Goal: Book appointment/travel/reservation

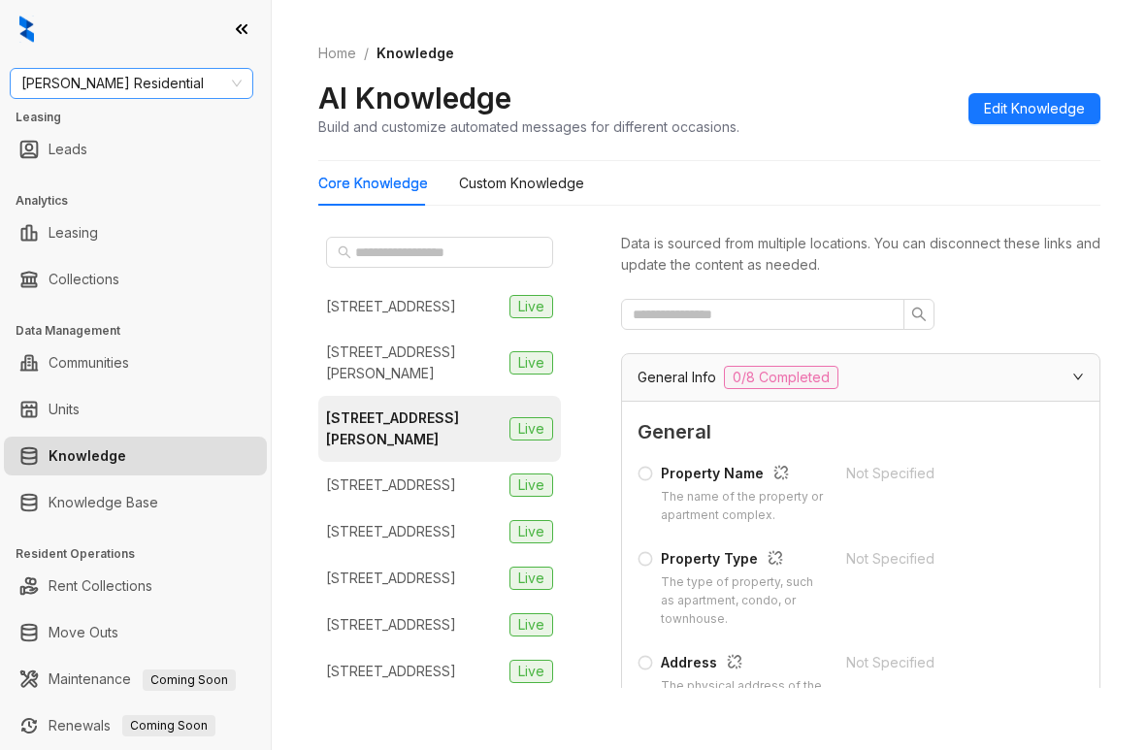
click at [179, 90] on span "Griffis Residential" at bounding box center [131, 83] width 220 height 29
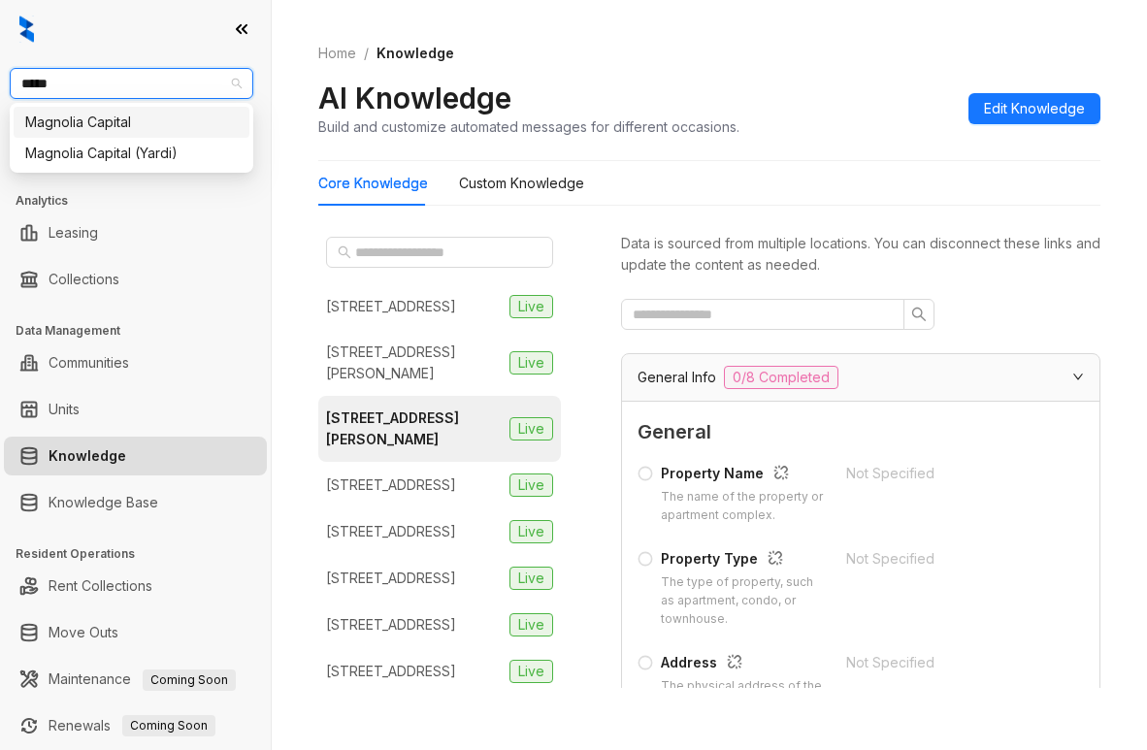
type input "******"
click at [128, 131] on div "Magnolia Capital" at bounding box center [131, 122] width 213 height 21
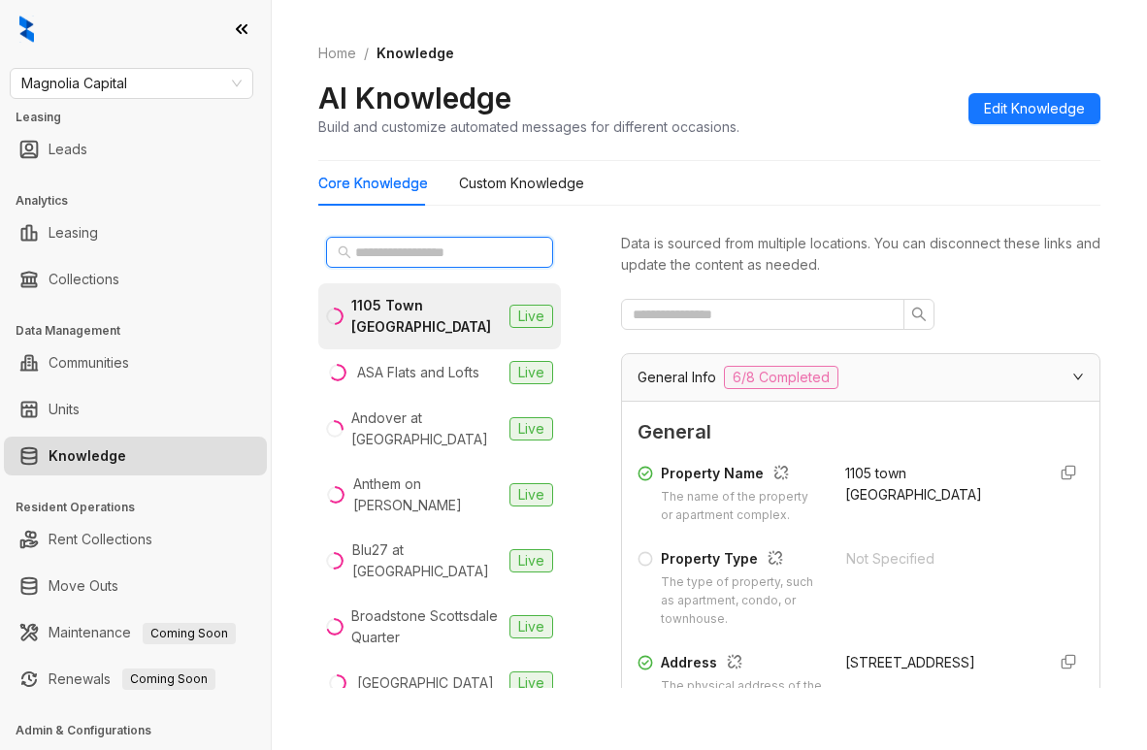
click at [472, 259] on input "text" at bounding box center [440, 252] width 171 height 21
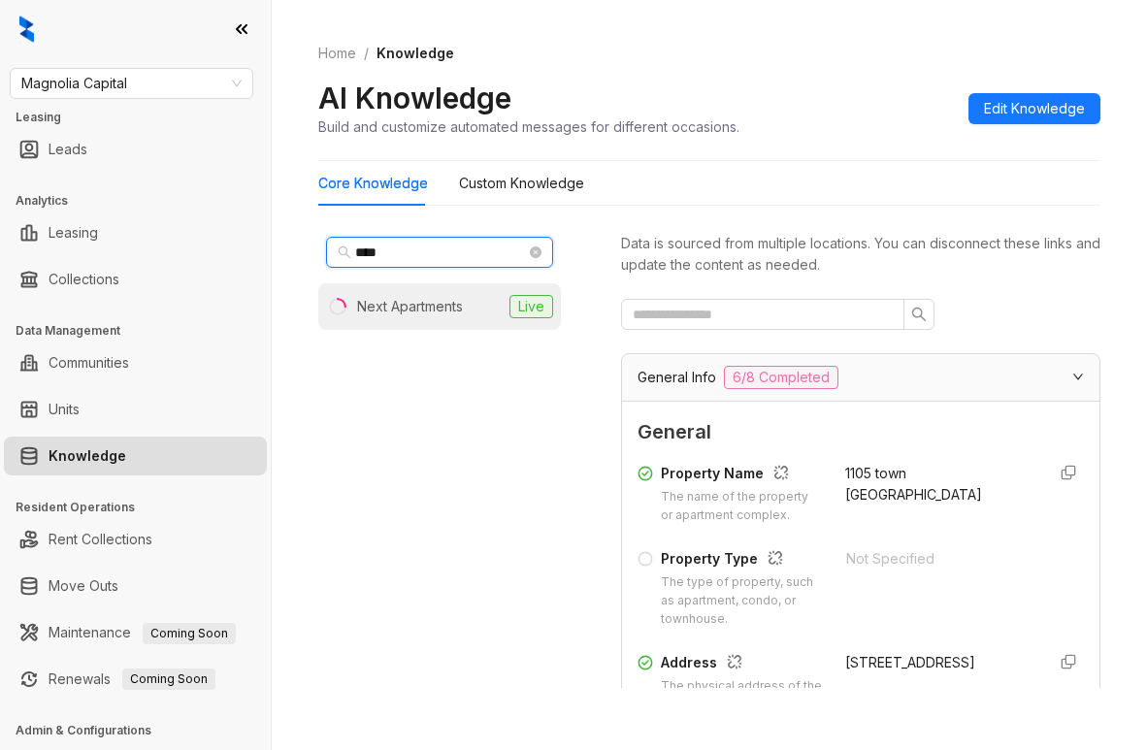
type input "****"
click at [462, 300] on div "Next Apartments" at bounding box center [410, 306] width 106 height 21
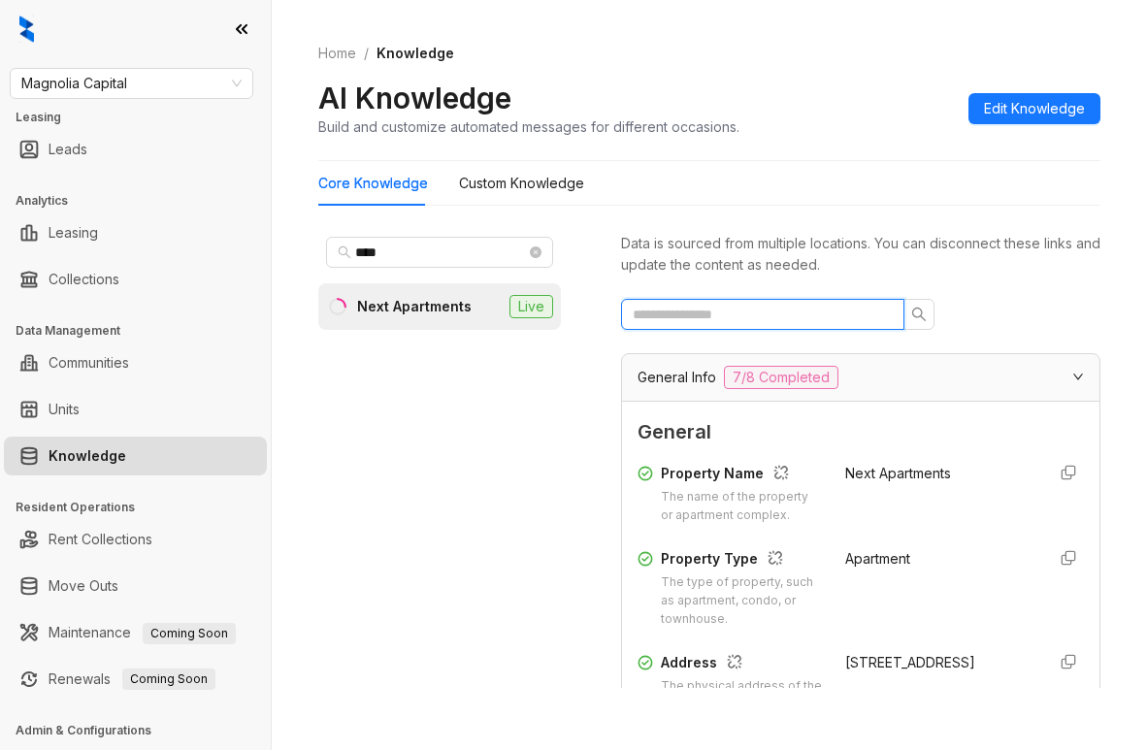
click at [820, 315] on input "text" at bounding box center [755, 314] width 245 height 21
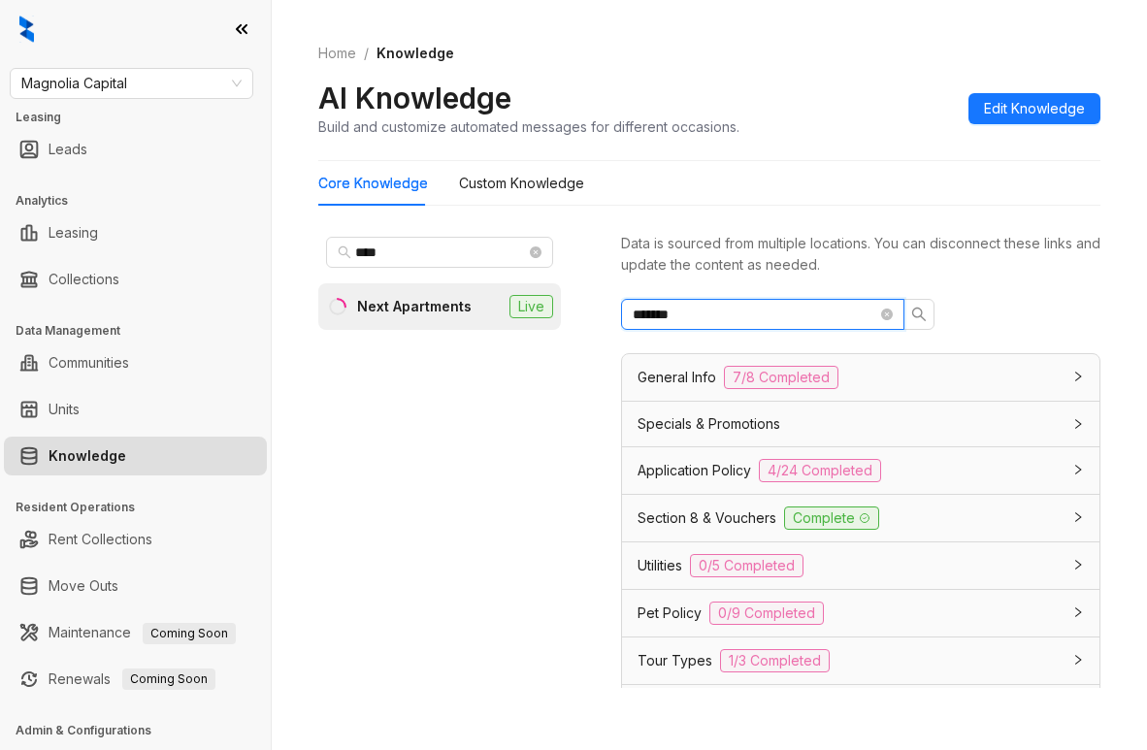
type input "*******"
click at [887, 315] on icon "close-circle" at bounding box center [887, 315] width 12 height 12
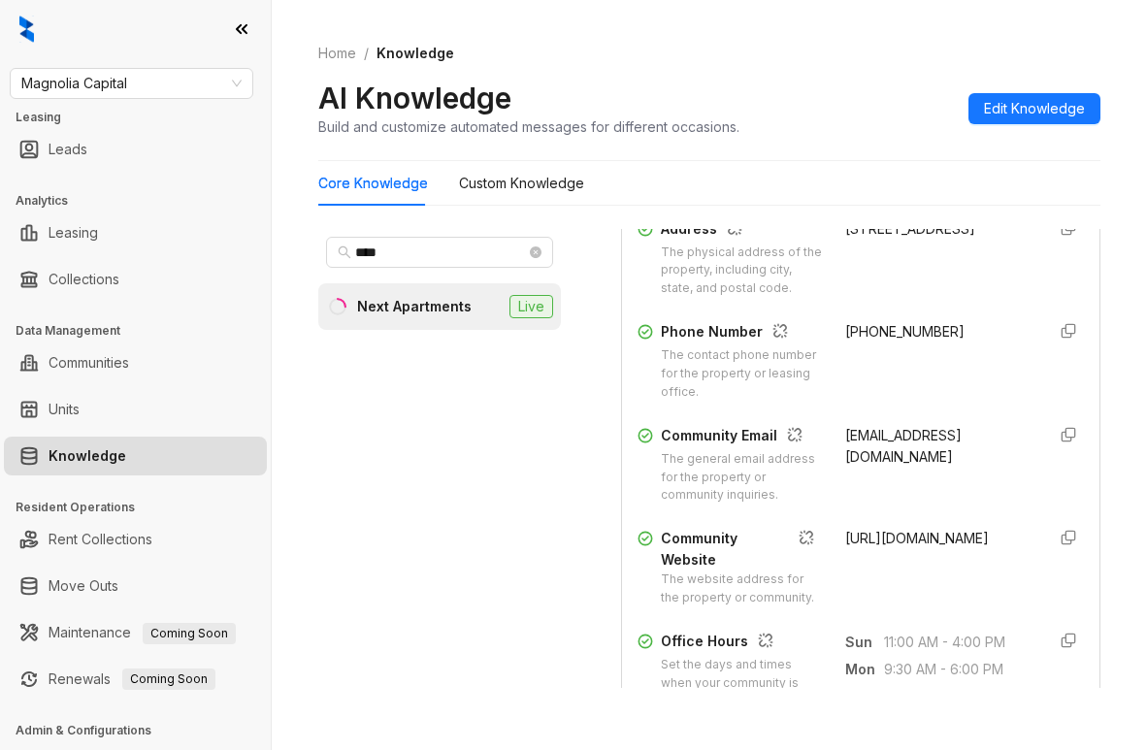
scroll to position [485, 0]
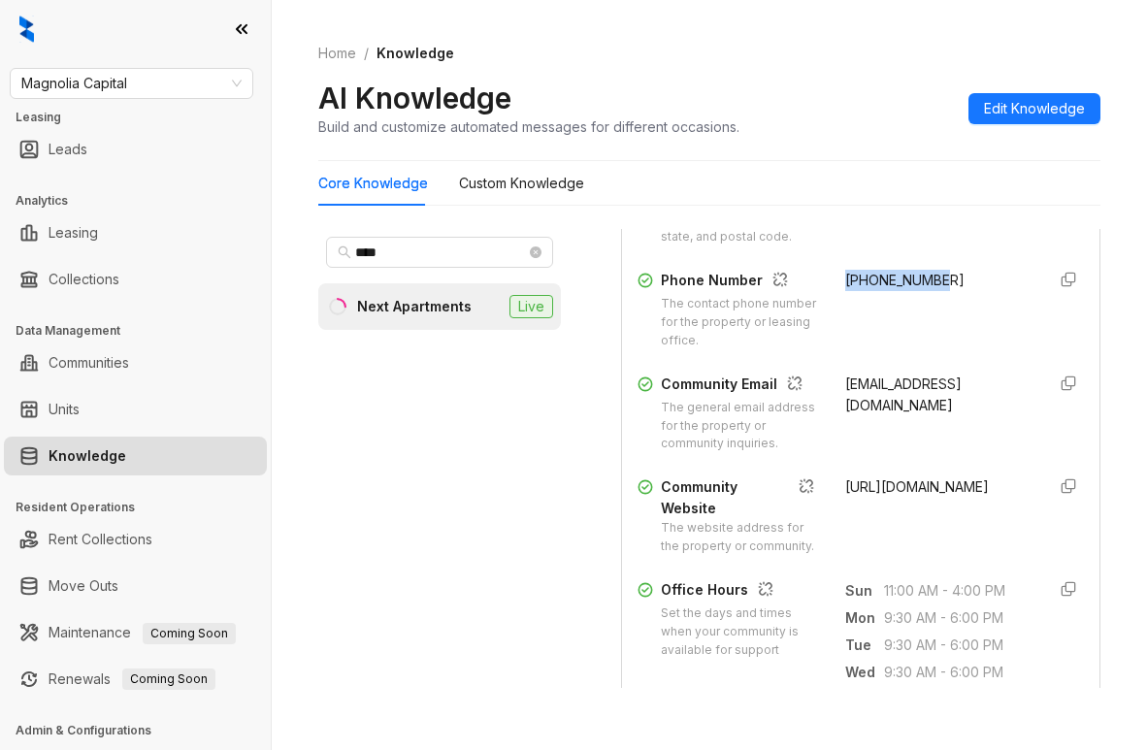
drag, startPoint x: 824, startPoint y: 310, endPoint x: 933, endPoint y: 327, distance: 110.1
click at [933, 327] on div "+18723314287" at bounding box center [937, 310] width 184 height 81
copy span "+18723314287"
click at [13, 71] on div "Magnolia Capital" at bounding box center [132, 83] width 244 height 31
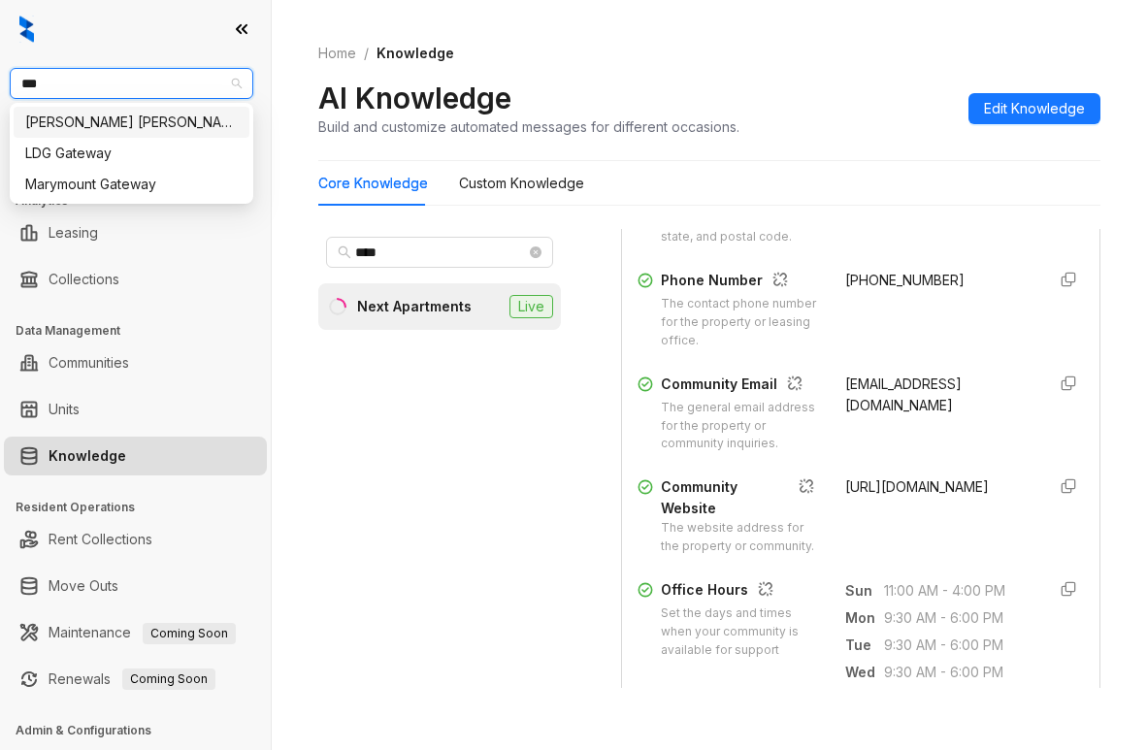
type input "****"
click at [167, 116] on div "Gates Hudson" at bounding box center [131, 122] width 213 height 21
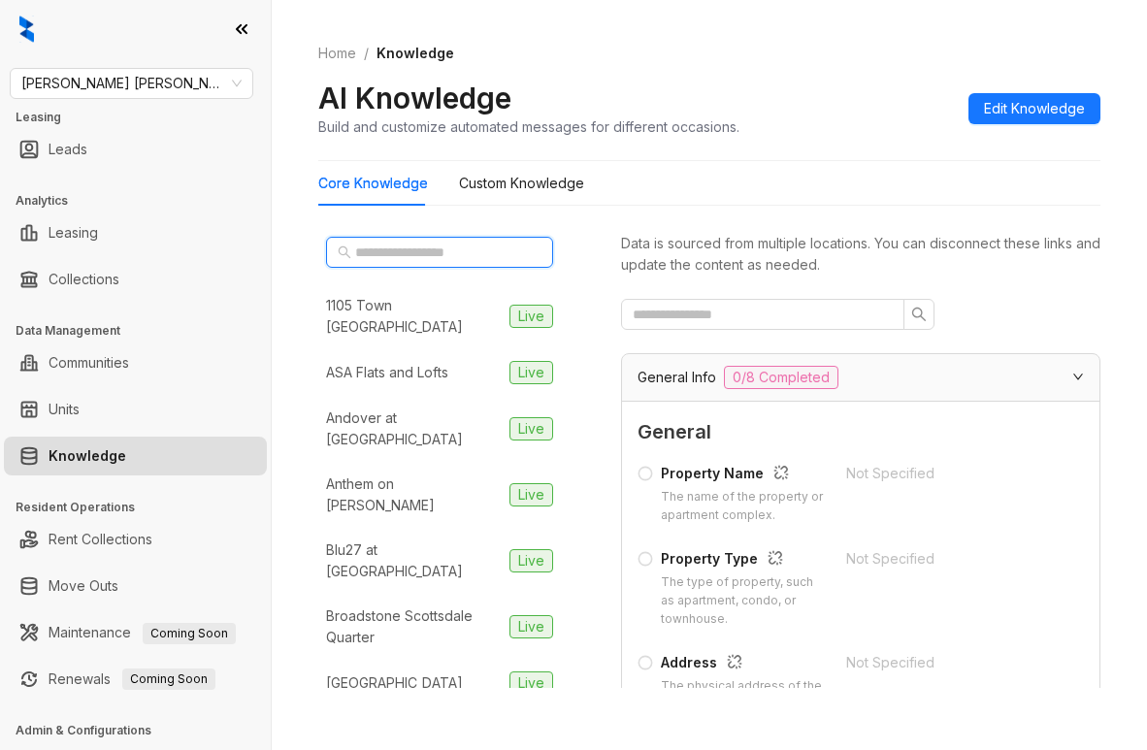
click at [456, 248] on input "text" at bounding box center [440, 252] width 171 height 21
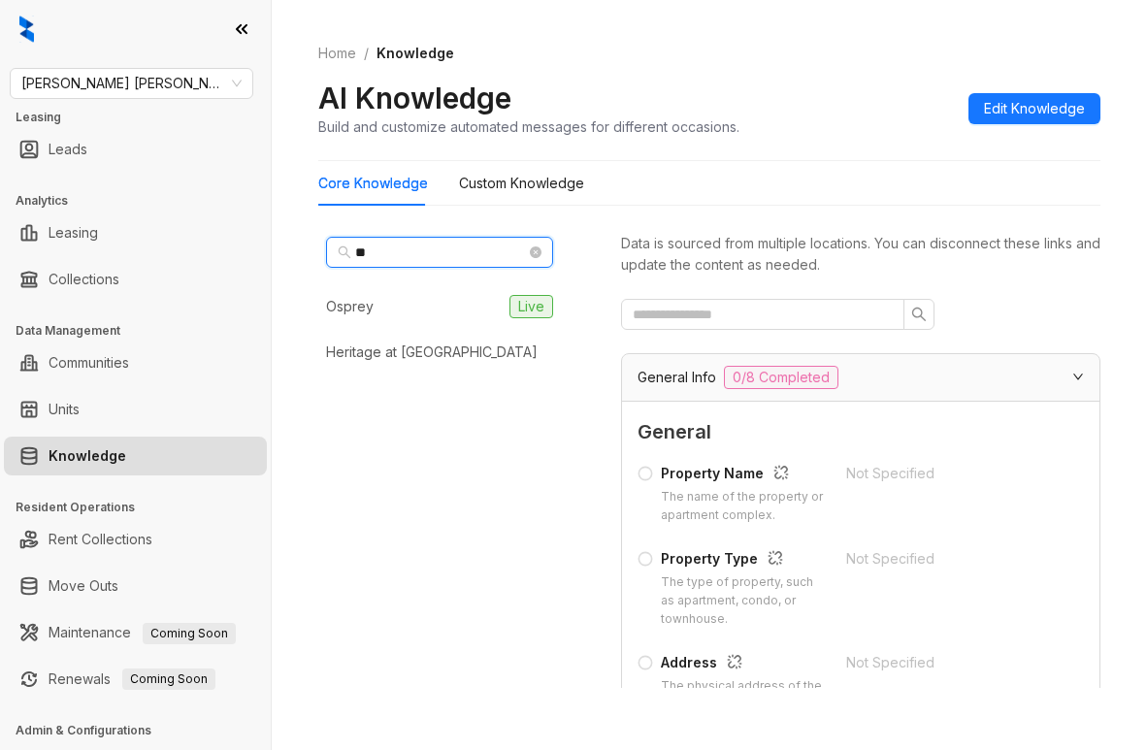
type input "*"
click at [194, 83] on span "[PERSON_NAME] [PERSON_NAME]" at bounding box center [131, 83] width 220 height 29
type input "**"
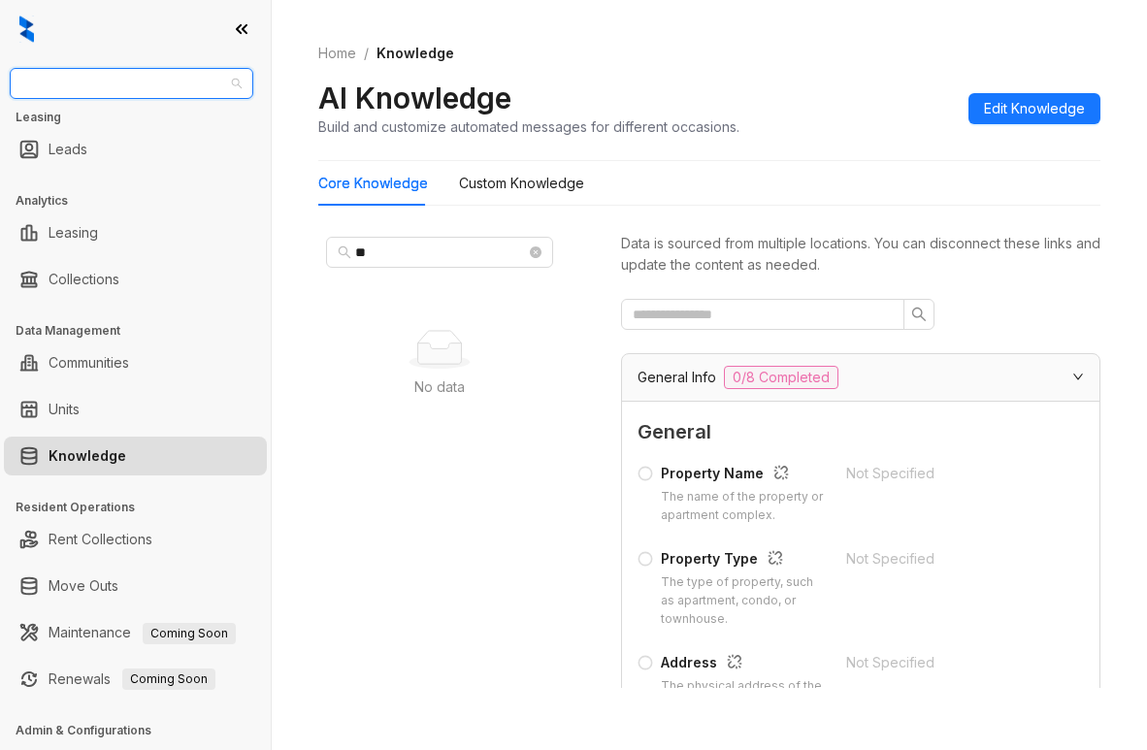
click at [155, 87] on span "[PERSON_NAME] [PERSON_NAME]" at bounding box center [131, 83] width 220 height 29
type input "****"
click at [115, 127] on div "[PERSON_NAME] [PERSON_NAME]" at bounding box center [131, 122] width 213 height 21
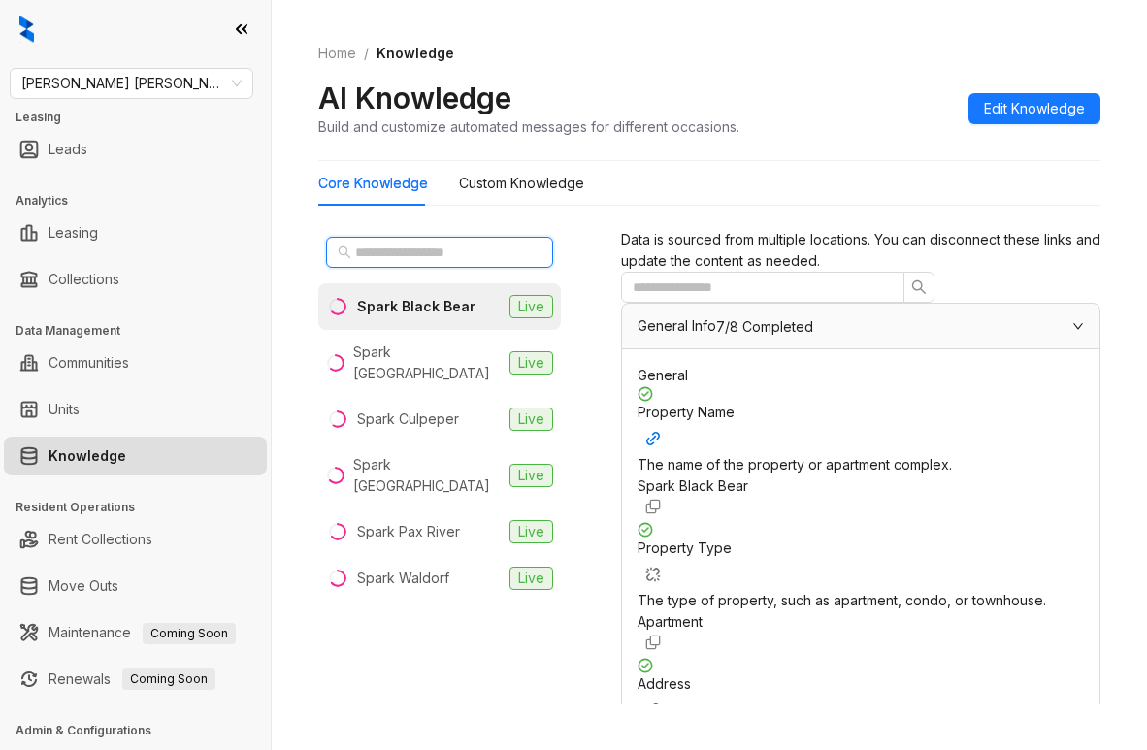
click at [472, 246] on input "text" at bounding box center [440, 252] width 171 height 21
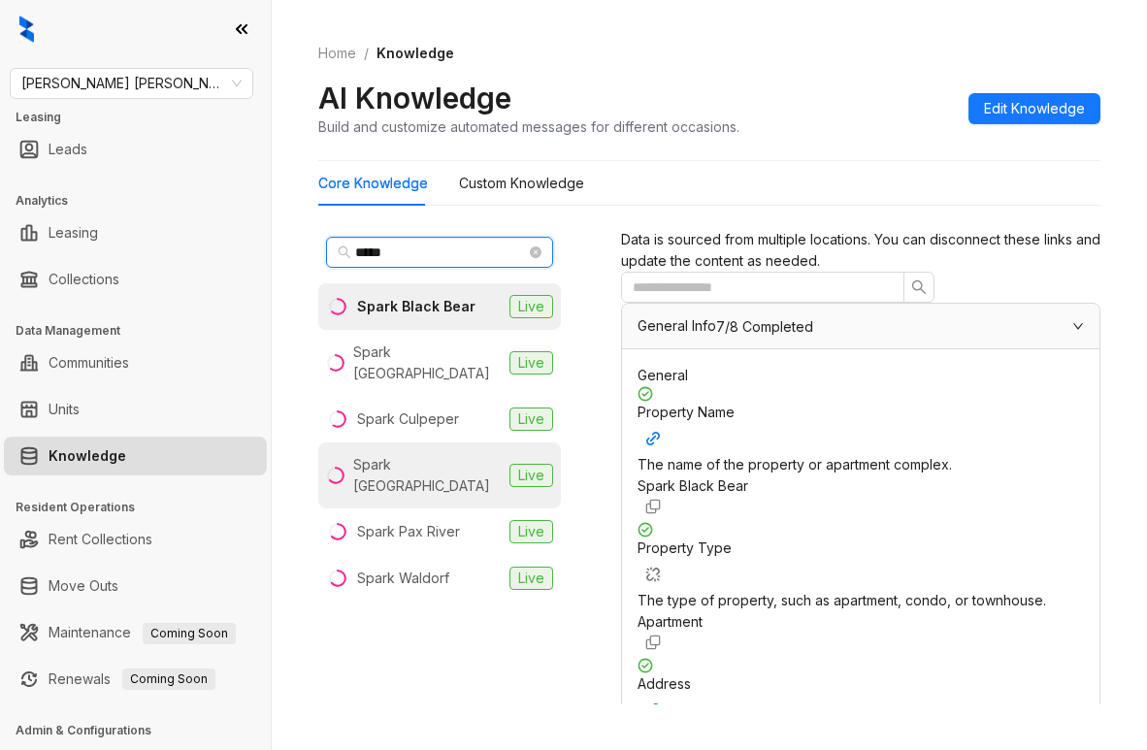
type input "*****"
click at [420, 454] on div "Spark Oxon Hill" at bounding box center [427, 475] width 149 height 43
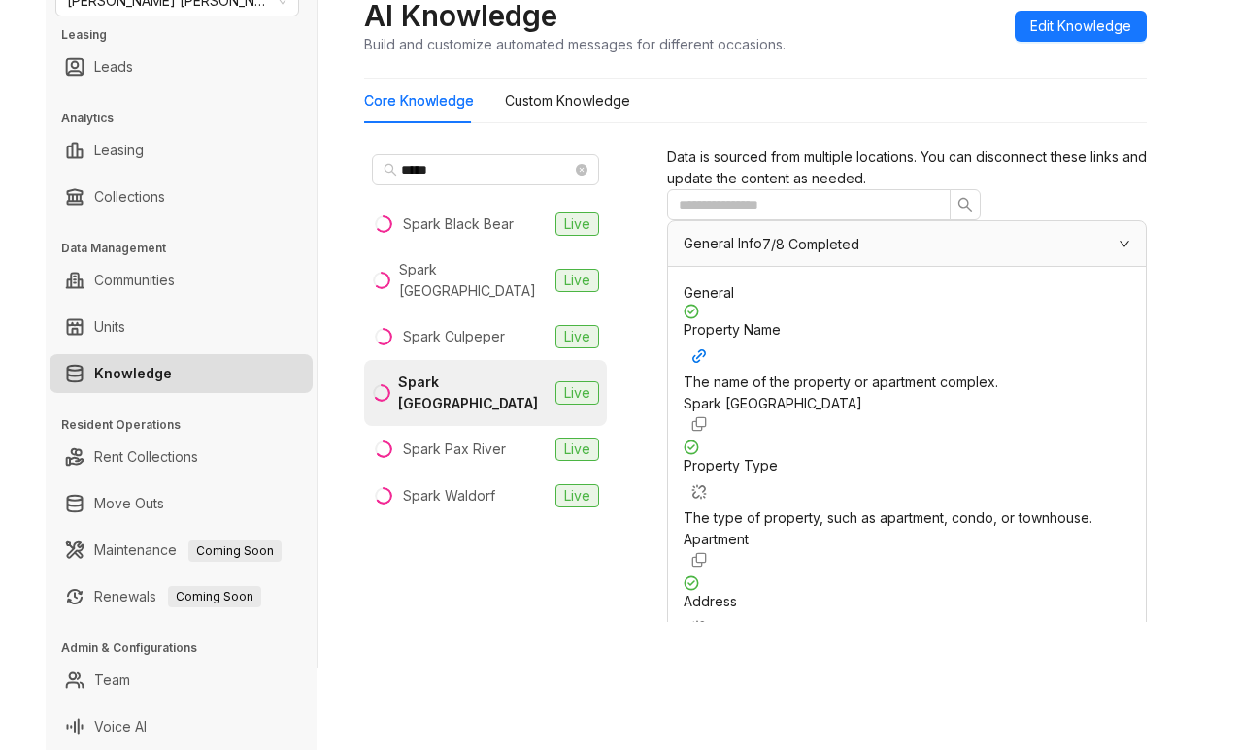
scroll to position [291, 0]
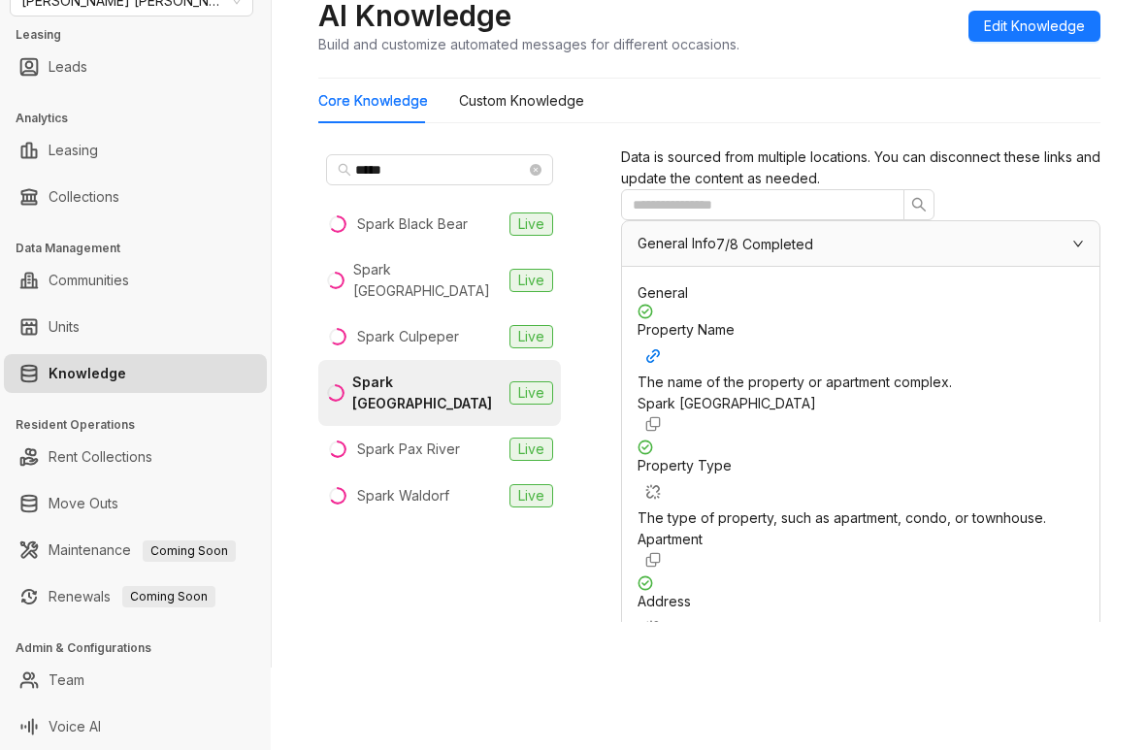
drag, startPoint x: 824, startPoint y: 301, endPoint x: 978, endPoint y: 343, distance: 159.9
click at [978, 686] on div "6441 Livingston Road , Oxon Hill , MD, 20745" at bounding box center [861, 696] width 447 height 21
copy div "6441 Livingston Road , Oxon Hill , MD, 20745"
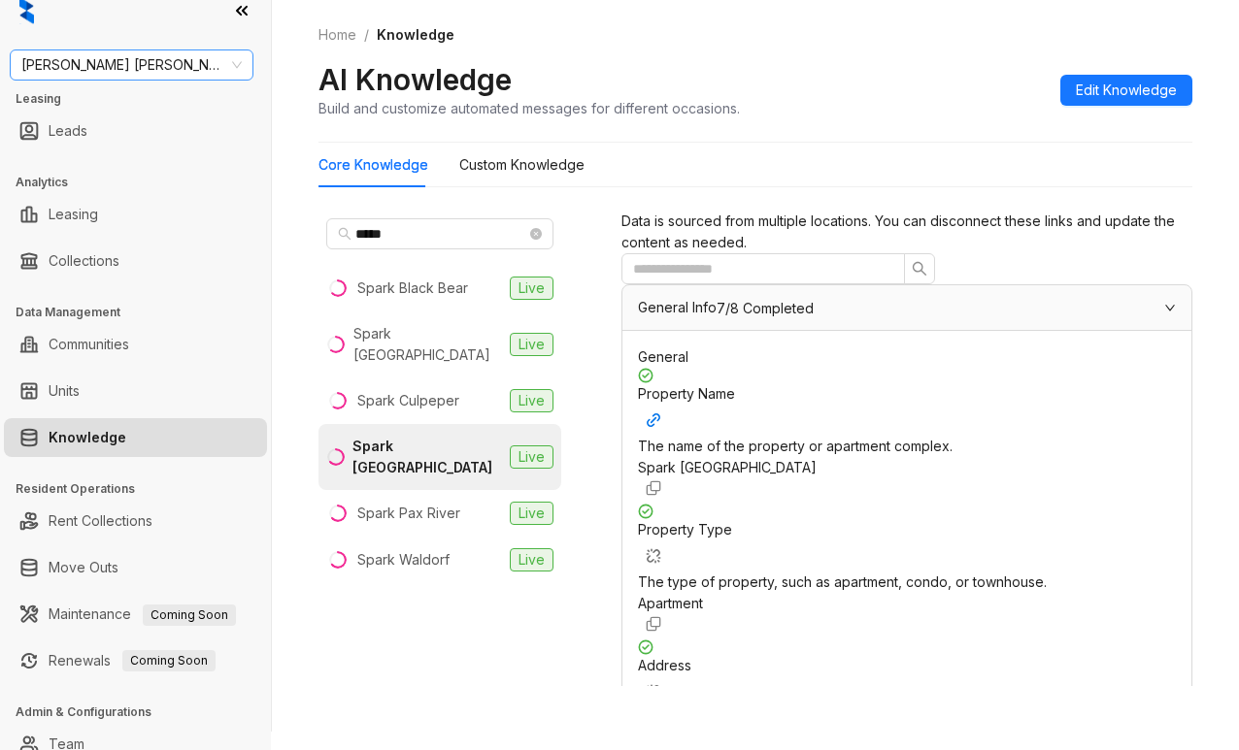
scroll to position [0, 0]
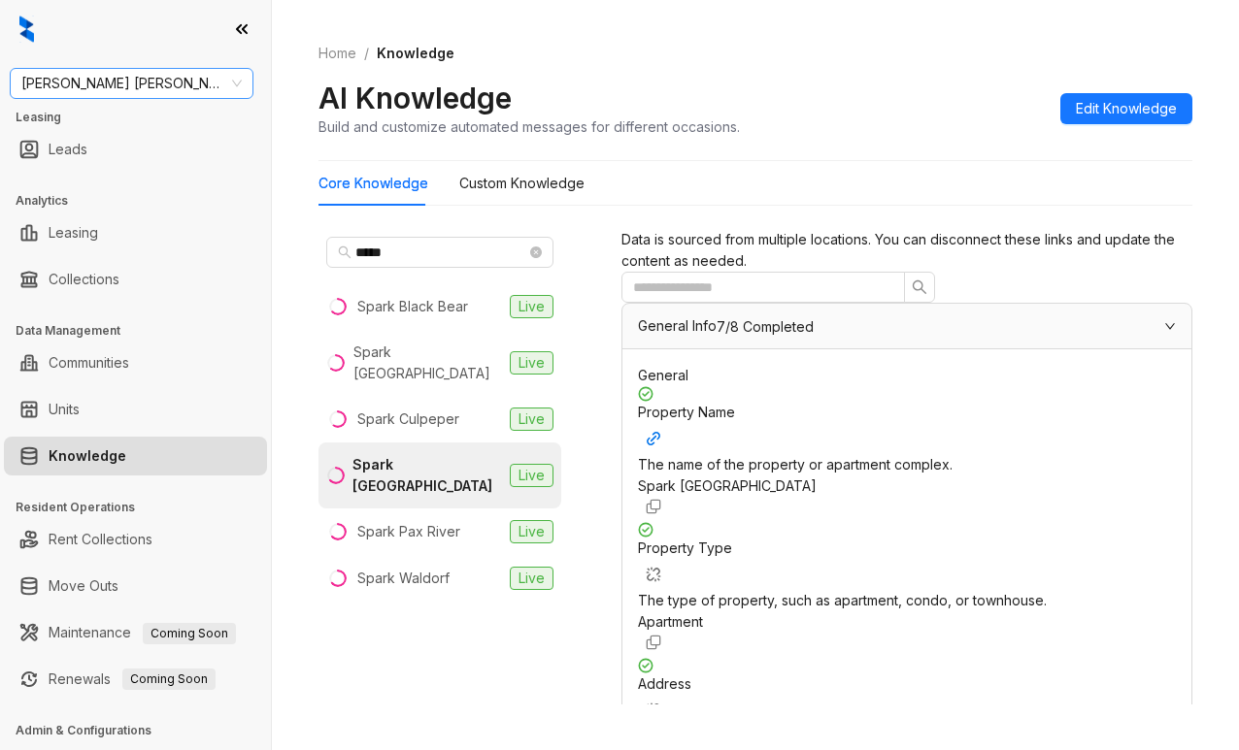
click at [179, 97] on span "[PERSON_NAME] [PERSON_NAME]" at bounding box center [131, 83] width 220 height 29
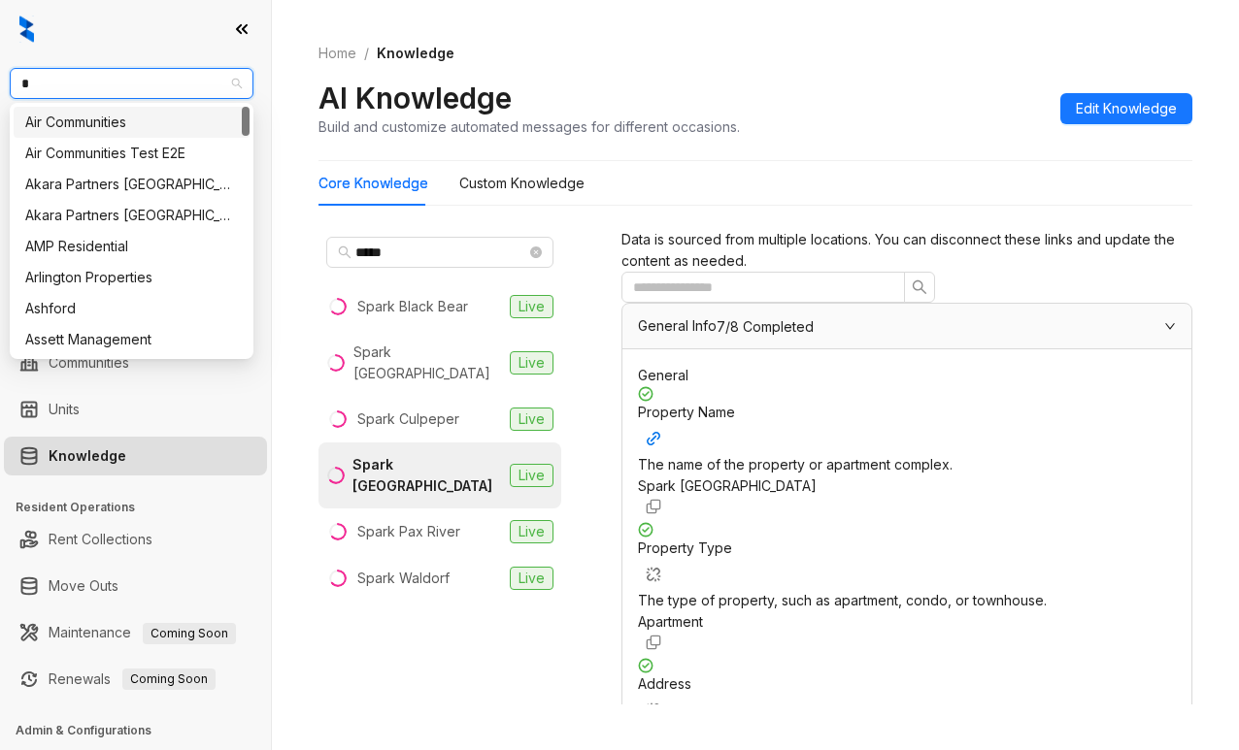
type input "**"
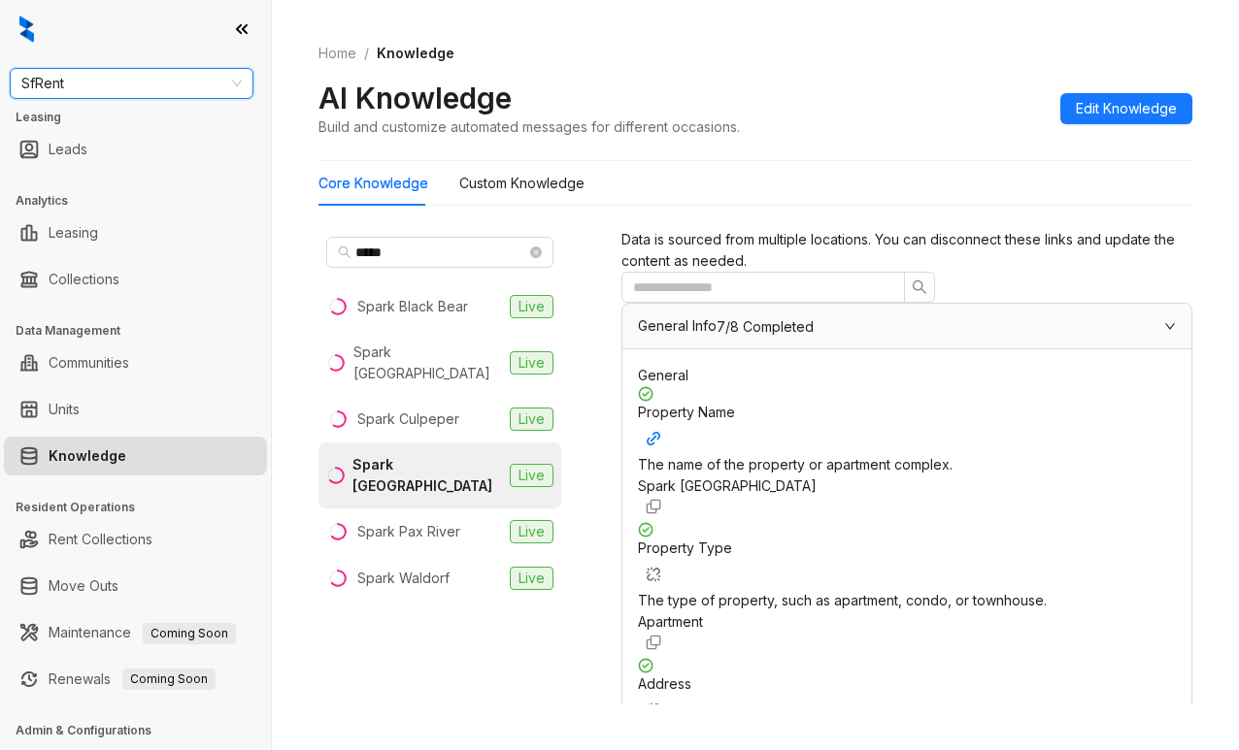
click at [162, 81] on span "SfRent" at bounding box center [131, 83] width 220 height 29
click at [165, 75] on span "Advenir" at bounding box center [131, 83] width 220 height 29
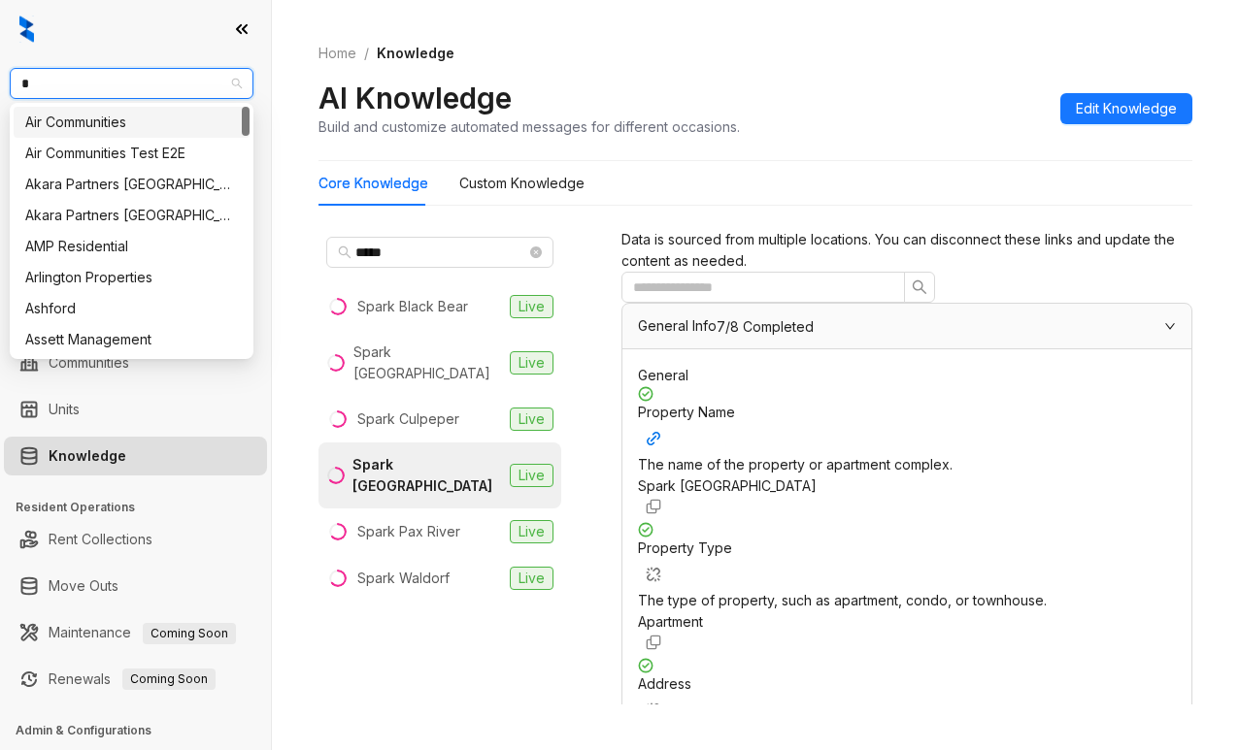
type input "**"
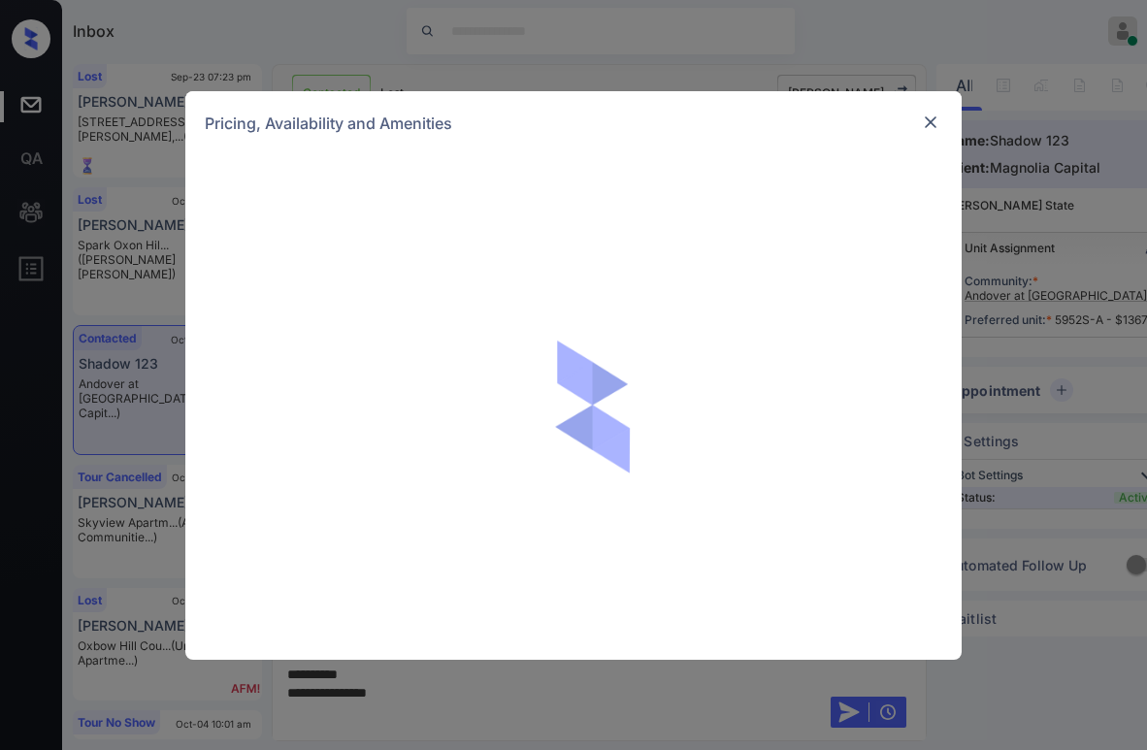
scroll to position [2330, 0]
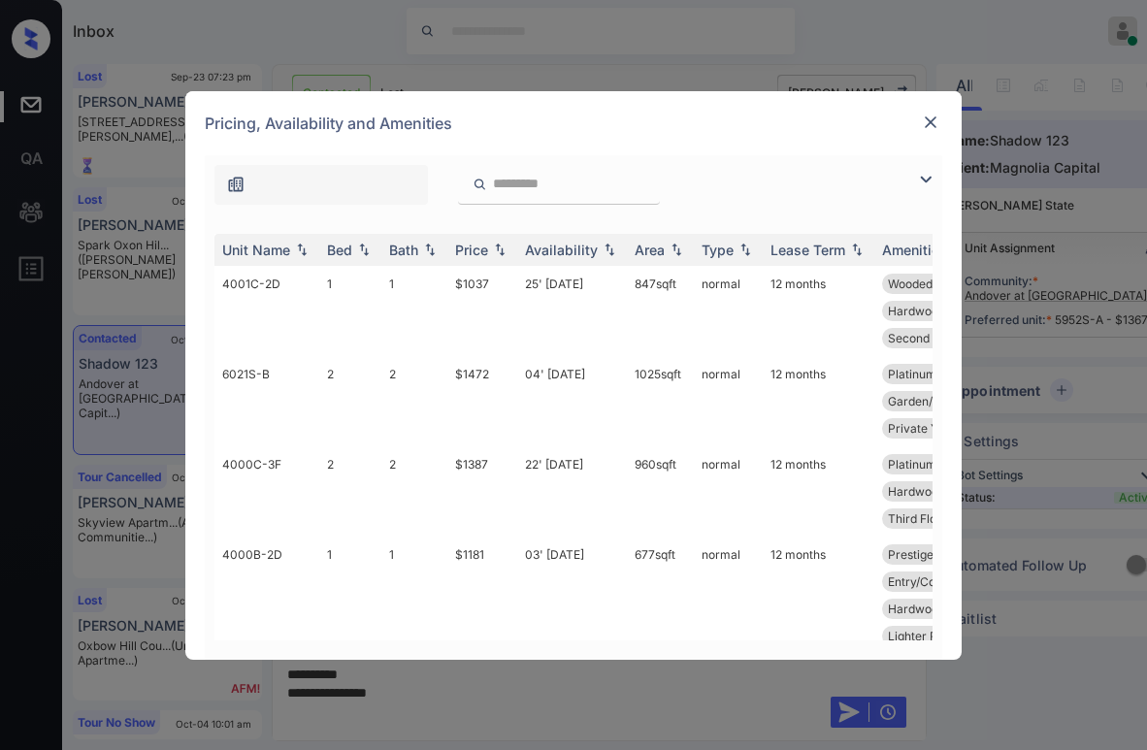
click at [929, 175] on img at bounding box center [925, 179] width 23 height 23
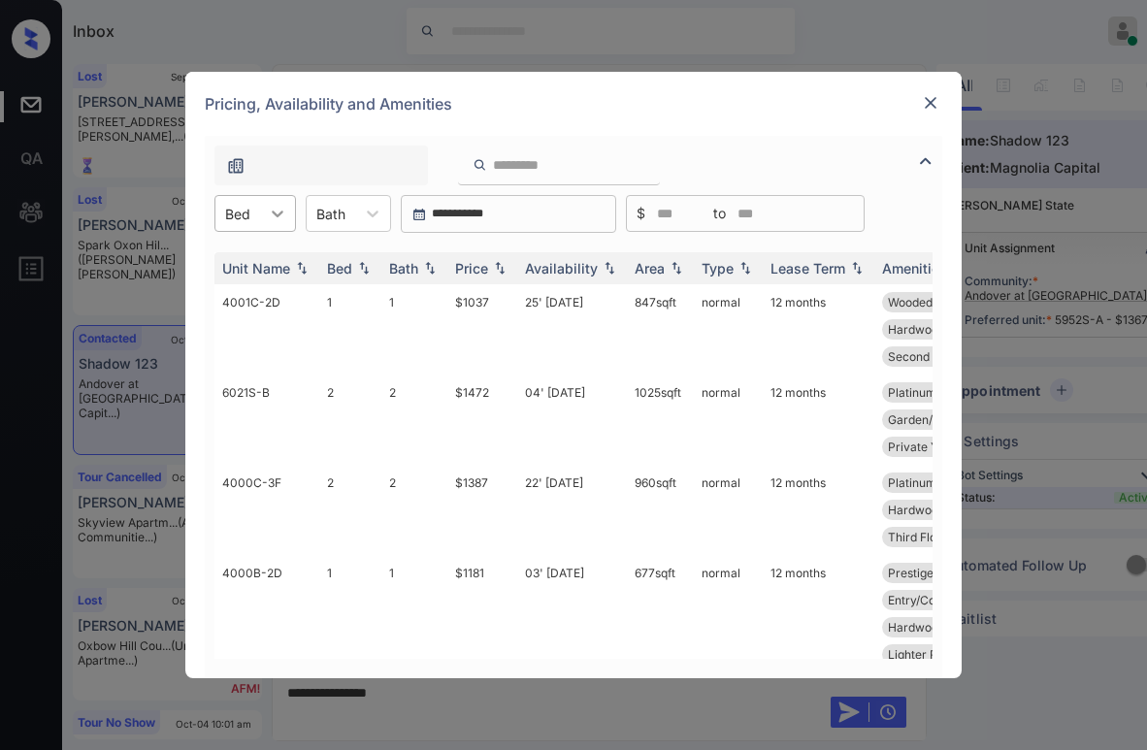
click at [285, 220] on icon at bounding box center [277, 213] width 19 height 19
click at [249, 308] on div "2" at bounding box center [256, 296] width 82 height 35
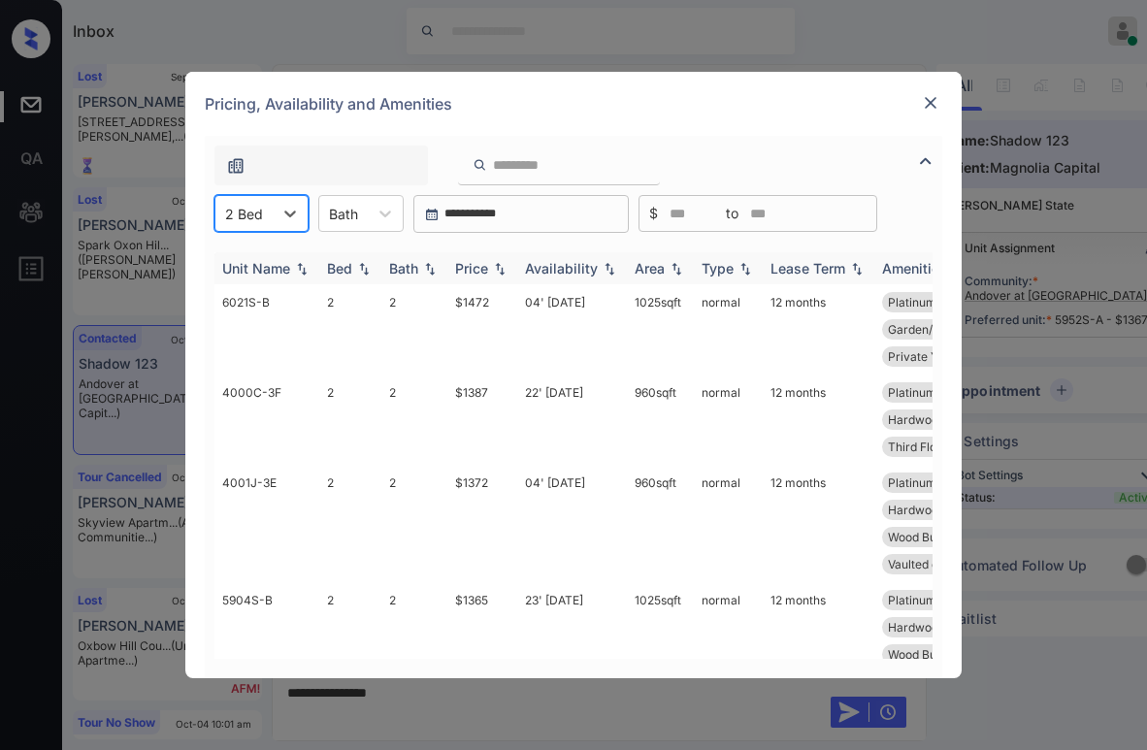
click at [464, 266] on div "Price" at bounding box center [471, 268] width 33 height 17
click at [474, 267] on div "Price" at bounding box center [471, 268] width 33 height 17
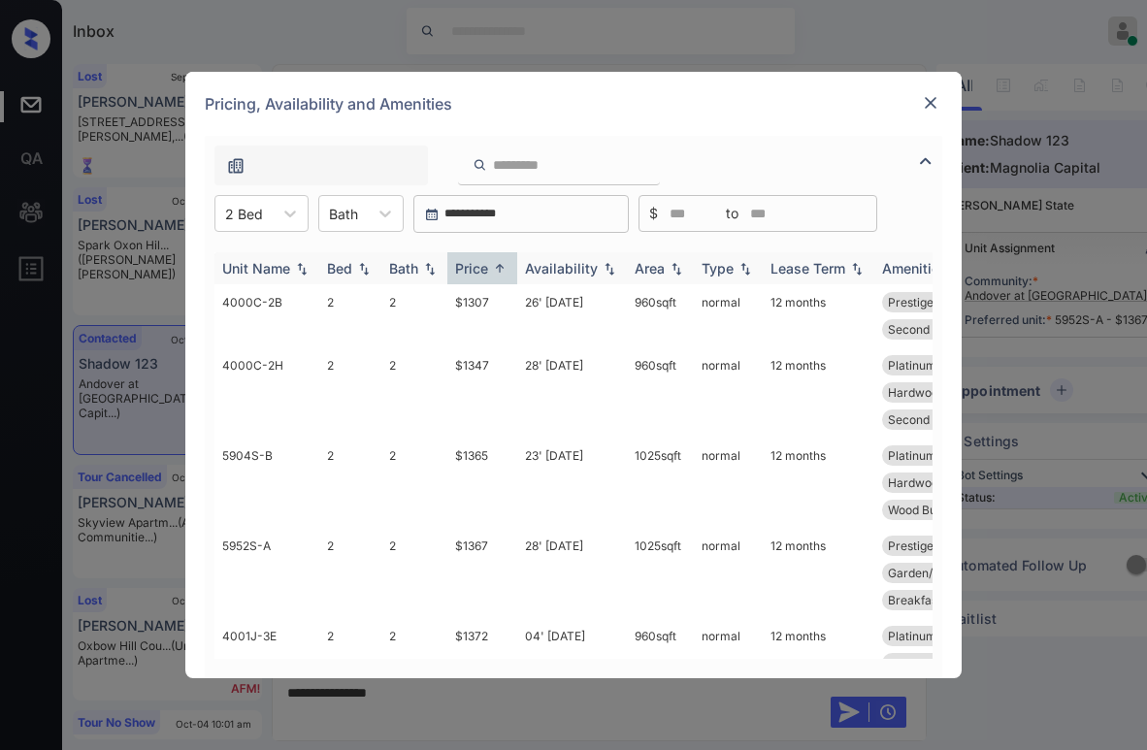
click at [474, 267] on div "Price" at bounding box center [471, 268] width 33 height 17
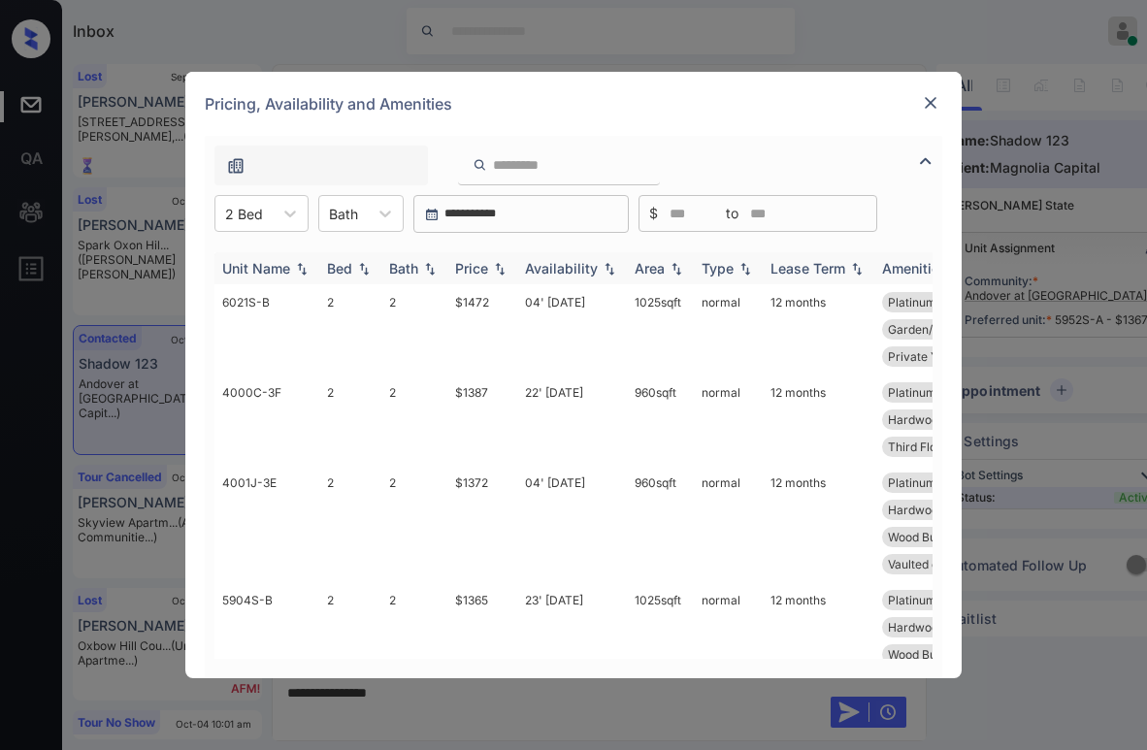
click at [474, 267] on div "Price" at bounding box center [471, 268] width 33 height 17
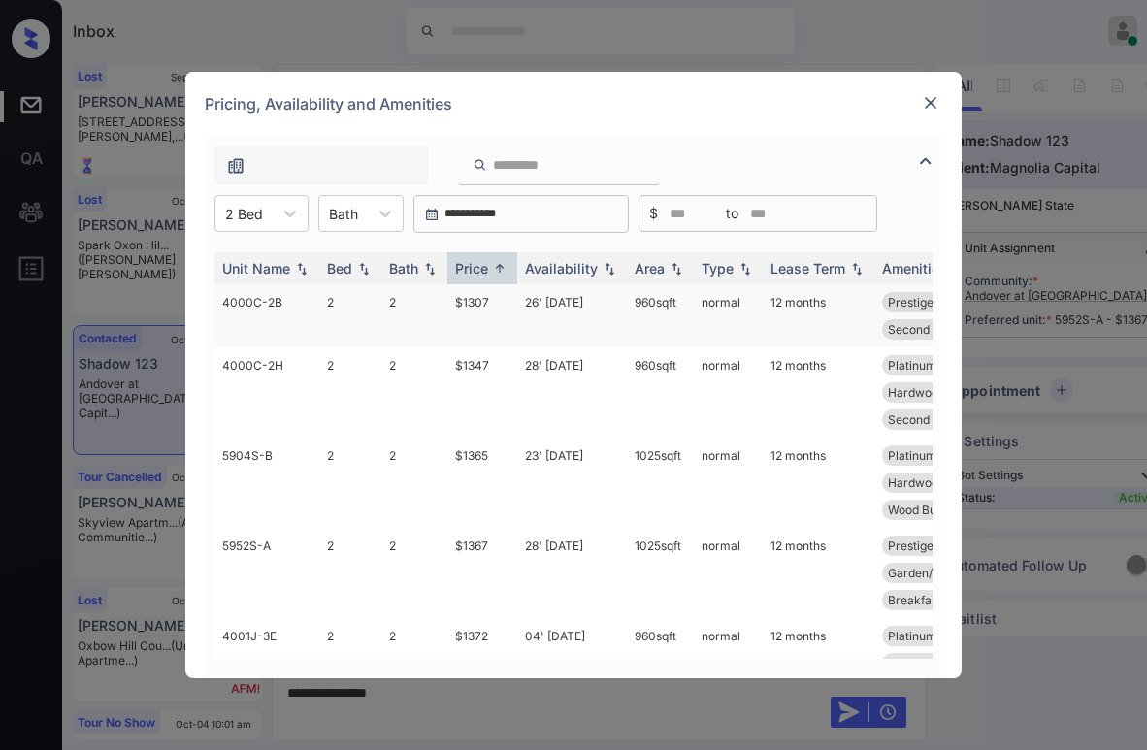
click at [474, 306] on td "$1307" at bounding box center [482, 315] width 70 height 63
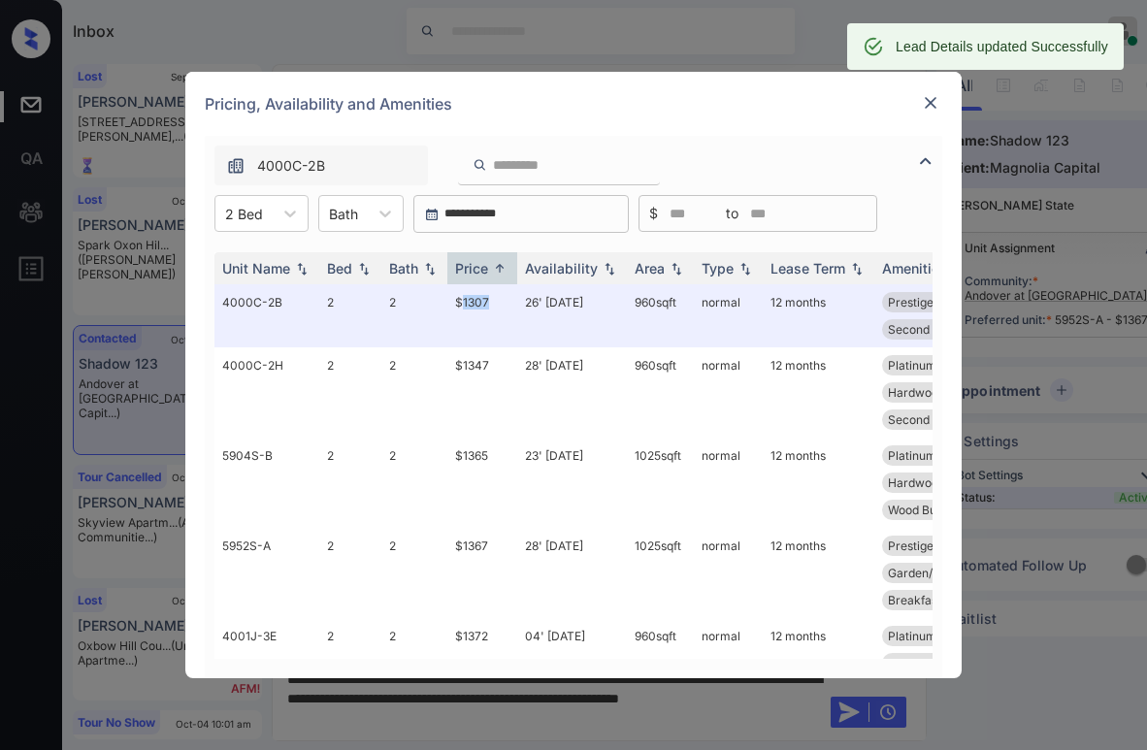
click at [931, 109] on img at bounding box center [930, 102] width 19 height 19
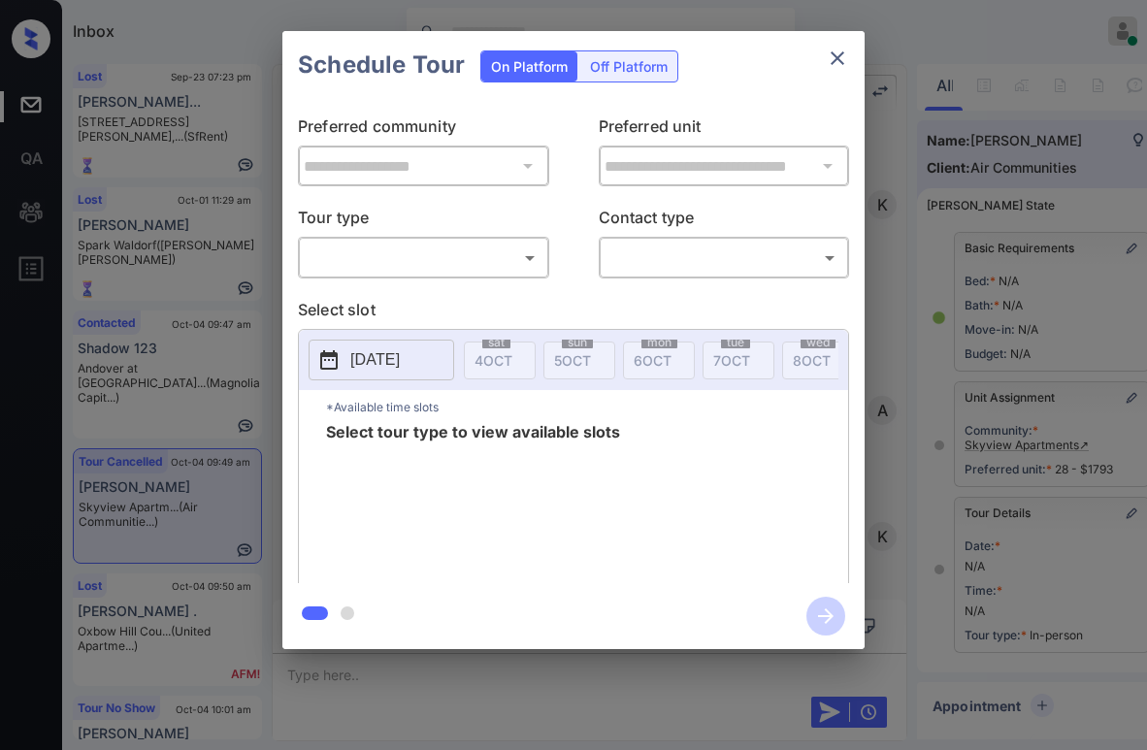
scroll to position [227, 0]
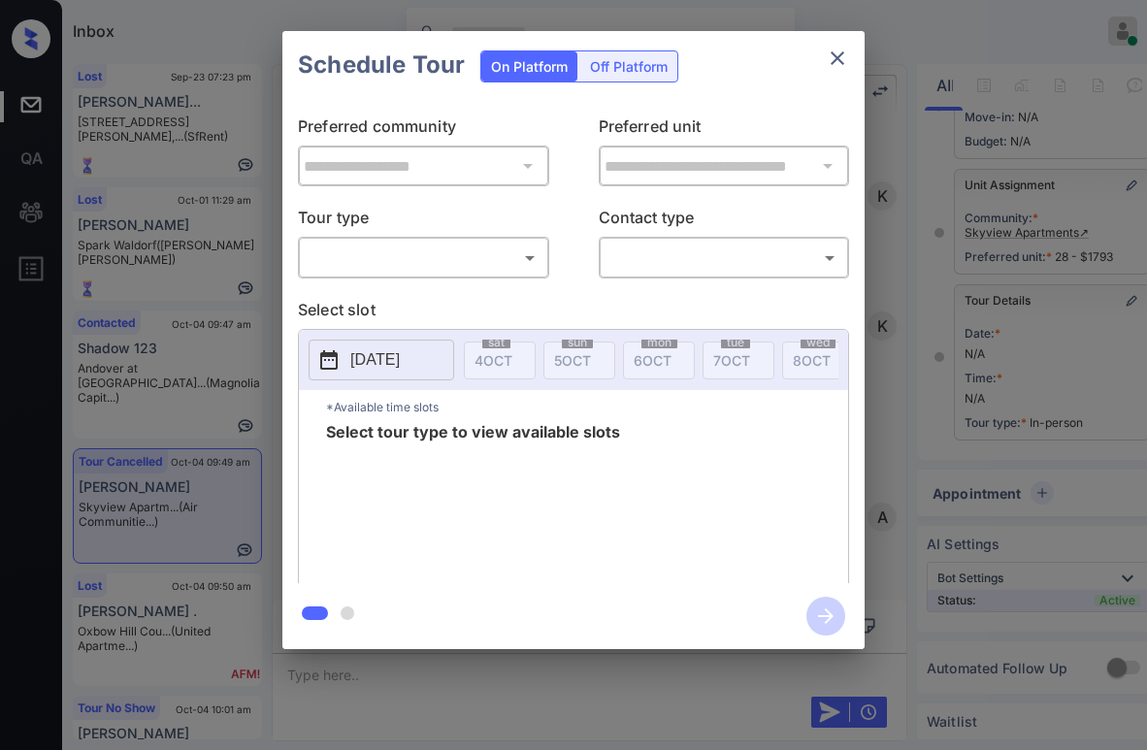
click at [418, 260] on body "Inbox [PERSON_NAME] Online Set yourself offline Set yourself on break Profile S…" at bounding box center [573, 375] width 1147 height 750
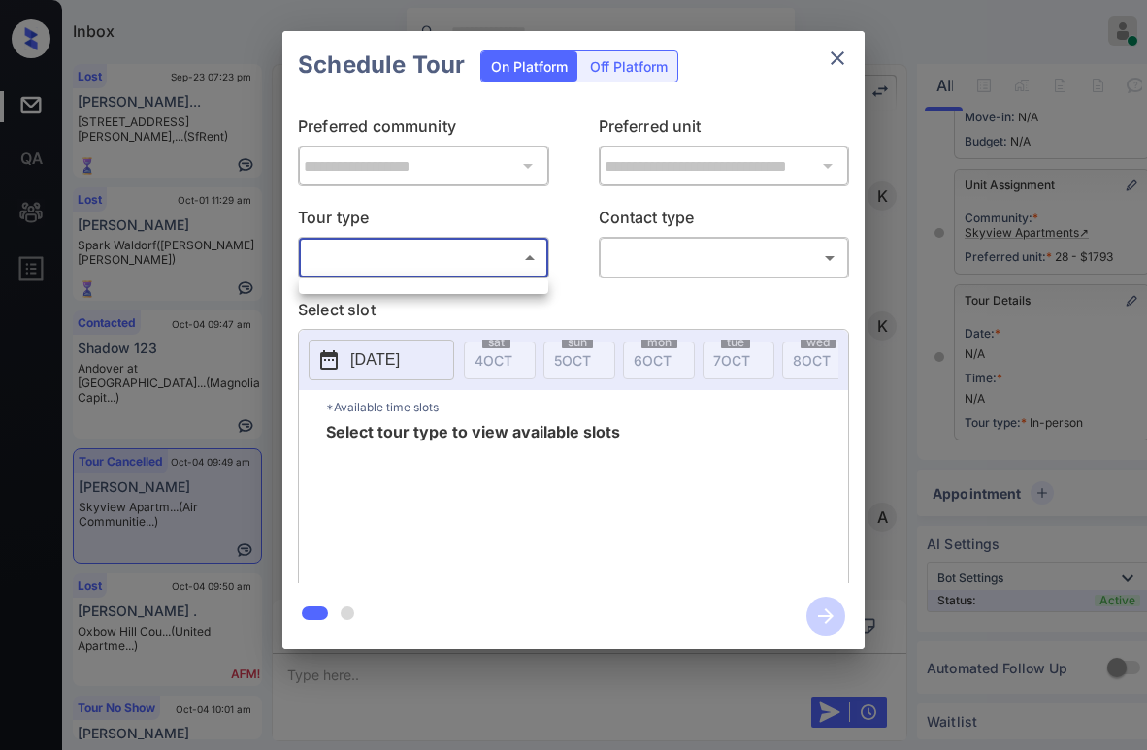
click at [505, 263] on div at bounding box center [573, 375] width 1147 height 750
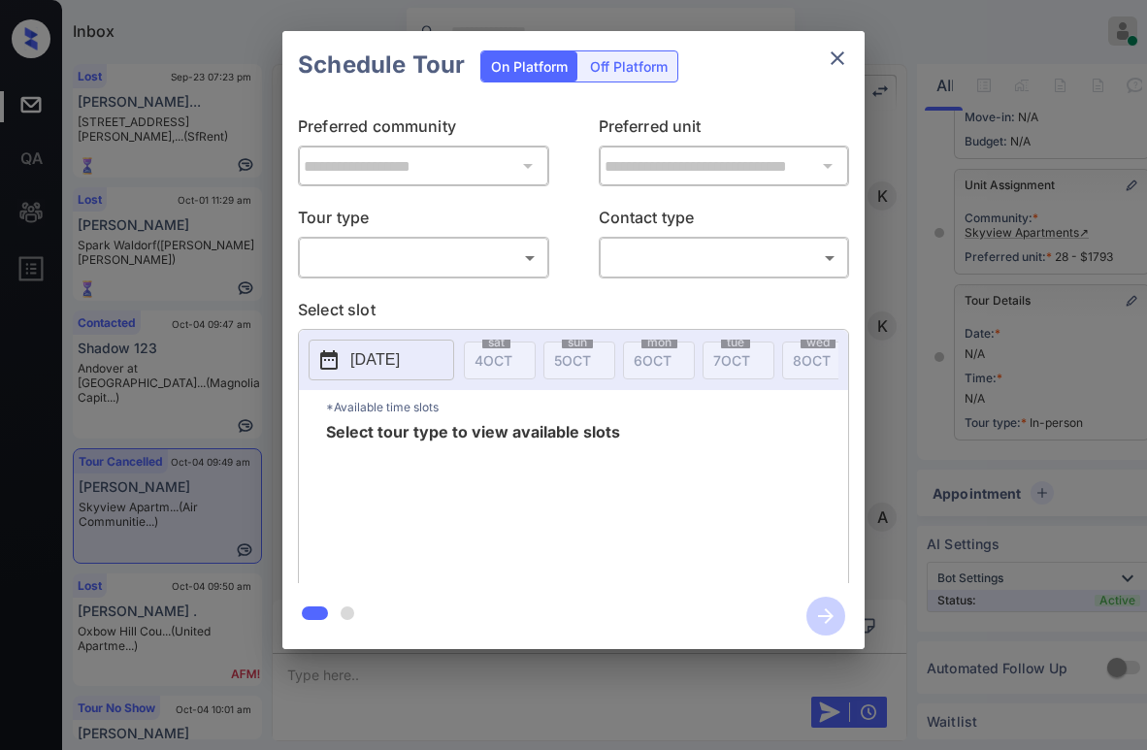
click at [842, 53] on icon "close" at bounding box center [838, 58] width 14 height 14
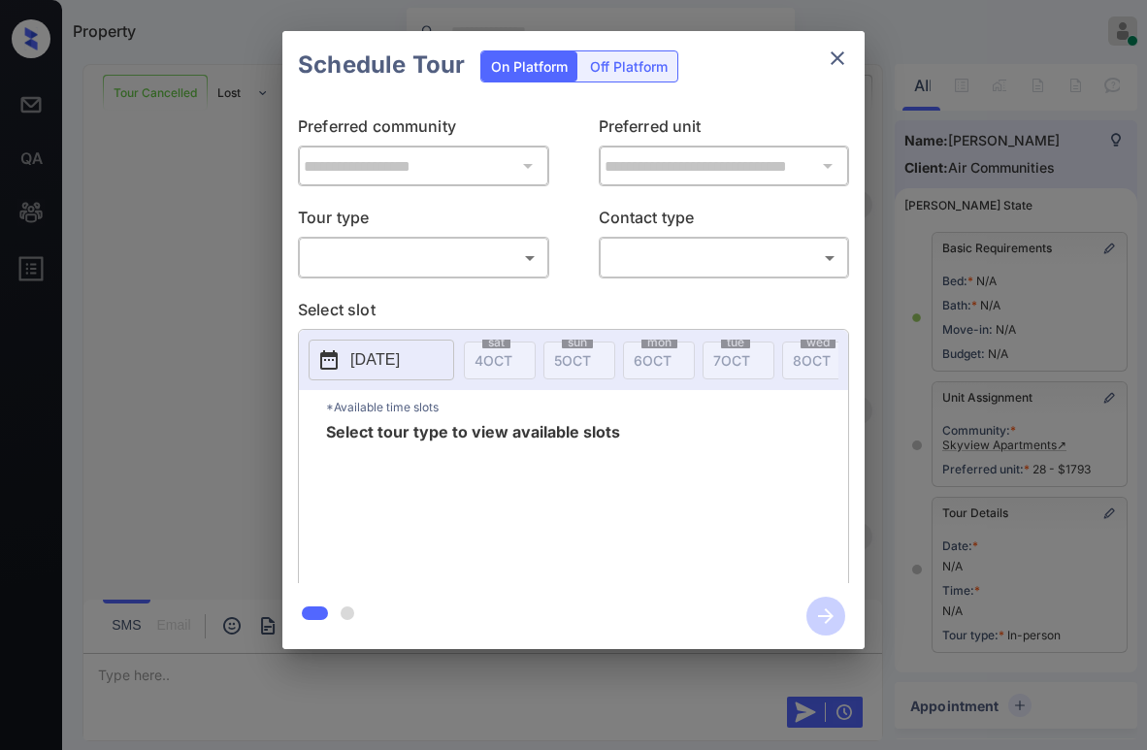
scroll to position [194, 0]
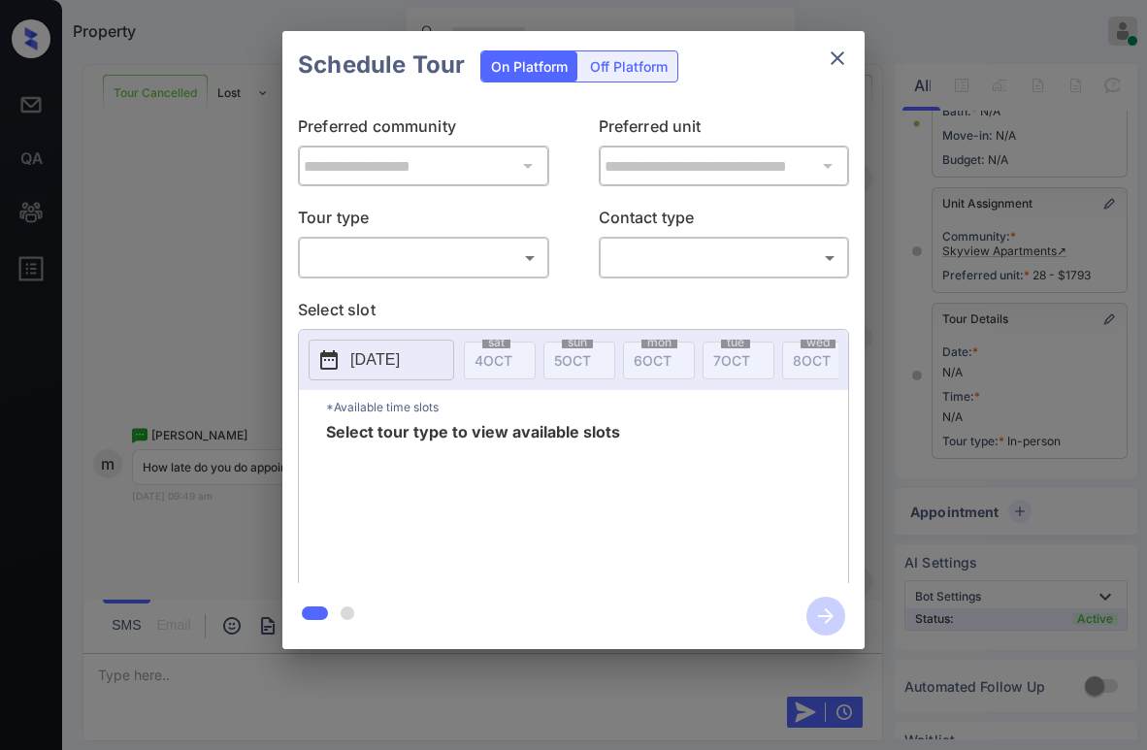
click at [454, 255] on body "Property Paolo Gabriel Online Set yourself offline Set yourself on break Profil…" at bounding box center [573, 375] width 1147 height 750
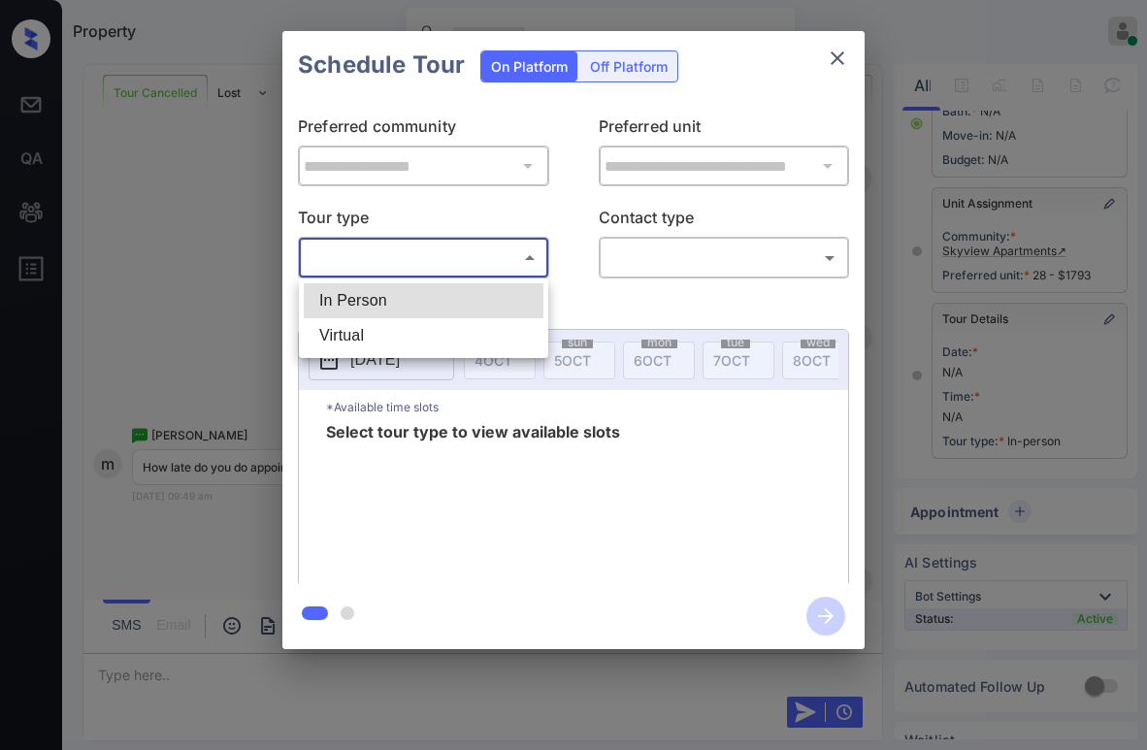
click at [408, 298] on li "In Person" at bounding box center [424, 300] width 240 height 35
type input "********"
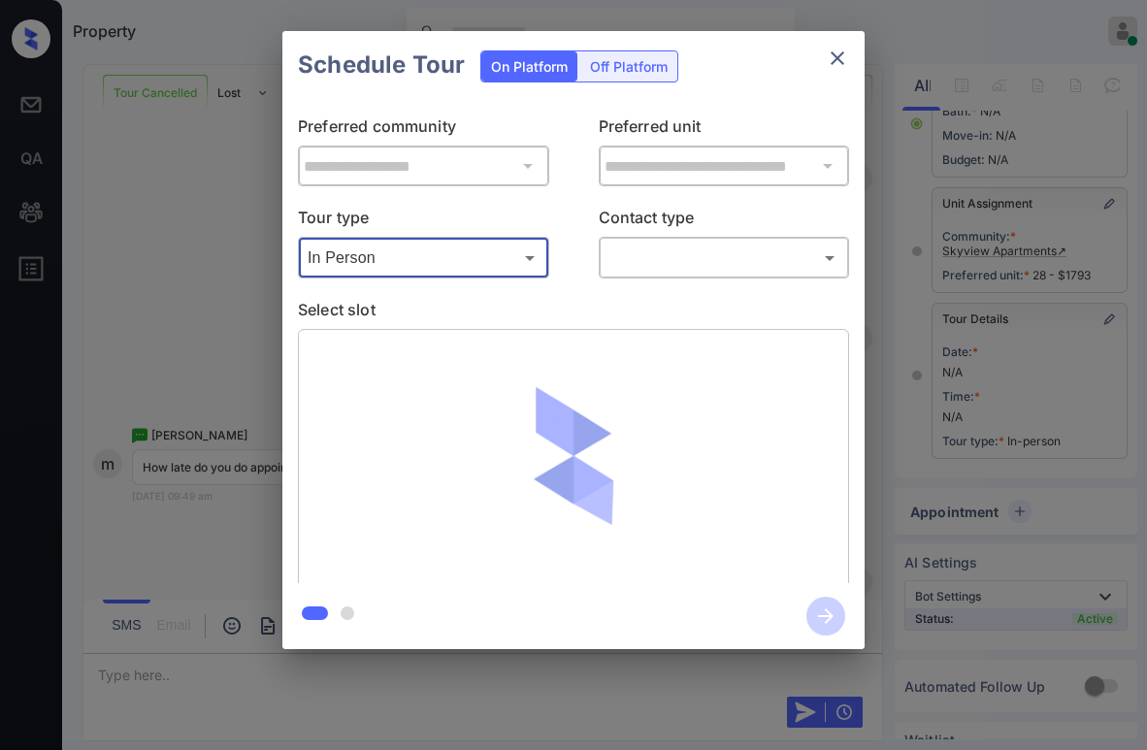
click at [628, 258] on body "Property Paolo Gabriel Online Set yourself offline Set yourself on break Profil…" at bounding box center [573, 375] width 1147 height 750
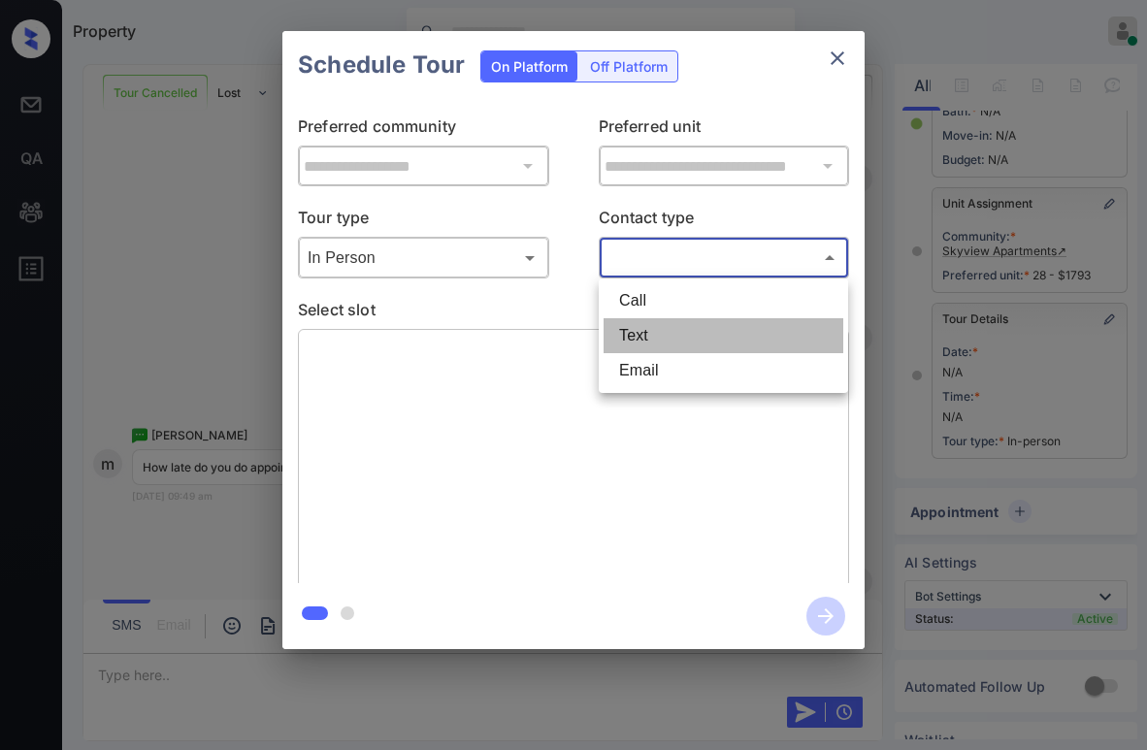
click at [639, 341] on li "Text" at bounding box center [724, 335] width 240 height 35
type input "****"
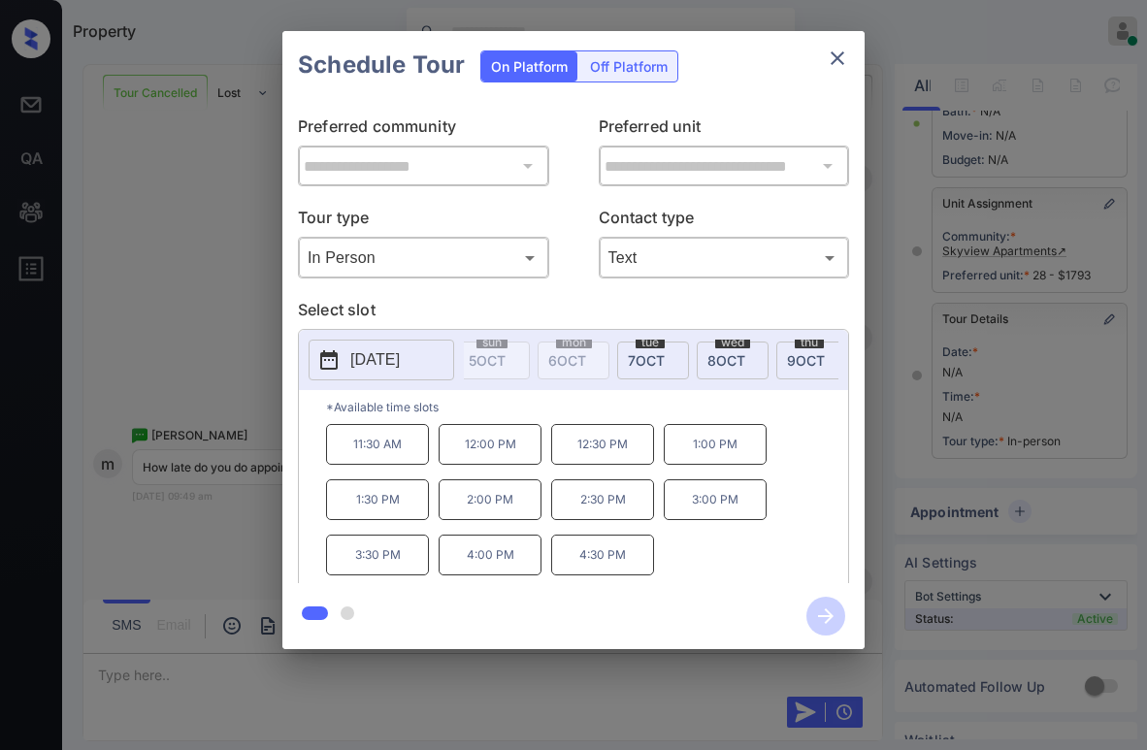
scroll to position [0, 114]
click at [635, 344] on span "tue" at bounding box center [622, 343] width 29 height 12
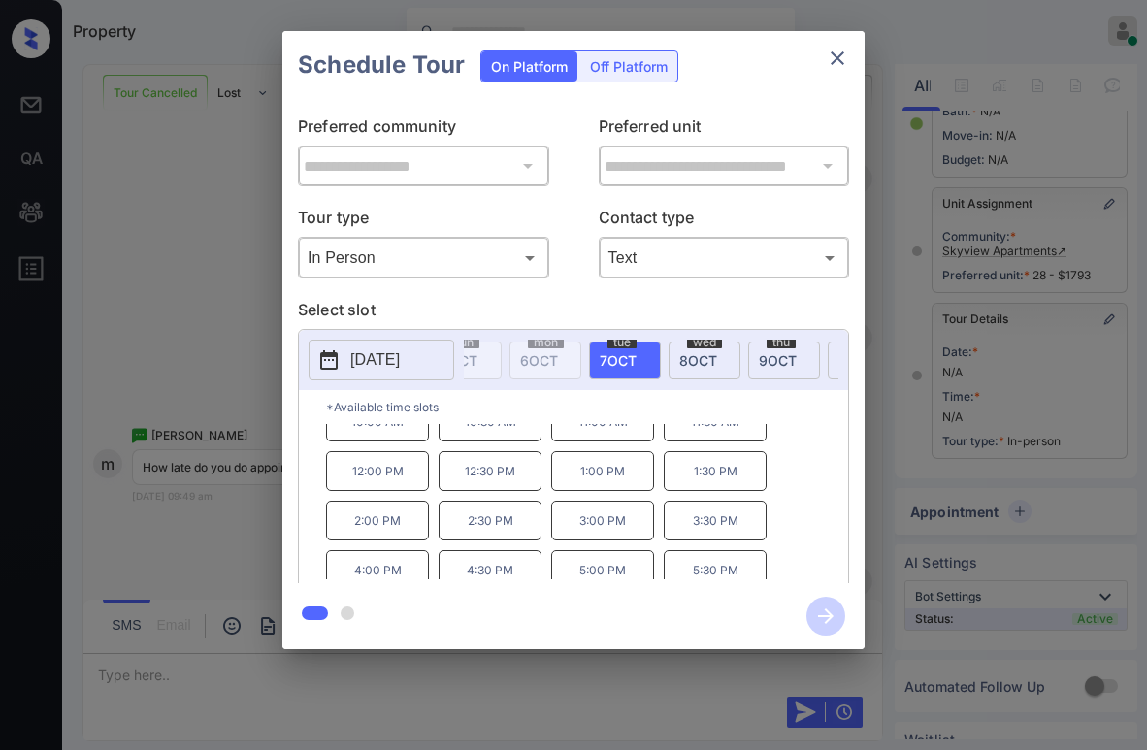
scroll to position [33, 0]
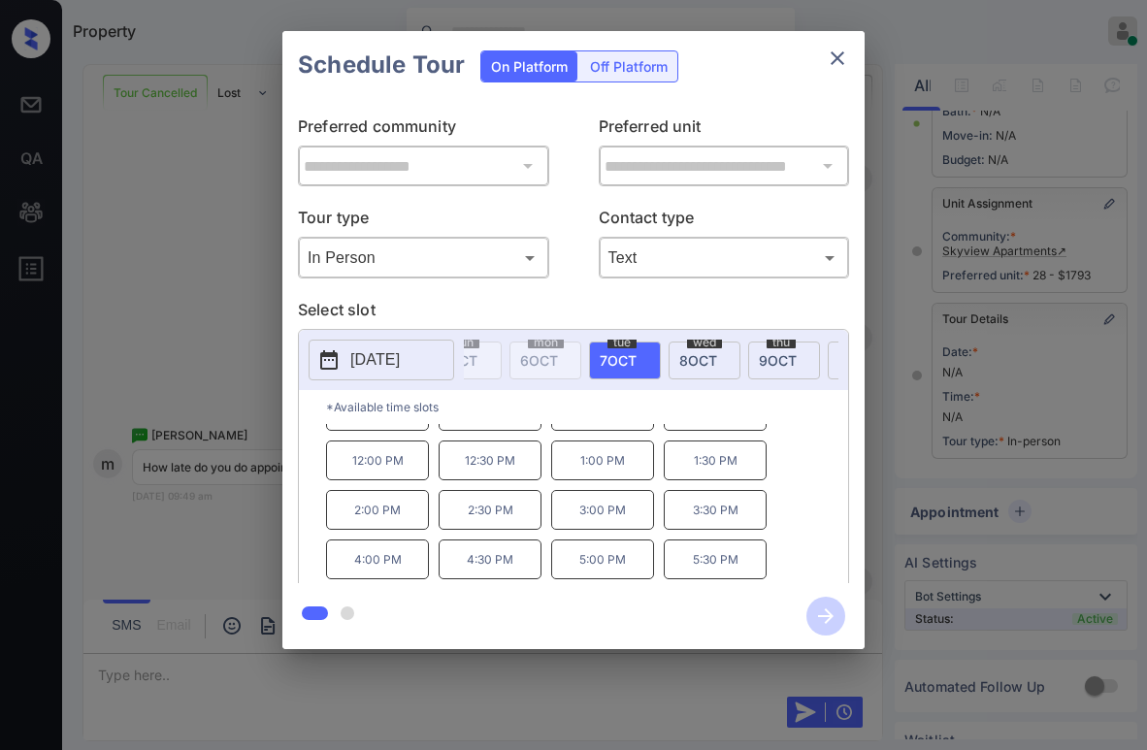
click at [712, 356] on span "8 OCT" at bounding box center [698, 360] width 38 height 17
click at [777, 370] on div "thu 9 OCT" at bounding box center [784, 361] width 72 height 38
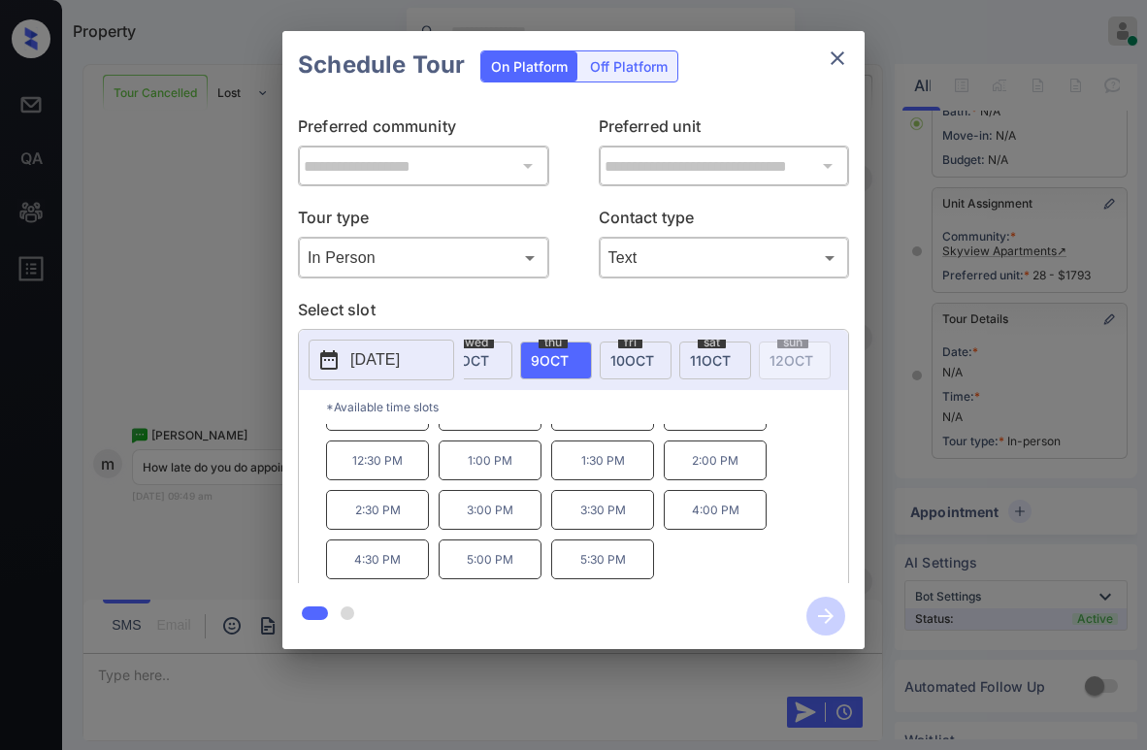
click at [616, 353] on span "10 OCT" at bounding box center [633, 360] width 44 height 17
click at [720, 362] on span "11 OCT" at bounding box center [710, 360] width 41 height 17
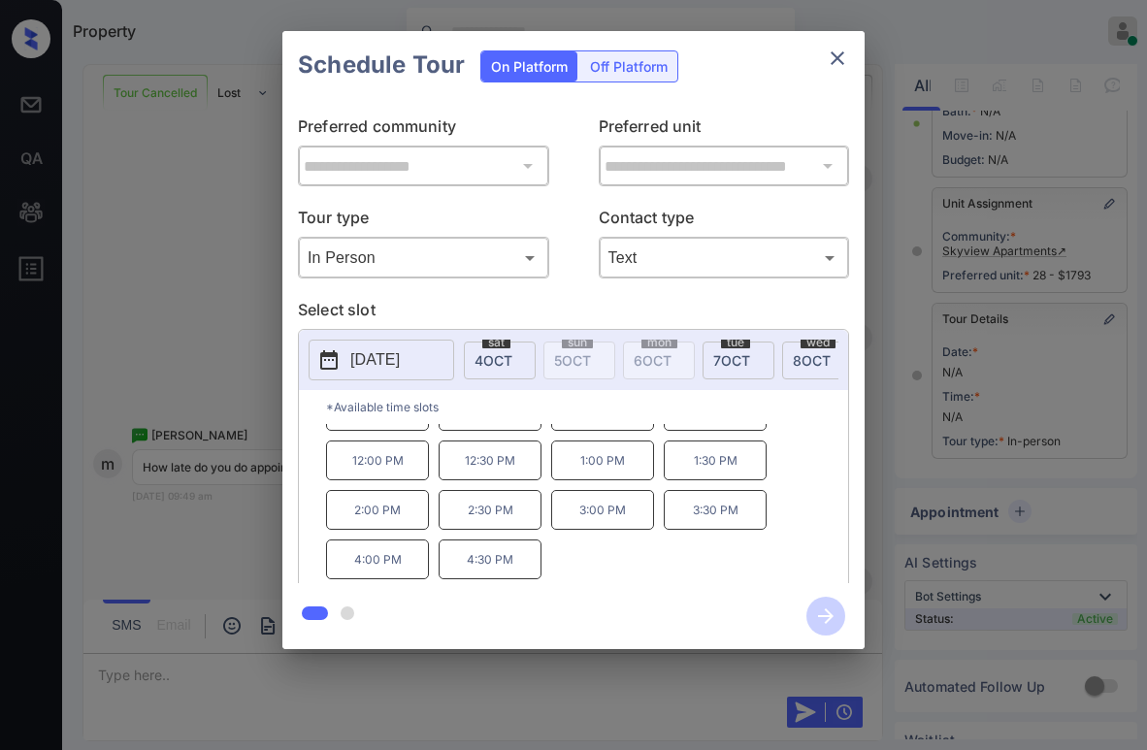
click at [844, 61] on icon "close" at bounding box center [837, 58] width 23 height 23
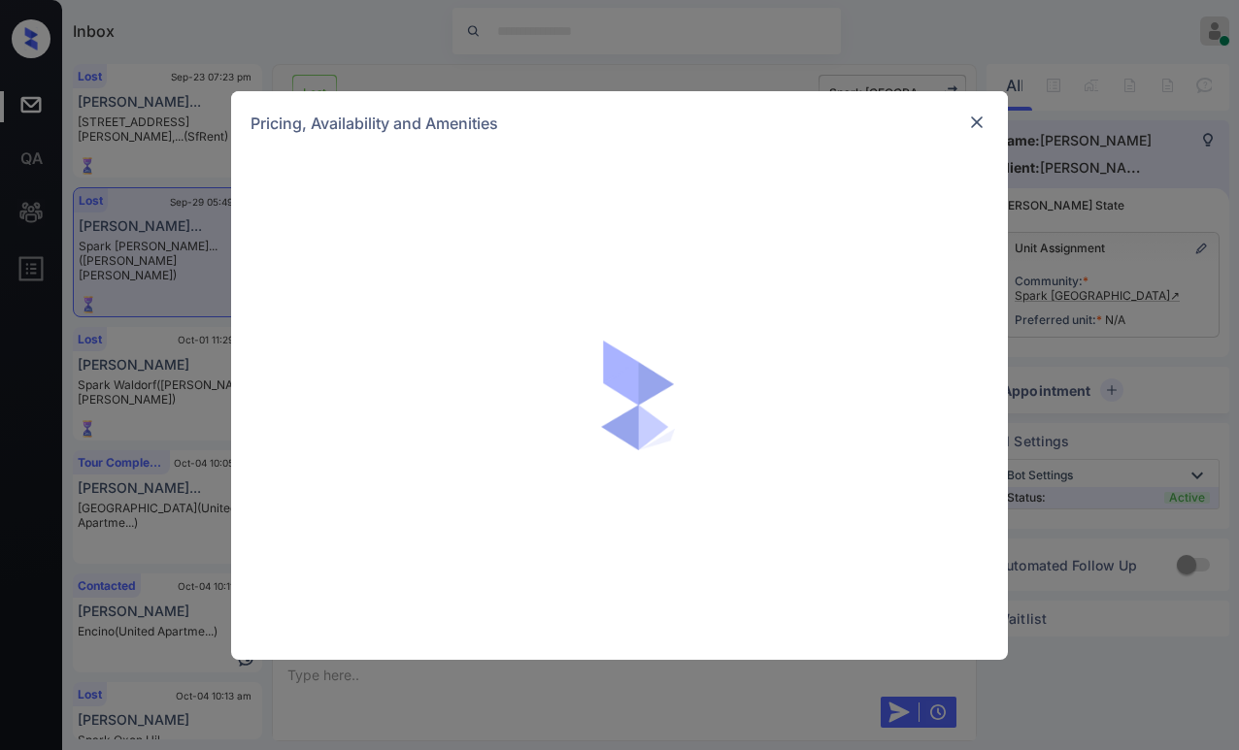
scroll to position [5577, 0]
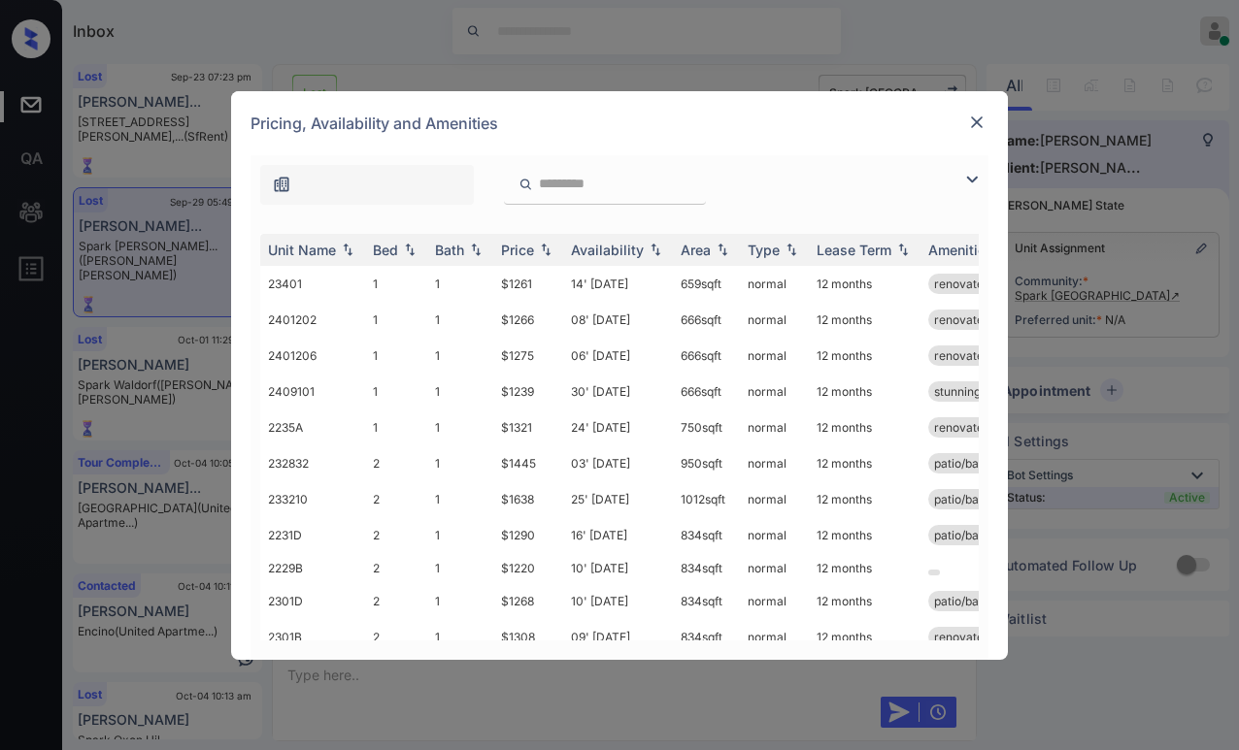
click at [978, 119] on img at bounding box center [976, 122] width 19 height 19
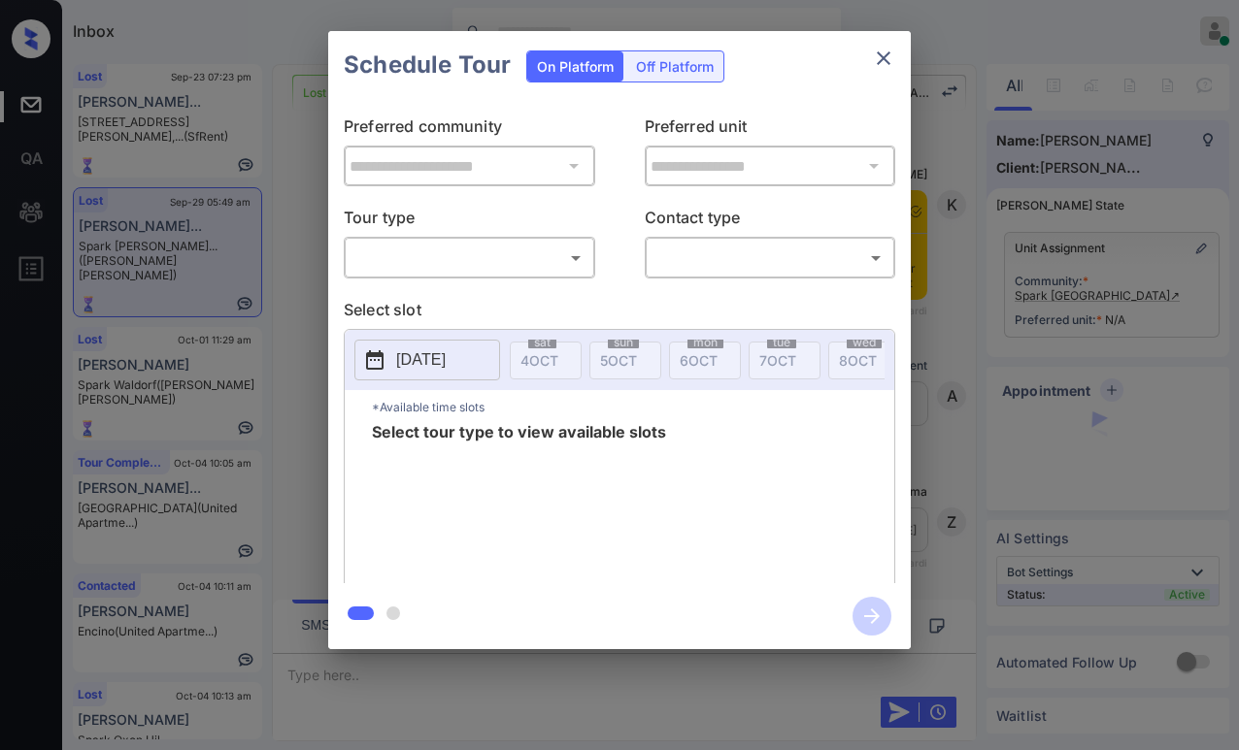
scroll to position [5577, 0]
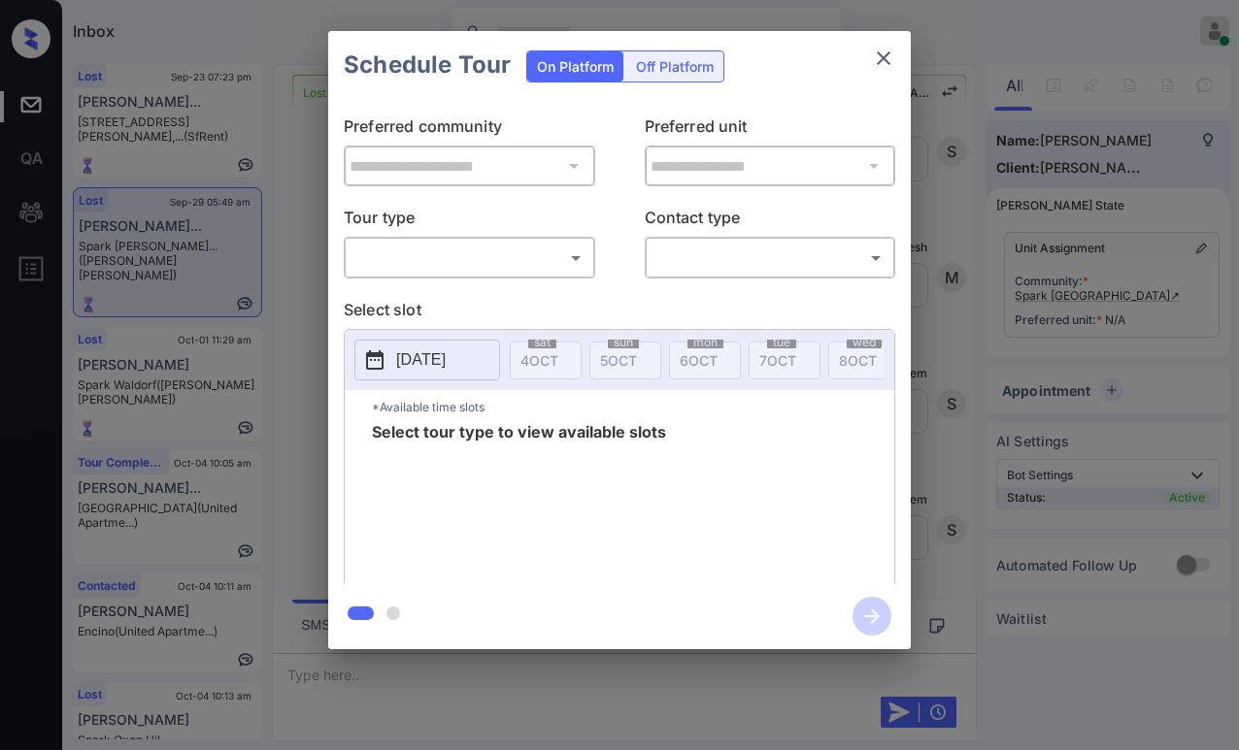
drag, startPoint x: 523, startPoint y: 241, endPoint x: 487, endPoint y: 262, distance: 41.8
click at [522, 241] on div "​ ​" at bounding box center [469, 258] width 251 height 42
click at [457, 267] on body "Inbox [PERSON_NAME] Online Set yourself offline Set yourself on break Profile S…" at bounding box center [619, 375] width 1239 height 750
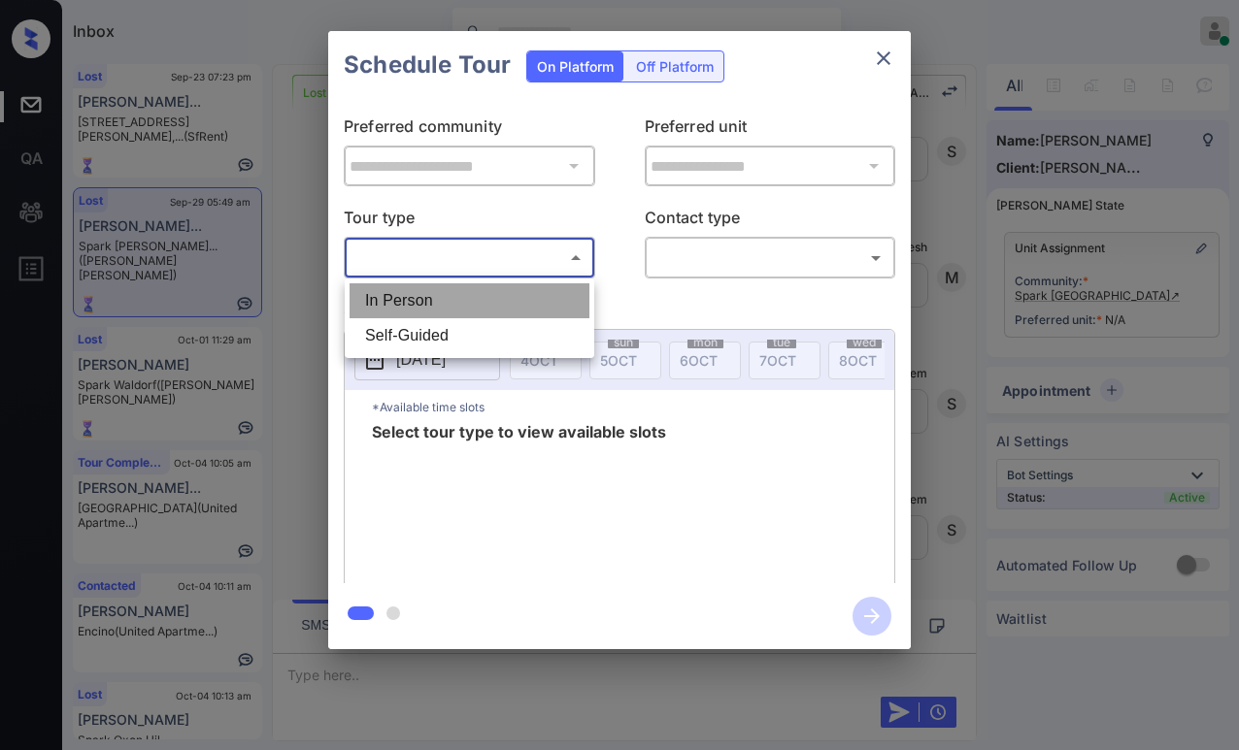
click at [431, 302] on li "In Person" at bounding box center [469, 300] width 240 height 35
type input "********"
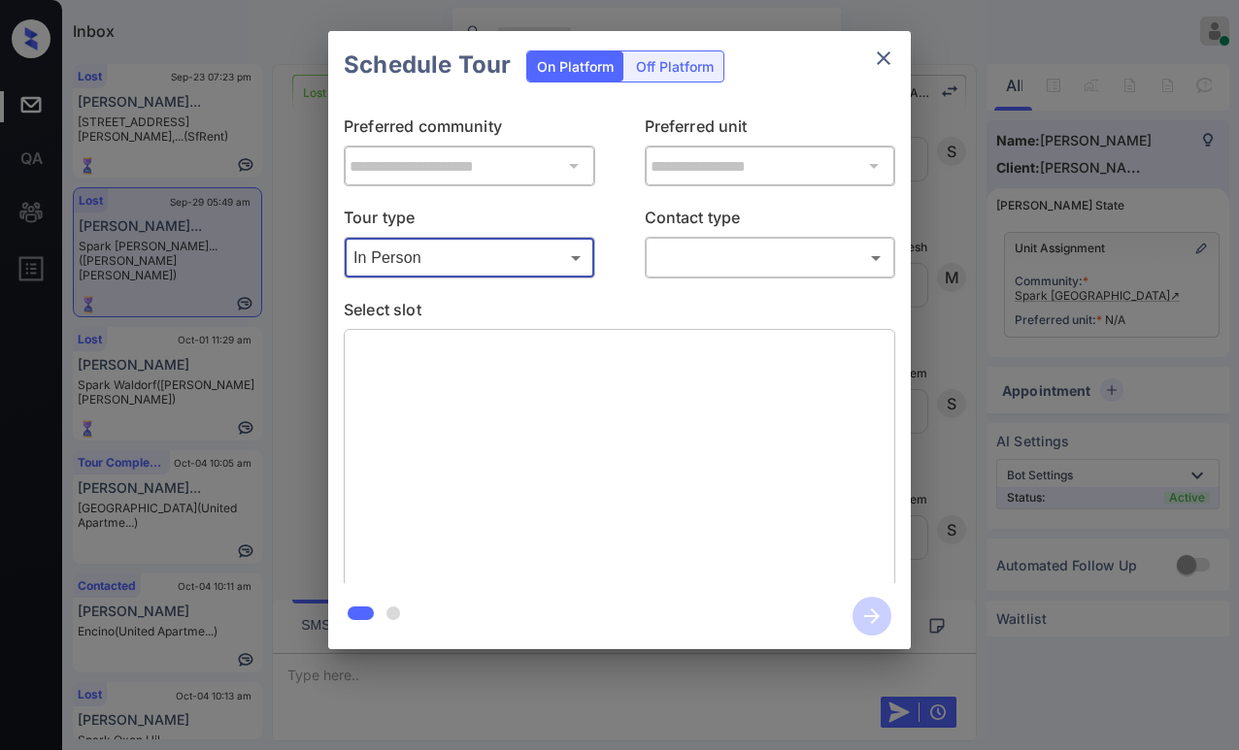
click at [723, 258] on body "Inbox [PERSON_NAME] Online Set yourself offline Set yourself on break Profile S…" at bounding box center [619, 375] width 1239 height 750
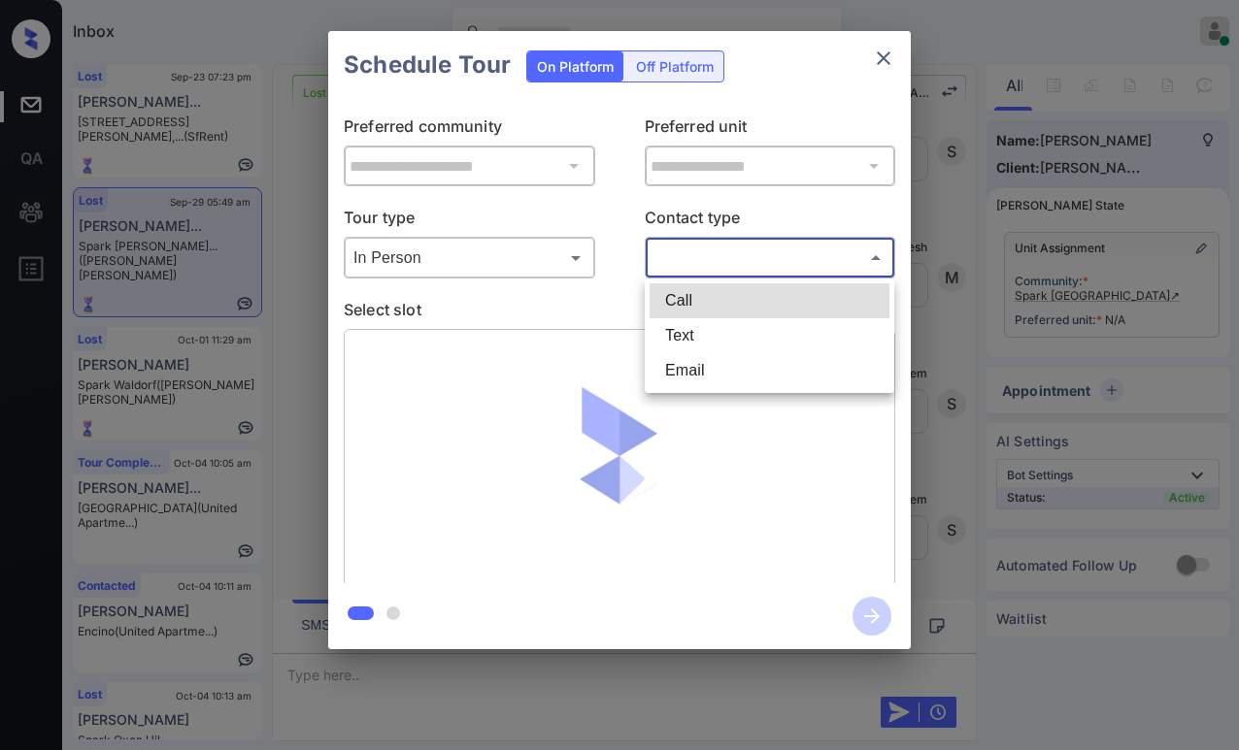
click at [708, 340] on li "Text" at bounding box center [769, 335] width 240 height 35
type input "****"
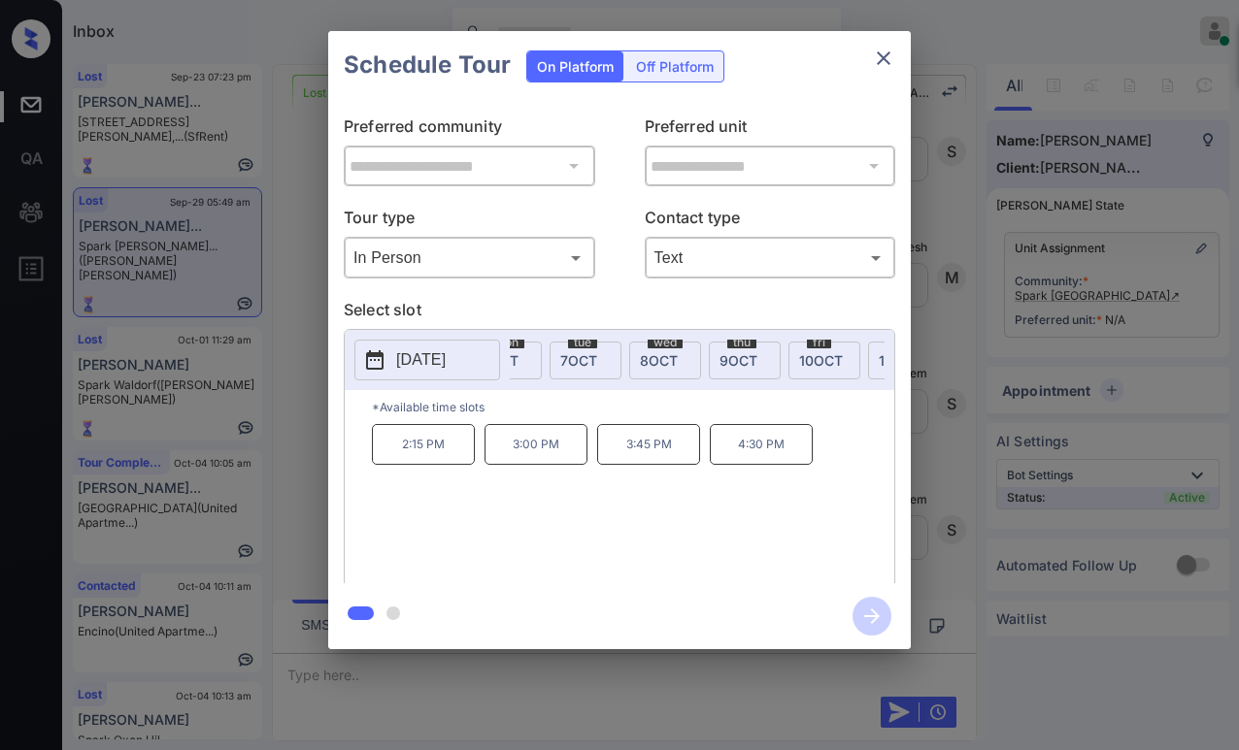
scroll to position [0, 214]
click at [589, 358] on div "tue 7 OCT" at bounding box center [571, 361] width 72 height 38
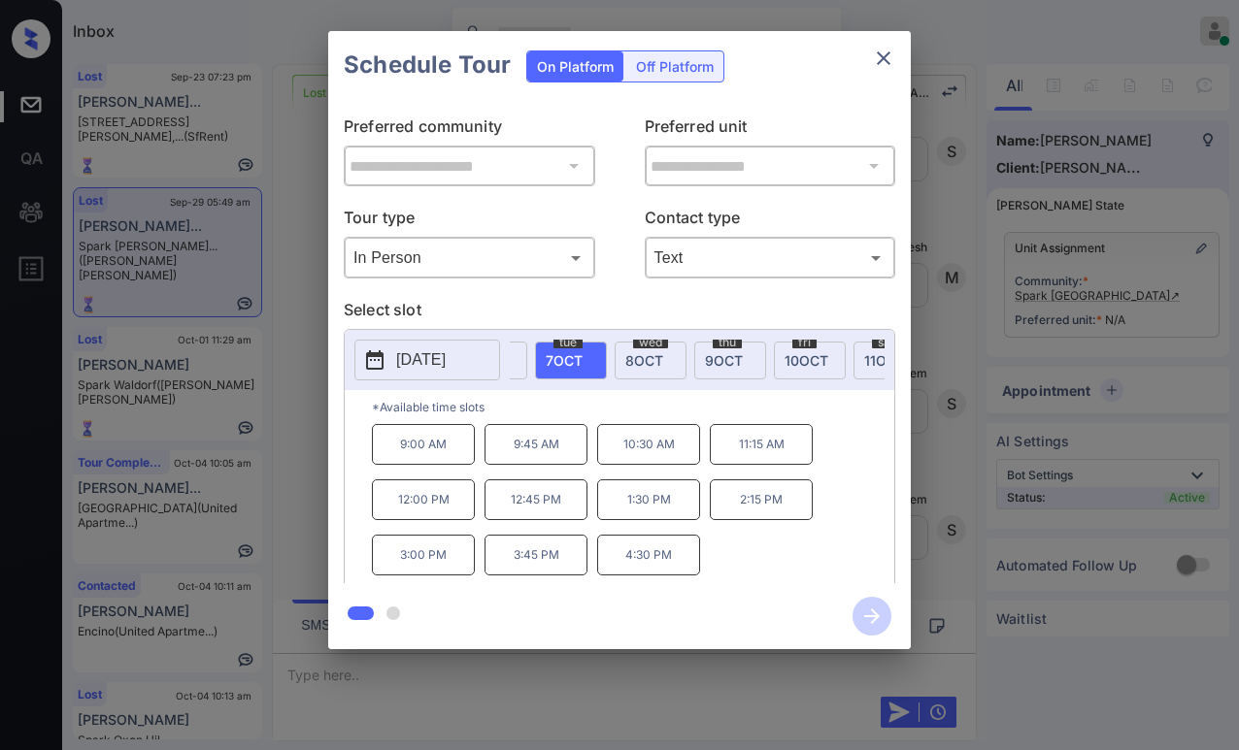
click at [656, 348] on div "wed 8 OCT" at bounding box center [650, 361] width 72 height 38
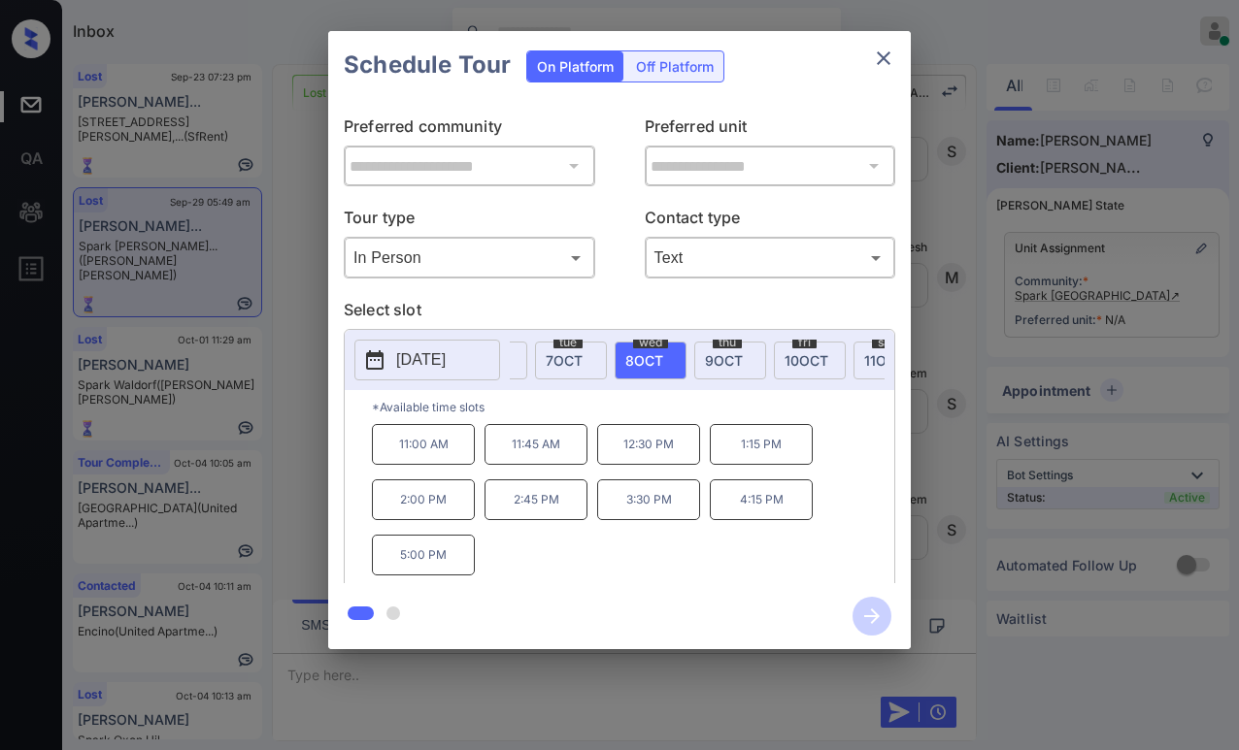
click at [885, 56] on icon "close" at bounding box center [884, 58] width 14 height 14
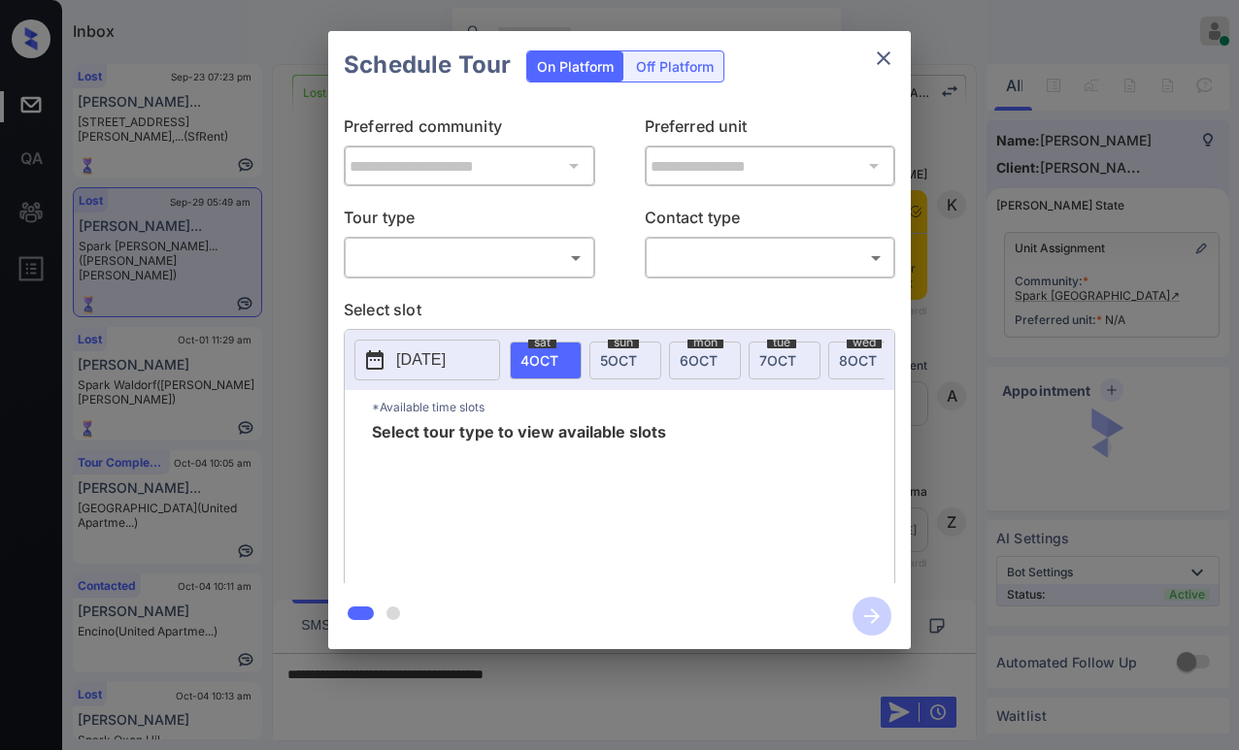
scroll to position [3150, 0]
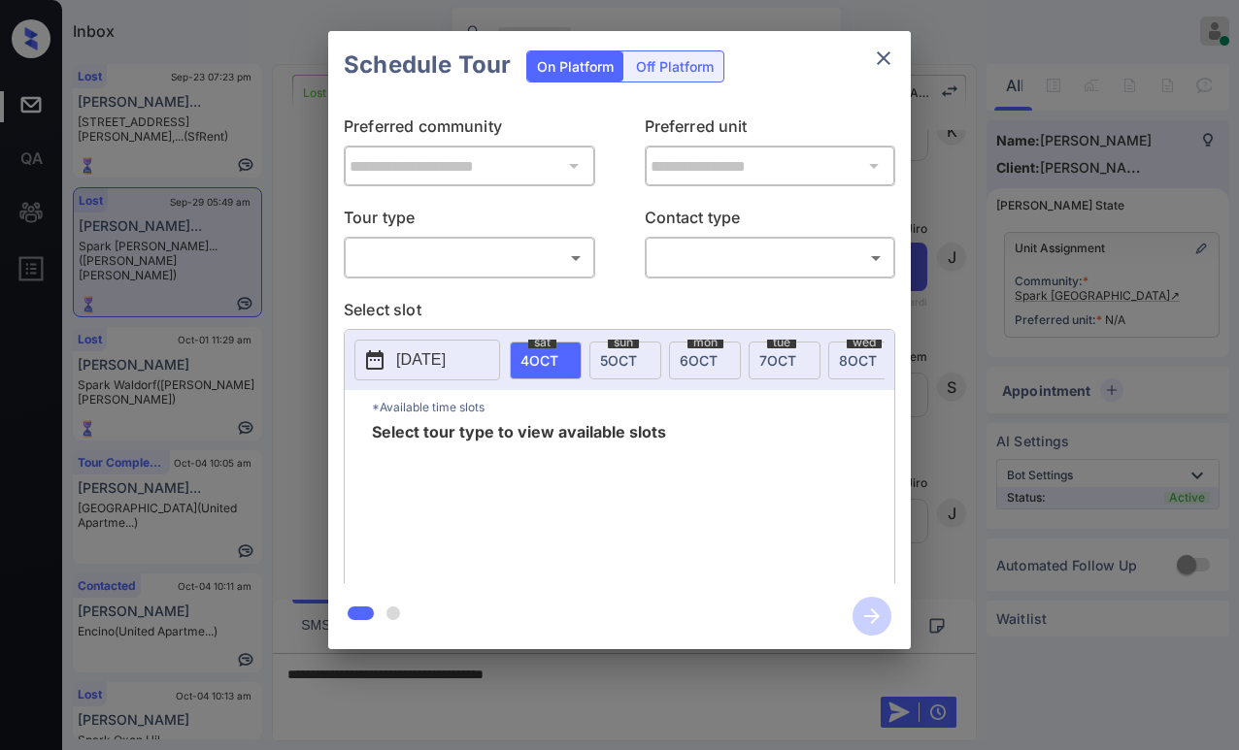
click at [493, 259] on body "Inbox [PERSON_NAME] Online Set yourself offline Set yourself on break Profile S…" at bounding box center [619, 375] width 1239 height 750
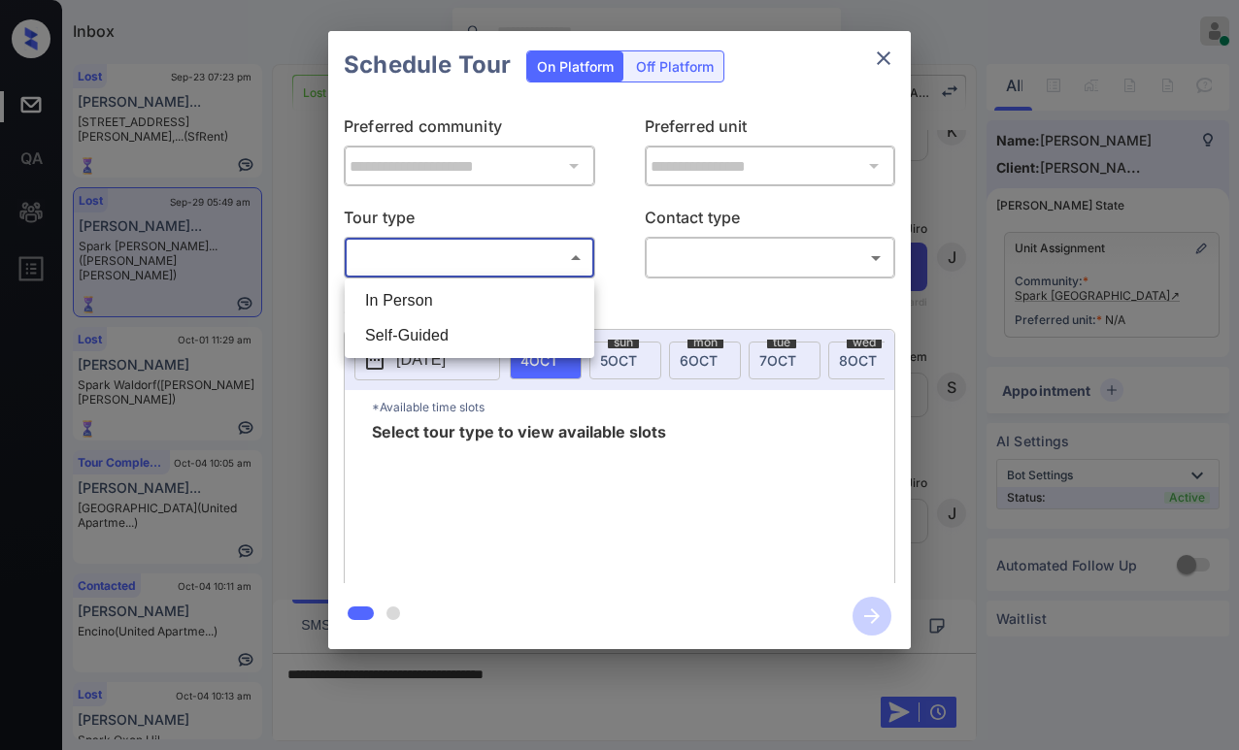
click at [452, 295] on li "In Person" at bounding box center [469, 300] width 240 height 35
type input "********"
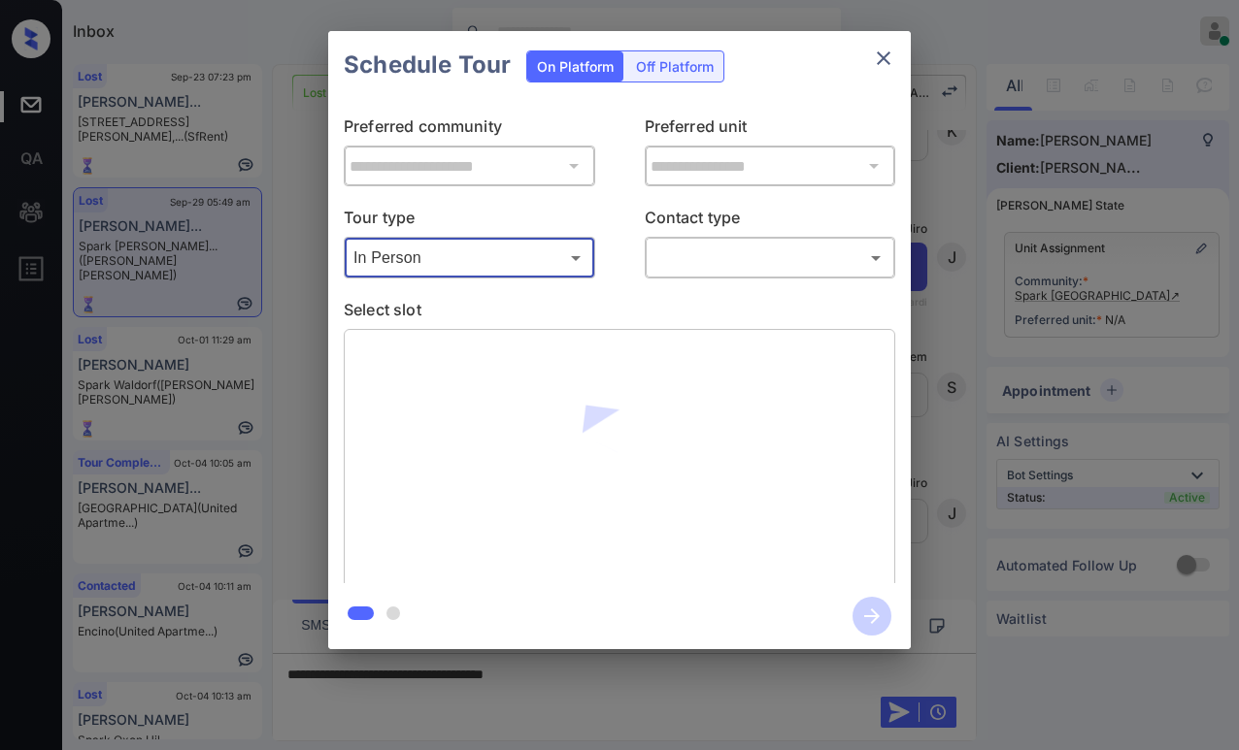
click at [677, 262] on body "Inbox [PERSON_NAME] Online Set yourself offline Set yourself on break Profile S…" at bounding box center [619, 375] width 1239 height 750
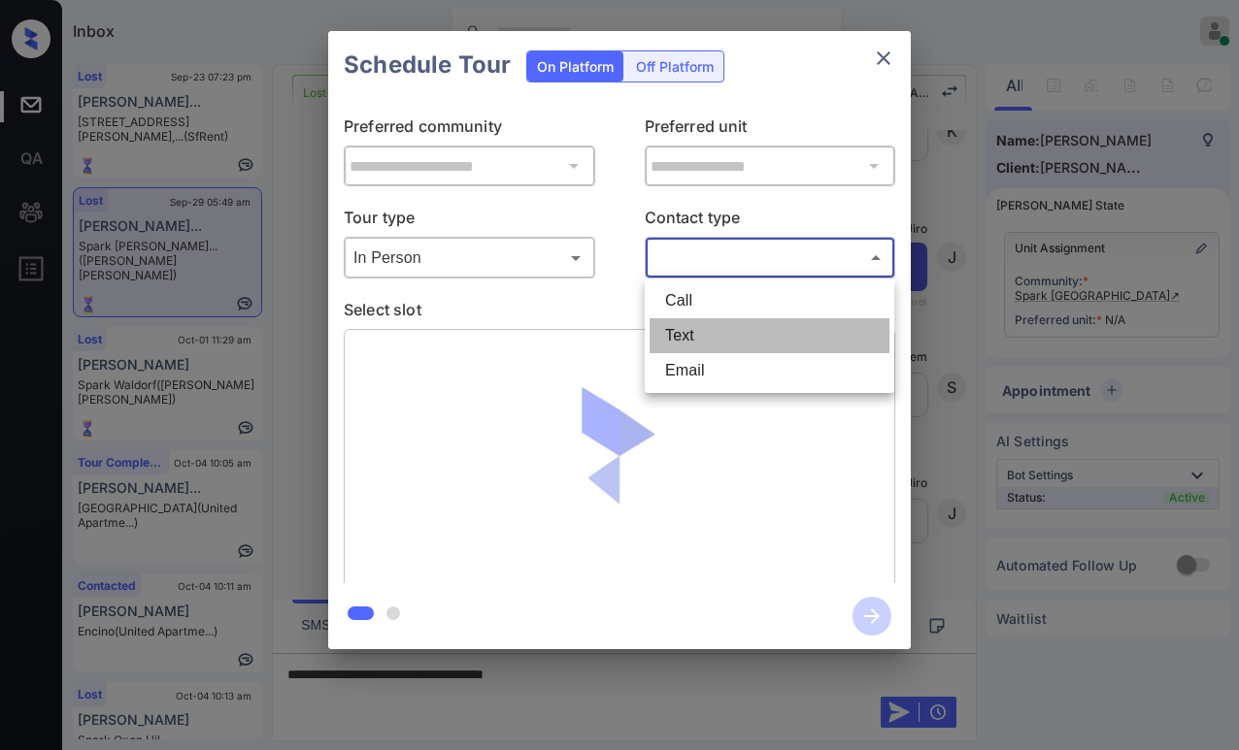
click at [699, 331] on li "Text" at bounding box center [769, 335] width 240 height 35
type input "****"
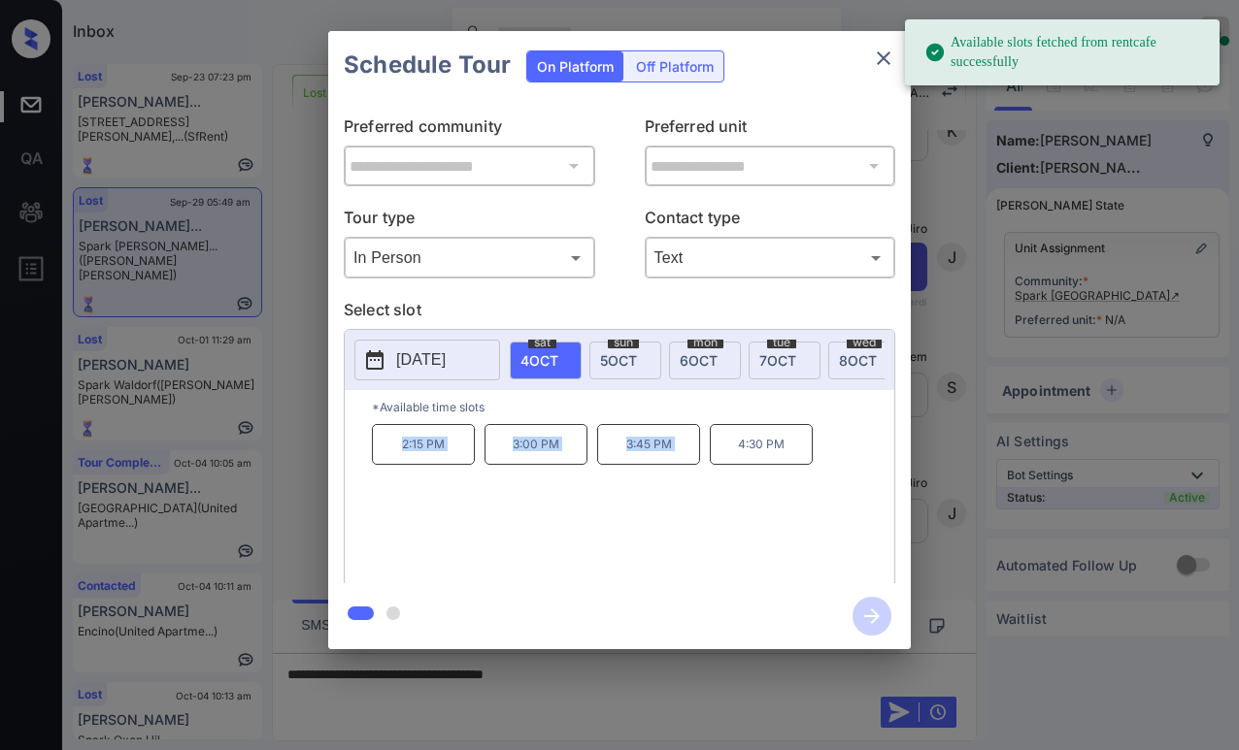
drag, startPoint x: 391, startPoint y: 450, endPoint x: 711, endPoint y: 459, distance: 319.5
click at [711, 459] on div "2:15 PM 3:00 PM 3:45 PM 4:30 PM" at bounding box center [633, 501] width 522 height 155
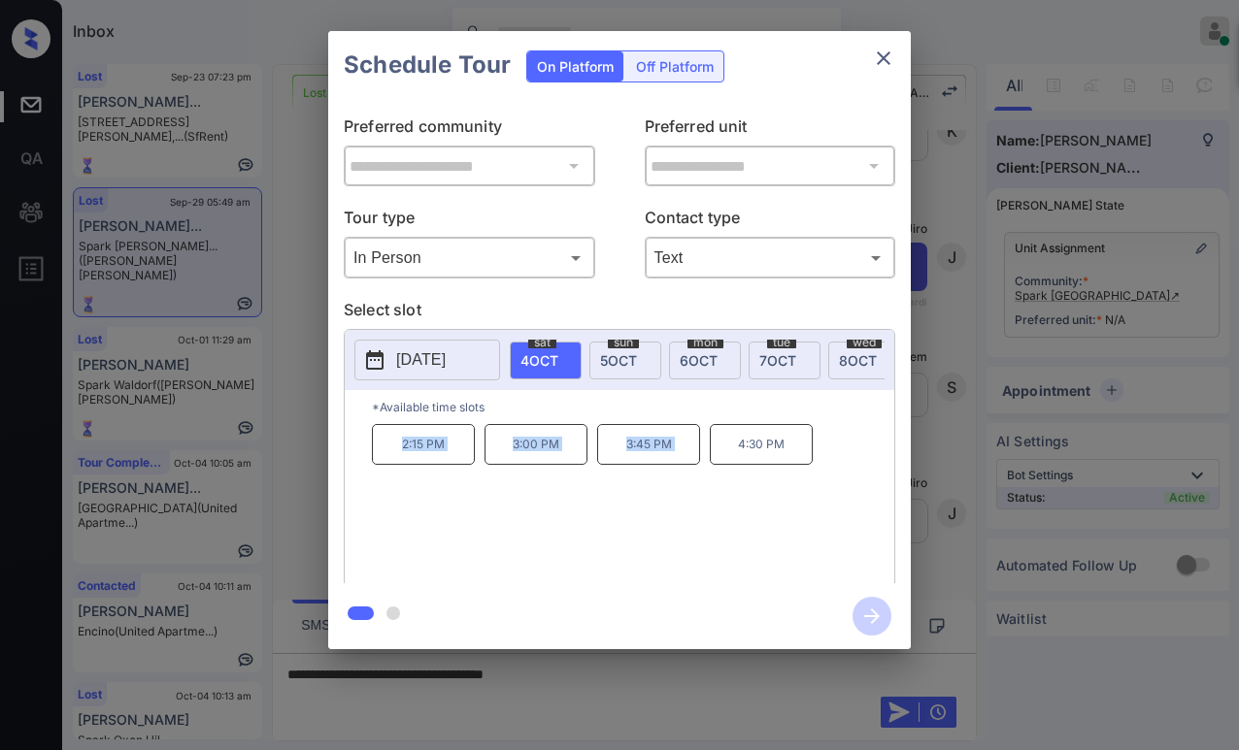
copy div "2:15 PM 3:00 PM 3:45 PM"
click at [897, 52] on button "close" at bounding box center [883, 58] width 39 height 39
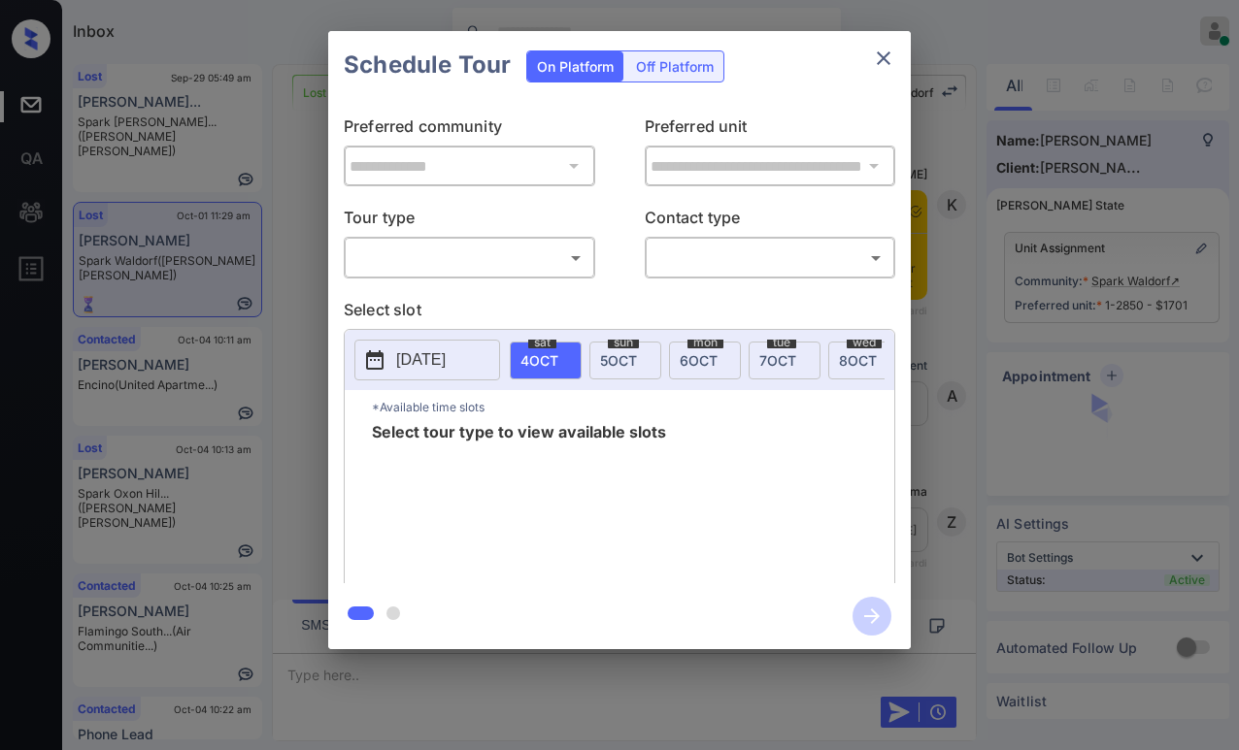
scroll to position [17922, 0]
click at [511, 243] on body "Inbox Paolo Gabriel Online Set yourself offline Set yourself on break Profile S…" at bounding box center [619, 375] width 1239 height 750
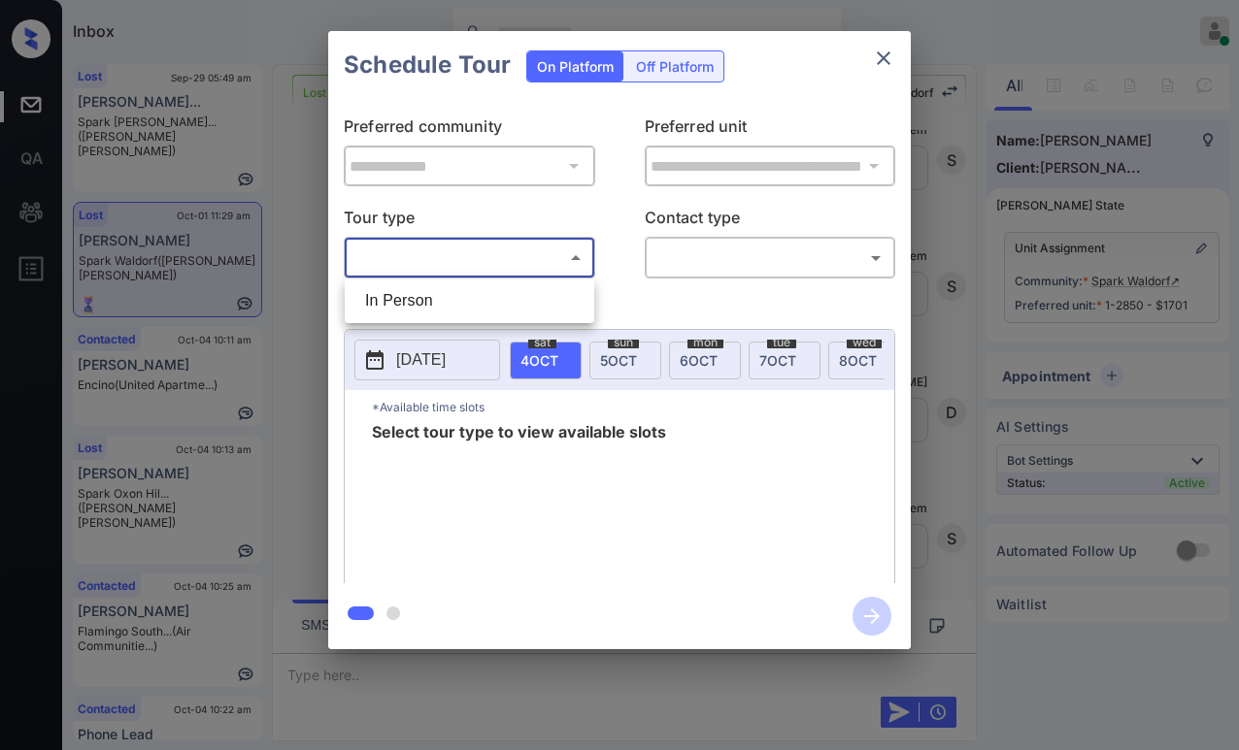
click at [459, 297] on li "In Person" at bounding box center [469, 300] width 240 height 35
type input "********"
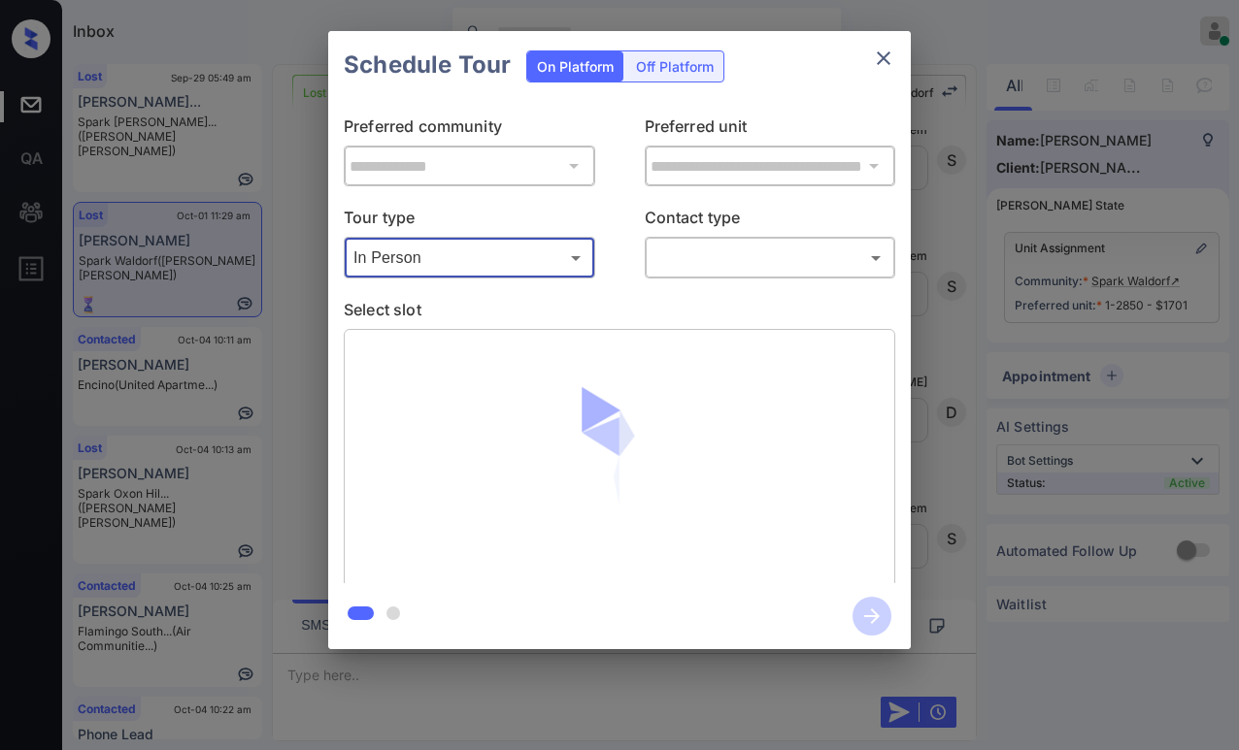
click at [651, 257] on body "Inbox Paolo Gabriel Online Set yourself offline Set yourself on break Profile S…" at bounding box center [619, 375] width 1239 height 750
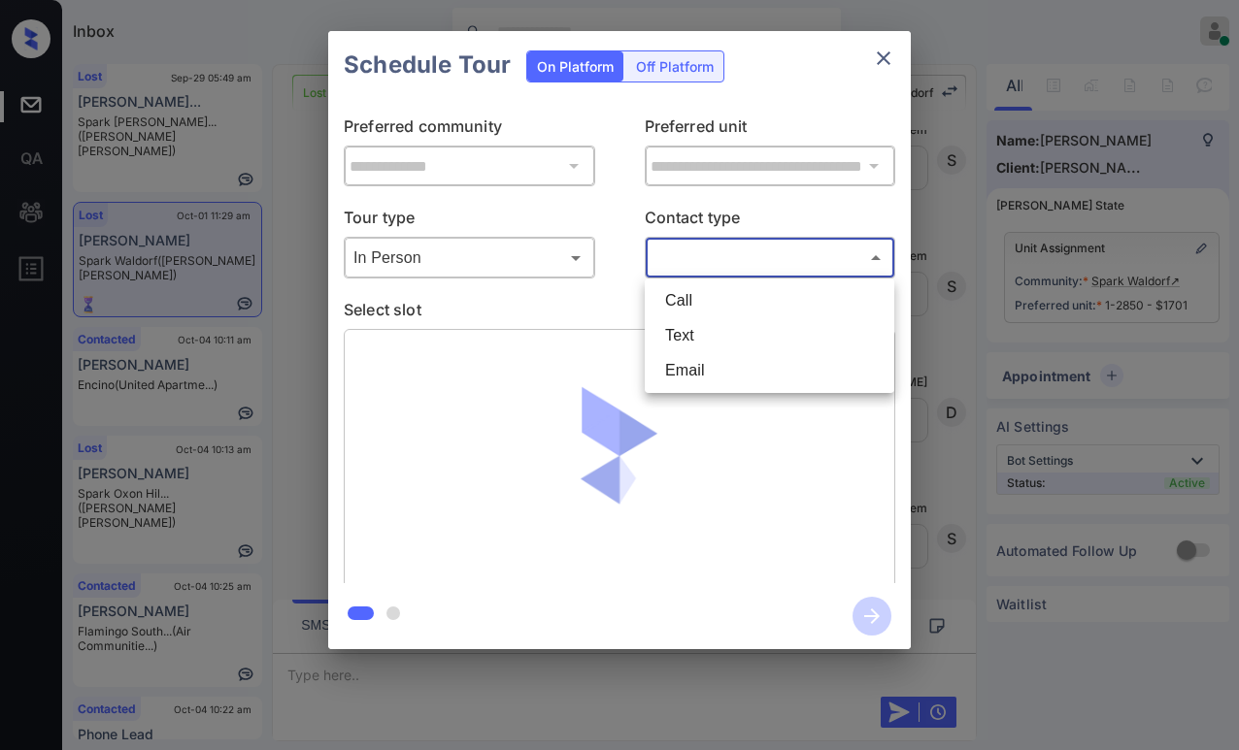
click at [694, 321] on li "Text" at bounding box center [769, 335] width 240 height 35
type input "****"
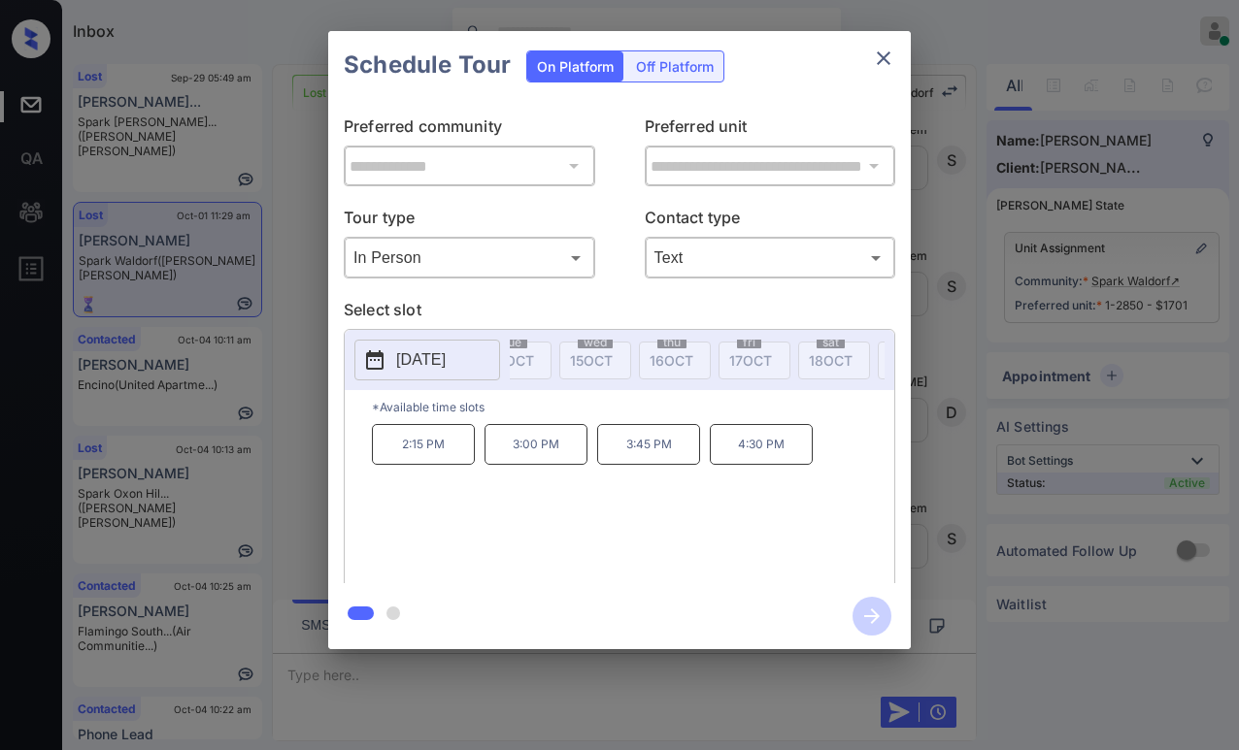
scroll to position [0, 926]
click at [878, 57] on icon "close" at bounding box center [883, 58] width 23 height 23
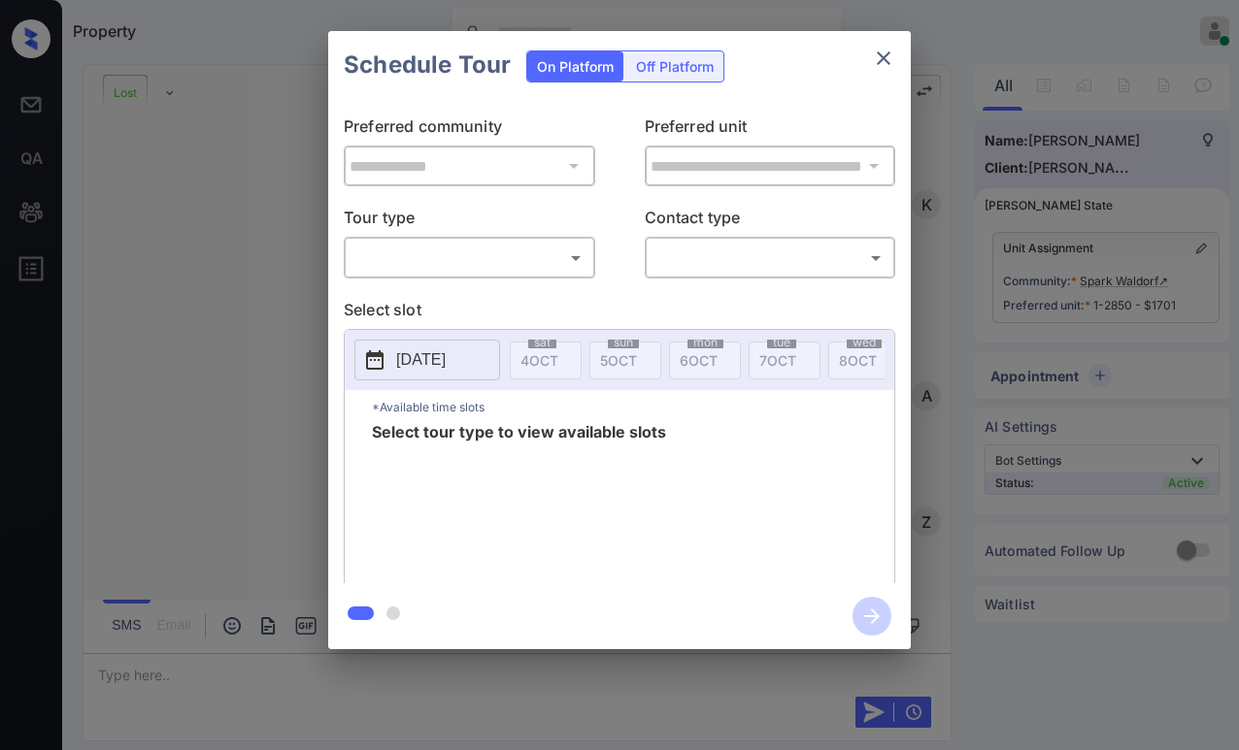
scroll to position [18116, 0]
click at [514, 287] on div "**********" at bounding box center [619, 341] width 582 height 484
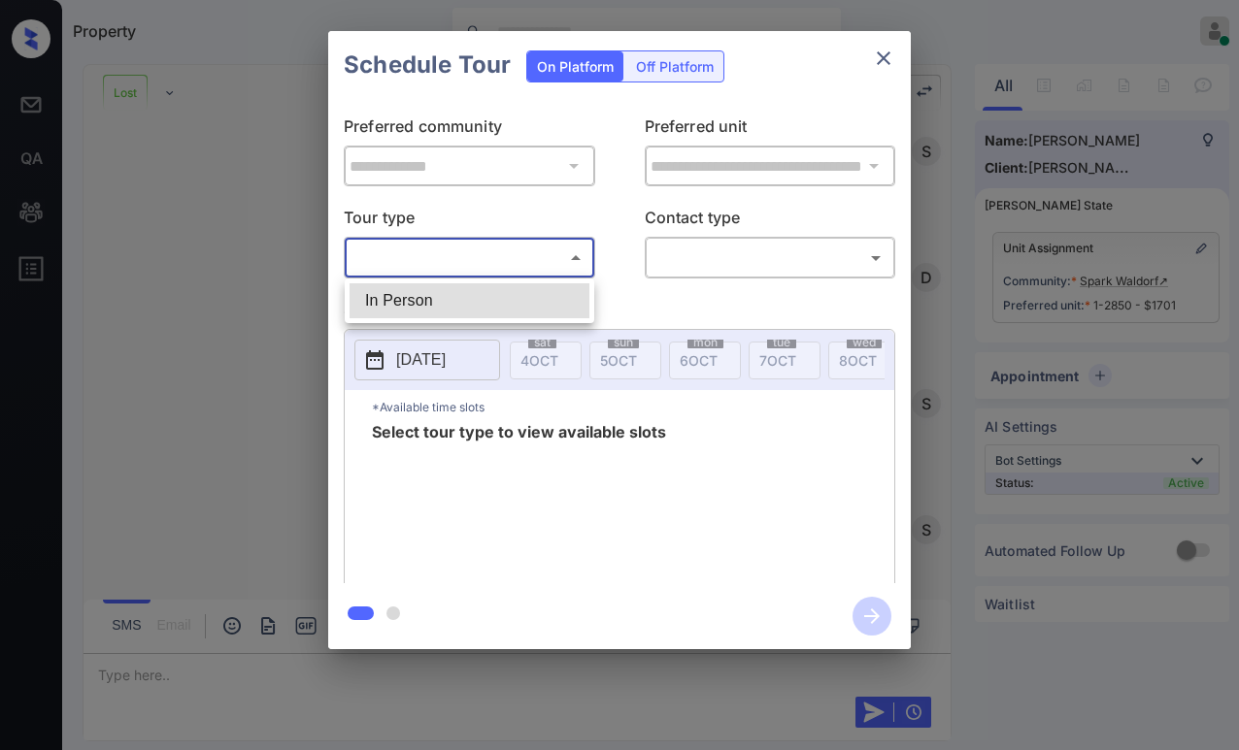
click at [513, 257] on body "Property [PERSON_NAME] Online Set yourself offline Set yourself on break Profil…" at bounding box center [619, 375] width 1239 height 750
click at [506, 291] on li "In Person" at bounding box center [469, 300] width 240 height 35
type input "********"
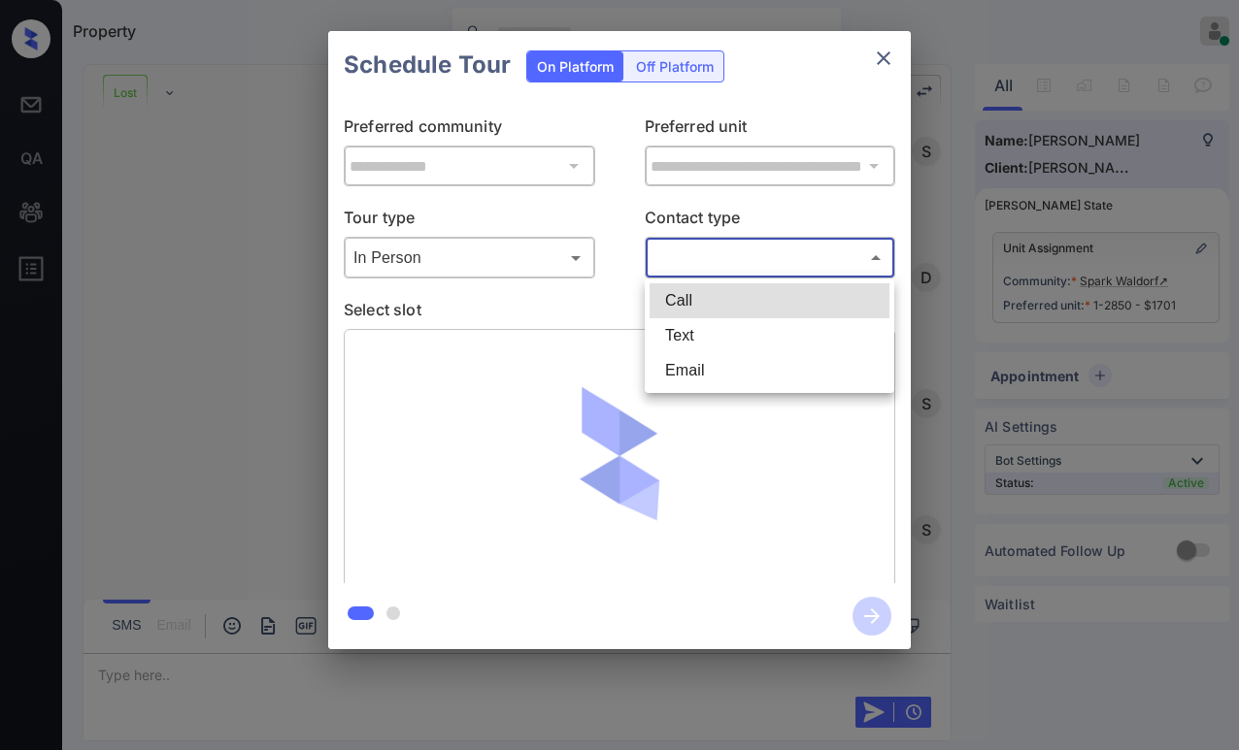
click at [703, 252] on body "Property [PERSON_NAME] Online Set yourself offline Set yourself on break Profil…" at bounding box center [619, 375] width 1239 height 750
click at [702, 326] on li "Text" at bounding box center [769, 335] width 240 height 35
type input "****"
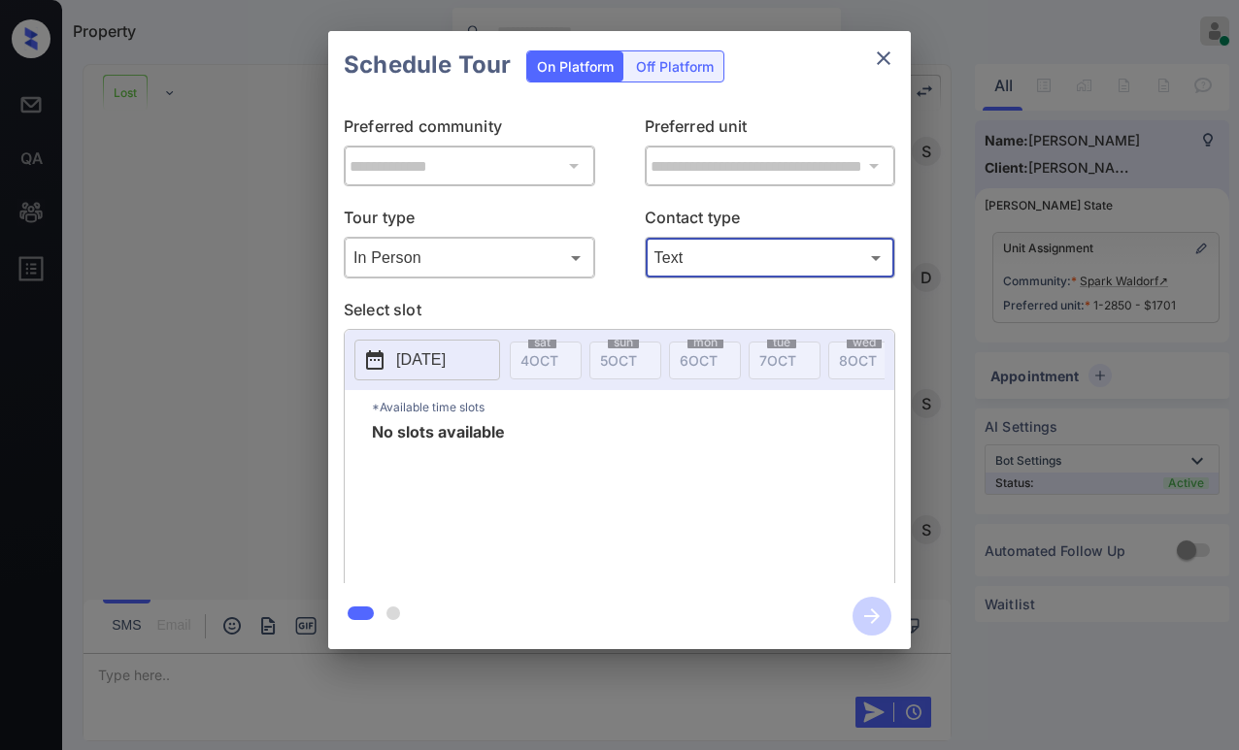
click at [878, 54] on icon "close" at bounding box center [883, 58] width 23 height 23
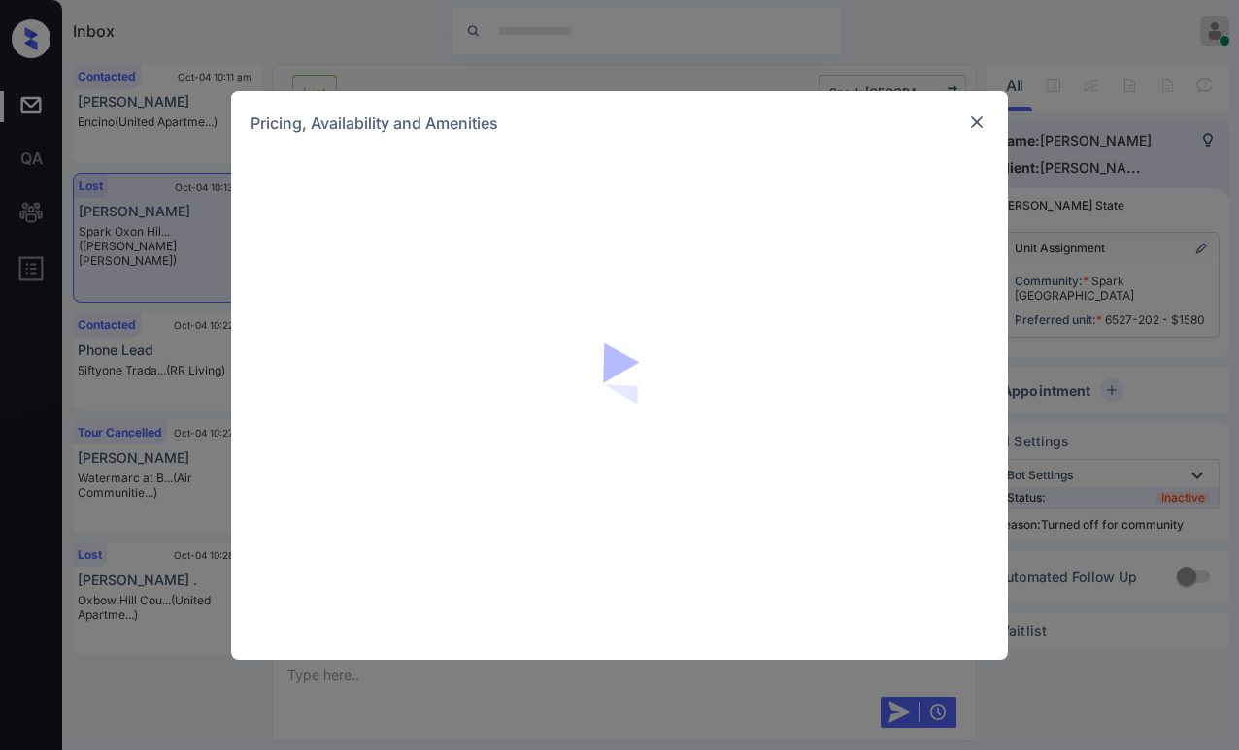
scroll to position [2339, 0]
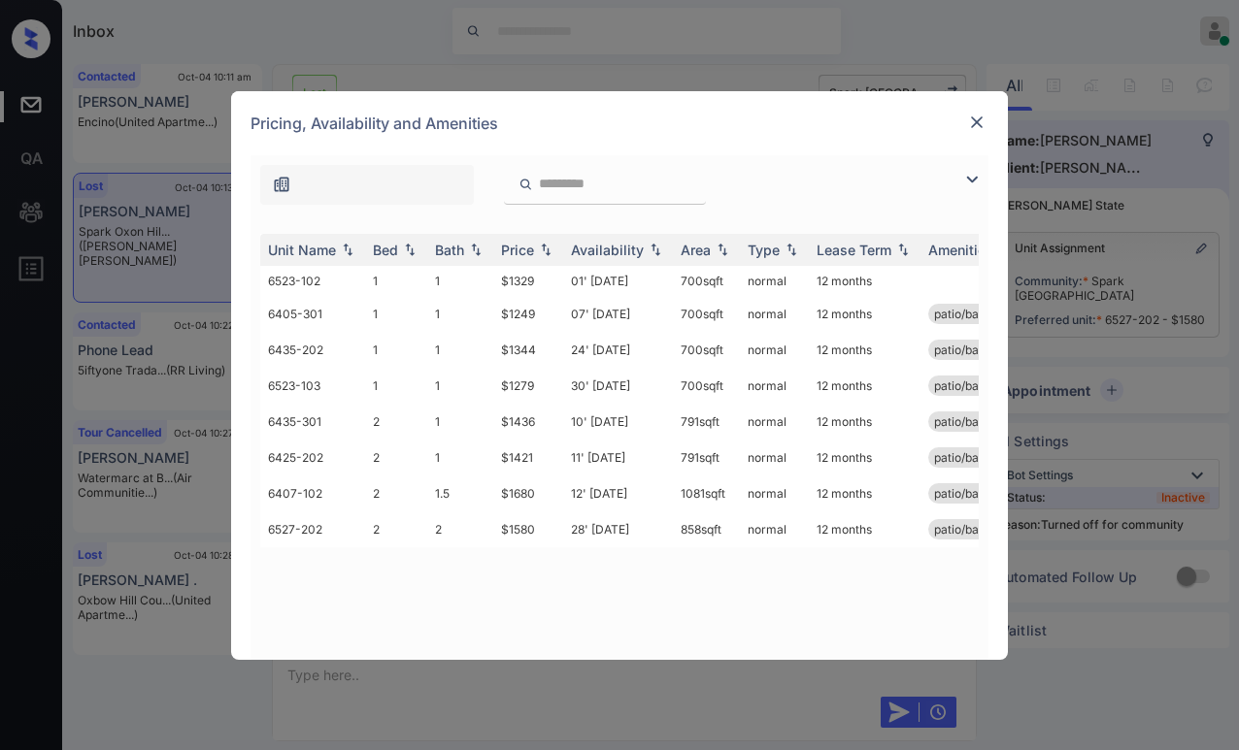
click at [977, 120] on img at bounding box center [976, 122] width 19 height 19
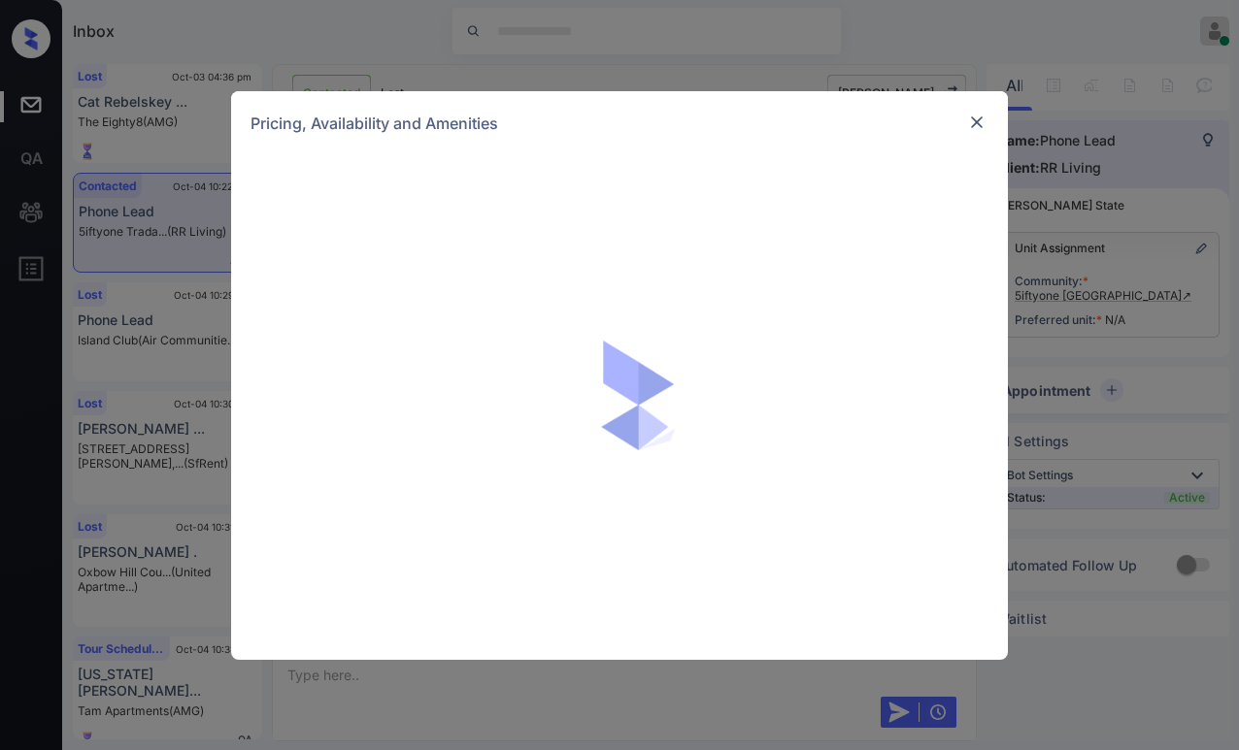
scroll to position [388, 0]
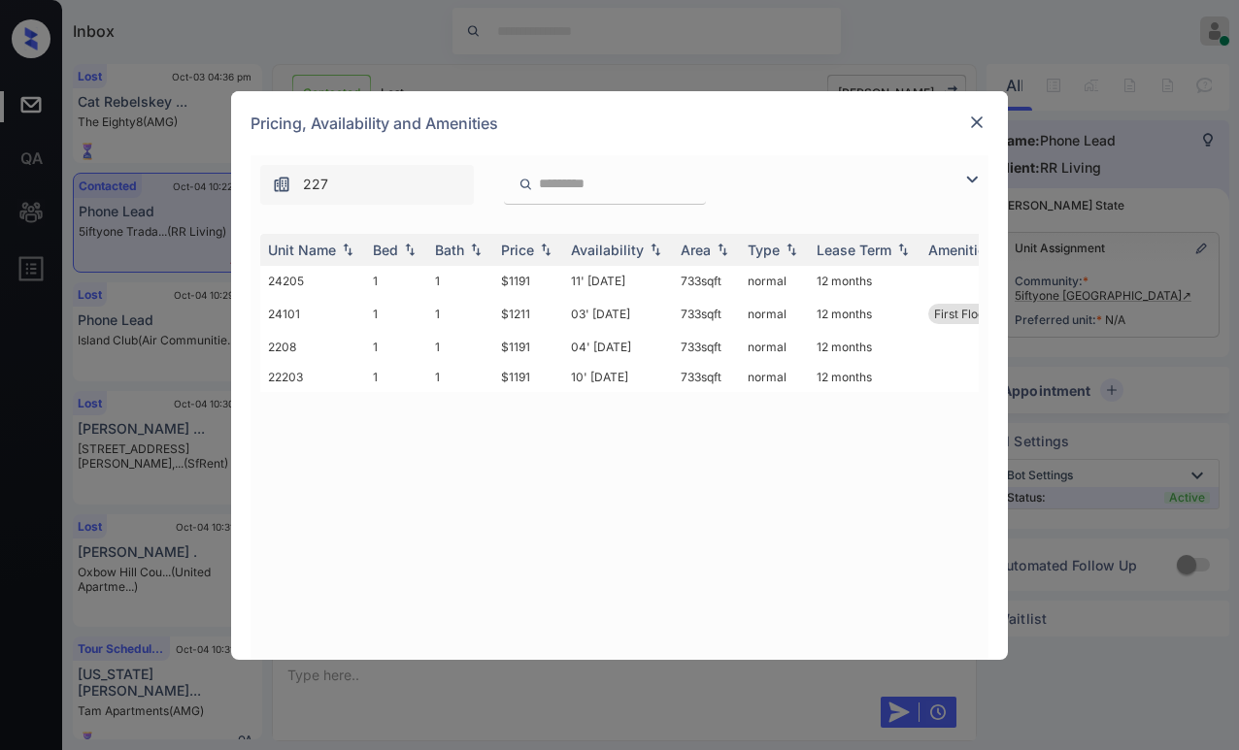
click at [977, 116] on img at bounding box center [976, 122] width 19 height 19
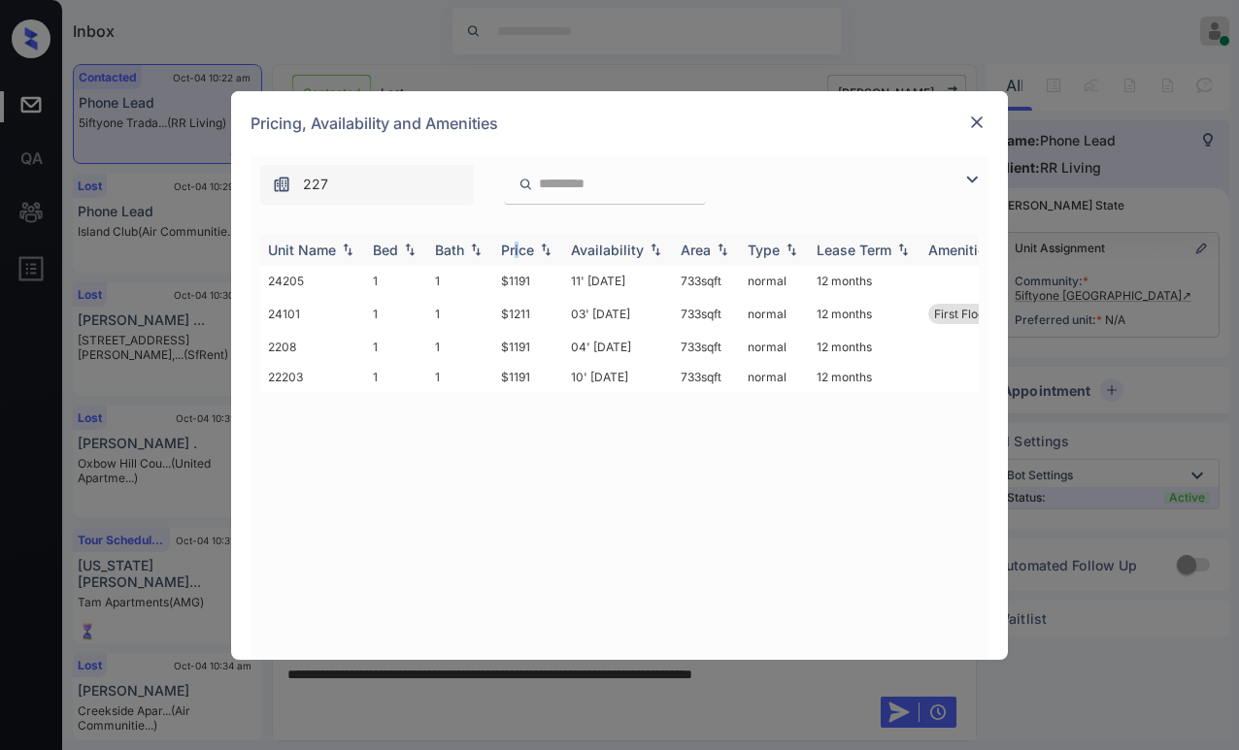
click at [518, 244] on div "Price" at bounding box center [517, 250] width 33 height 17
click at [524, 244] on div "Price" at bounding box center [517, 250] width 33 height 17
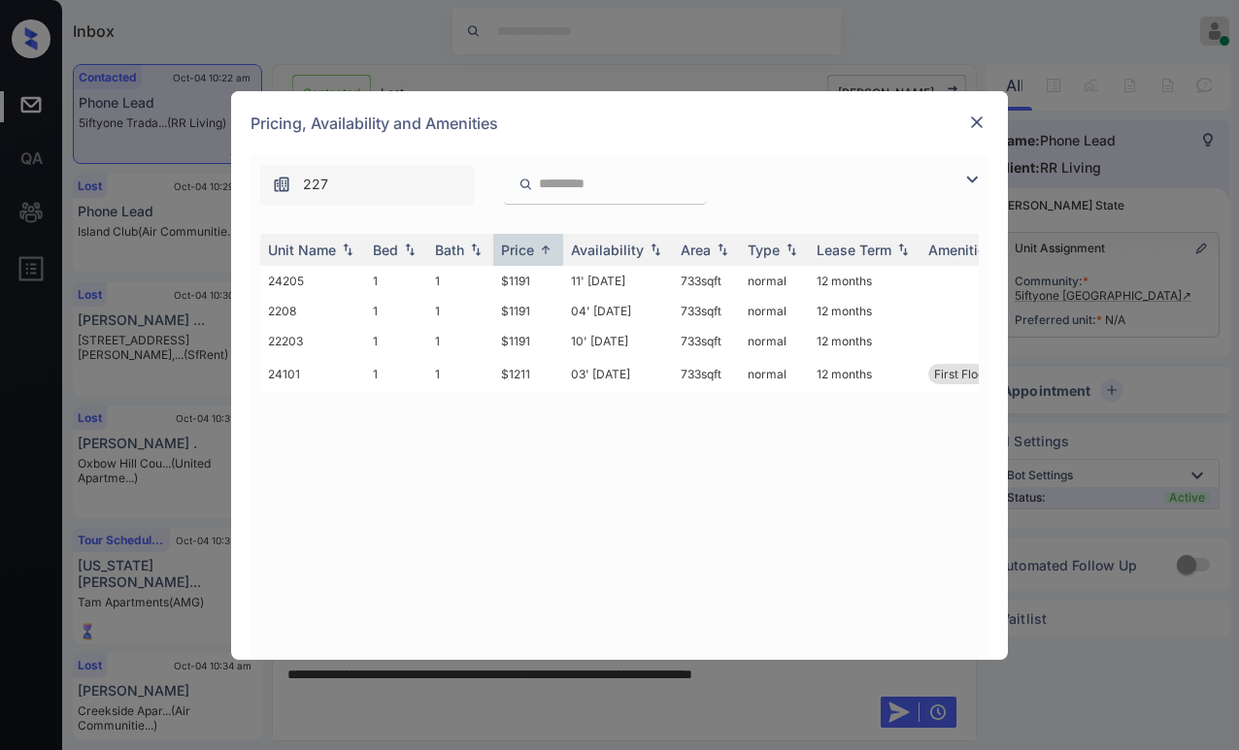
click at [978, 121] on img at bounding box center [976, 122] width 19 height 19
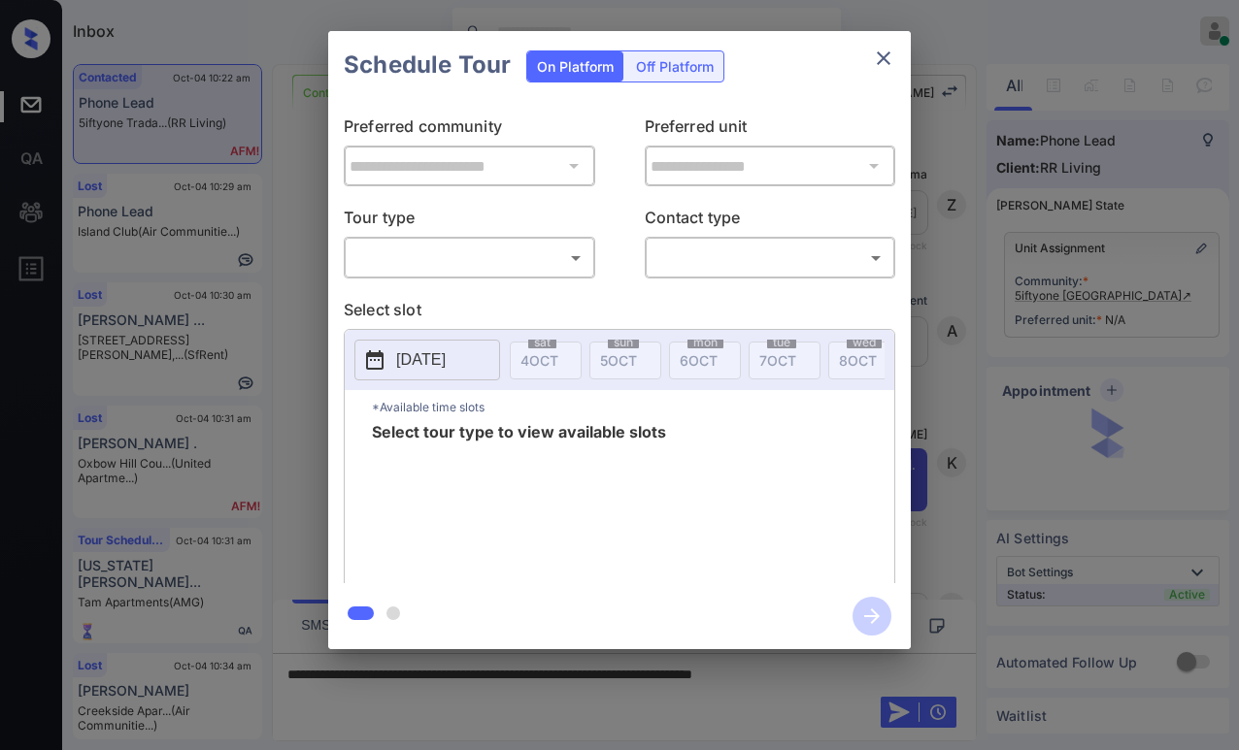
scroll to position [388, 0]
click at [483, 262] on body "Inbox [PERSON_NAME] Online Set yourself offline Set yourself on break Profile S…" at bounding box center [619, 375] width 1239 height 750
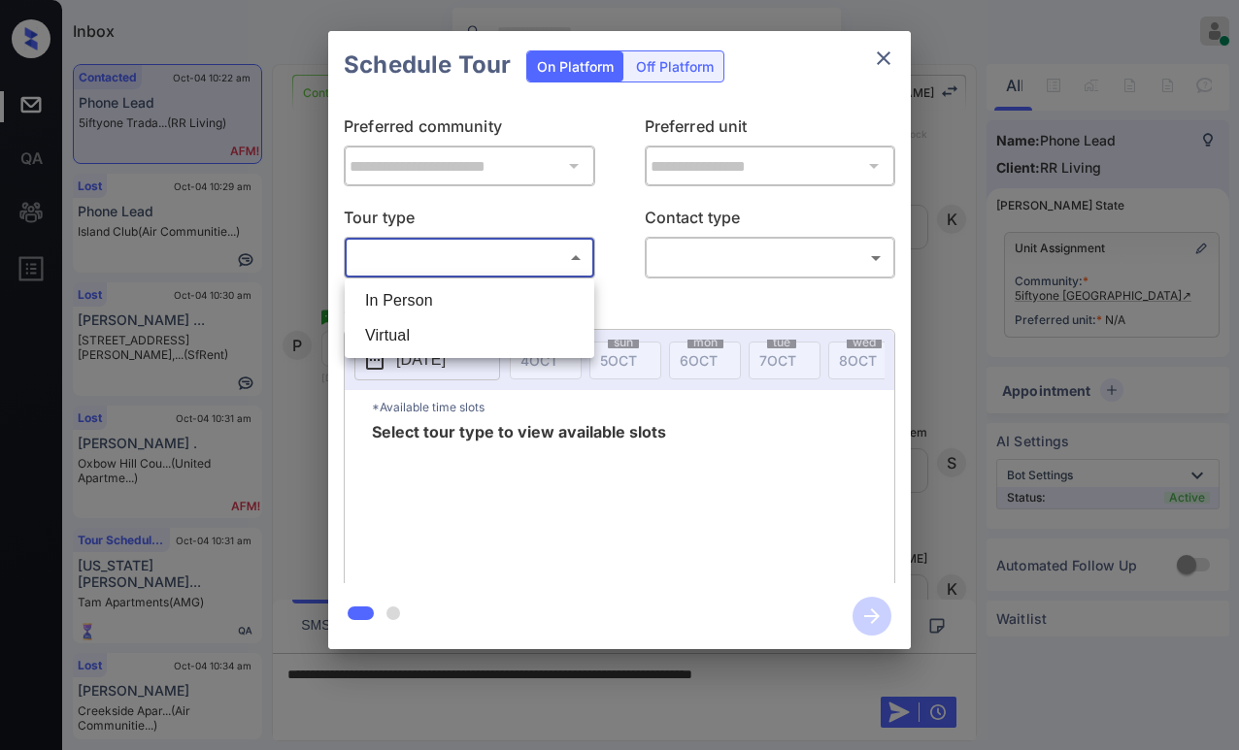
click at [436, 304] on li "In Person" at bounding box center [469, 300] width 240 height 35
type input "********"
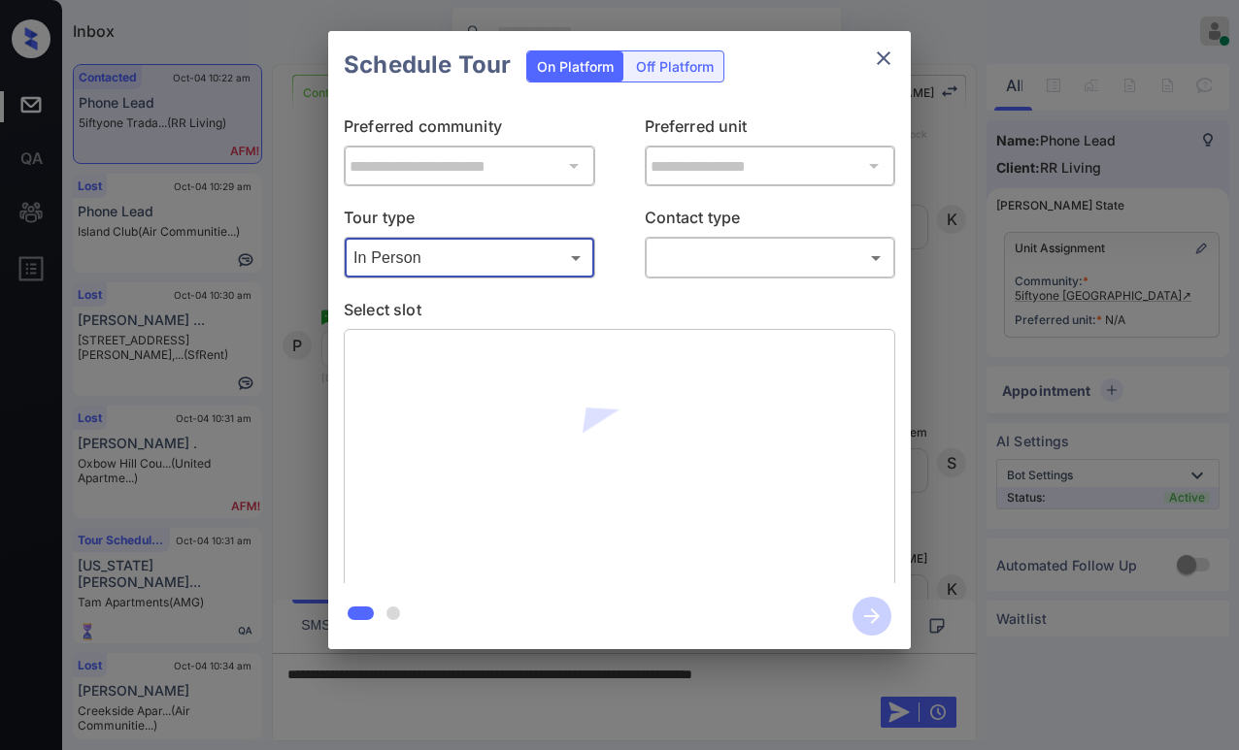
click at [741, 253] on body "Inbox Paolo Gabriel Online Set yourself offline Set yourself on break Profile S…" at bounding box center [619, 375] width 1239 height 750
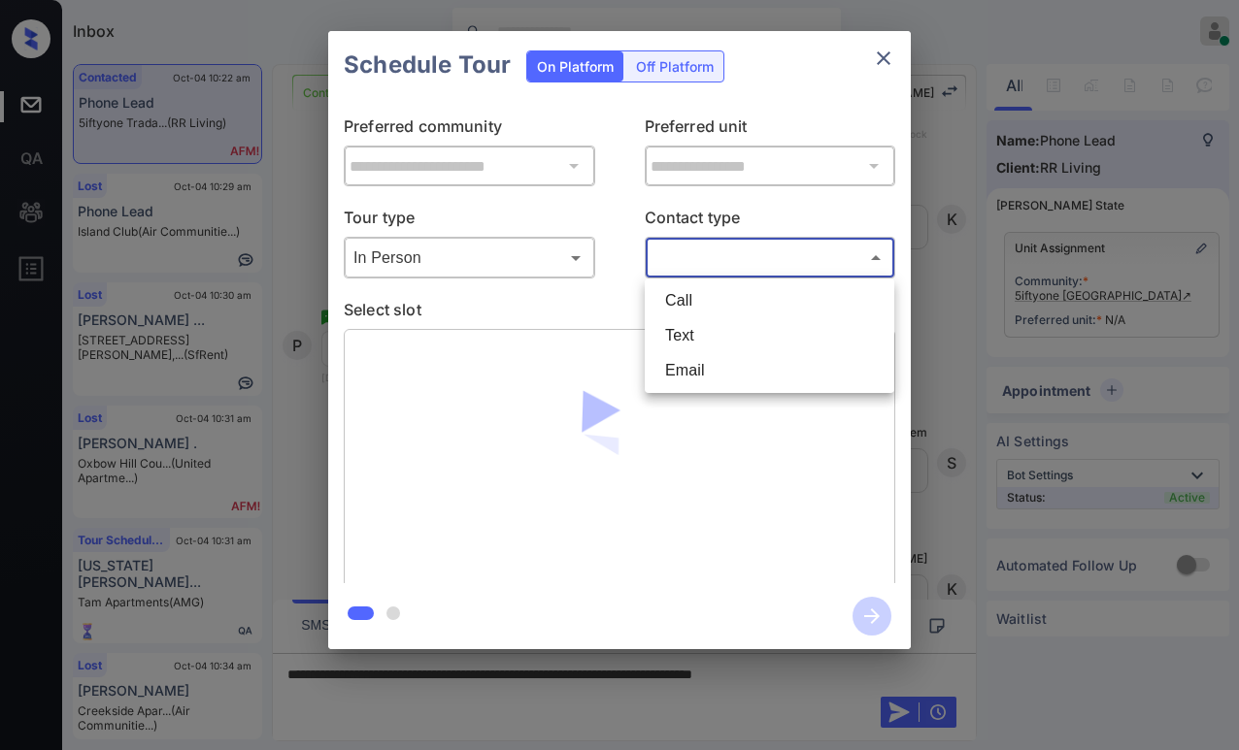
click at [730, 334] on li "Text" at bounding box center [769, 335] width 240 height 35
type input "****"
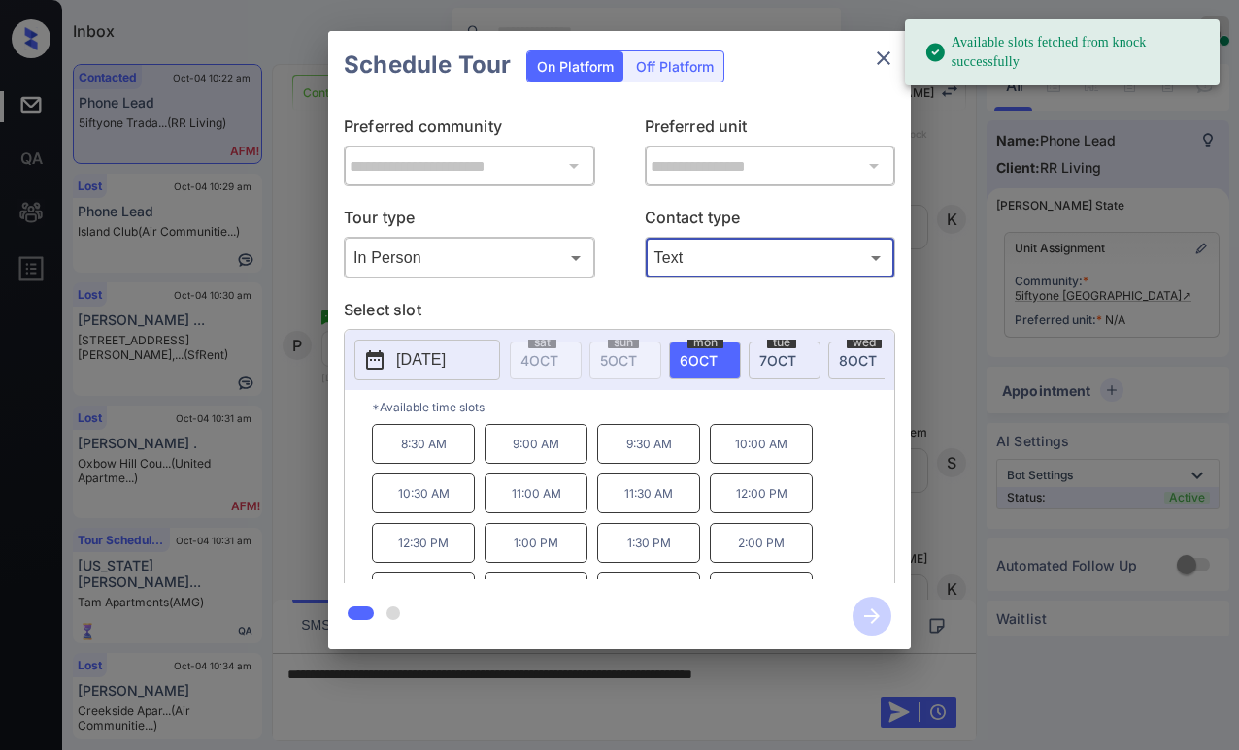
click at [885, 61] on icon "close" at bounding box center [884, 58] width 14 height 14
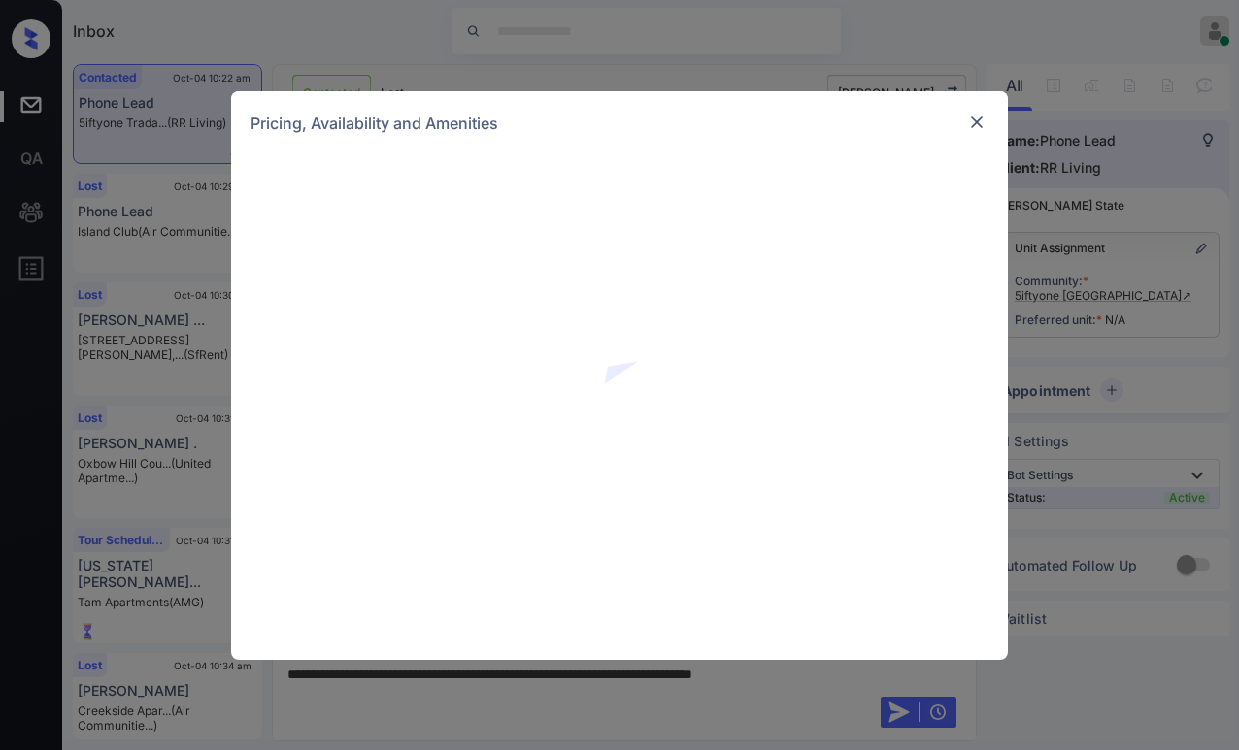
scroll to position [388, 0]
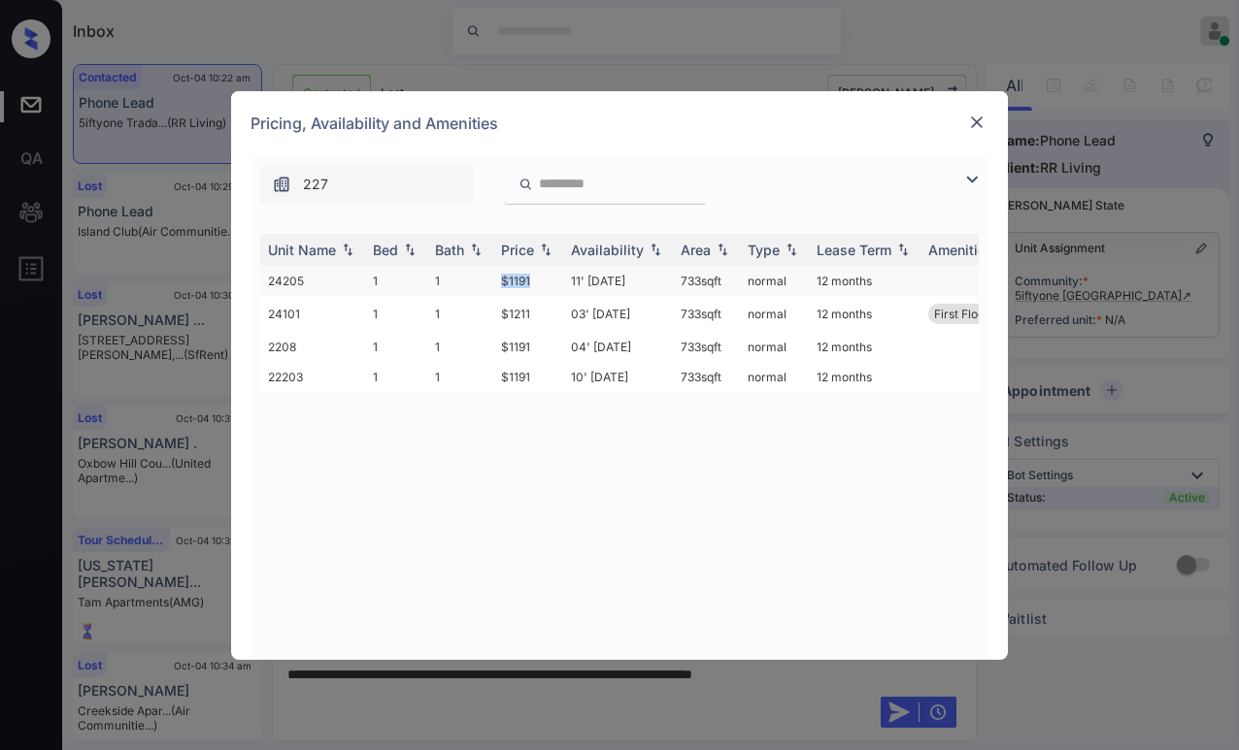
drag, startPoint x: 514, startPoint y: 277, endPoint x: 548, endPoint y: 279, distance: 34.0
click at [548, 279] on td "$1191" at bounding box center [528, 281] width 70 height 30
copy td "$1191"
click at [986, 119] on div at bounding box center [976, 122] width 23 height 23
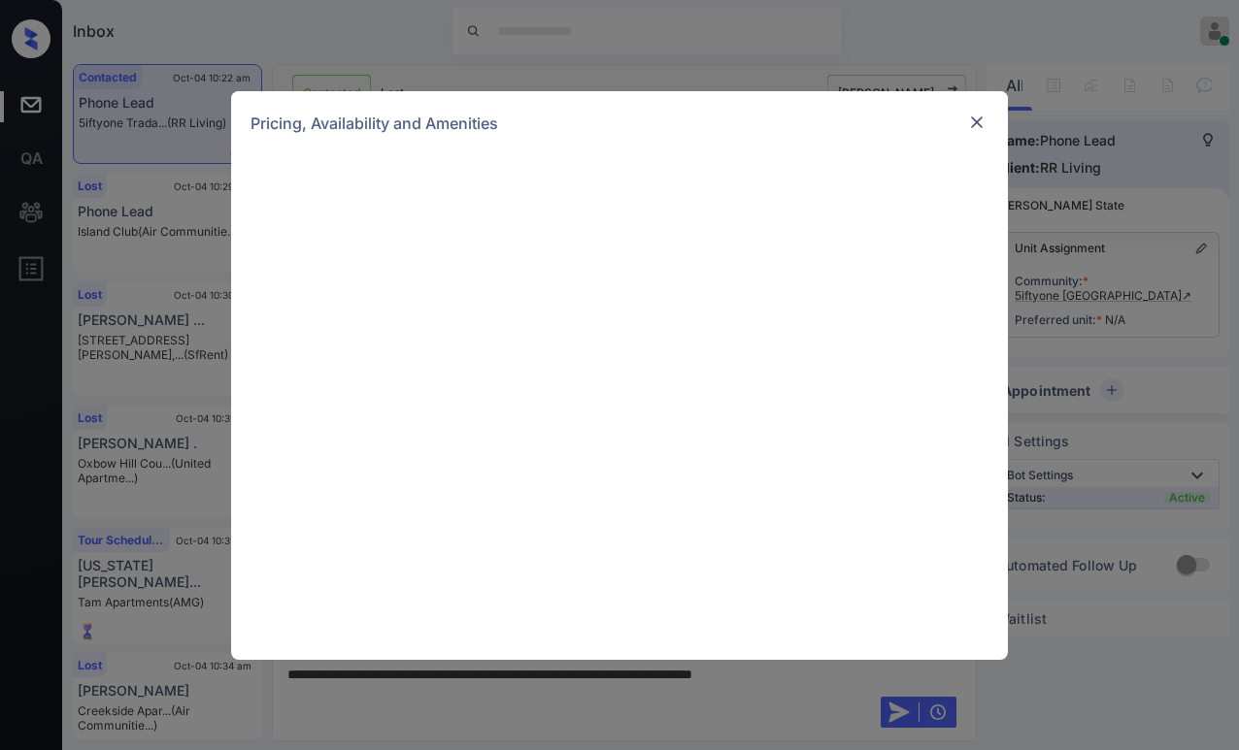
scroll to position [388, 0]
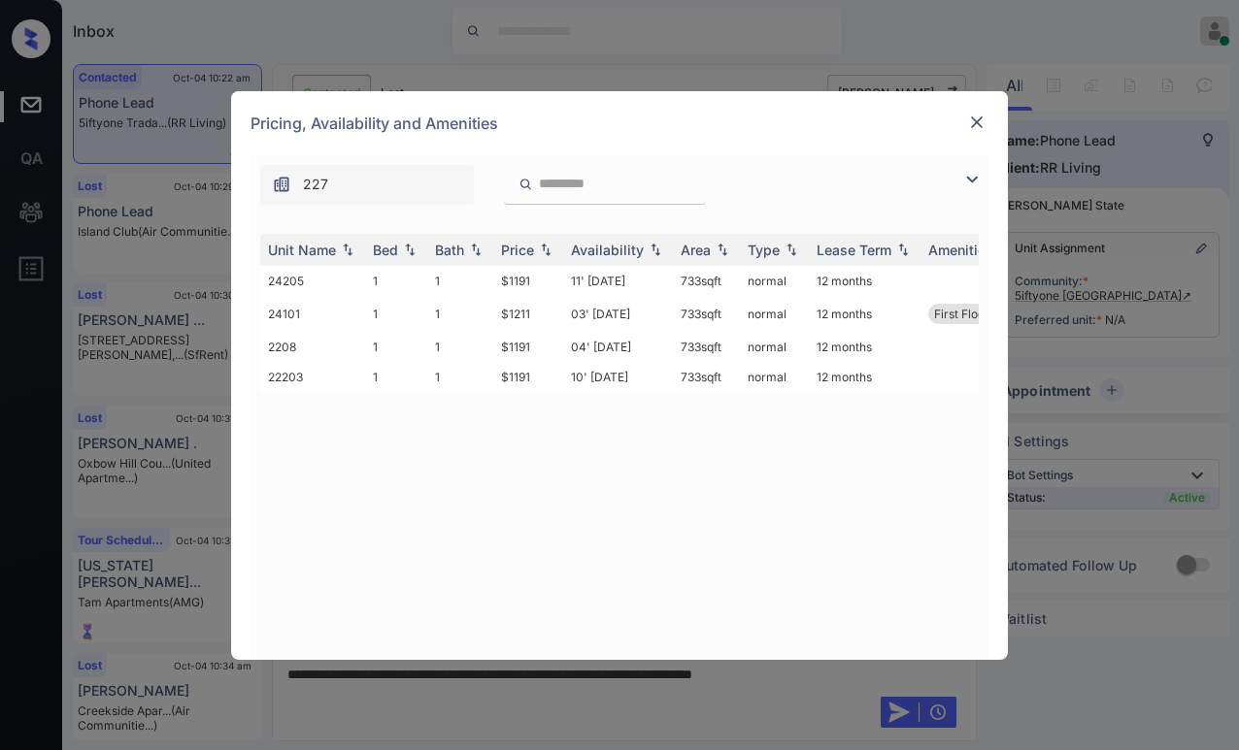
click at [987, 128] on div at bounding box center [976, 122] width 23 height 23
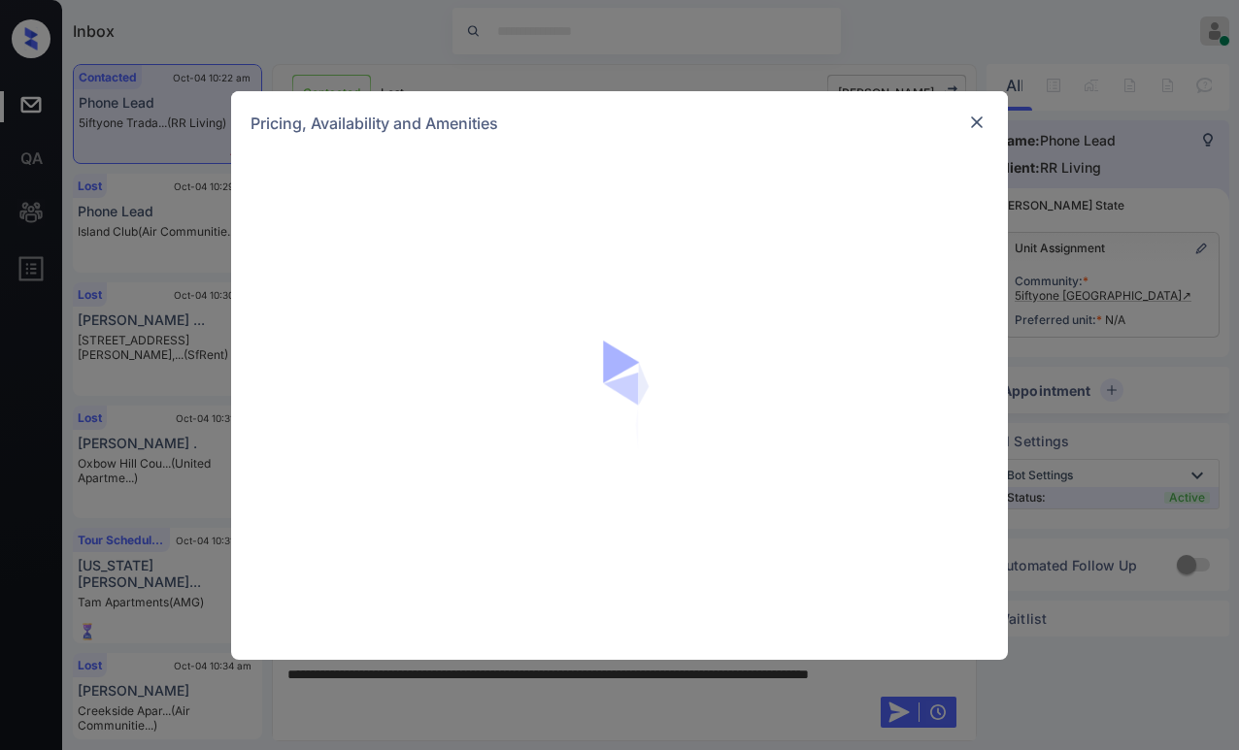
scroll to position [388, 0]
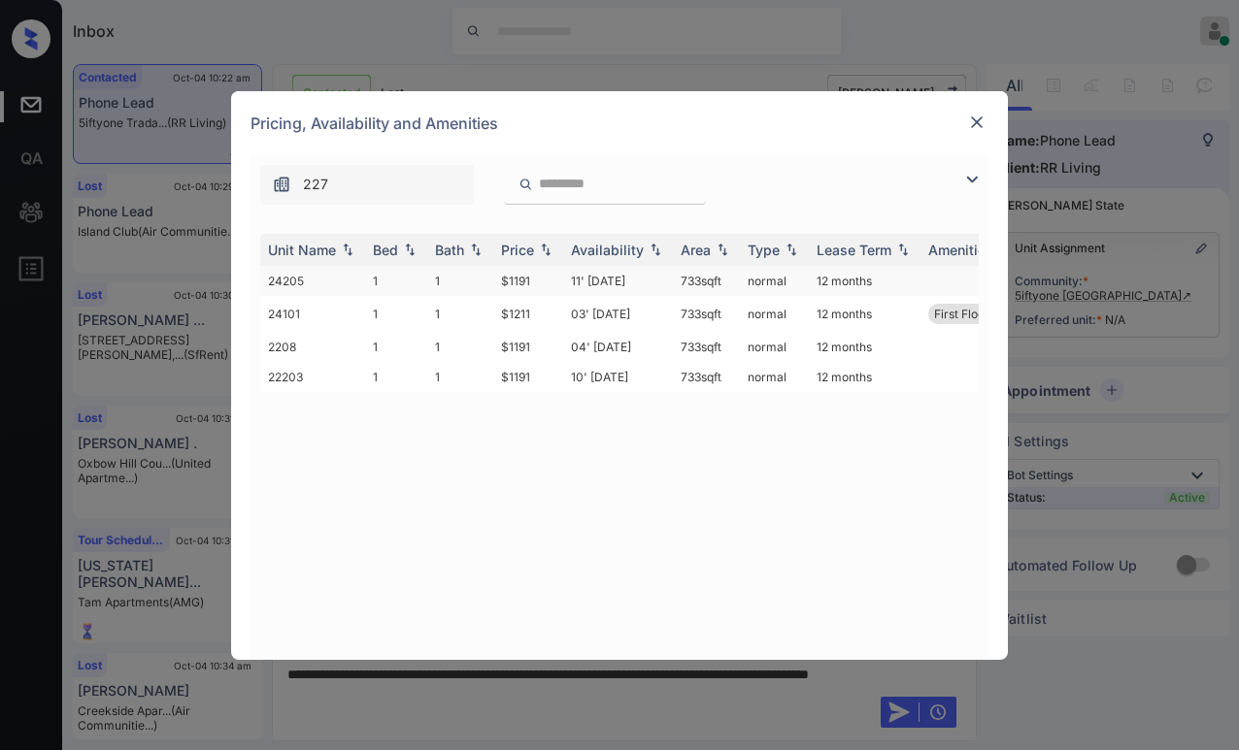
drag, startPoint x: 679, startPoint y: 279, endPoint x: 730, endPoint y: 274, distance: 51.7
click at [730, 274] on td "733 sqft" at bounding box center [706, 281] width 67 height 30
copy td "733 sqft"
click at [978, 119] on img at bounding box center [976, 122] width 19 height 19
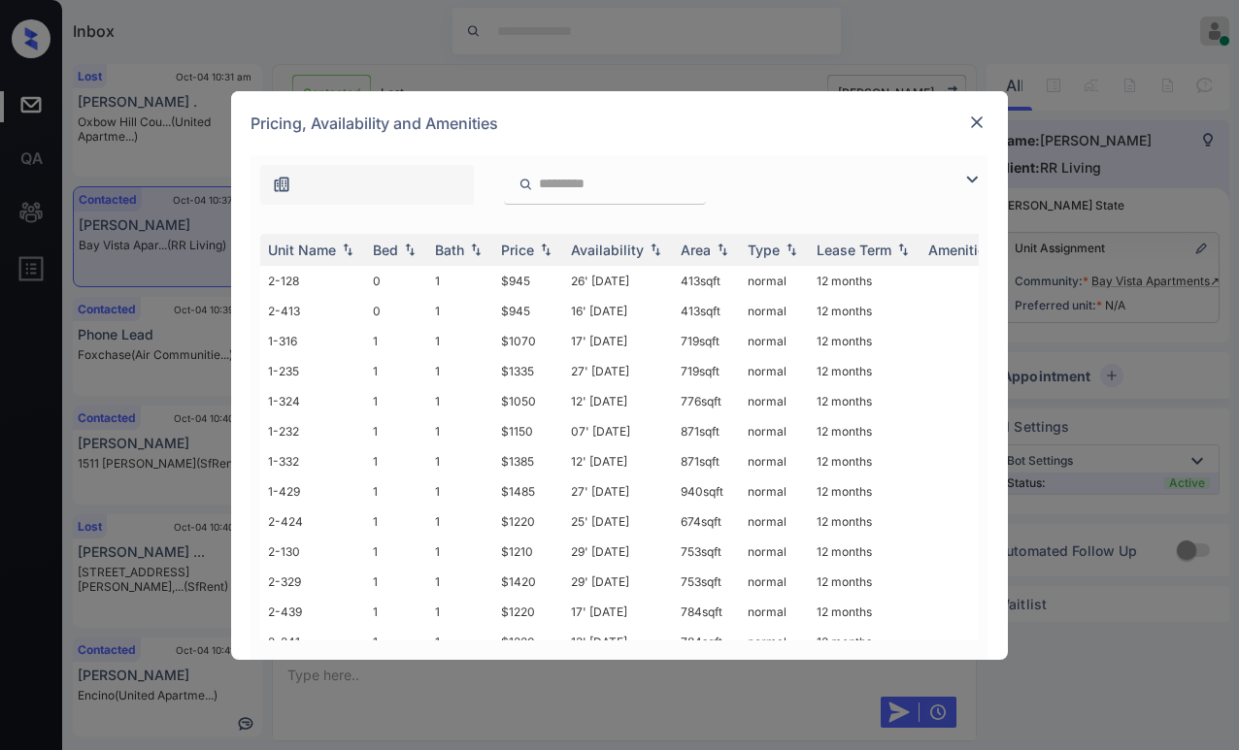
click at [977, 129] on img at bounding box center [976, 122] width 19 height 19
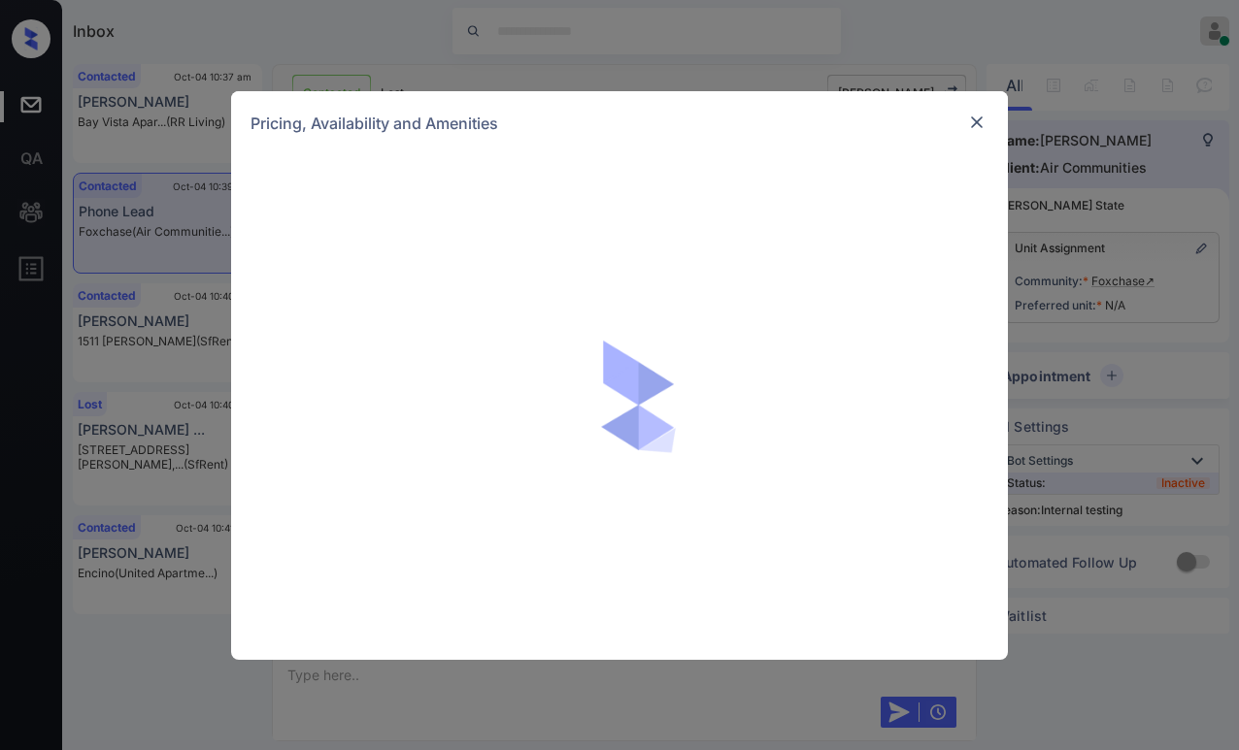
scroll to position [6504, 0]
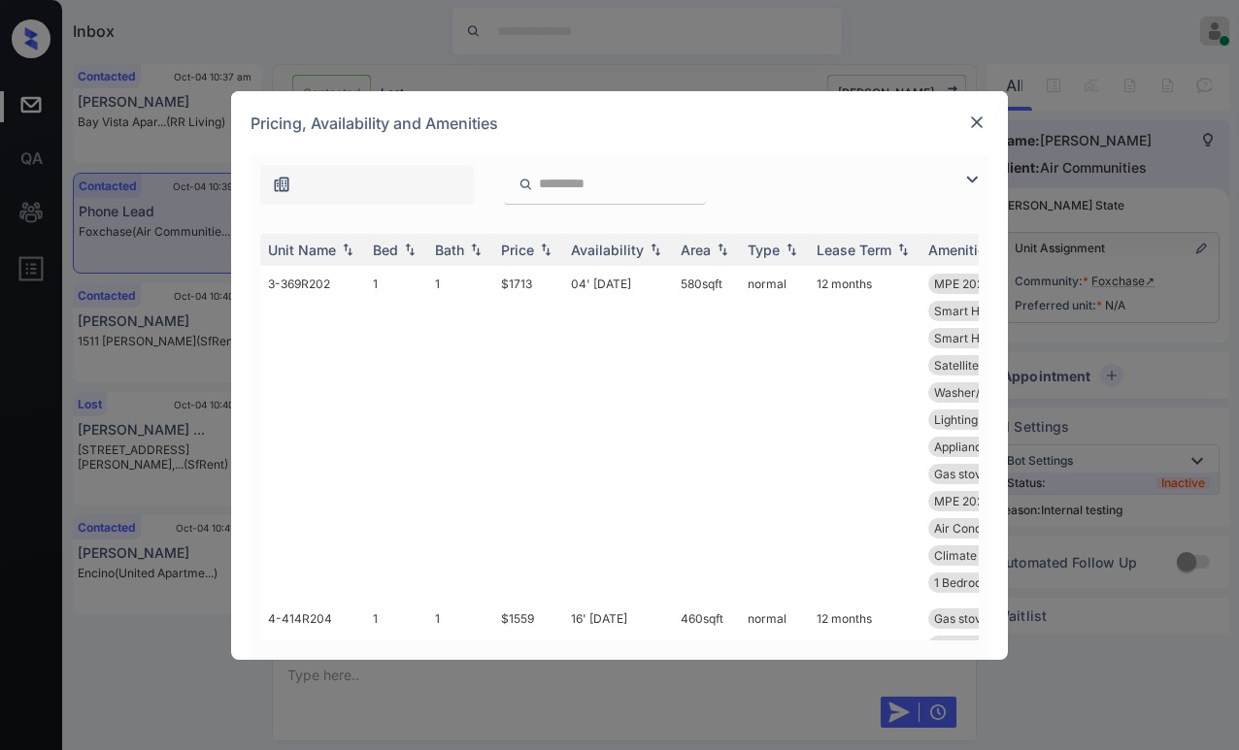
click at [974, 181] on img at bounding box center [971, 179] width 23 height 23
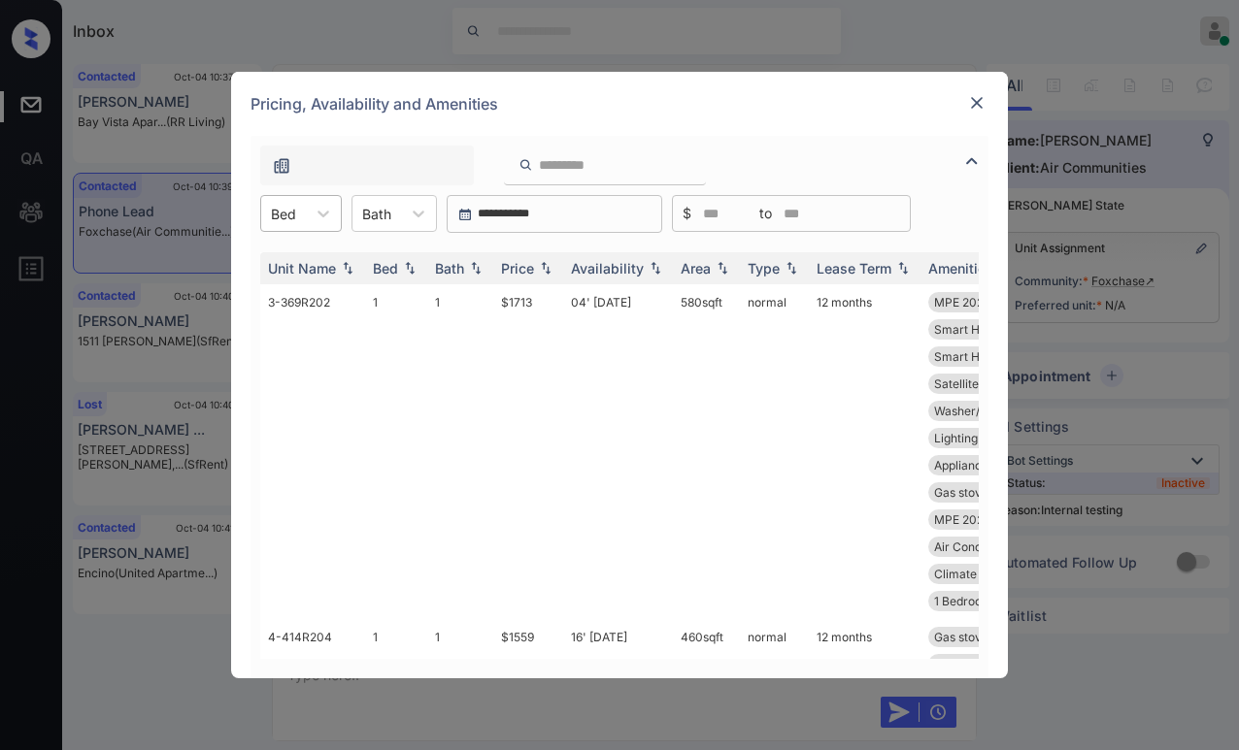
click at [297, 224] on div "Bed" at bounding box center [283, 214] width 45 height 28
click at [302, 310] on div "2" at bounding box center [301, 296] width 82 height 35
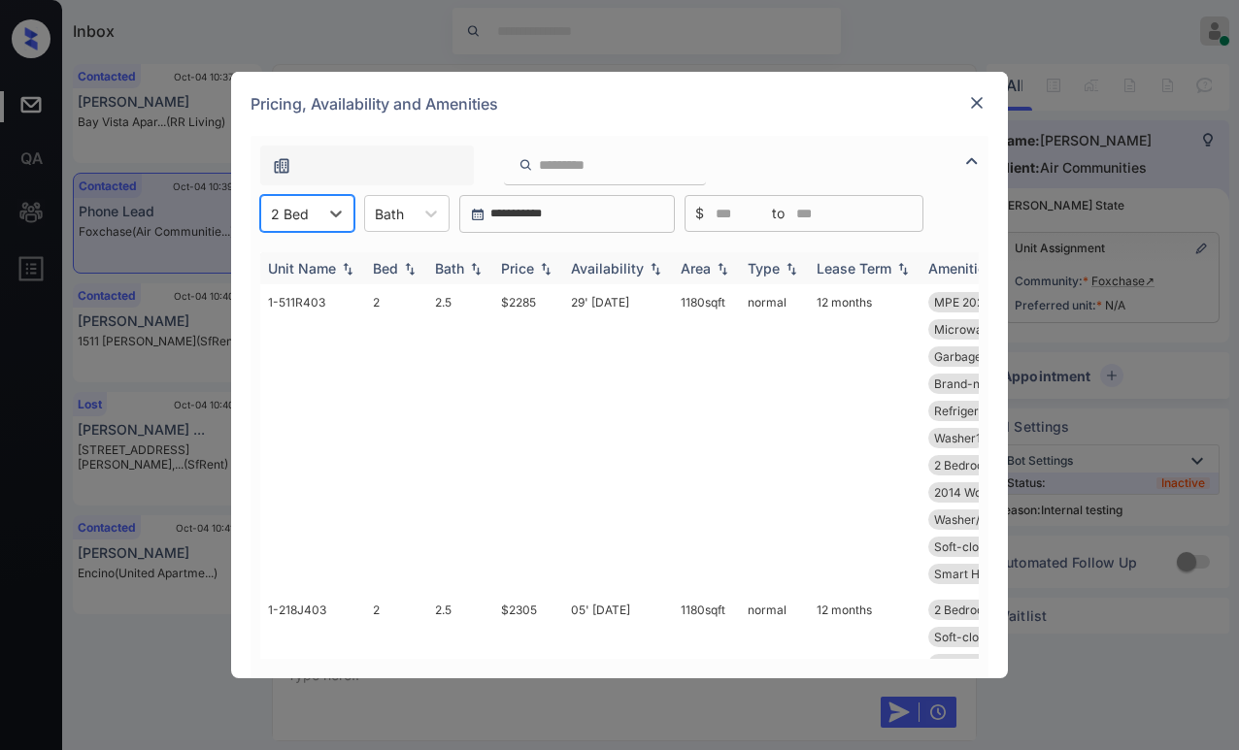
click at [603, 270] on div "Availability" at bounding box center [607, 268] width 73 height 17
click at [605, 270] on div "Availability" at bounding box center [607, 268] width 73 height 17
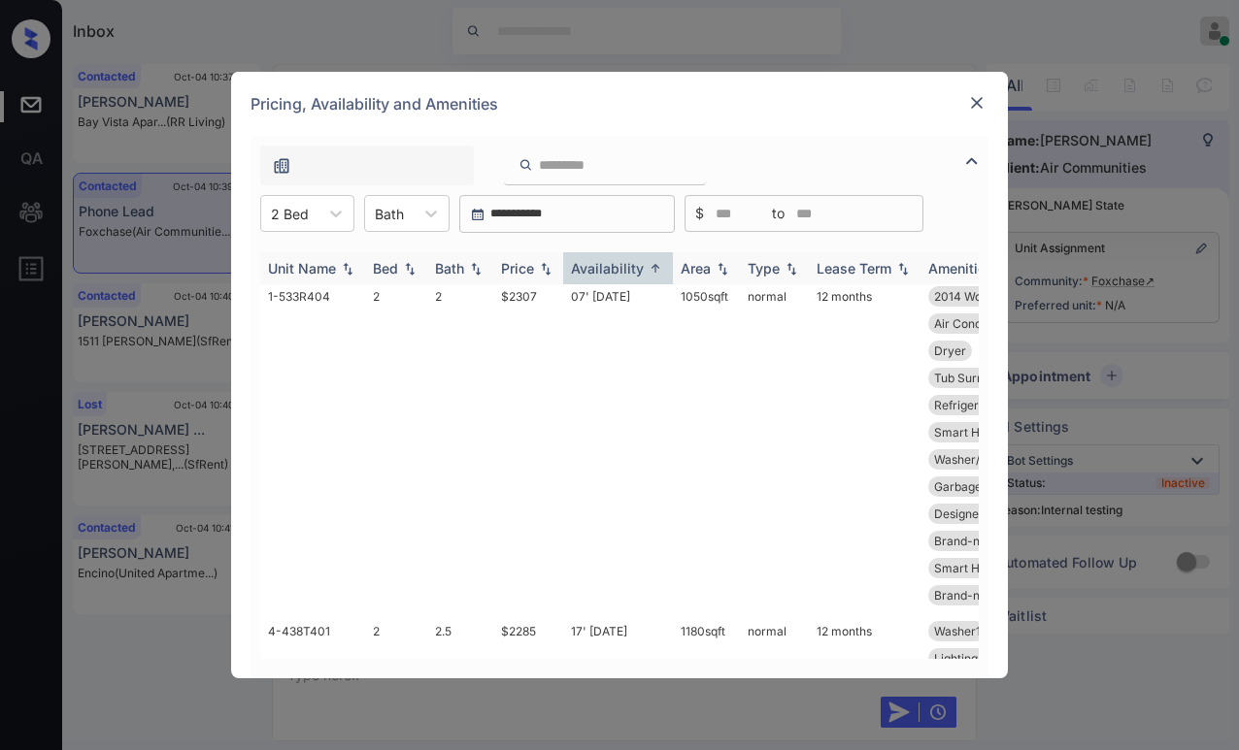
scroll to position [97, 0]
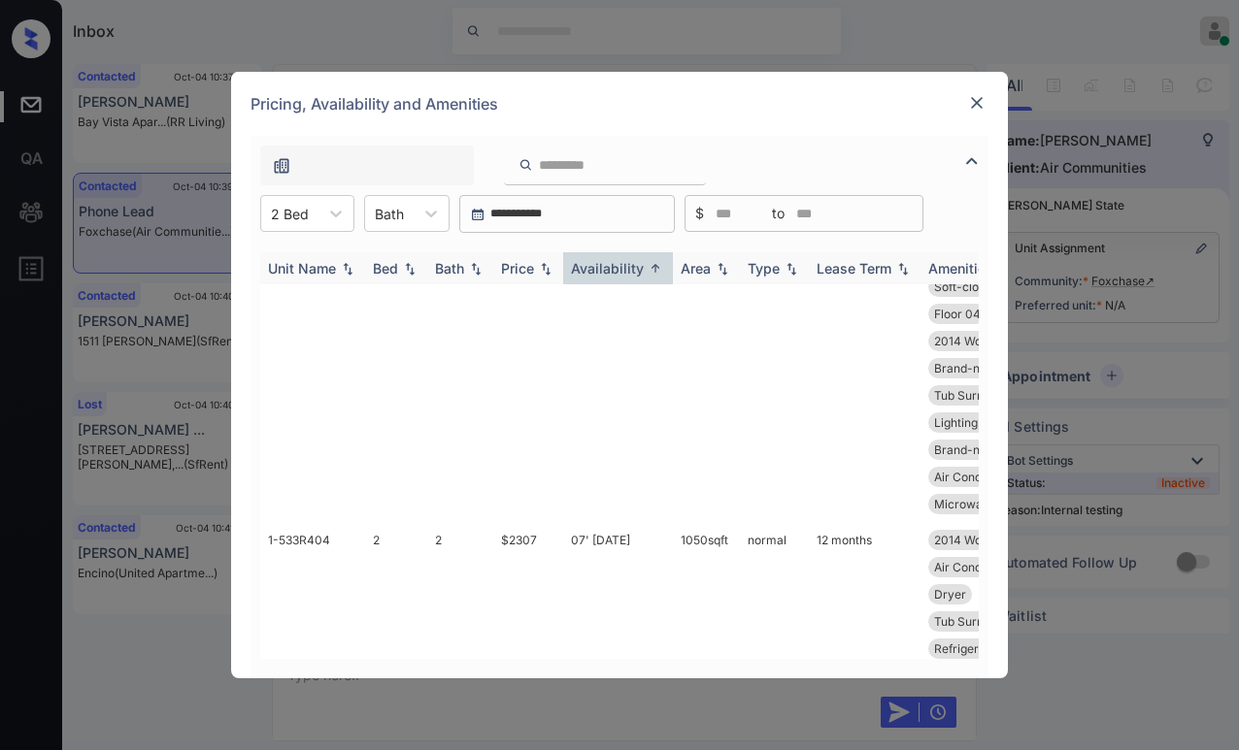
click at [528, 269] on div "Price" at bounding box center [517, 268] width 33 height 17
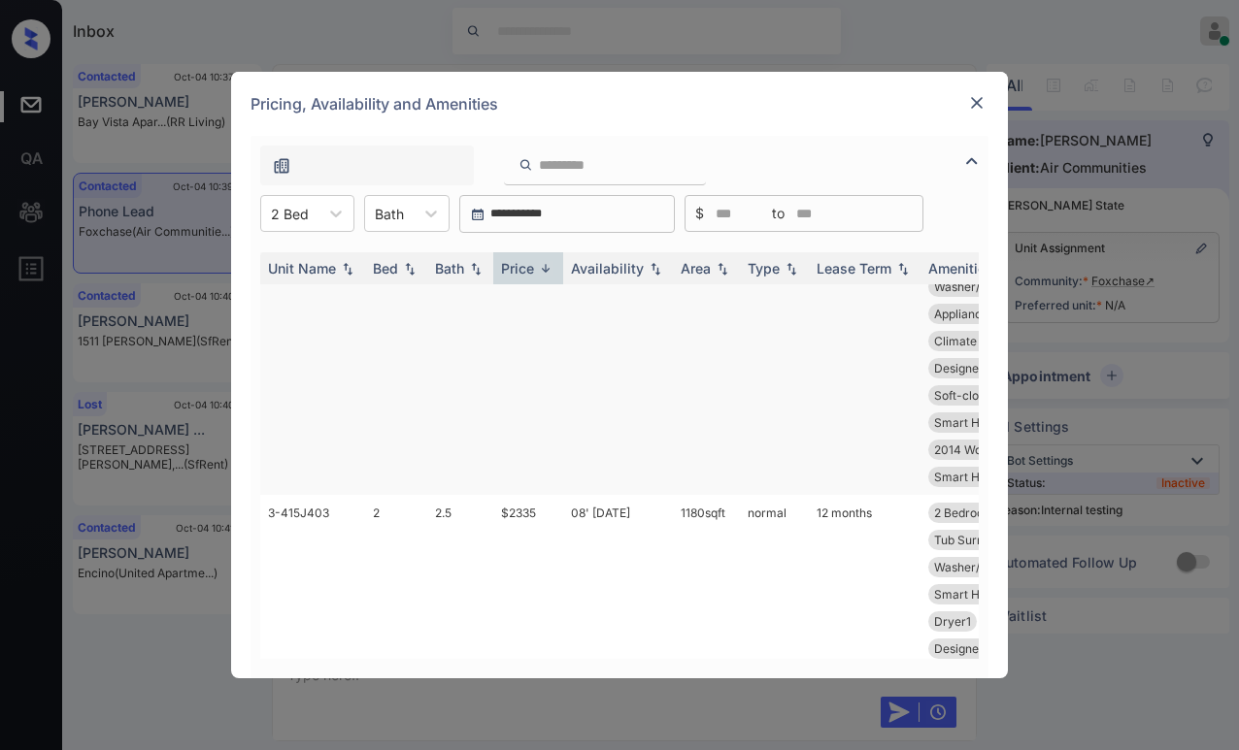
scroll to position [0, 0]
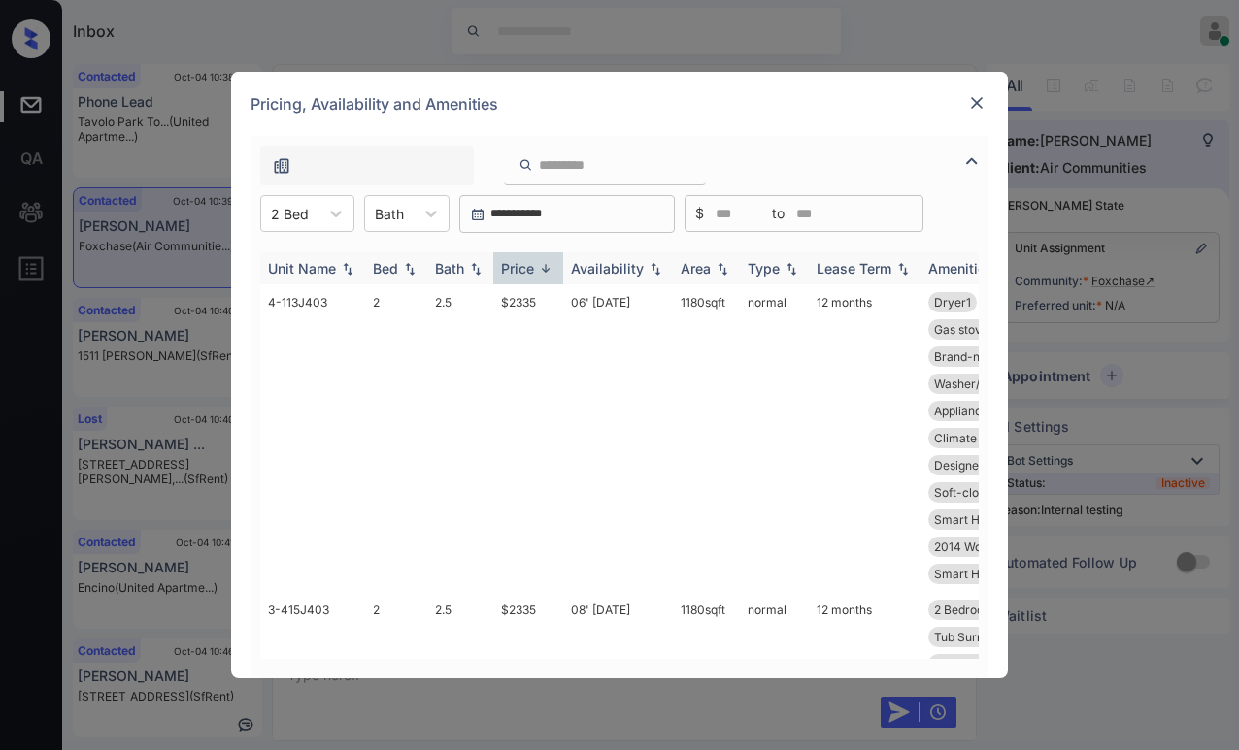
click at [529, 263] on div "Price" at bounding box center [517, 268] width 33 height 17
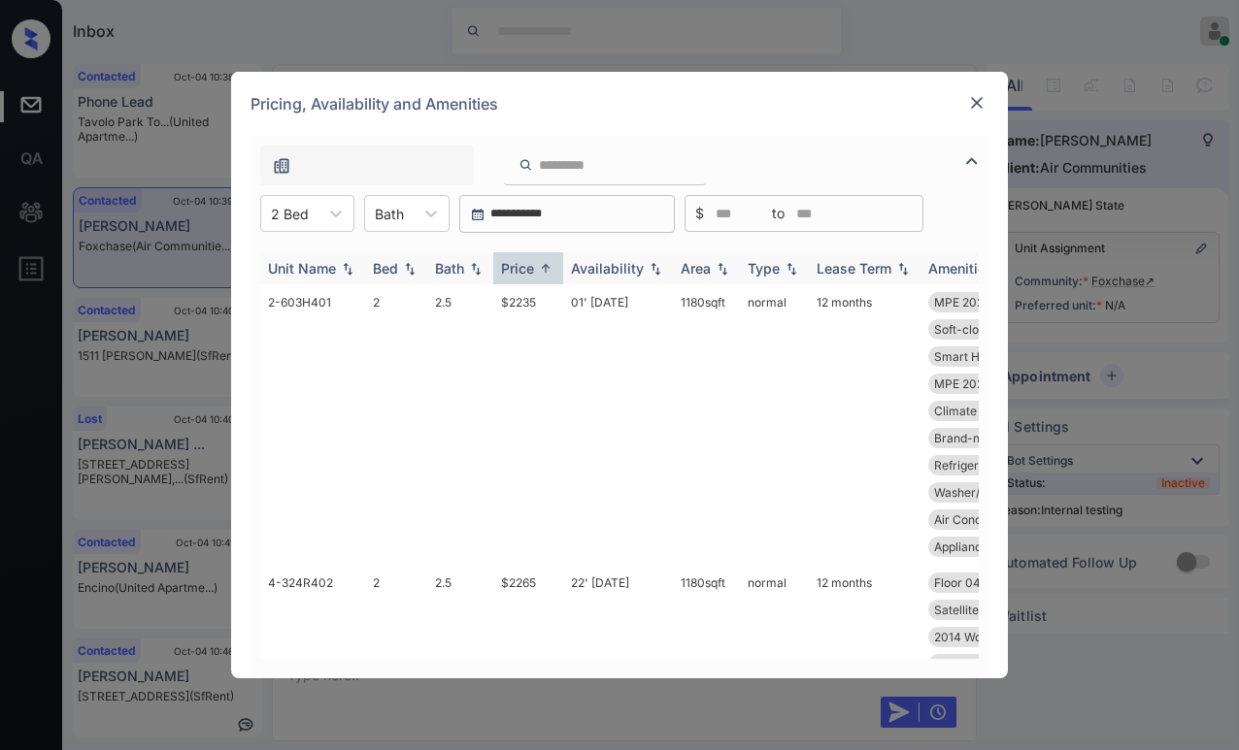
click at [529, 266] on div "Price" at bounding box center [517, 268] width 33 height 17
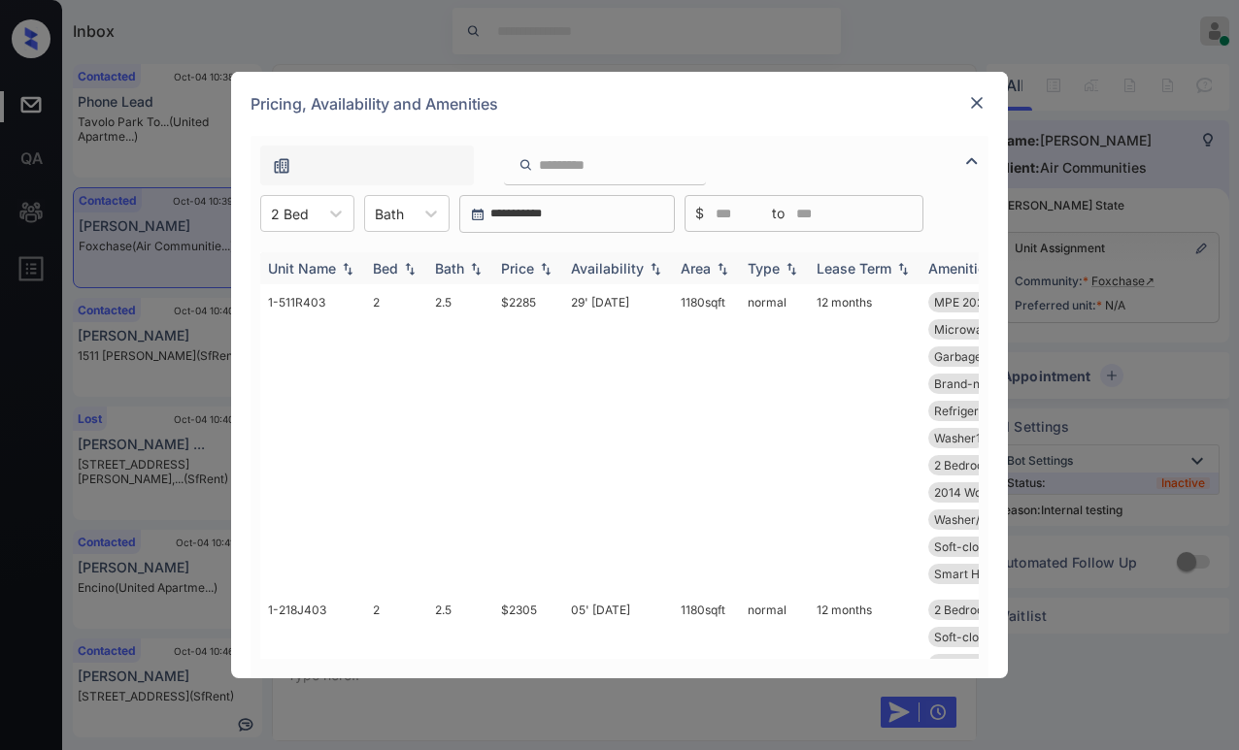
click at [529, 266] on div "Price" at bounding box center [517, 268] width 33 height 17
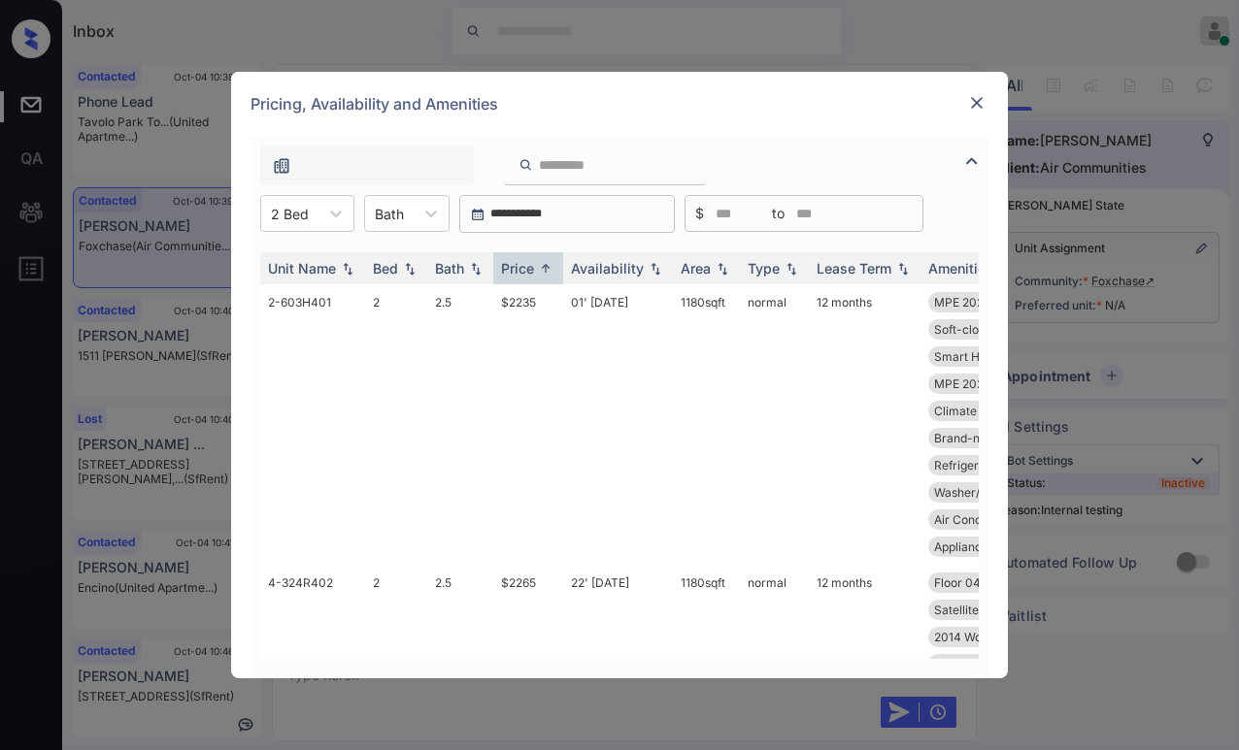
click at [972, 99] on img at bounding box center [976, 102] width 19 height 19
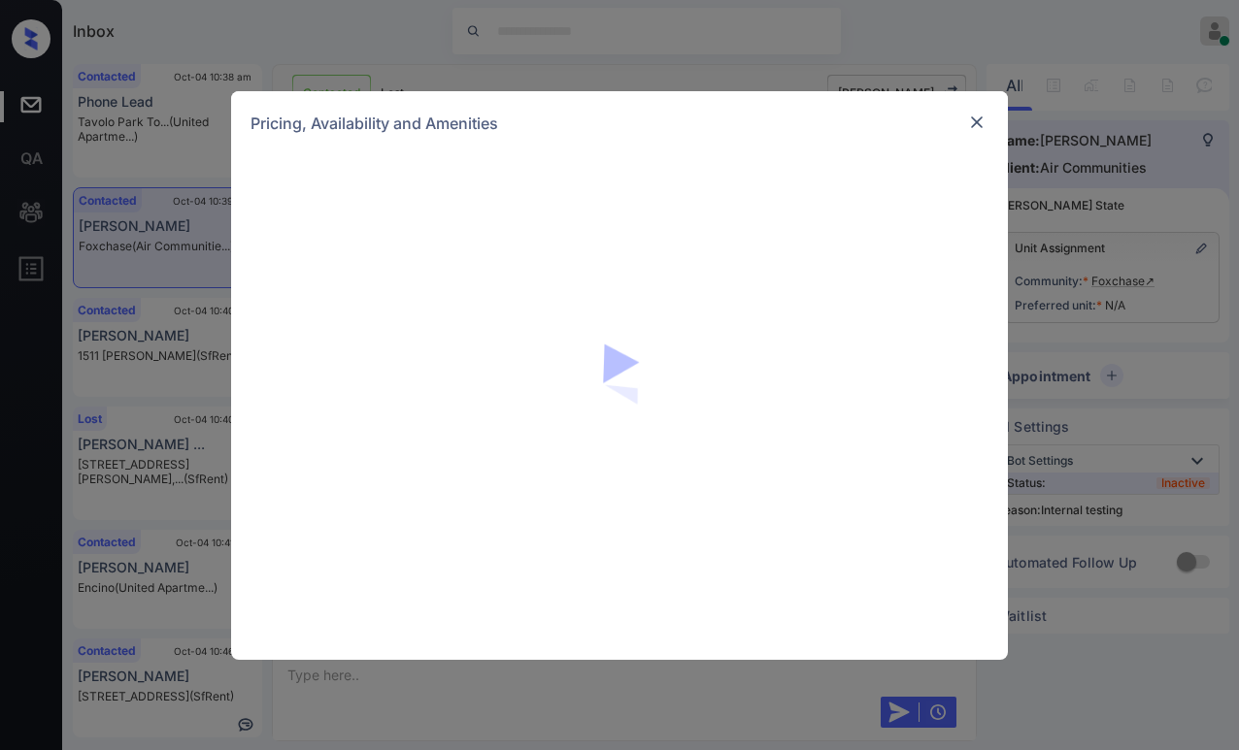
scroll to position [6504, 0]
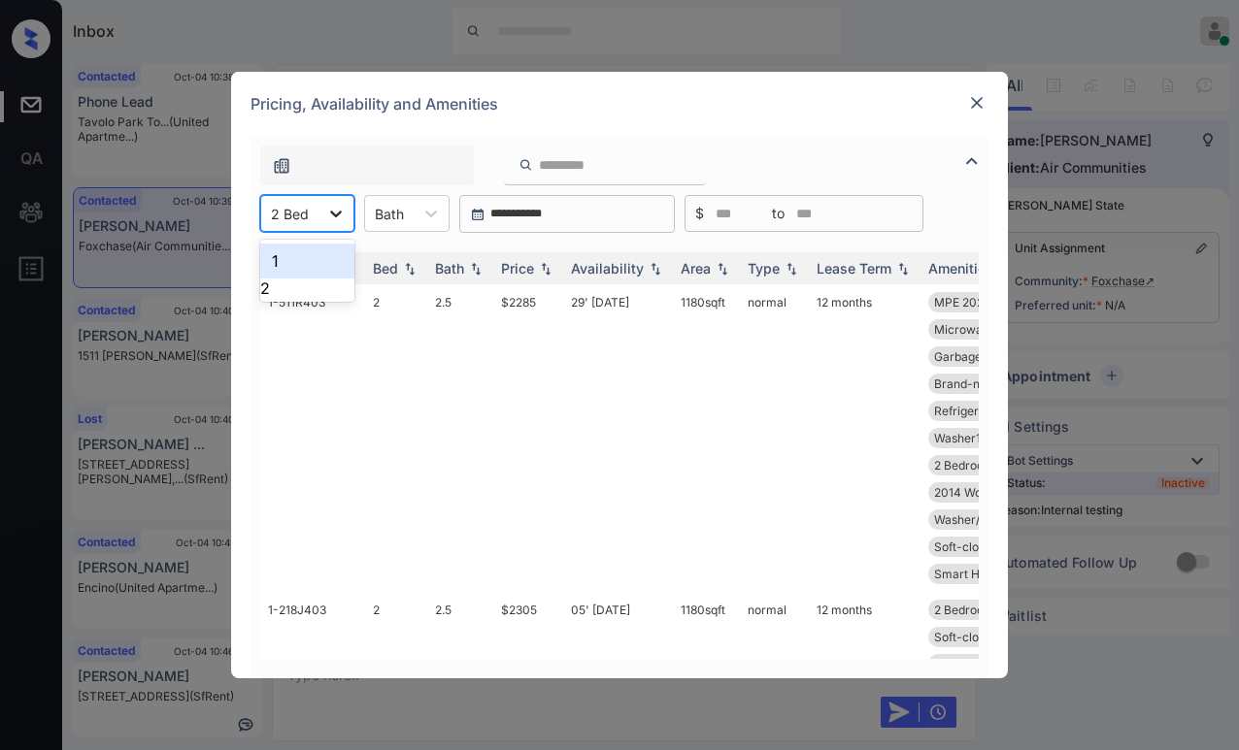
click at [337, 215] on icon at bounding box center [336, 214] width 12 height 7
click at [684, 122] on div "Pricing, Availability and Amenities" at bounding box center [619, 104] width 777 height 64
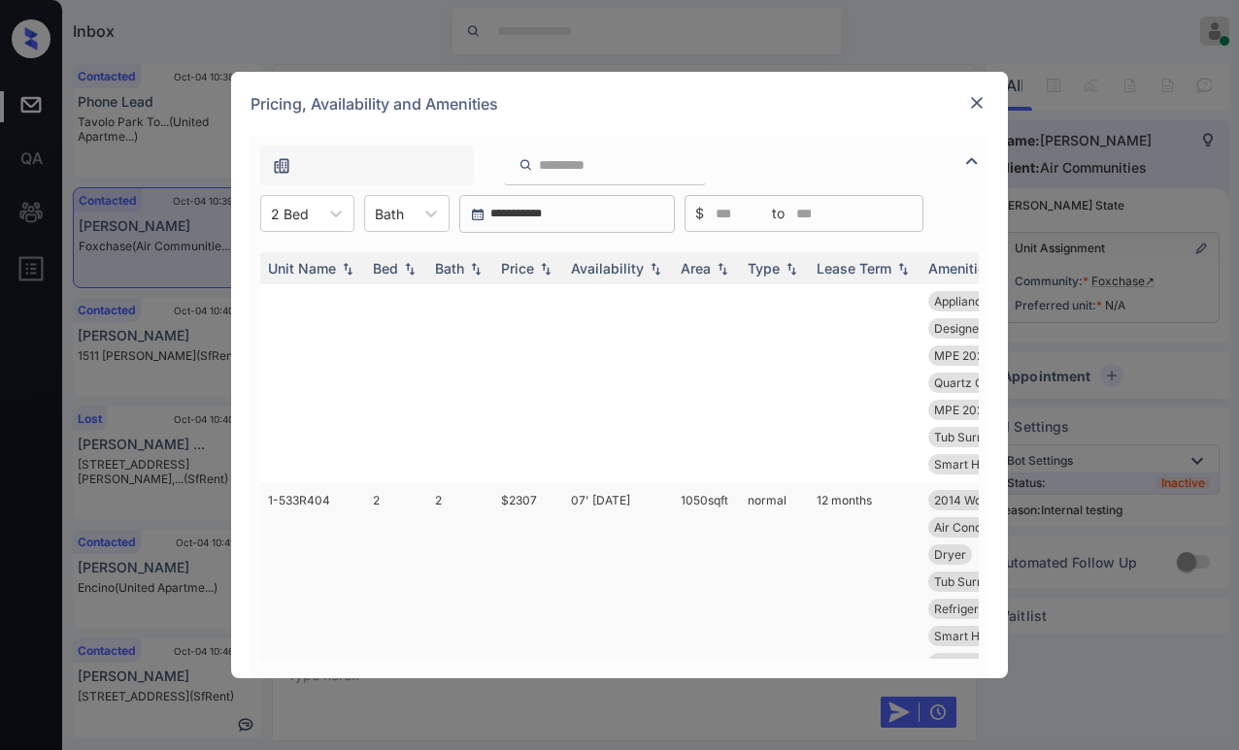
scroll to position [3203, 0]
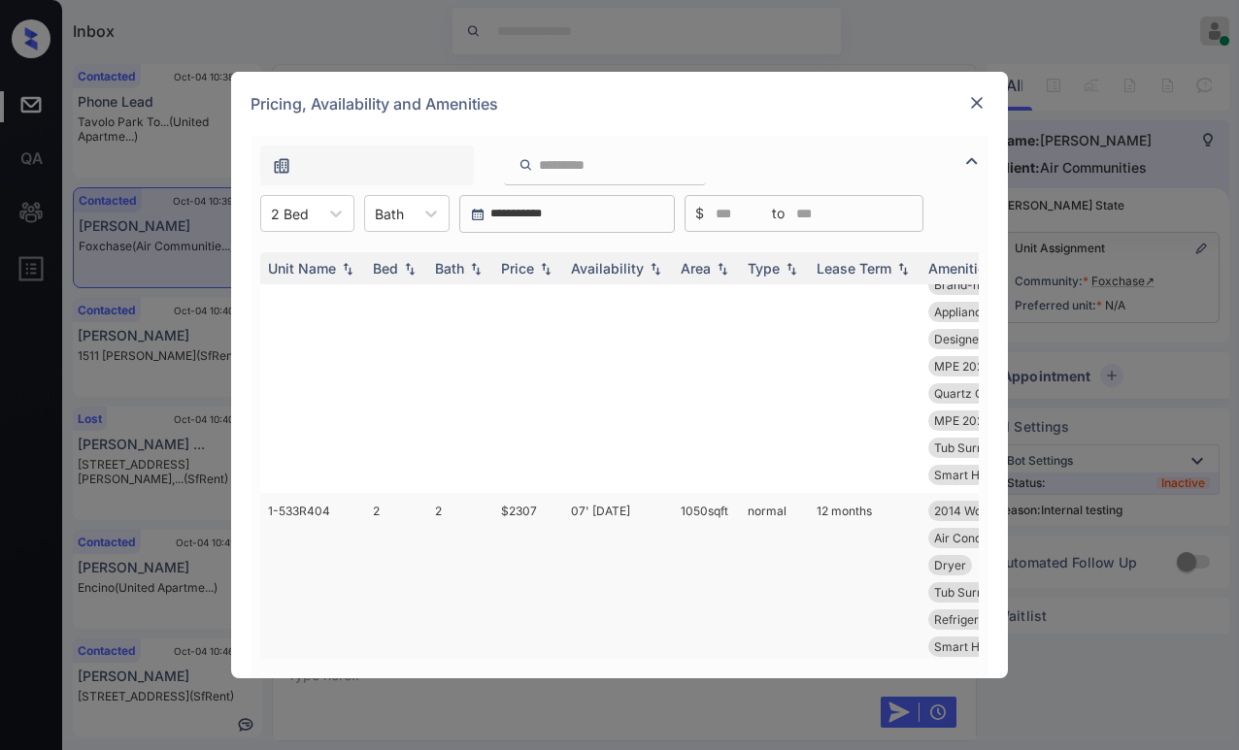
click at [517, 545] on td "$2307" at bounding box center [528, 660] width 70 height 335
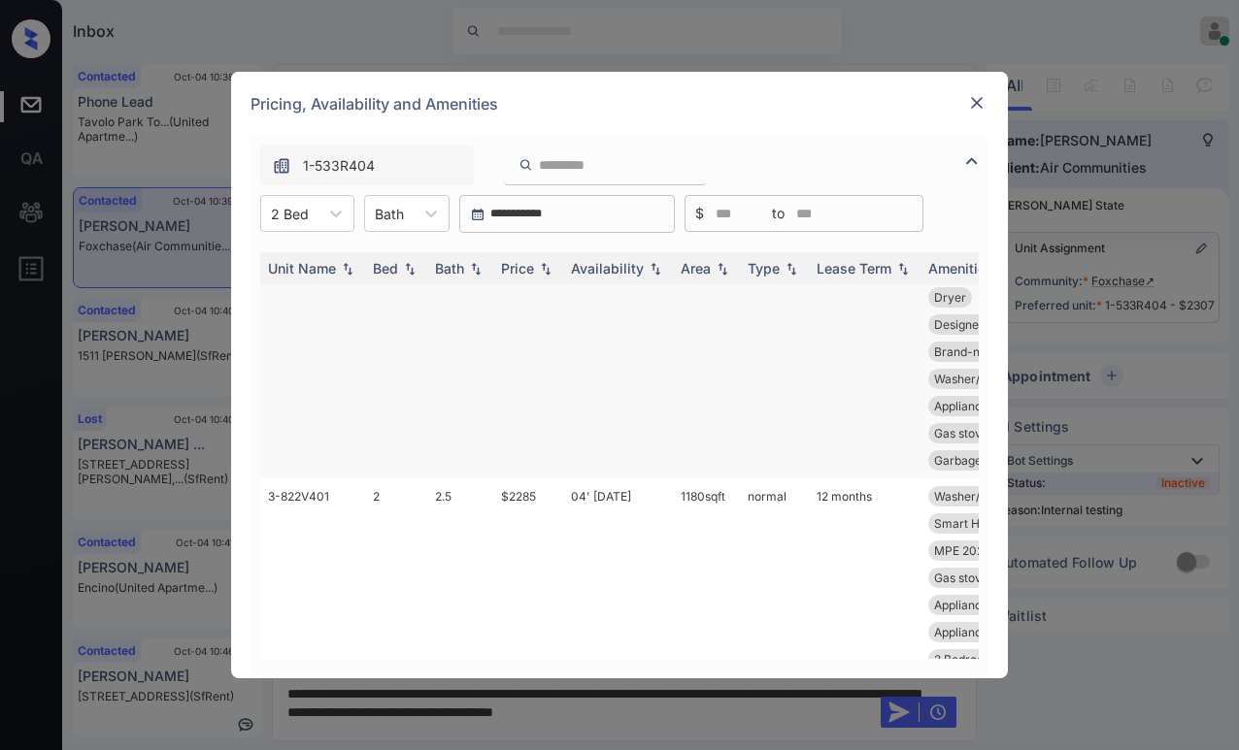
scroll to position [9610, 0]
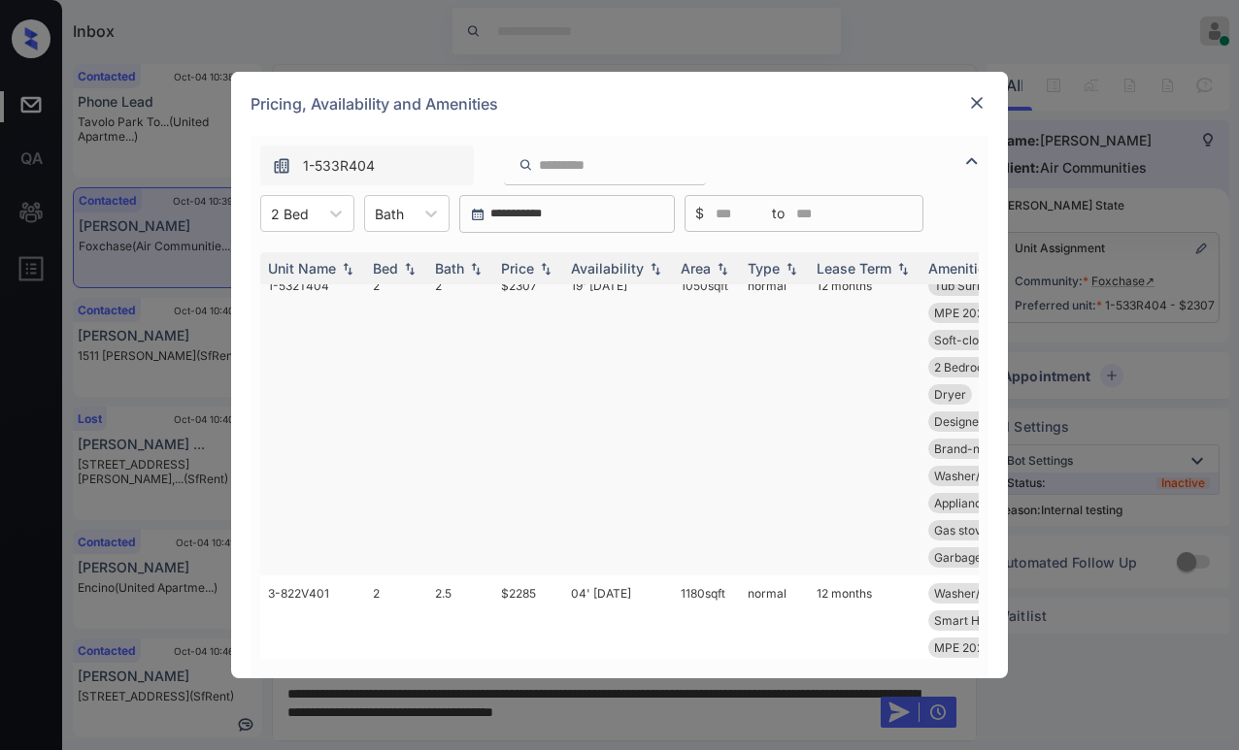
click at [531, 366] on td "$2307" at bounding box center [528, 422] width 70 height 308
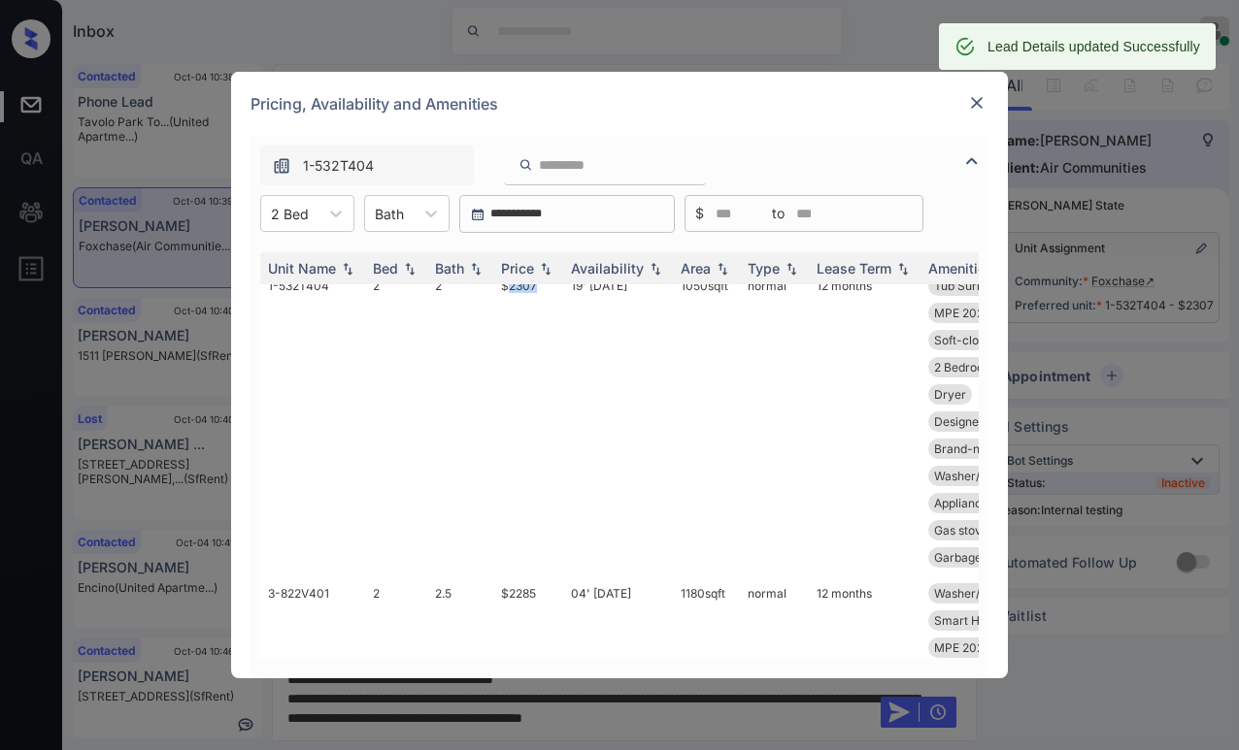
click at [983, 103] on img at bounding box center [976, 102] width 19 height 19
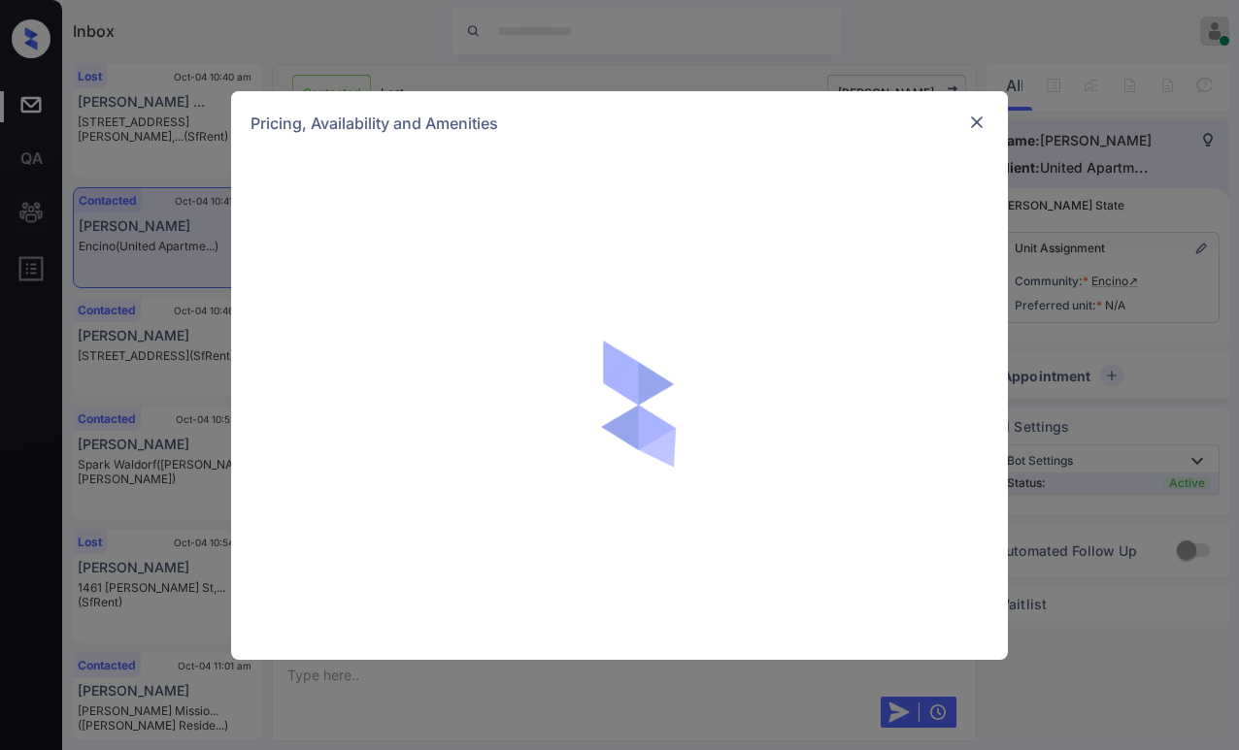
scroll to position [1558, 0]
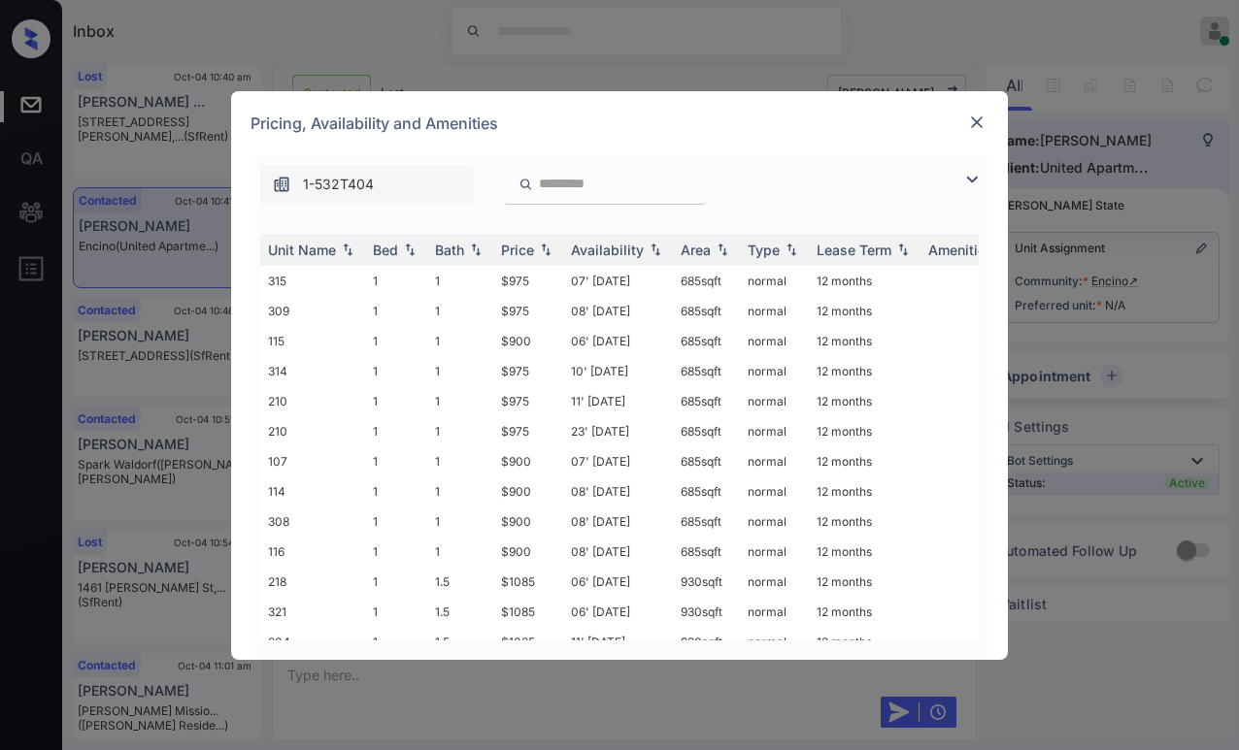
click at [964, 183] on img at bounding box center [971, 179] width 23 height 23
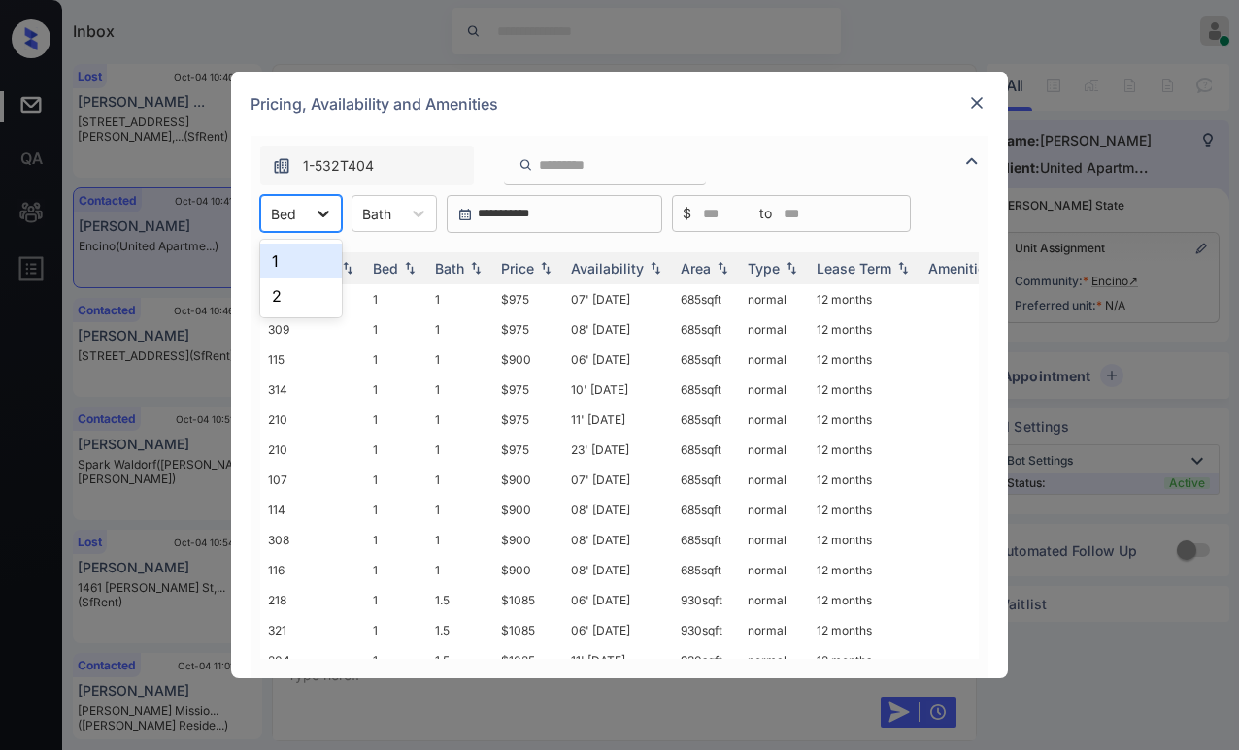
click at [321, 222] on icon at bounding box center [323, 213] width 19 height 19
click at [290, 265] on div "1" at bounding box center [301, 261] width 82 height 35
click at [519, 261] on div "Price" at bounding box center [517, 268] width 33 height 17
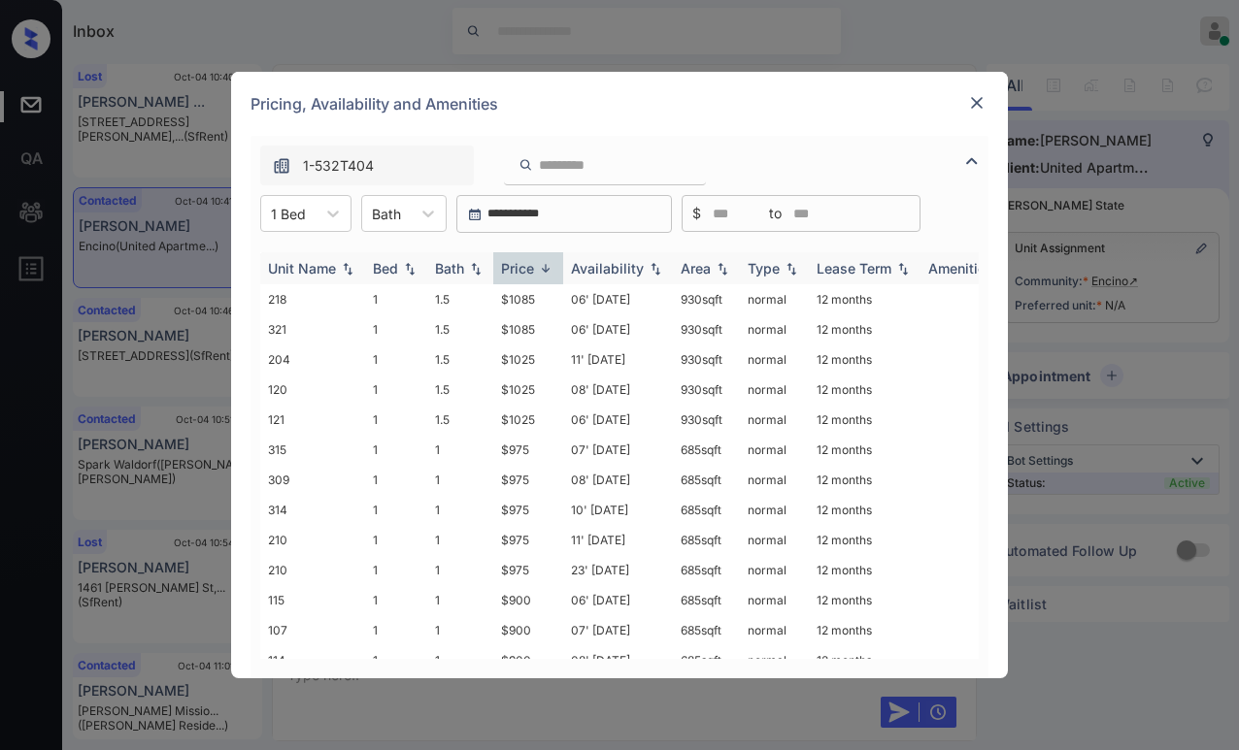
click at [521, 263] on div "Price" at bounding box center [517, 268] width 33 height 17
click at [525, 266] on div "Price" at bounding box center [517, 268] width 33 height 17
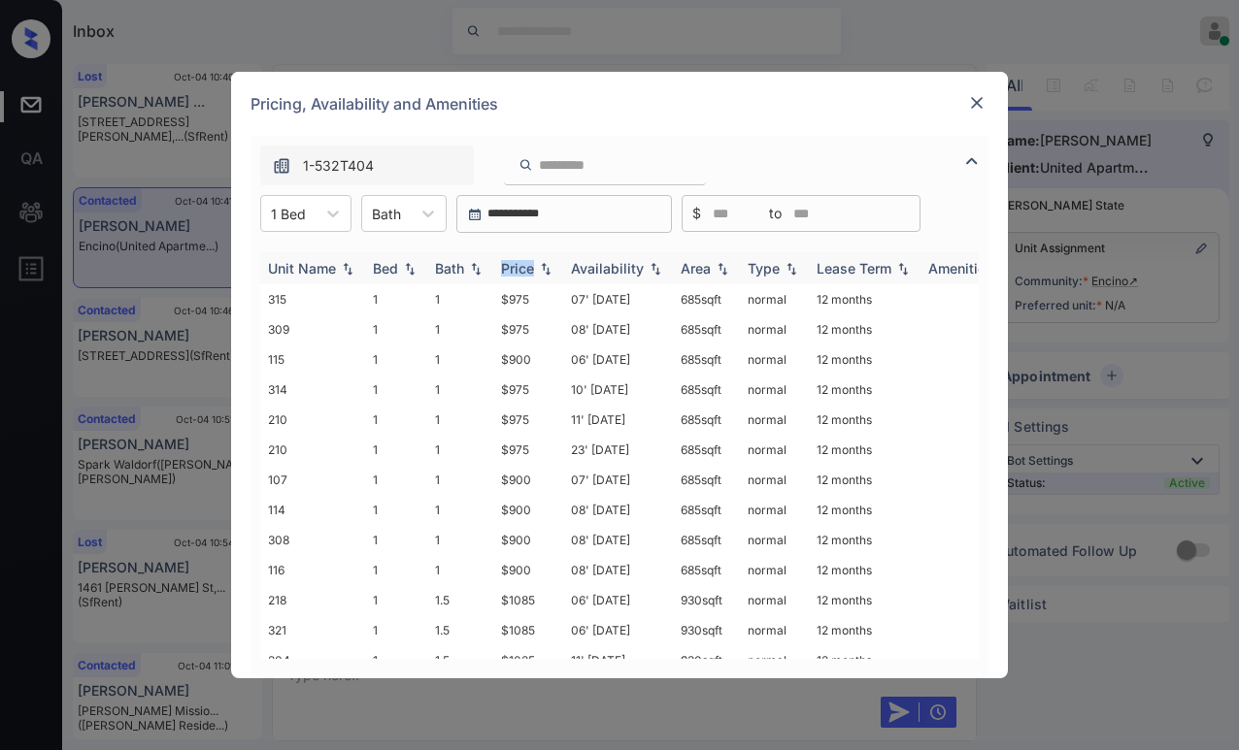
click at [525, 266] on div "Price" at bounding box center [517, 268] width 33 height 17
click at [518, 307] on td "$900" at bounding box center [528, 299] width 70 height 30
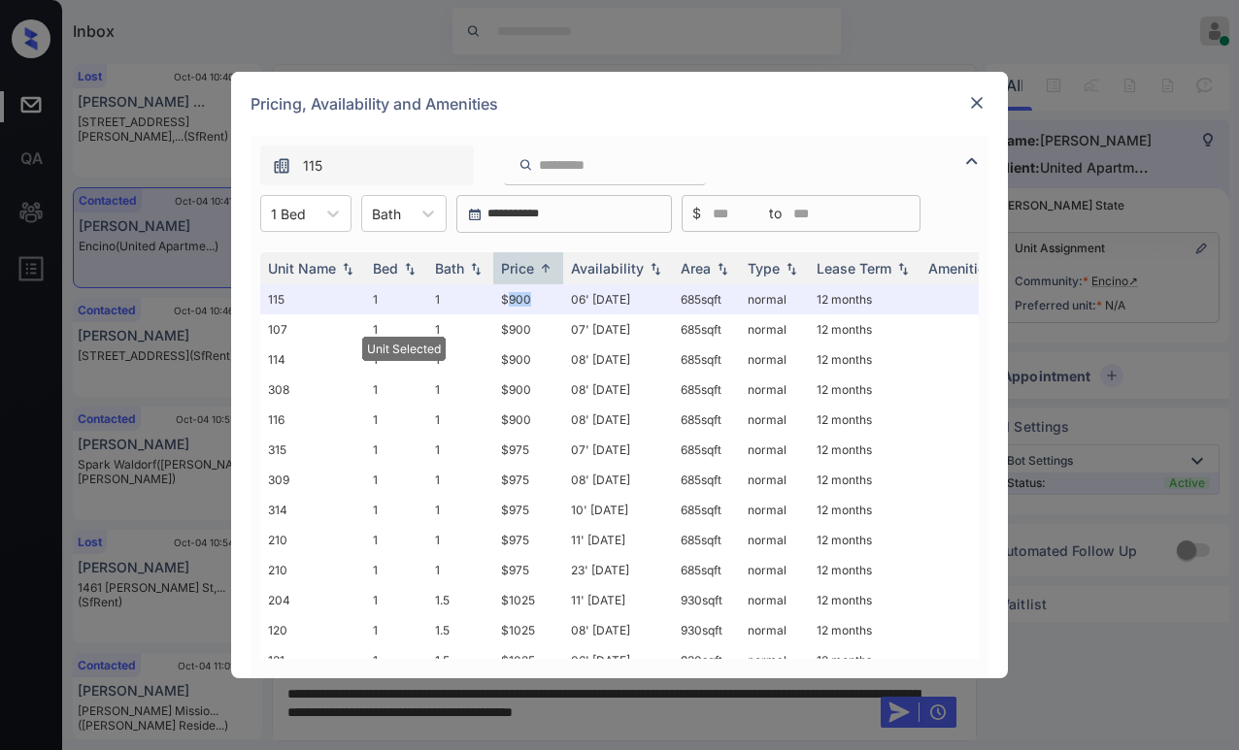
click at [976, 102] on img at bounding box center [976, 102] width 19 height 19
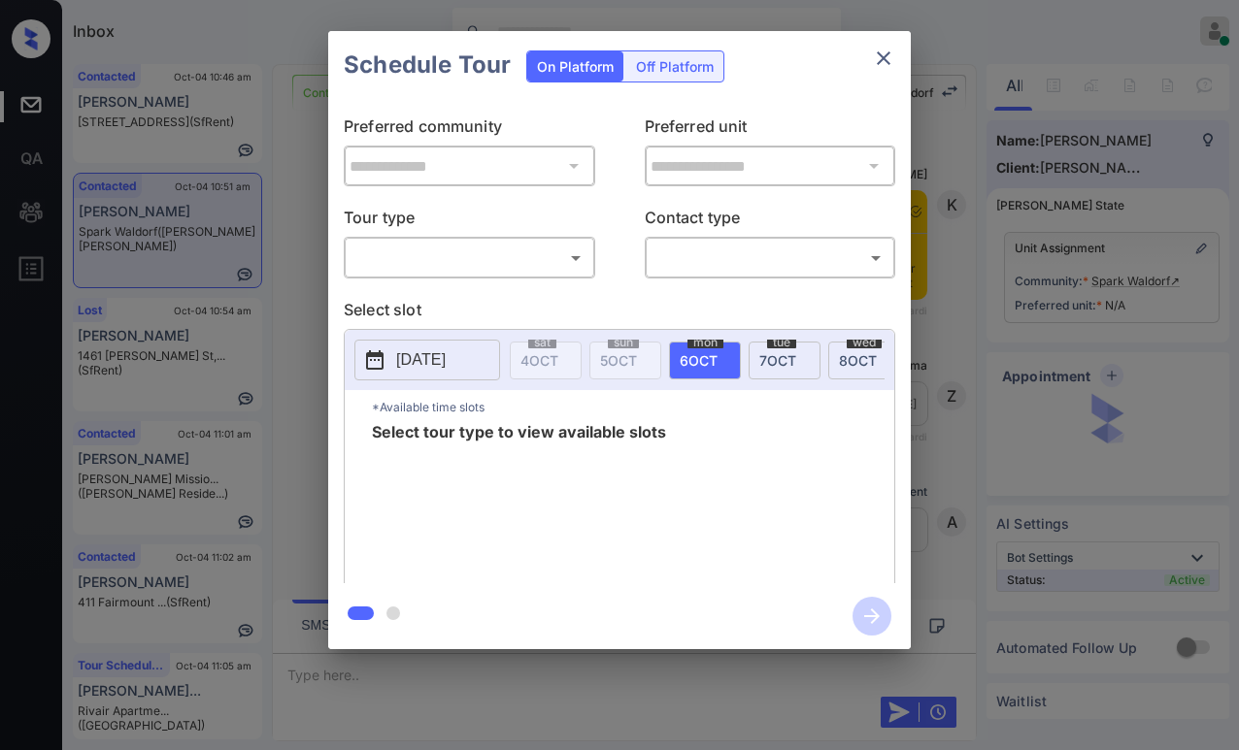
scroll to position [14817, 0]
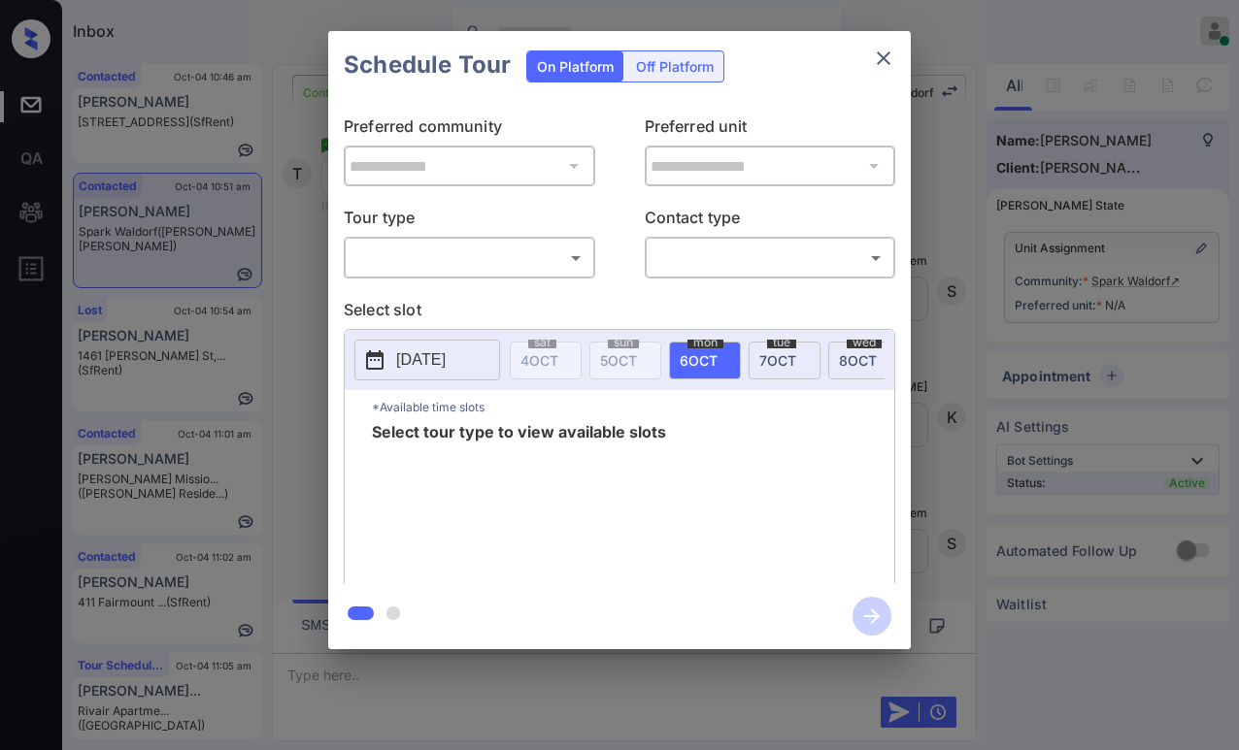
click at [510, 258] on body "Inbox Paolo Gabriel Online Set yourself offline Set yourself on break Profile S…" at bounding box center [619, 375] width 1239 height 750
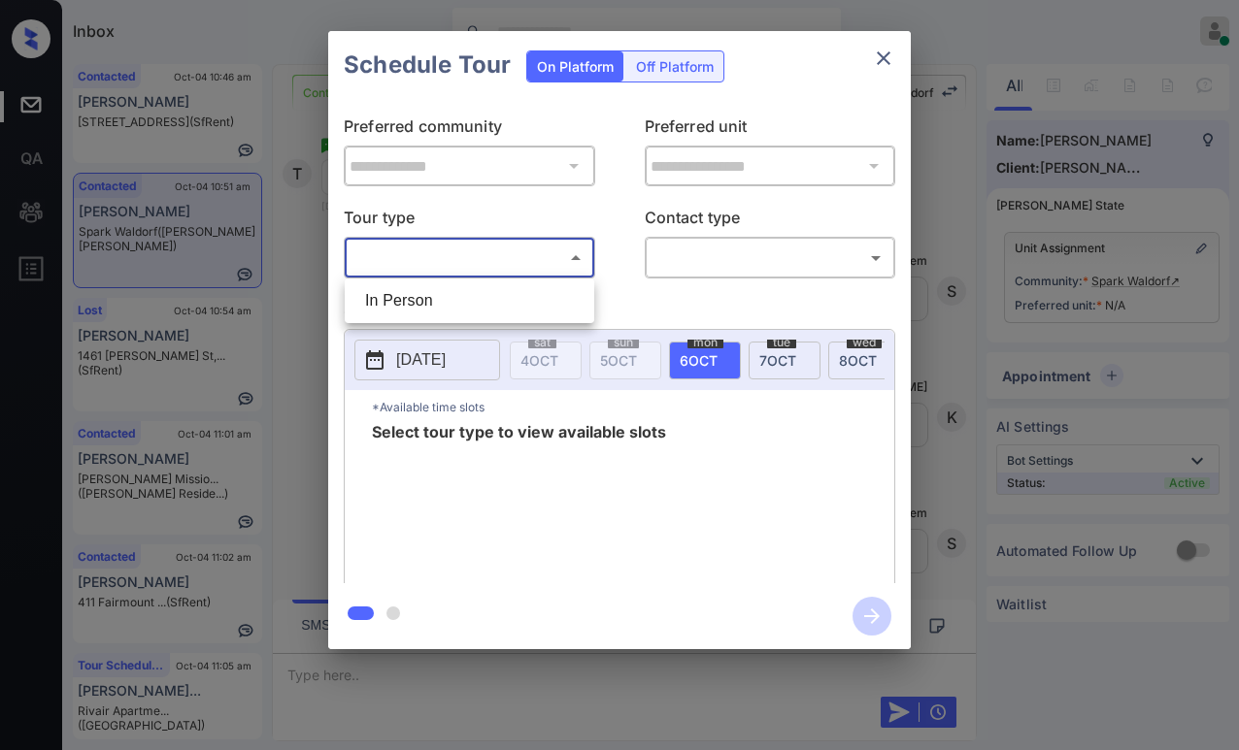
click at [487, 297] on li "In Person" at bounding box center [469, 300] width 240 height 35
type input "********"
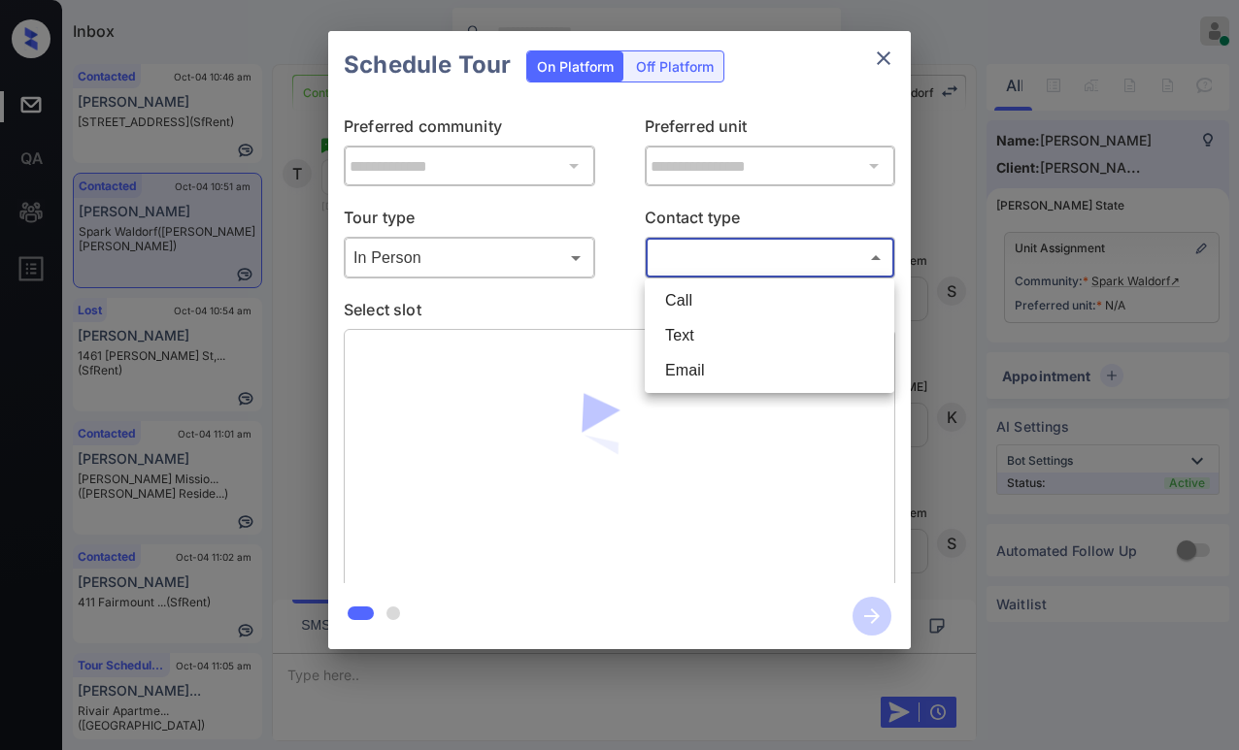
click at [719, 253] on body "Inbox Paolo Gabriel Online Set yourself offline Set yourself on break Profile S…" at bounding box center [619, 375] width 1239 height 750
click at [728, 327] on li "Text" at bounding box center [769, 335] width 240 height 35
type input "****"
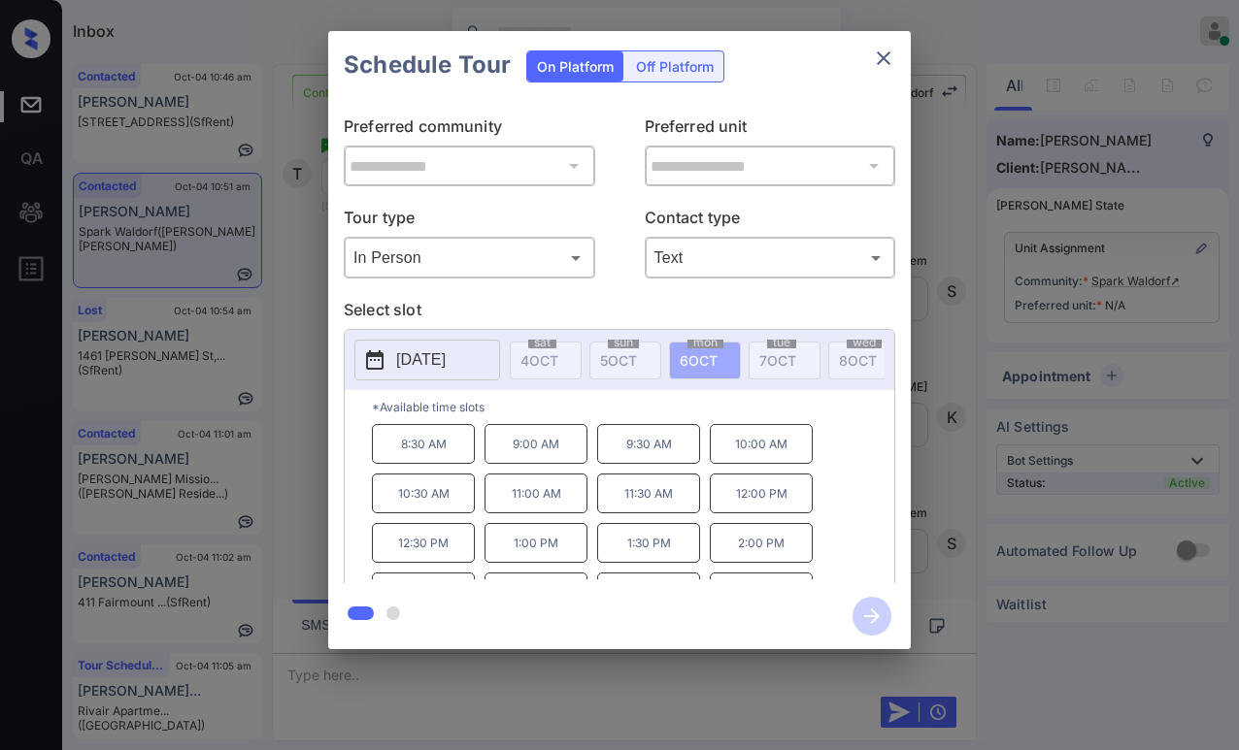
click at [697, 612] on div at bounding box center [619, 616] width 582 height 66
click at [405, 460] on p "8:30 AM" at bounding box center [423, 444] width 103 height 40
click at [570, 442] on p "9:00 AM" at bounding box center [535, 444] width 103 height 40
click at [876, 51] on icon "close" at bounding box center [883, 58] width 23 height 23
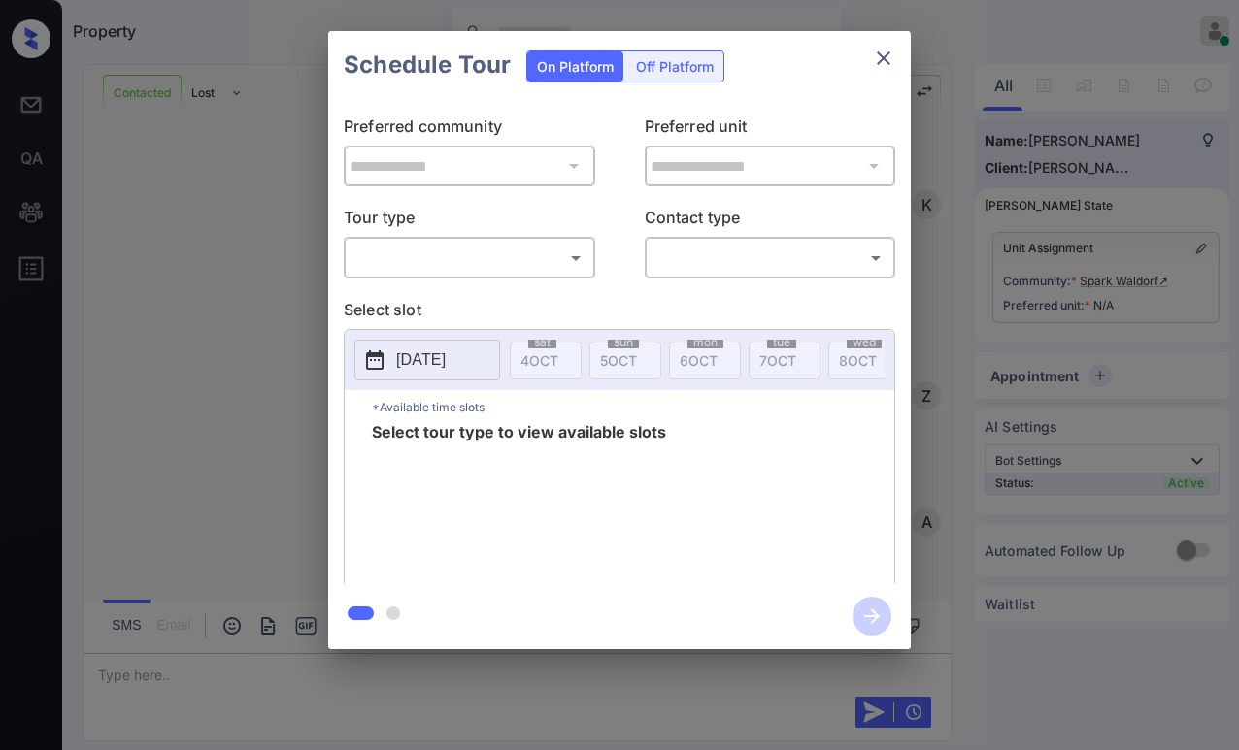
scroll to position [14817, 0]
click at [447, 245] on body "Property [PERSON_NAME] Online Set yourself offline Set yourself on break Profil…" at bounding box center [619, 375] width 1239 height 750
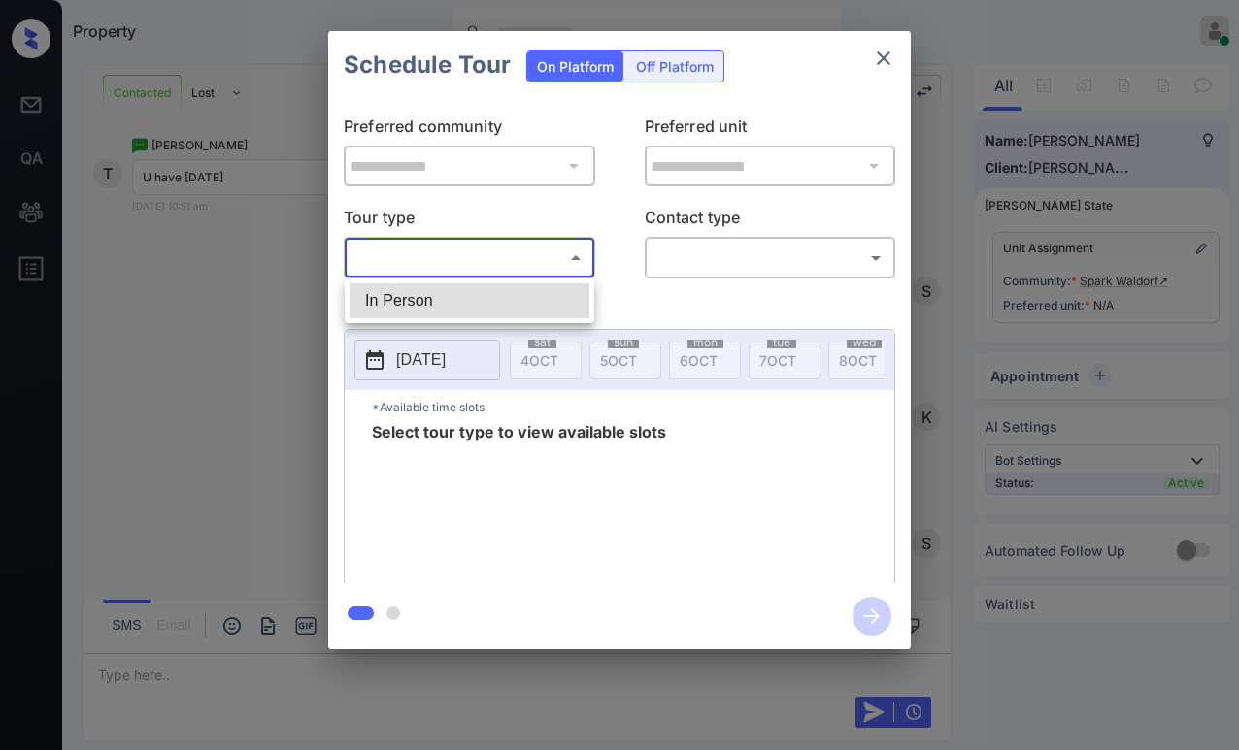
click at [465, 302] on li "In Person" at bounding box center [469, 300] width 240 height 35
type input "********"
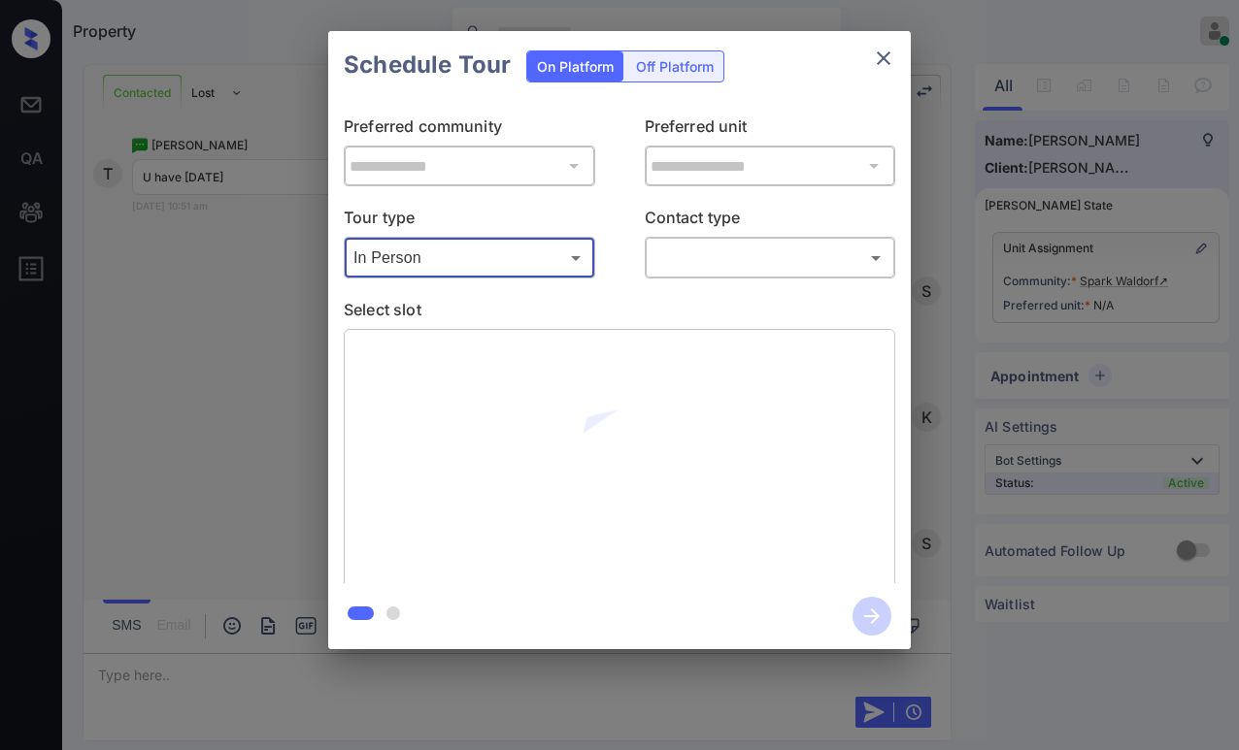
click at [662, 251] on body "Property [PERSON_NAME] Online Set yourself offline Set yourself on break Profil…" at bounding box center [619, 375] width 1239 height 750
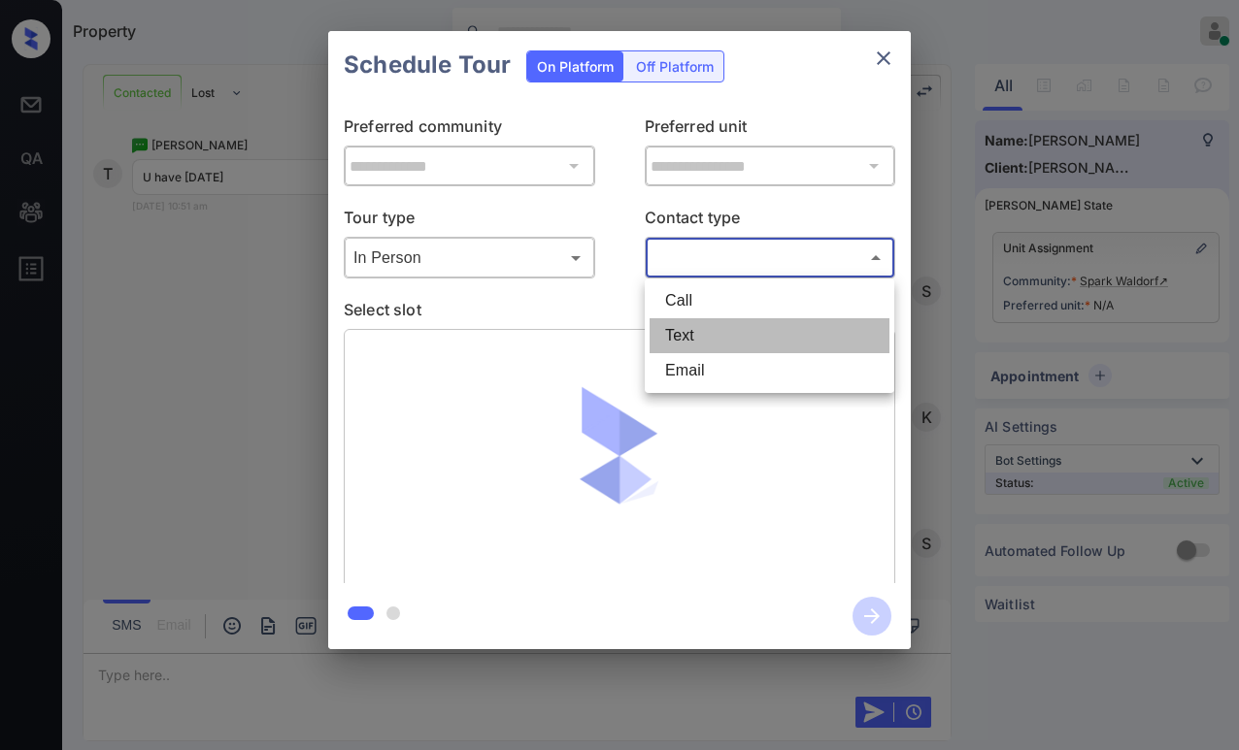
click at [706, 332] on li "Text" at bounding box center [769, 335] width 240 height 35
type input "****"
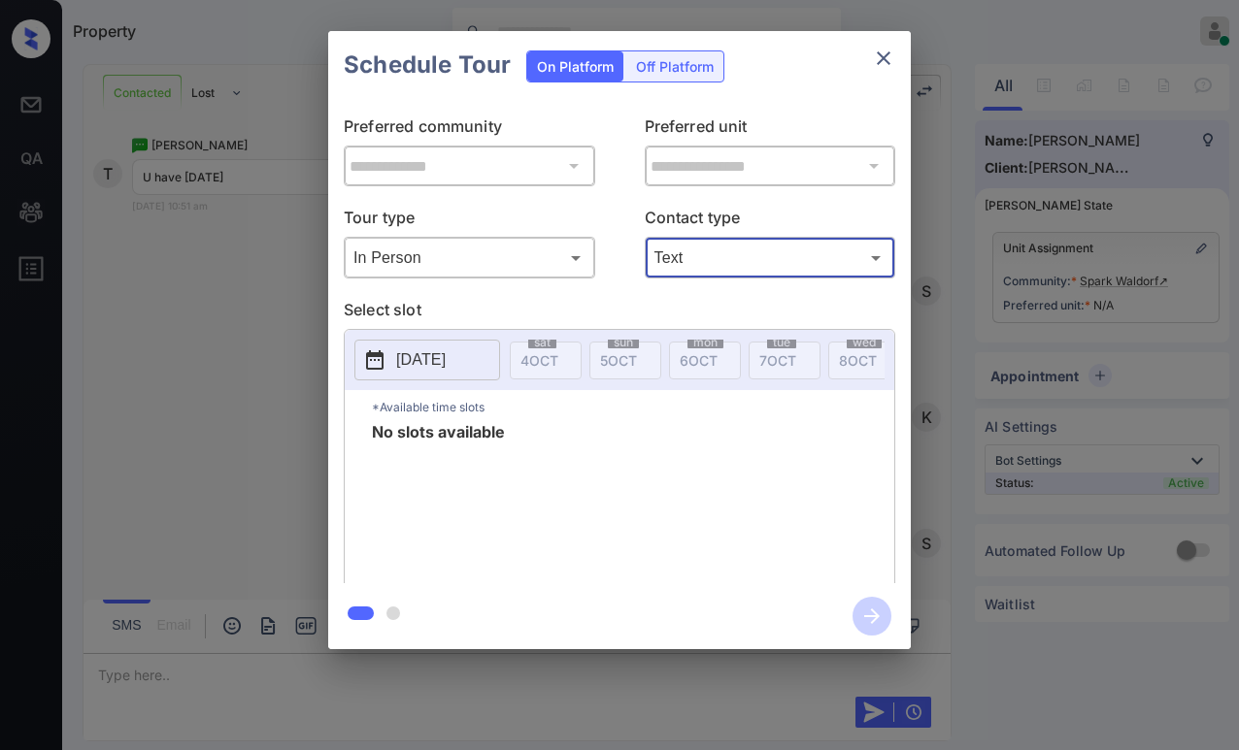
click at [889, 59] on icon "close" at bounding box center [883, 58] width 23 height 23
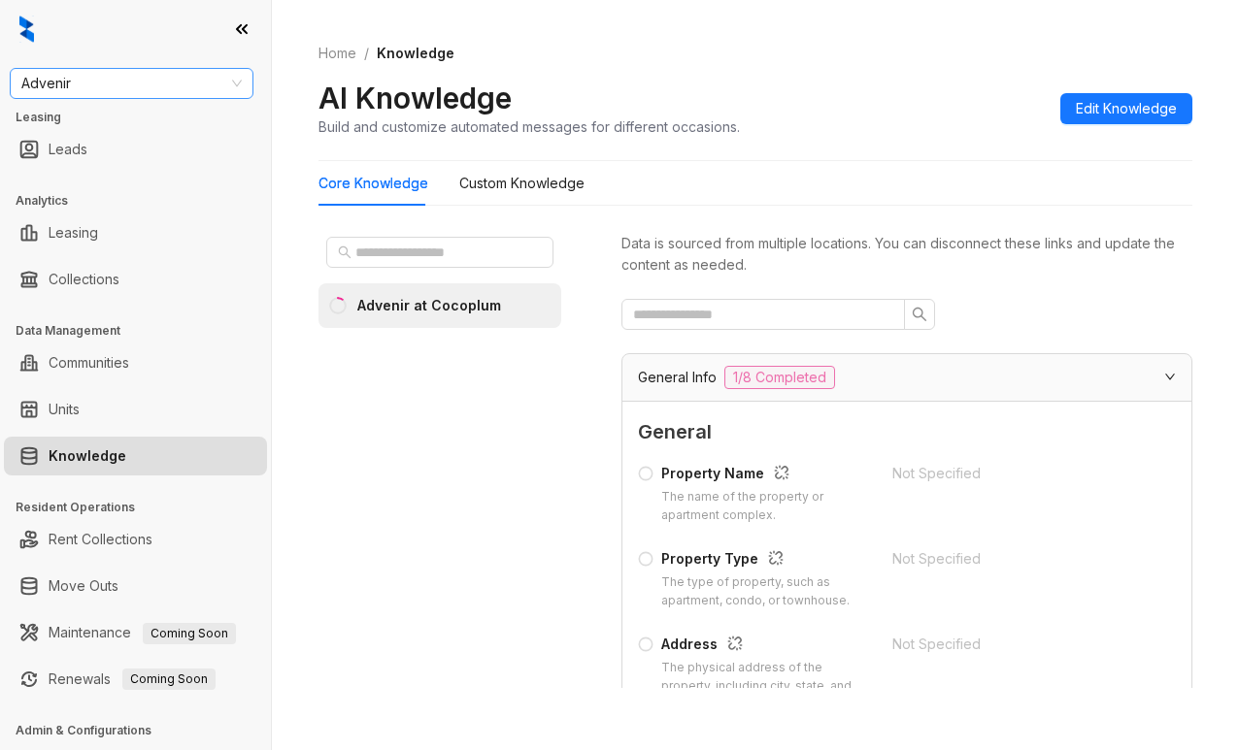
click at [159, 90] on span "Advenir" at bounding box center [131, 83] width 220 height 29
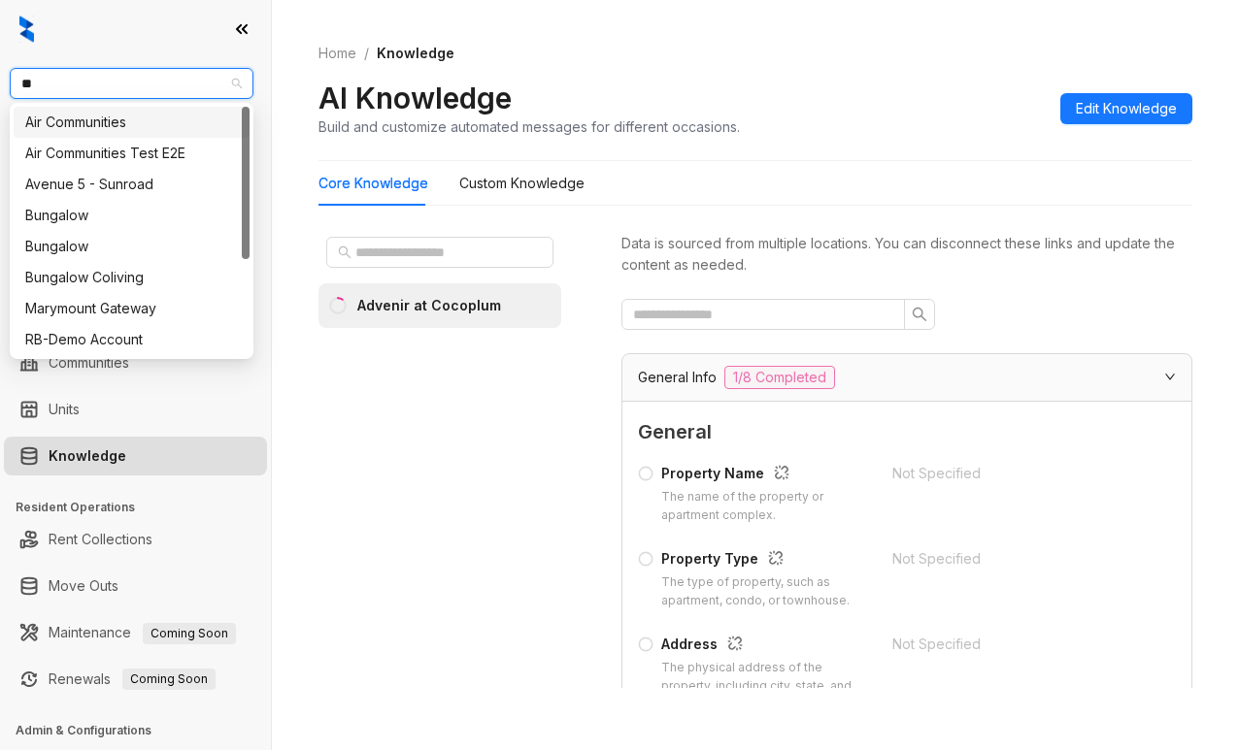
type input "***"
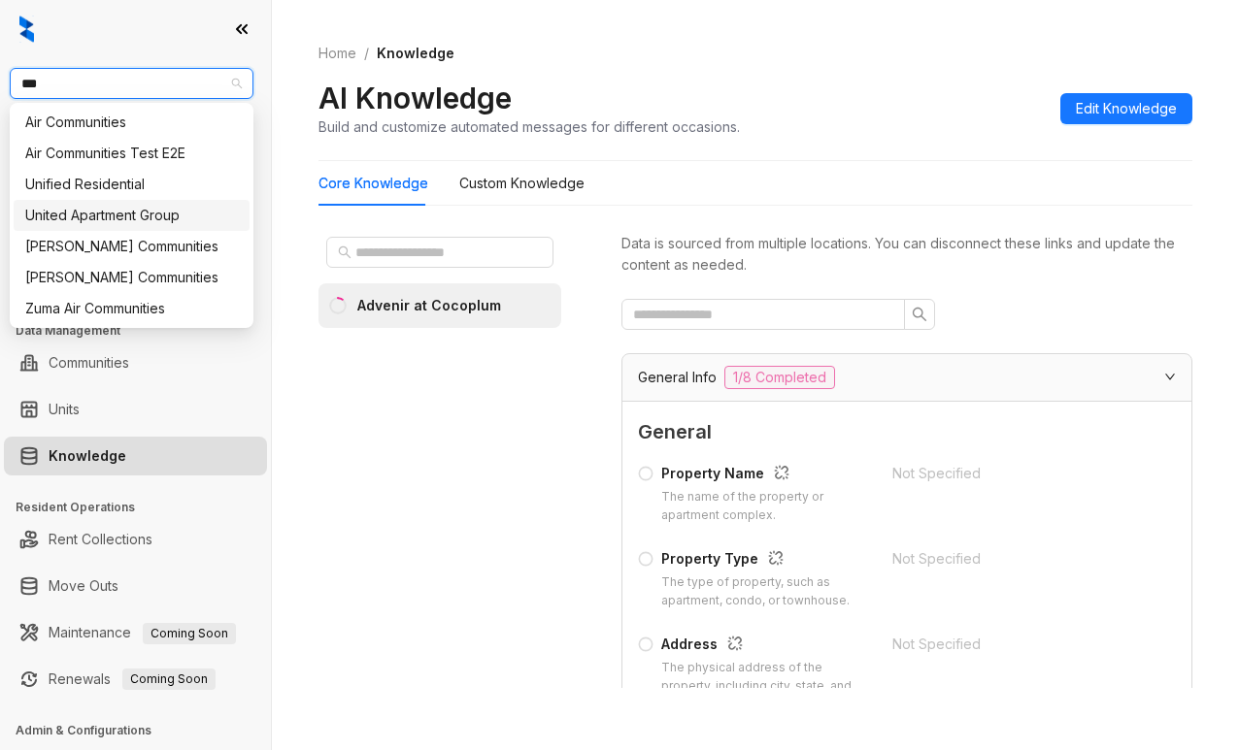
click at [115, 218] on div "United Apartment Group" at bounding box center [131, 215] width 213 height 21
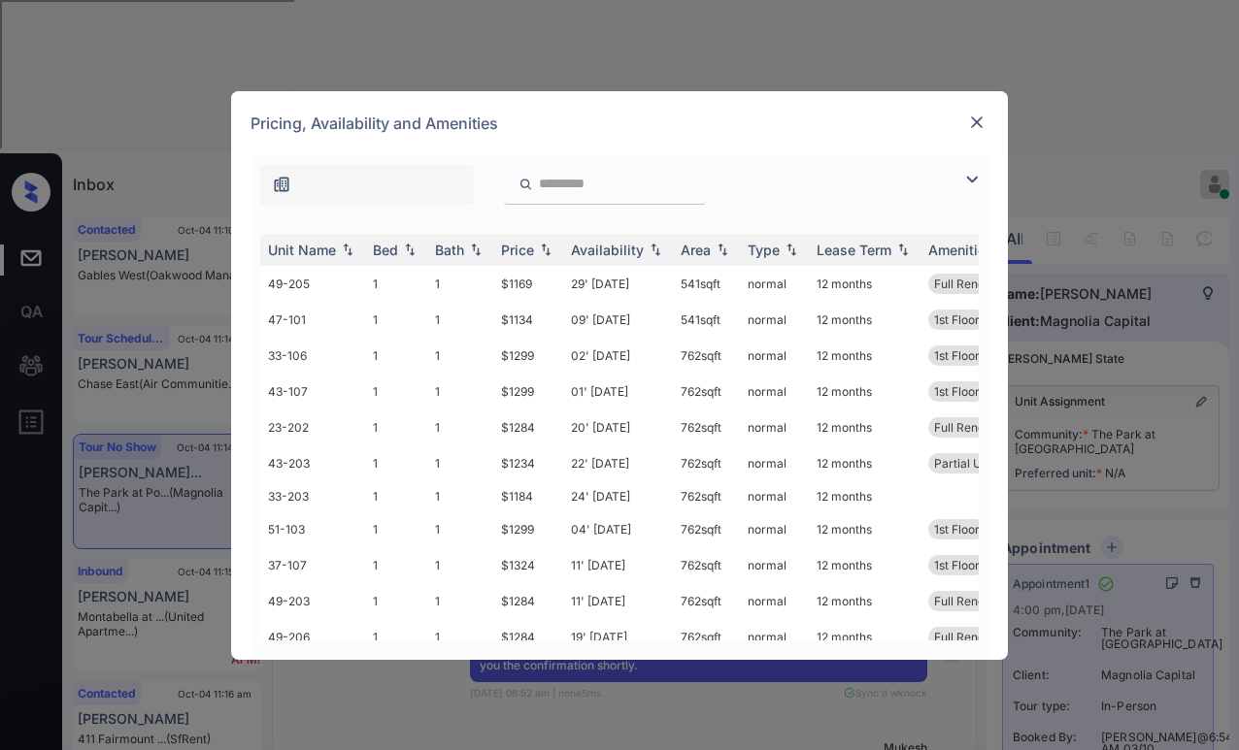
click at [972, 116] on img at bounding box center [976, 122] width 19 height 19
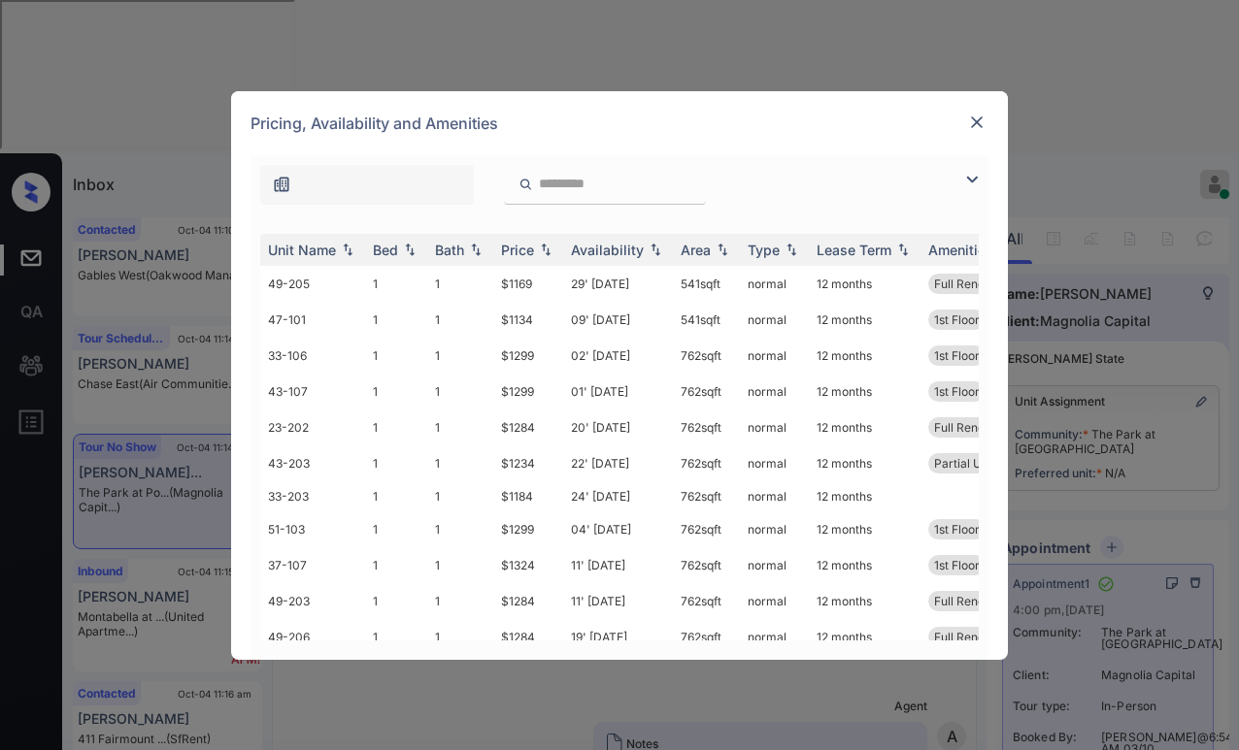
scroll to position [1357, 0]
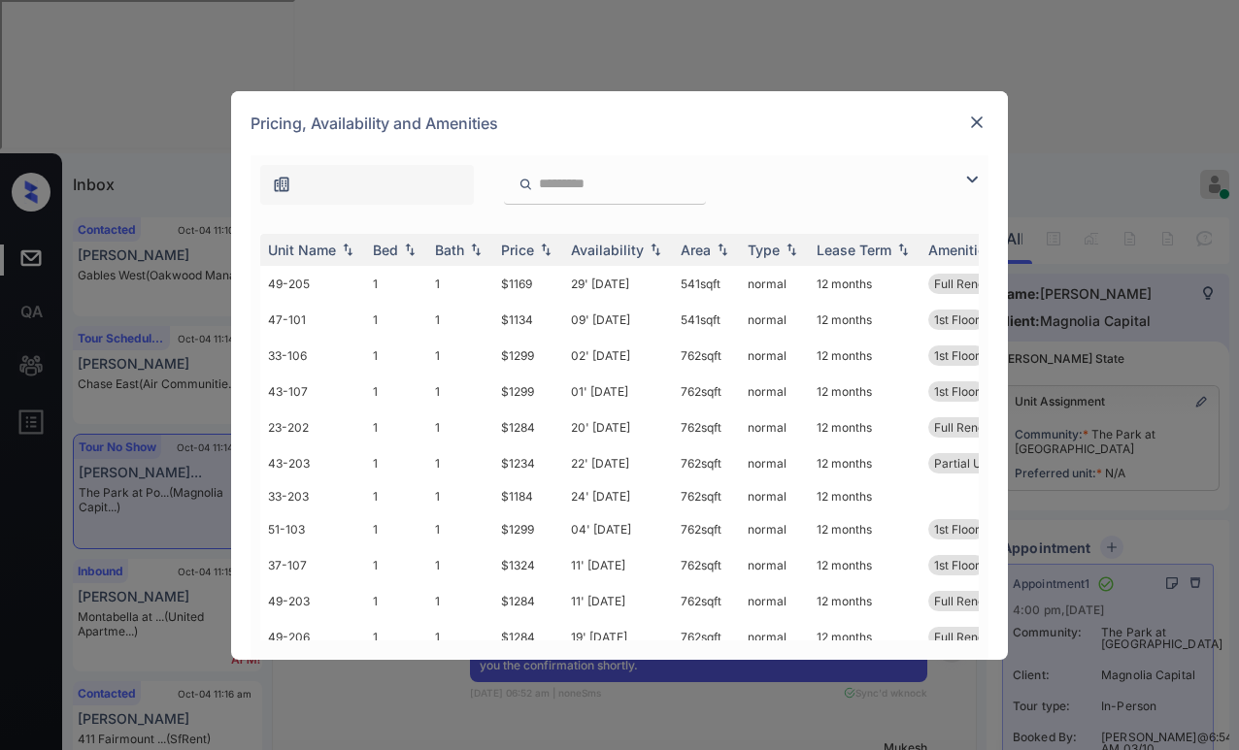
click at [977, 174] on img at bounding box center [971, 179] width 23 height 23
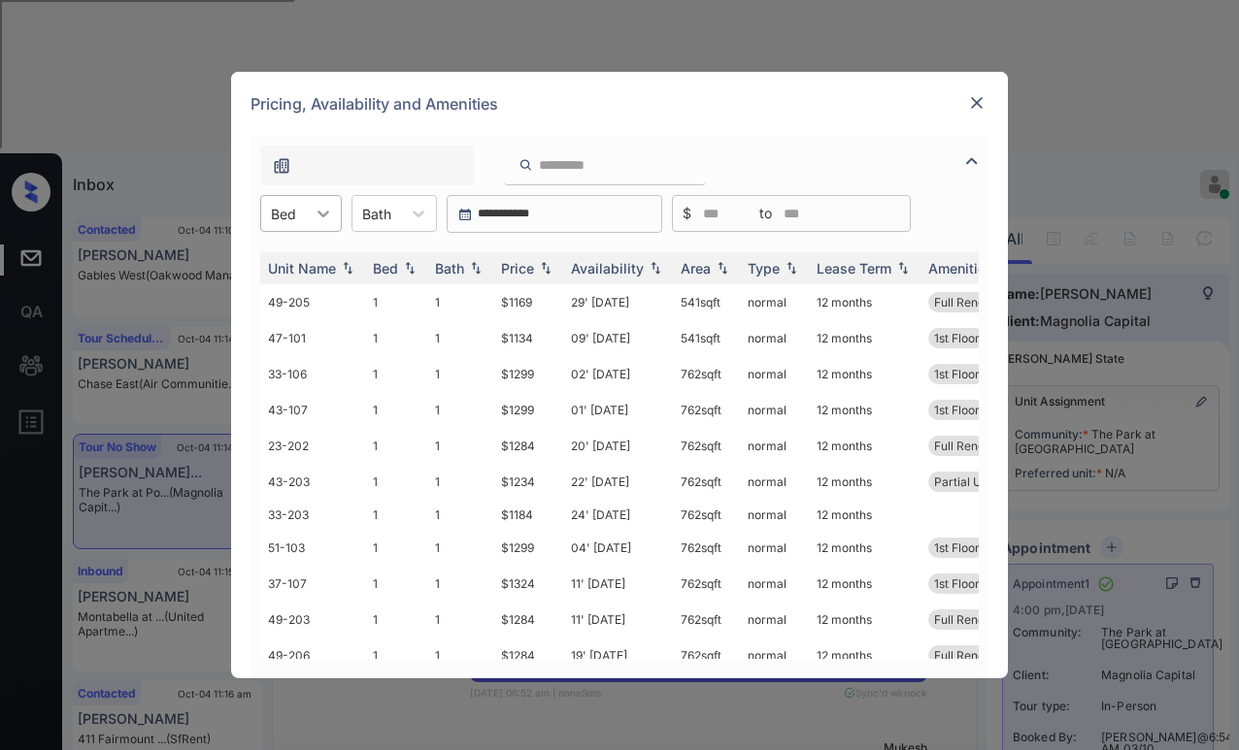
click at [334, 221] on div at bounding box center [323, 213] width 35 height 35
click at [309, 270] on div "1" at bounding box center [301, 261] width 82 height 35
click at [522, 274] on div "Price" at bounding box center [517, 268] width 33 height 17
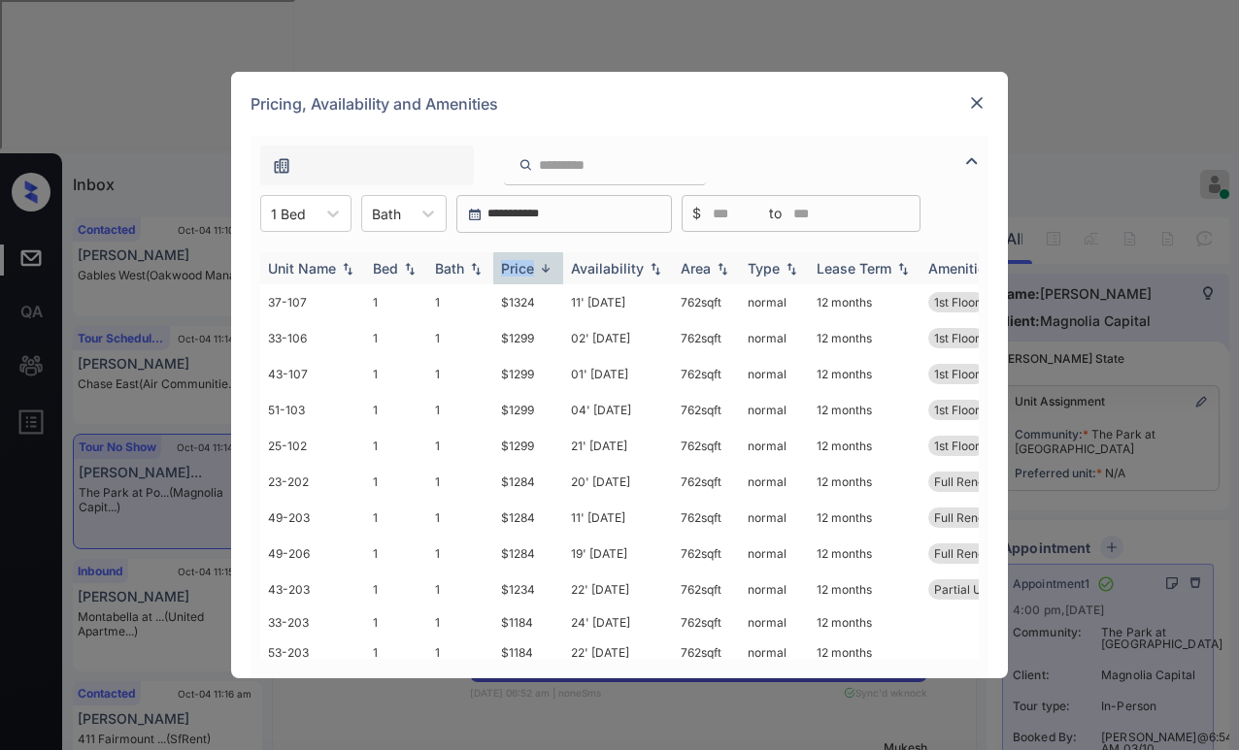
click at [523, 274] on div "Price" at bounding box center [517, 268] width 33 height 17
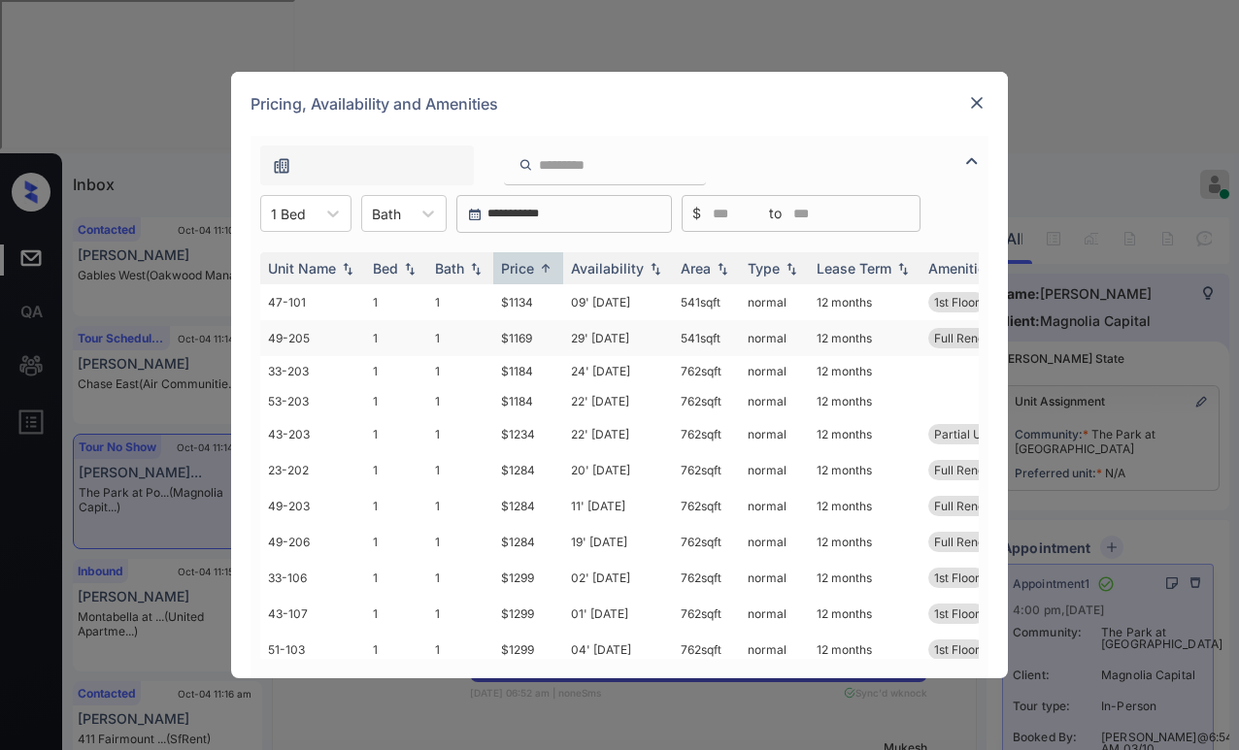
click at [517, 341] on td "$1169" at bounding box center [528, 338] width 70 height 36
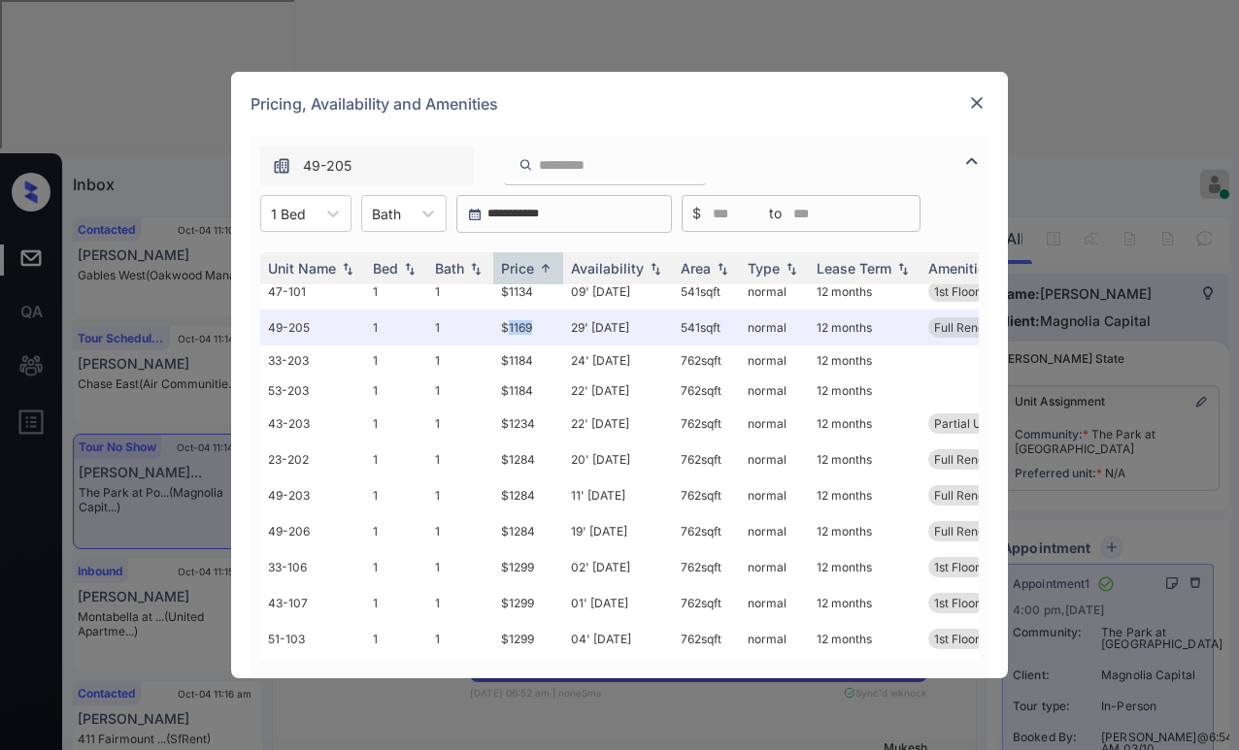
scroll to position [0, 0]
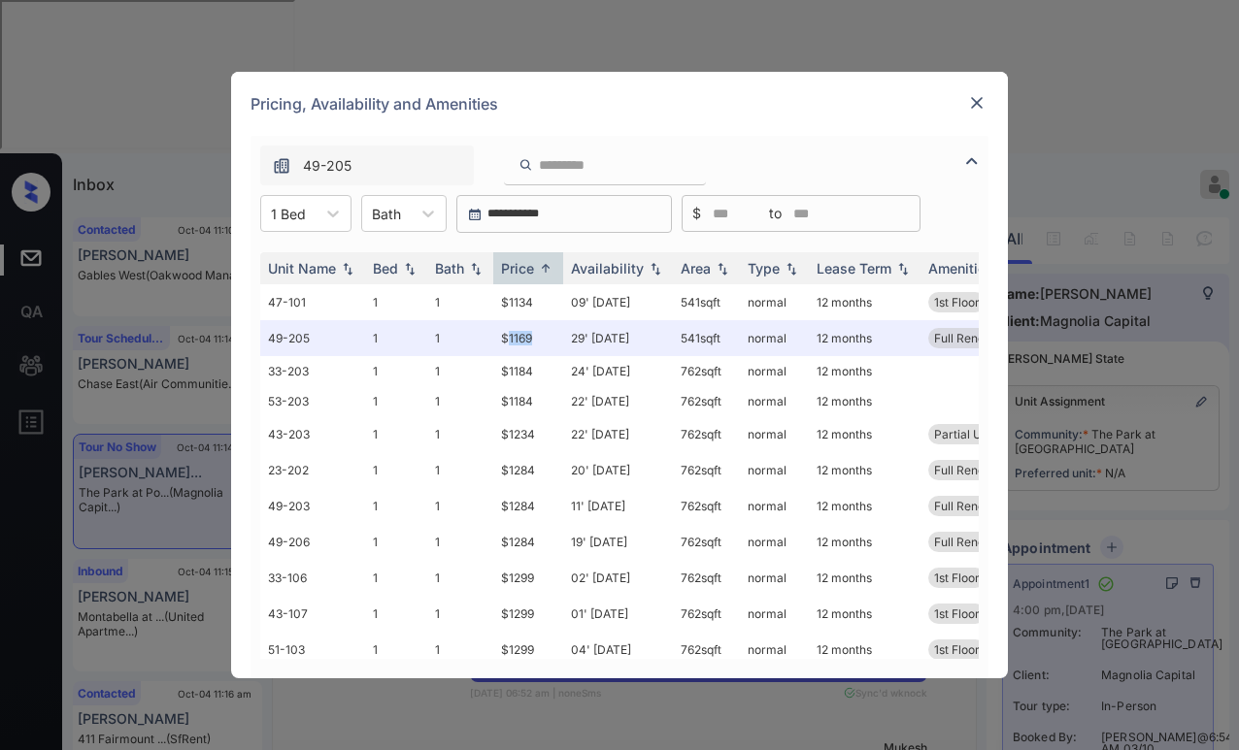
click at [977, 106] on img at bounding box center [976, 102] width 19 height 19
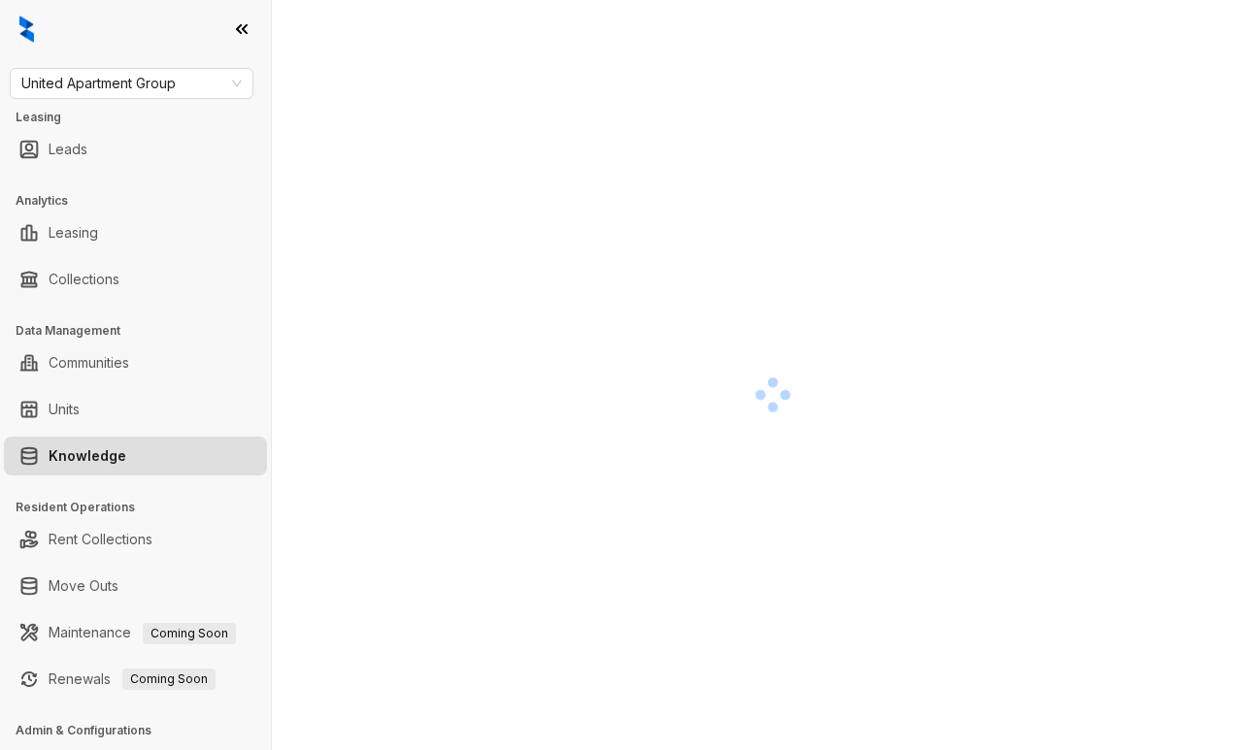
click at [1037, 268] on div at bounding box center [772, 394] width 909 height 750
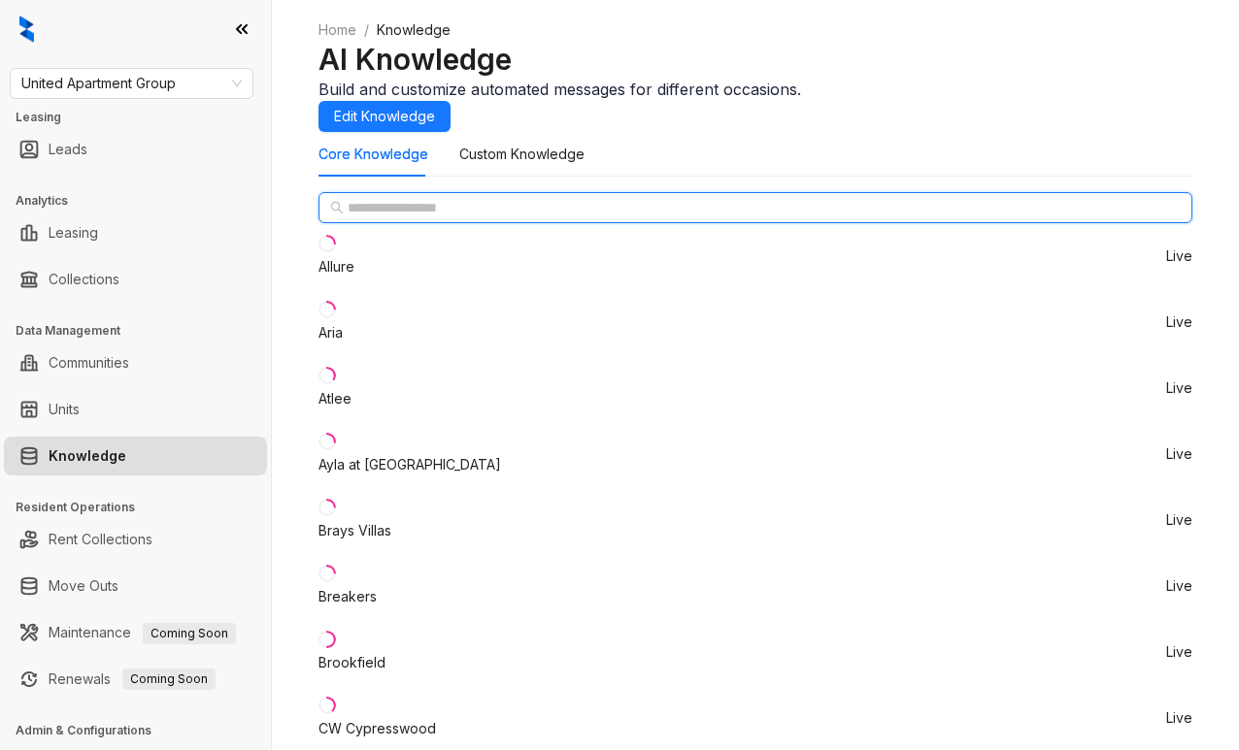
click at [379, 218] on input "text" at bounding box center [756, 207] width 817 height 21
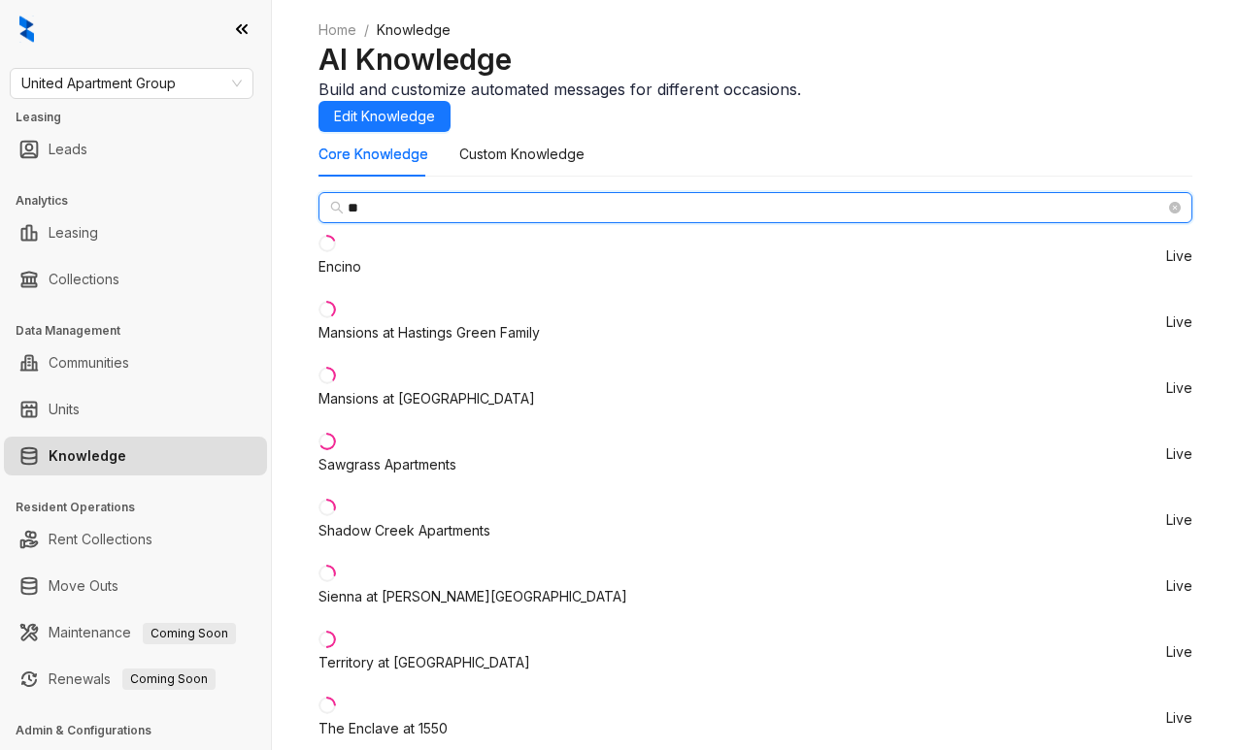
type input "**"
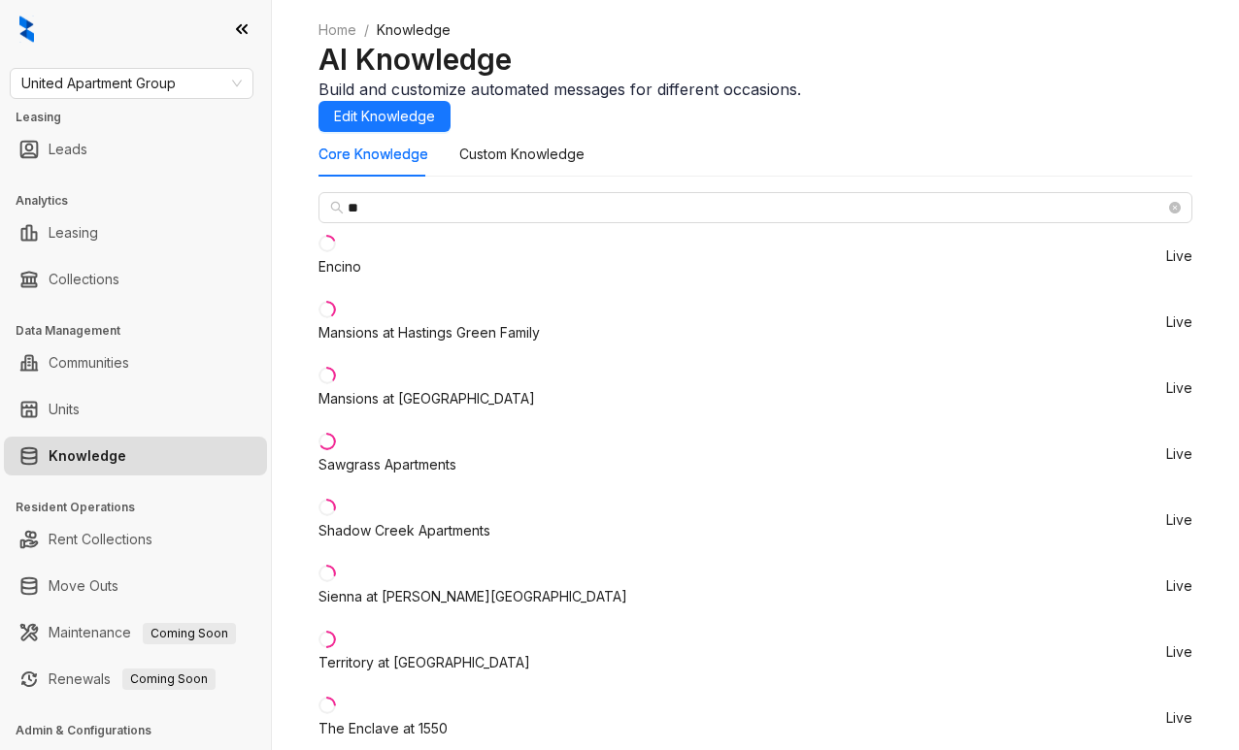
click at [361, 278] on div "Encino" at bounding box center [339, 266] width 43 height 21
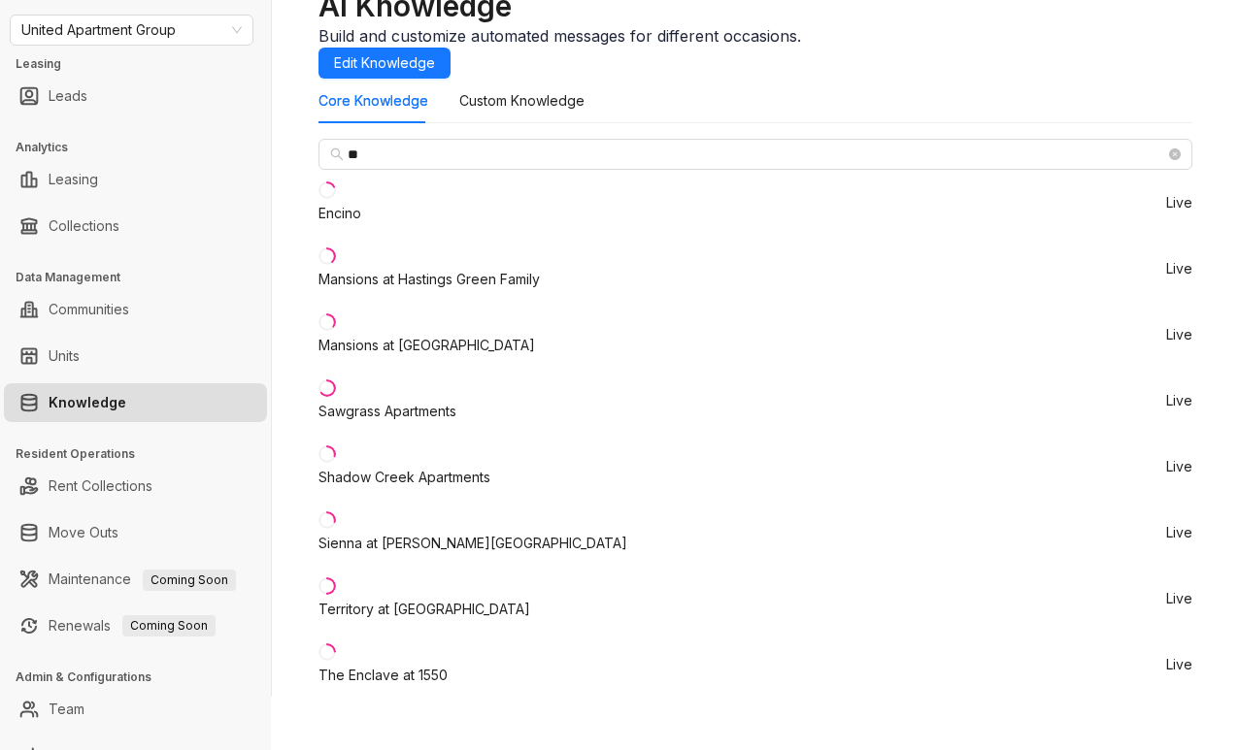
scroll to position [83, 0]
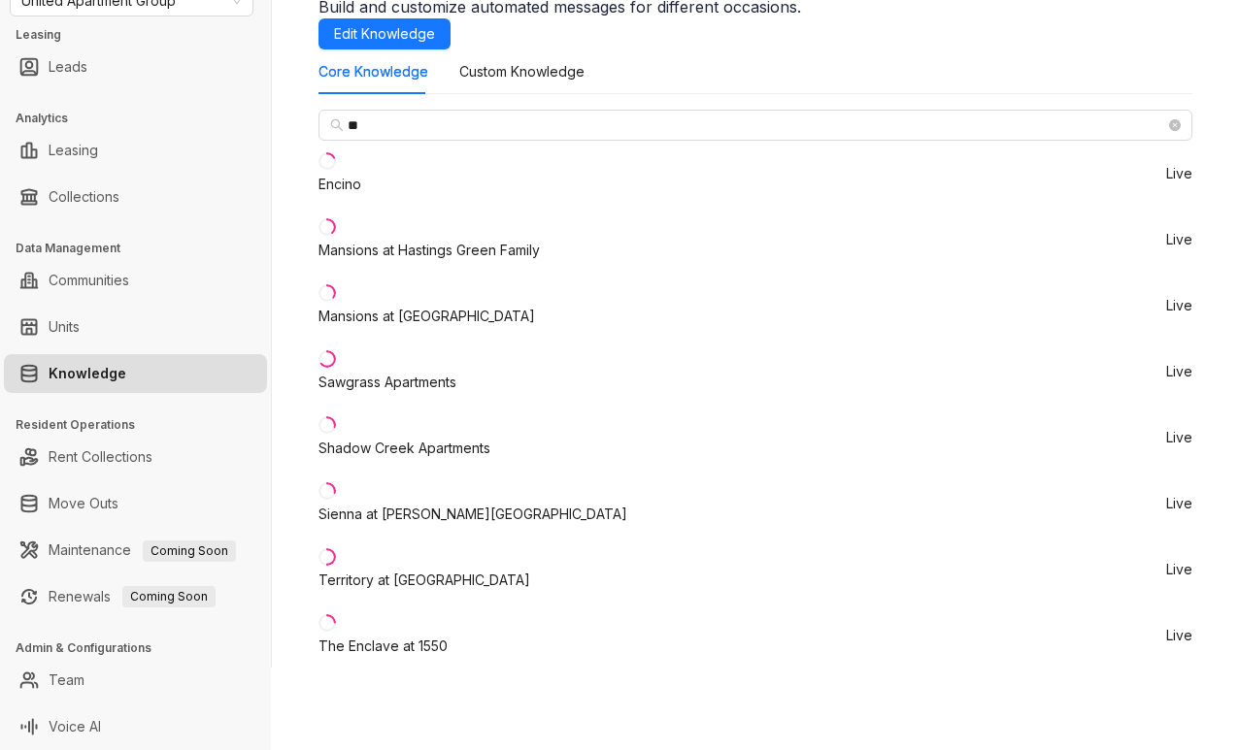
click at [1099, 86] on div "Core Knowledge Custom Knowledge" at bounding box center [755, 72] width 874 height 45
type input "*******"
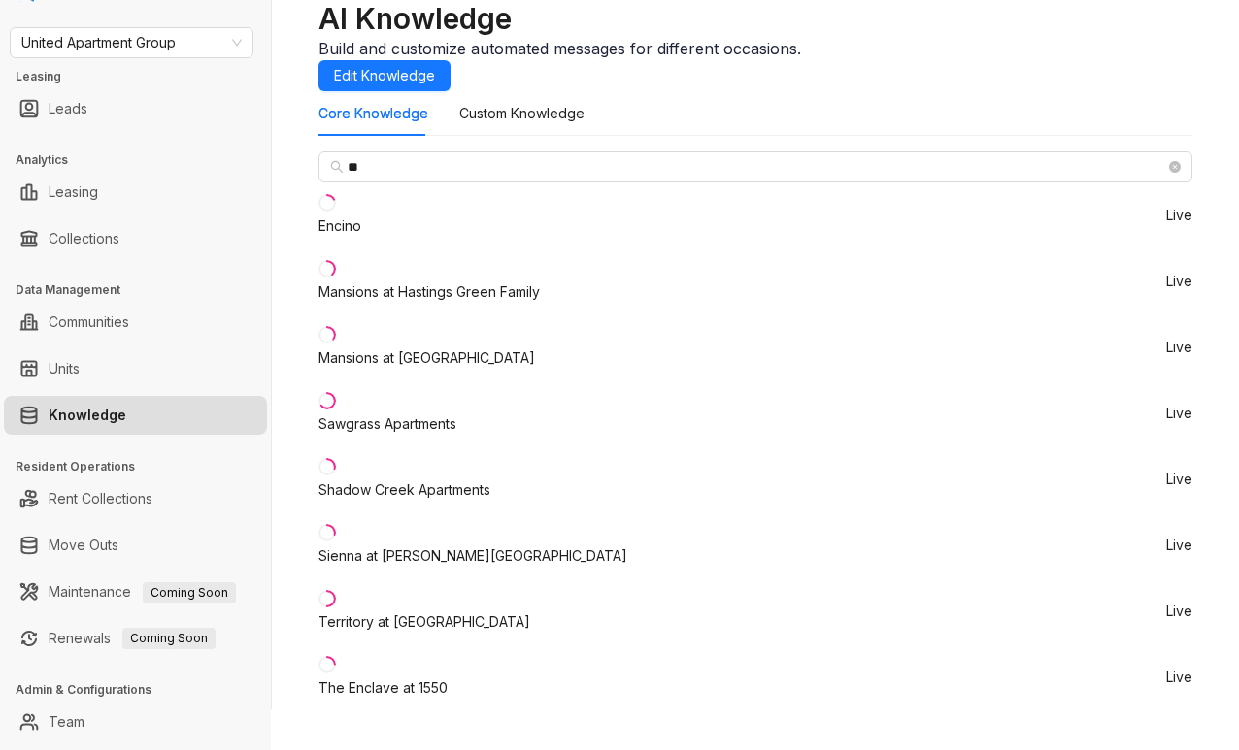
scroll to position [0, 0]
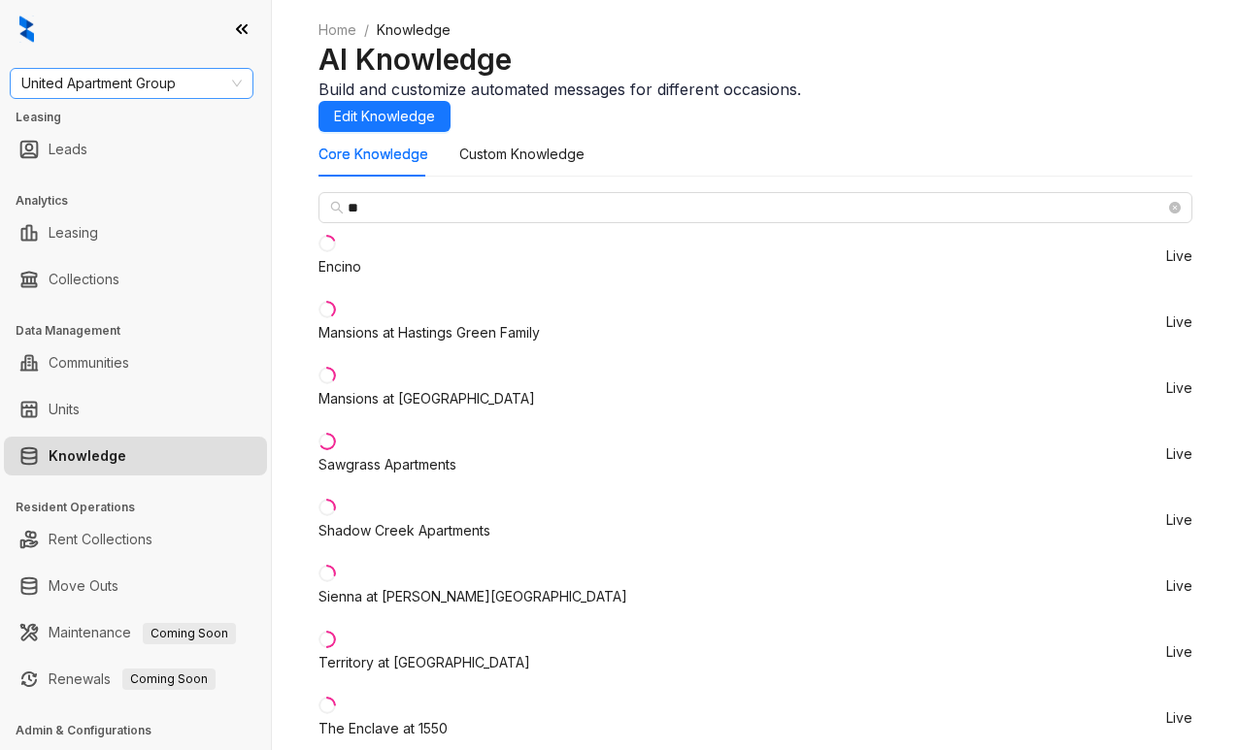
click at [184, 78] on span "United Apartment Group" at bounding box center [131, 83] width 220 height 29
type input "*******"
click at [180, 120] on div "Unified Residential" at bounding box center [131, 122] width 213 height 21
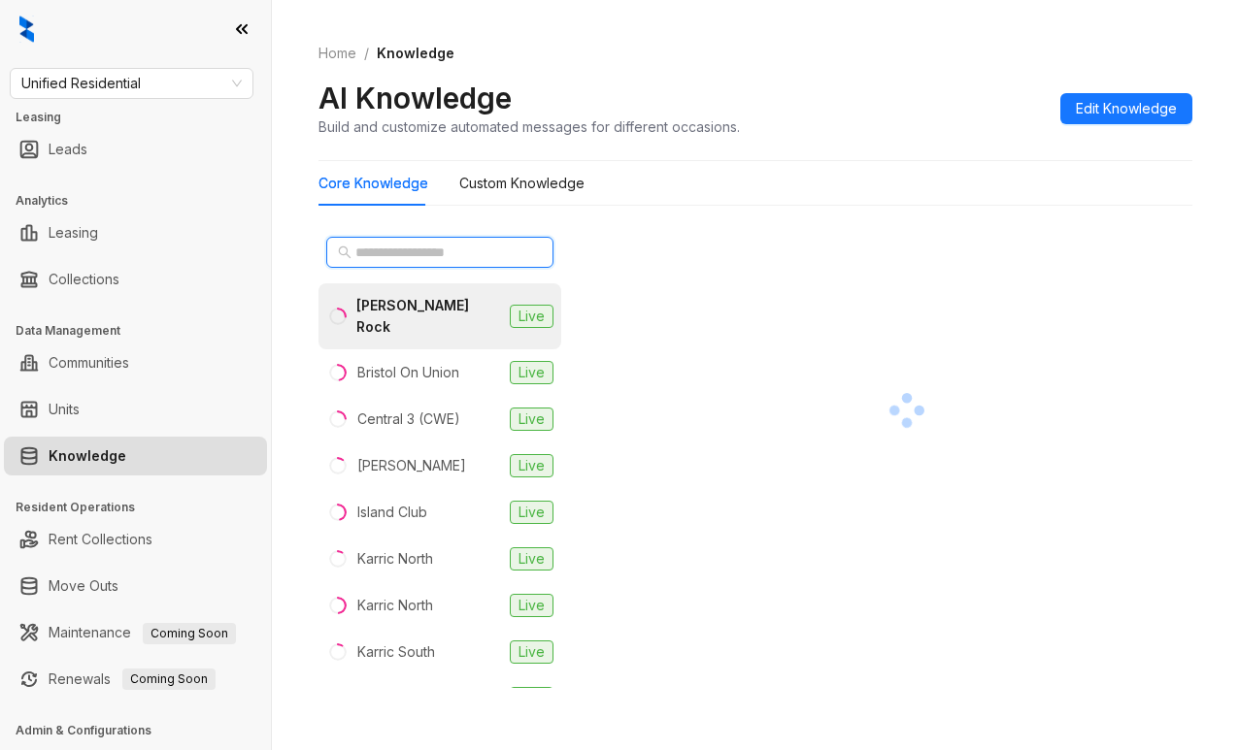
click at [395, 258] on input "text" at bounding box center [440, 252] width 171 height 21
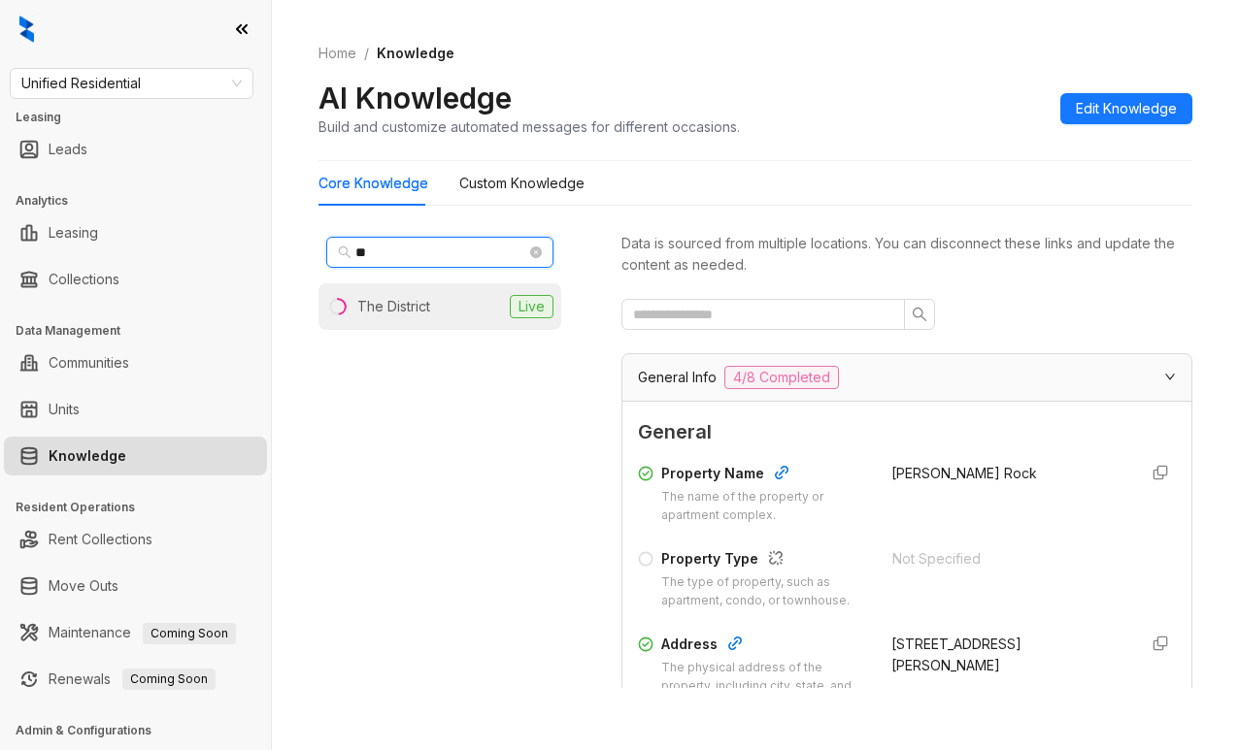
type input "**"
click at [394, 297] on div "The District" at bounding box center [393, 306] width 73 height 21
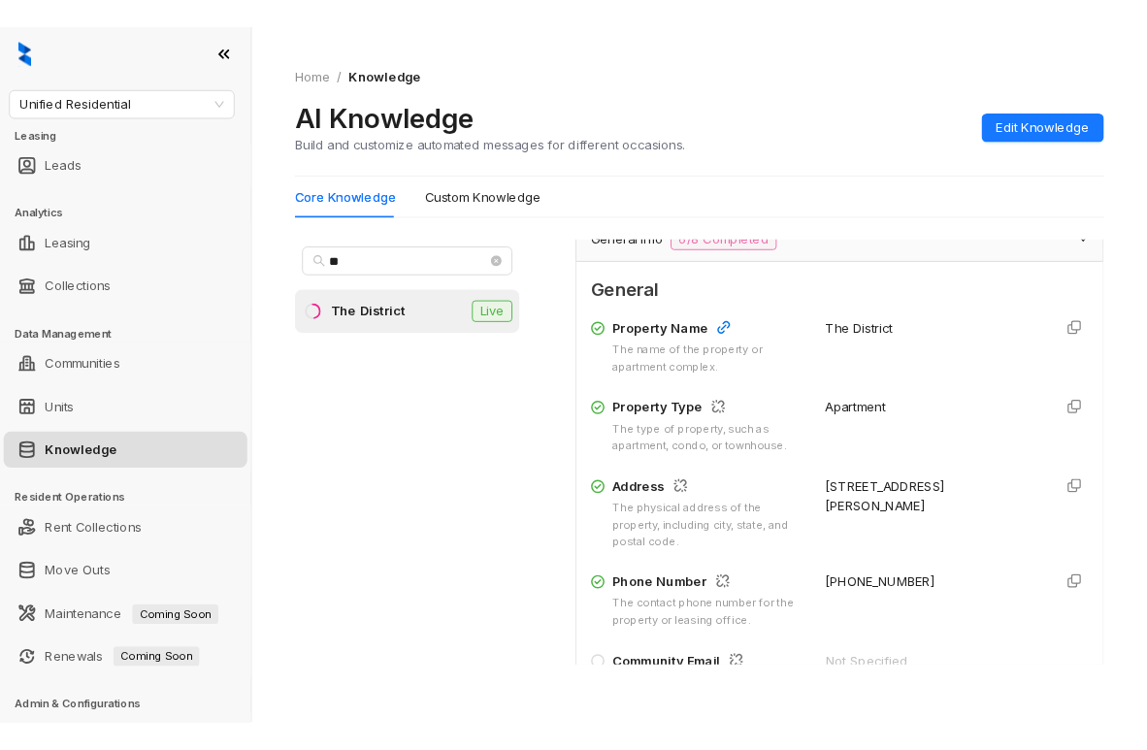
scroll to position [194, 0]
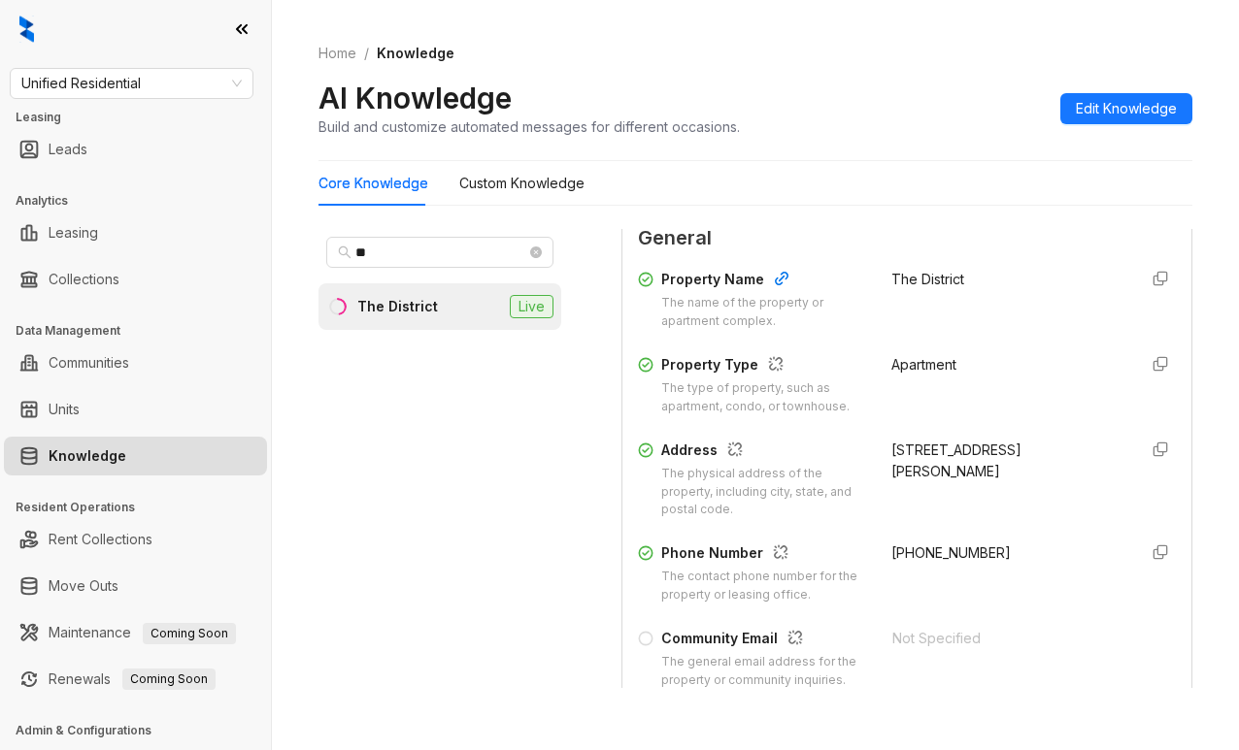
drag, startPoint x: 866, startPoint y: 447, endPoint x: 1032, endPoint y: 489, distance: 171.2
click at [1032, 489] on div "Address The physical address of the property, including city, state, and postal…" at bounding box center [907, 480] width 538 height 81
copy div "6420 Knight Arnold Road , Memphis, TN, 38115"
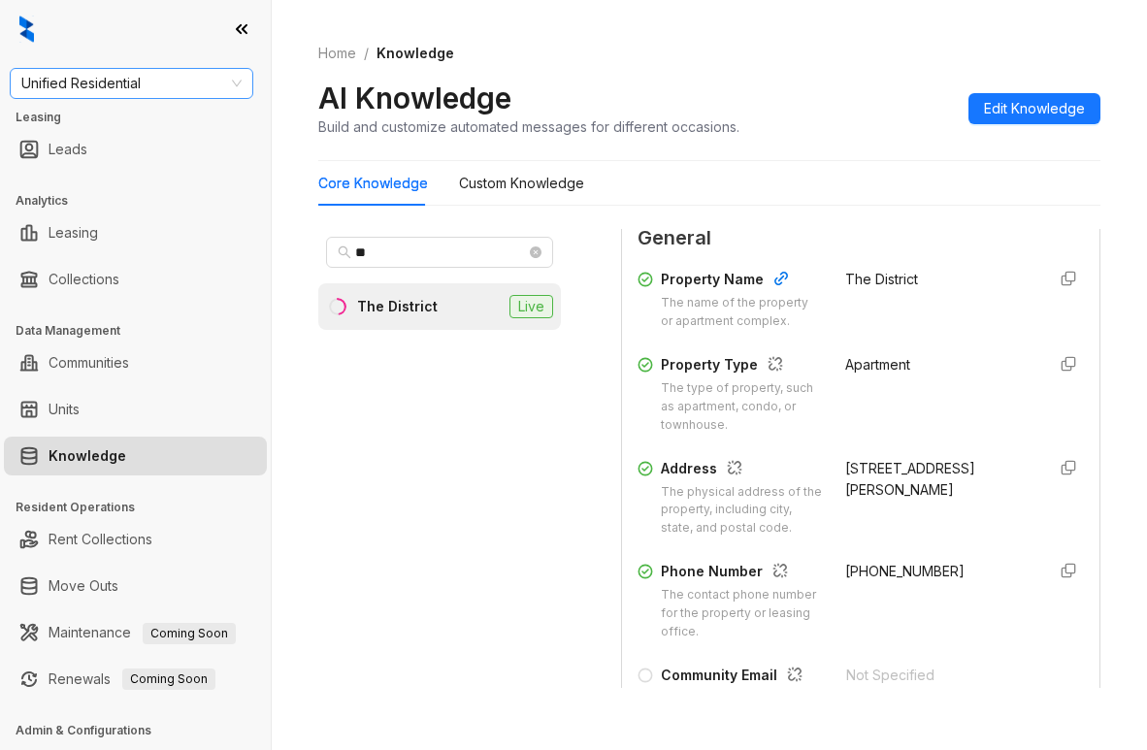
click at [172, 74] on span "Unified Residential" at bounding box center [131, 83] width 220 height 29
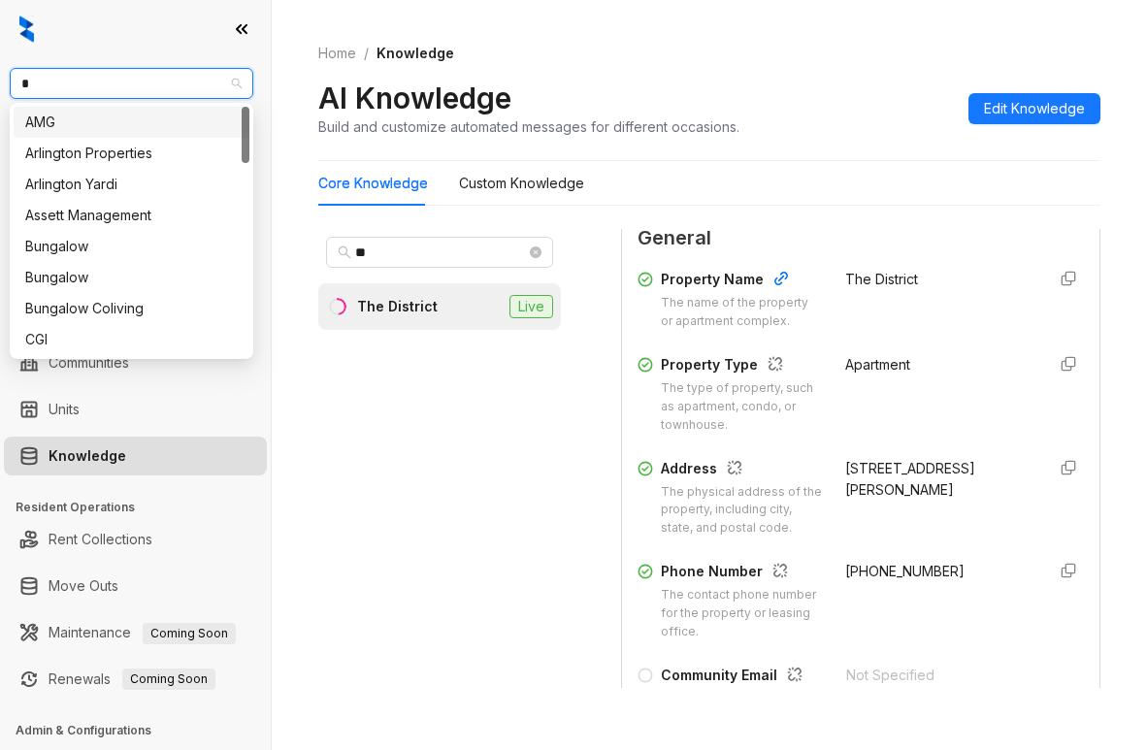
type input "**"
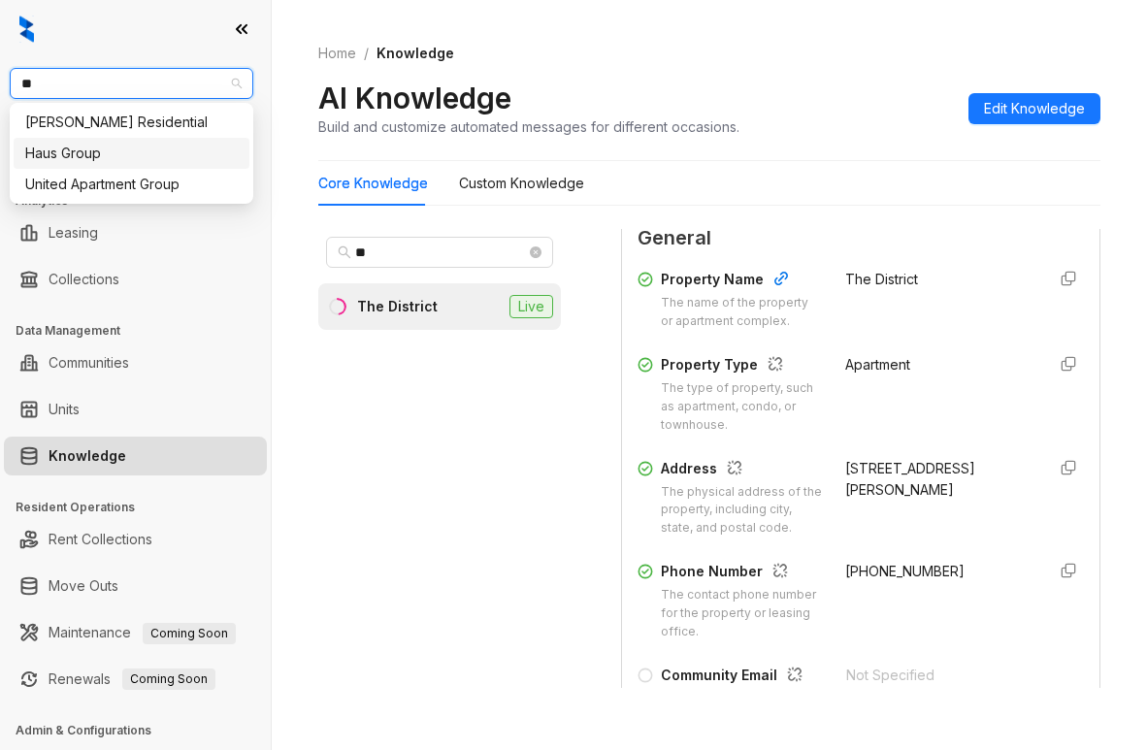
click at [159, 133] on div "Griffis Residential" at bounding box center [132, 122] width 236 height 31
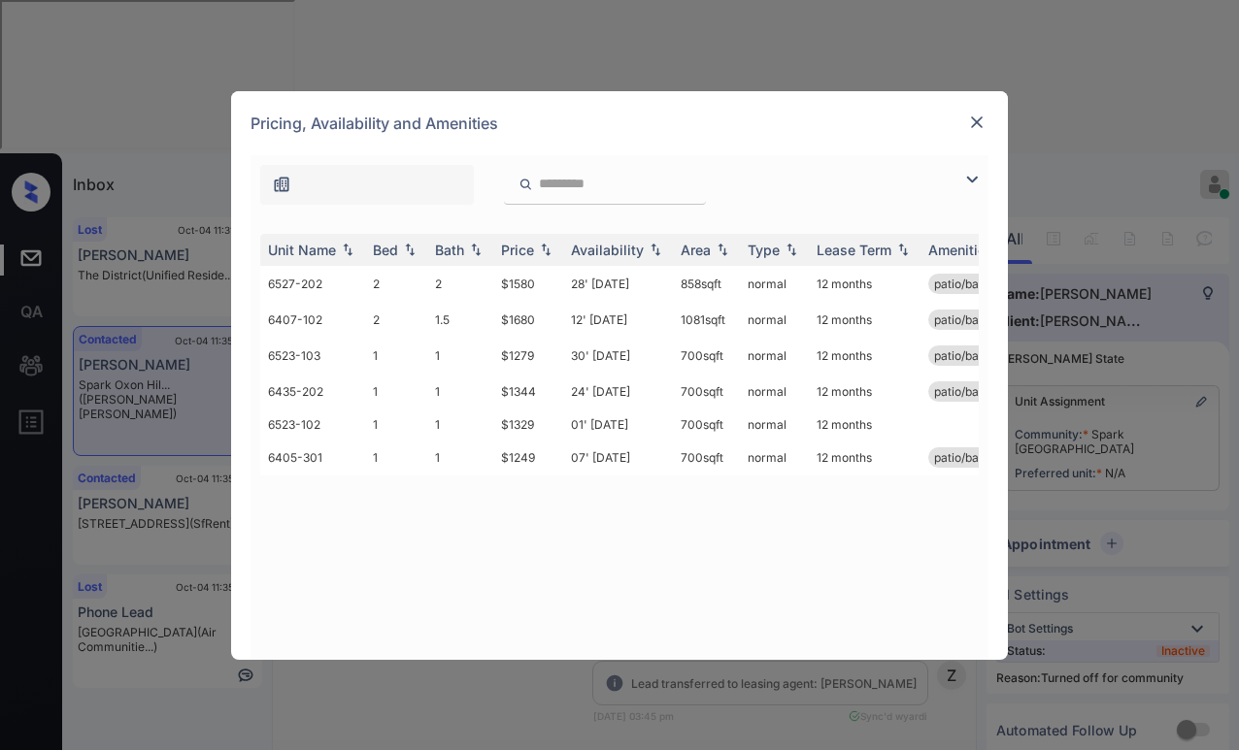
scroll to position [2647, 0]
click at [973, 123] on img at bounding box center [976, 122] width 19 height 19
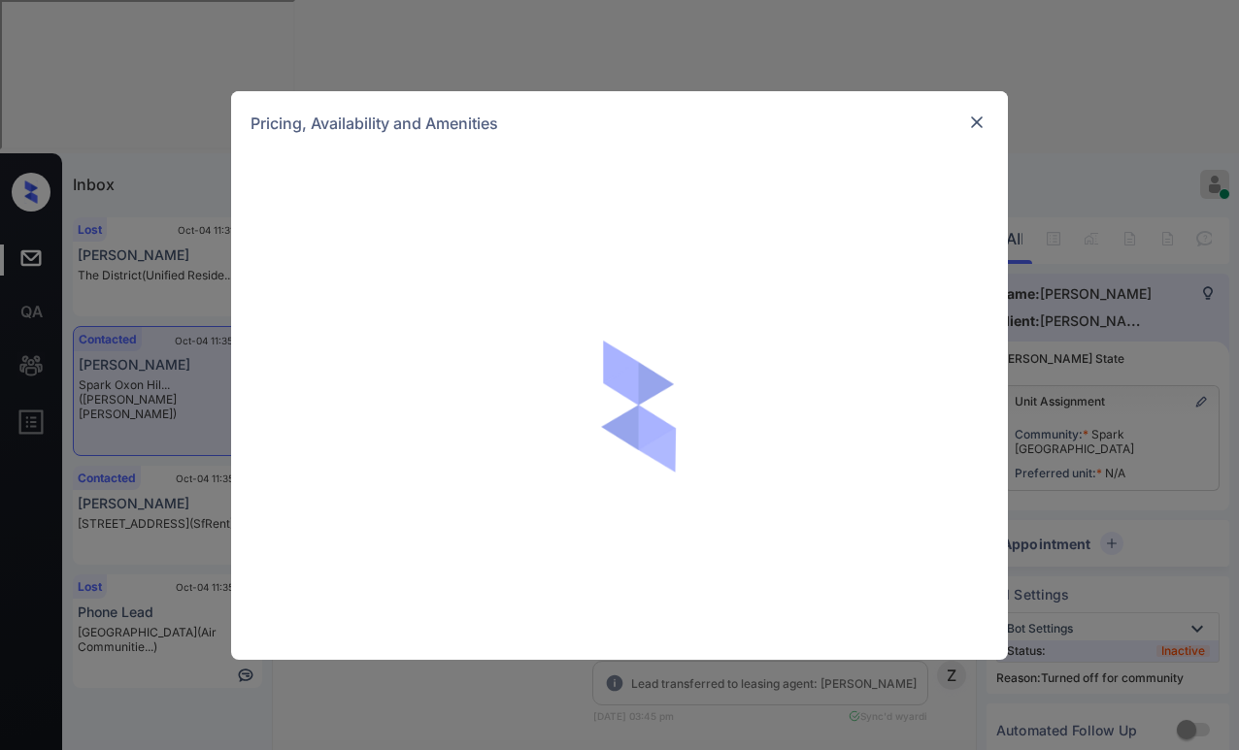
scroll to position [2647, 0]
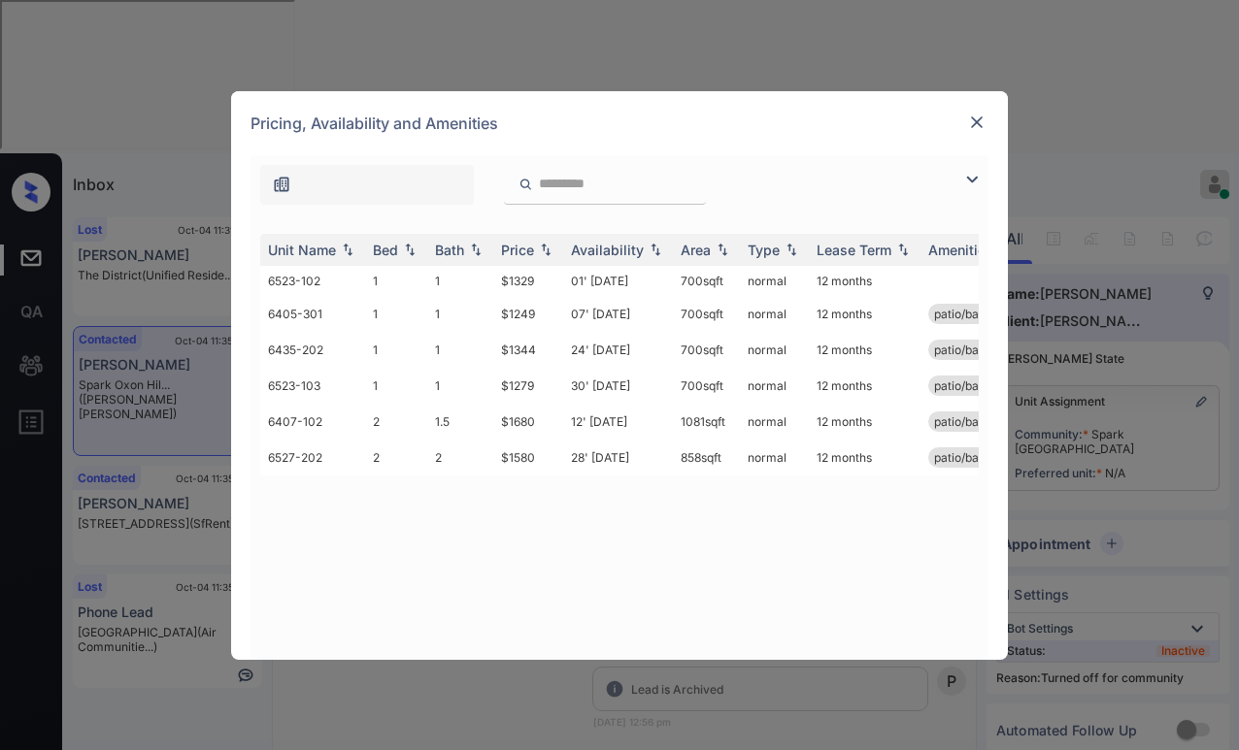
click at [972, 178] on img at bounding box center [971, 179] width 23 height 23
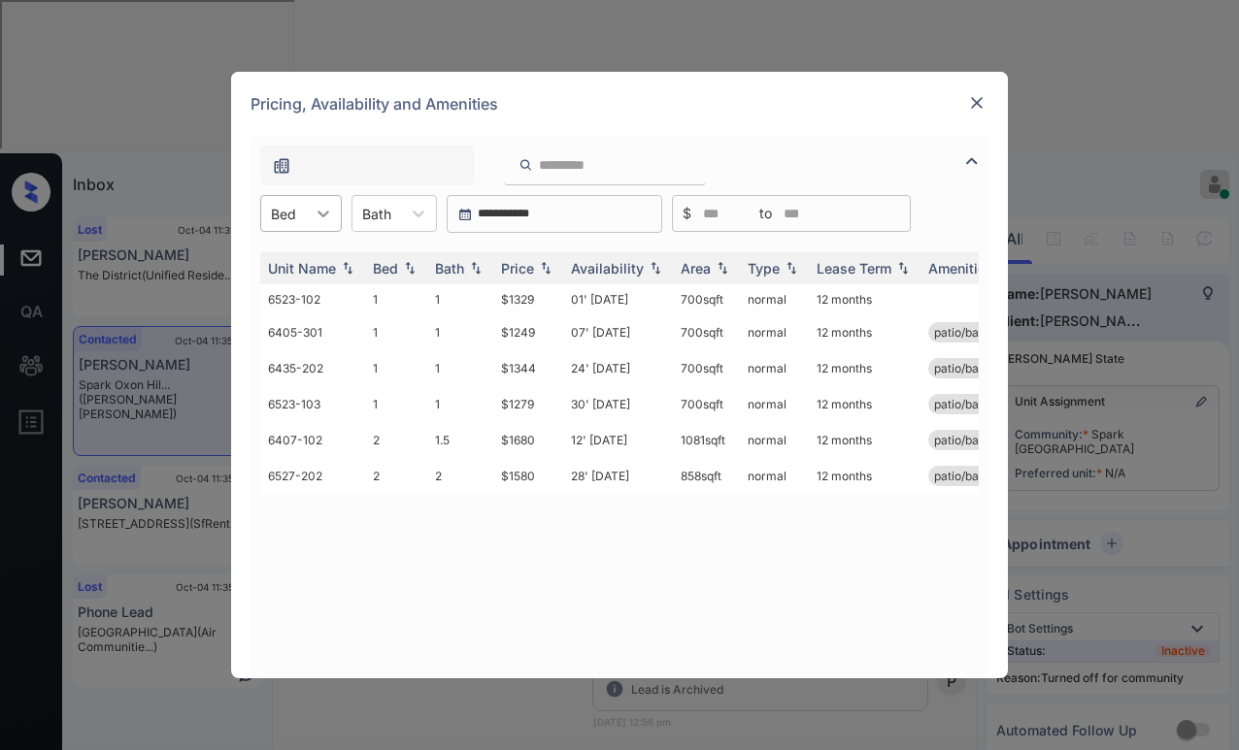
click at [324, 206] on icon at bounding box center [323, 213] width 19 height 19
click at [287, 292] on div "2" at bounding box center [301, 296] width 82 height 35
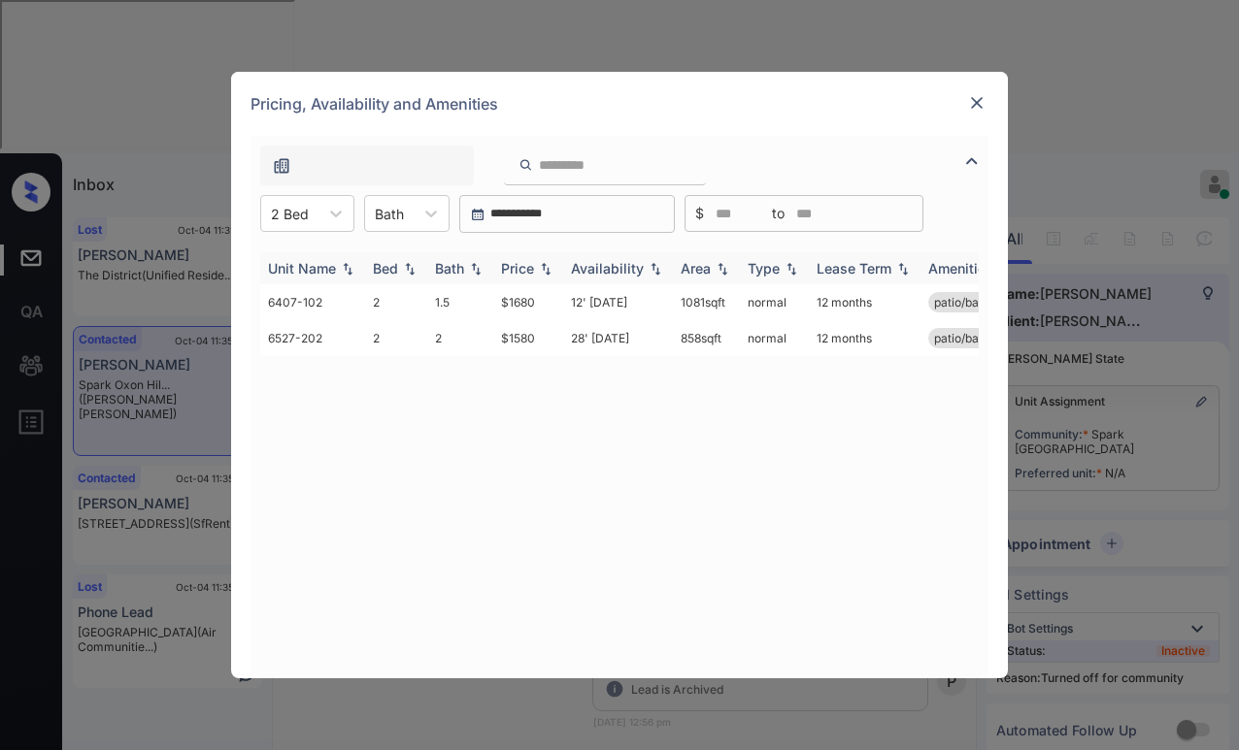
click at [528, 261] on div "Price" at bounding box center [517, 268] width 33 height 17
click at [519, 303] on td "$1680" at bounding box center [528, 302] width 70 height 36
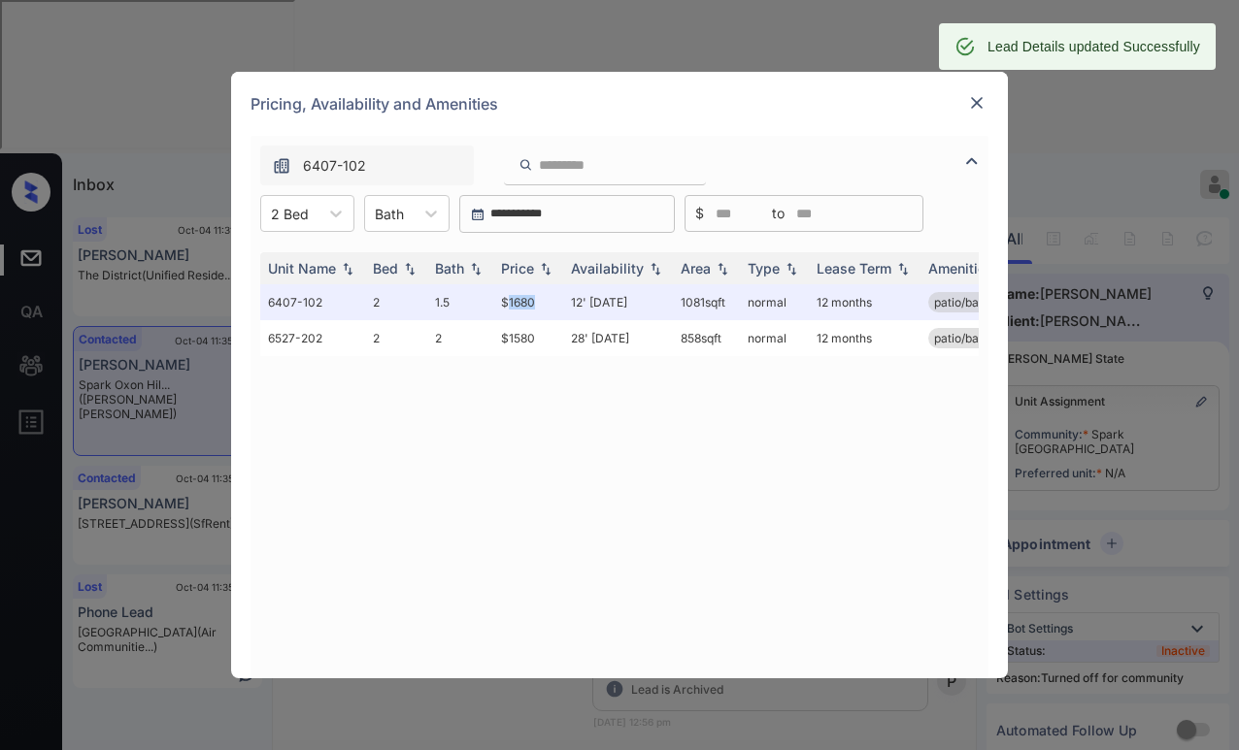
click at [976, 105] on img at bounding box center [976, 102] width 19 height 19
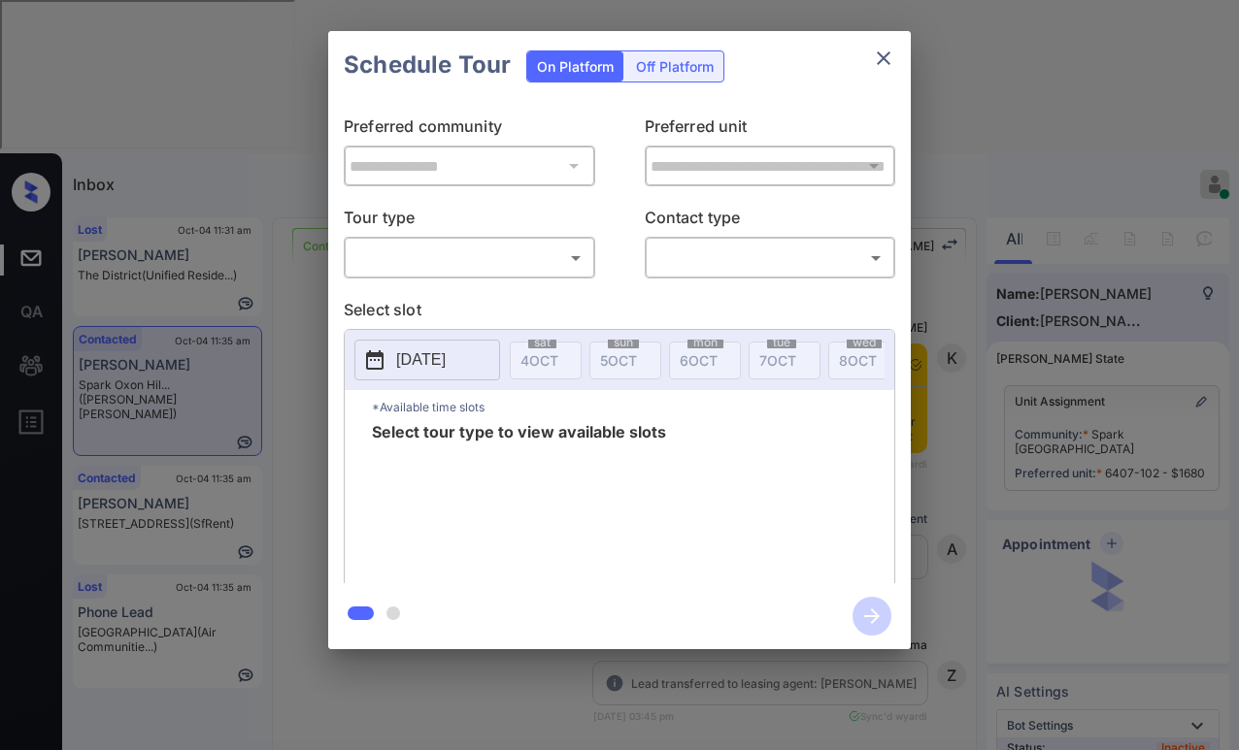
scroll to position [3647, 0]
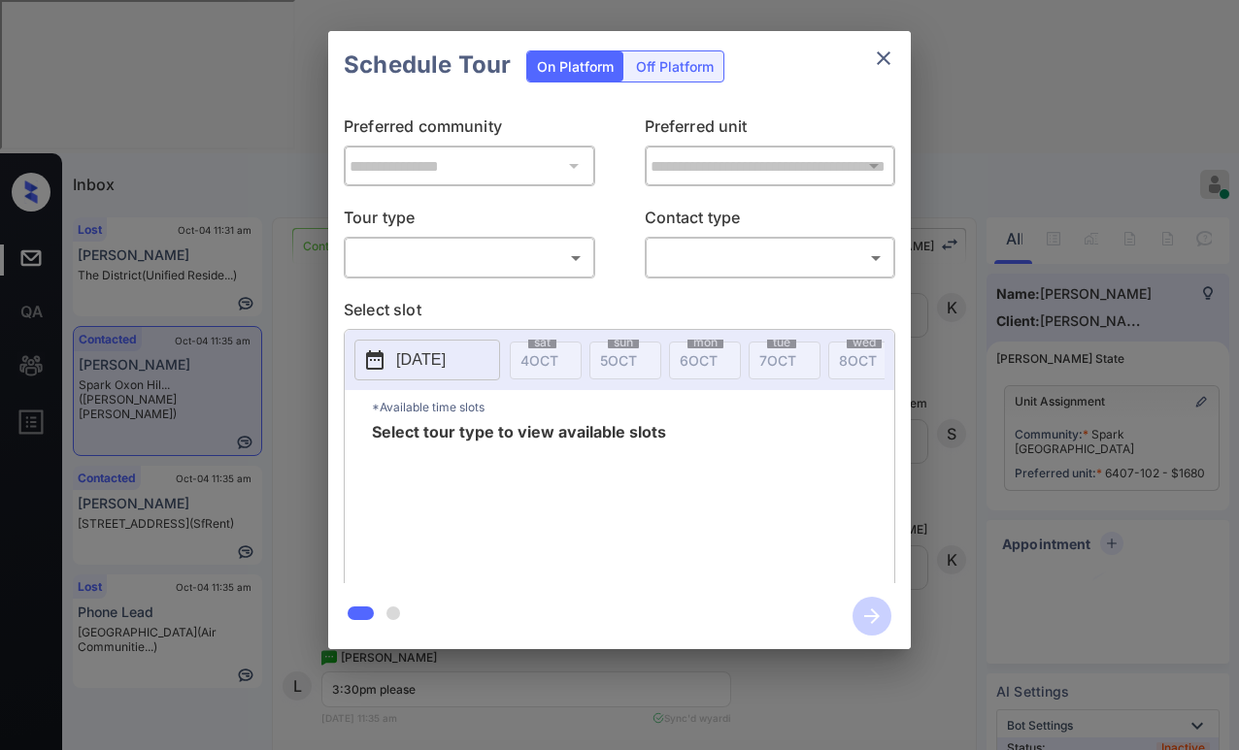
click at [479, 253] on body "Inbox [PERSON_NAME] Online Set yourself offline Set yourself on break Profile S…" at bounding box center [619, 375] width 1239 height 750
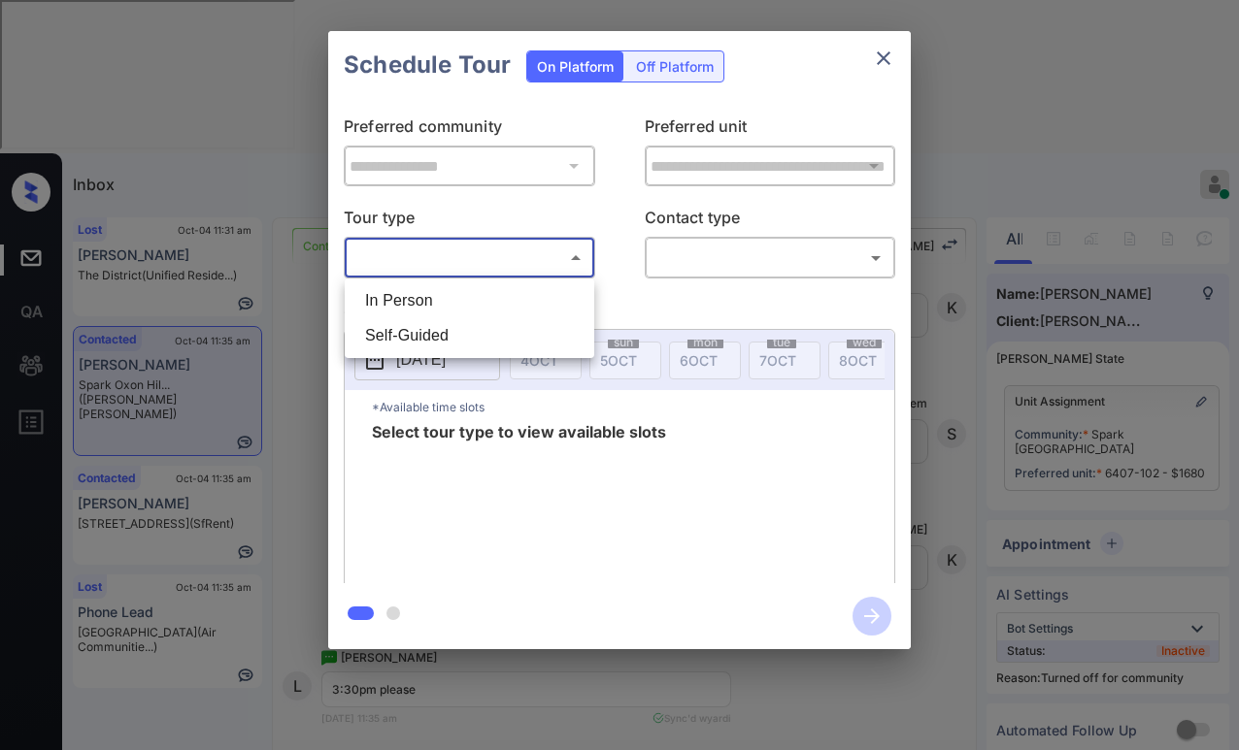
click at [450, 285] on li "In Person" at bounding box center [469, 300] width 240 height 35
type input "********"
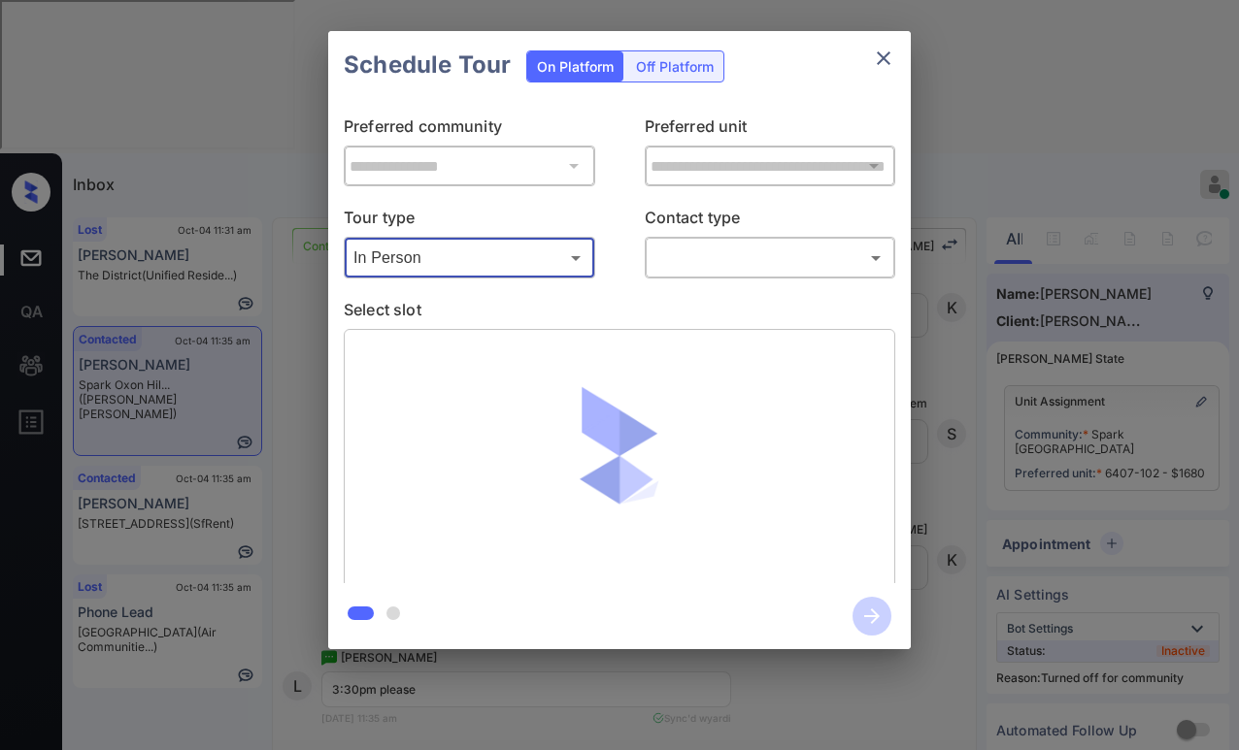
click at [733, 245] on body "Inbox [PERSON_NAME] Online Set yourself offline Set yourself on break Profile S…" at bounding box center [619, 375] width 1239 height 750
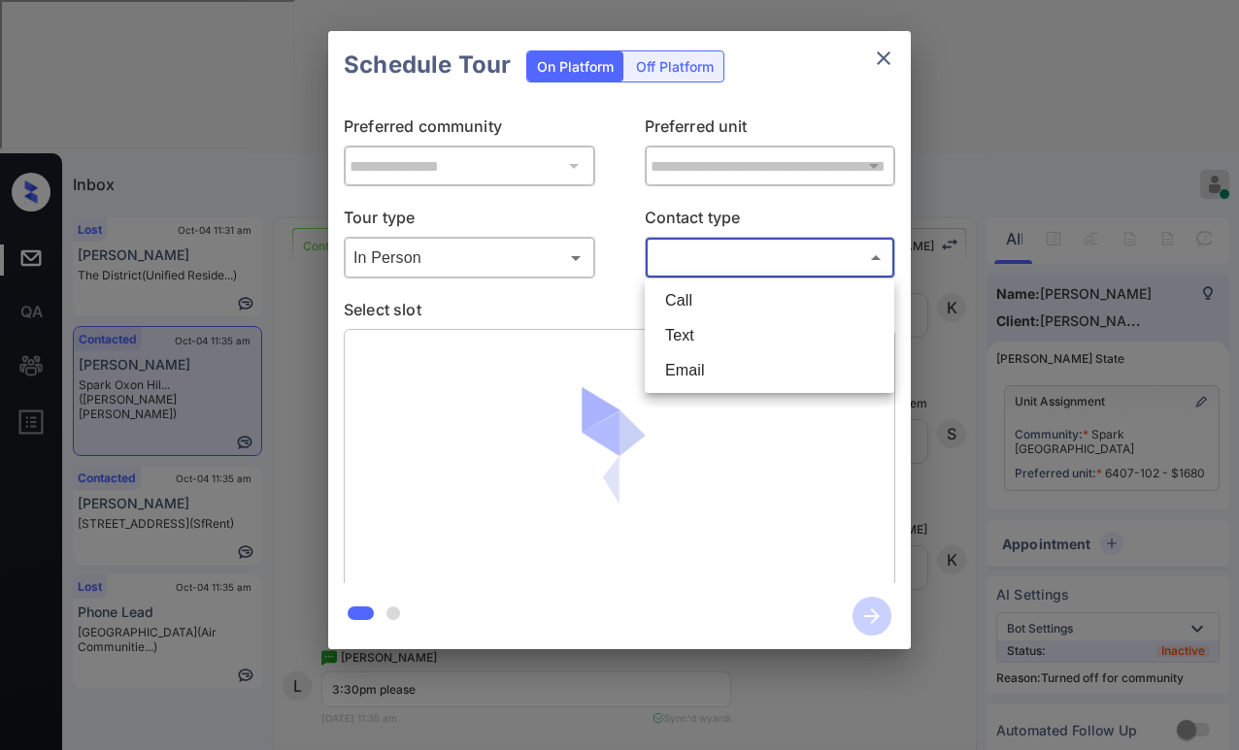
click at [710, 336] on li "Text" at bounding box center [769, 335] width 240 height 35
type input "****"
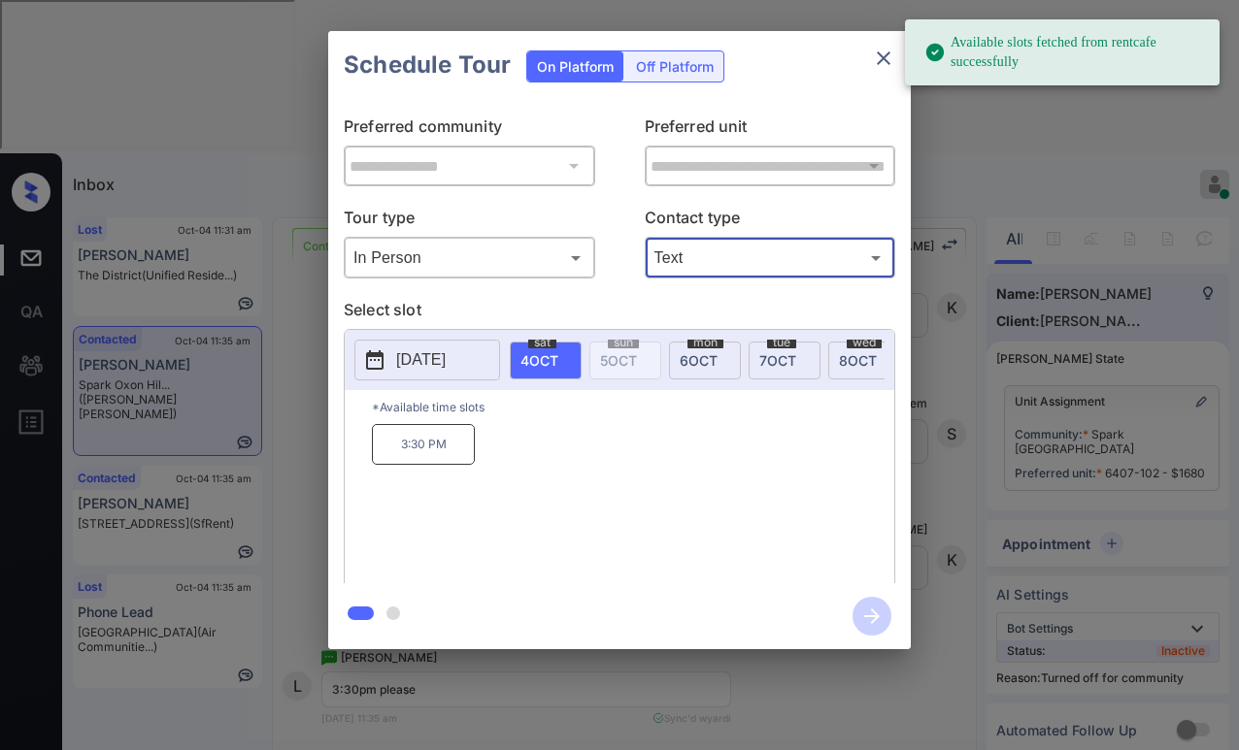
click at [440, 447] on p "3:30 PM" at bounding box center [423, 444] width 103 height 41
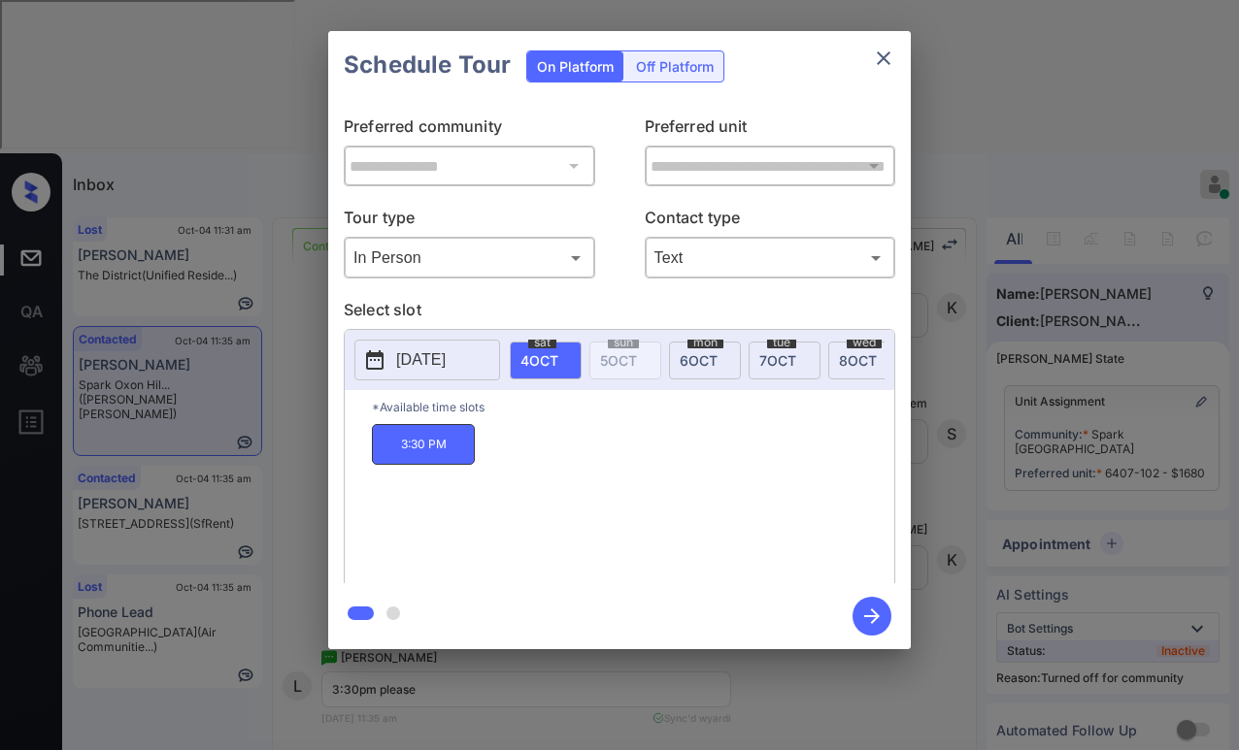
click at [868, 611] on icon "button" at bounding box center [871, 616] width 39 height 39
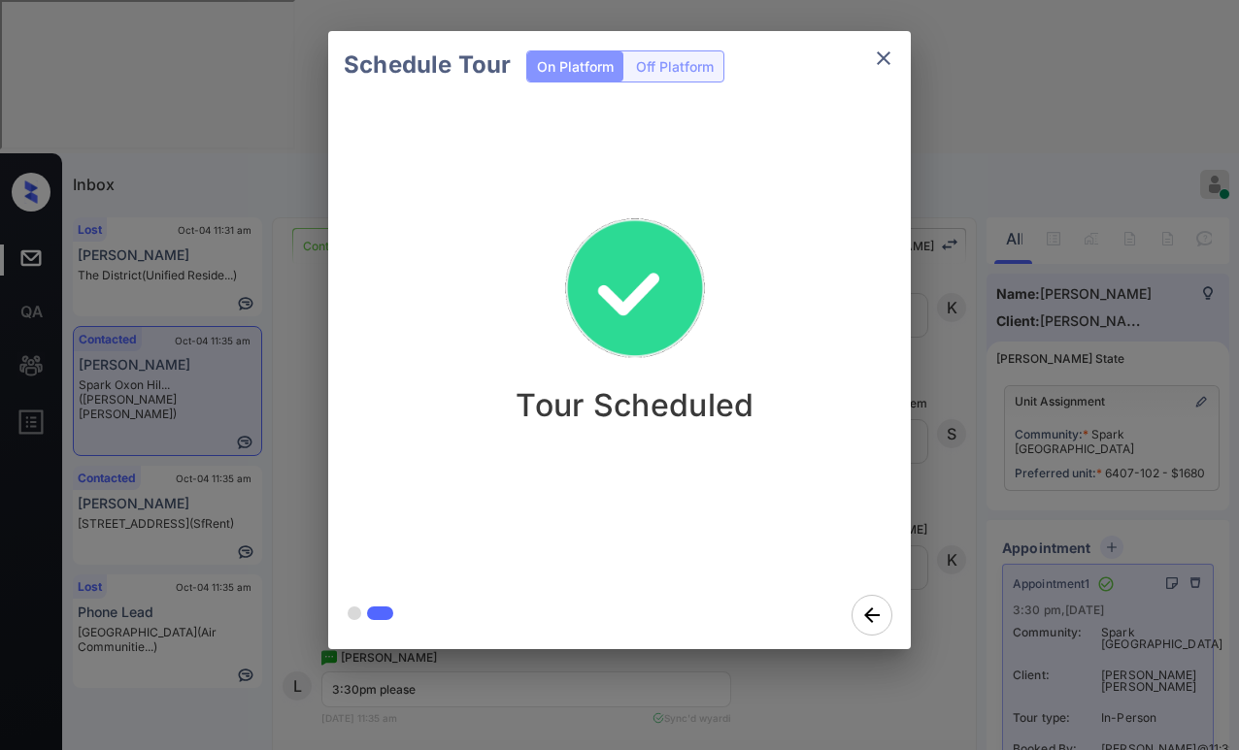
click at [300, 344] on div "Schedule Tour On Platform Off Platform Tour Scheduled" at bounding box center [619, 340] width 1239 height 680
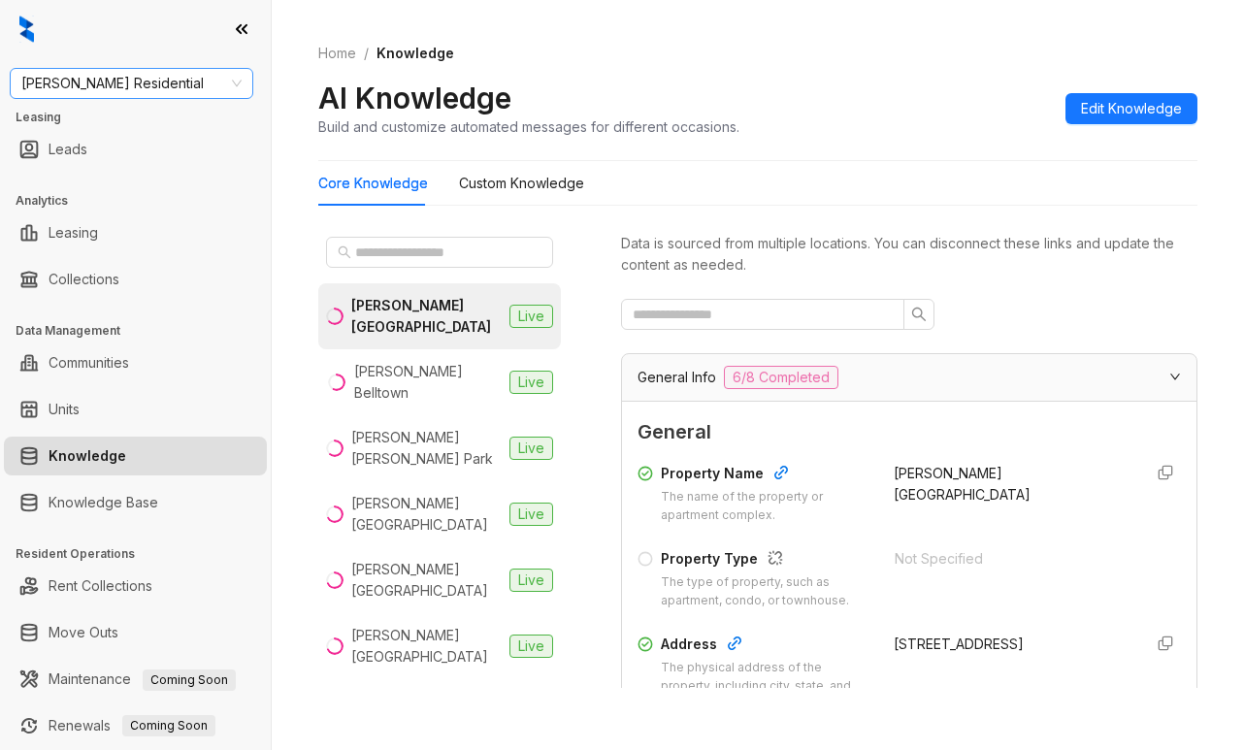
click at [137, 83] on span "[PERSON_NAME] Residential" at bounding box center [131, 83] width 220 height 29
type input "****"
drag, startPoint x: 137, startPoint y: 120, endPoint x: 132, endPoint y: 111, distance: 10.9
click at [137, 121] on div "Case and Associates" at bounding box center [131, 122] width 213 height 21
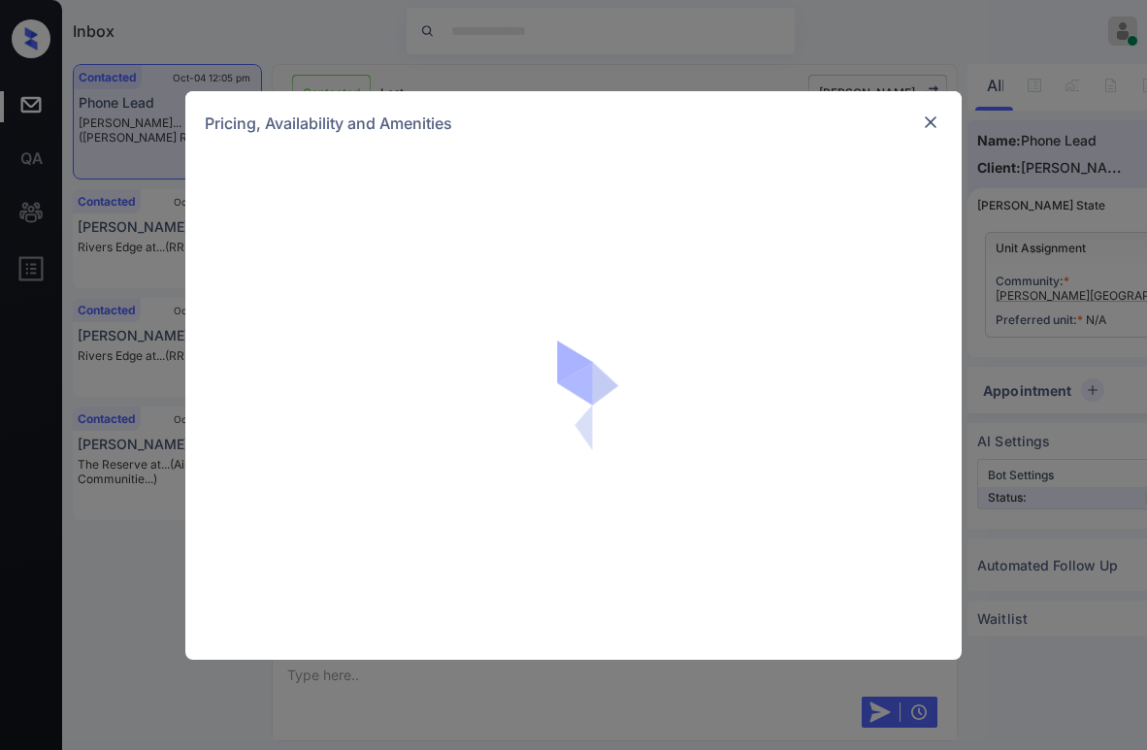
scroll to position [1160, 0]
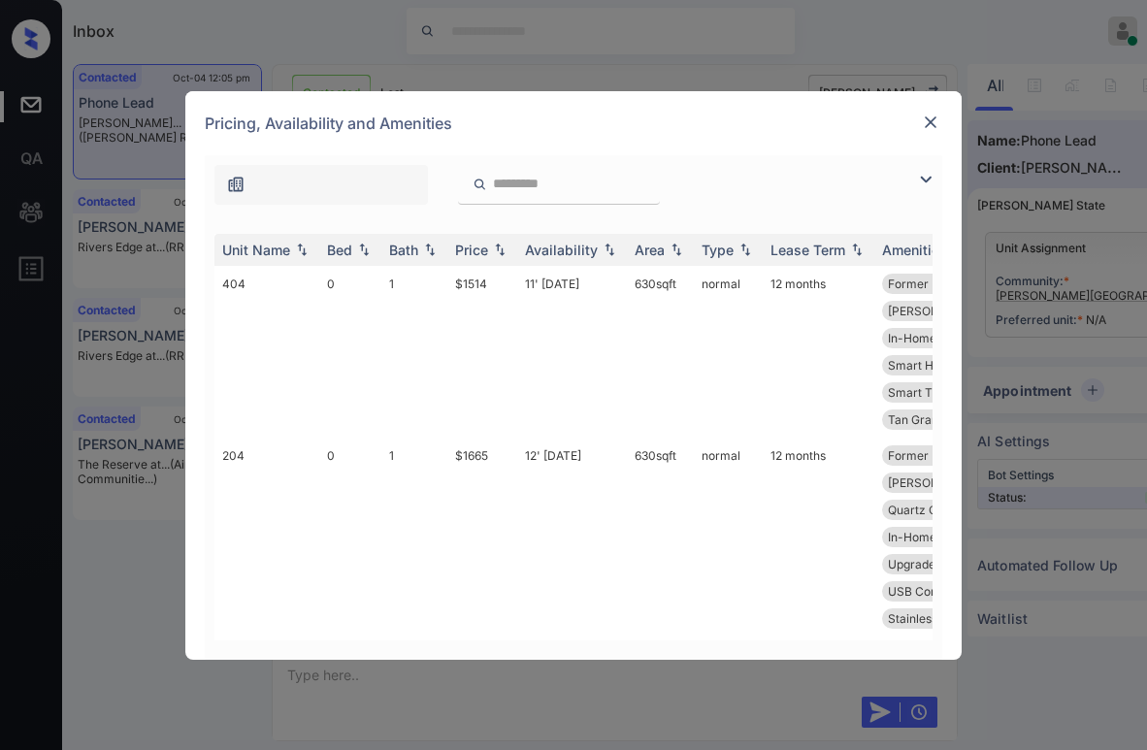
click at [925, 182] on img at bounding box center [925, 179] width 23 height 23
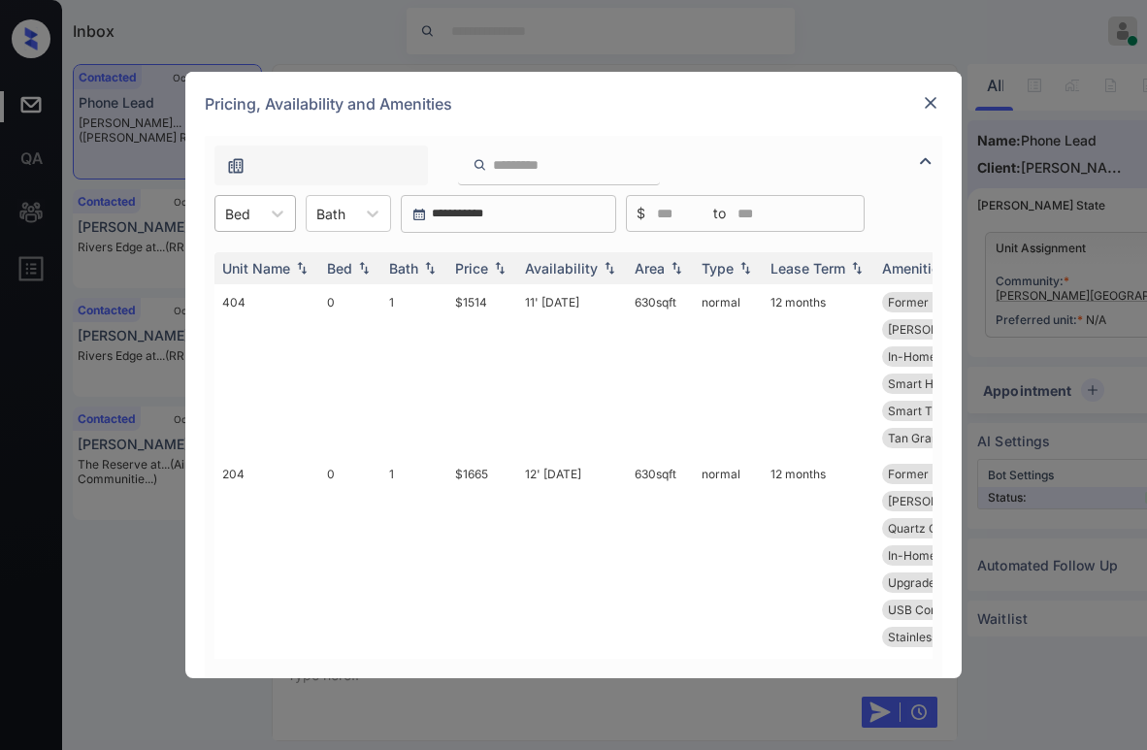
click at [253, 213] on div "Bed" at bounding box center [237, 214] width 45 height 28
click at [242, 338] on div "2" at bounding box center [256, 331] width 82 height 35
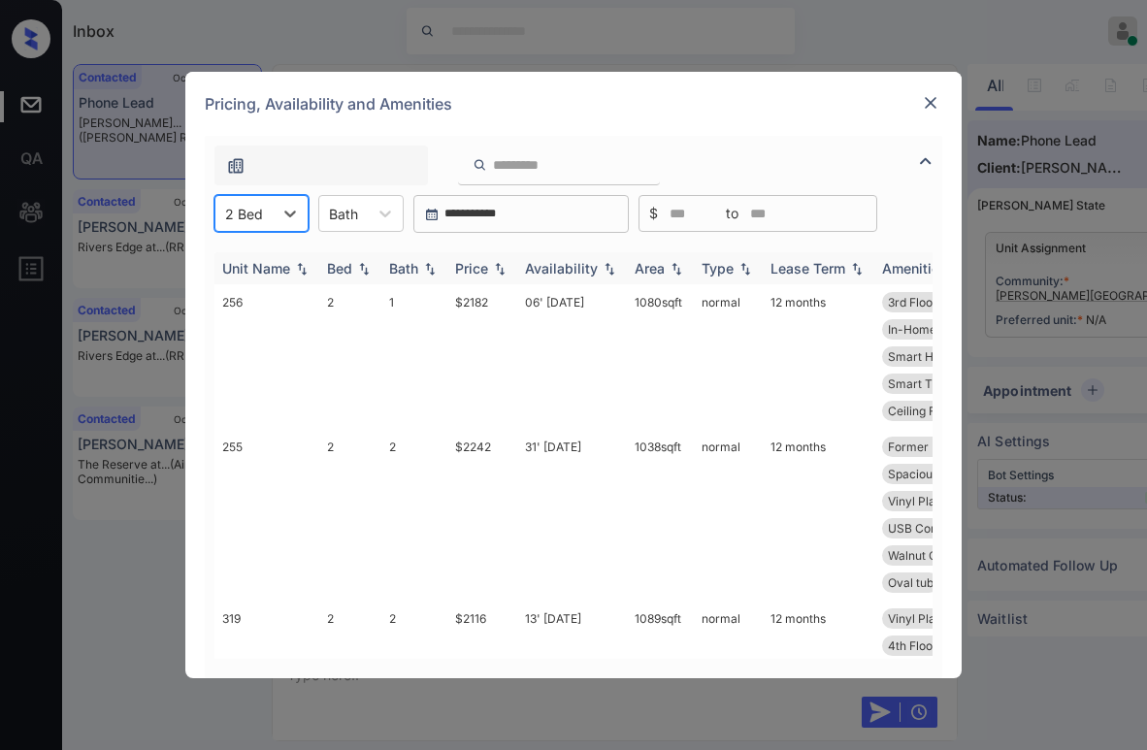
click at [479, 271] on div "Price" at bounding box center [471, 268] width 33 height 17
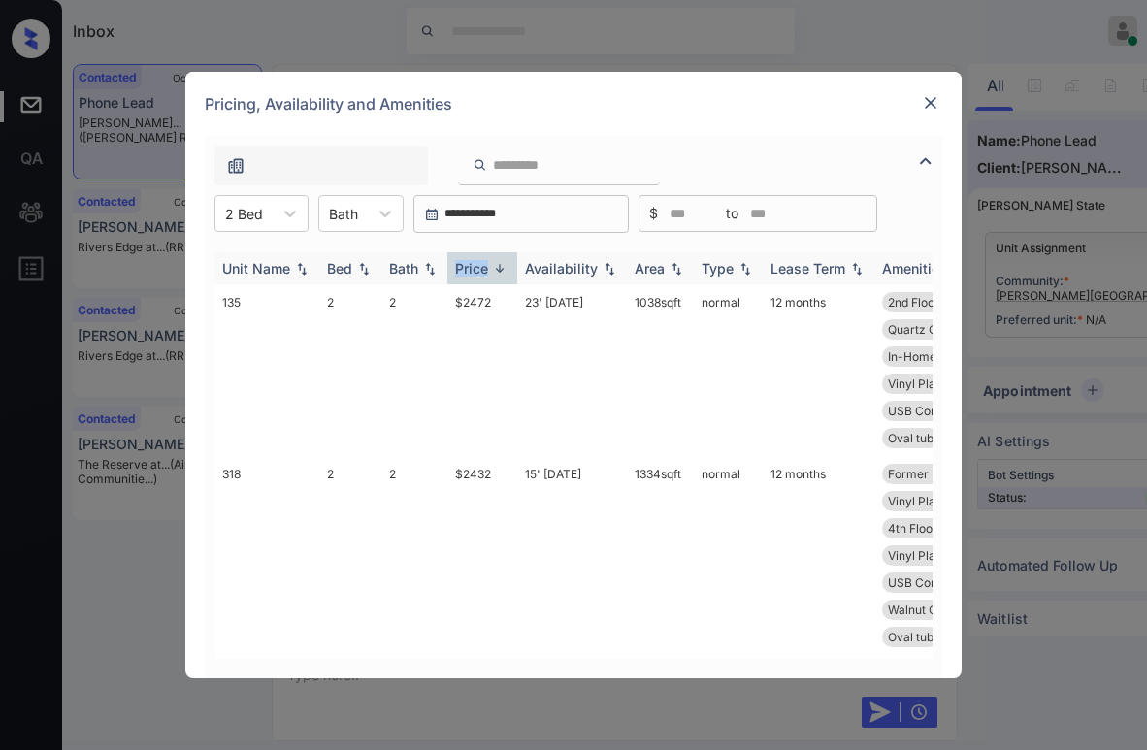
click at [479, 271] on div "Price" at bounding box center [471, 268] width 33 height 17
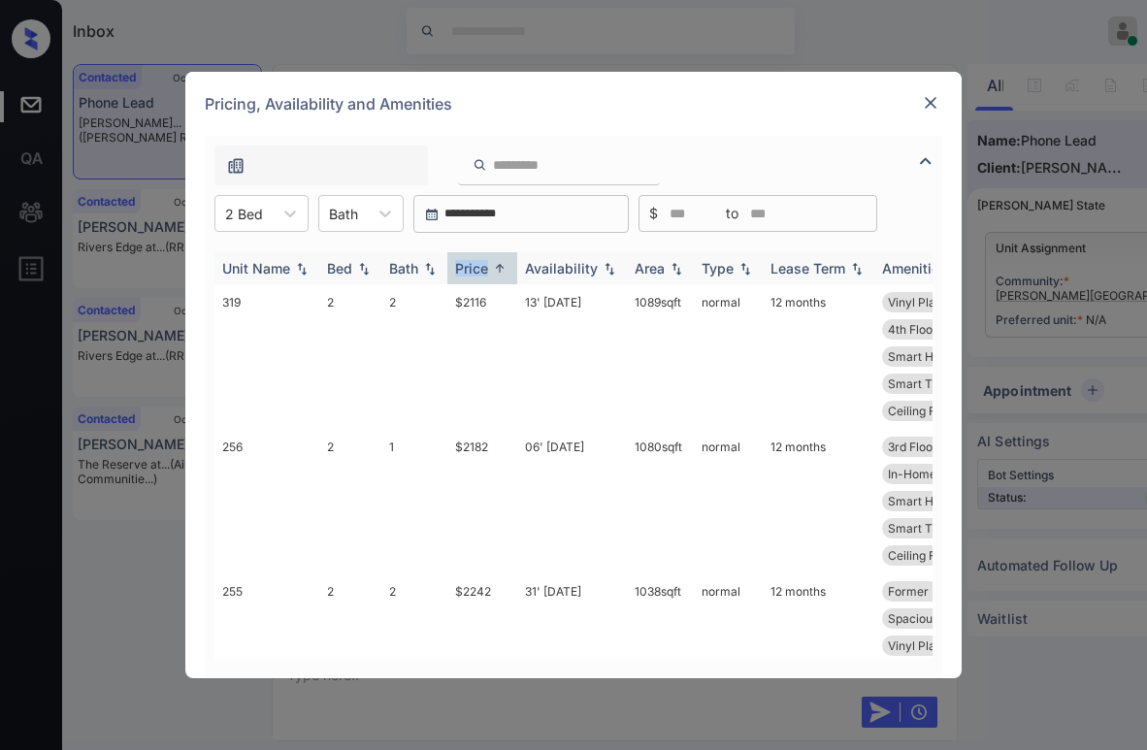
click at [479, 271] on div "Price" at bounding box center [471, 268] width 33 height 17
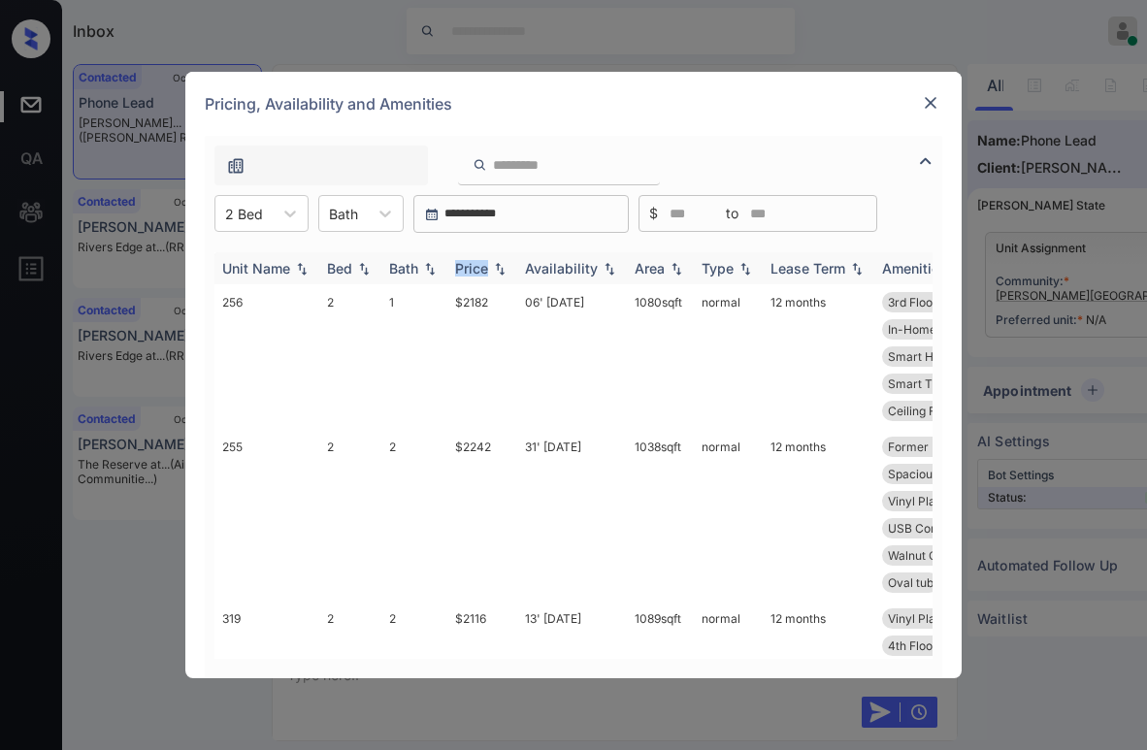
click at [479, 271] on div "Price" at bounding box center [471, 268] width 33 height 17
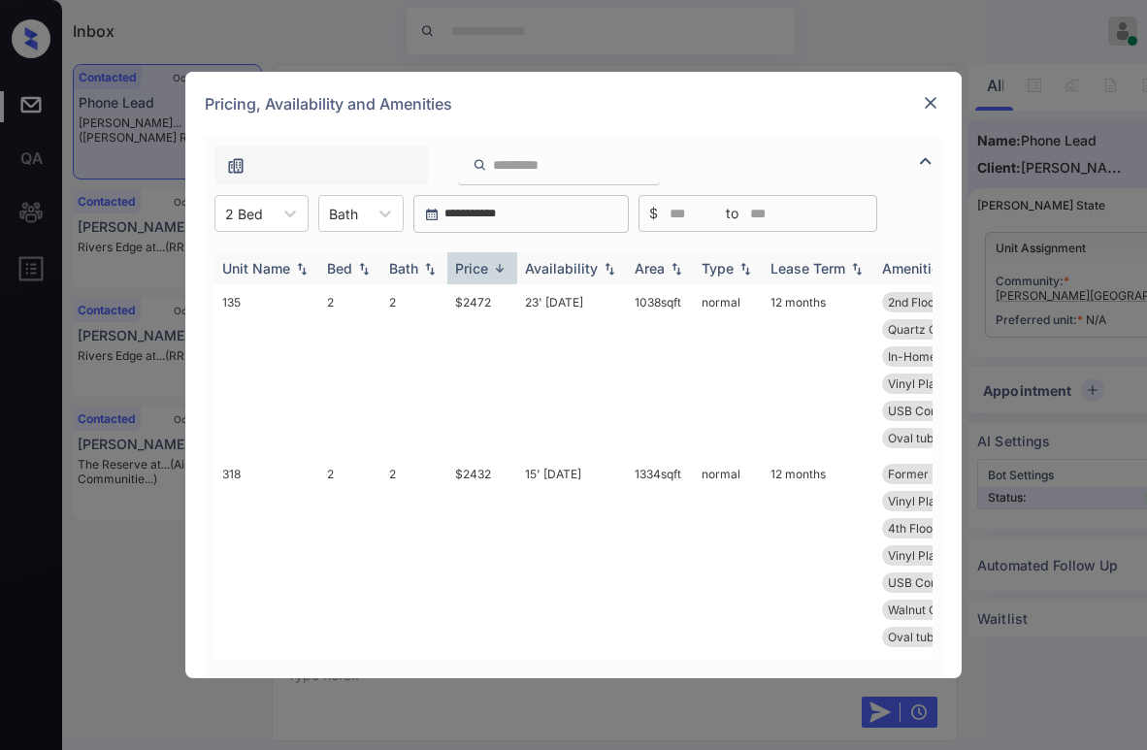
click at [479, 271] on div "Price" at bounding box center [471, 268] width 33 height 17
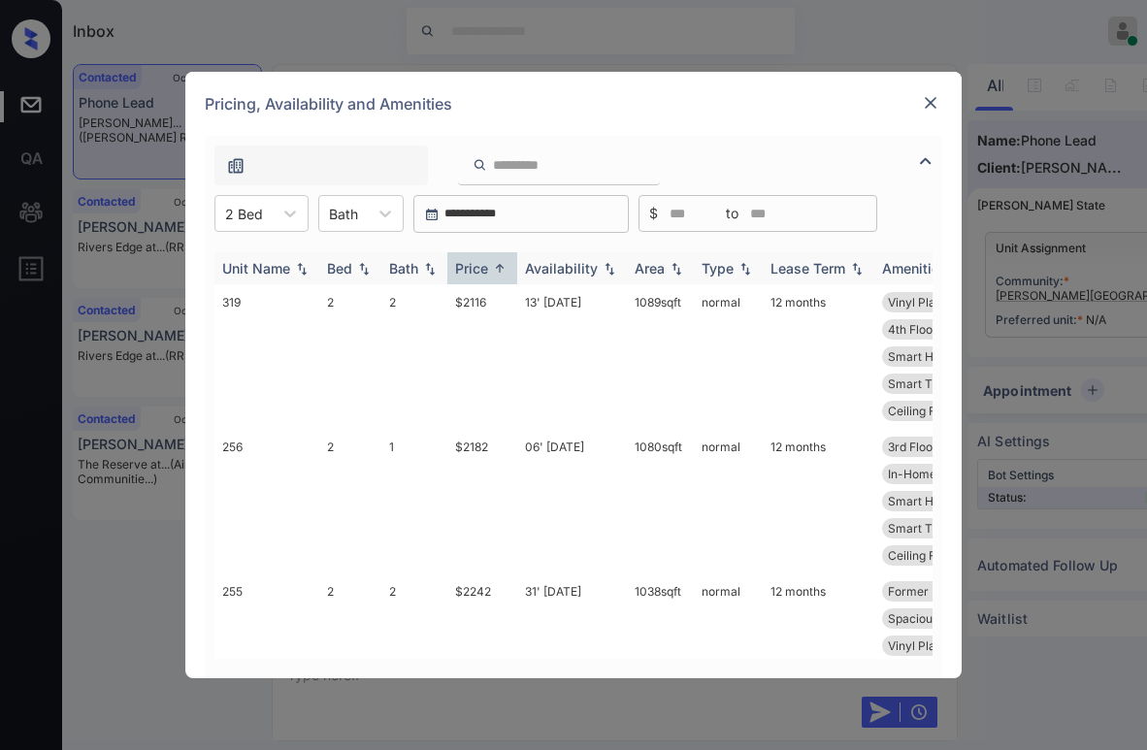
click at [480, 264] on div "Price" at bounding box center [471, 268] width 33 height 17
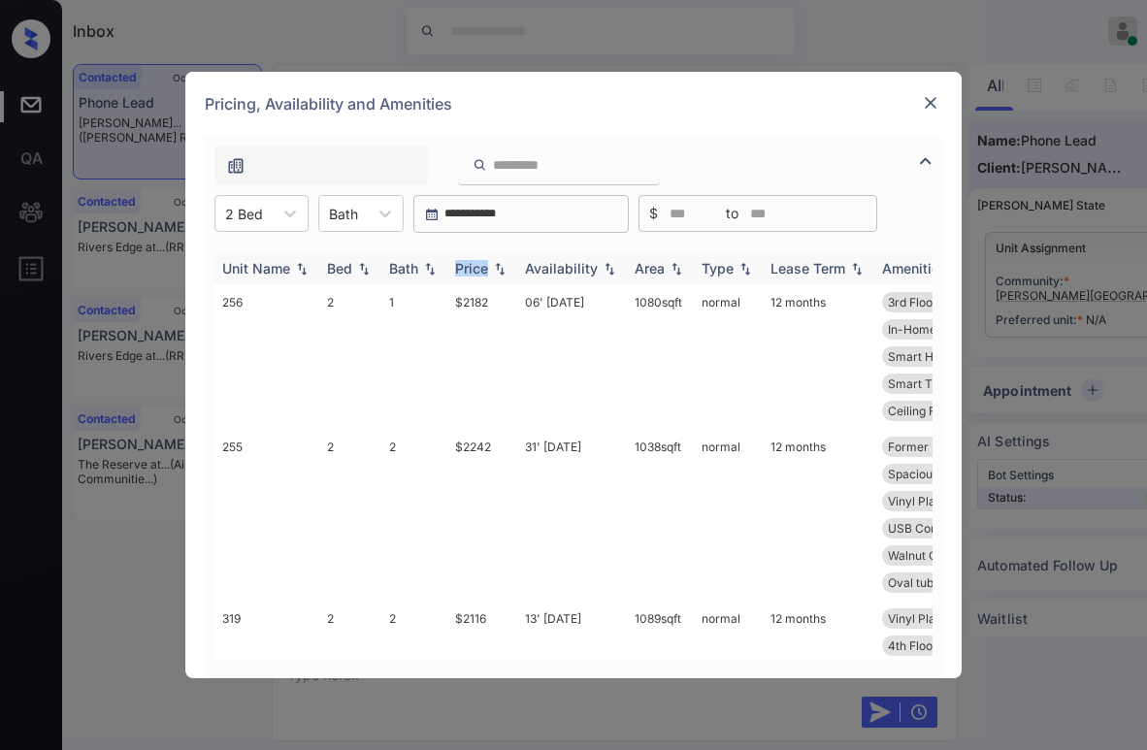
click at [480, 264] on div "Price" at bounding box center [471, 268] width 33 height 17
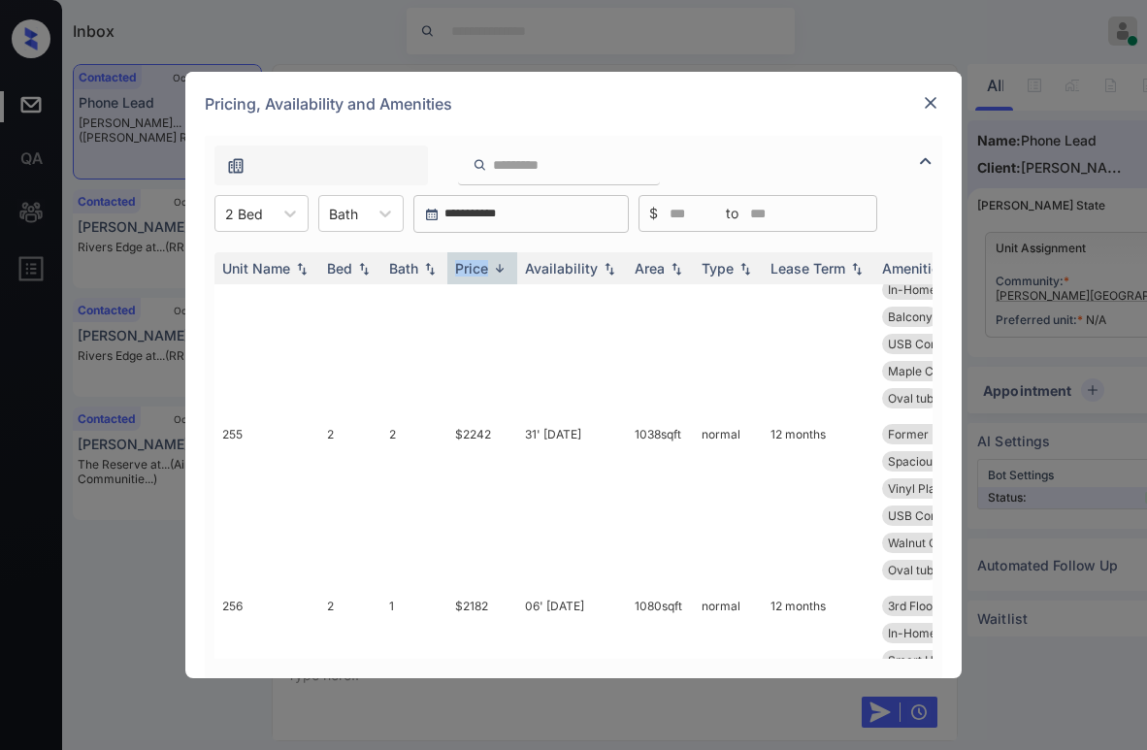
scroll to position [0, 0]
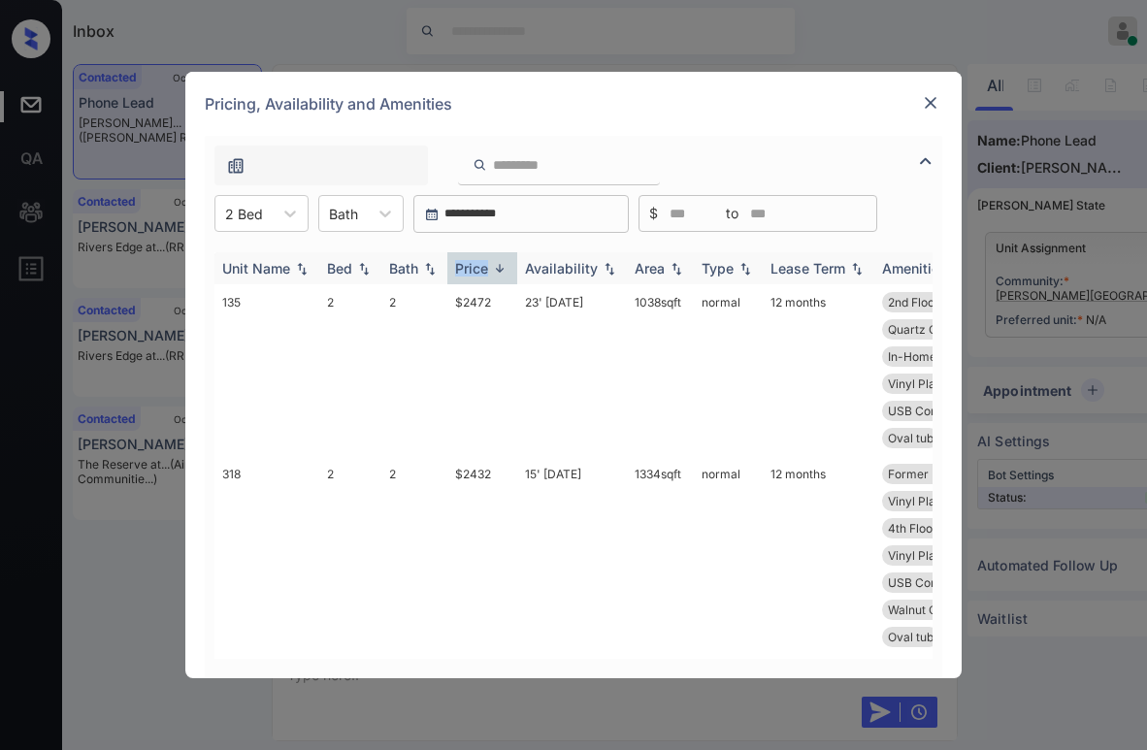
click at [479, 274] on div "Price" at bounding box center [471, 268] width 33 height 17
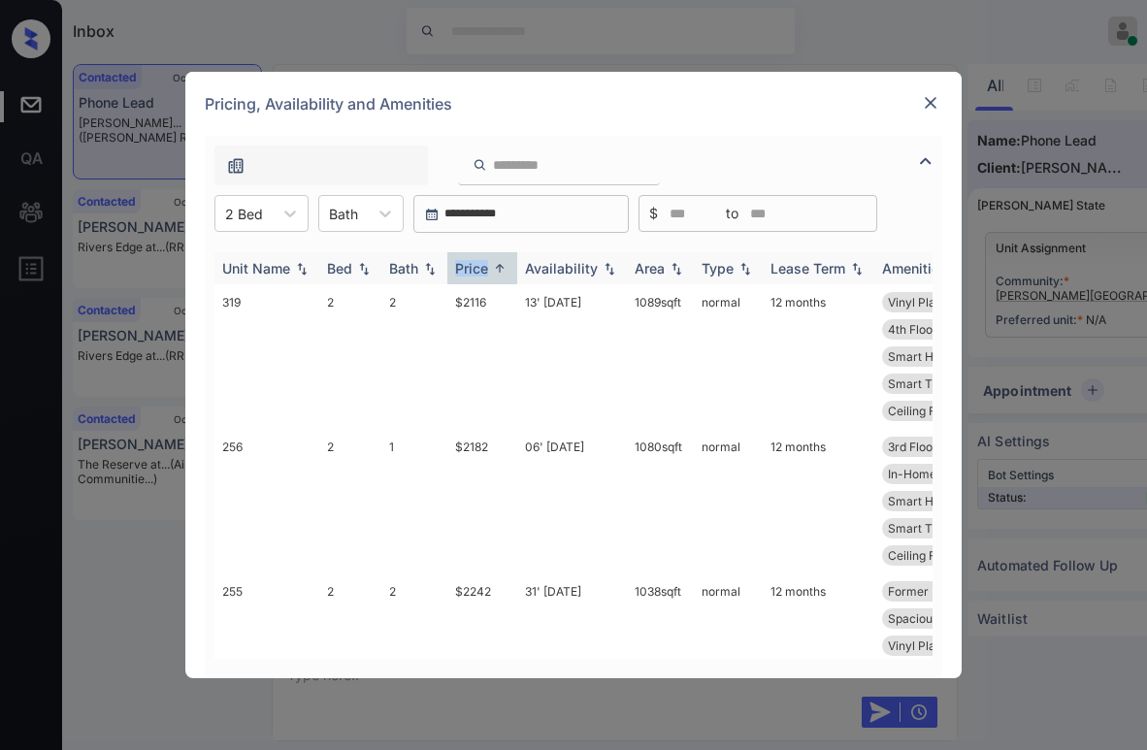
click at [479, 274] on div "Price" at bounding box center [471, 268] width 33 height 17
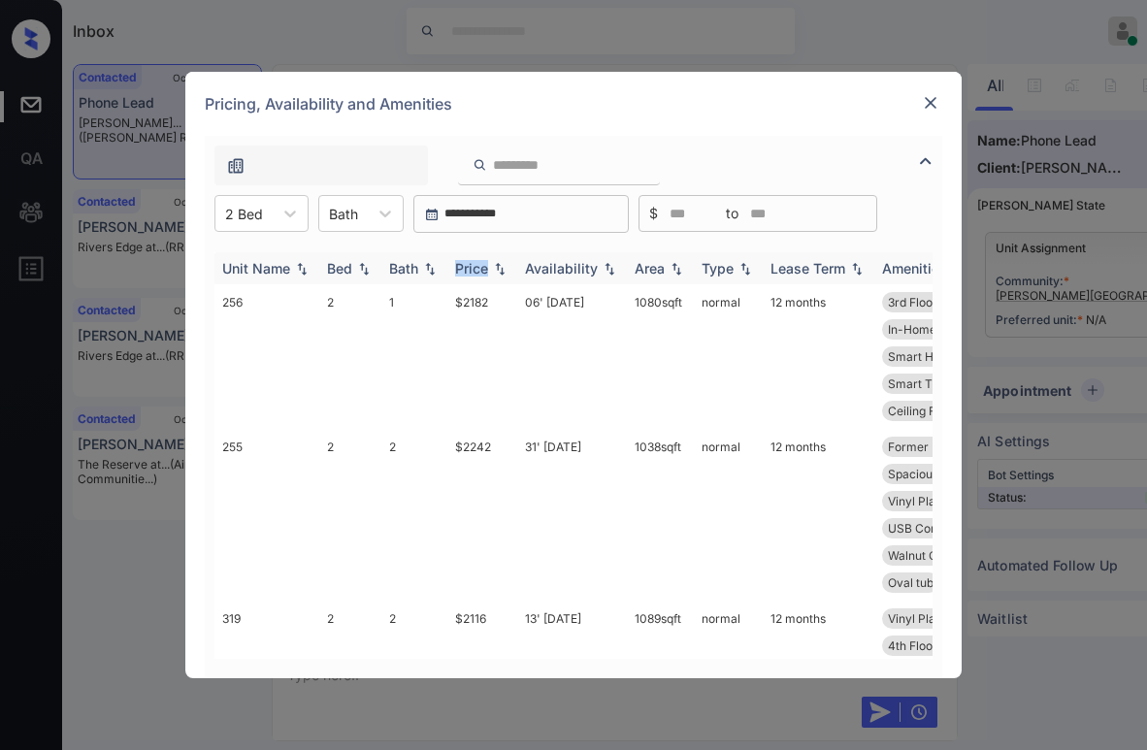
click at [479, 274] on div "Price" at bounding box center [471, 268] width 33 height 17
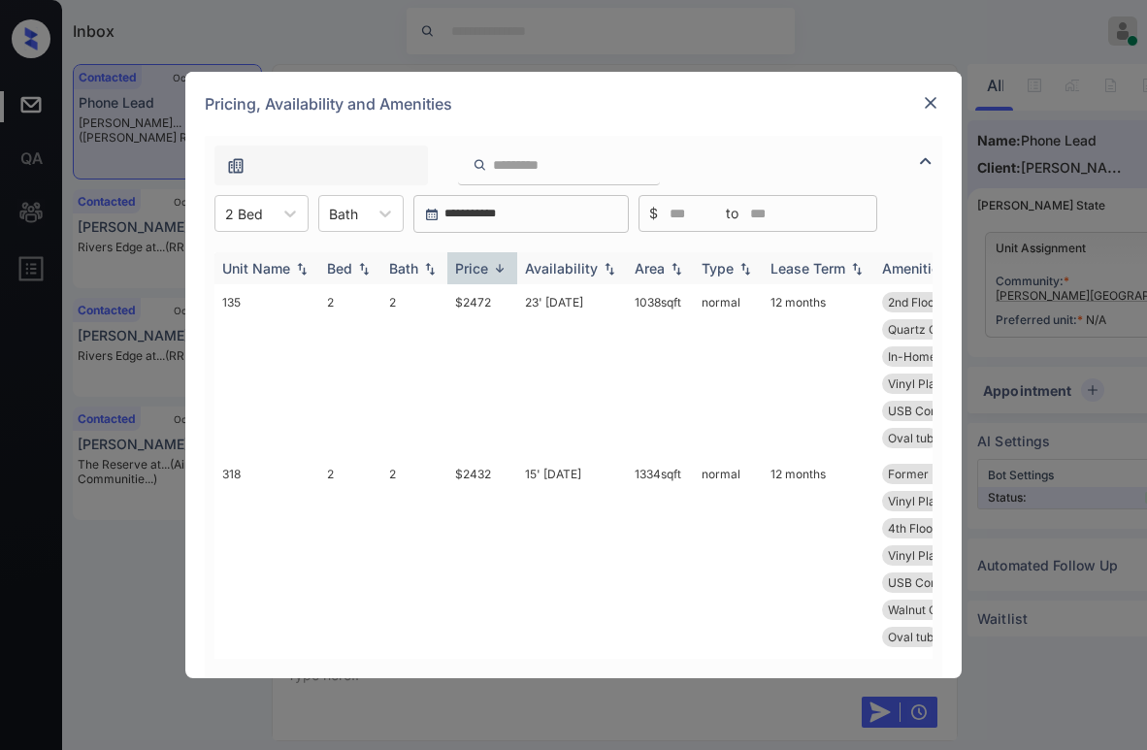
click at [479, 274] on div "Price" at bounding box center [471, 268] width 33 height 17
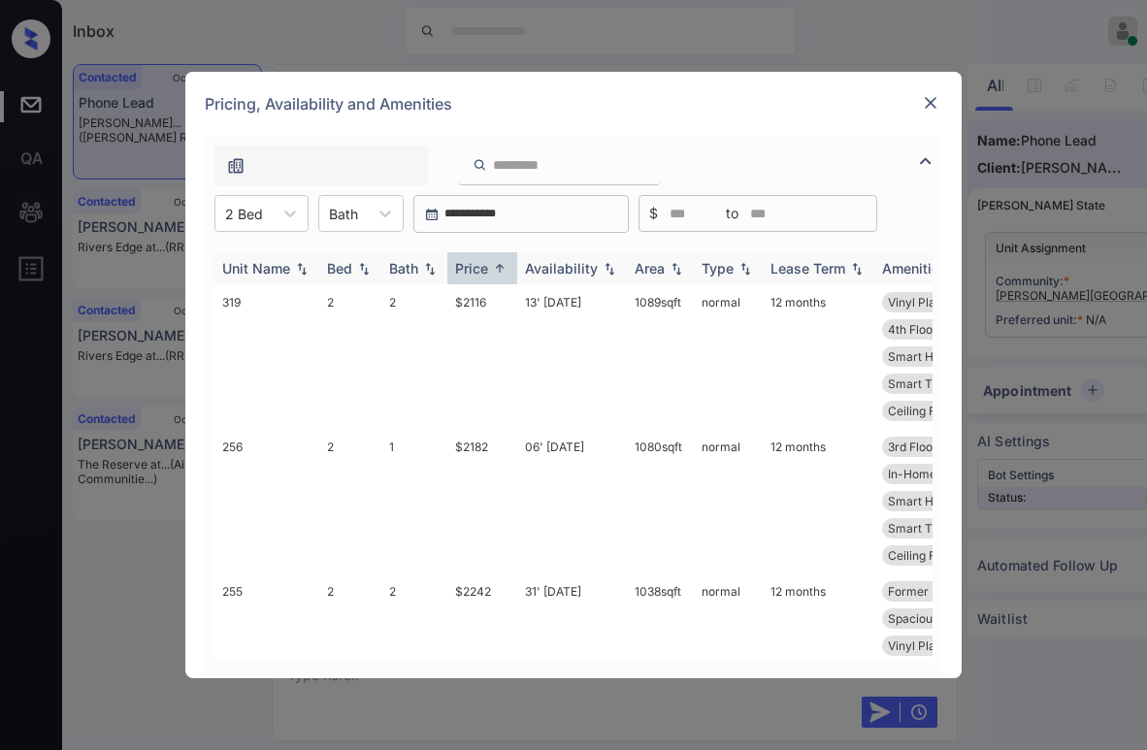
click at [479, 274] on div "Price" at bounding box center [471, 268] width 33 height 17
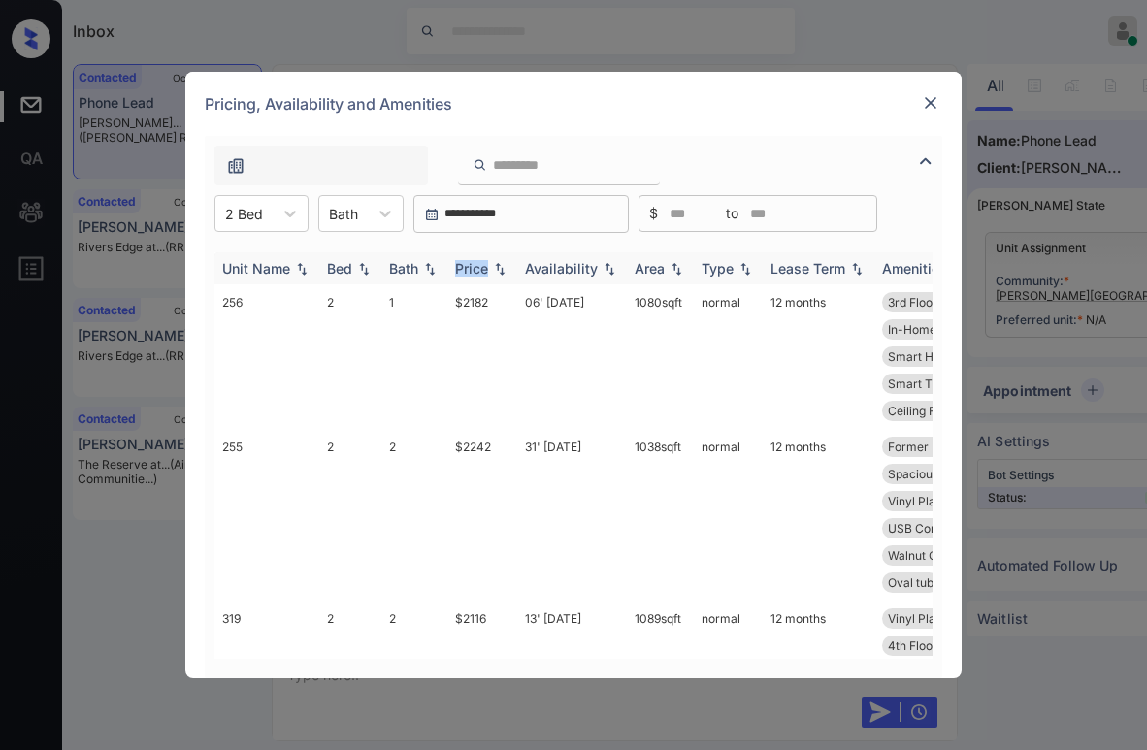
click at [479, 274] on div "Price" at bounding box center [471, 268] width 33 height 17
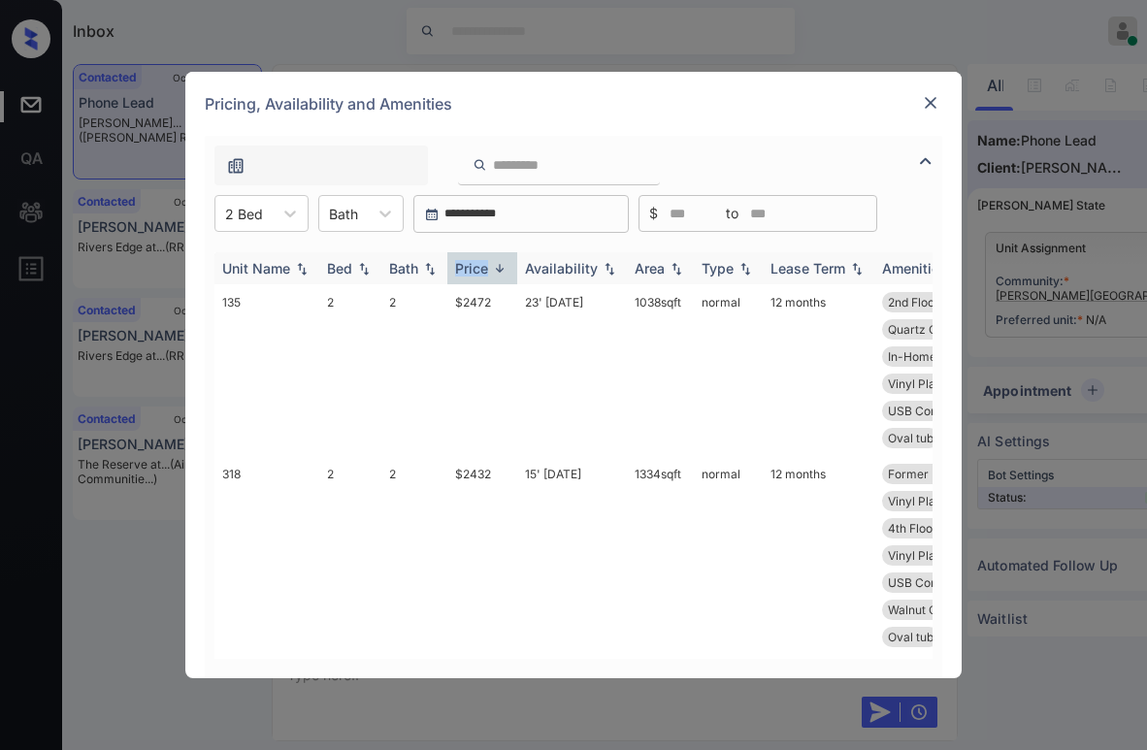
click at [479, 274] on div "Price" at bounding box center [471, 268] width 33 height 17
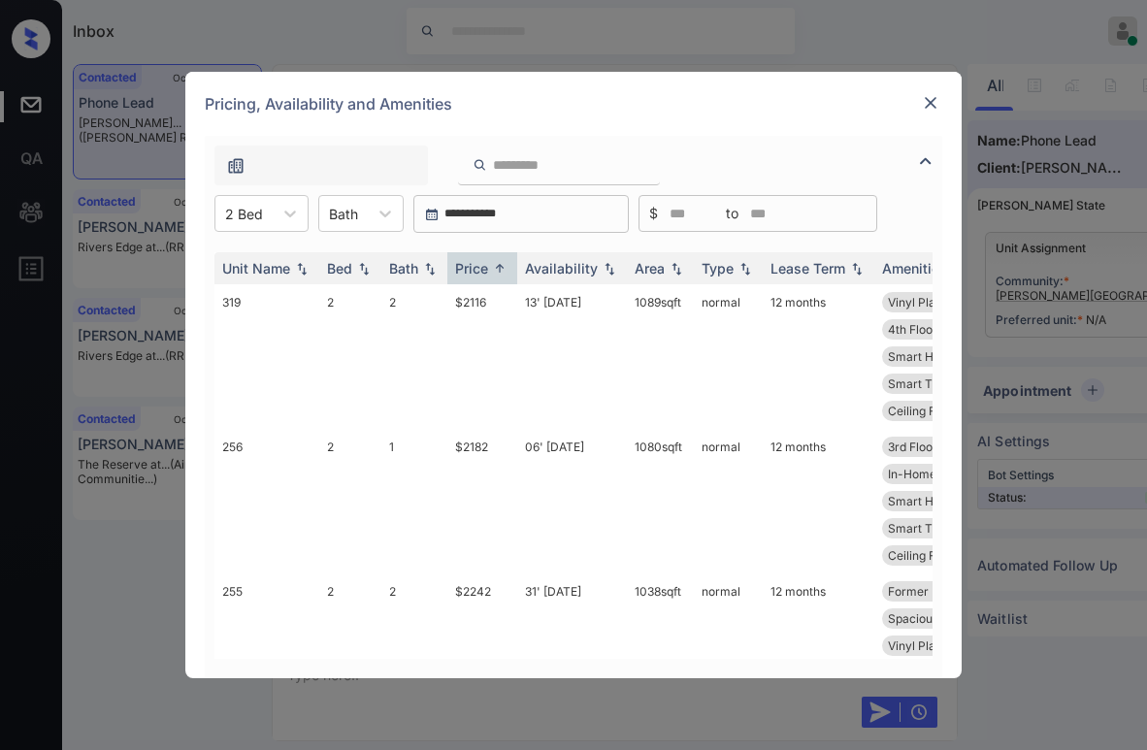
click at [925, 111] on img at bounding box center [930, 102] width 19 height 19
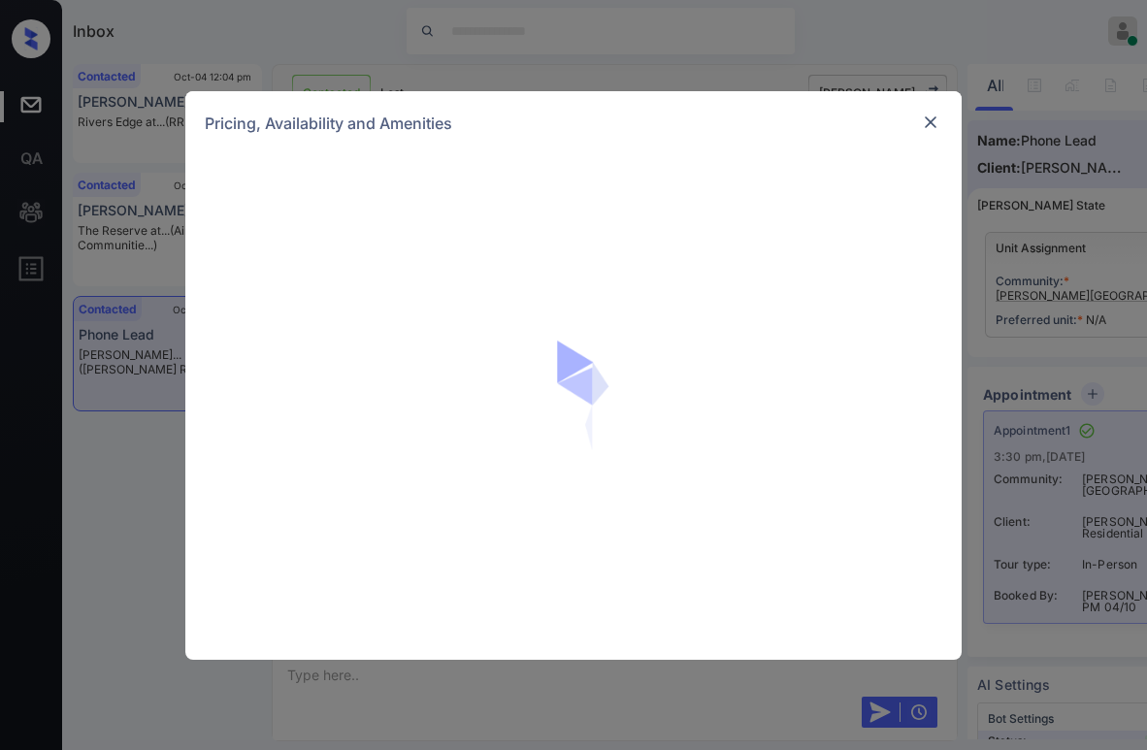
scroll to position [1211, 0]
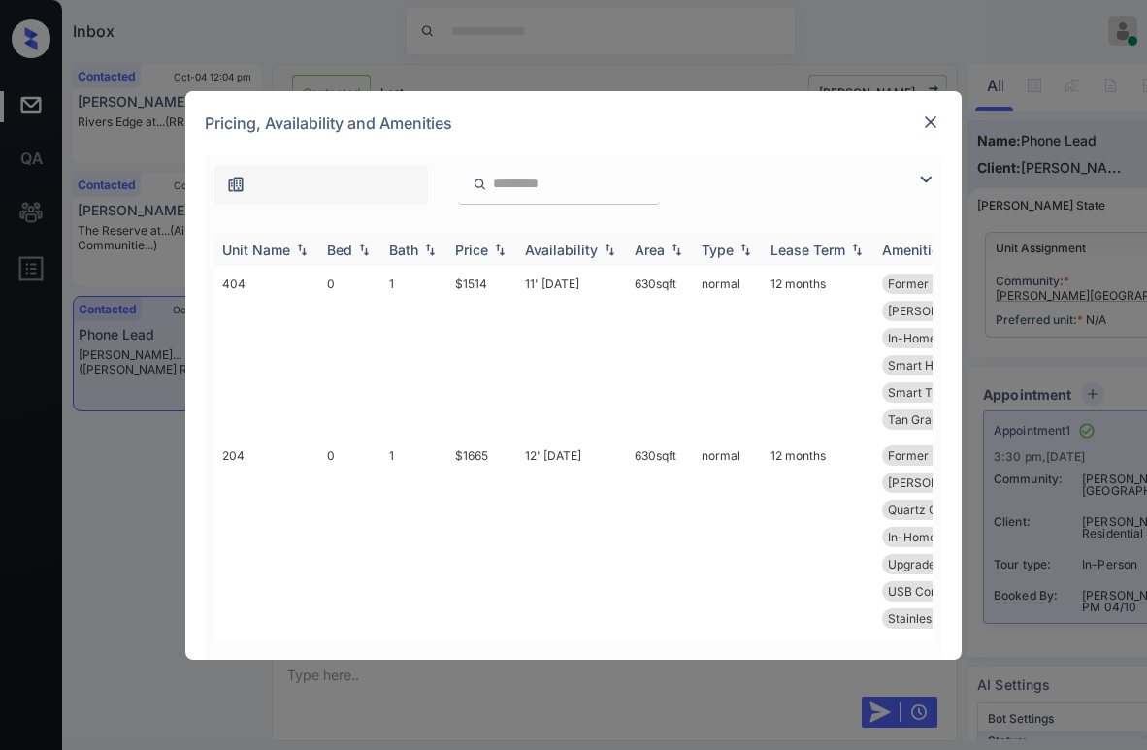
click at [491, 251] on img at bounding box center [499, 250] width 19 height 14
click at [491, 251] on img at bounding box center [499, 250] width 19 height 15
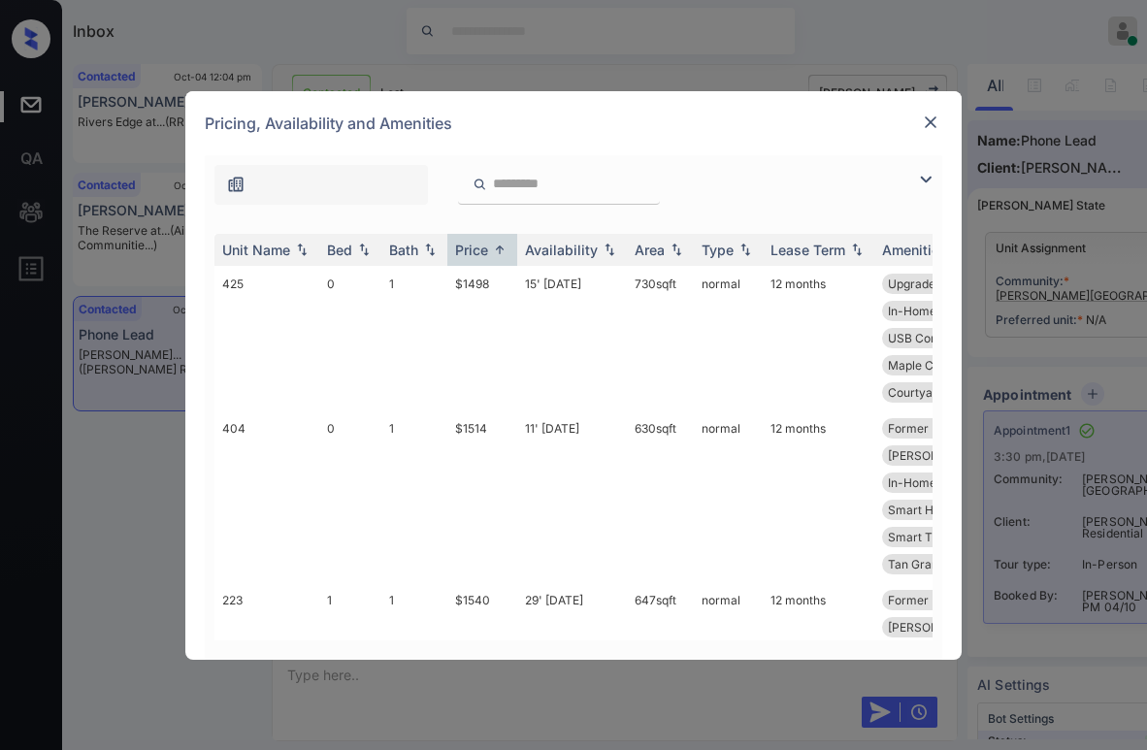
click at [920, 178] on img at bounding box center [925, 179] width 23 height 23
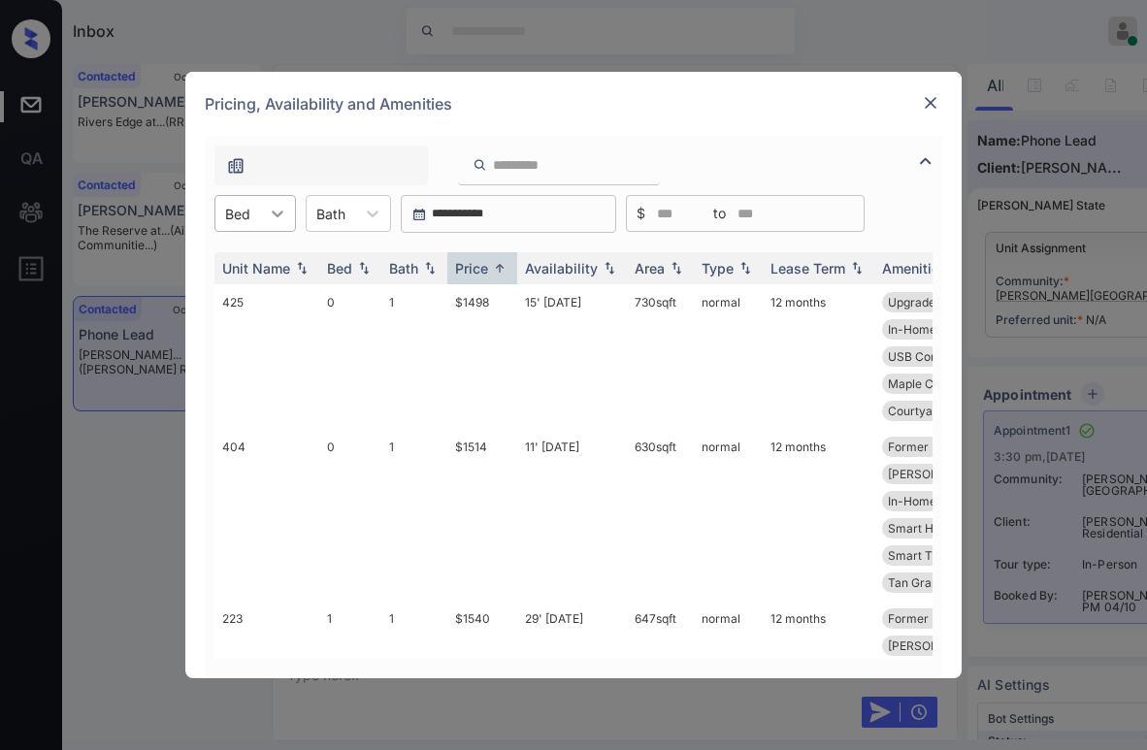
click at [264, 223] on div at bounding box center [277, 213] width 35 height 35
click at [243, 331] on div "2" at bounding box center [256, 331] width 82 height 35
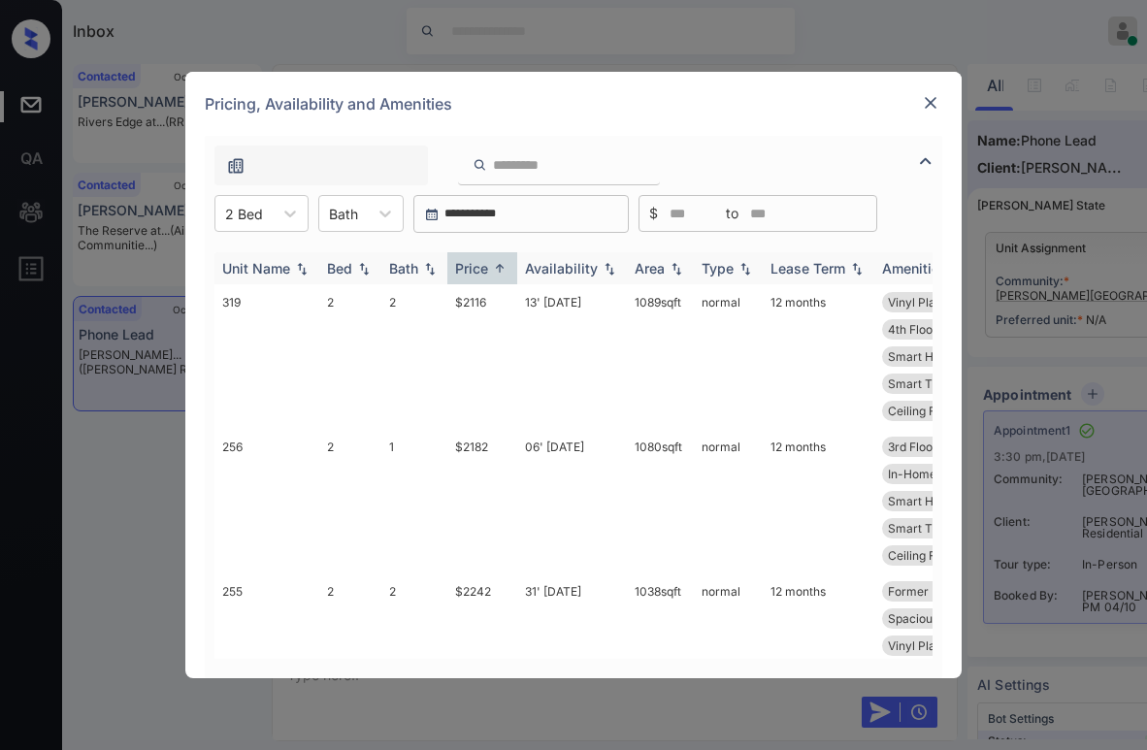
click at [490, 263] on img at bounding box center [499, 268] width 19 height 15
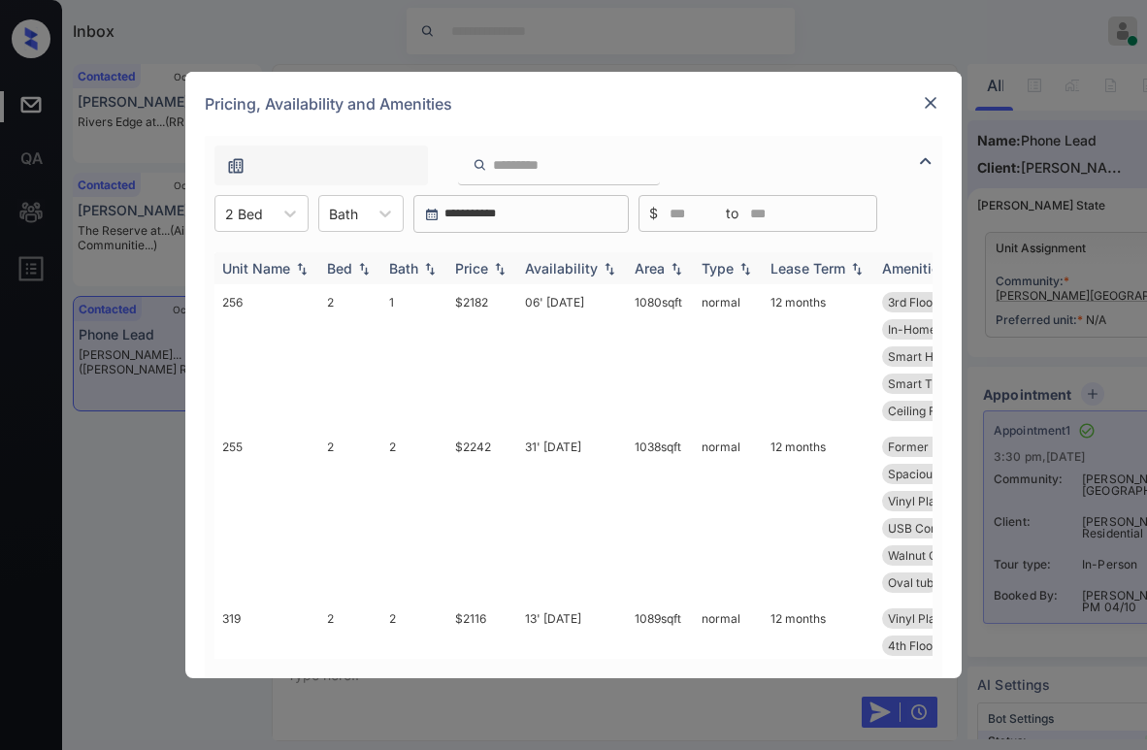
click at [488, 267] on div "Price" at bounding box center [471, 268] width 33 height 17
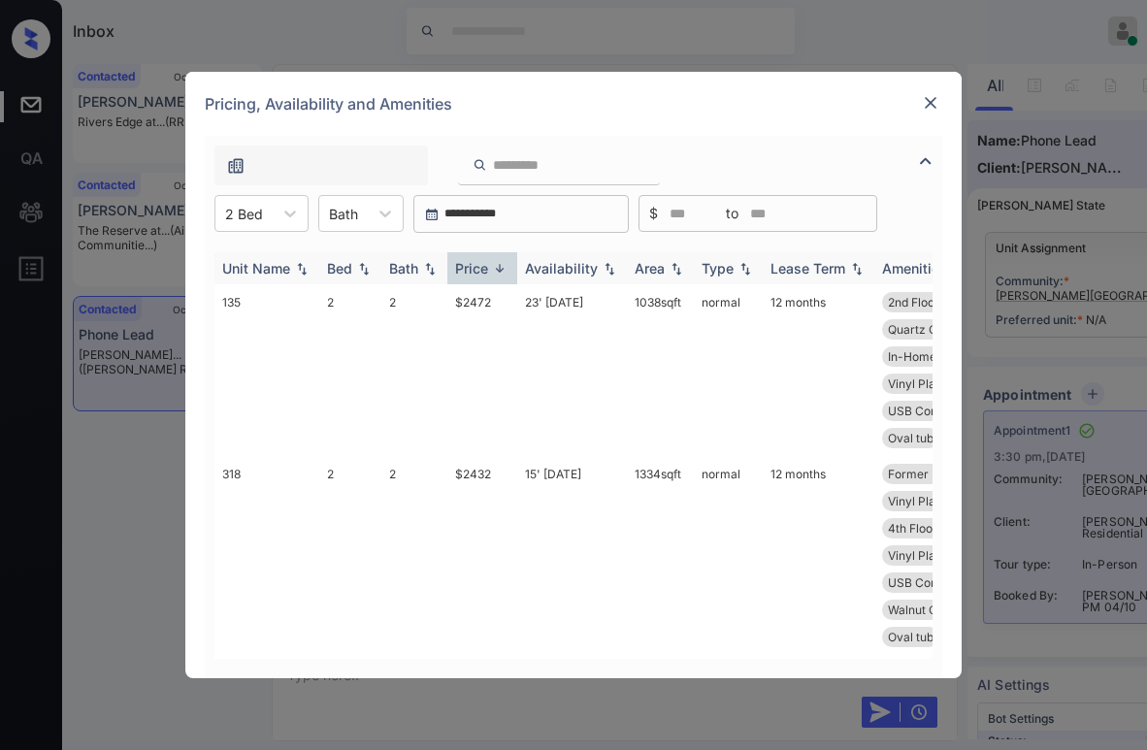
click at [481, 275] on div "Price" at bounding box center [471, 268] width 33 height 17
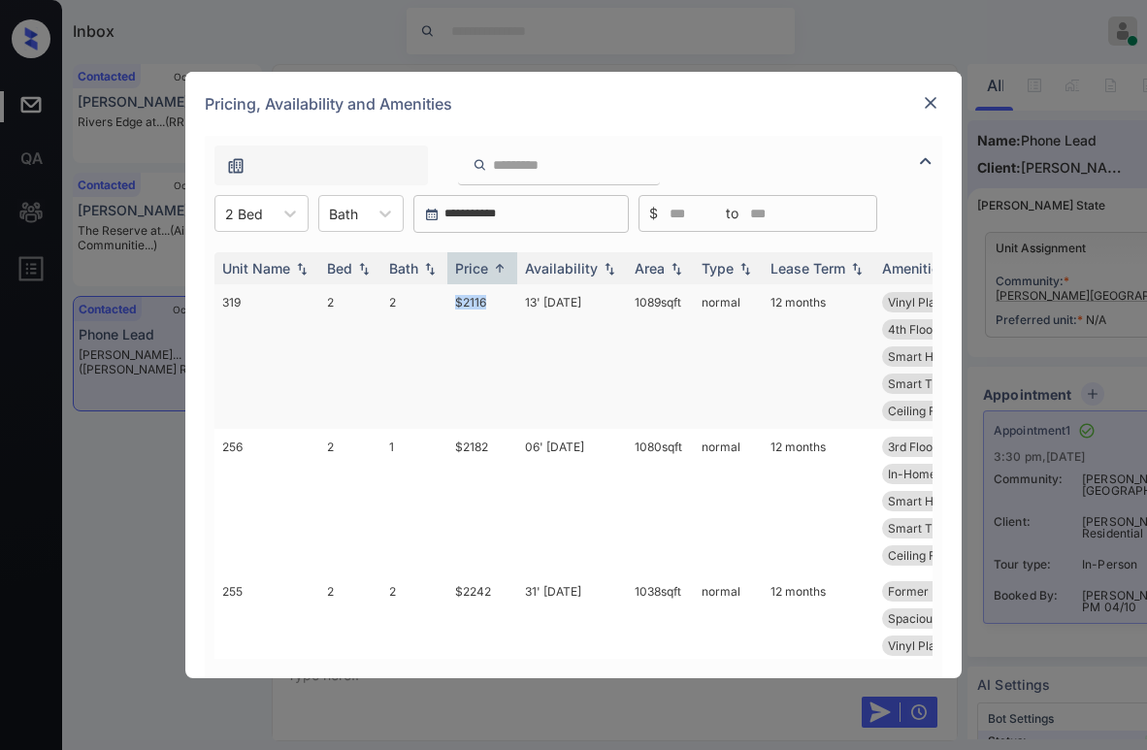
drag, startPoint x: 498, startPoint y: 308, endPoint x: 449, endPoint y: 307, distance: 48.5
click at [449, 307] on td "$2116" at bounding box center [482, 356] width 70 height 145
click at [471, 302] on td "$2116" at bounding box center [482, 356] width 70 height 145
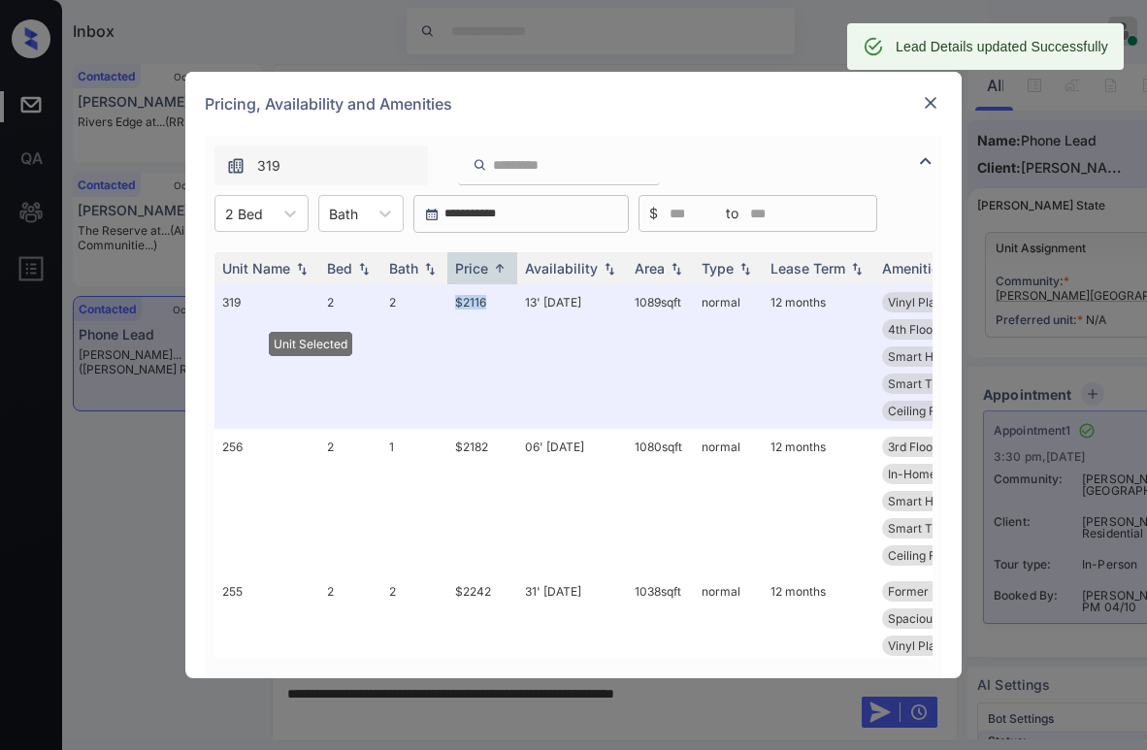
click at [932, 96] on img at bounding box center [930, 102] width 19 height 19
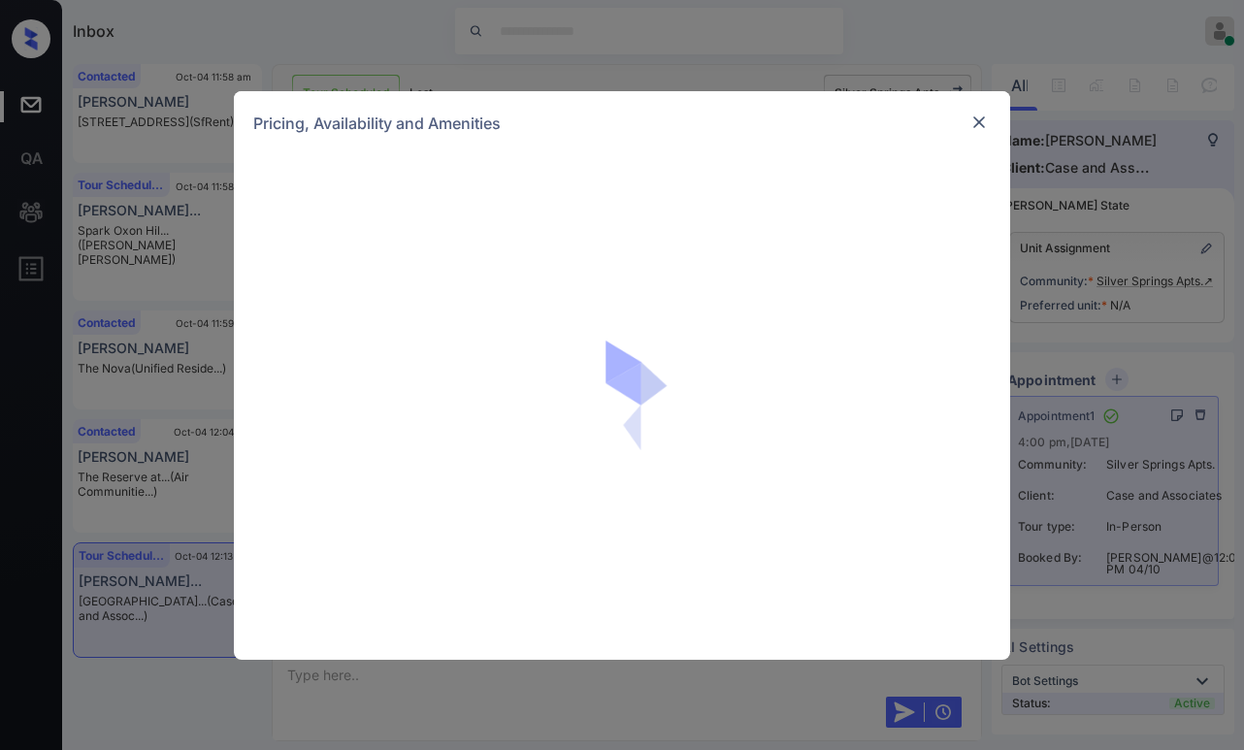
scroll to position [2682, 0]
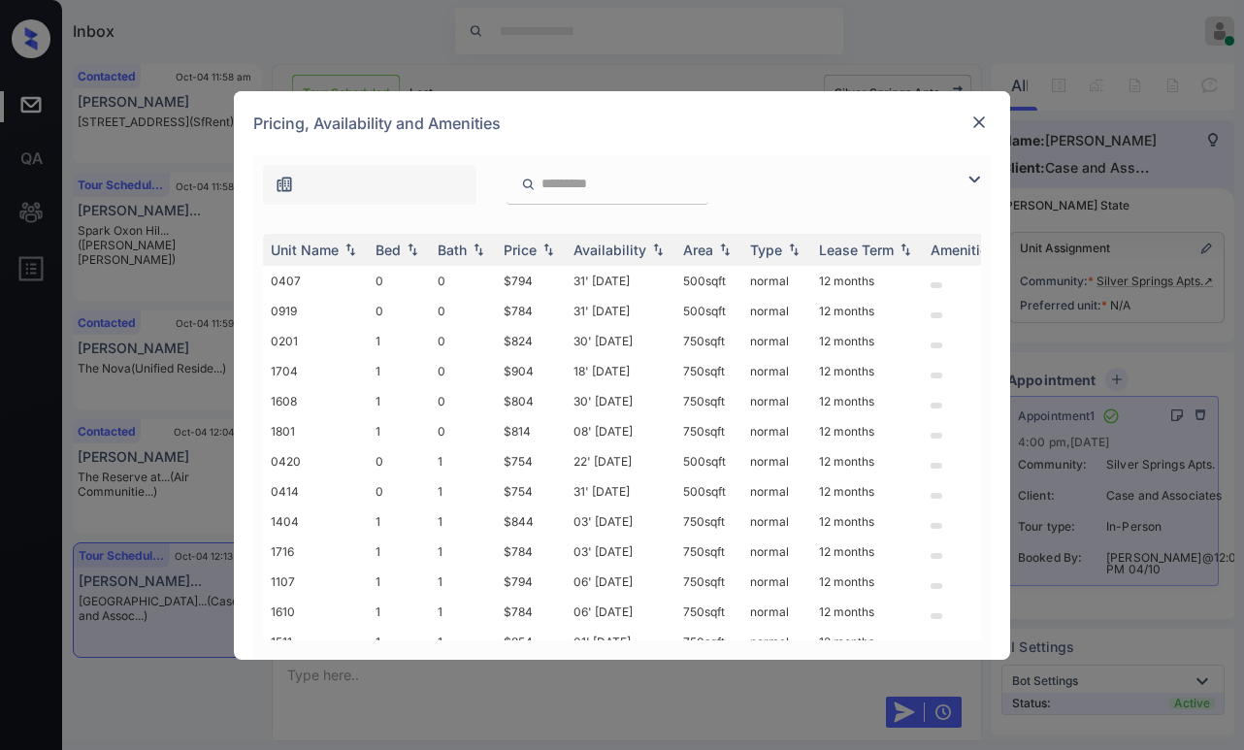
click at [971, 180] on img at bounding box center [974, 179] width 23 height 23
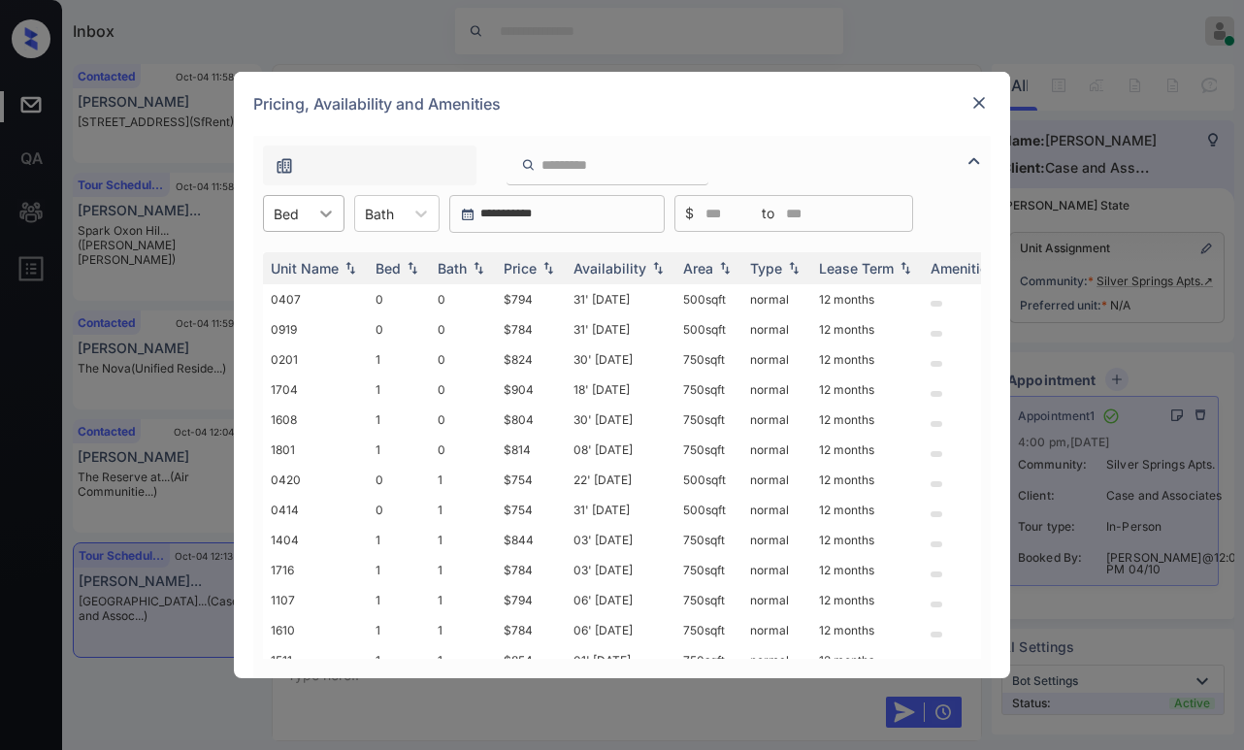
click at [310, 222] on div at bounding box center [326, 213] width 35 height 35
drag, startPoint x: 274, startPoint y: 339, endPoint x: 284, endPoint y: 337, distance: 10.9
click at [275, 339] on div "2" at bounding box center [304, 331] width 82 height 35
click at [536, 299] on td "$1033" at bounding box center [531, 299] width 70 height 30
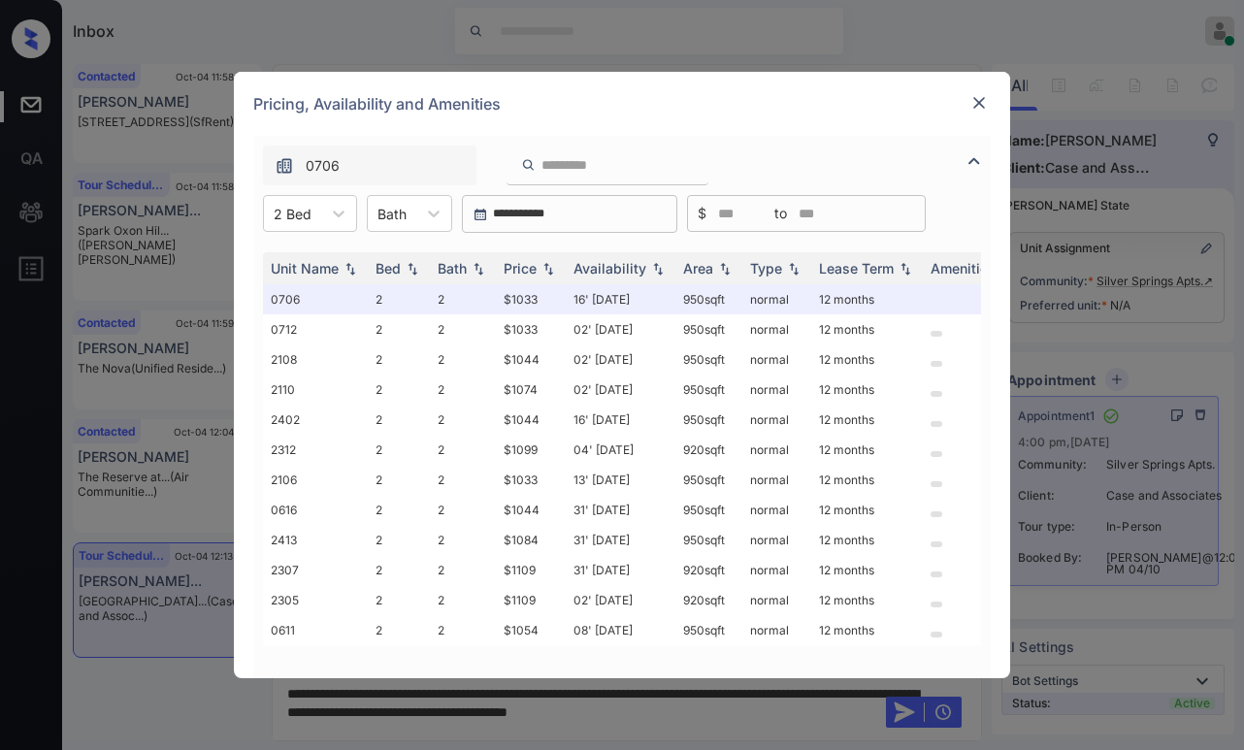
click at [977, 101] on img at bounding box center [979, 102] width 19 height 19
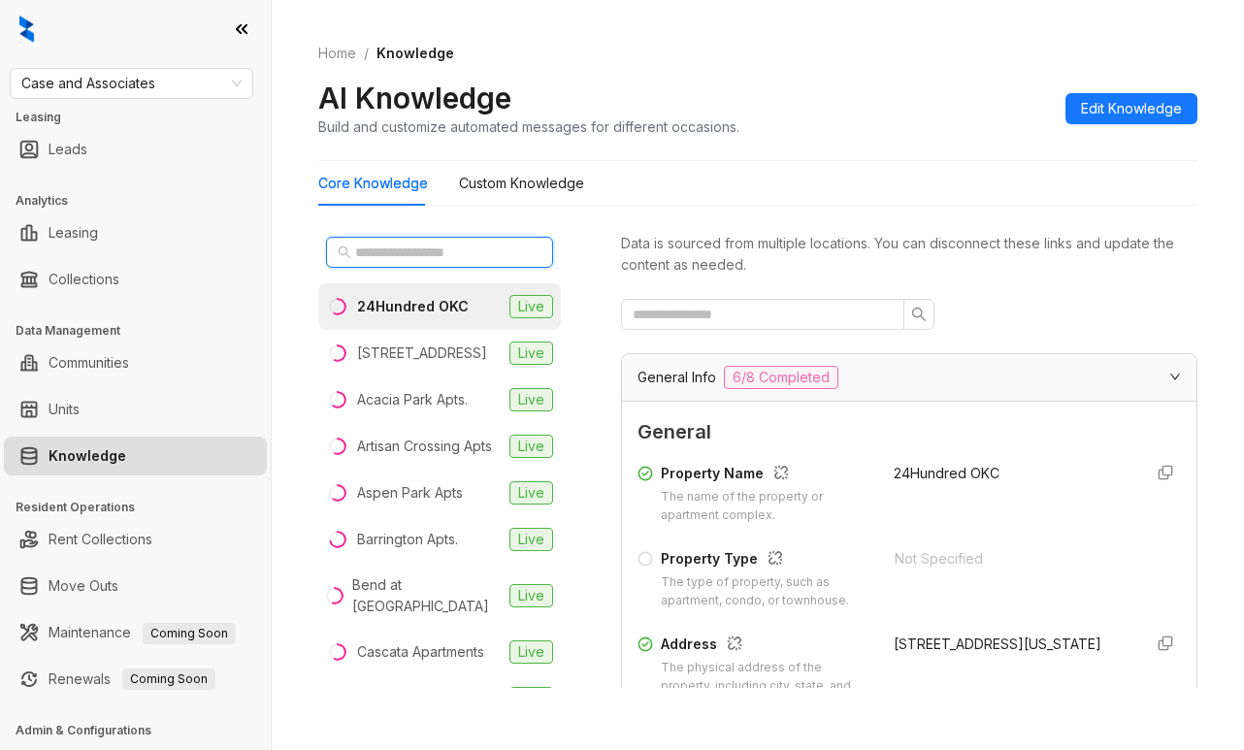
click at [401, 253] on input "text" at bounding box center [440, 252] width 171 height 21
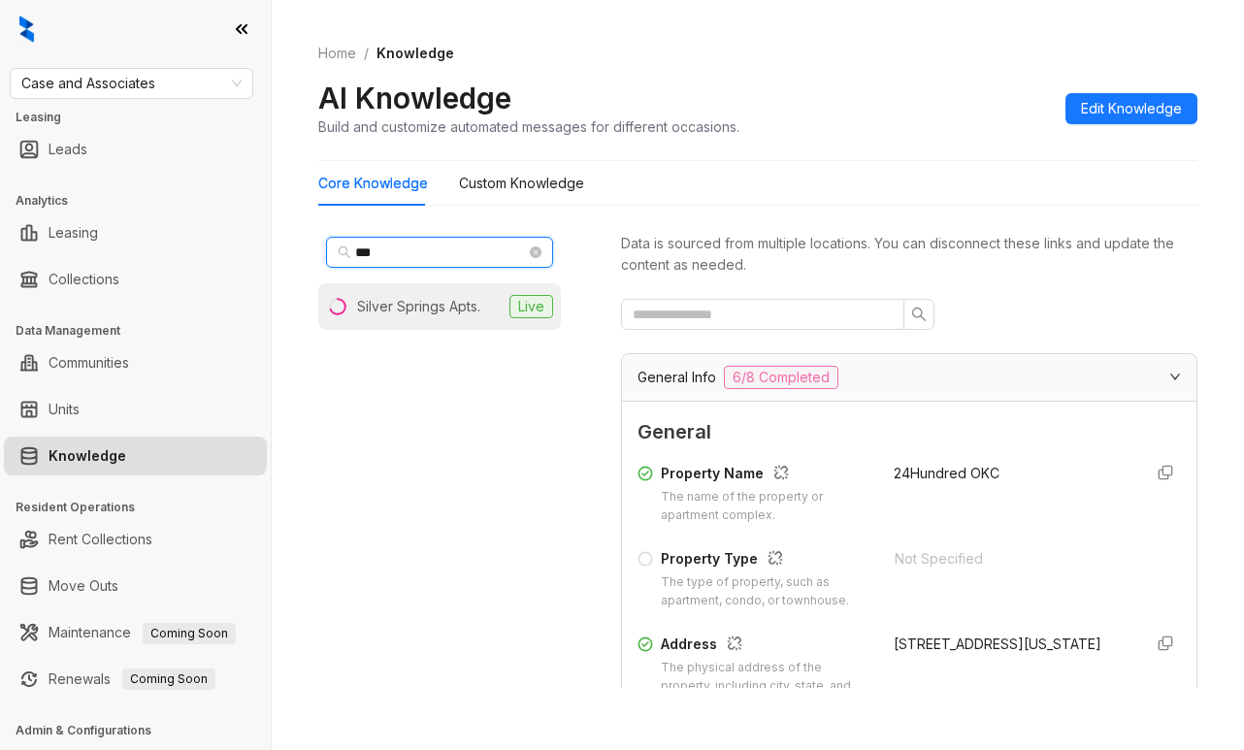
type input "***"
click at [415, 303] on div "Silver Springs Apts." at bounding box center [418, 306] width 123 height 21
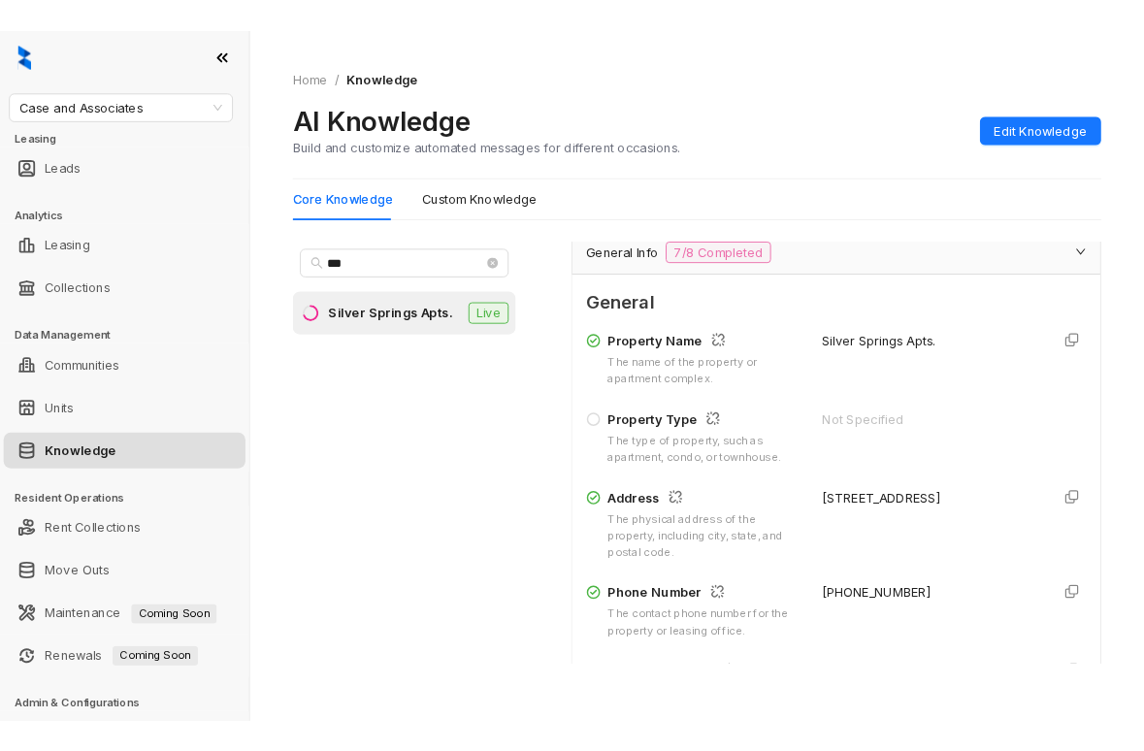
scroll to position [388, 0]
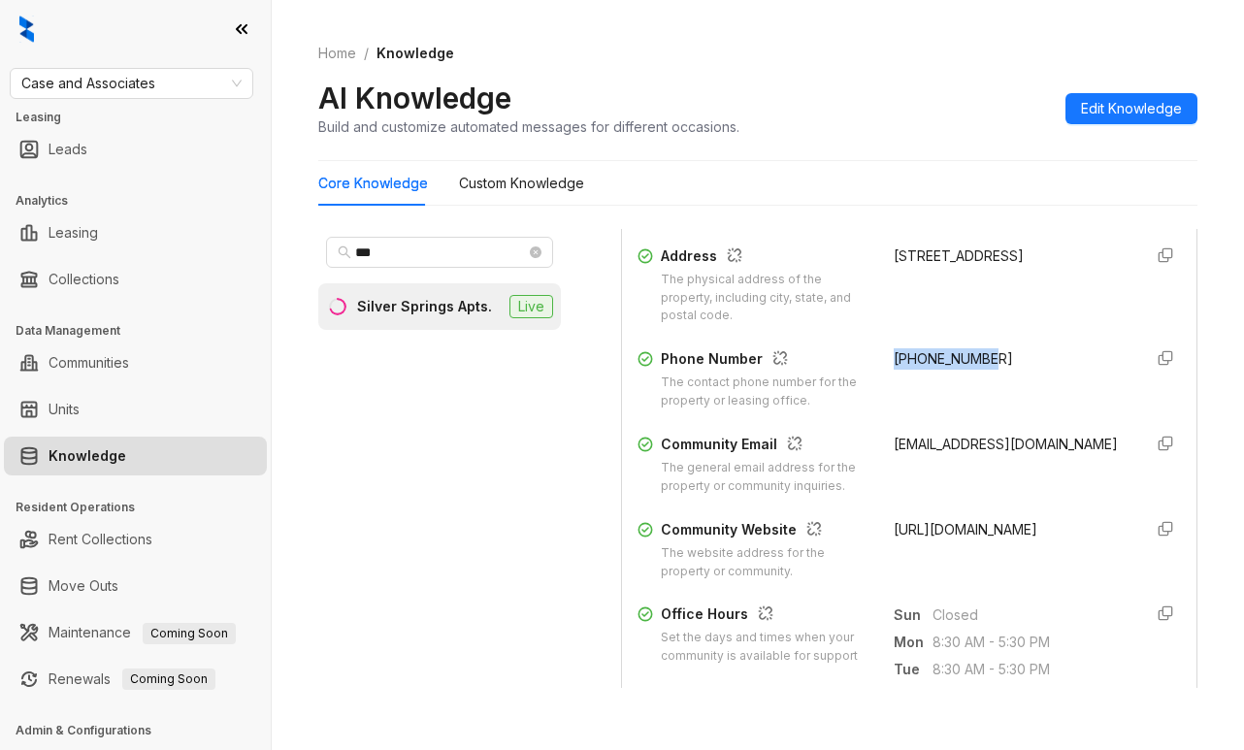
drag, startPoint x: 877, startPoint y: 359, endPoint x: 981, endPoint y: 369, distance: 105.3
click at [981, 369] on div "+13169458161" at bounding box center [1010, 379] width 233 height 62
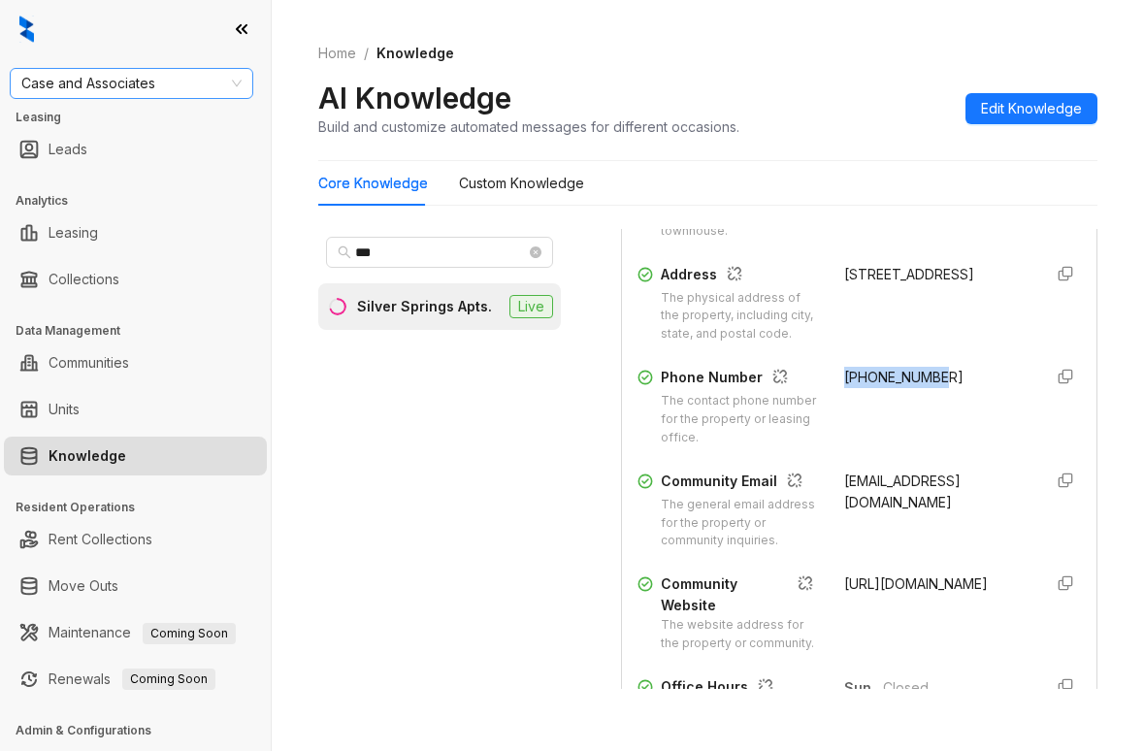
click at [190, 93] on span "Case and Associates" at bounding box center [131, 83] width 220 height 29
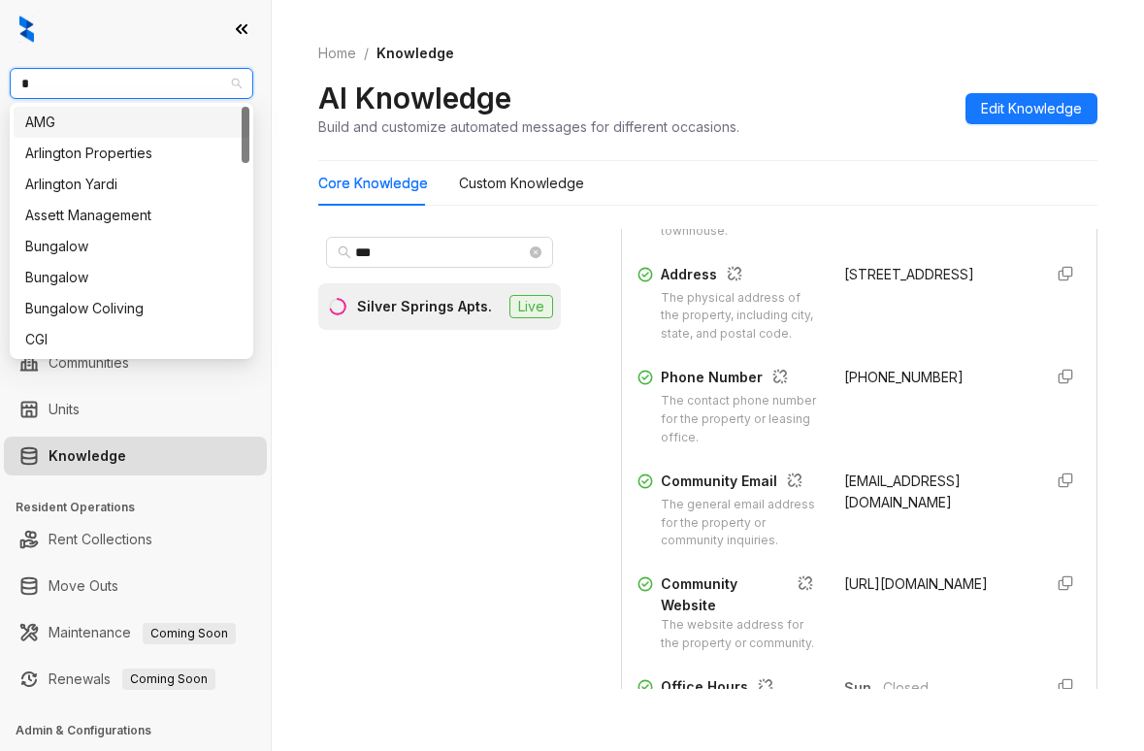
type input "**"
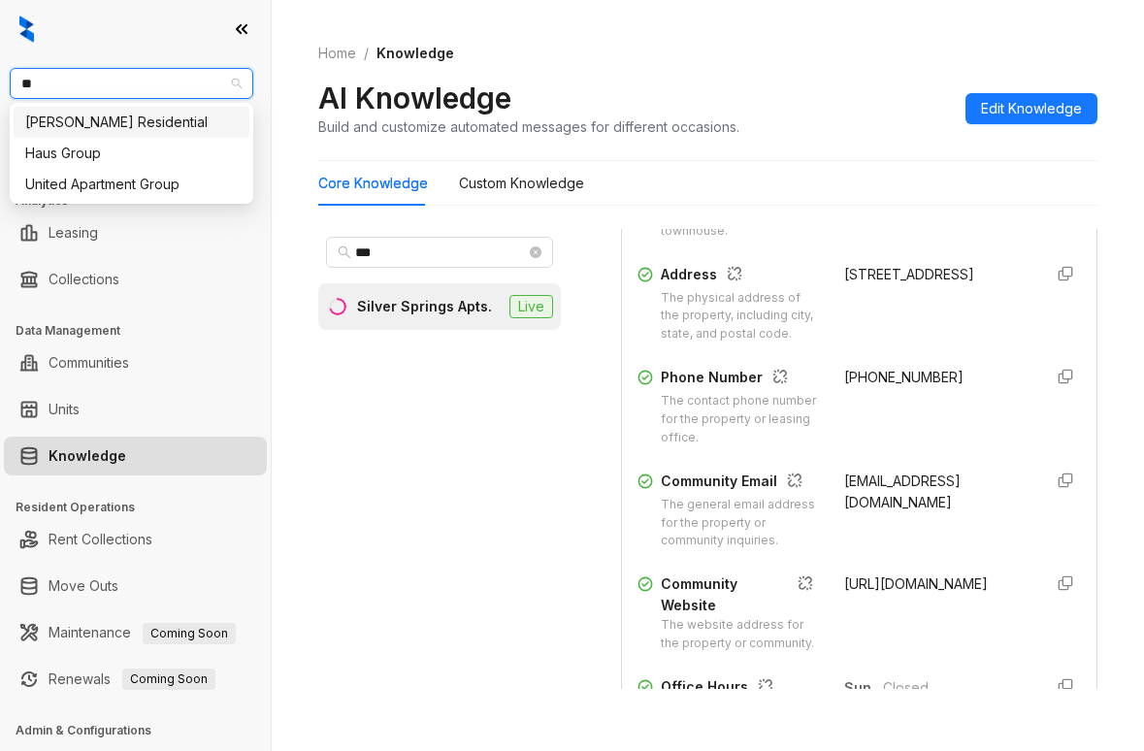
click at [158, 126] on div "Griffis Residential" at bounding box center [131, 122] width 213 height 21
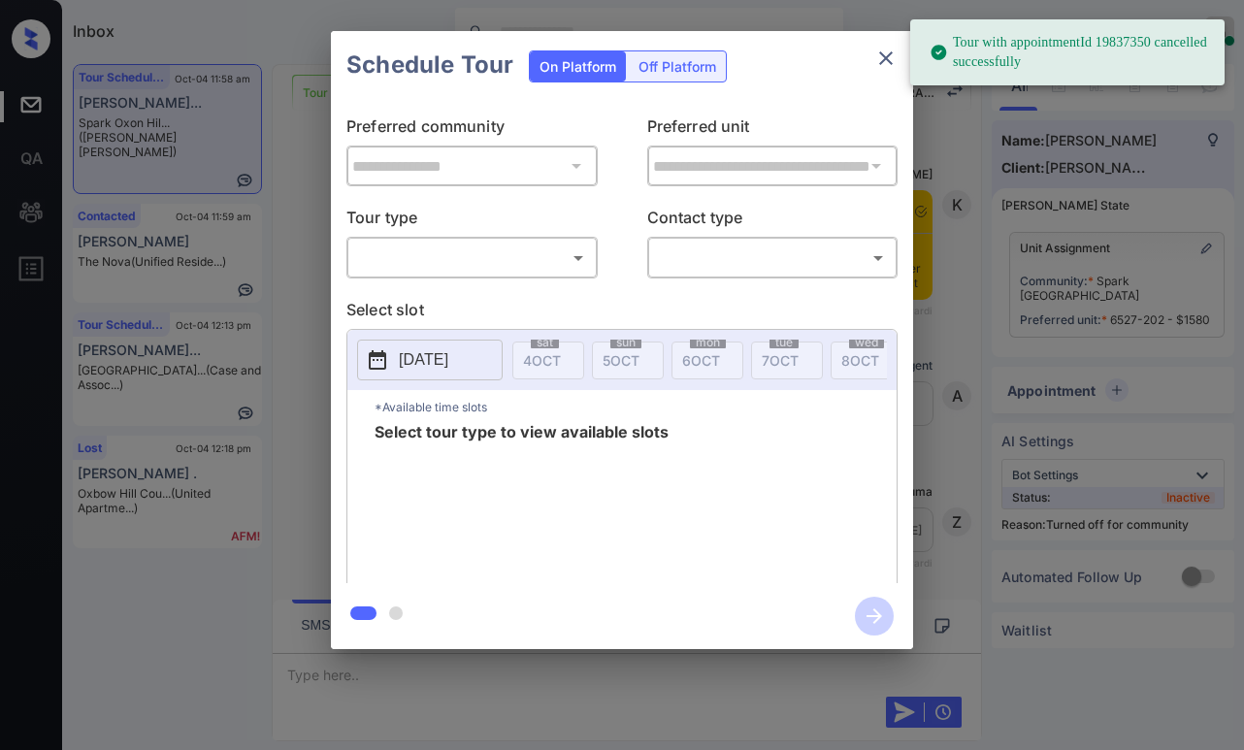
scroll to position [3652, 0]
click at [505, 253] on body "Tour with appointmentId 19837350 cancelled successfully Inbox [PERSON_NAME] Onl…" at bounding box center [622, 375] width 1244 height 750
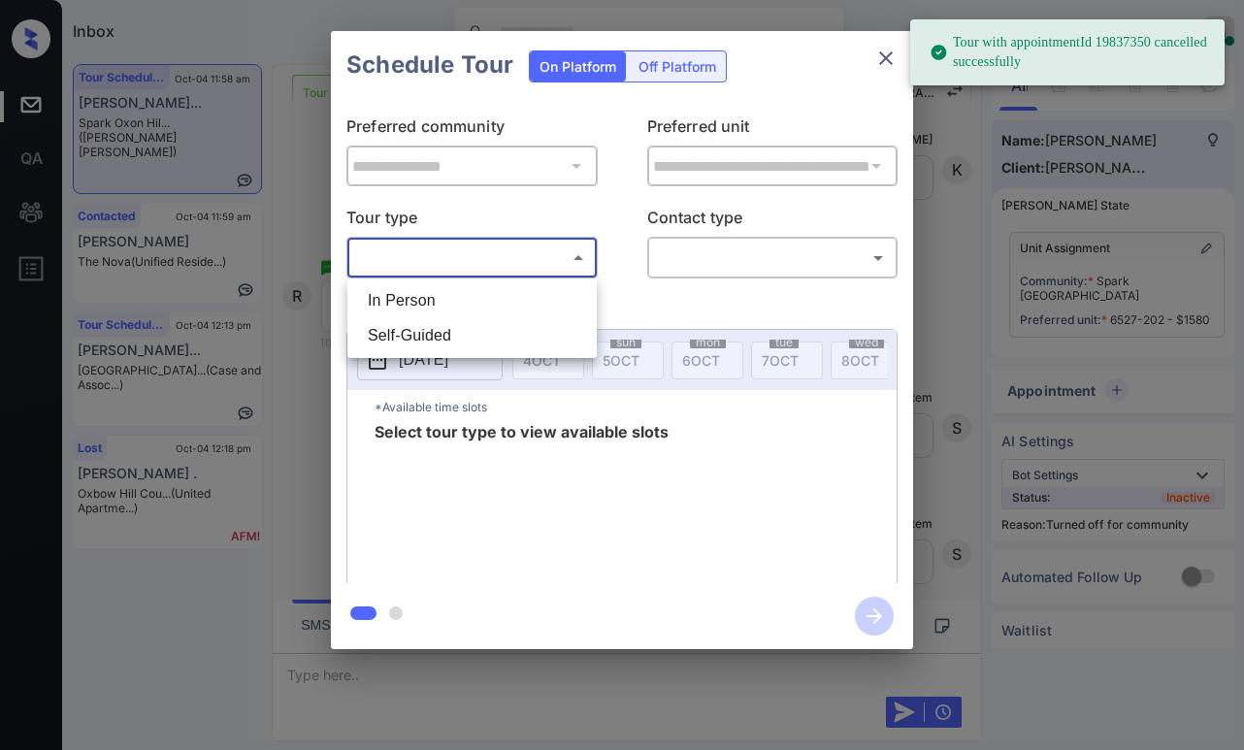
click at [406, 293] on li "In Person" at bounding box center [472, 300] width 240 height 35
type input "********"
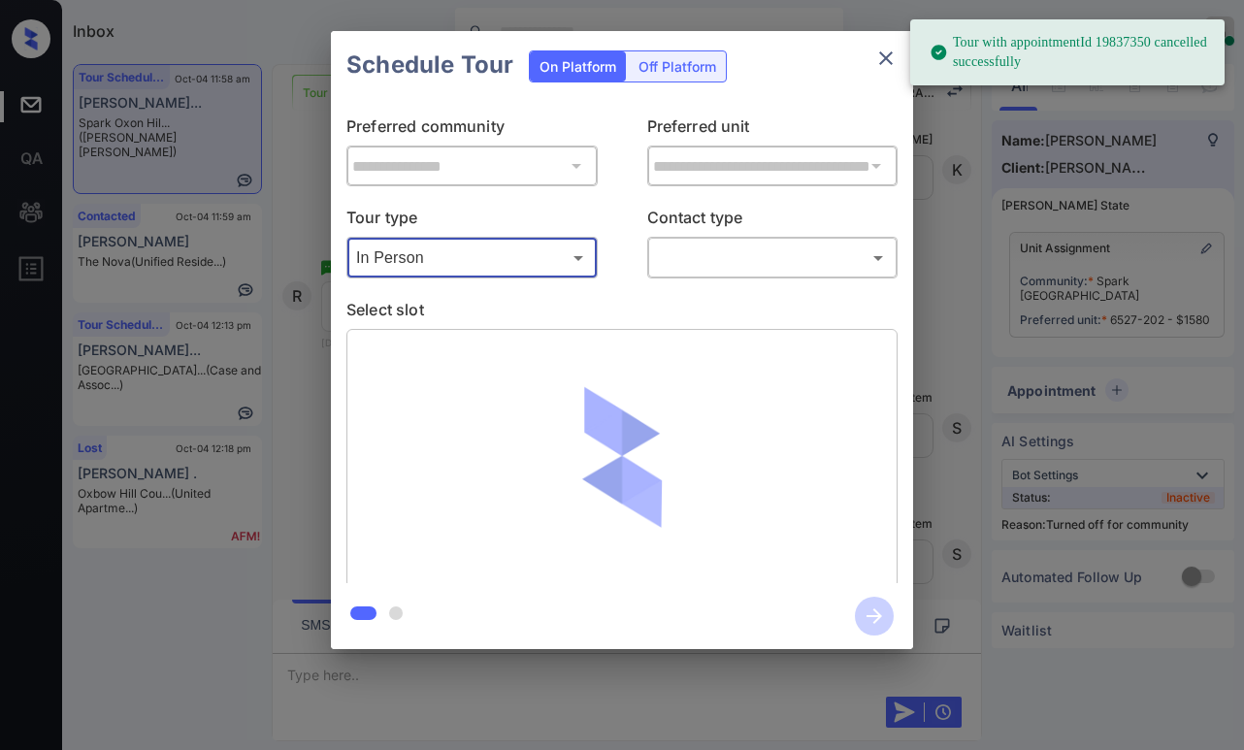
click at [670, 273] on body "Tour with appointmentId 19837350 cancelled successfully Inbox [PERSON_NAME] Onl…" at bounding box center [622, 375] width 1244 height 750
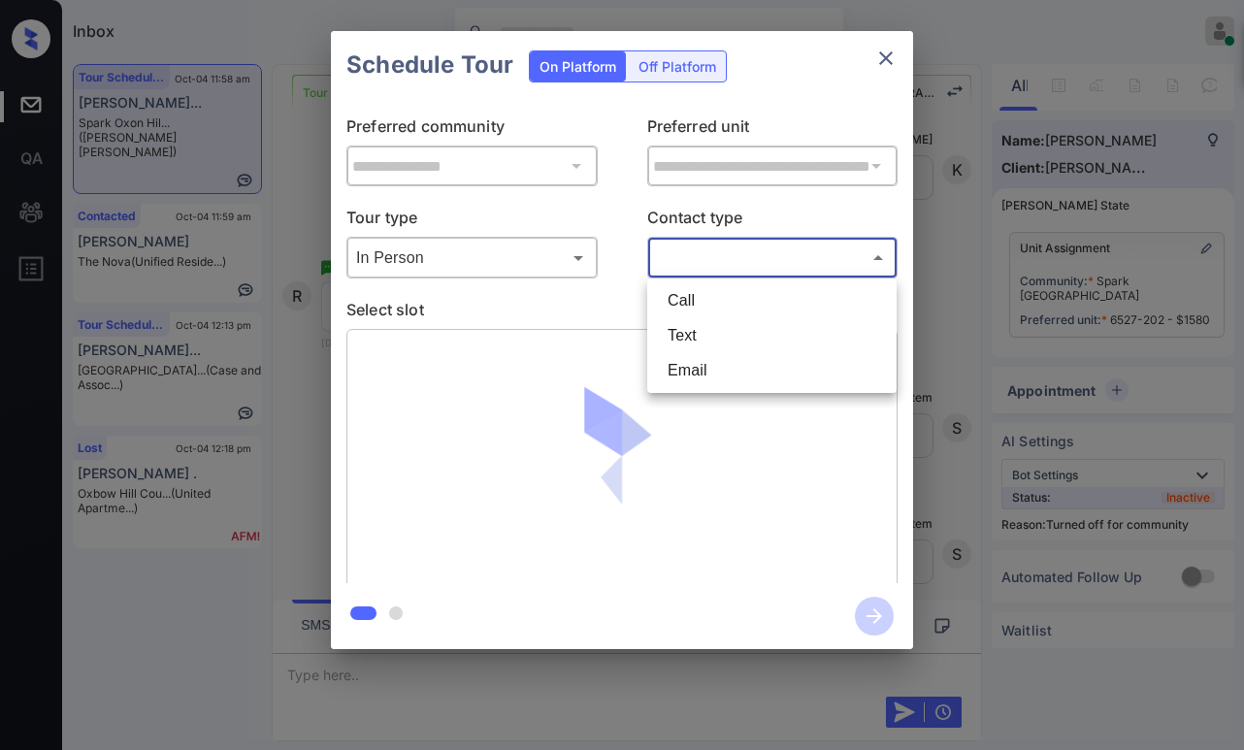
click at [679, 337] on li "Text" at bounding box center [772, 335] width 240 height 35
type input "****"
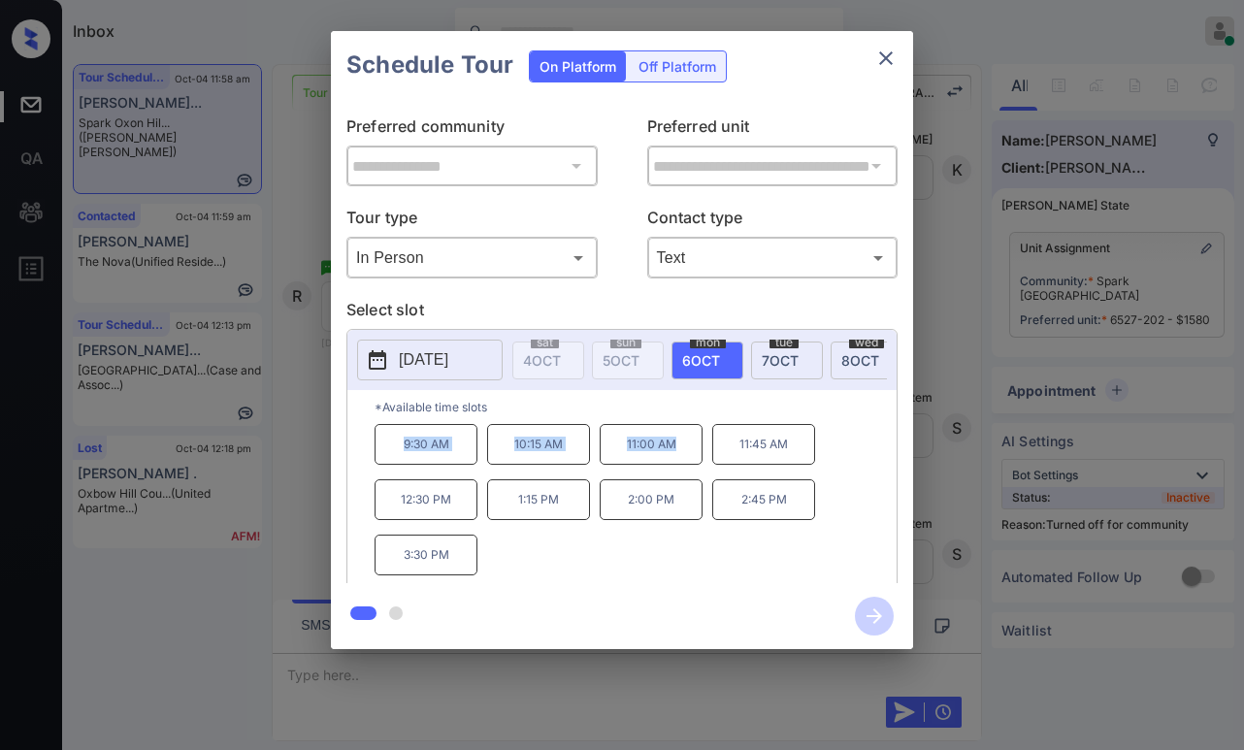
drag, startPoint x: 394, startPoint y: 451, endPoint x: 689, endPoint y: 468, distance: 295.5
click at [689, 468] on div "9:30 AM 10:15 AM 11:00 AM 11:45 AM 12:30 PM 1:15 PM 2:00 PM 2:45 PM 3:30 PM" at bounding box center [636, 501] width 522 height 155
copy div "9:30 AM 10:15 AM 11:00 AM"
click at [889, 49] on icon "close" at bounding box center [886, 58] width 23 height 23
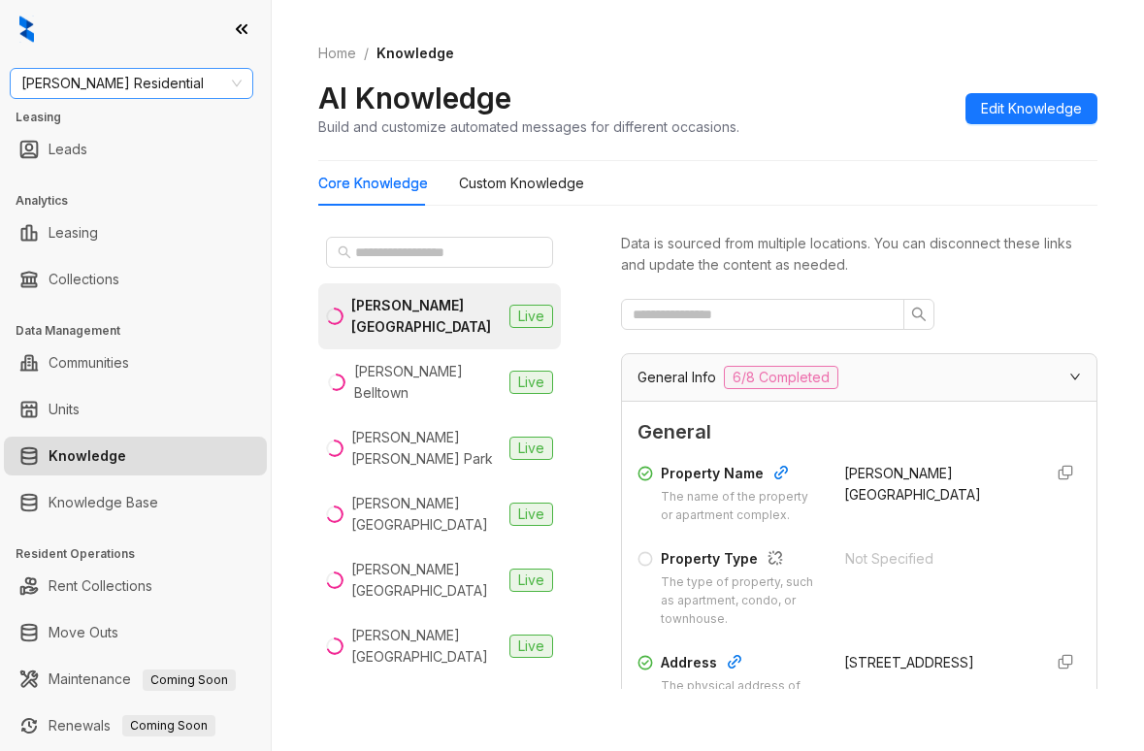
click at [215, 86] on span "Griffis Residential" at bounding box center [131, 83] width 220 height 29
type input "*****"
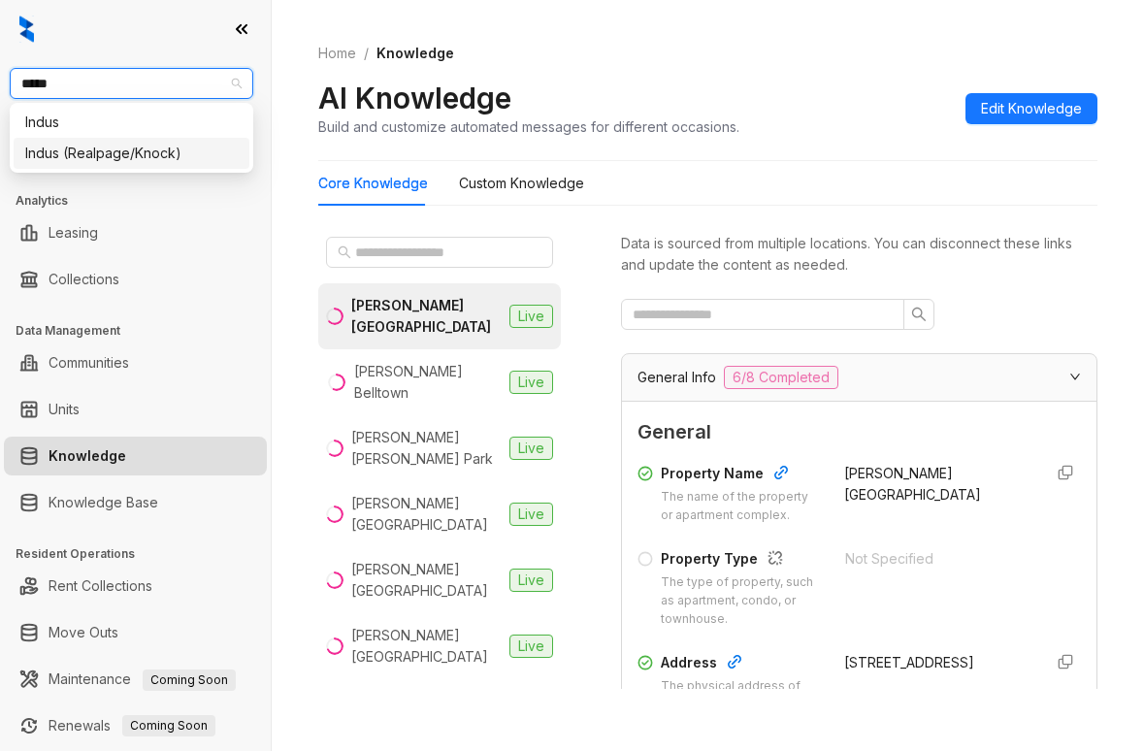
click at [161, 150] on div "Indus (Realpage/Knock)" at bounding box center [131, 153] width 213 height 21
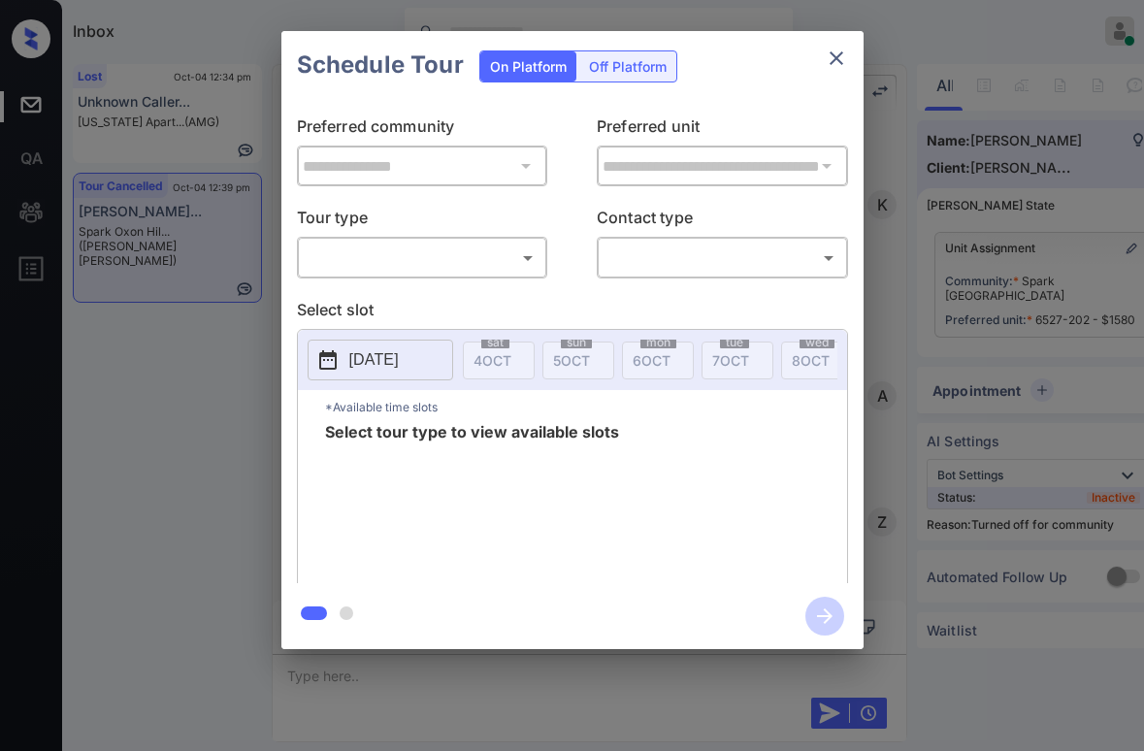
click at [444, 260] on body "Inbox [PERSON_NAME] Online Set yourself offline Set yourself on break Profile S…" at bounding box center [572, 375] width 1144 height 751
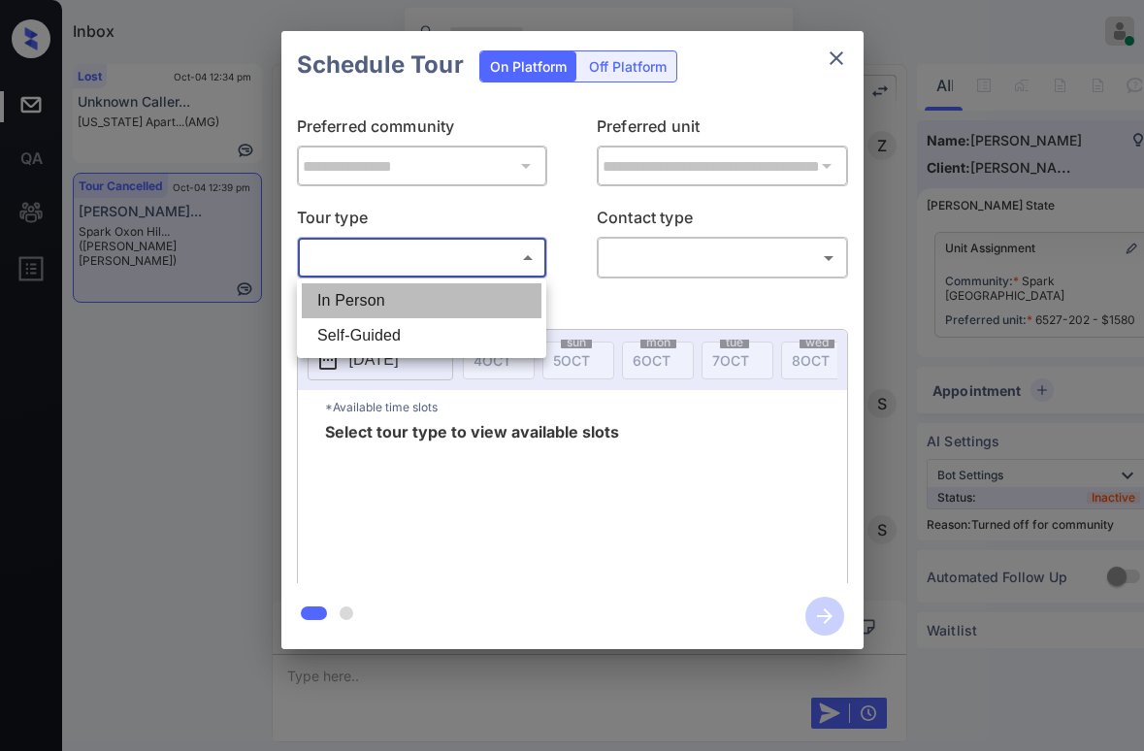
drag, startPoint x: 378, startPoint y: 304, endPoint x: 388, endPoint y: 303, distance: 10.7
click at [378, 303] on li "In Person" at bounding box center [422, 300] width 240 height 35
type input "********"
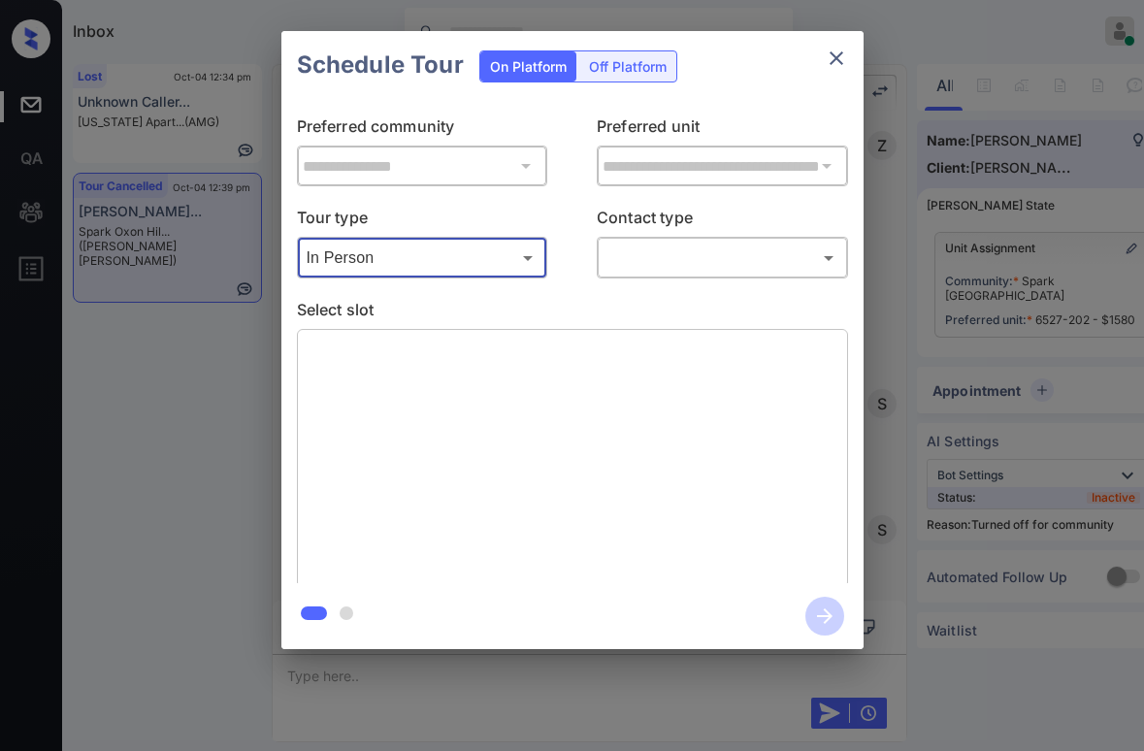
click at [657, 250] on body "Inbox [PERSON_NAME] Online Set yourself offline Set yourself on break Profile S…" at bounding box center [572, 375] width 1144 height 751
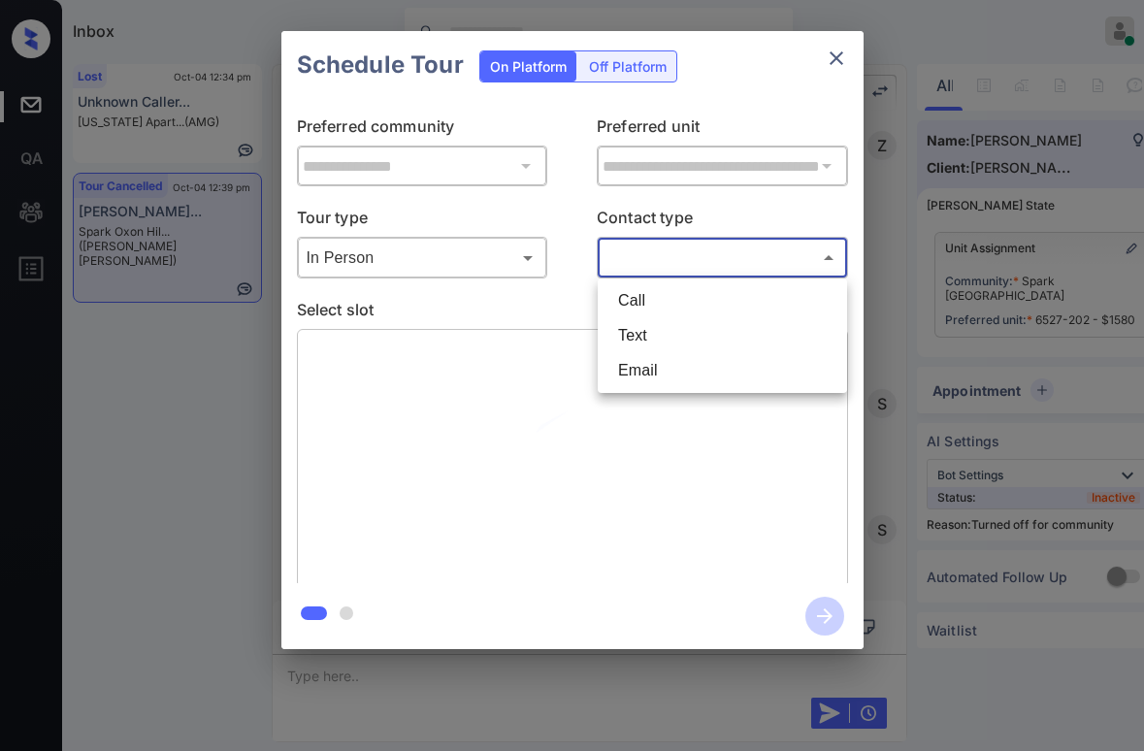
click at [649, 324] on li "Text" at bounding box center [723, 335] width 240 height 35
type input "****"
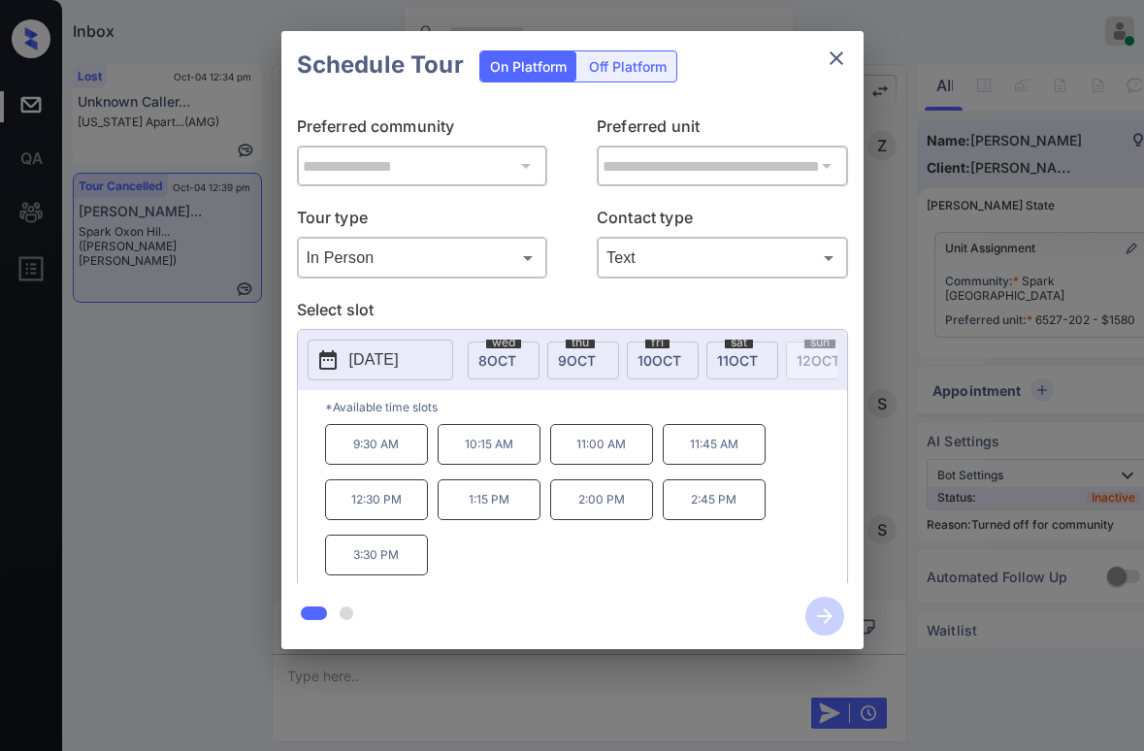
scroll to position [0, 371]
click at [612, 352] on span "10 OCT" at bounding box center [602, 360] width 44 height 17
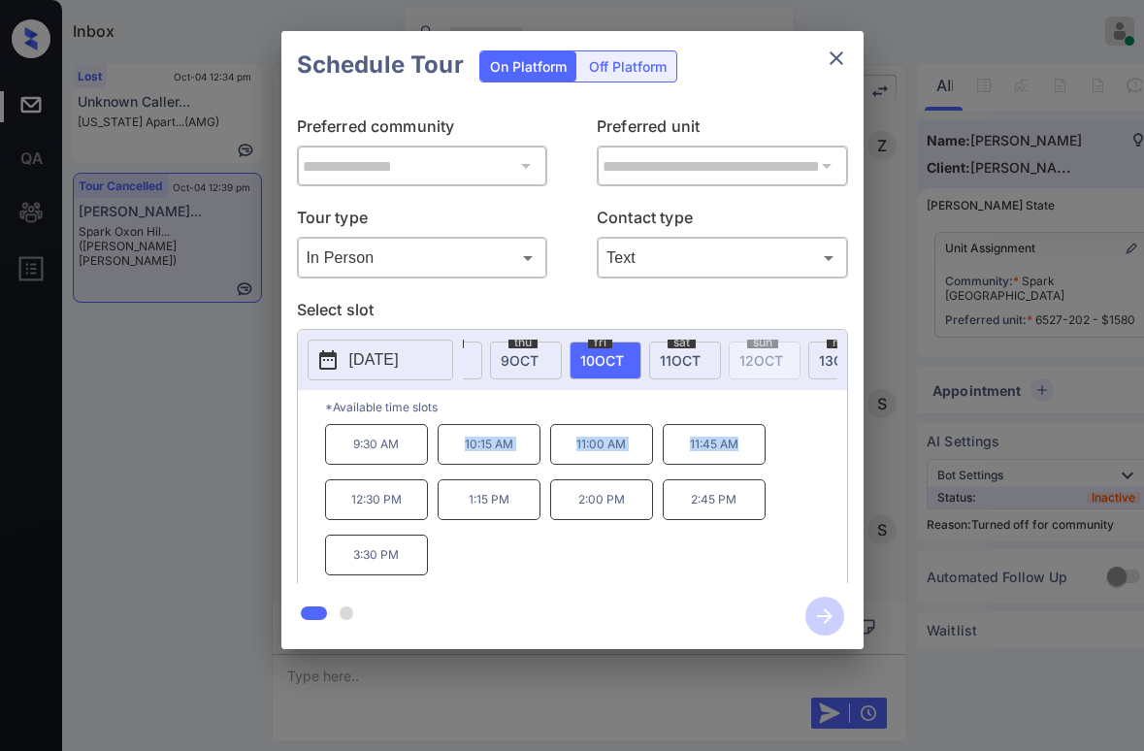
drag, startPoint x: 459, startPoint y: 450, endPoint x: 743, endPoint y: 448, distance: 283.4
click at [743, 448] on div "9:30 AM 10:15 AM 11:00 AM 11:45 AM 12:30 PM 1:15 PM 2:00 PM 2:45 PM 3:30 PM" at bounding box center [586, 501] width 522 height 155
click at [536, 414] on p "*Available time slots" at bounding box center [586, 407] width 522 height 34
drag, startPoint x: 510, startPoint y: 471, endPoint x: 634, endPoint y: 458, distance: 124.9
click at [634, 458] on div "9:30 AM 10:15 AM 11:00 AM 11:45 AM 12:30 PM 1:15 PM 2:00 PM 2:45 PM 3:30 PM" at bounding box center [586, 501] width 522 height 155
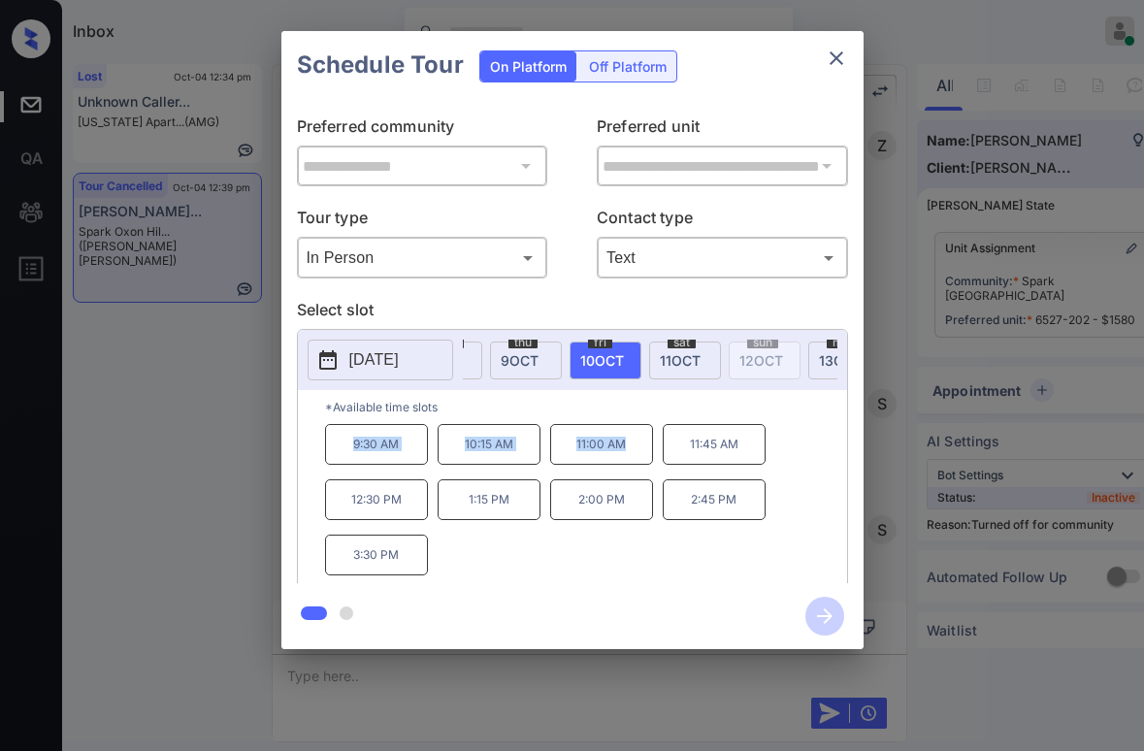
copy div "9:30 AM 10:15 AM 11:00 AM"
click at [159, 436] on div "**********" at bounding box center [572, 340] width 1144 height 680
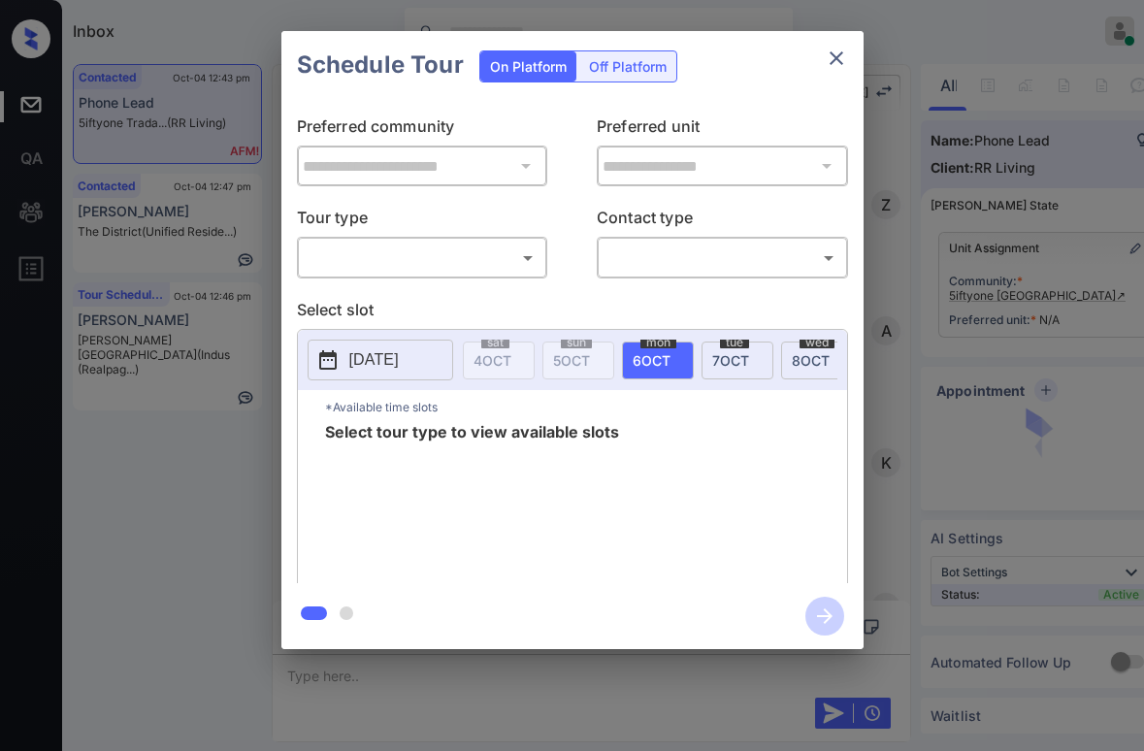
scroll to position [485, 0]
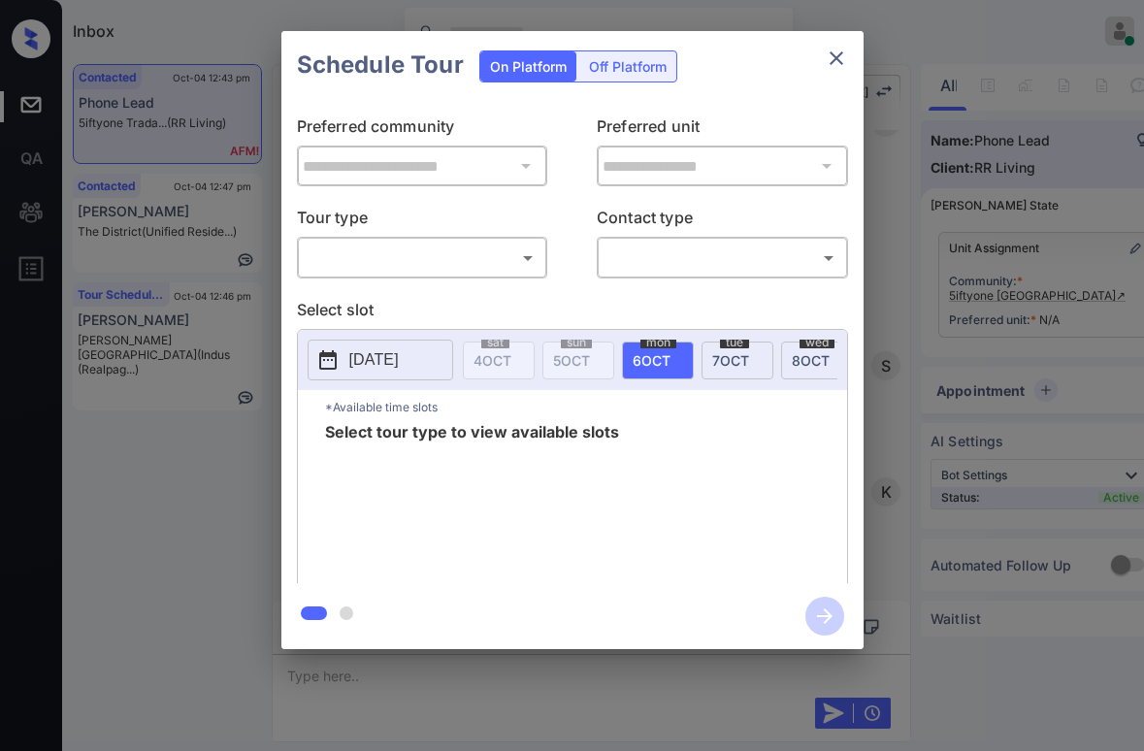
click at [385, 261] on body "Inbox [PERSON_NAME] Online Set yourself offline Set yourself on break Profile S…" at bounding box center [572, 375] width 1144 height 751
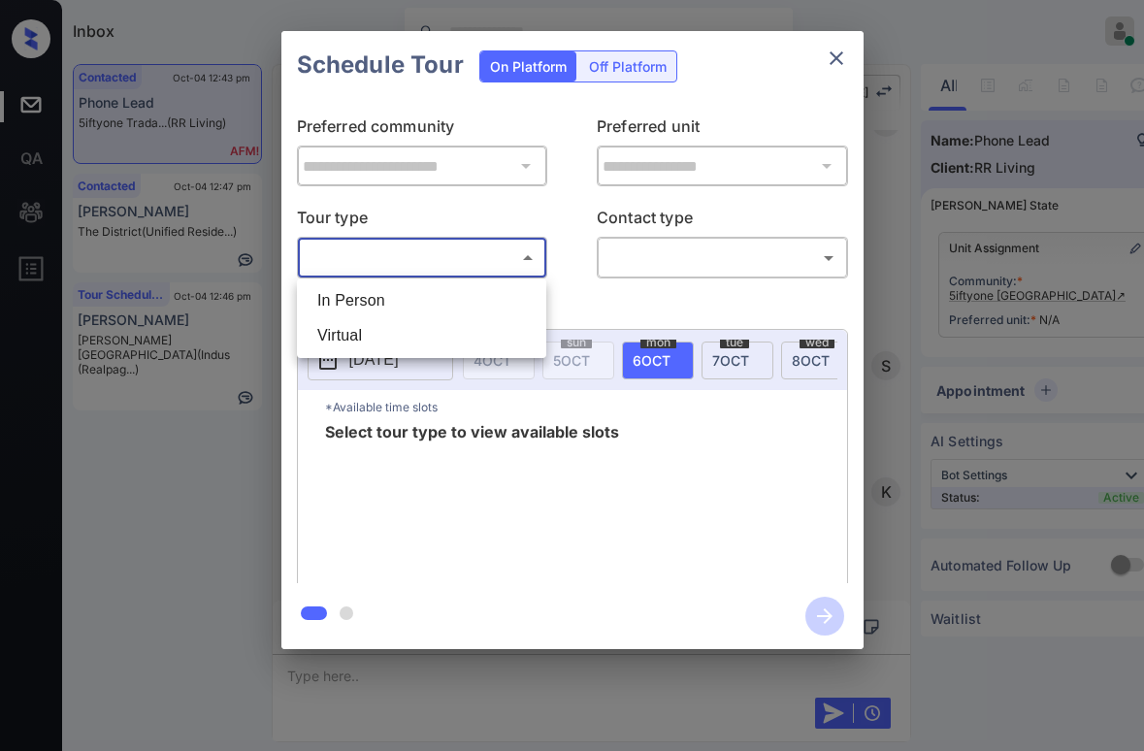
drag, startPoint x: 366, startPoint y: 331, endPoint x: 426, endPoint y: 318, distance: 61.5
click at [367, 331] on li "Virtual" at bounding box center [422, 335] width 240 height 35
type input "*******"
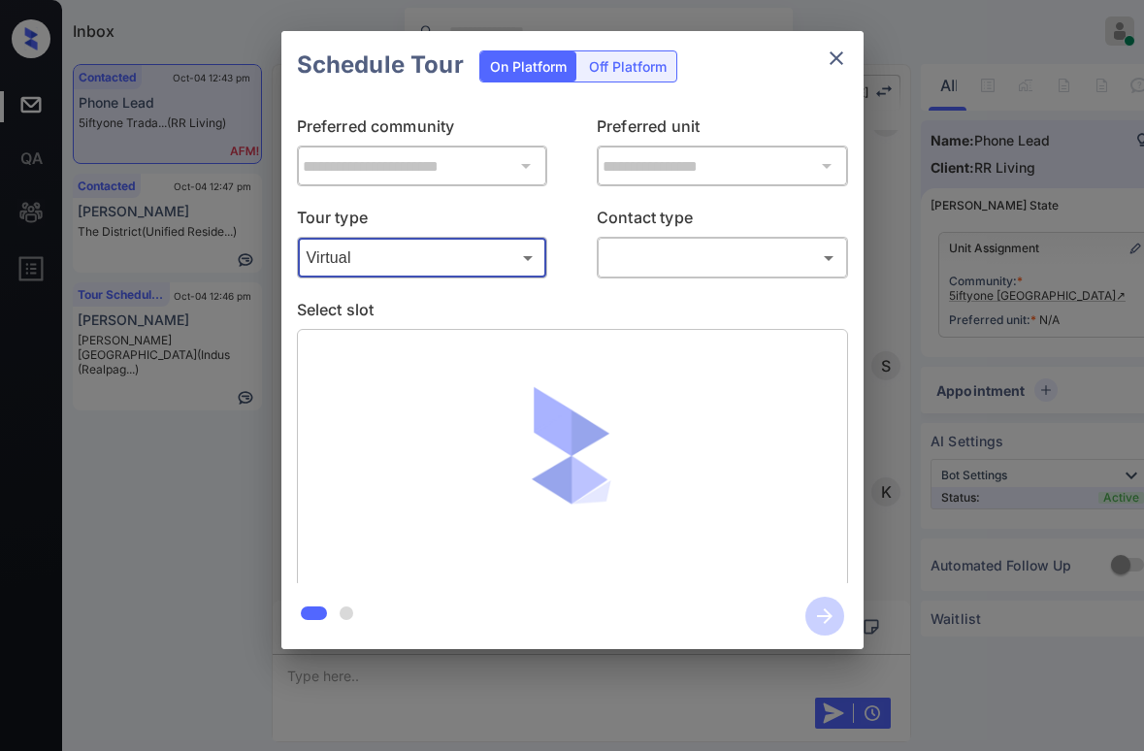
click at [666, 248] on body "Inbox [PERSON_NAME] Online Set yourself offline Set yourself on break Profile S…" at bounding box center [572, 375] width 1144 height 751
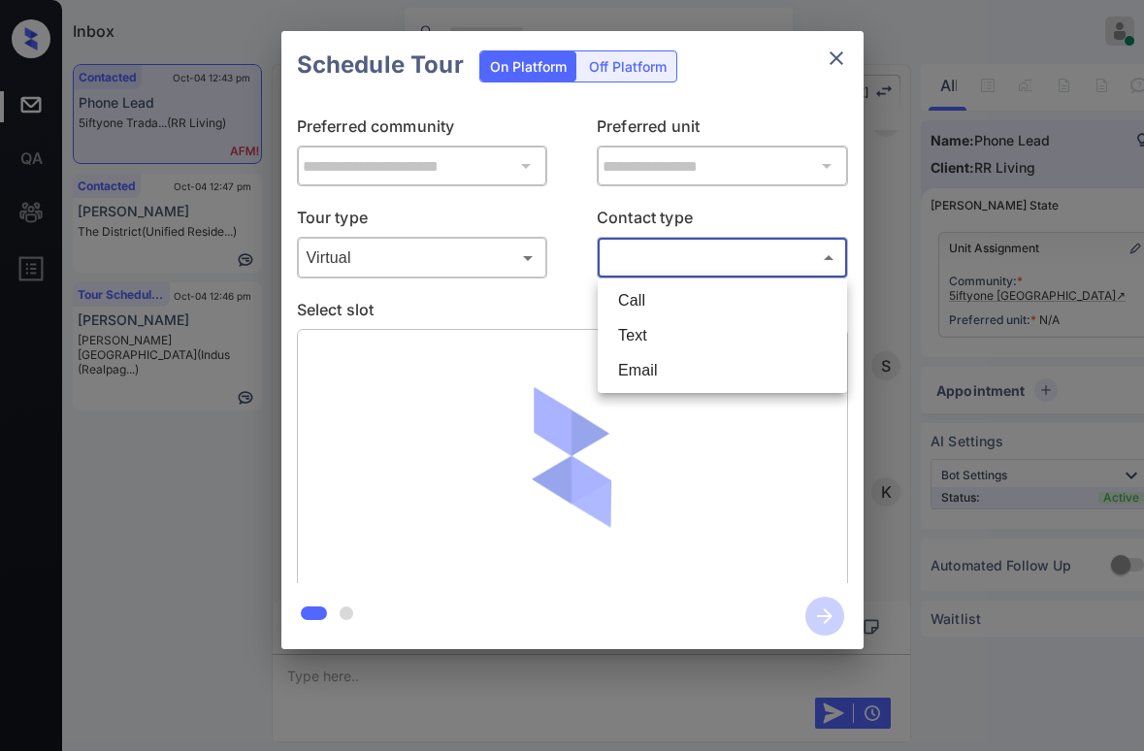
click at [652, 335] on li "Text" at bounding box center [723, 335] width 240 height 35
type input "****"
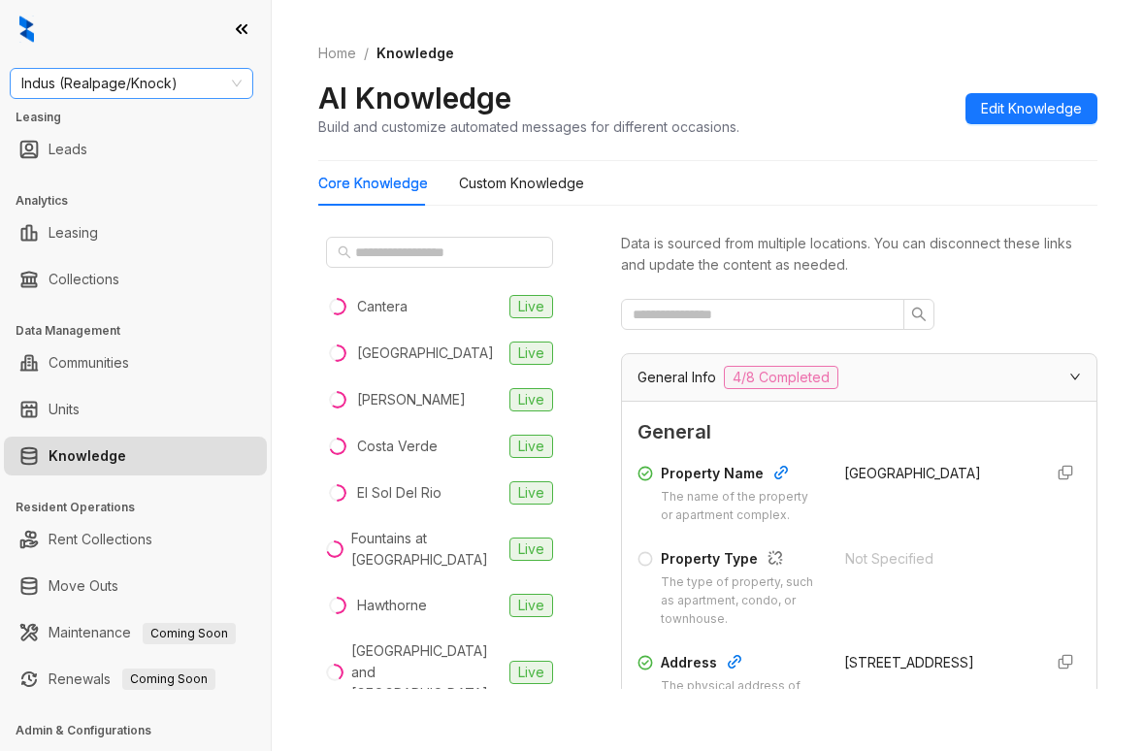
click at [200, 83] on span "Indus (Realpage/Knock)" at bounding box center [131, 83] width 220 height 29
type input "*****"
click at [129, 121] on div "RR Living" at bounding box center [131, 122] width 213 height 21
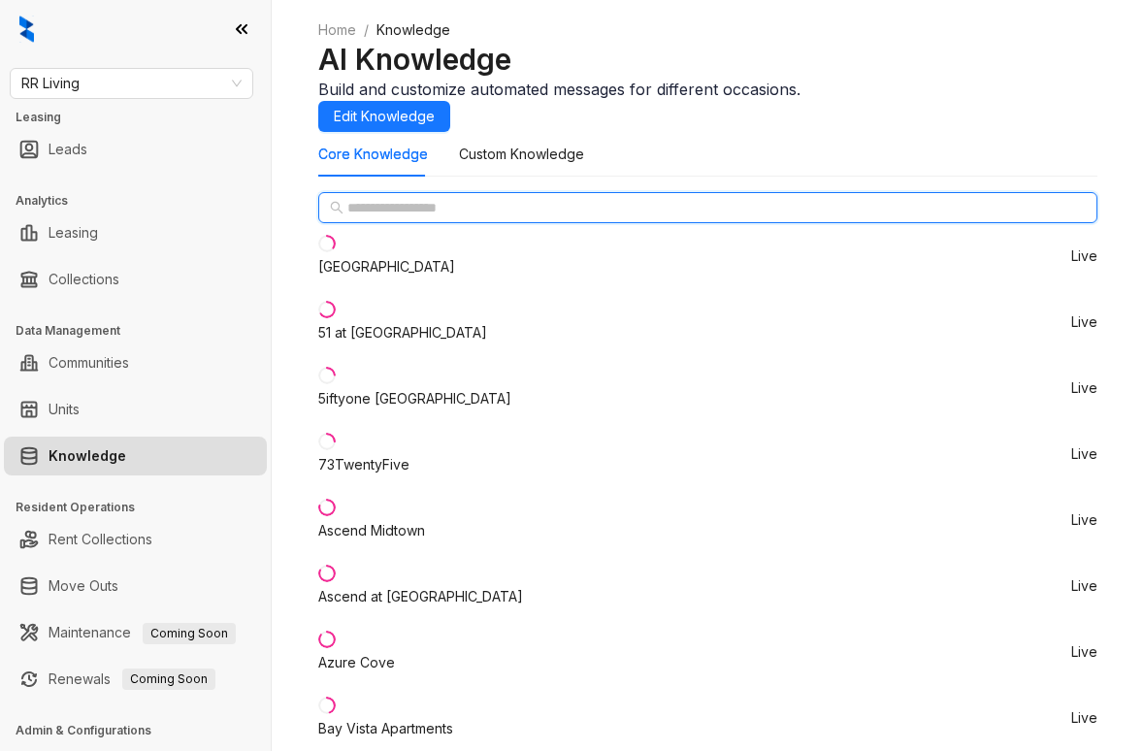
click at [434, 218] on input "text" at bounding box center [709, 207] width 723 height 21
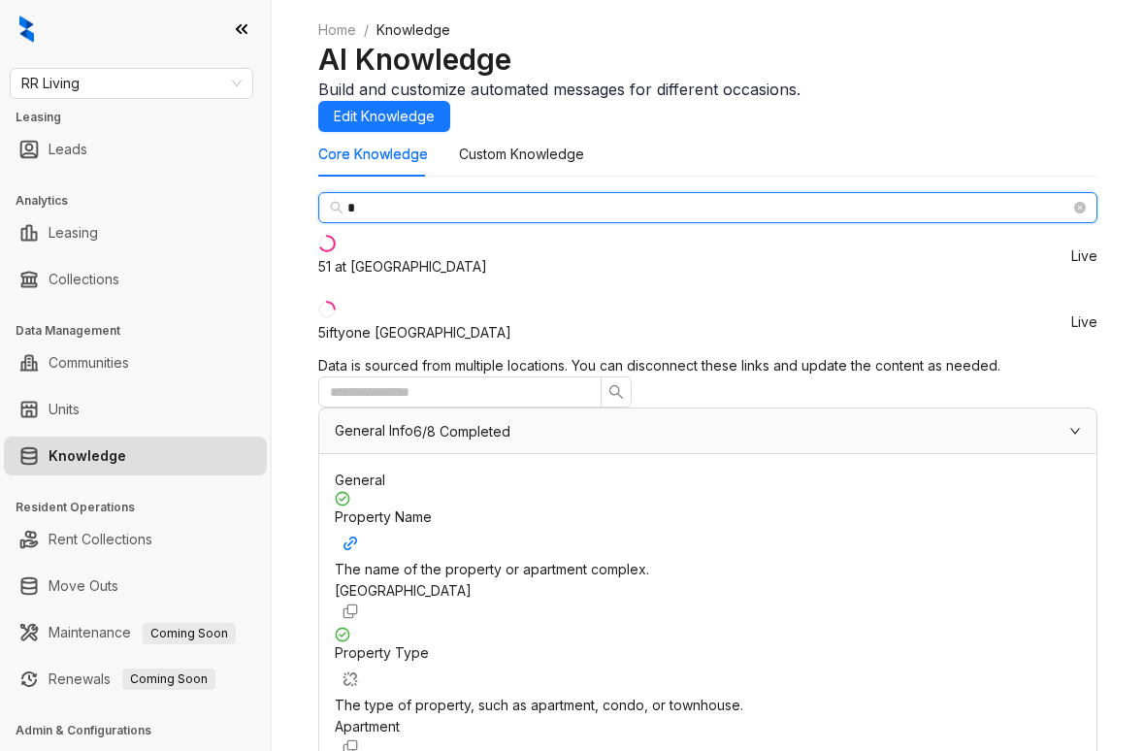
click at [417, 218] on input "*" at bounding box center [709, 207] width 723 height 21
type input "*"
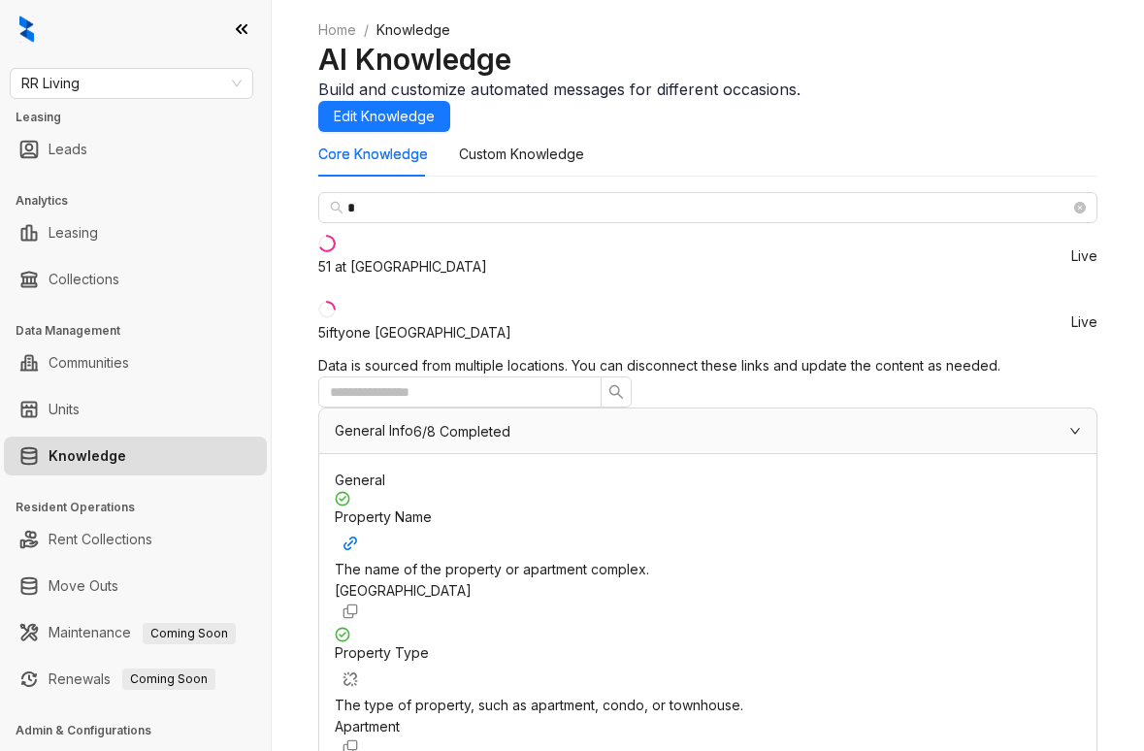
click at [425, 344] on div "5iftyone Tradan Heights" at bounding box center [414, 332] width 193 height 21
drag, startPoint x: 816, startPoint y: 409, endPoint x: 935, endPoint y: 426, distance: 119.7
copy span "+14056241457"
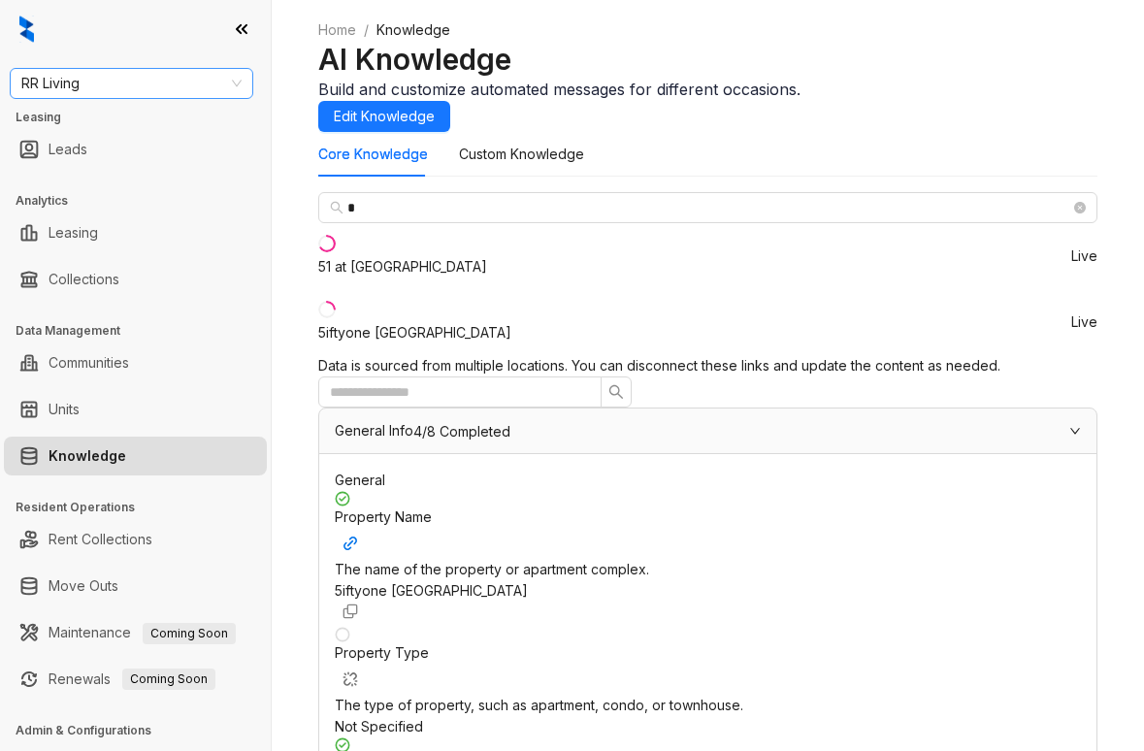
click at [175, 83] on span "RR Living" at bounding box center [131, 83] width 220 height 29
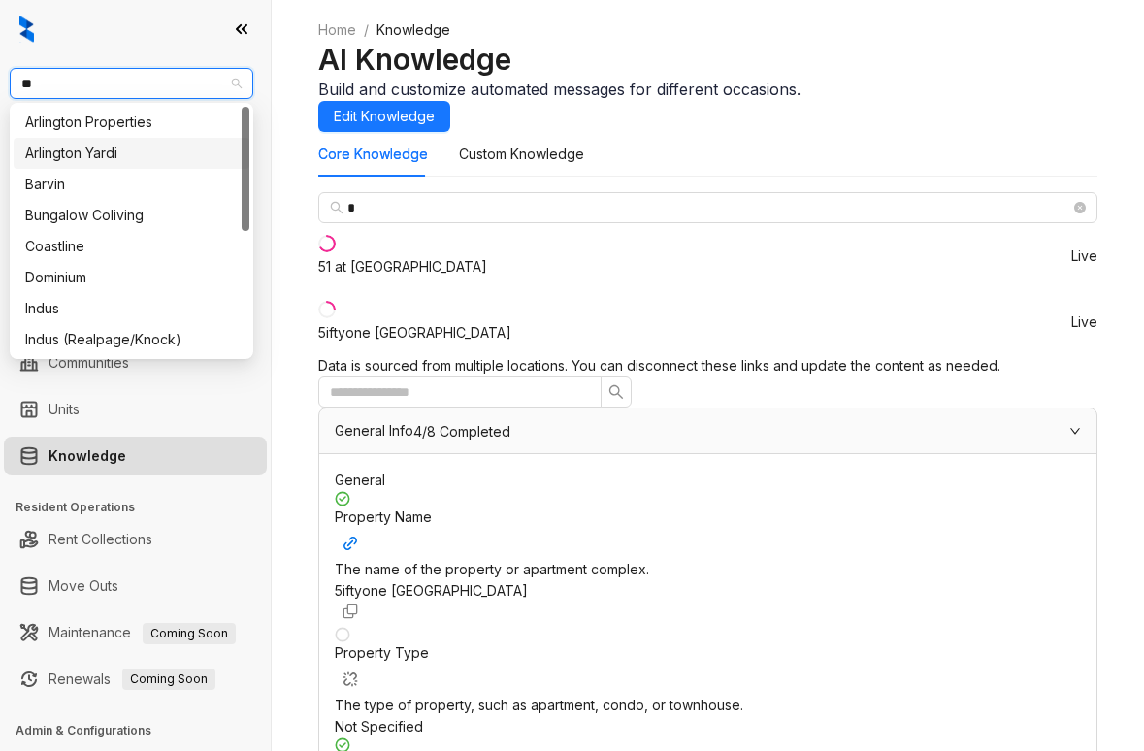
type input "***"
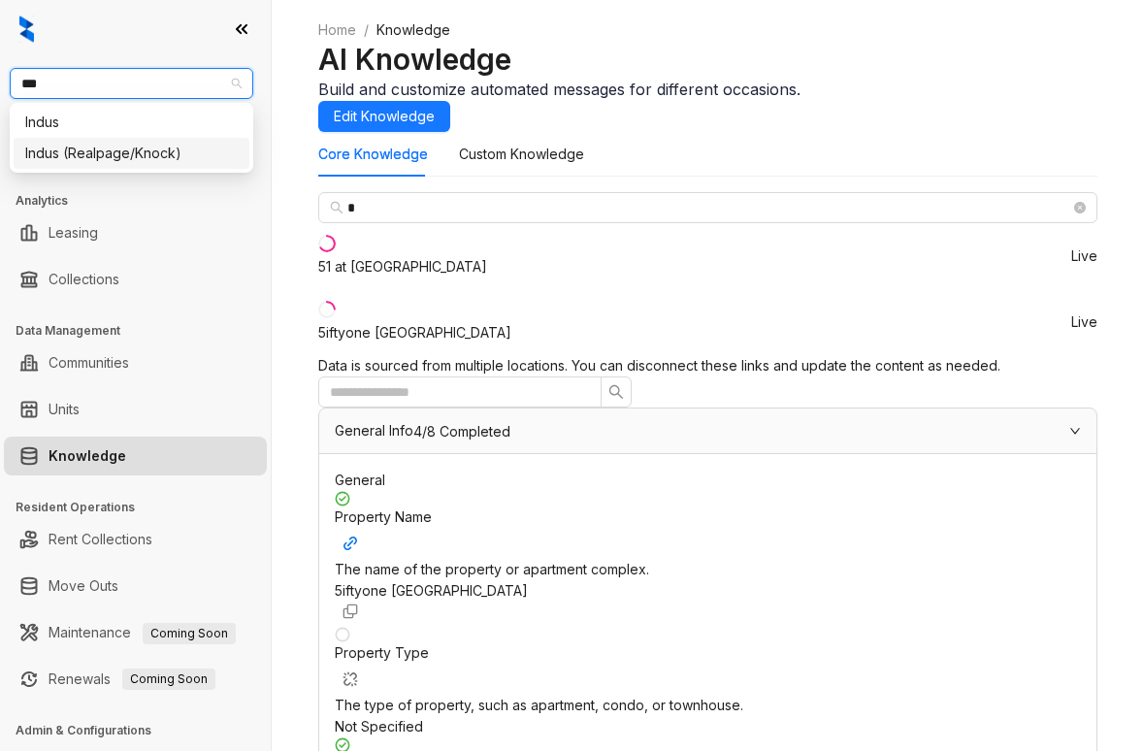
click at [110, 149] on div "Indus (Realpage/Knock)" at bounding box center [131, 153] width 213 height 21
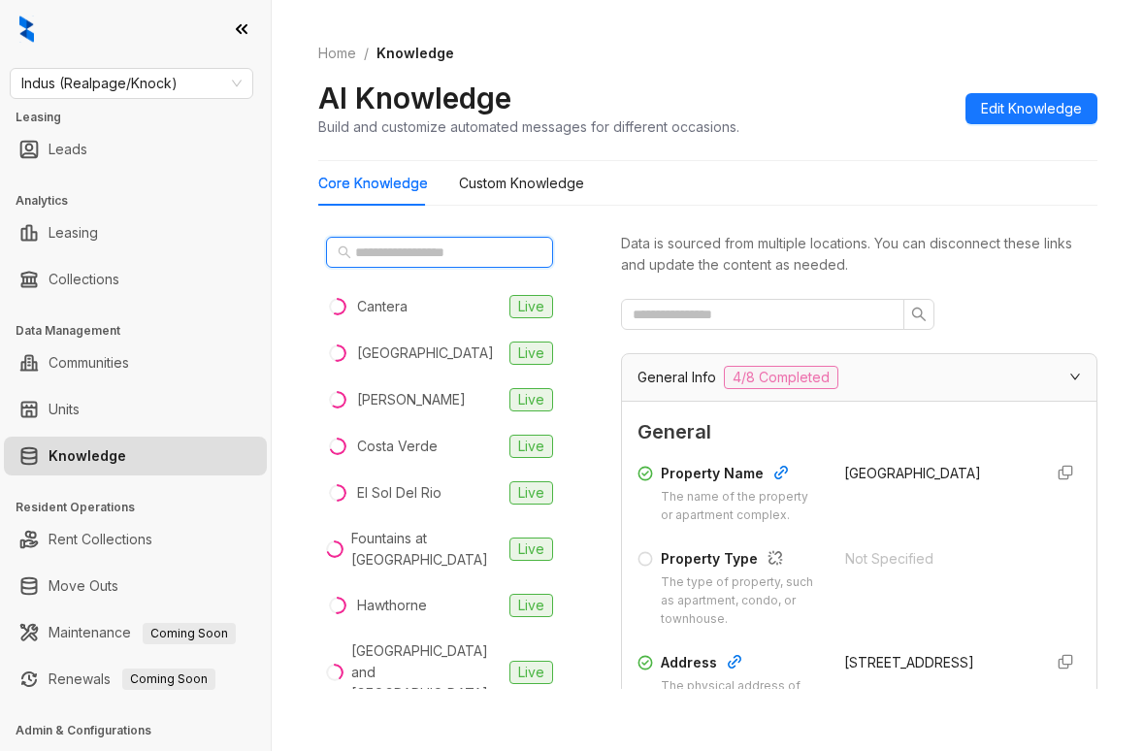
click at [468, 258] on input "text" at bounding box center [440, 252] width 171 height 21
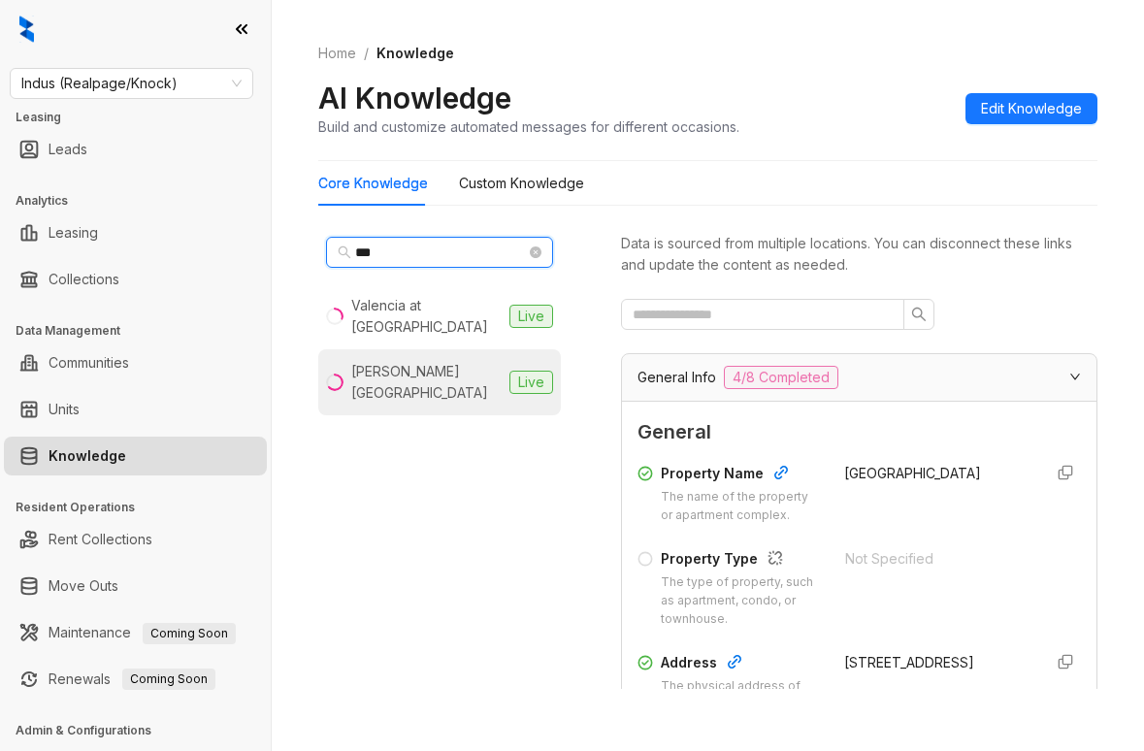
type input "***"
click at [430, 371] on li "[PERSON_NAME] Vista Live" at bounding box center [439, 382] width 243 height 66
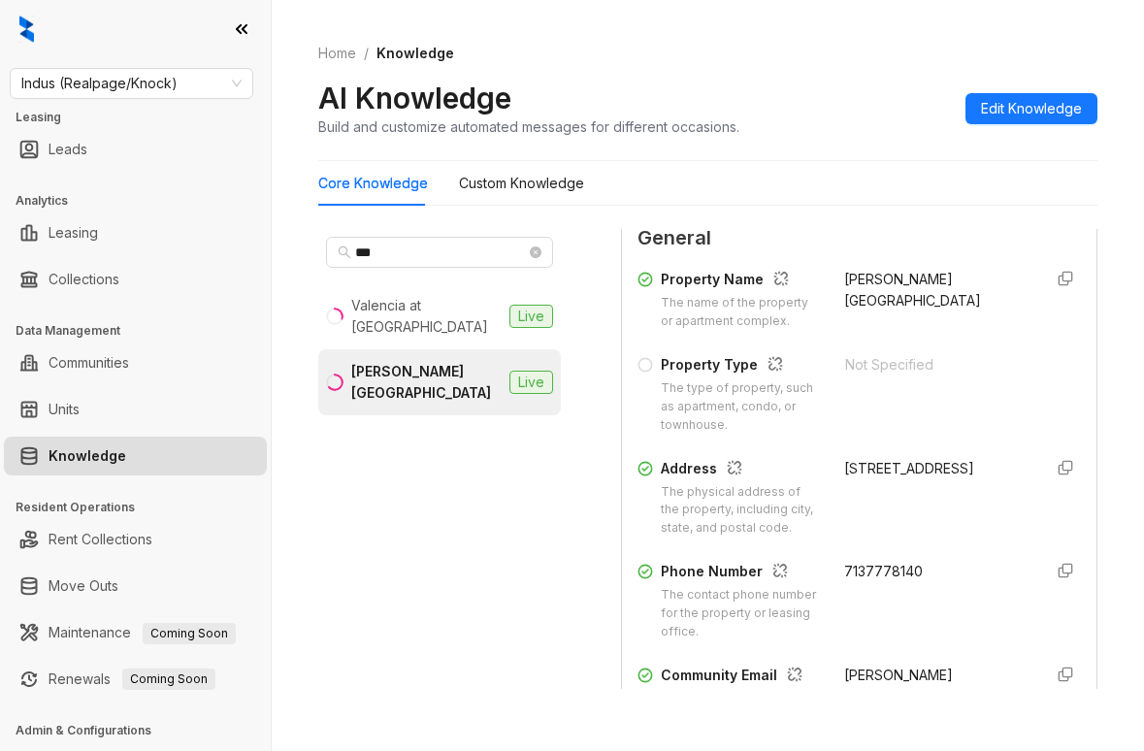
scroll to position [291, 0]
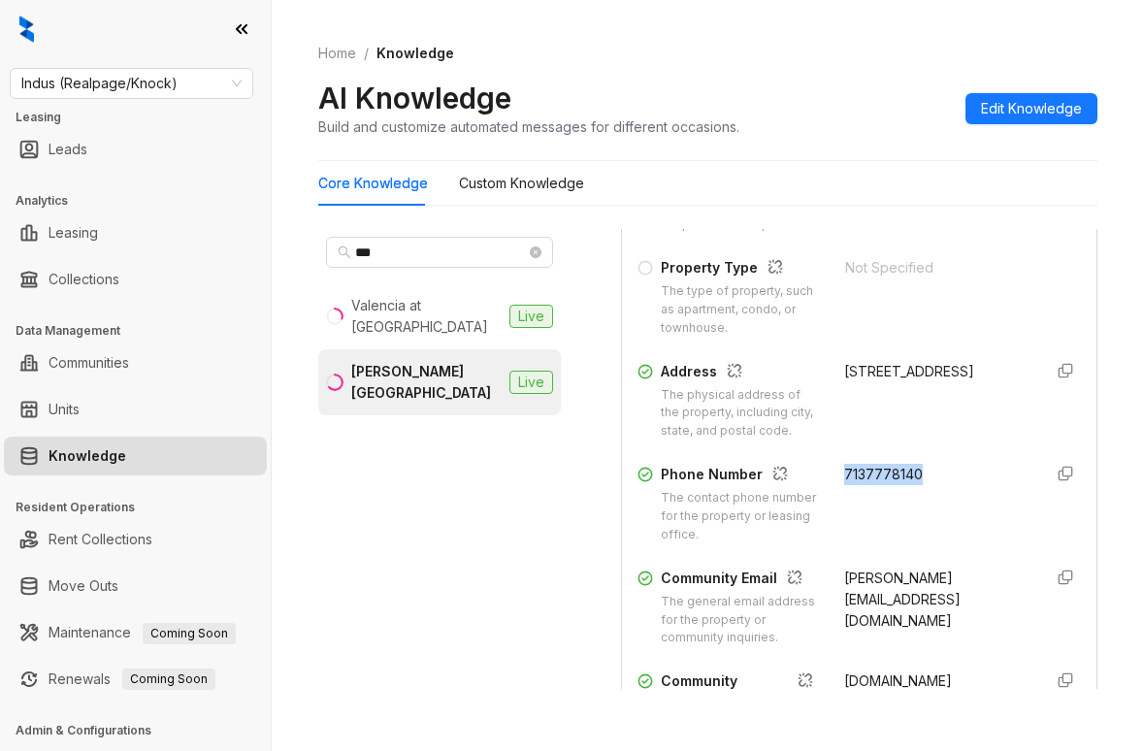
drag, startPoint x: 822, startPoint y: 504, endPoint x: 924, endPoint y: 533, distance: 106.0
click at [924, 533] on div "7137778140" at bounding box center [935, 504] width 183 height 81
copy span "7137778140"
click at [208, 79] on span "Indus (Realpage/Knock)" at bounding box center [131, 83] width 220 height 29
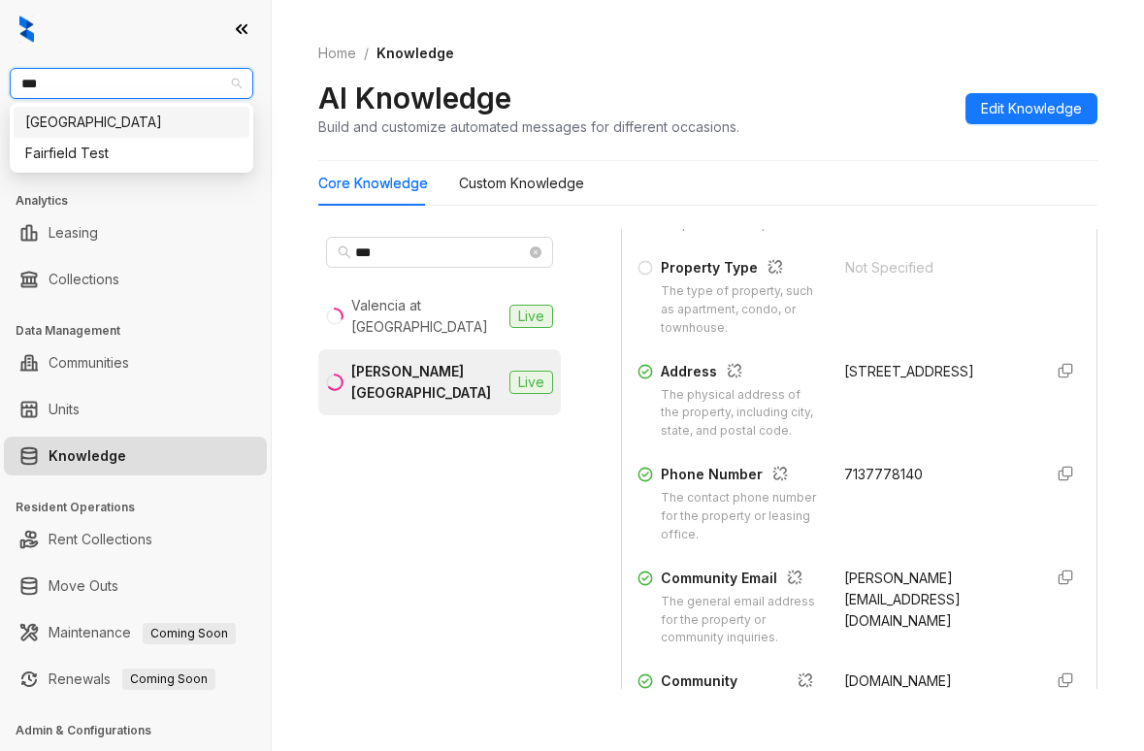
type input "****"
click at [157, 124] on div "[GEOGRAPHIC_DATA]" at bounding box center [131, 122] width 213 height 21
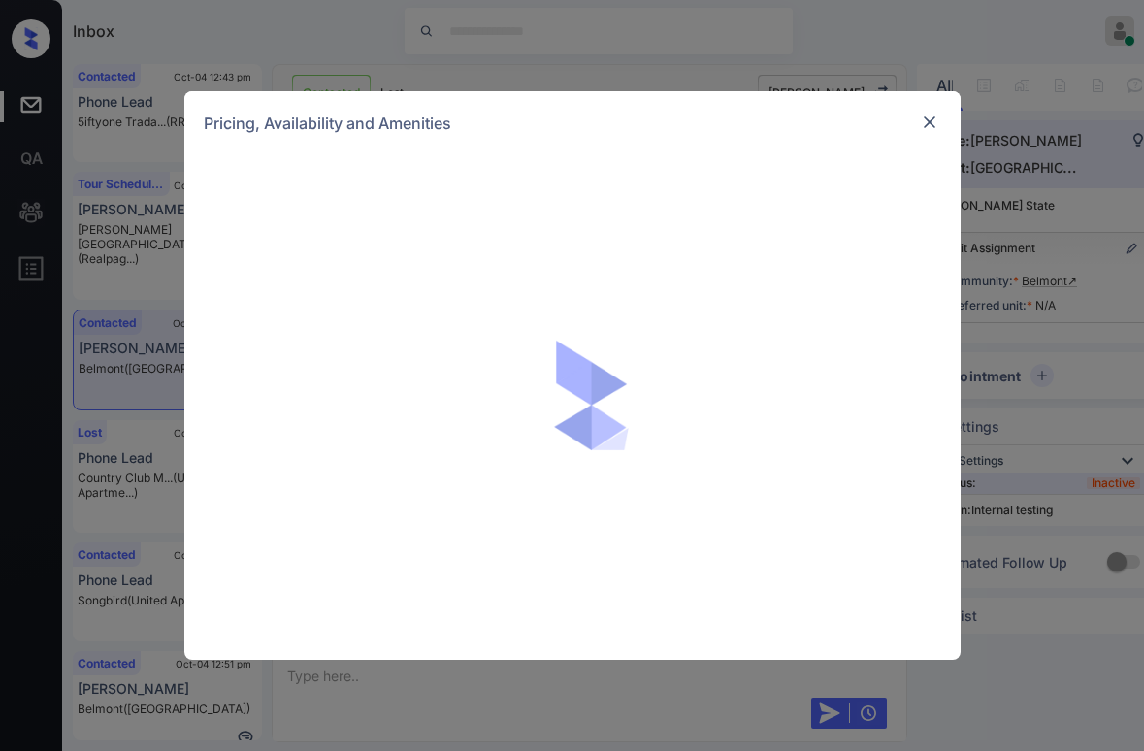
scroll to position [2269, 0]
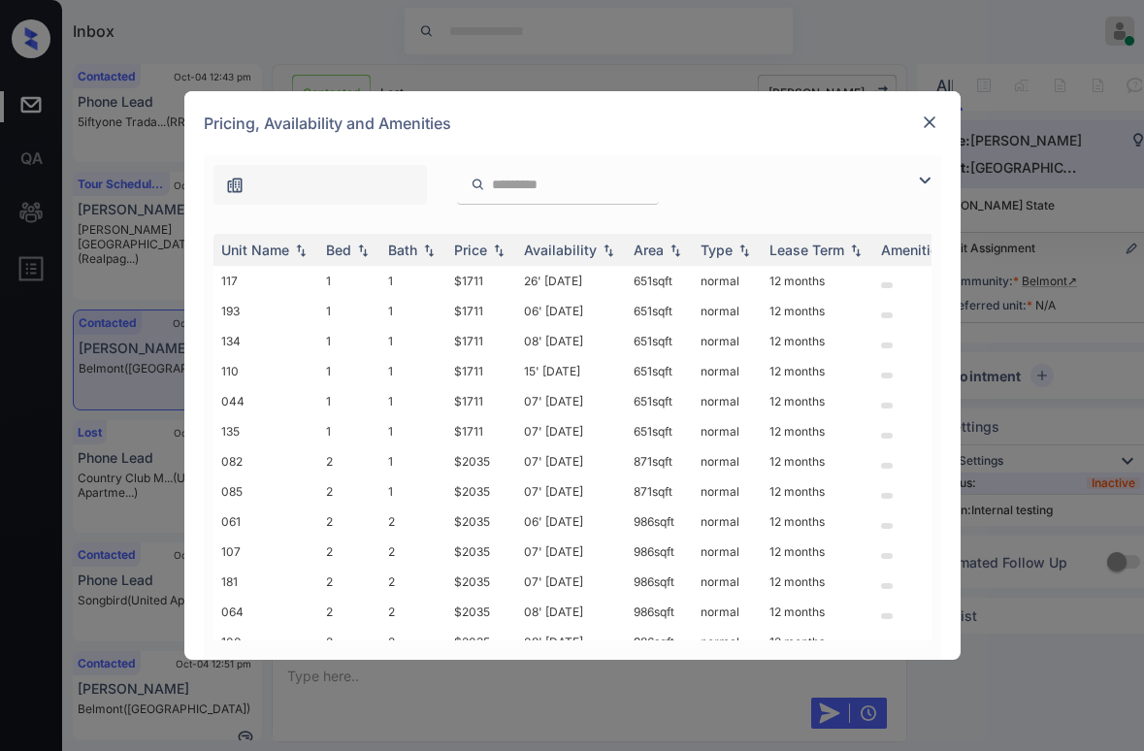
click at [926, 185] on img at bounding box center [924, 180] width 23 height 23
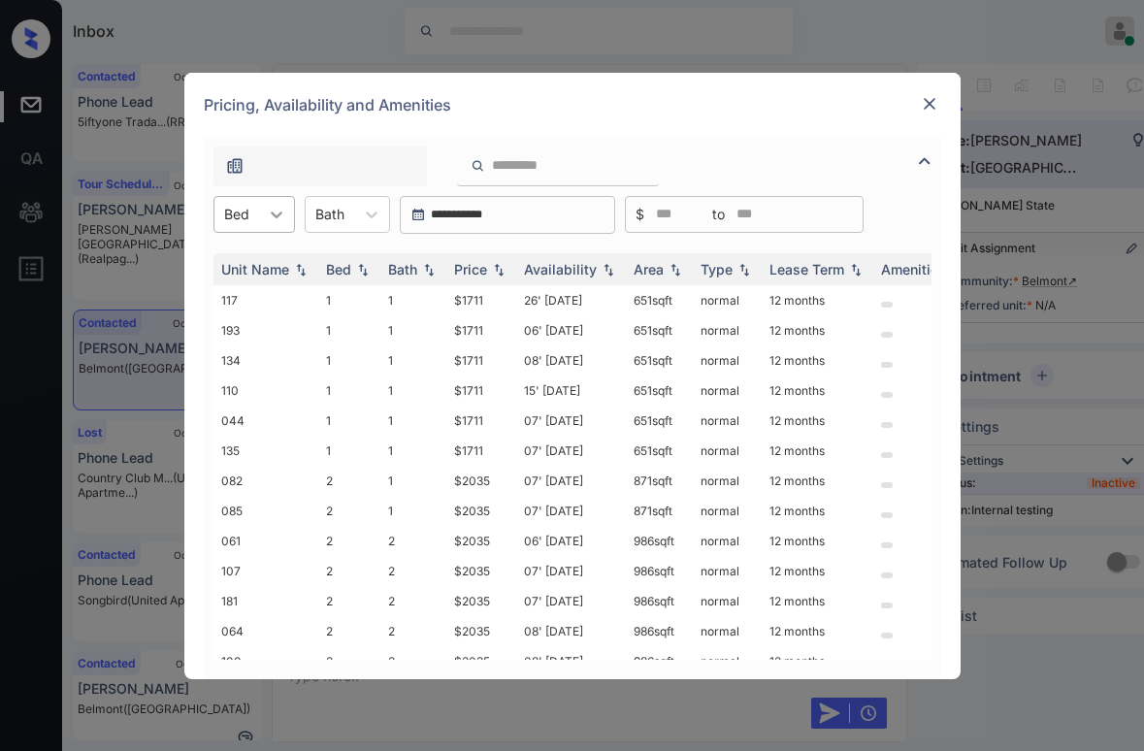
click at [276, 219] on icon at bounding box center [276, 214] width 19 height 19
click at [254, 260] on div "1" at bounding box center [255, 262] width 82 height 35
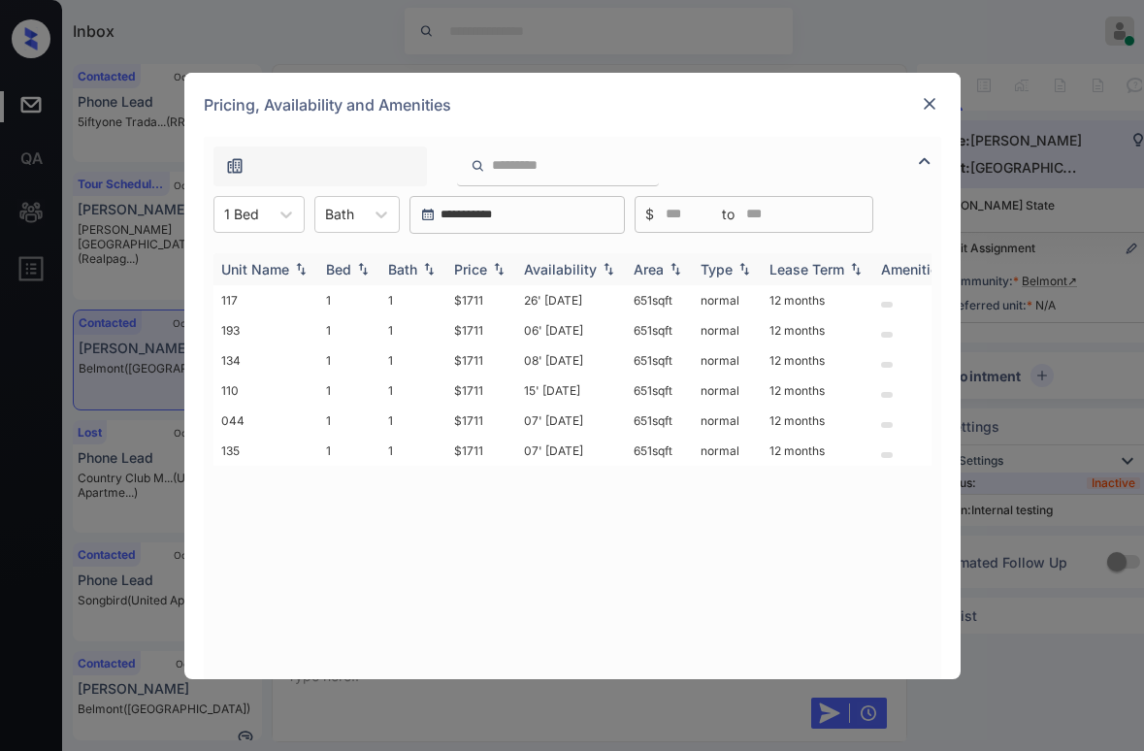
click at [464, 269] on div "Price" at bounding box center [470, 269] width 33 height 17
click at [465, 269] on div "Price" at bounding box center [470, 269] width 33 height 17
click at [472, 300] on td "$1711" at bounding box center [482, 300] width 70 height 30
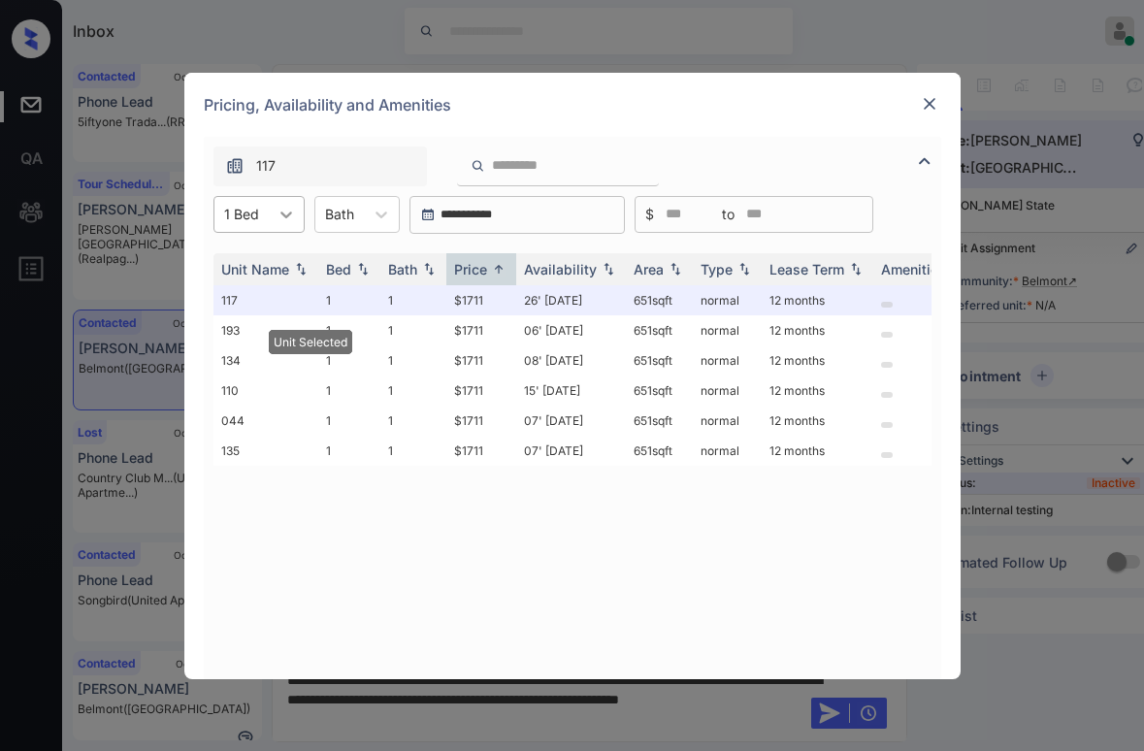
click at [277, 219] on icon at bounding box center [286, 214] width 19 height 19
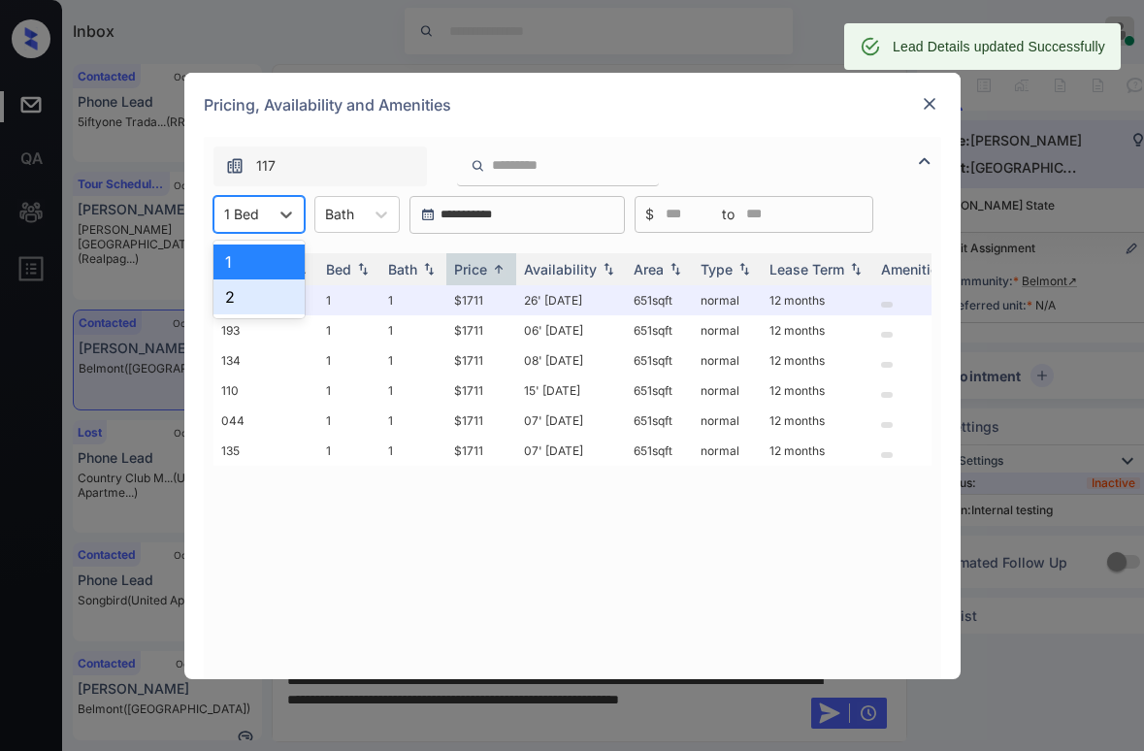
click at [258, 293] on div "2" at bounding box center [259, 297] width 91 height 35
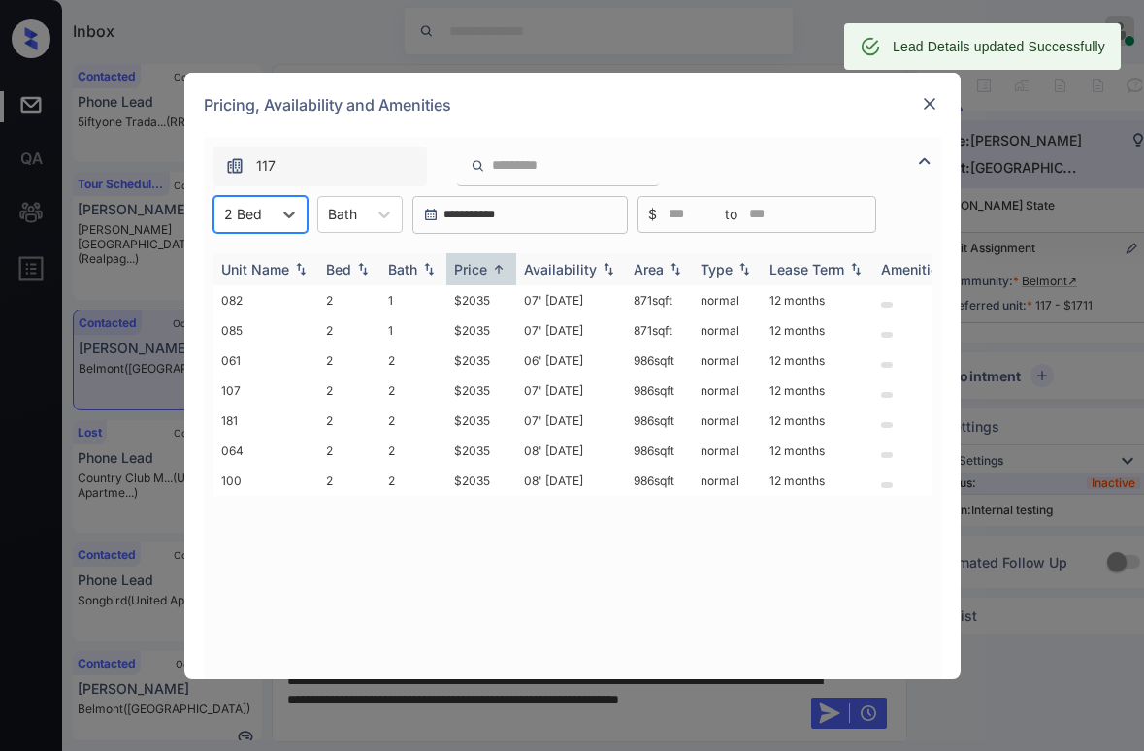
click at [476, 270] on div "Price" at bounding box center [470, 269] width 33 height 17
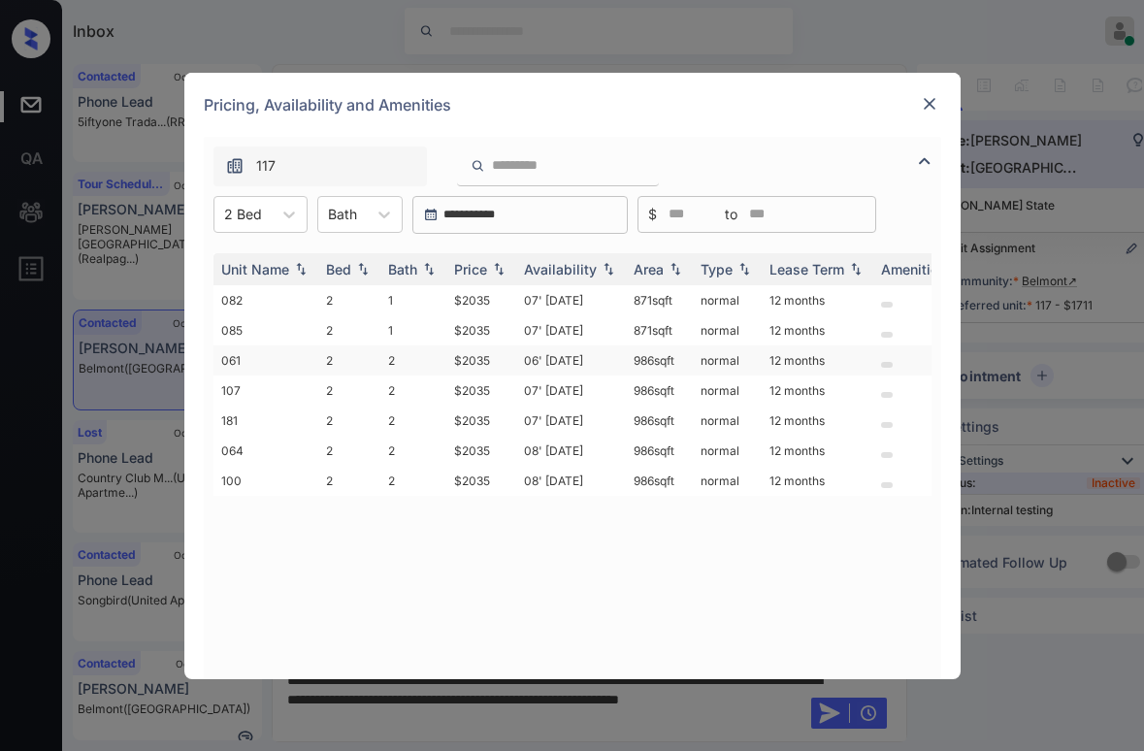
click at [479, 364] on td "$2035" at bounding box center [482, 361] width 70 height 30
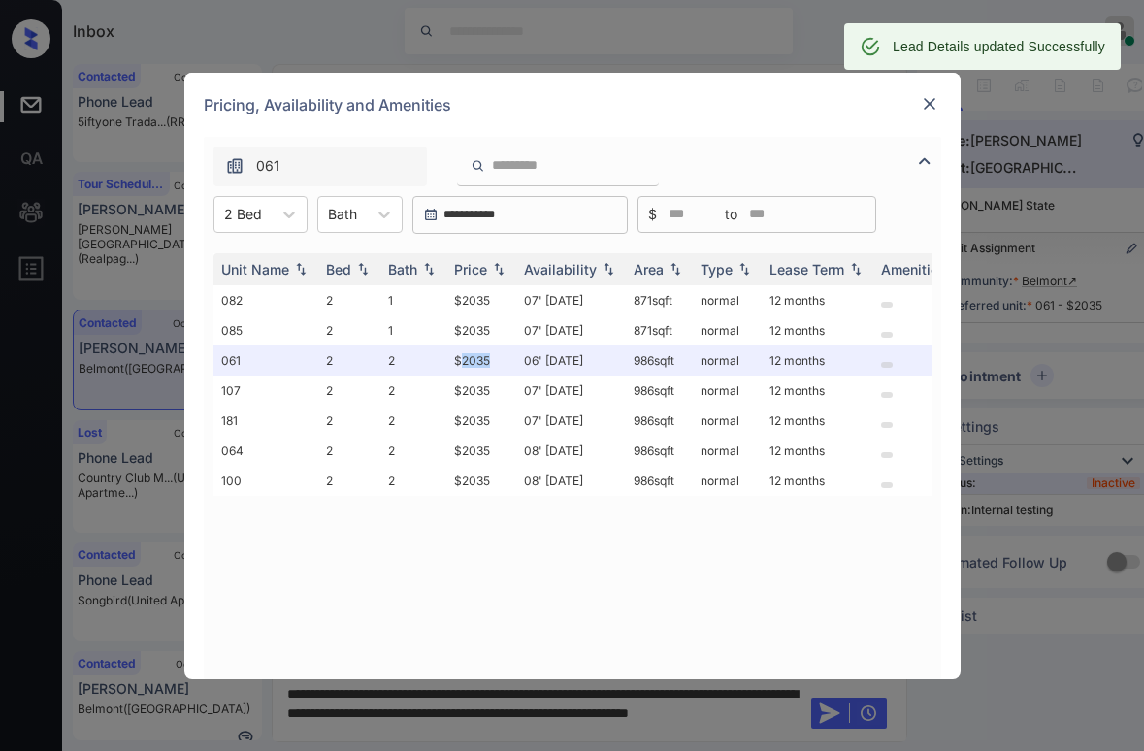
click at [928, 110] on img at bounding box center [929, 103] width 19 height 19
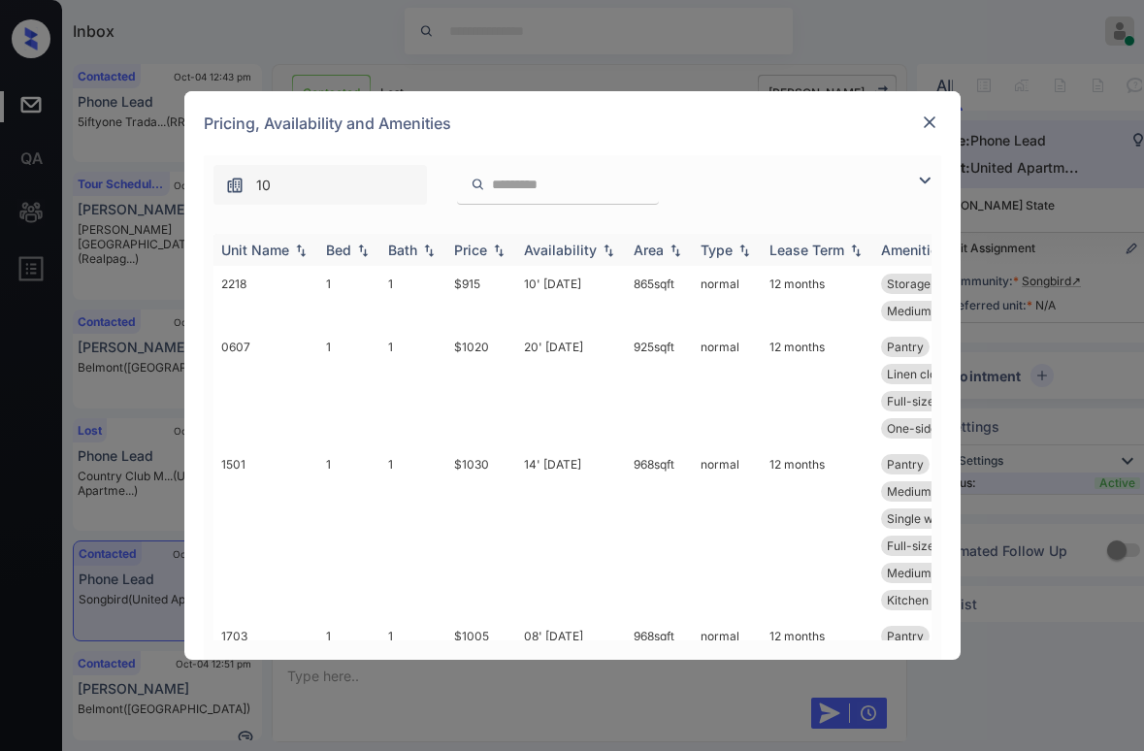
scroll to position [906, 0]
click at [920, 177] on img at bounding box center [924, 180] width 23 height 23
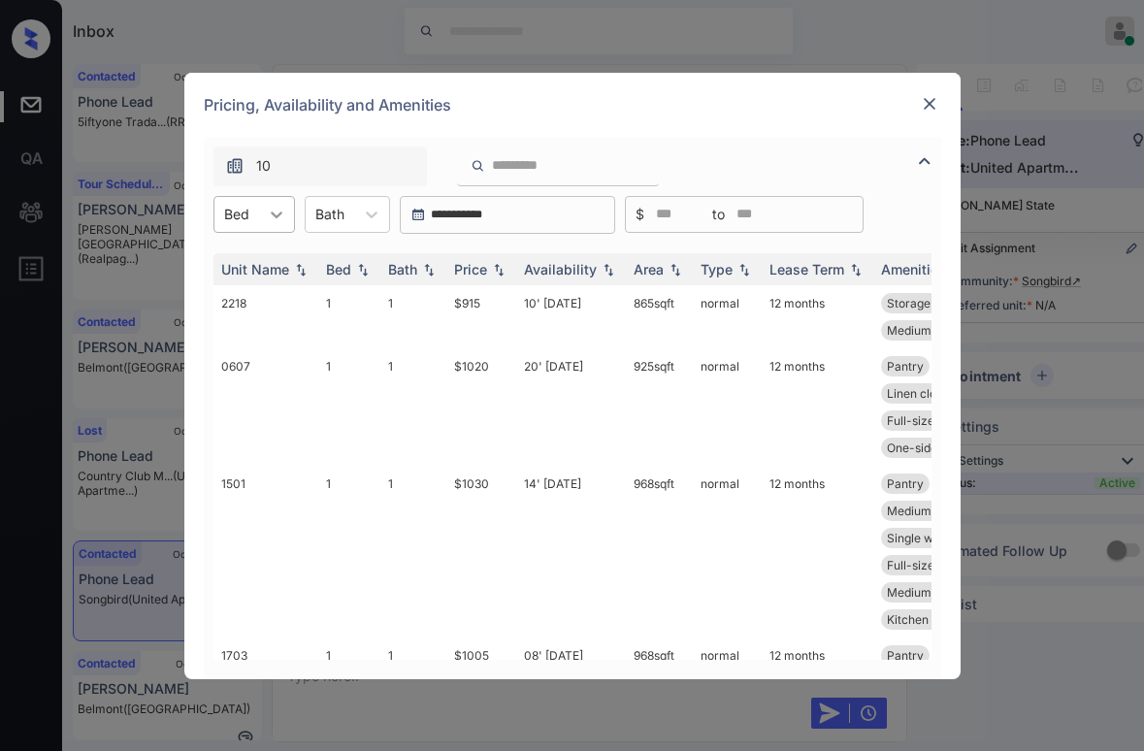
click at [277, 219] on icon at bounding box center [276, 214] width 19 height 19
click at [241, 288] on div "2" at bounding box center [255, 297] width 82 height 35
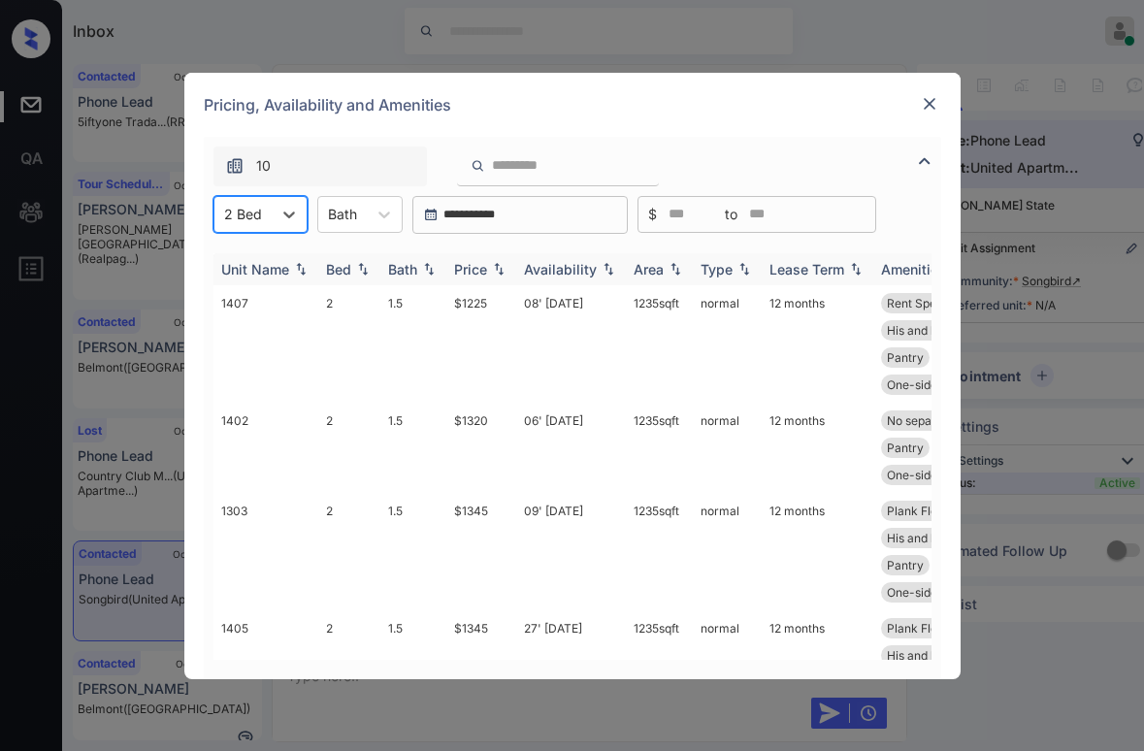
click at [467, 266] on div "Price" at bounding box center [470, 269] width 33 height 17
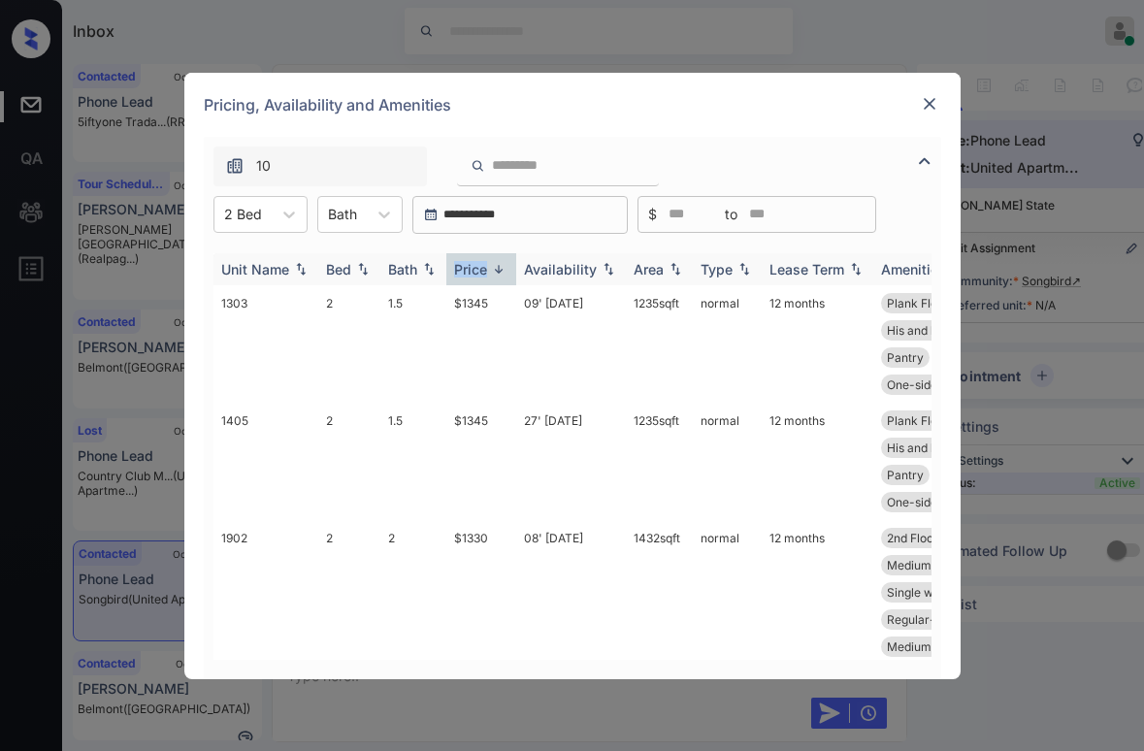
click at [467, 266] on div "Price" at bounding box center [470, 269] width 33 height 17
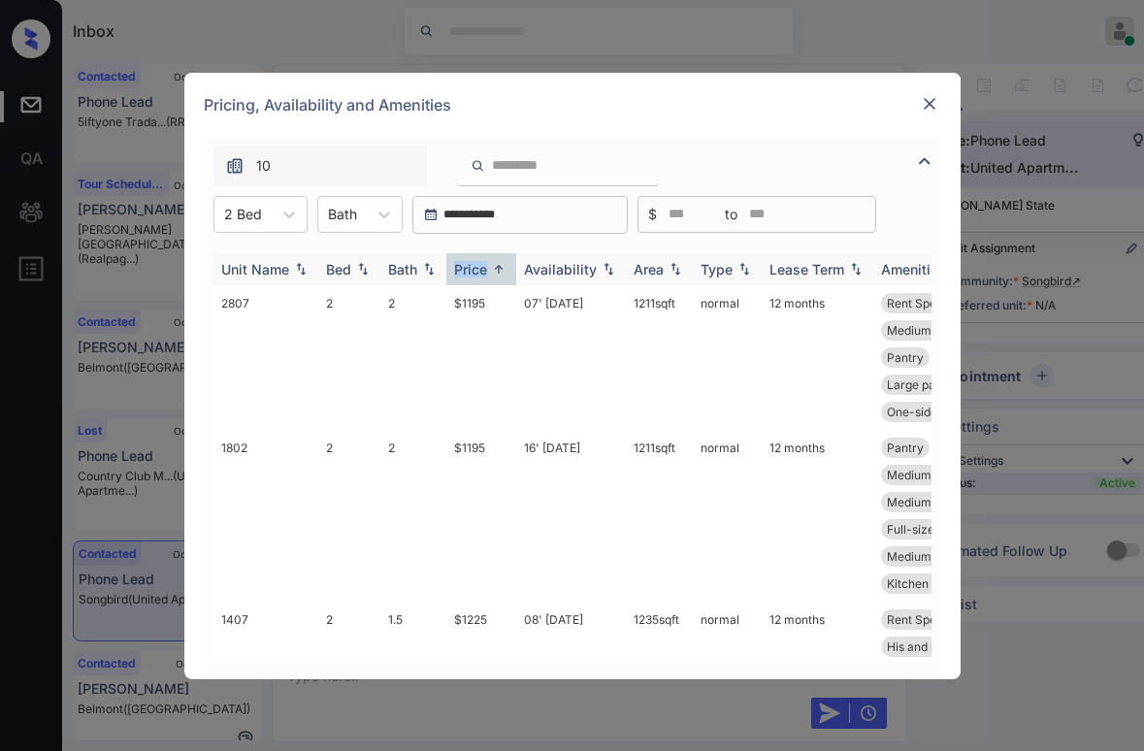
click at [476, 268] on div "Price" at bounding box center [470, 269] width 33 height 17
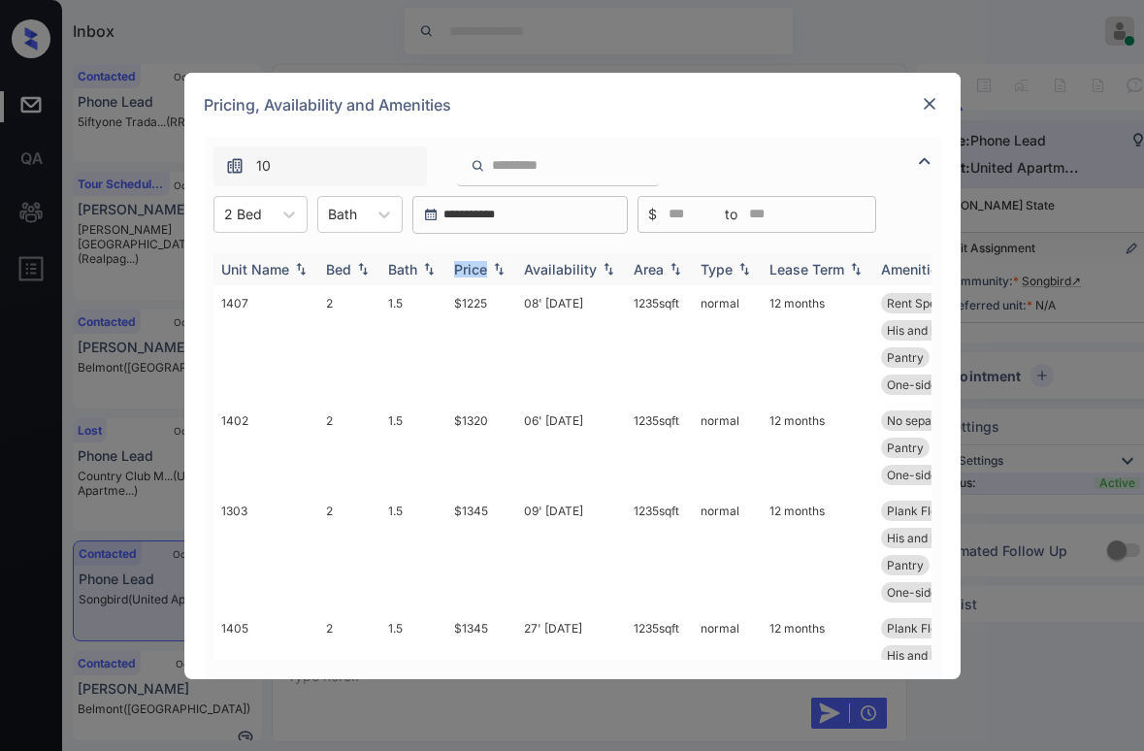
click at [476, 268] on div "Price" at bounding box center [470, 269] width 33 height 17
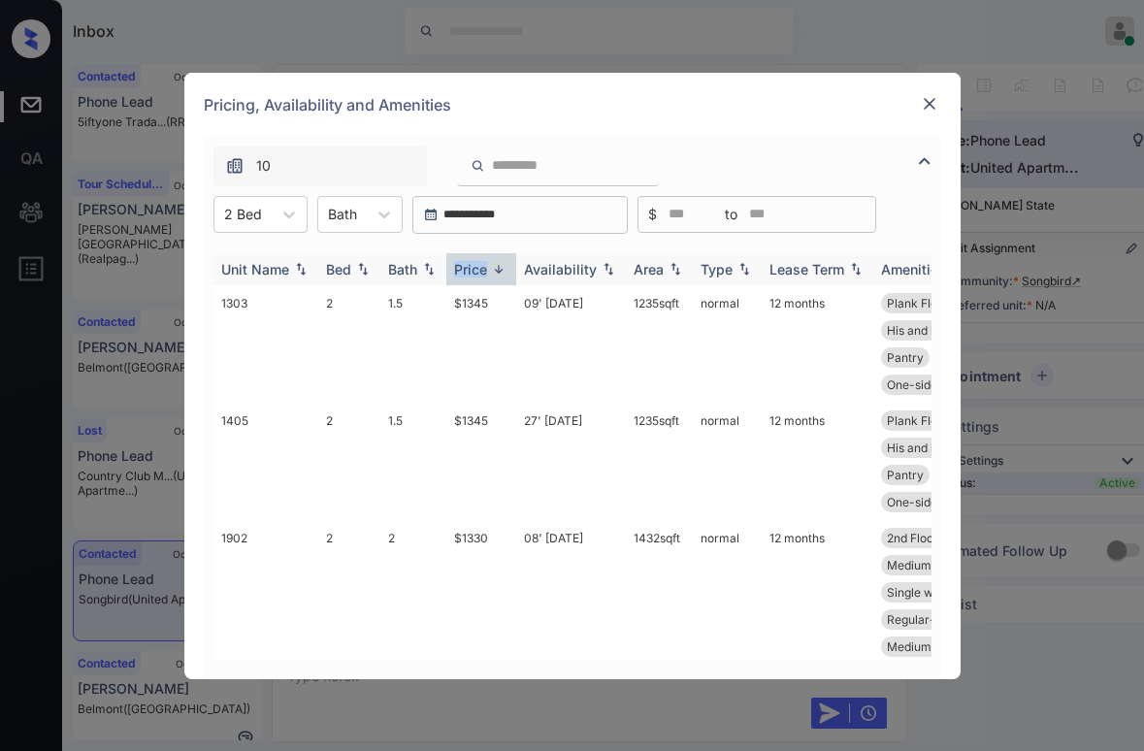
click at [476, 268] on div "Price" at bounding box center [470, 269] width 33 height 17
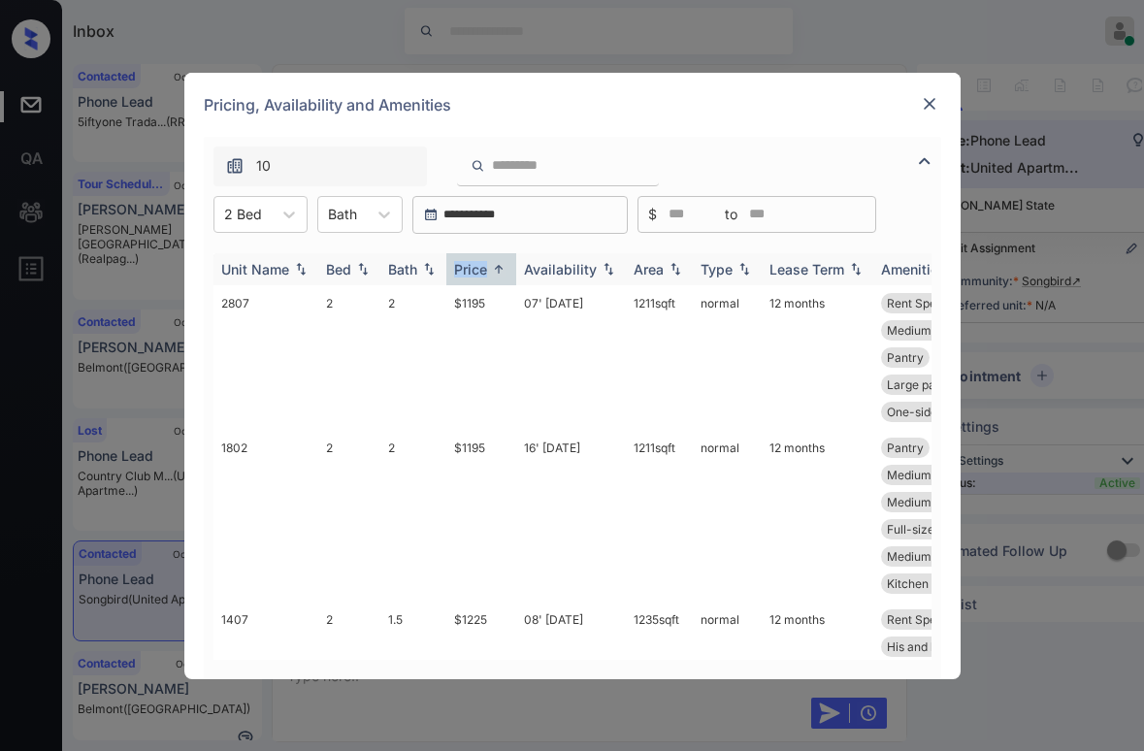
click at [476, 268] on div "Price" at bounding box center [470, 269] width 33 height 17
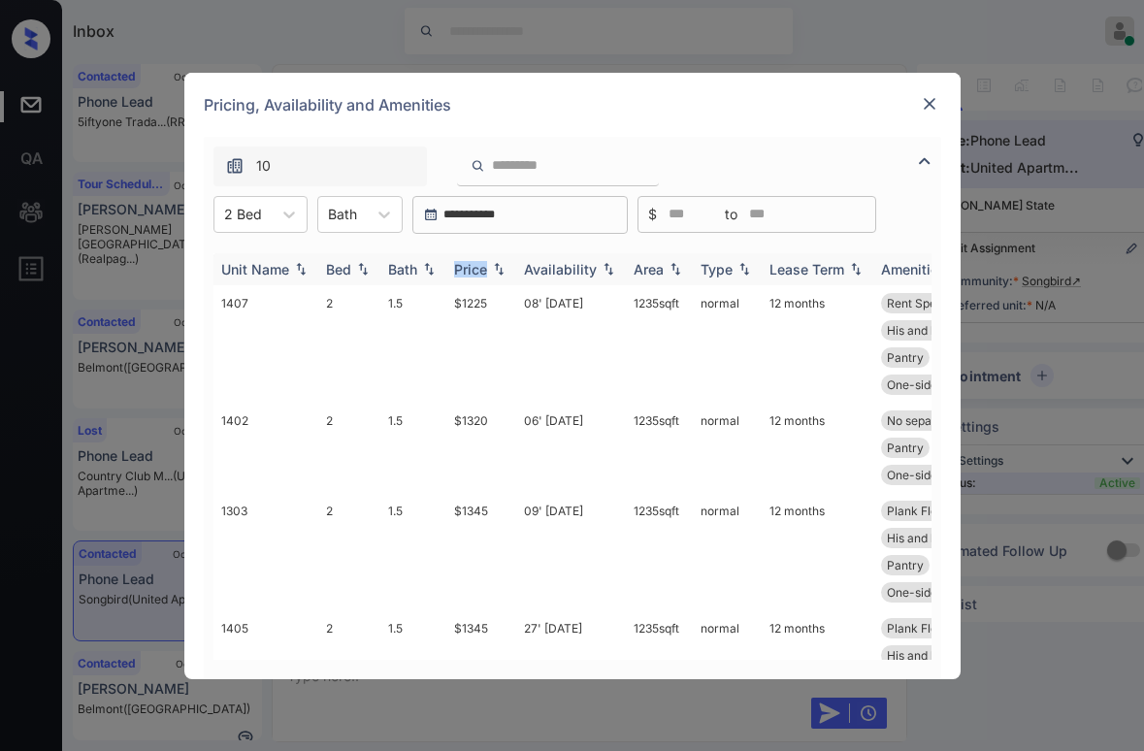
click at [476, 268] on div "Price" at bounding box center [470, 269] width 33 height 17
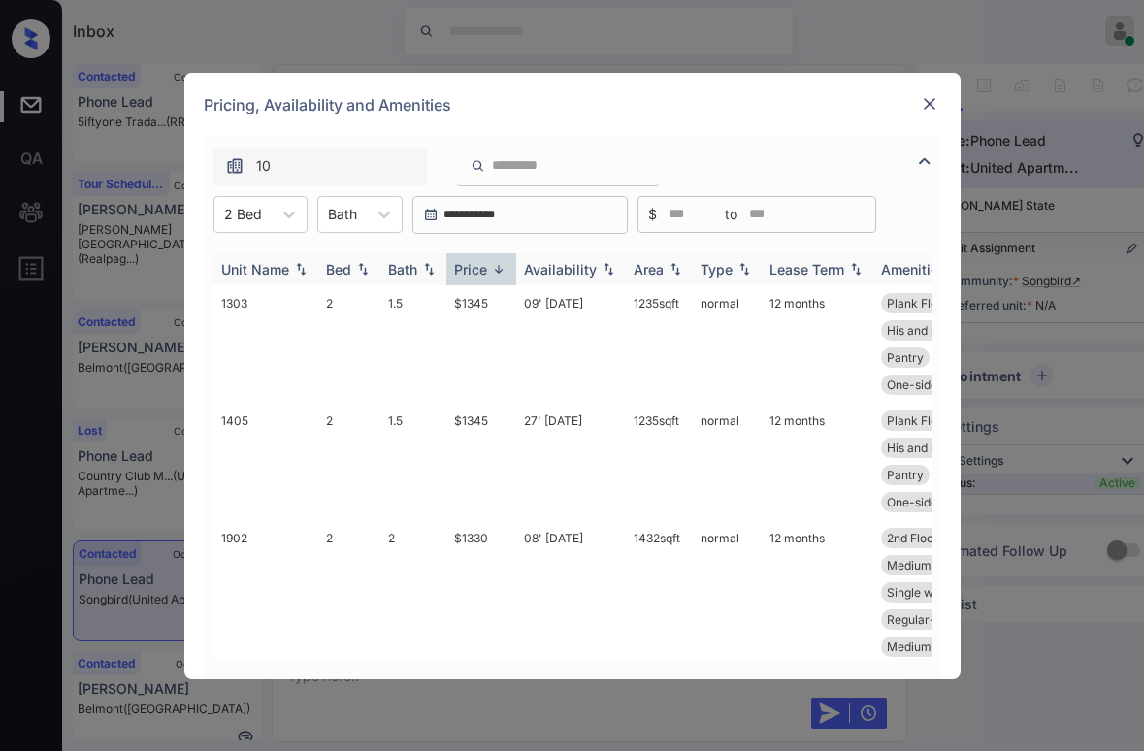
click at [476, 268] on div "Price" at bounding box center [470, 269] width 33 height 17
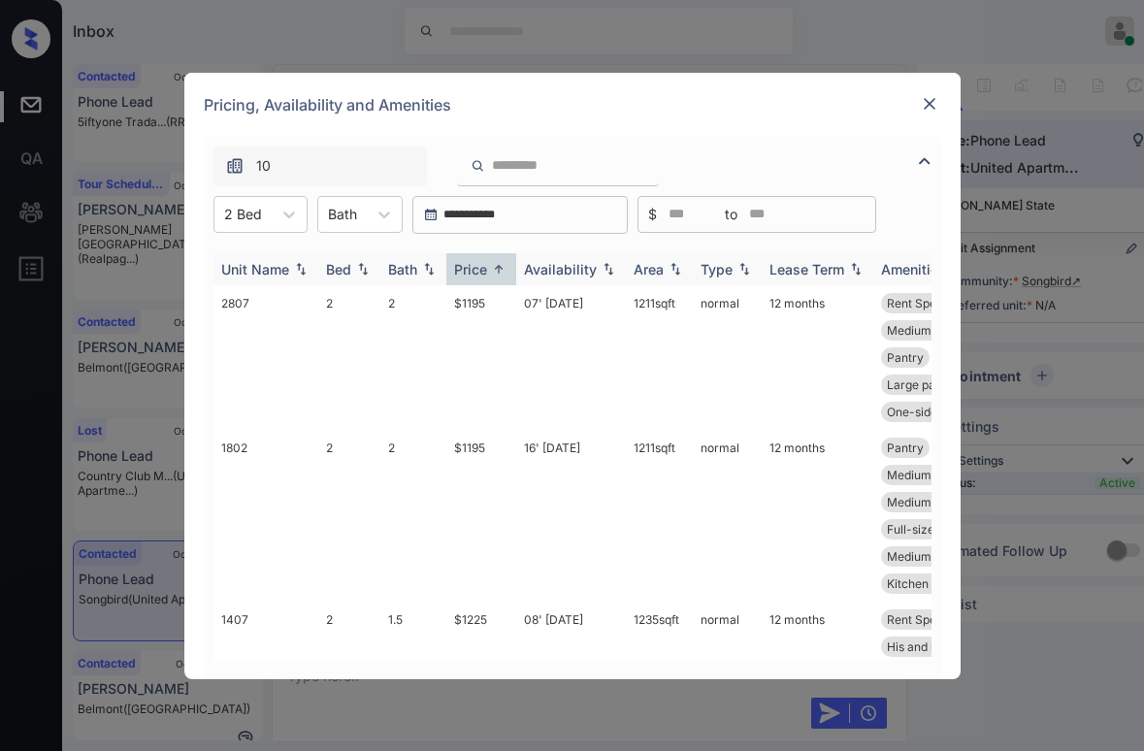
click at [495, 280] on th "Price" at bounding box center [482, 269] width 70 height 32
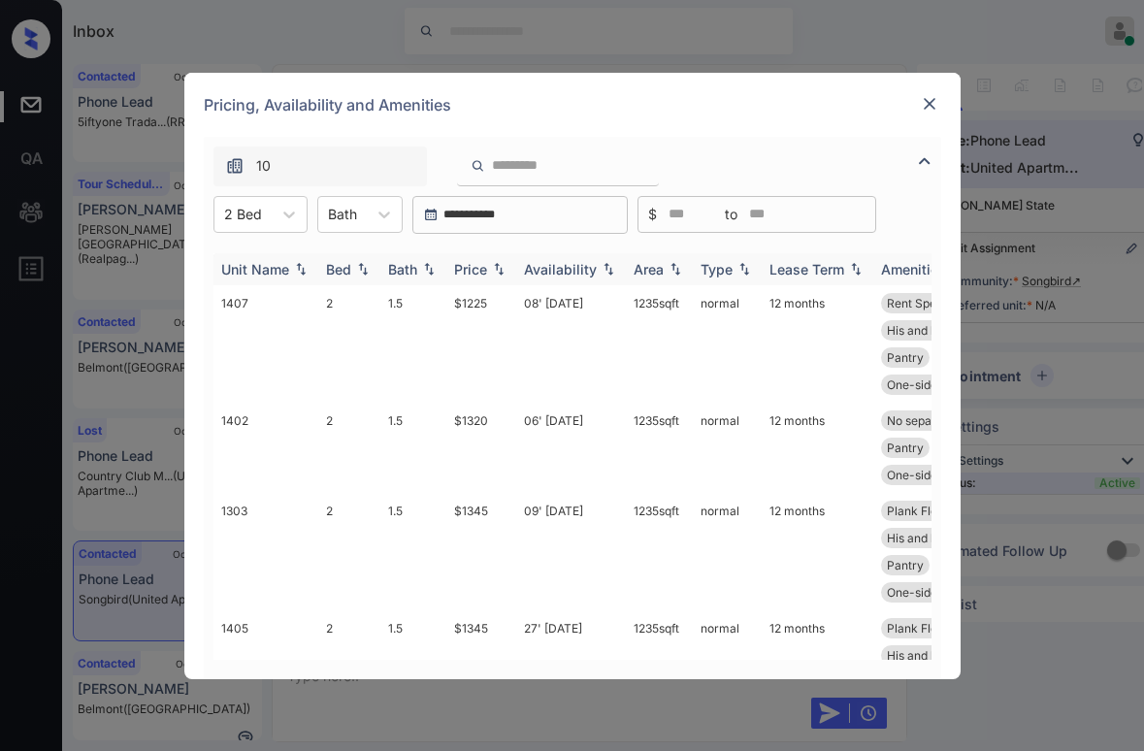
click at [493, 273] on img at bounding box center [498, 269] width 19 height 14
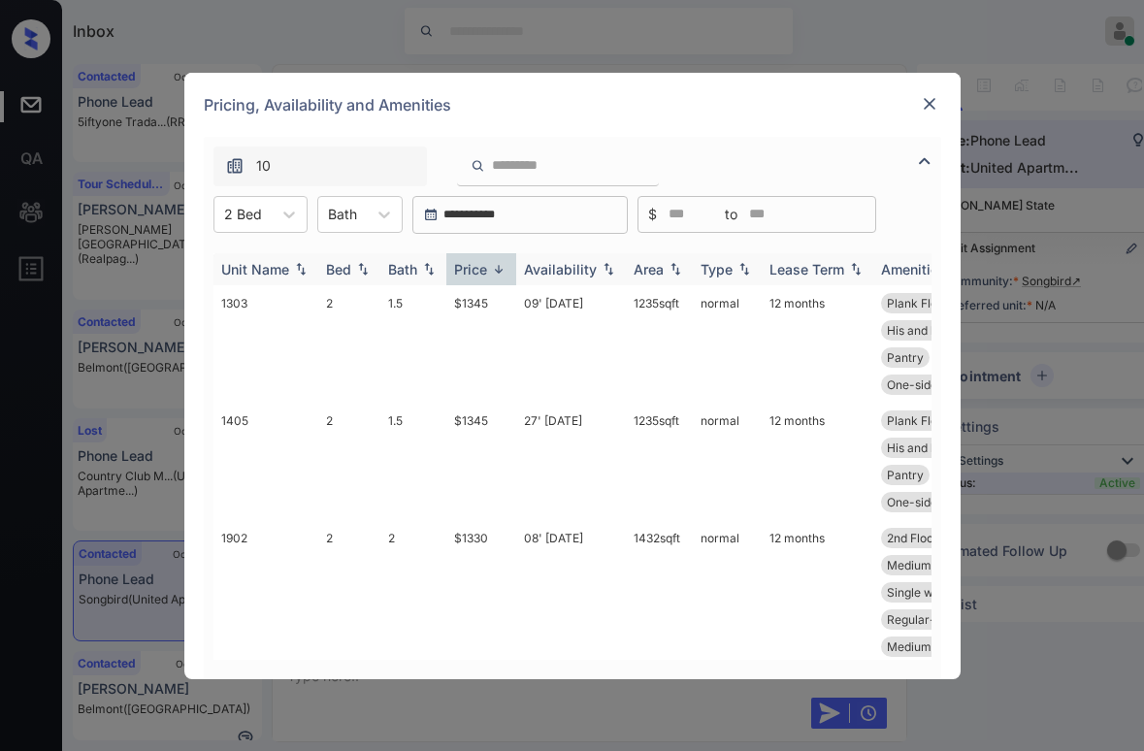
click at [493, 273] on img at bounding box center [498, 269] width 19 height 15
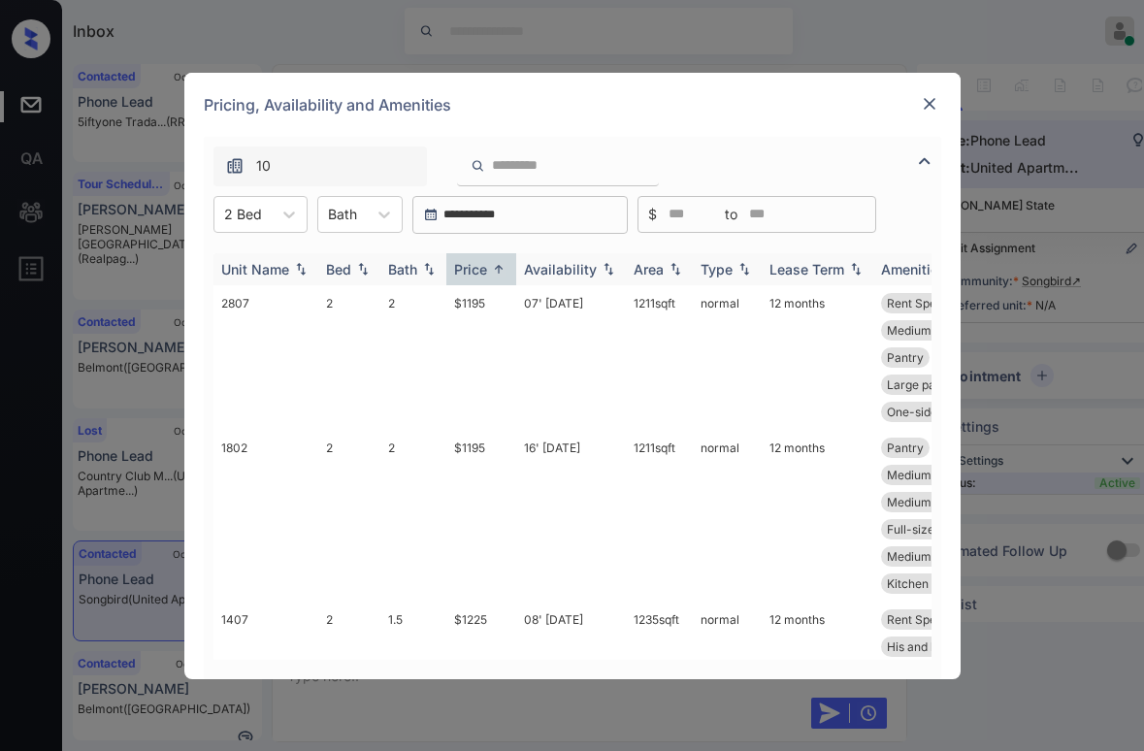
click at [486, 276] on div "Price" at bounding box center [470, 269] width 33 height 17
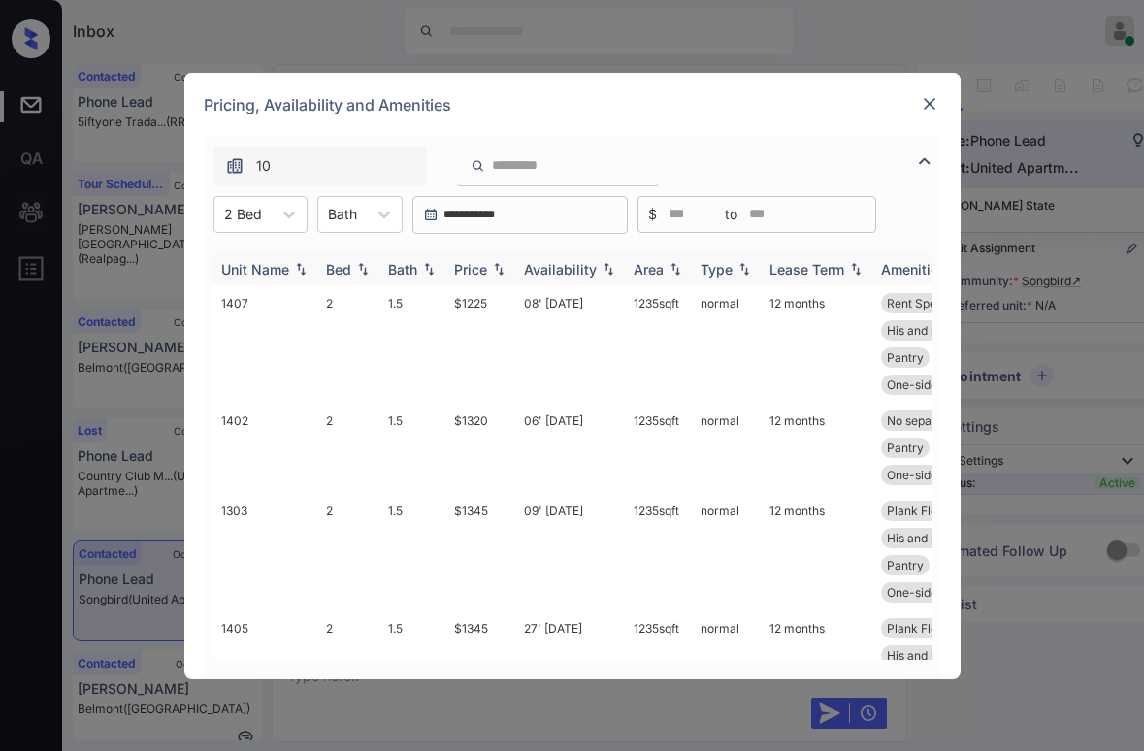
click at [486, 276] on div "Price" at bounding box center [470, 269] width 33 height 17
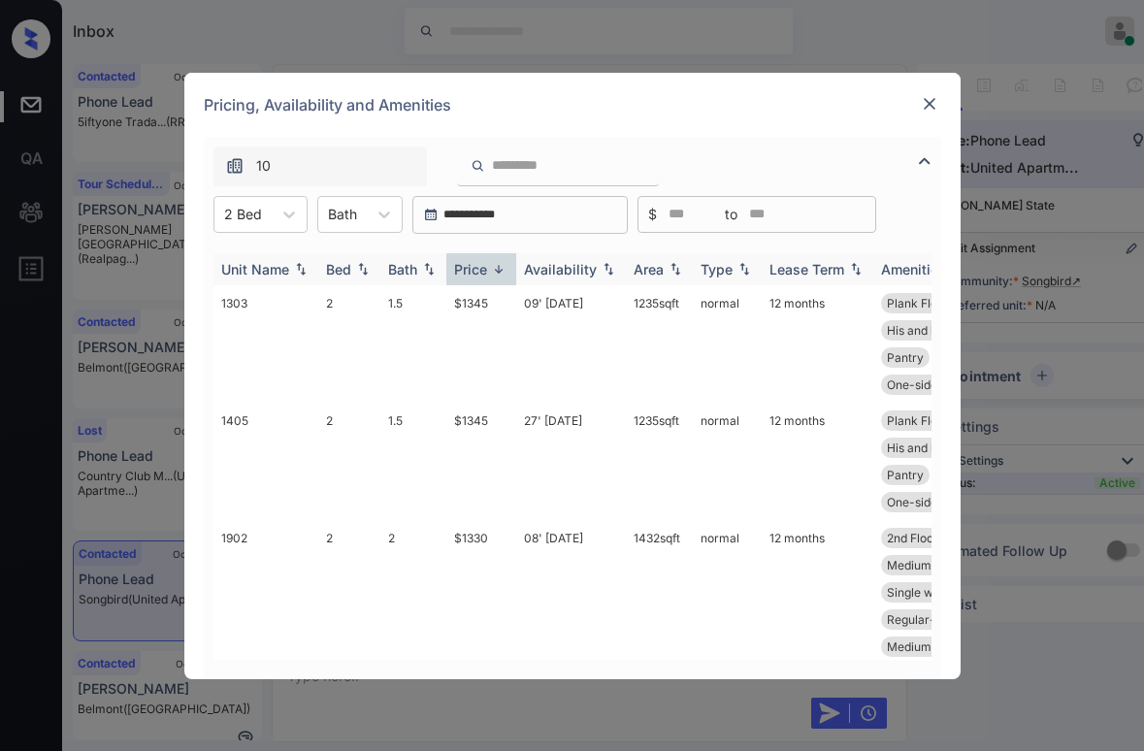
click at [486, 276] on div "Price" at bounding box center [470, 269] width 33 height 17
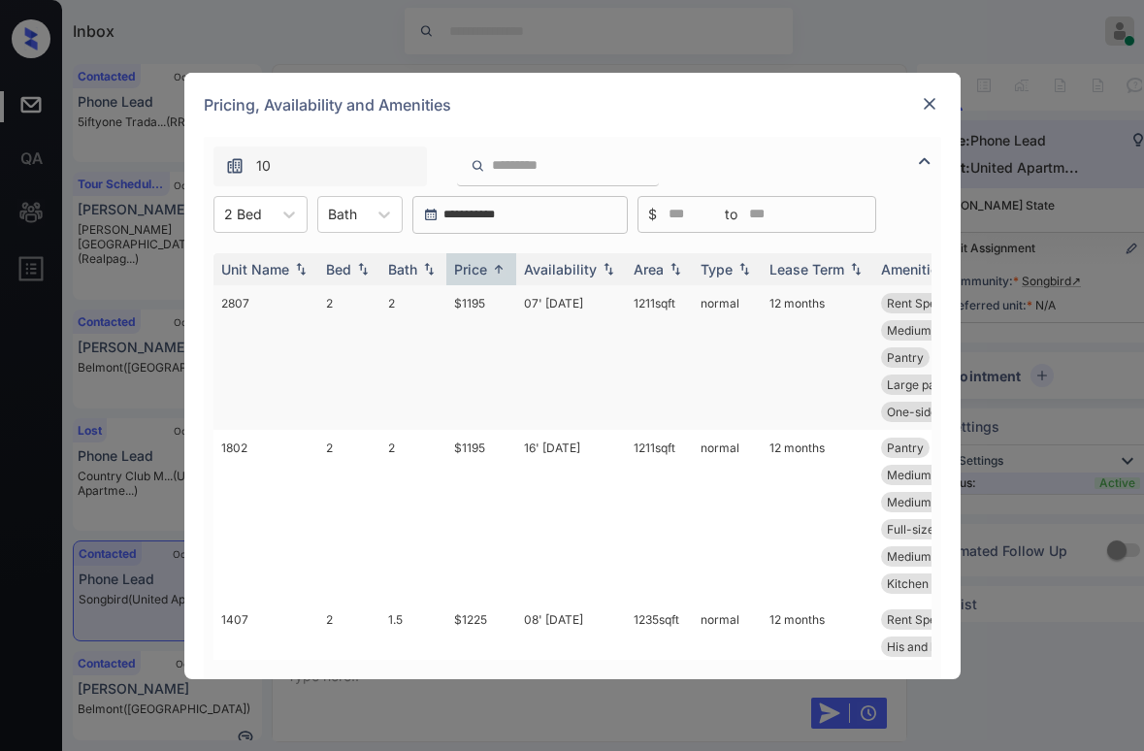
click at [482, 311] on td "$1195" at bounding box center [482, 357] width 70 height 145
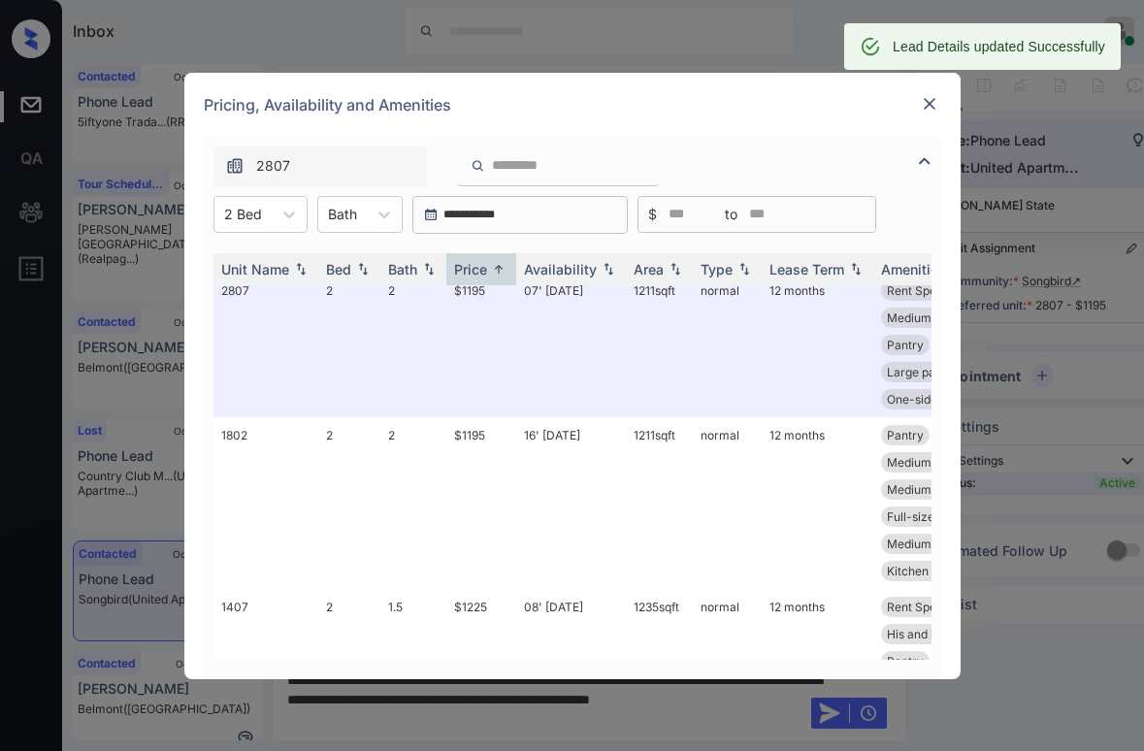
scroll to position [0, 0]
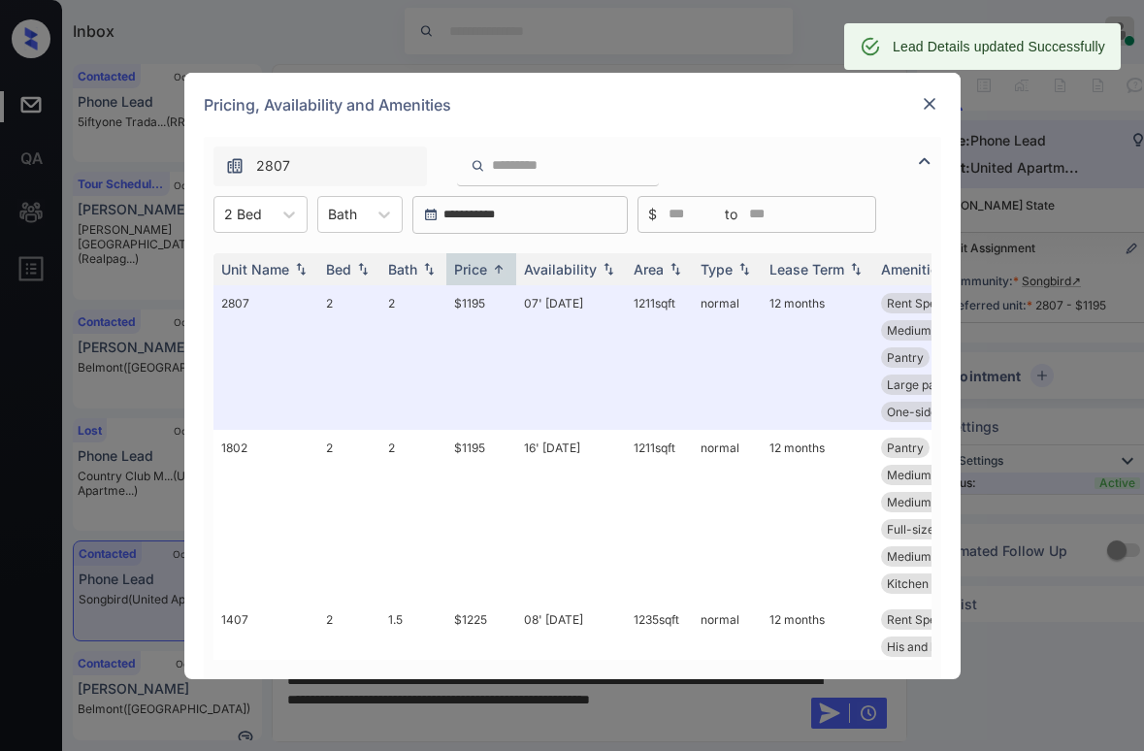
click at [932, 112] on img at bounding box center [929, 103] width 19 height 19
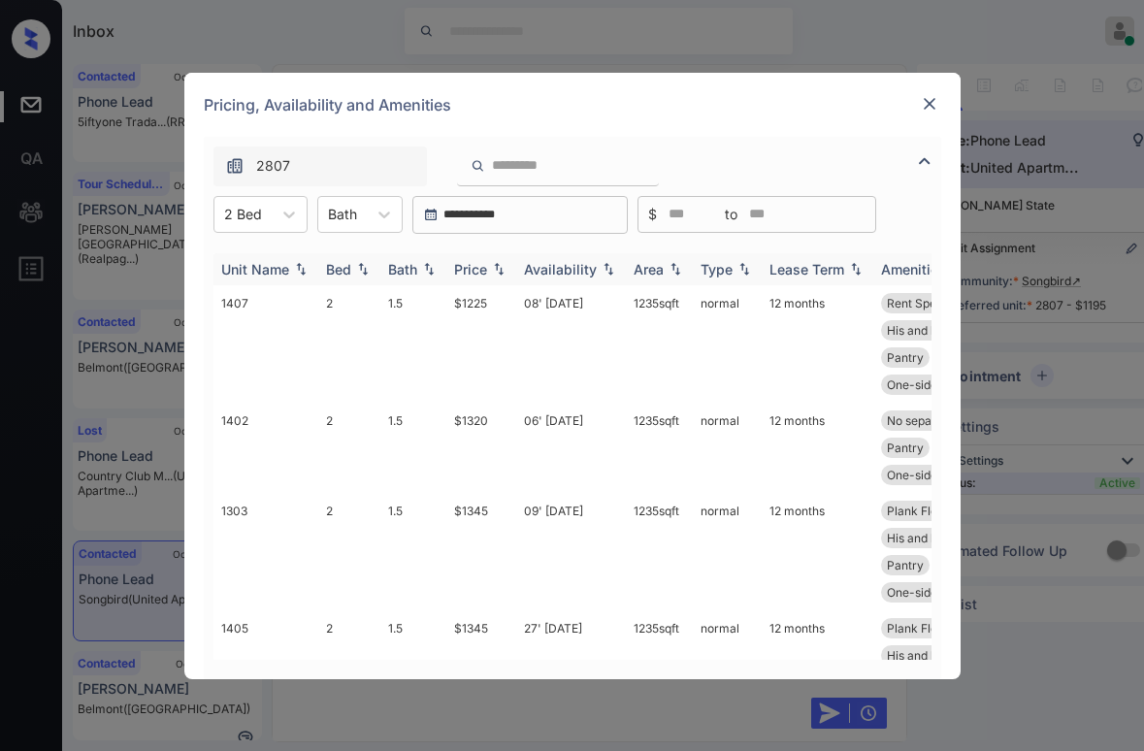
scroll to position [741, 0]
click at [471, 266] on div "Price" at bounding box center [470, 269] width 33 height 17
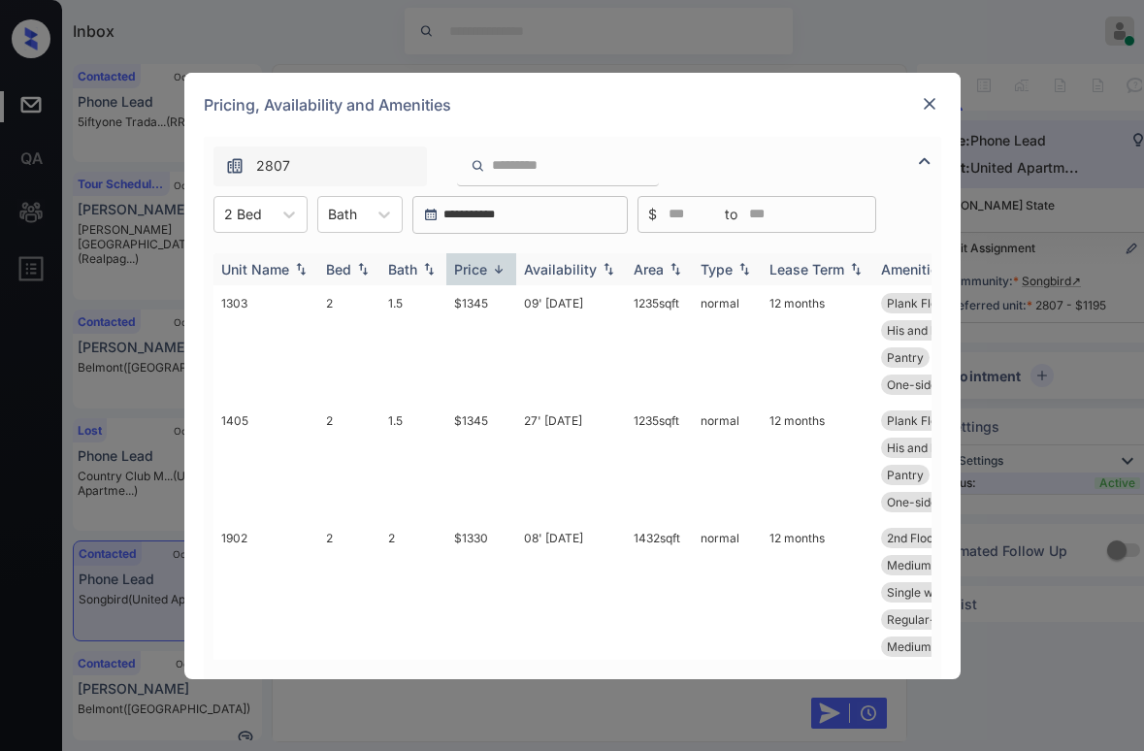
click at [475, 269] on div "Price" at bounding box center [470, 269] width 33 height 17
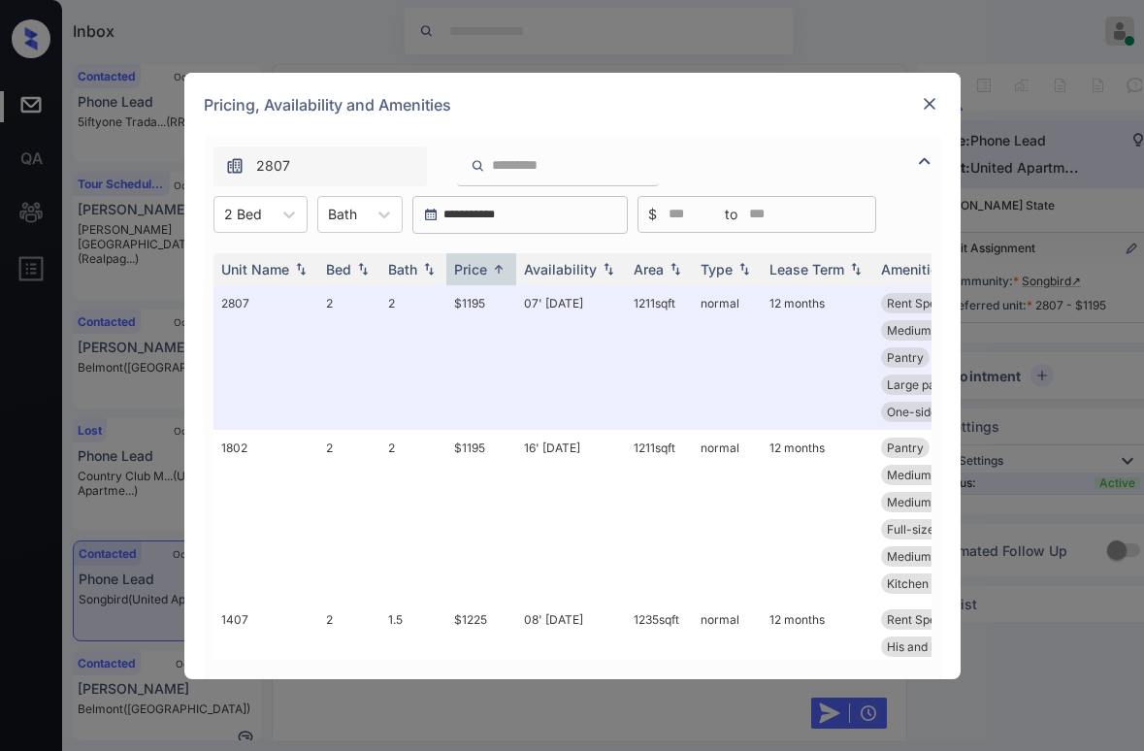
click at [937, 97] on img at bounding box center [929, 103] width 19 height 19
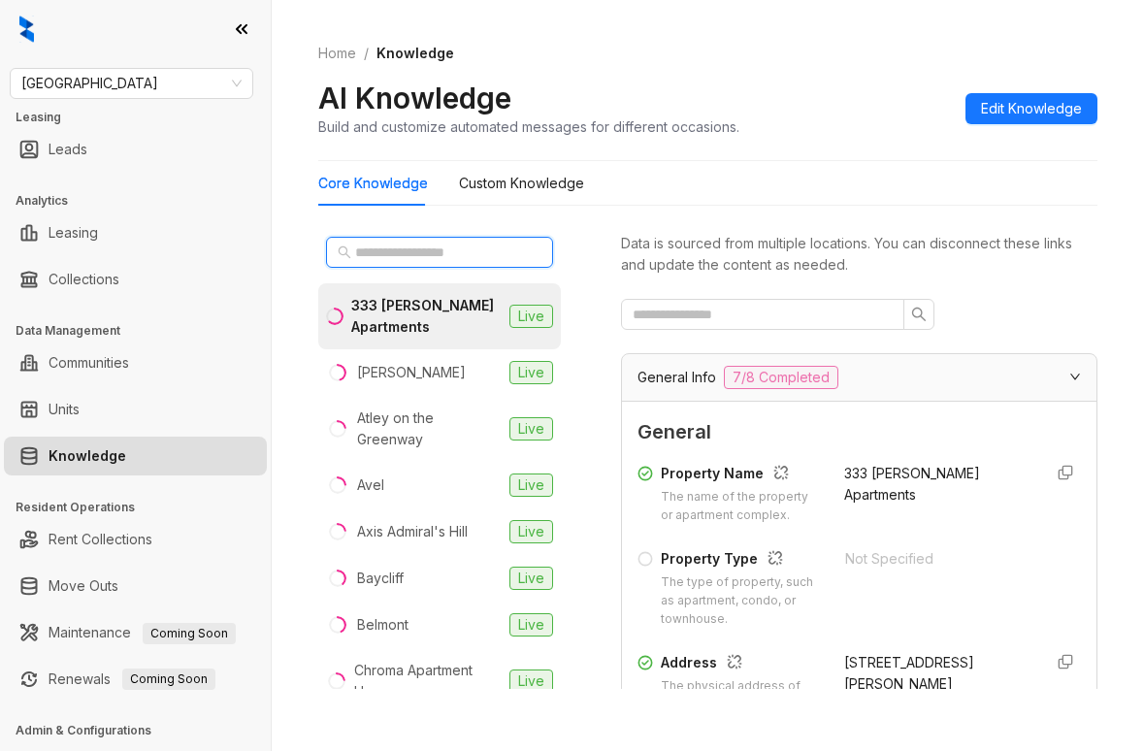
click at [411, 258] on input "text" at bounding box center [440, 252] width 171 height 21
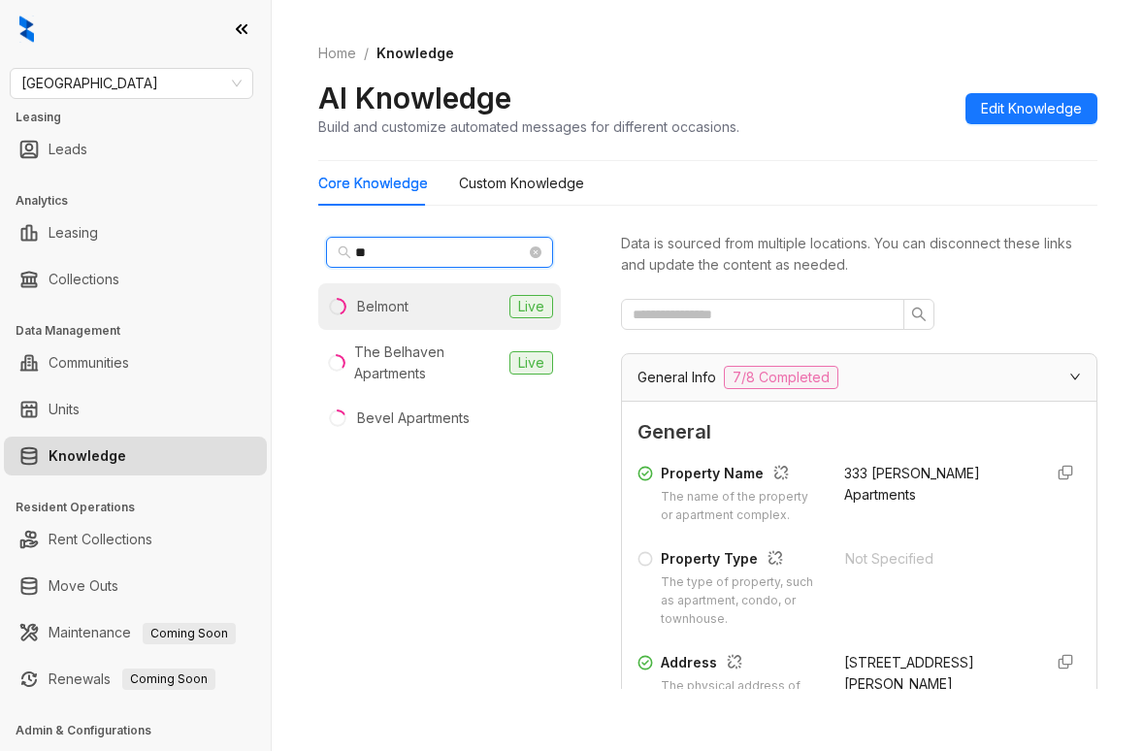
type input "**"
click at [409, 304] on div "Belmont" at bounding box center [382, 306] width 51 height 21
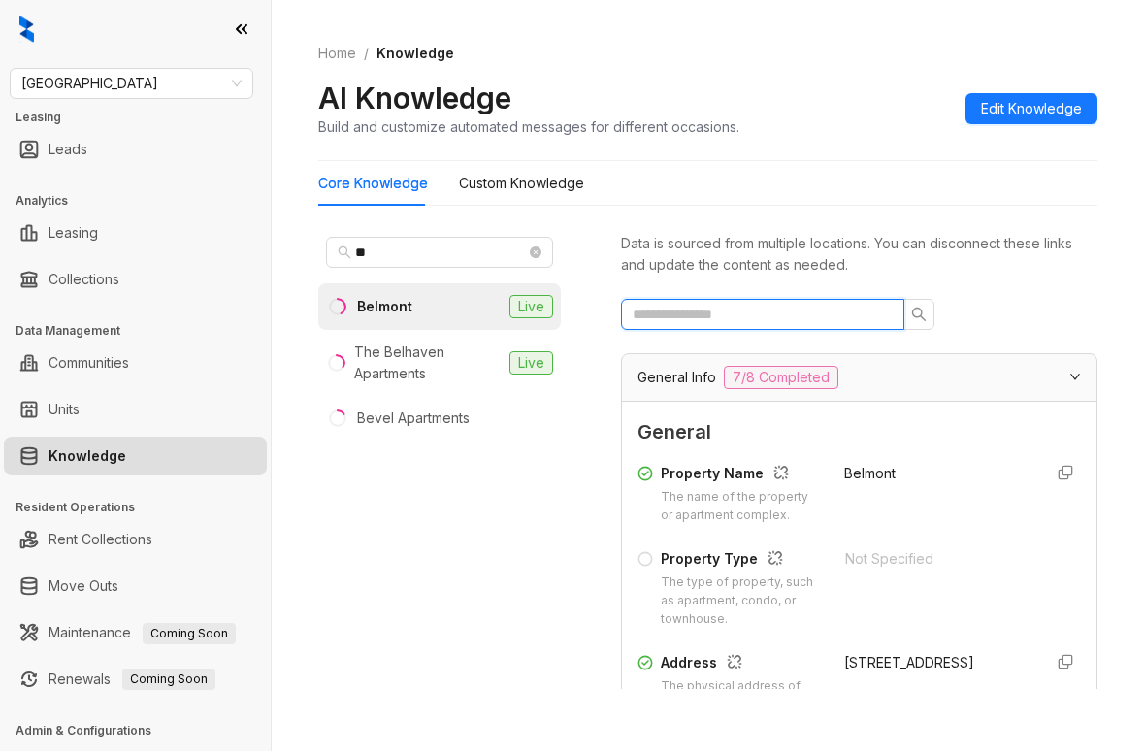
click at [727, 308] on input "text" at bounding box center [755, 314] width 245 height 21
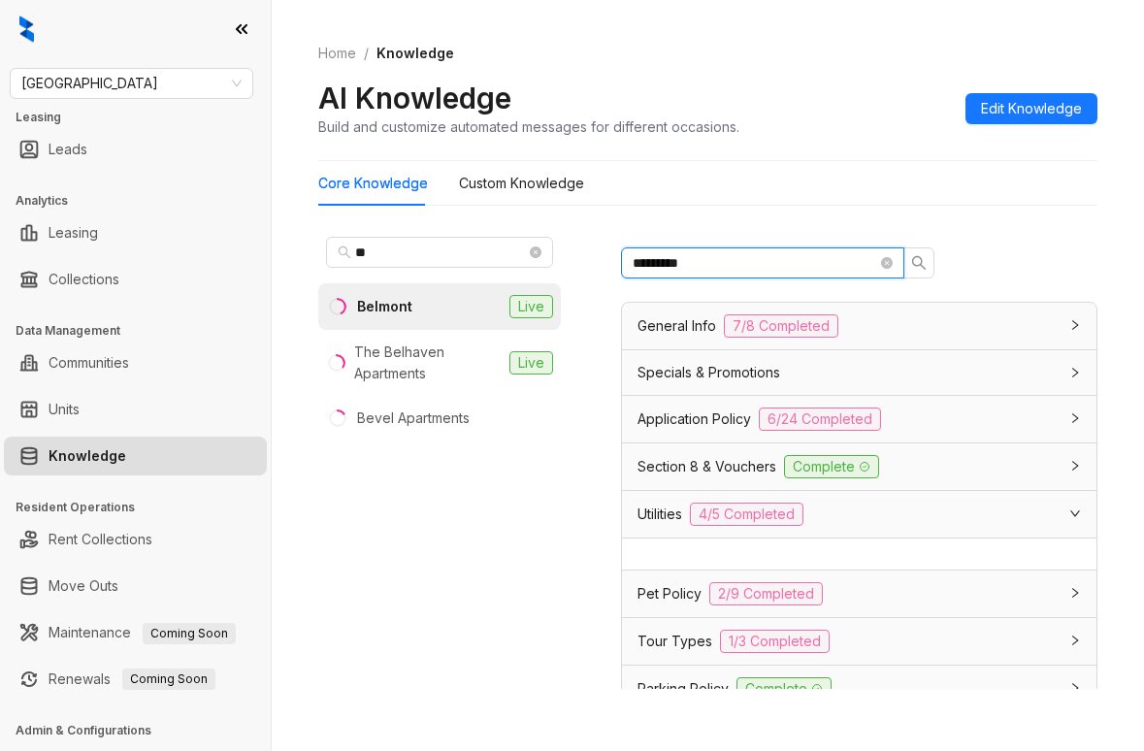
scroll to position [15, 0]
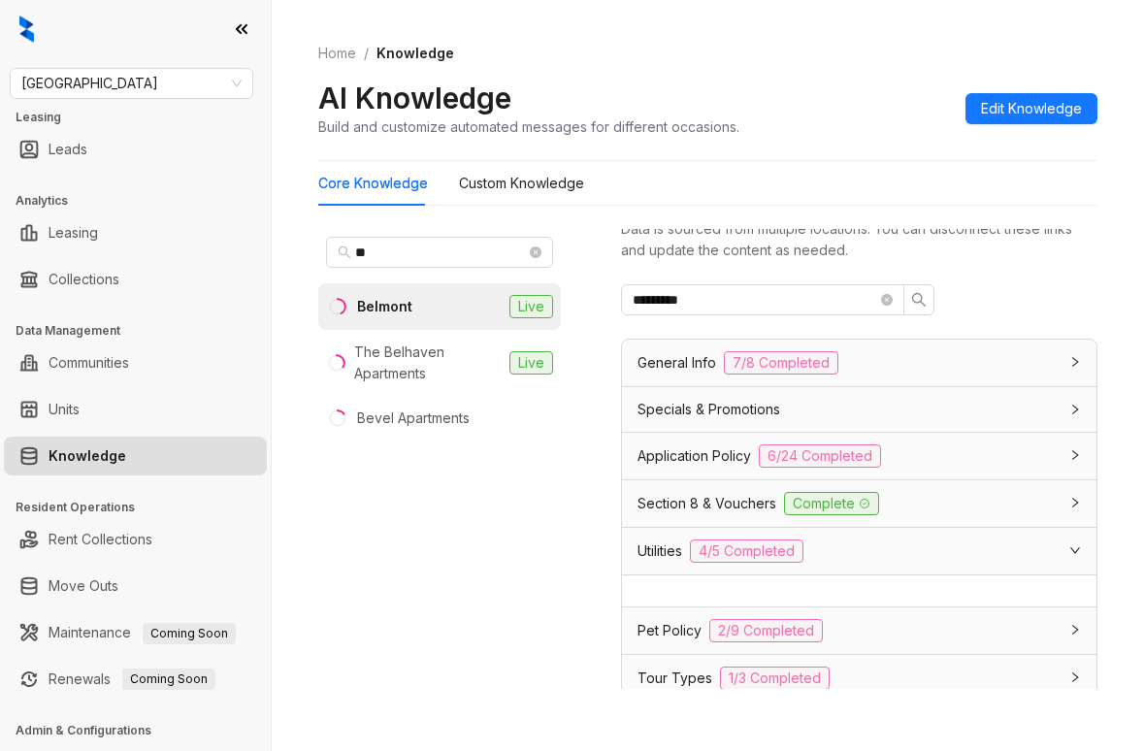
click at [826, 546] on div "Utilities 4/5 Completed" at bounding box center [848, 551] width 420 height 23
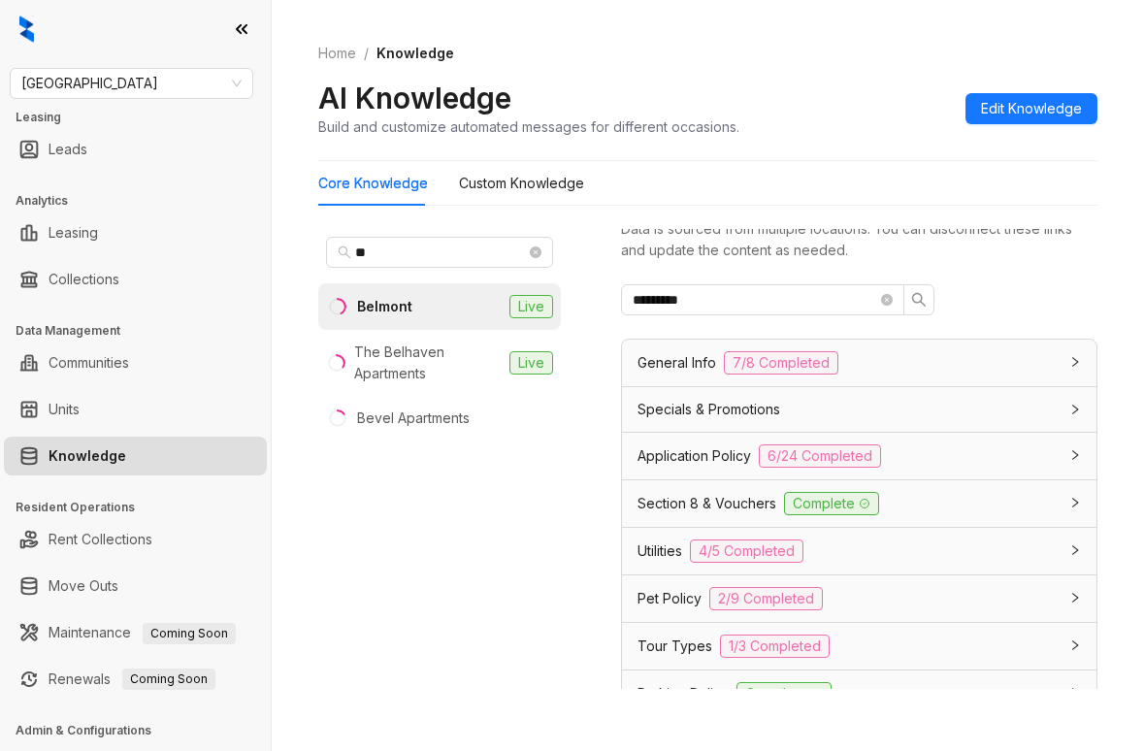
click at [861, 546] on div "Utilities 4/5 Completed" at bounding box center [848, 551] width 420 height 23
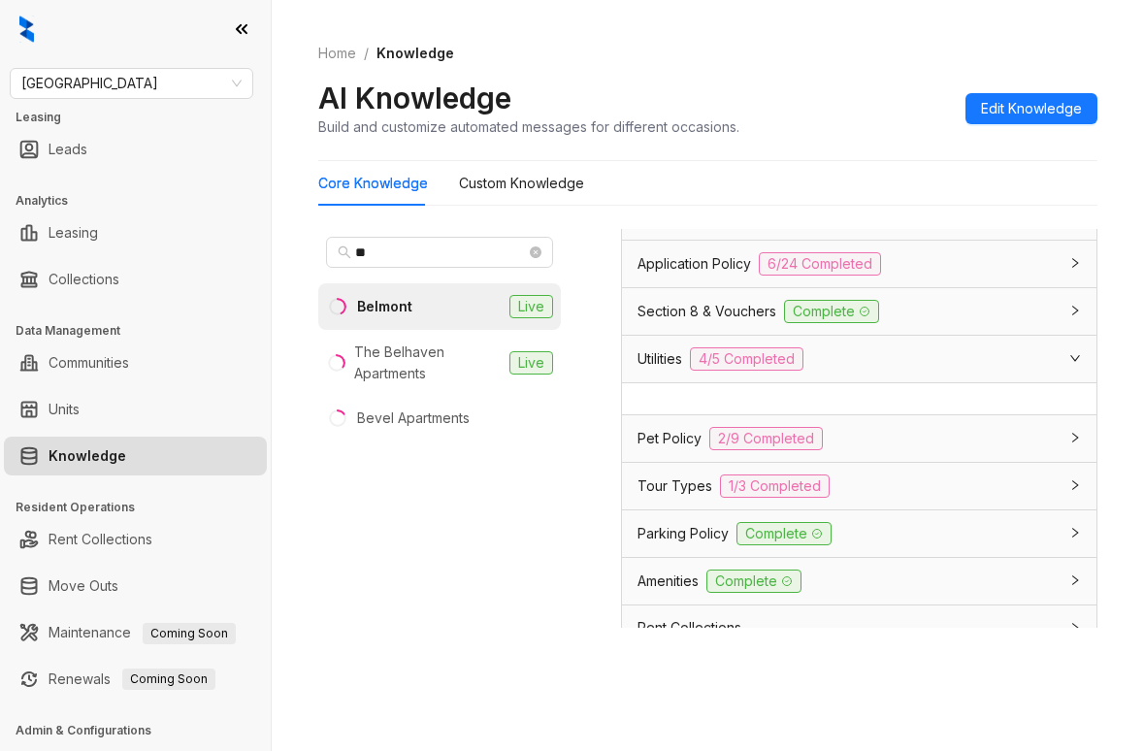
scroll to position [0, 0]
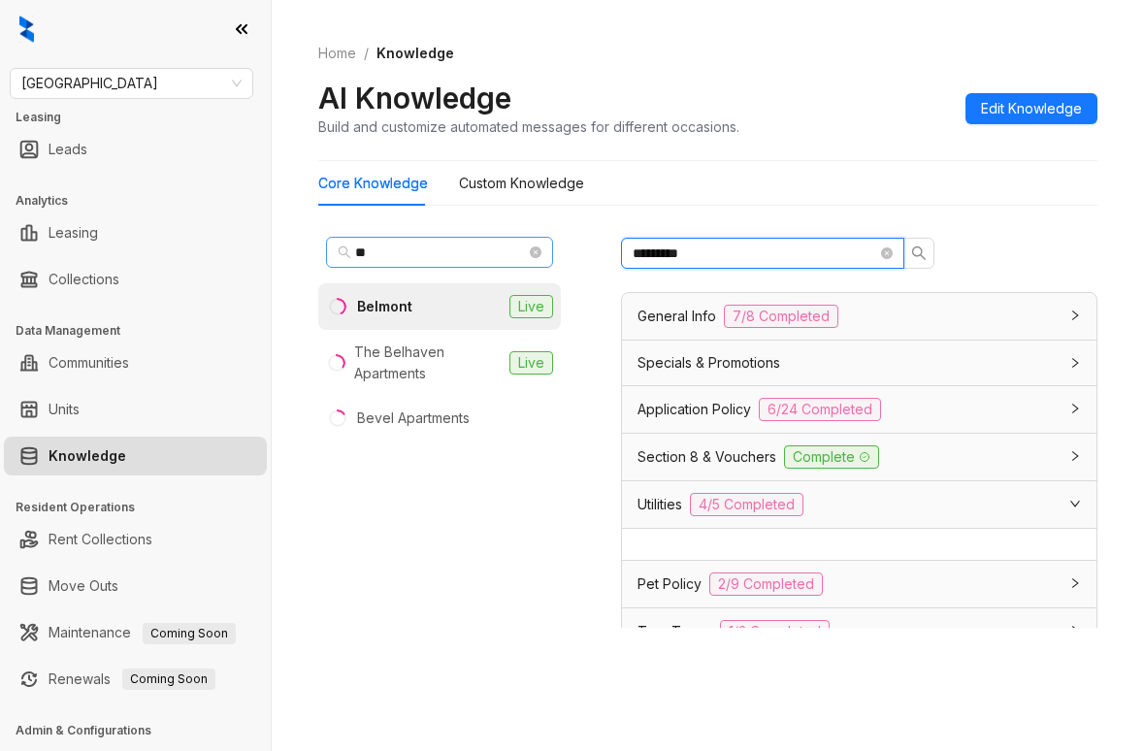
drag, startPoint x: 740, startPoint y: 261, endPoint x: 464, endPoint y: 239, distance: 276.6
click at [465, 239] on div "** Belmont Live The Belhaven Apartments Live Bevel Apartments Data is sourced f…" at bounding box center [707, 463] width 779 height 484
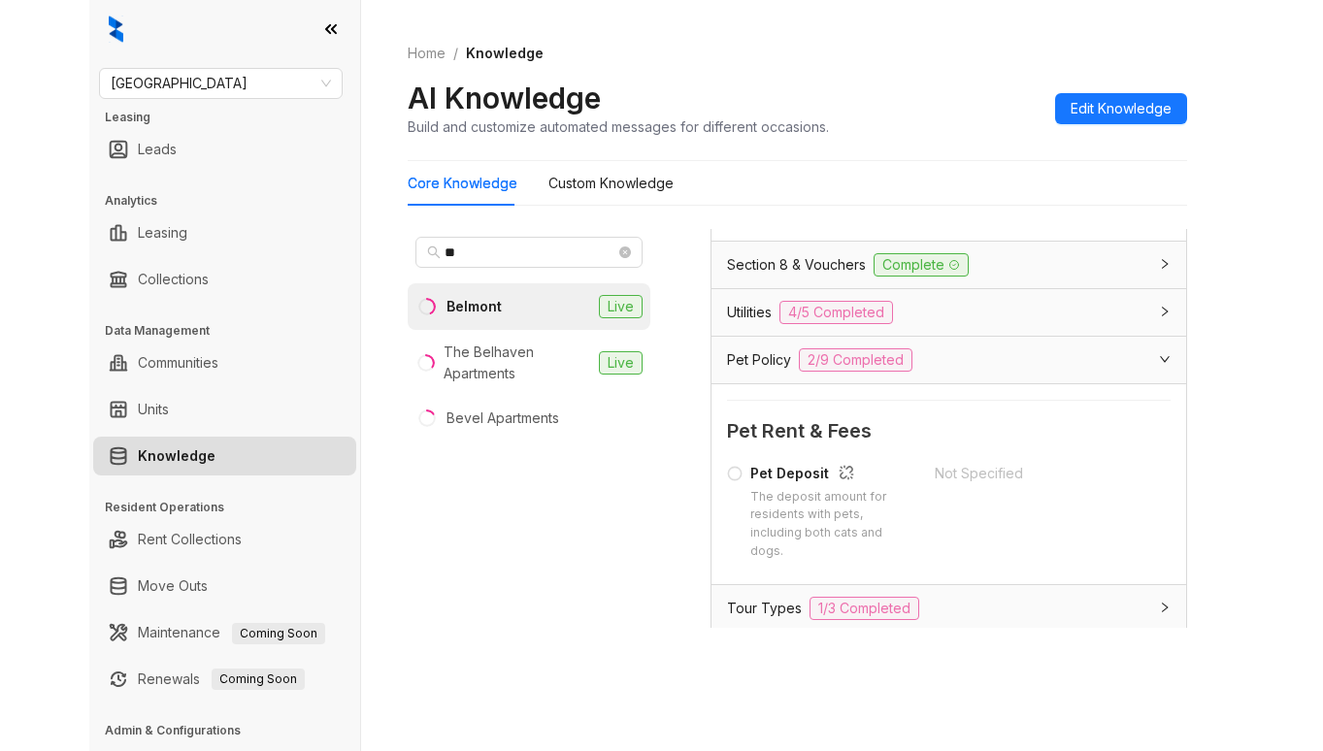
scroll to position [1165, 0]
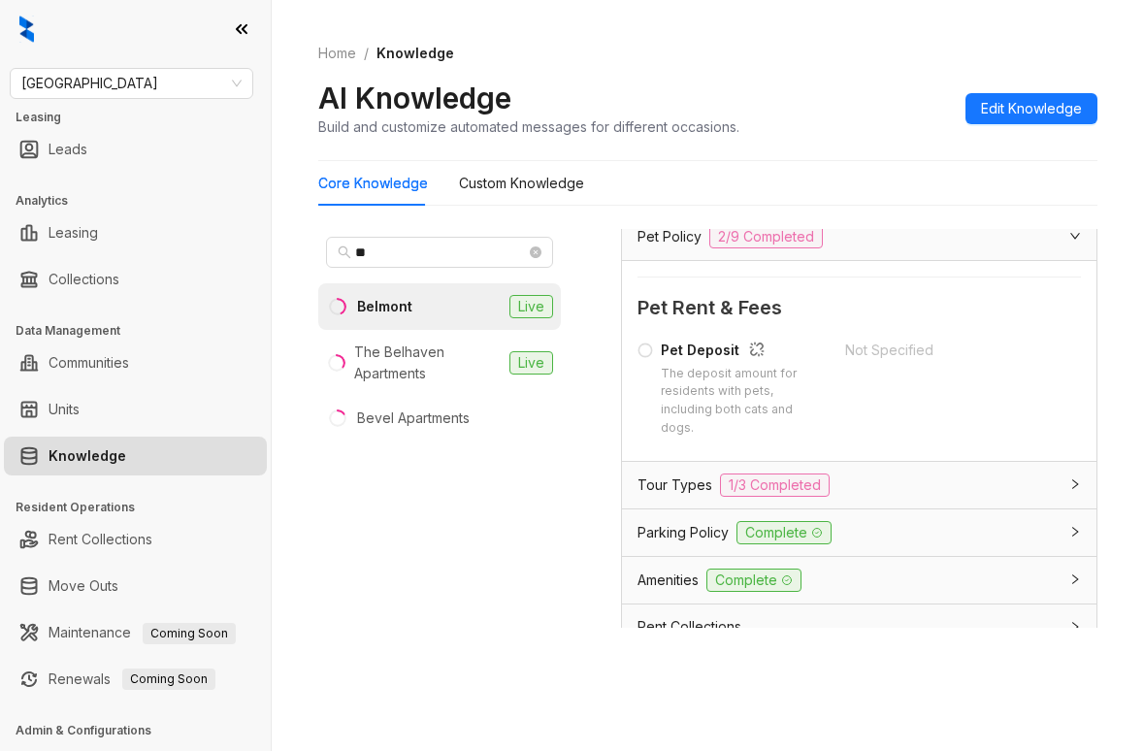
type input "*******"
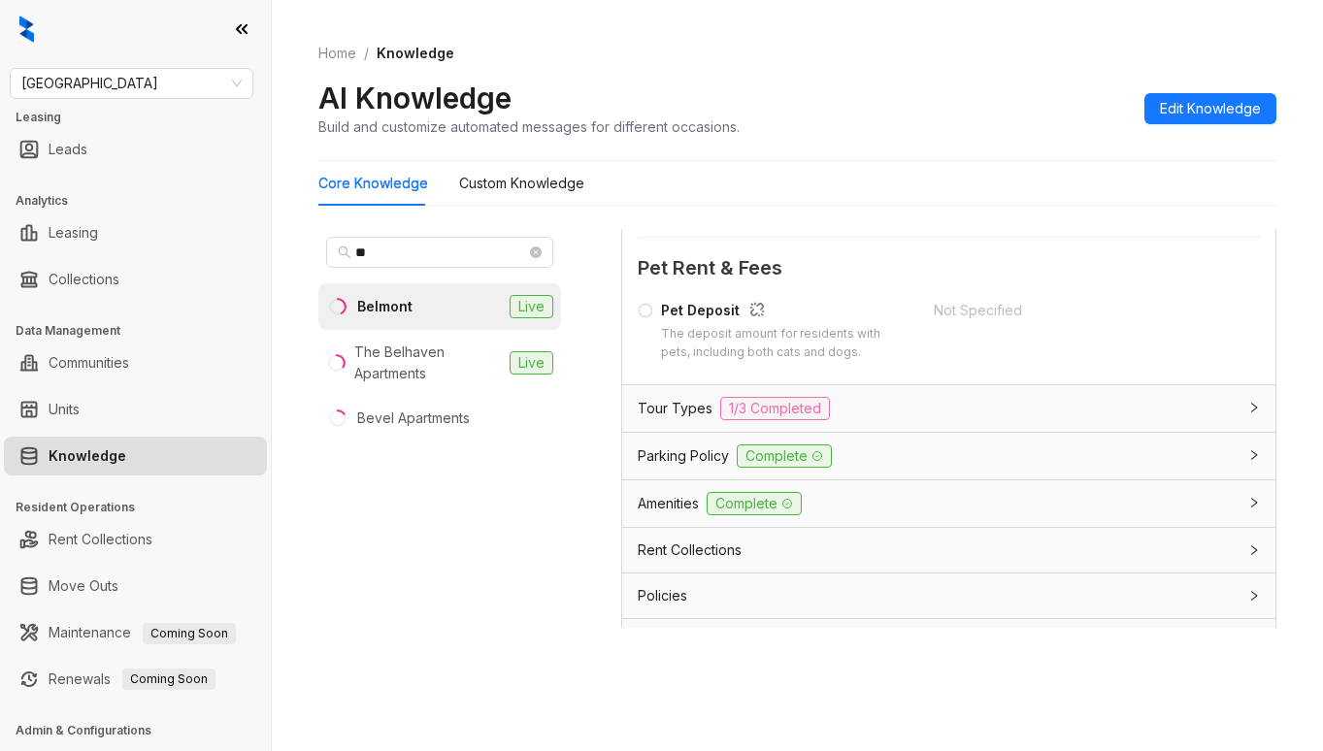
scroll to position [1089, 0]
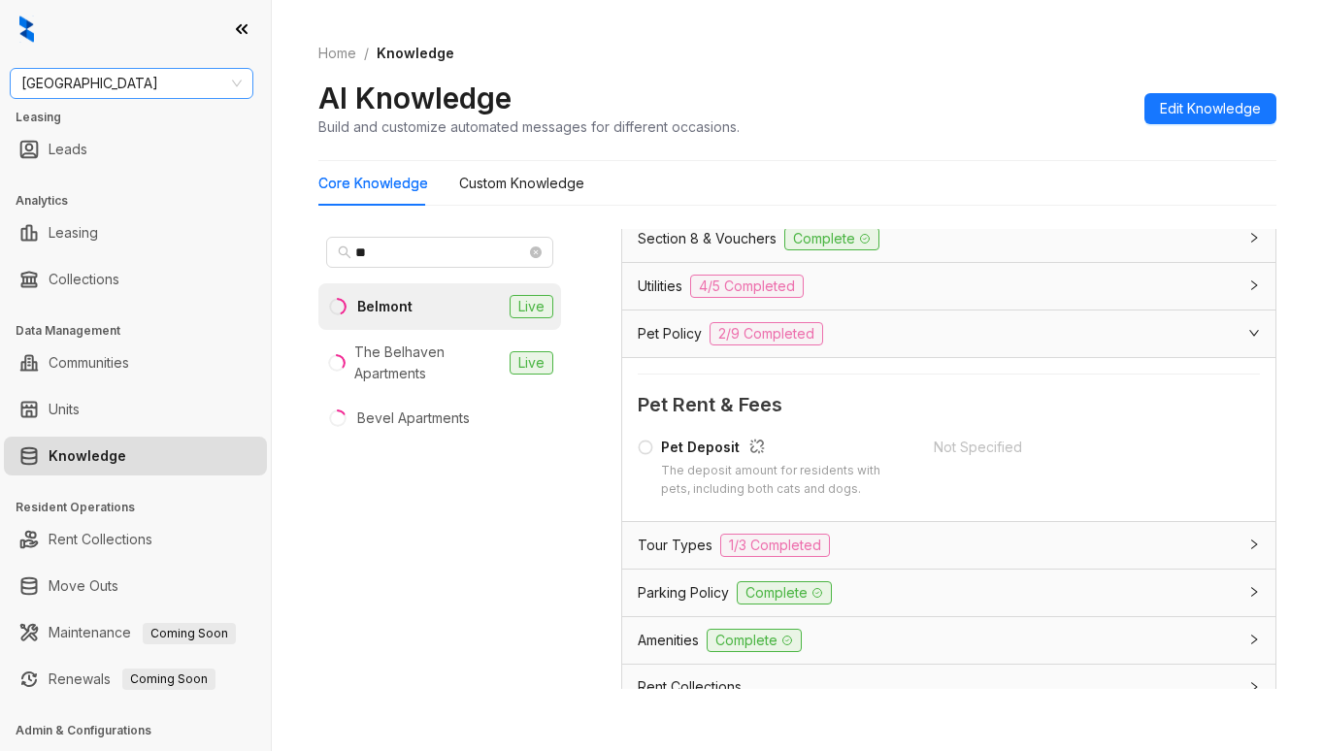
click at [160, 77] on span "Fairfield" at bounding box center [131, 83] width 220 height 29
type input "******"
click at [149, 120] on div "United Apartment Group" at bounding box center [131, 122] width 213 height 21
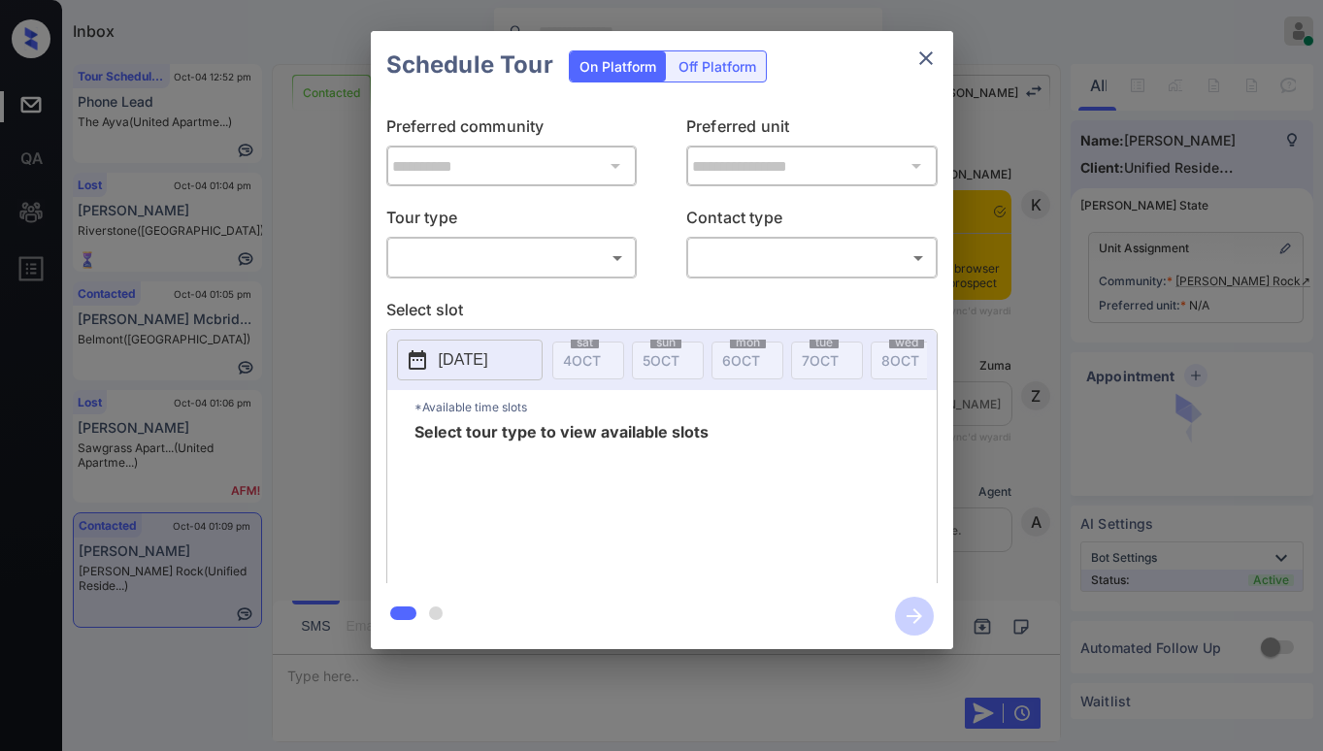
scroll to position [1067, 0]
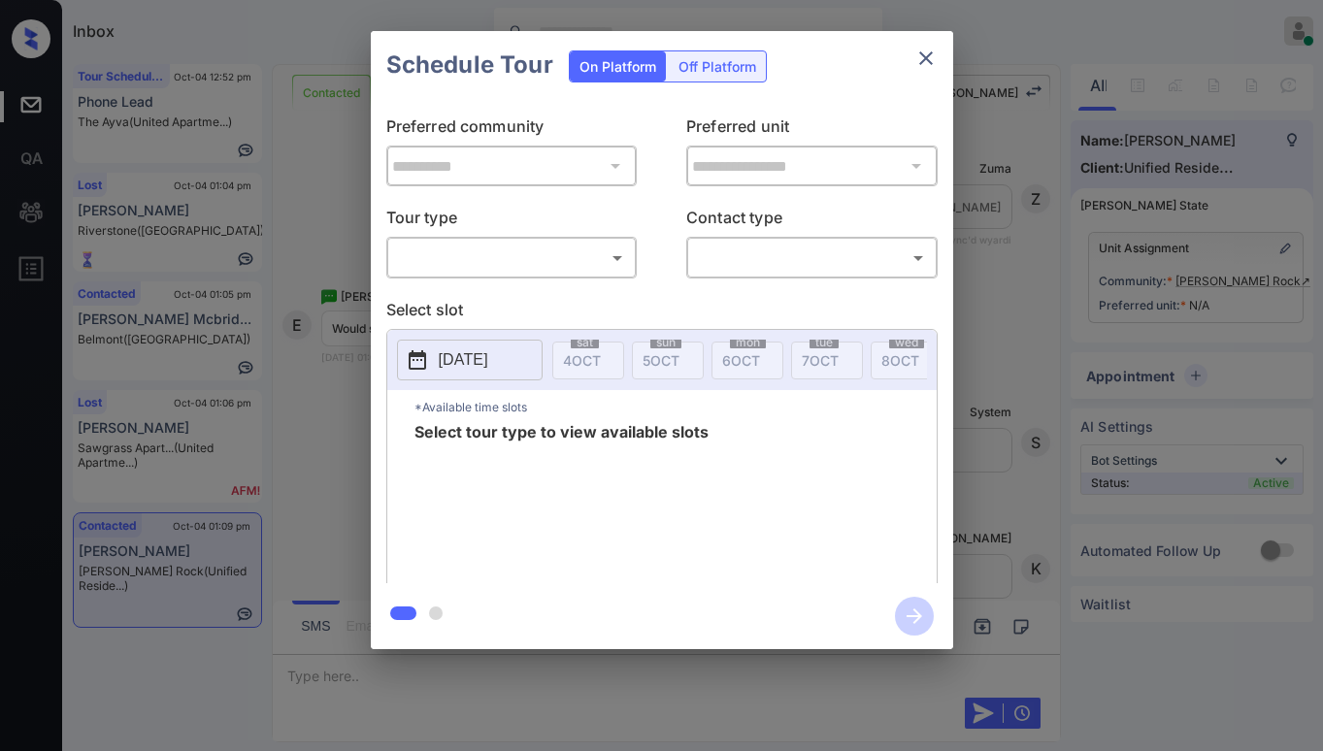
click at [461, 233] on p "Tour type" at bounding box center [511, 221] width 251 height 31
click at [461, 248] on body "Inbox [PERSON_NAME] Online Set yourself offline Set yourself on break Profile S…" at bounding box center [661, 375] width 1323 height 751
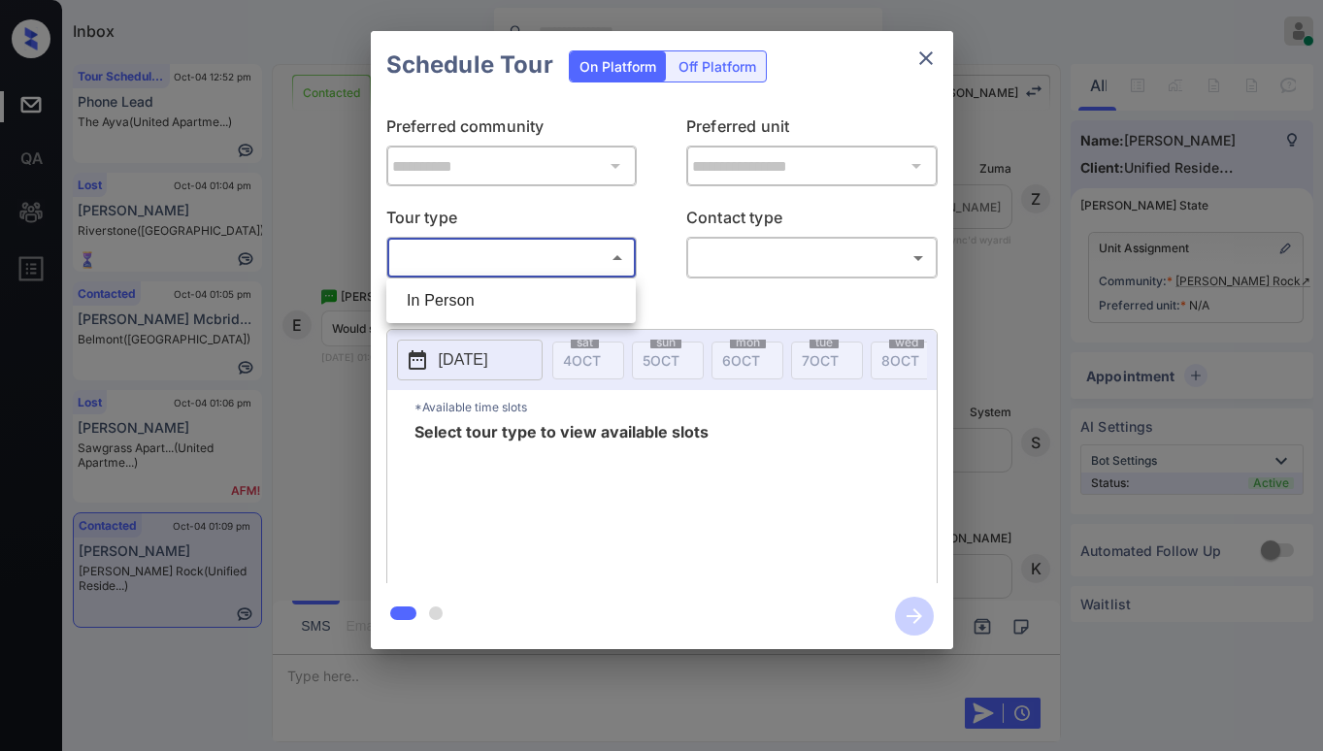
click at [467, 292] on li "In Person" at bounding box center [511, 300] width 240 height 35
type input "********"
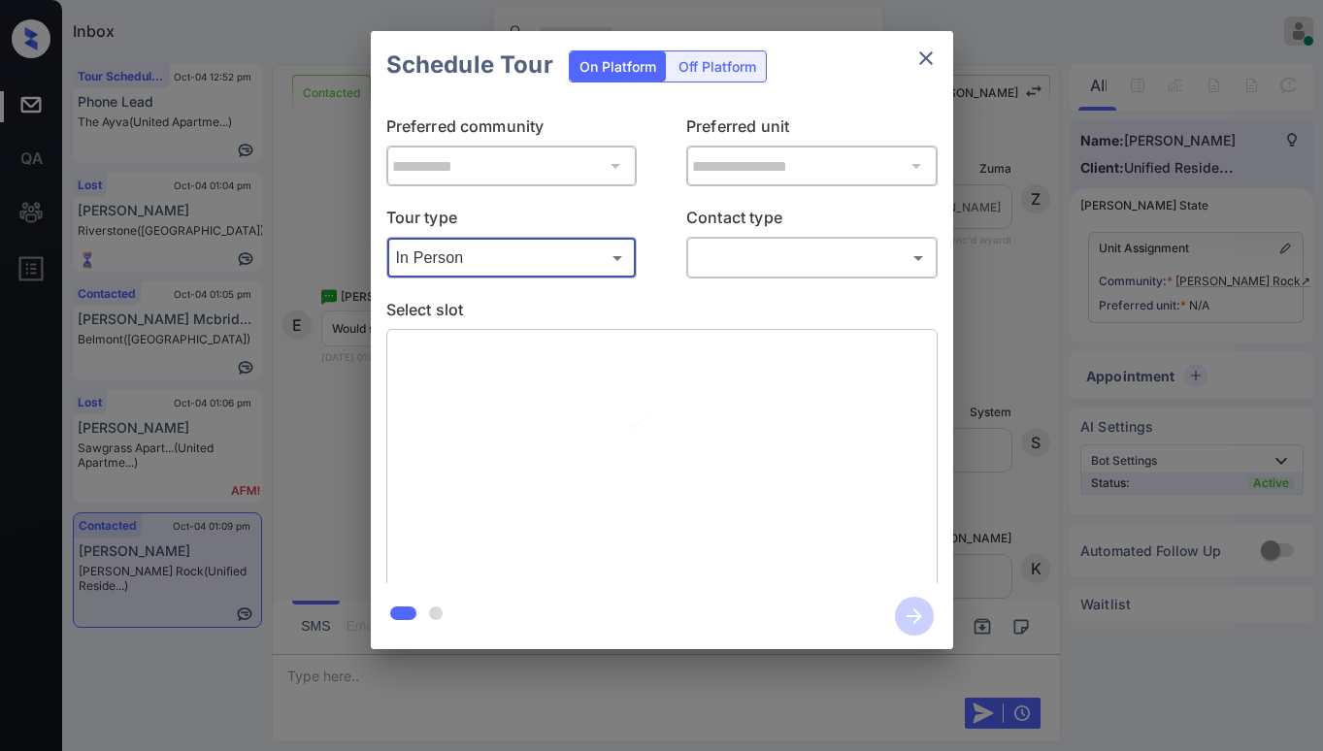
click at [746, 246] on body "Inbox [PERSON_NAME] Online Set yourself offline Set yourself on break Profile S…" at bounding box center [661, 375] width 1323 height 751
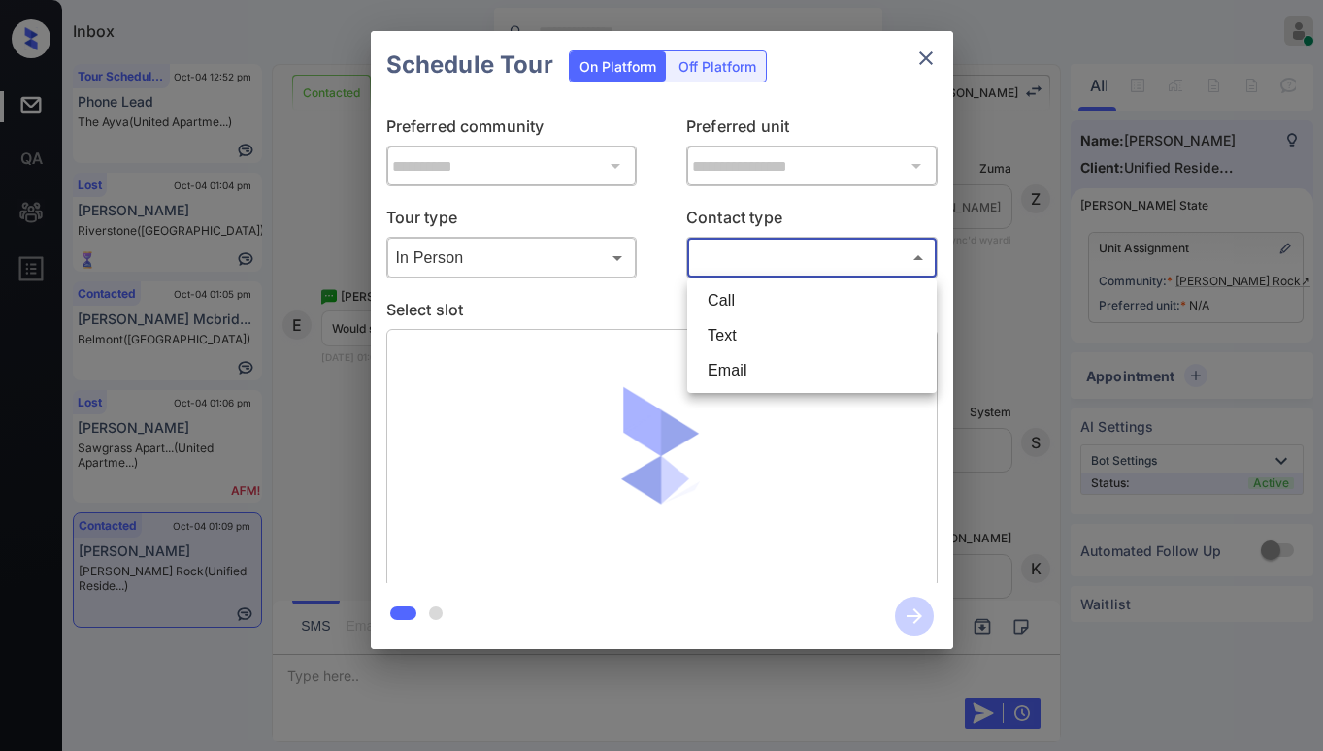
click at [747, 334] on li "Text" at bounding box center [812, 335] width 240 height 35
type input "****"
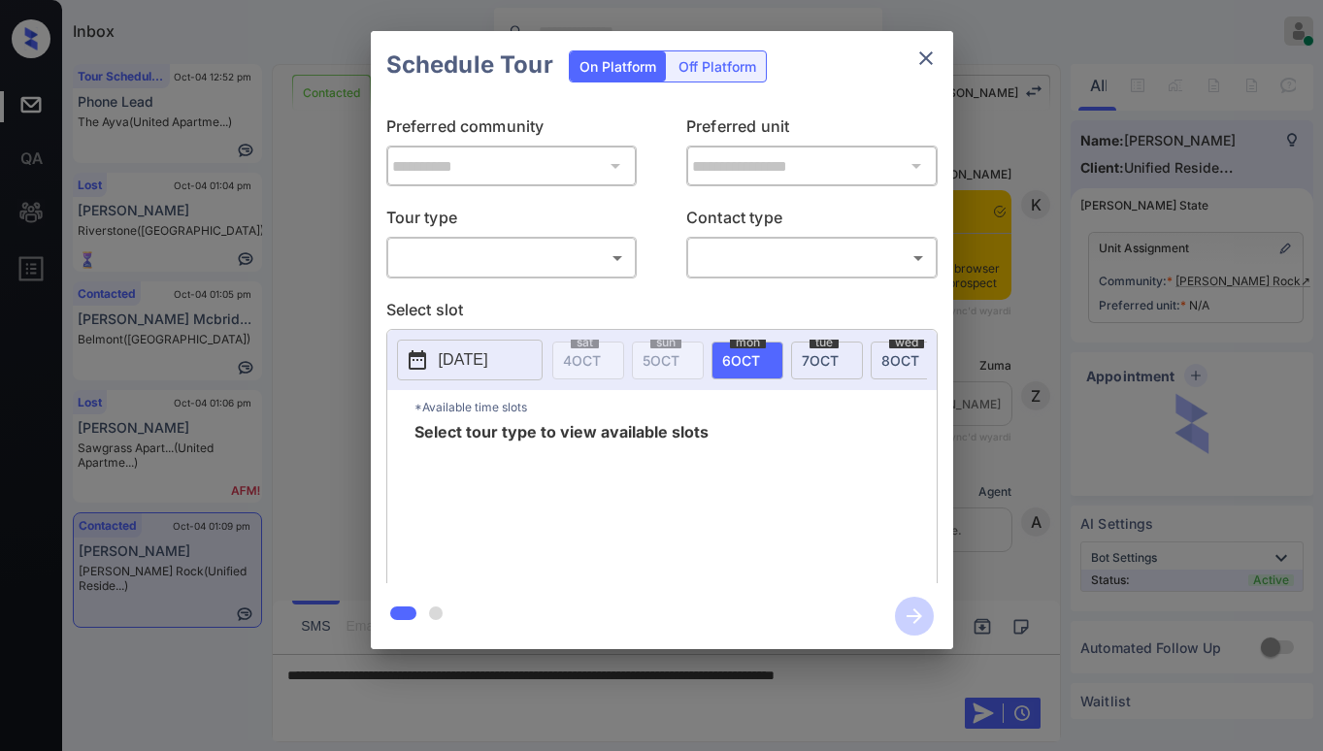
scroll to position [1067, 0]
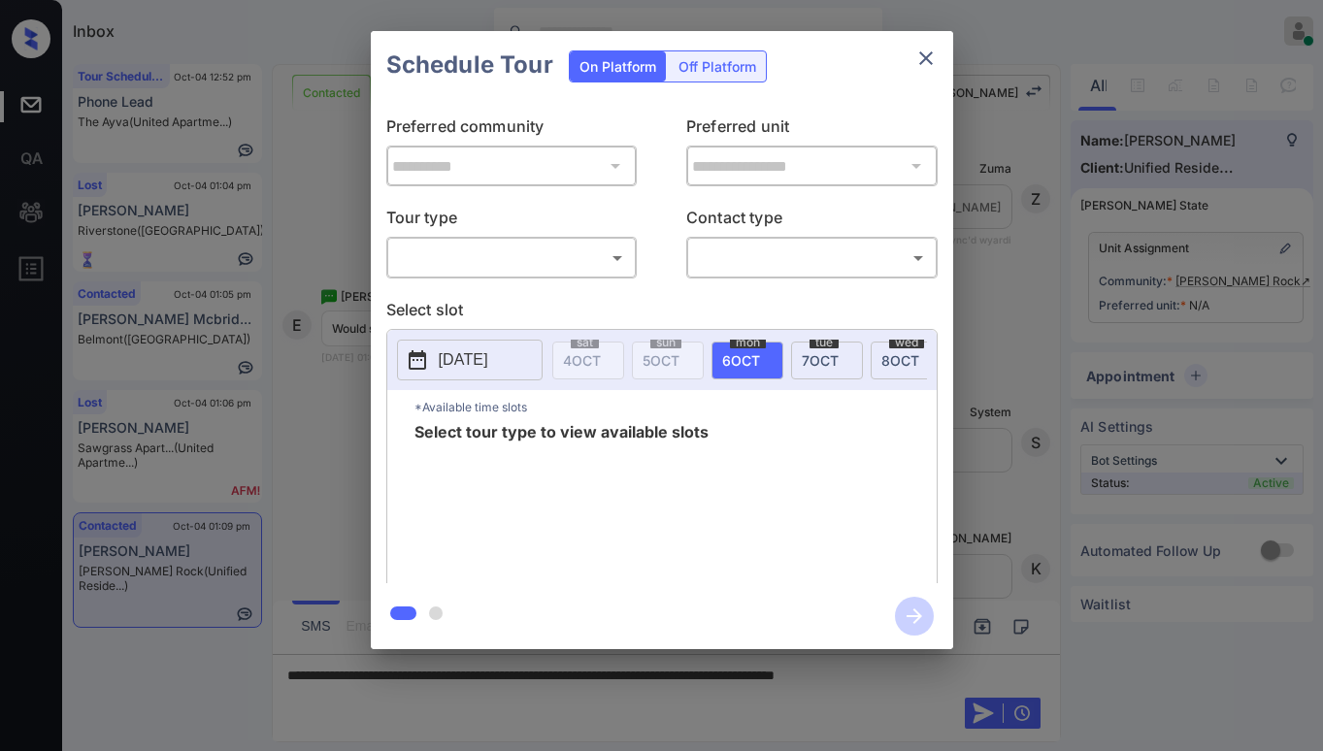
click at [517, 241] on div "​ ​" at bounding box center [511, 258] width 251 height 42
click at [534, 239] on div "​ ​" at bounding box center [511, 258] width 251 height 42
click at [542, 253] on body "Inbox Paolo Gabriel Online Set yourself offline Set yourself on break Profile S…" at bounding box center [661, 375] width 1323 height 751
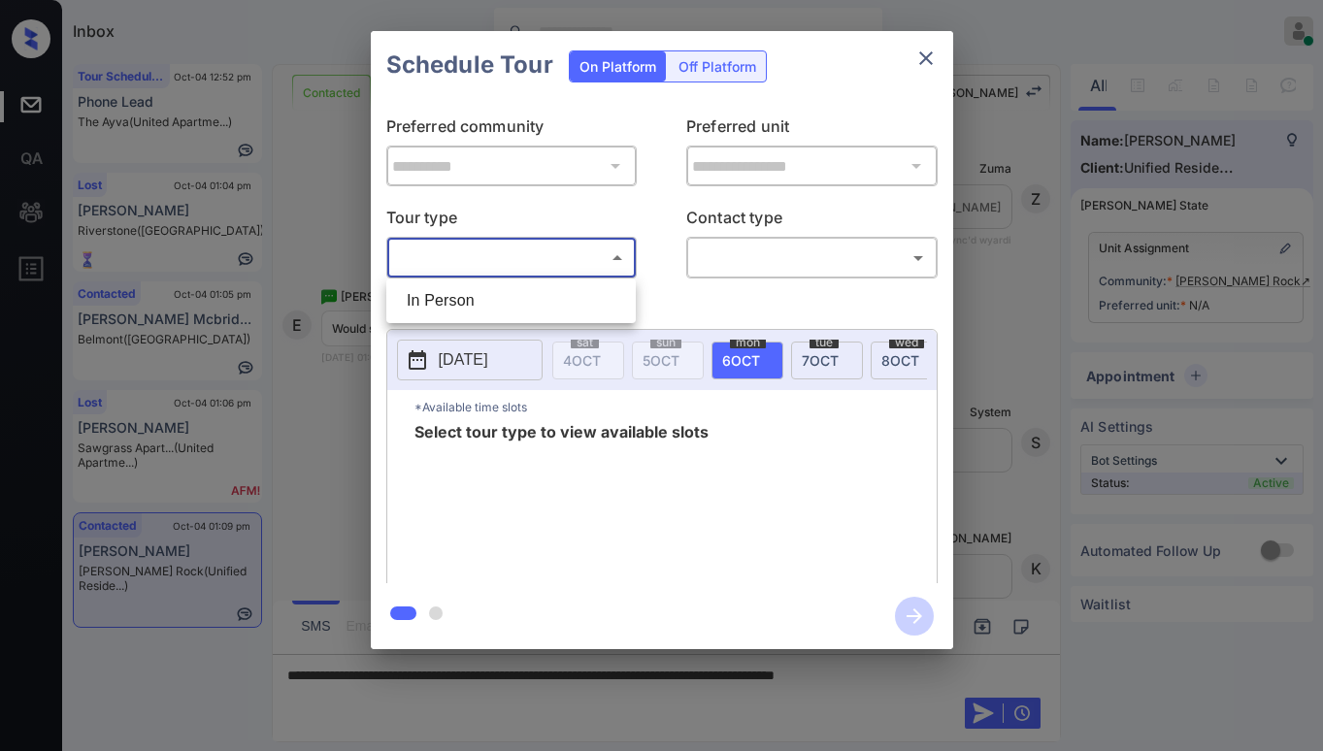
click at [535, 307] on li "In Person" at bounding box center [511, 300] width 240 height 35
type input "********"
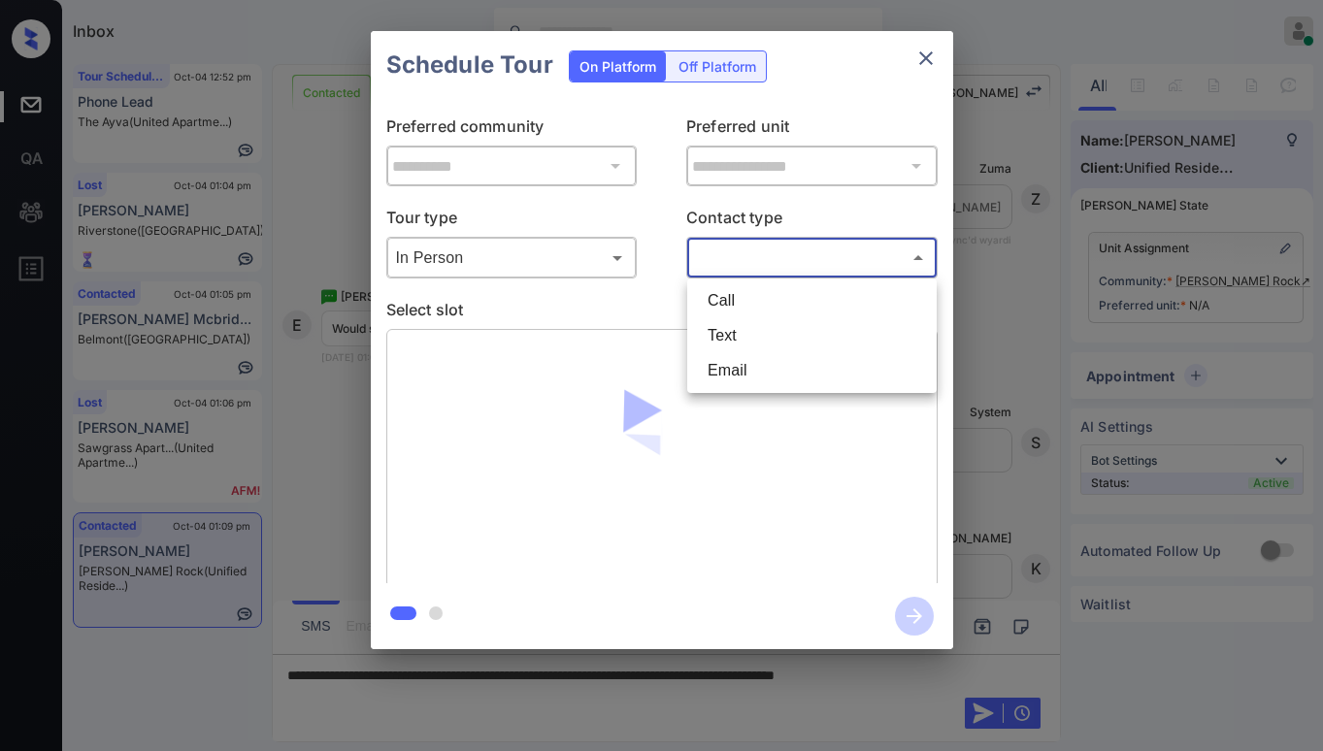
drag, startPoint x: 719, startPoint y: 245, endPoint x: 736, endPoint y: 250, distance: 17.5
click at [721, 244] on body "Inbox Paolo Gabriel Online Set yourself offline Set yourself on break Profile S…" at bounding box center [661, 375] width 1323 height 751
click at [741, 258] on div at bounding box center [661, 375] width 1323 height 751
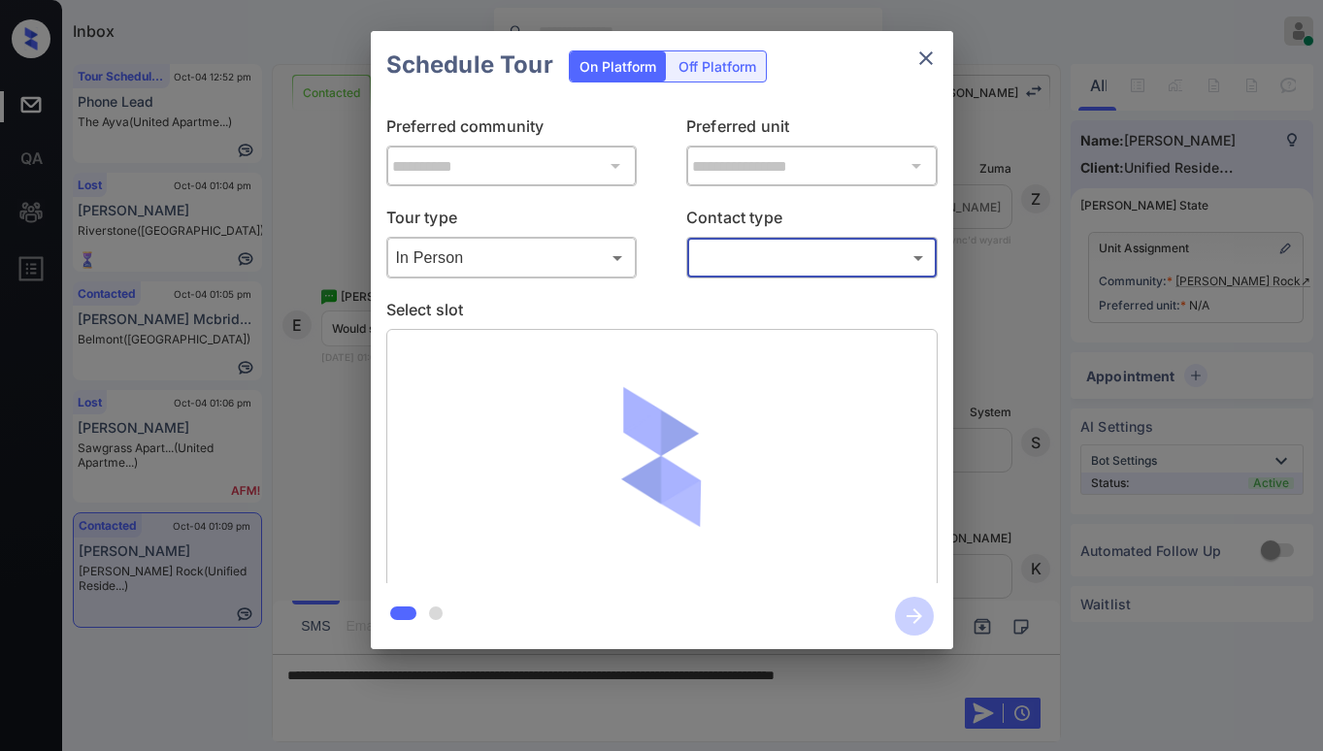
click at [745, 265] on body "Inbox Paolo Gabriel Online Set yourself offline Set yourself on break Profile S…" at bounding box center [661, 375] width 1323 height 751
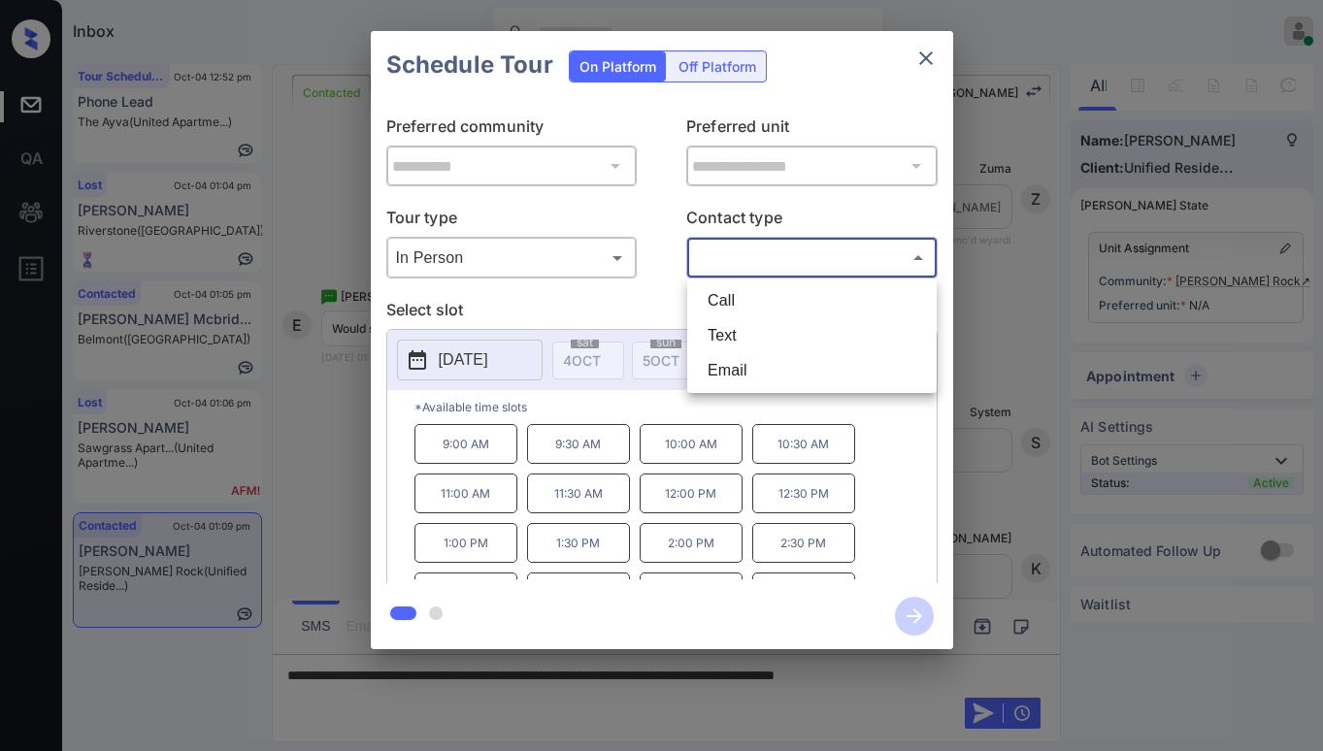
click at [748, 336] on li "Text" at bounding box center [812, 335] width 240 height 35
type input "****"
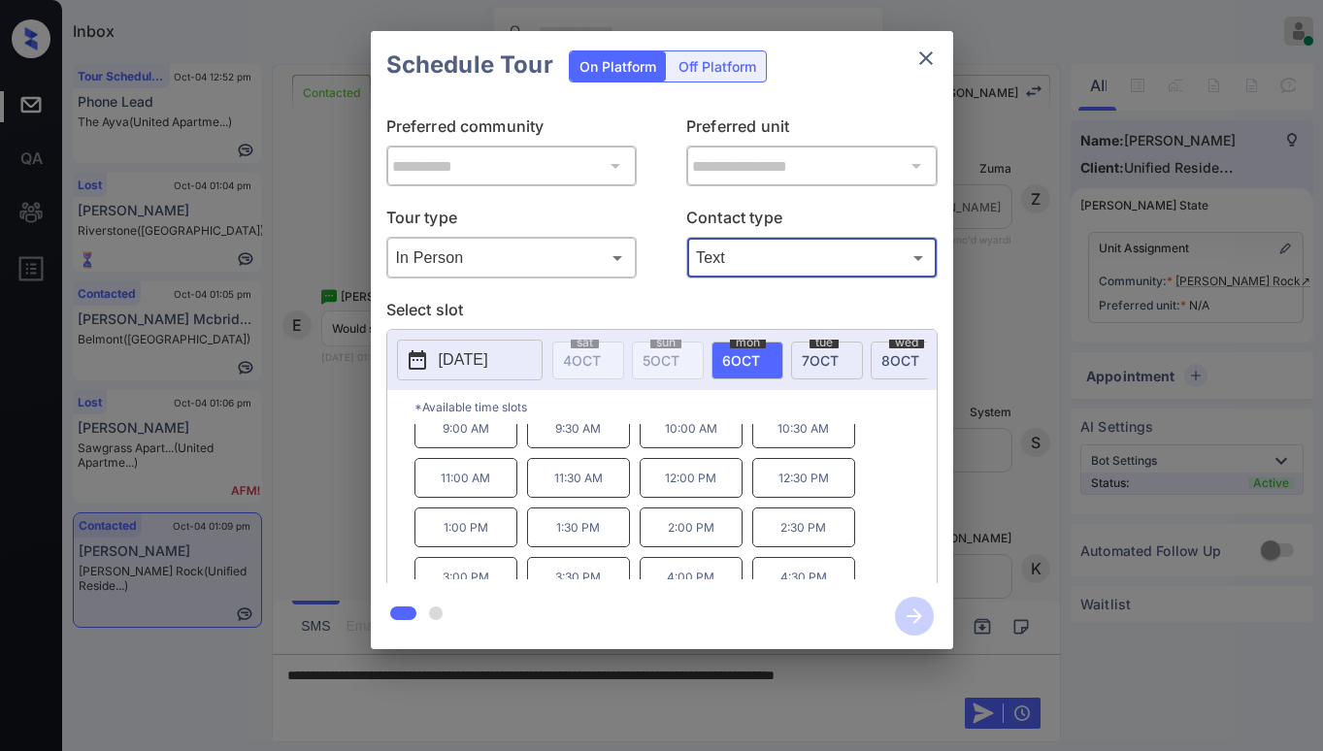
scroll to position [0, 0]
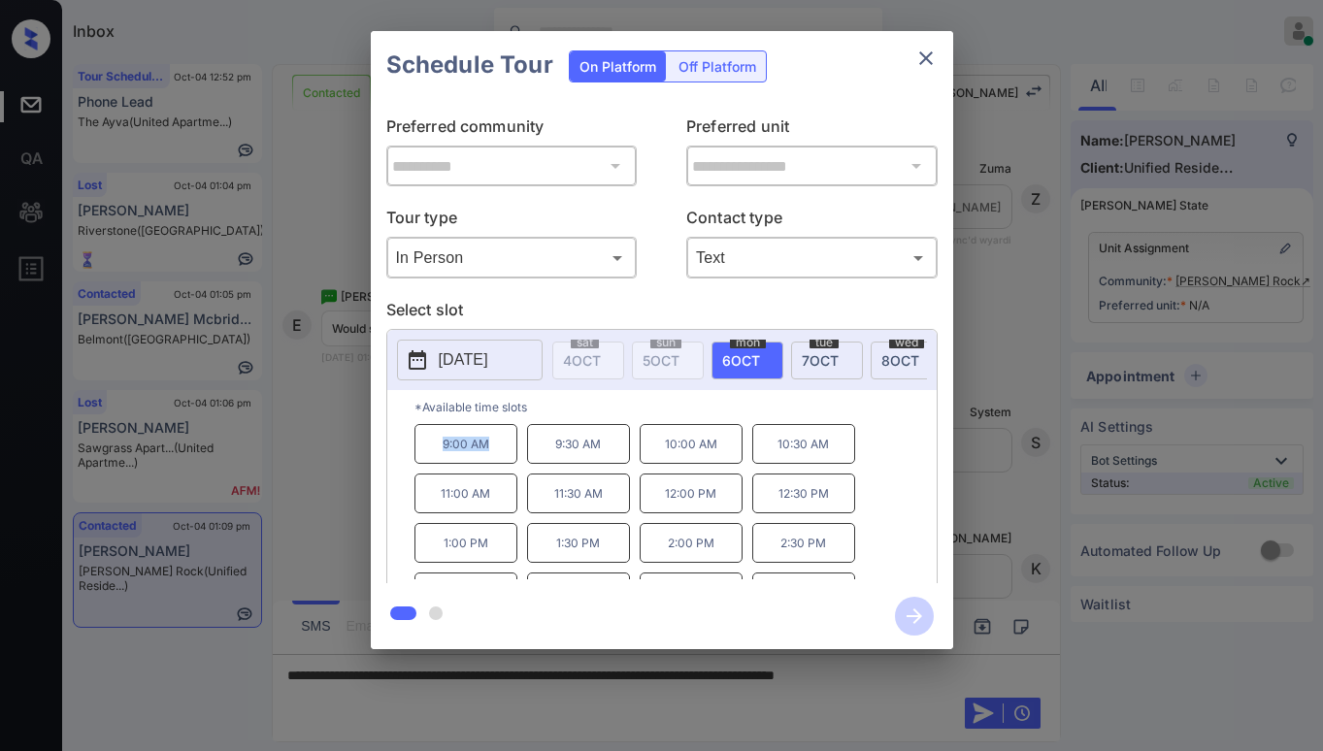
drag, startPoint x: 441, startPoint y: 453, endPoint x: 490, endPoint y: 462, distance: 50.3
click at [490, 462] on p "9:00 AM" at bounding box center [465, 444] width 103 height 40
copy p "9:00 AM"
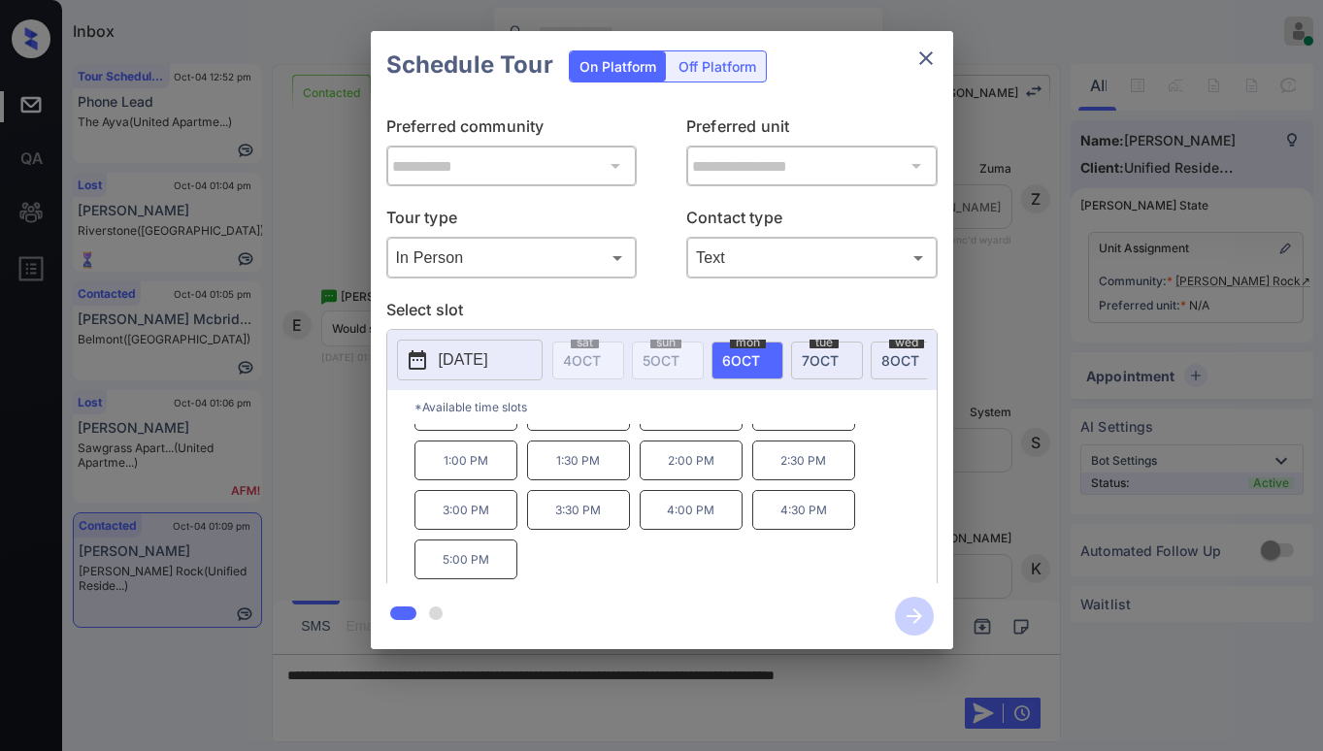
click at [923, 66] on icon "close" at bounding box center [925, 58] width 23 height 23
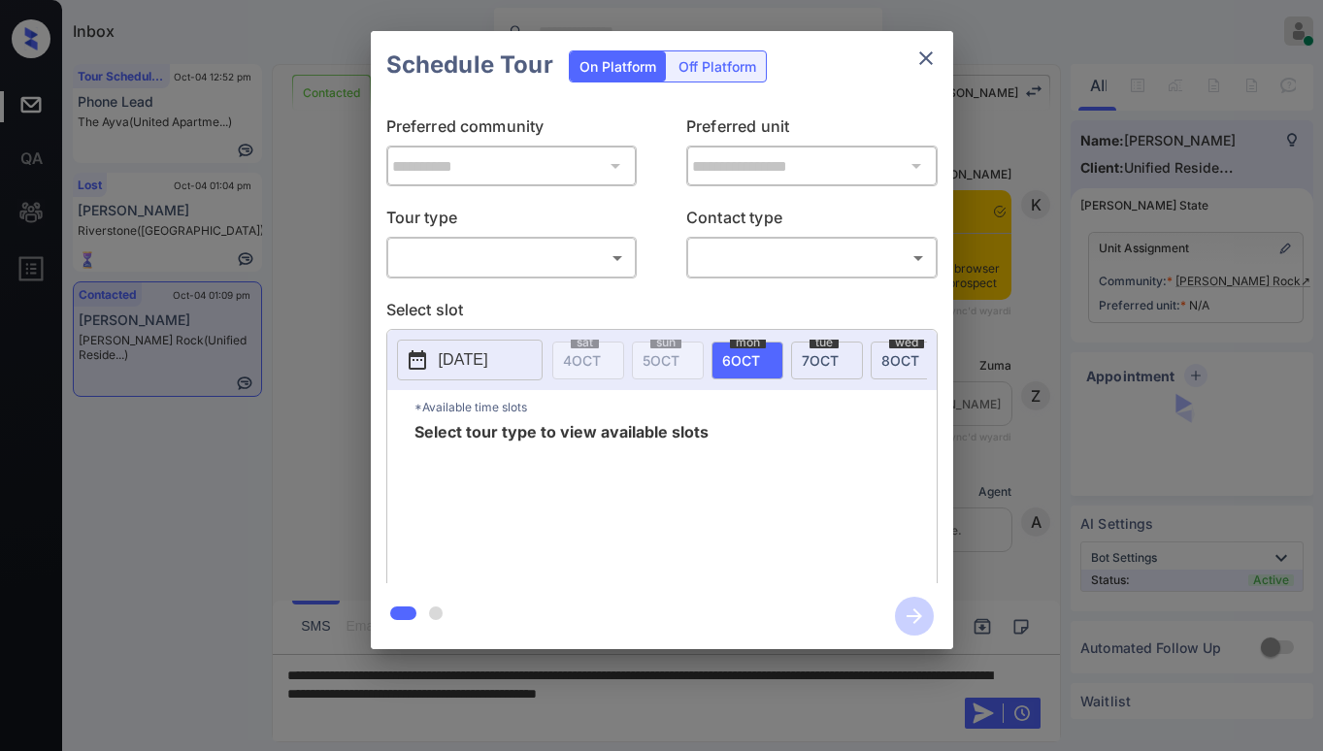
scroll to position [1261, 0]
click at [544, 255] on body "Inbox [PERSON_NAME] Online Set yourself offline Set yourself on break Profile S…" at bounding box center [661, 375] width 1323 height 751
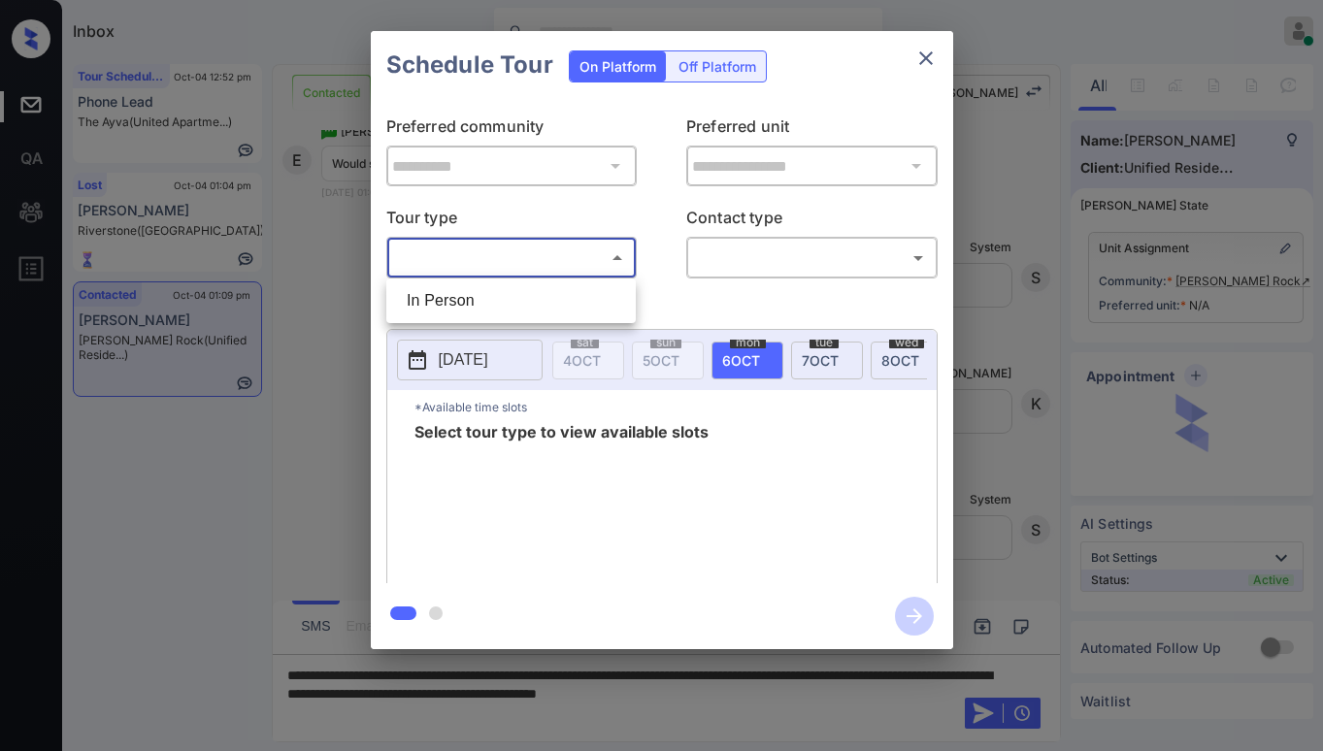
click at [495, 294] on li "In Person" at bounding box center [511, 300] width 240 height 35
type input "********"
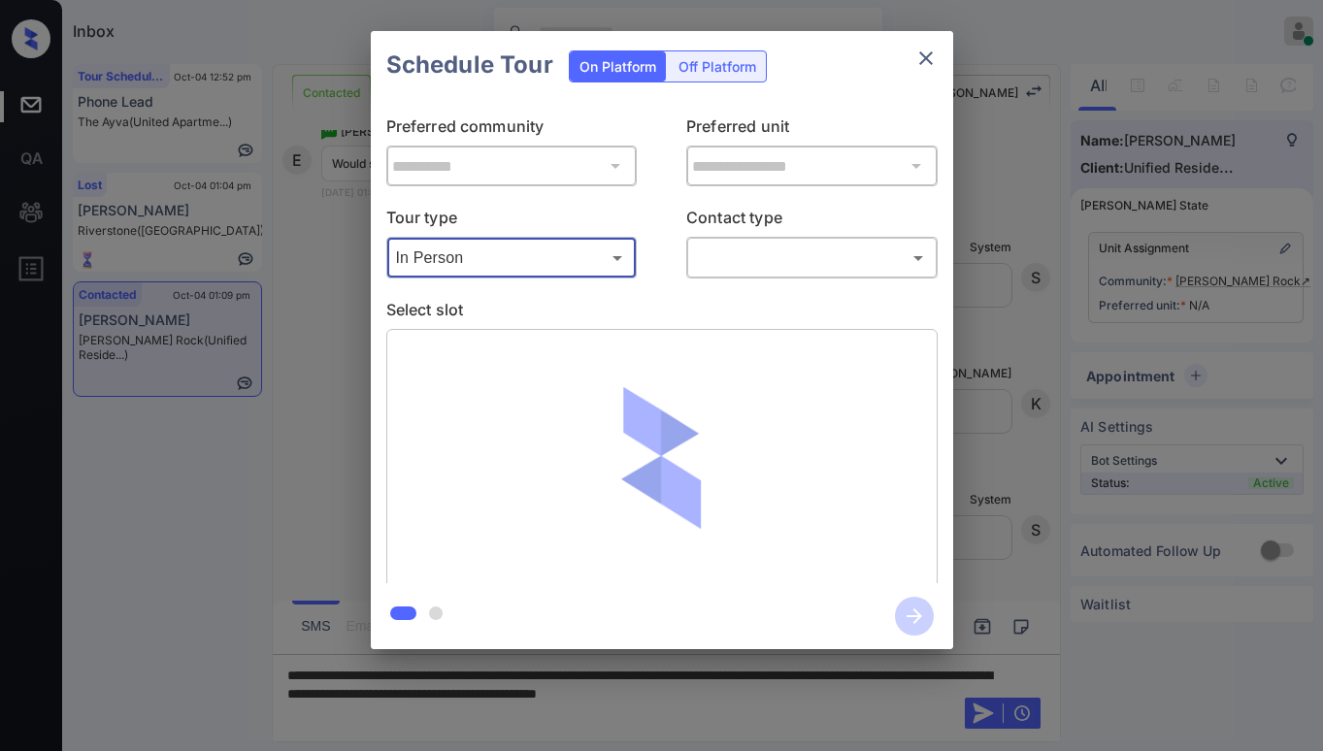
click at [771, 257] on body "Inbox [PERSON_NAME] Online Set yourself offline Set yourself on break Profile S…" at bounding box center [661, 375] width 1323 height 751
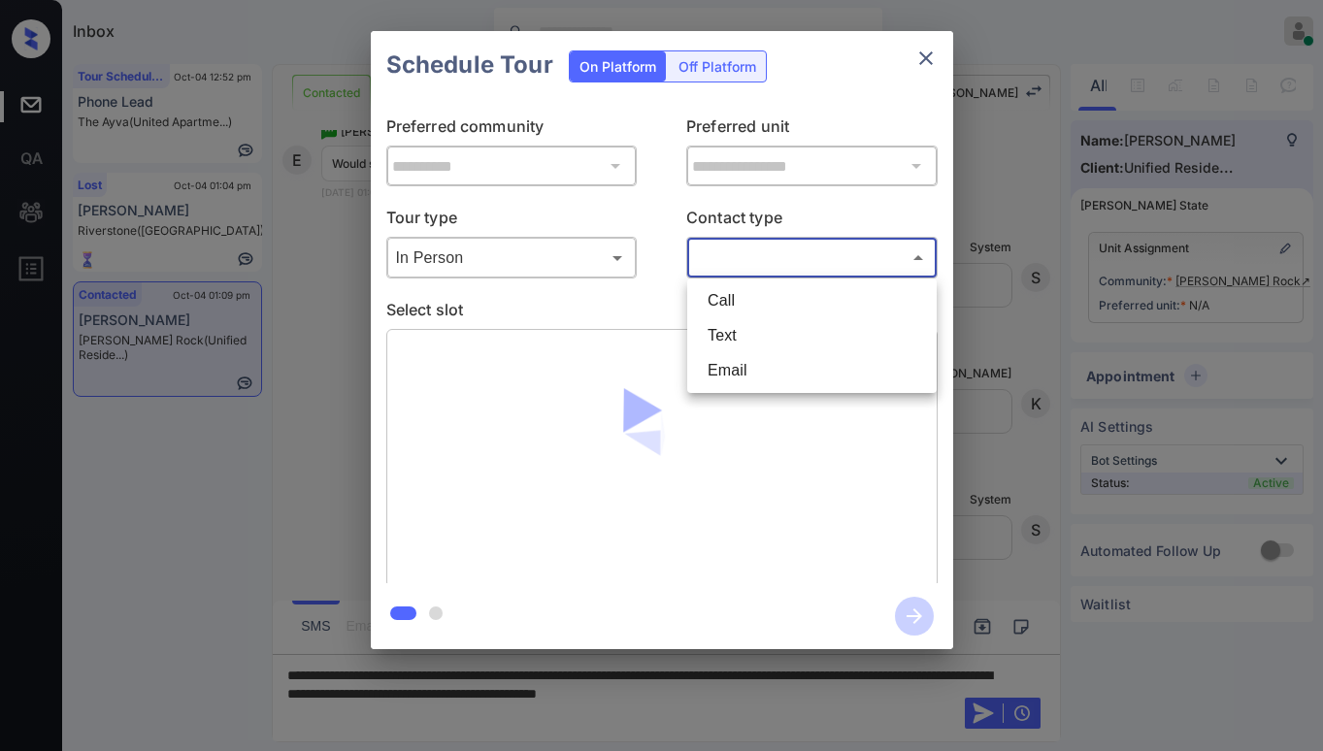
click at [746, 339] on li "Text" at bounding box center [812, 335] width 240 height 35
type input "****"
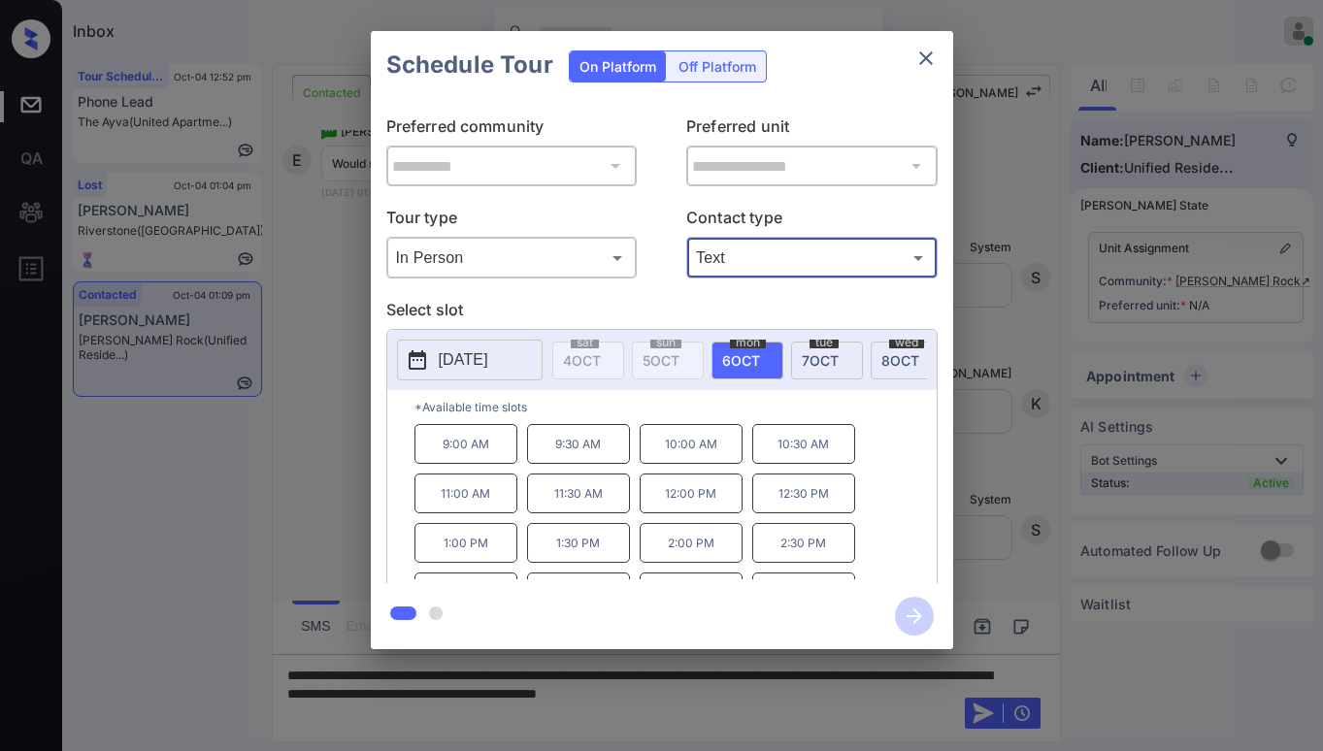
click at [297, 310] on div "**********" at bounding box center [661, 340] width 1323 height 680
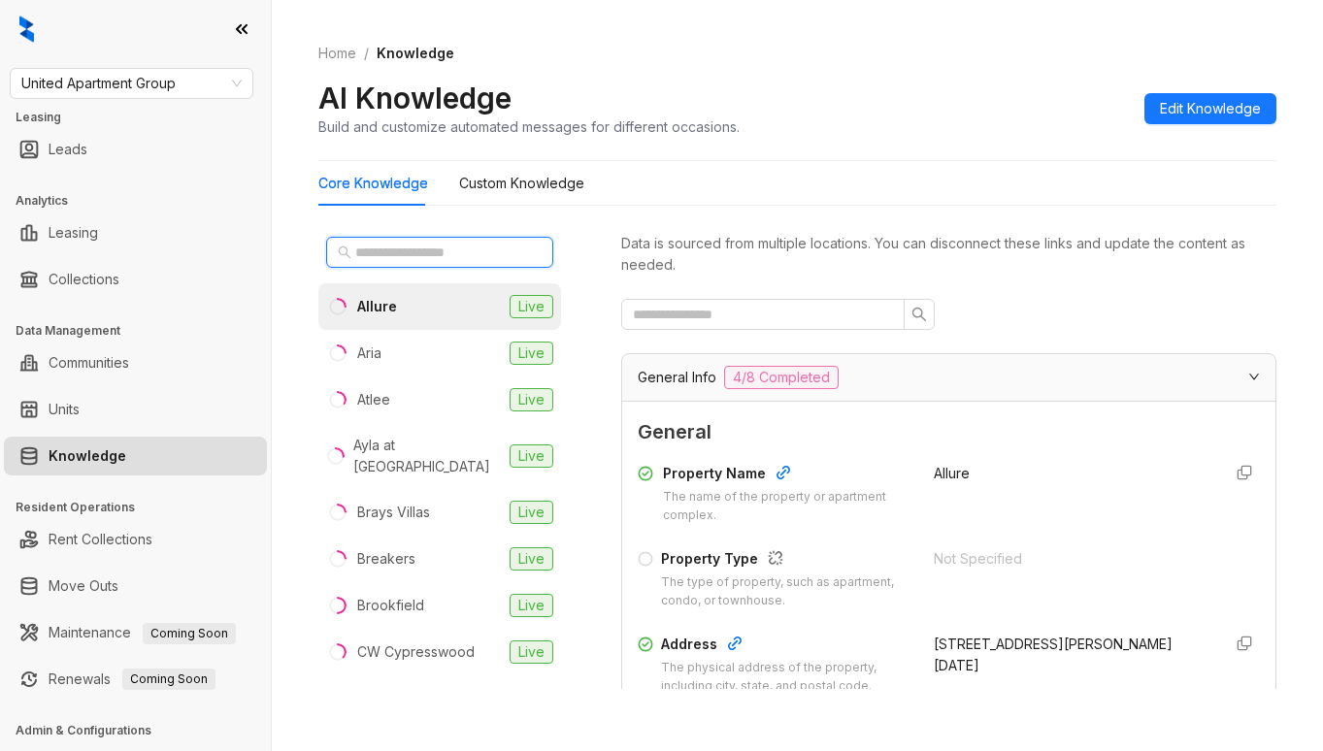
click at [431, 248] on input "text" at bounding box center [440, 252] width 171 height 21
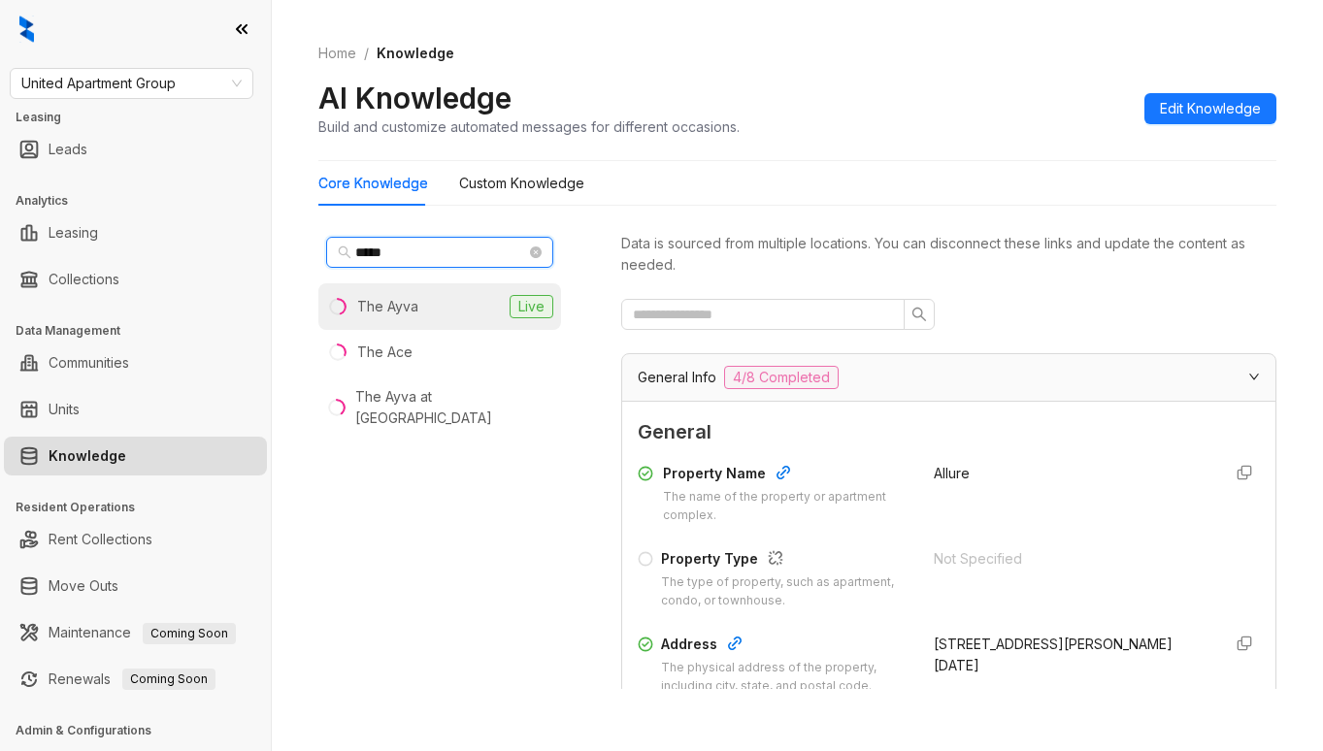
type input "*****"
click at [426, 303] on li "The Ayva Live" at bounding box center [439, 306] width 243 height 47
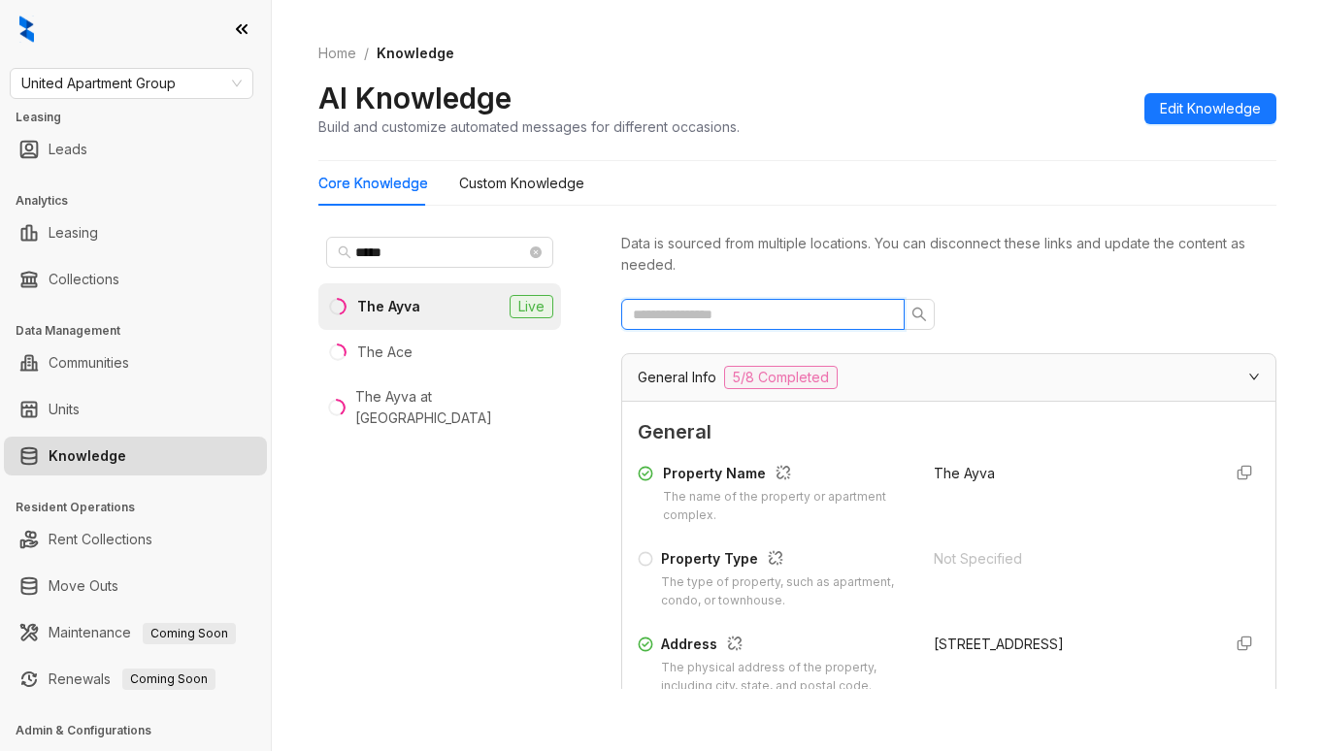
click at [731, 321] on input "text" at bounding box center [755, 314] width 245 height 21
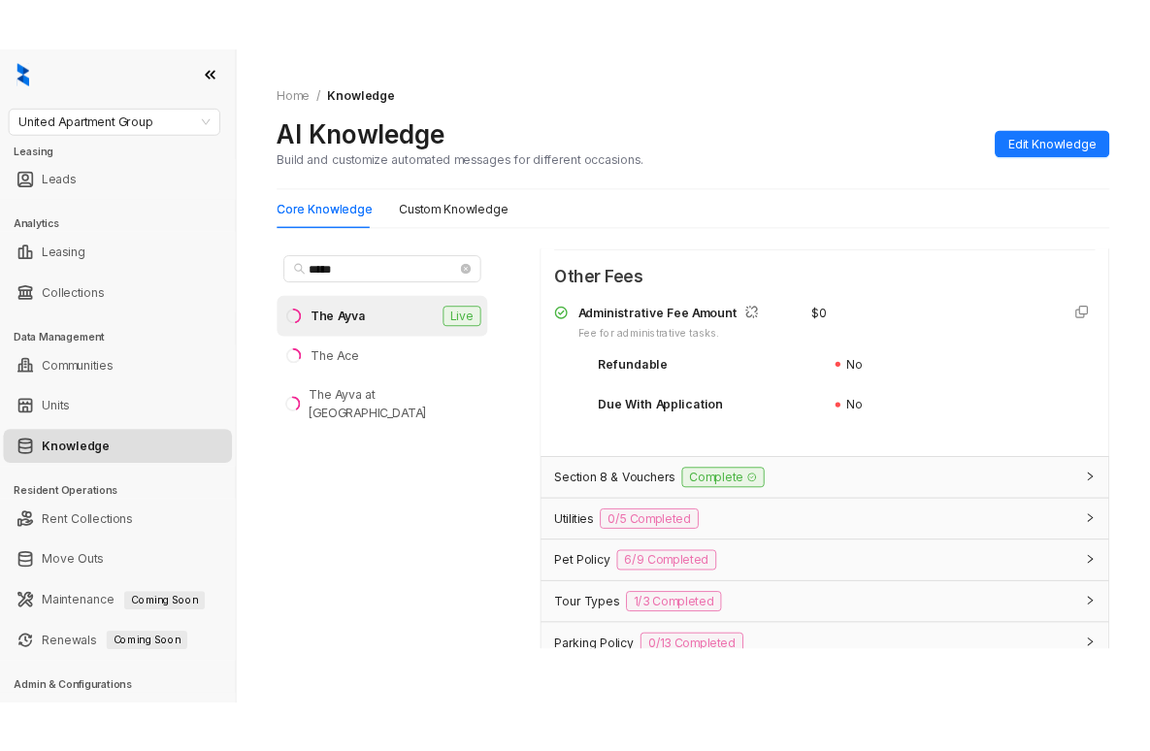
scroll to position [528, 0]
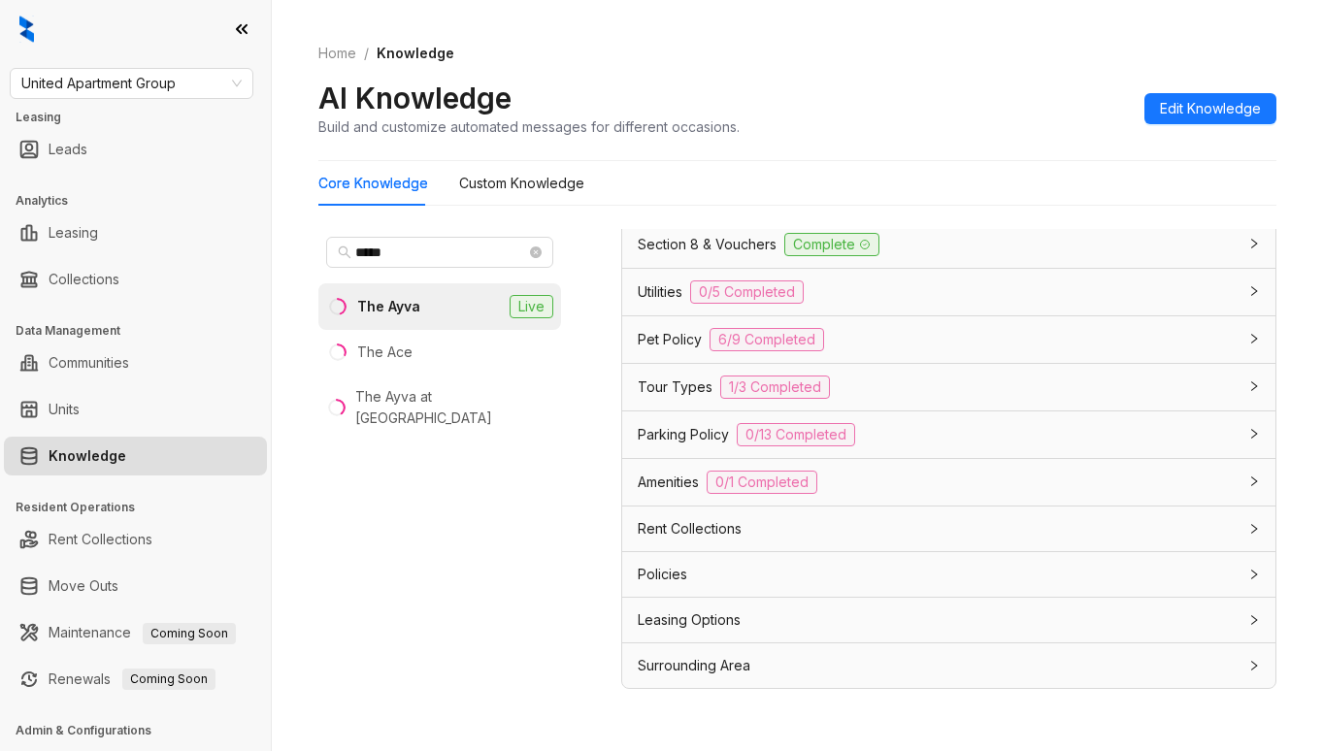
type input "*****"
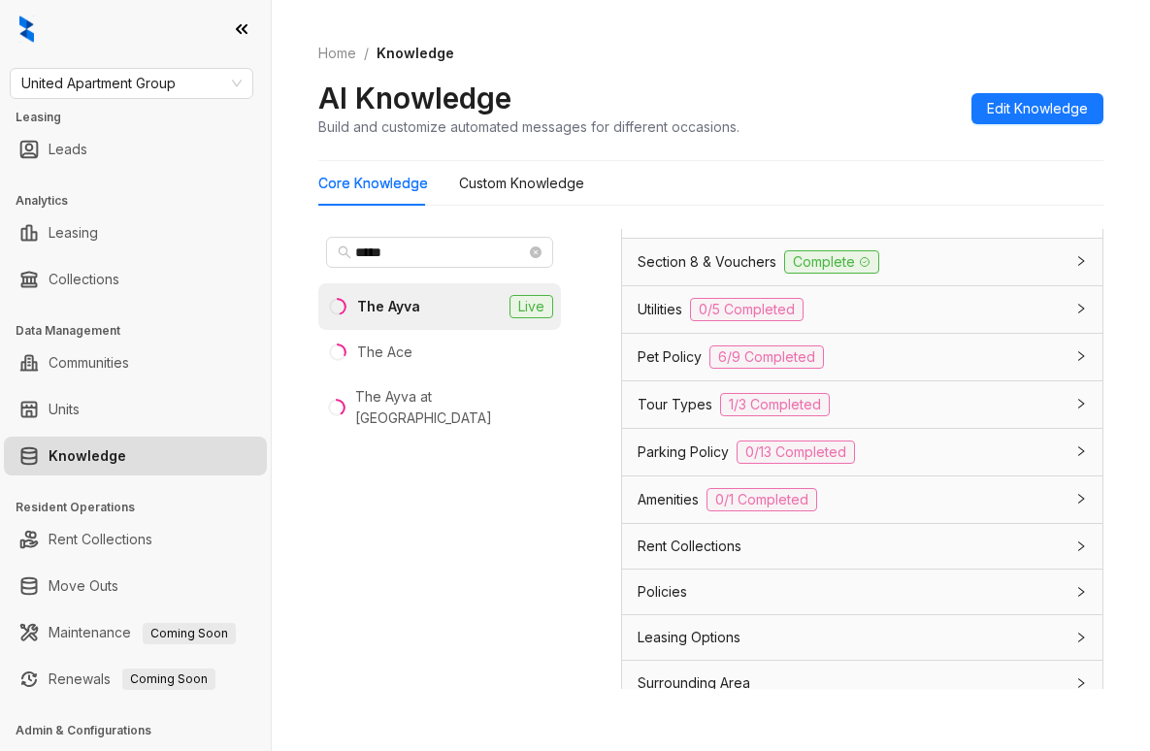
scroll to position [564, 0]
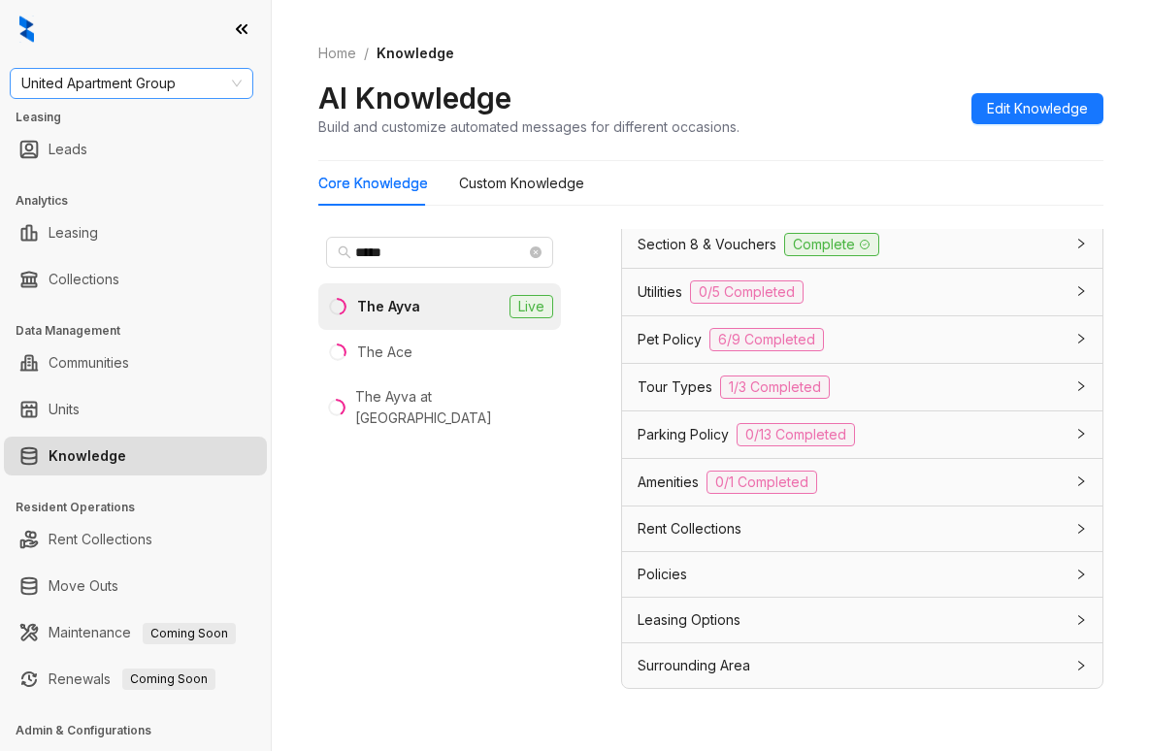
click at [190, 71] on span "United Apartment Group" at bounding box center [131, 83] width 220 height 29
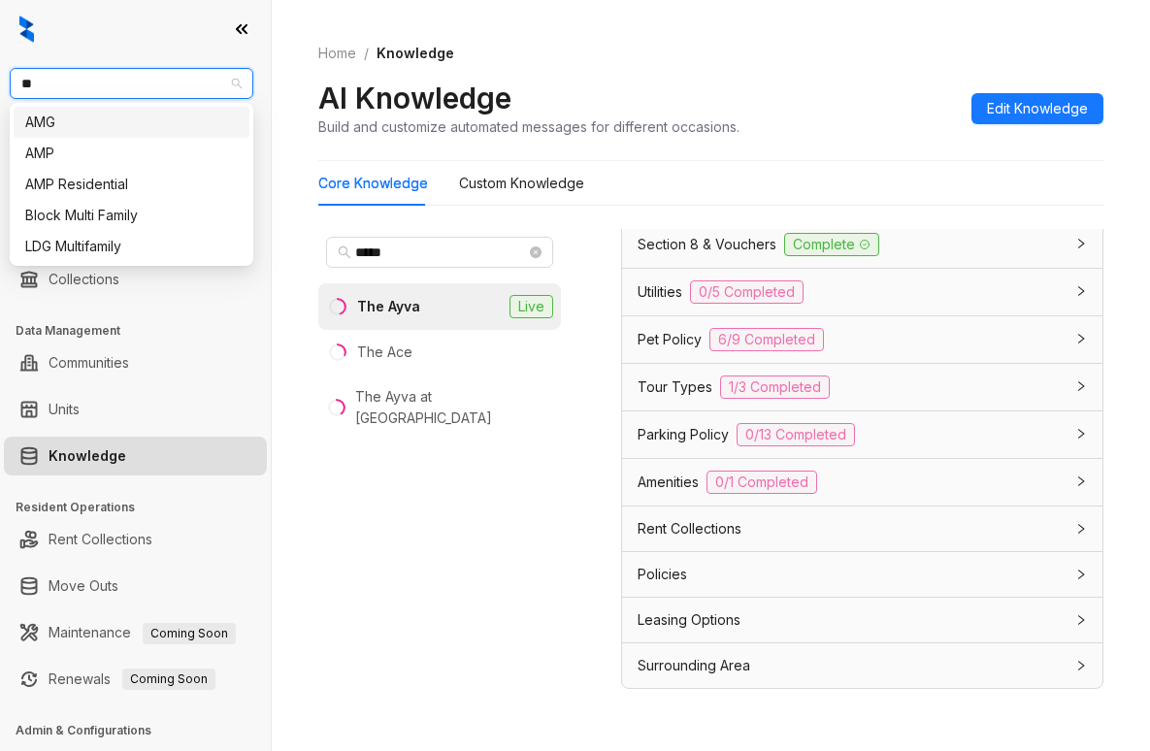
type input "***"
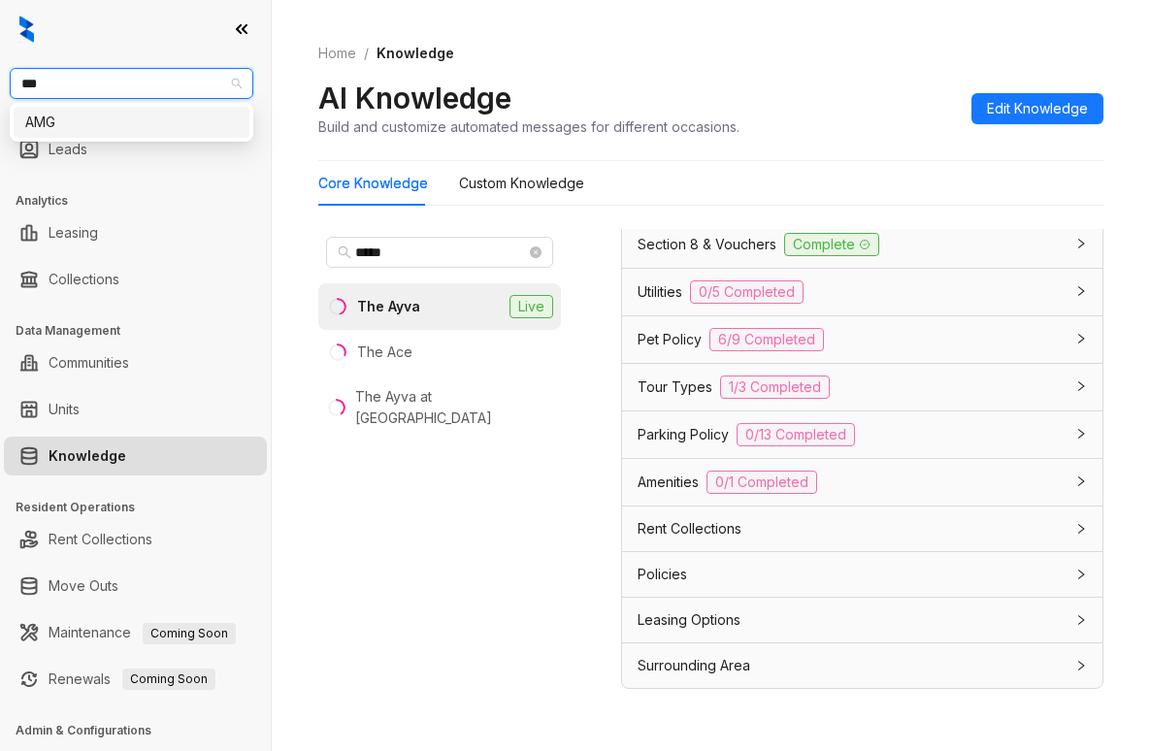
click at [90, 115] on div "AMG" at bounding box center [131, 122] width 213 height 21
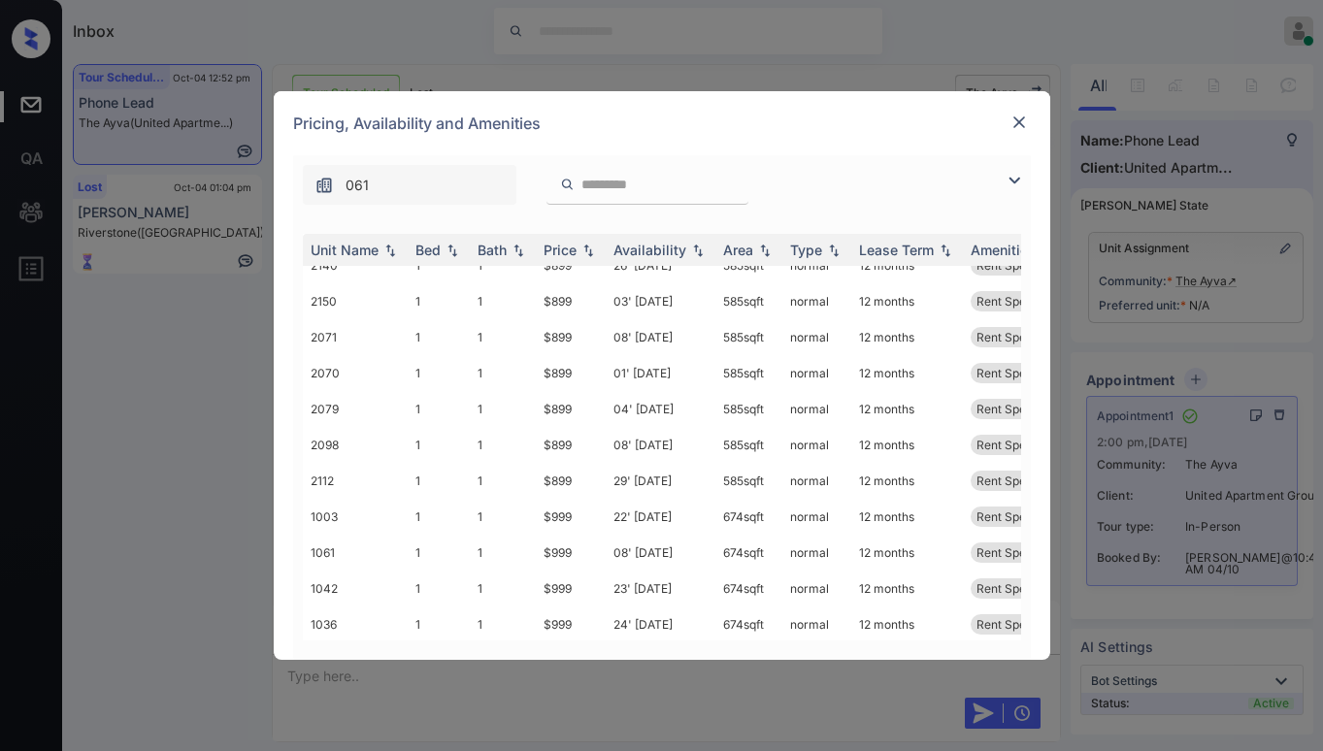
scroll to position [194, 0]
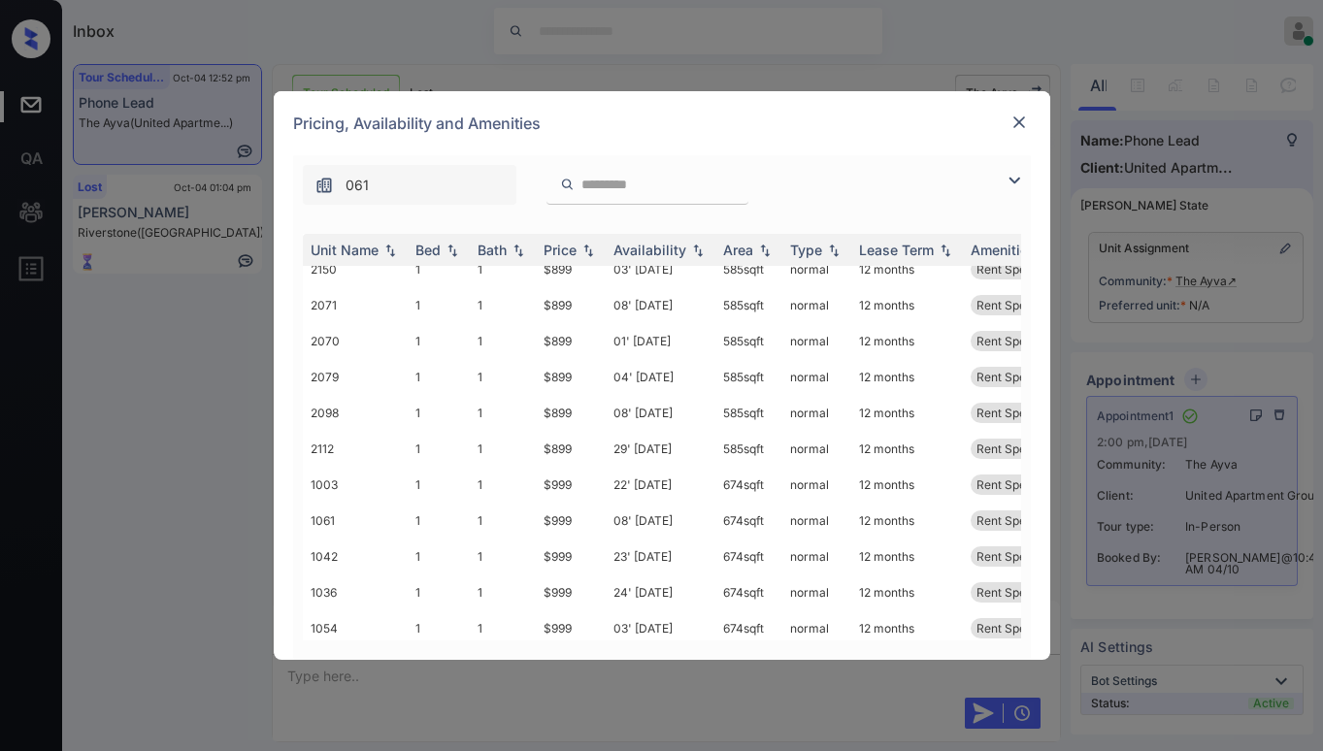
click at [1026, 121] on img at bounding box center [1019, 122] width 19 height 19
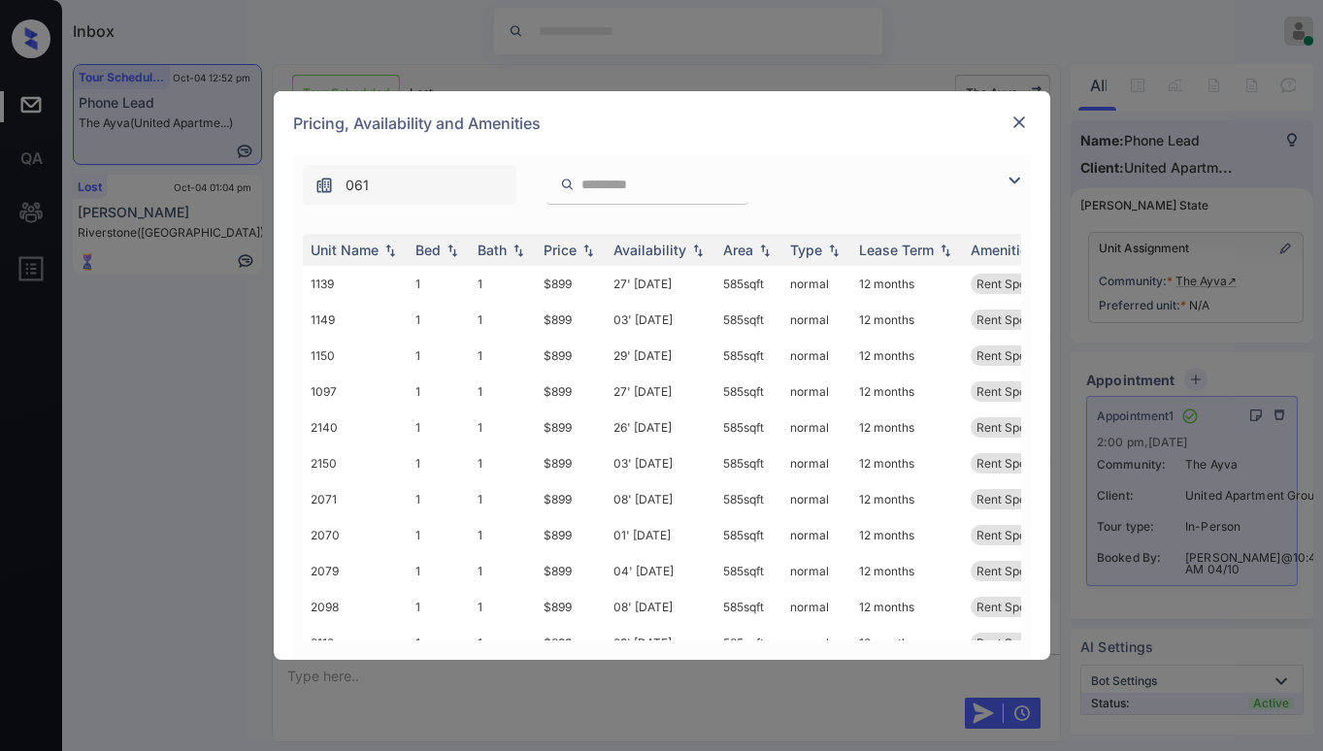
scroll to position [2070, 0]
click at [570, 432] on td "$899" at bounding box center [571, 428] width 70 height 36
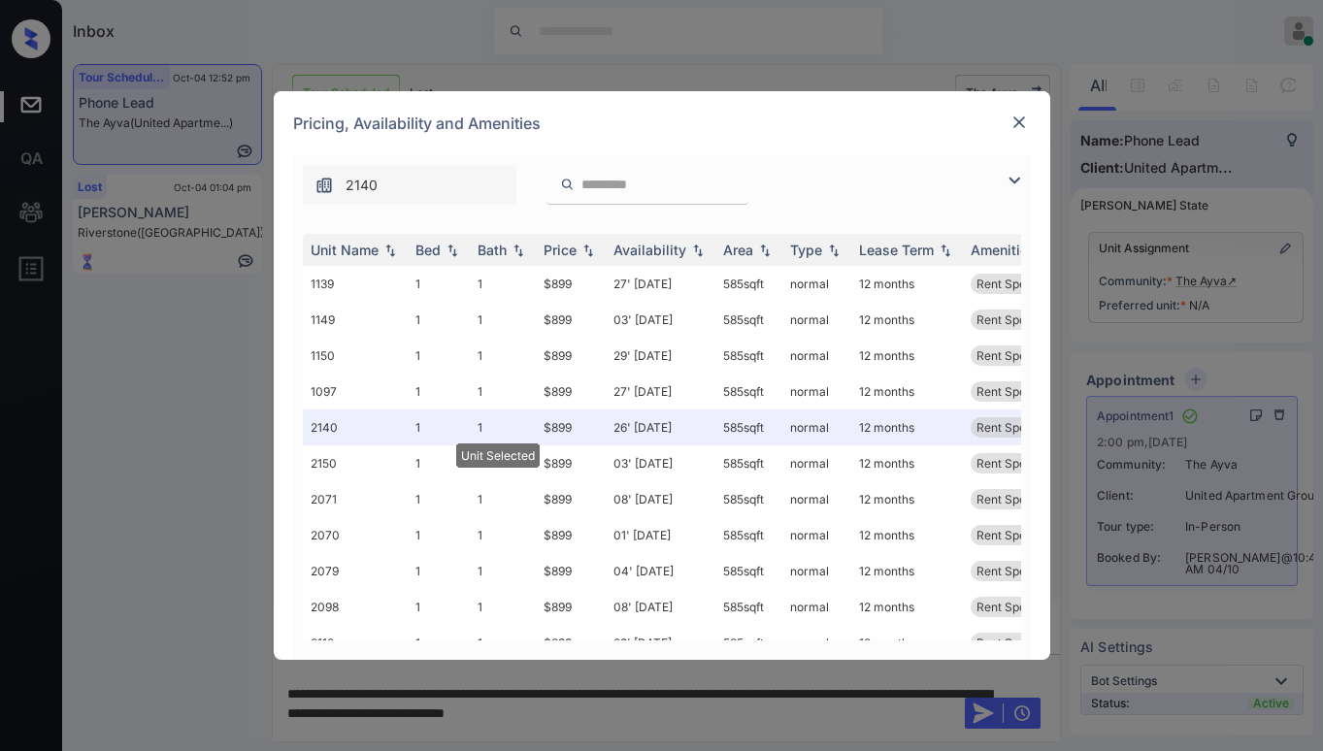
click at [1014, 118] on img at bounding box center [1019, 122] width 19 height 19
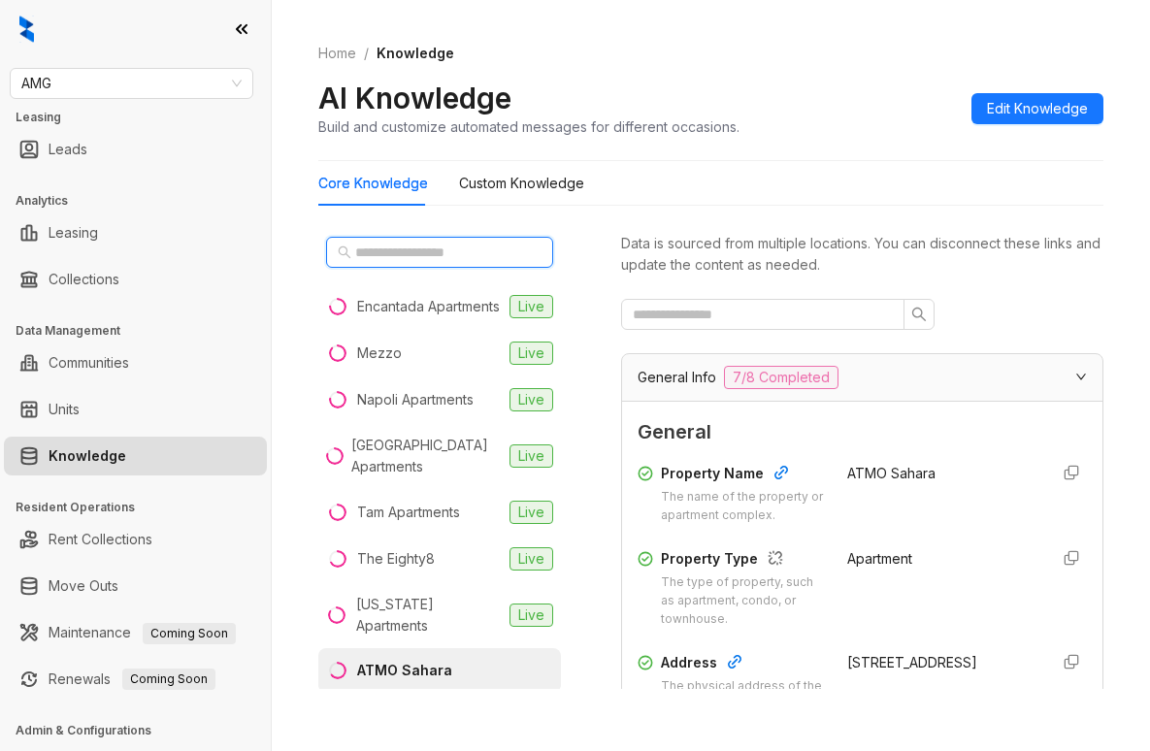
click at [457, 261] on input "text" at bounding box center [440, 252] width 171 height 21
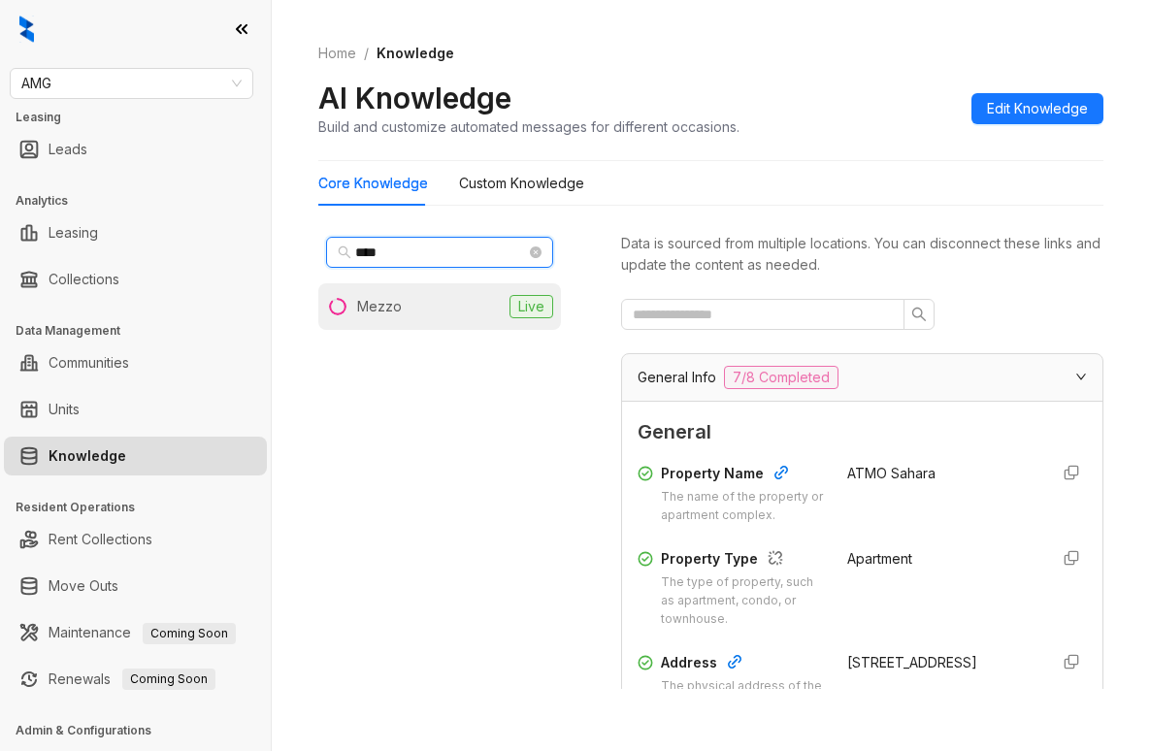
type input "****"
click at [447, 303] on li "Mezzo Live" at bounding box center [439, 306] width 243 height 47
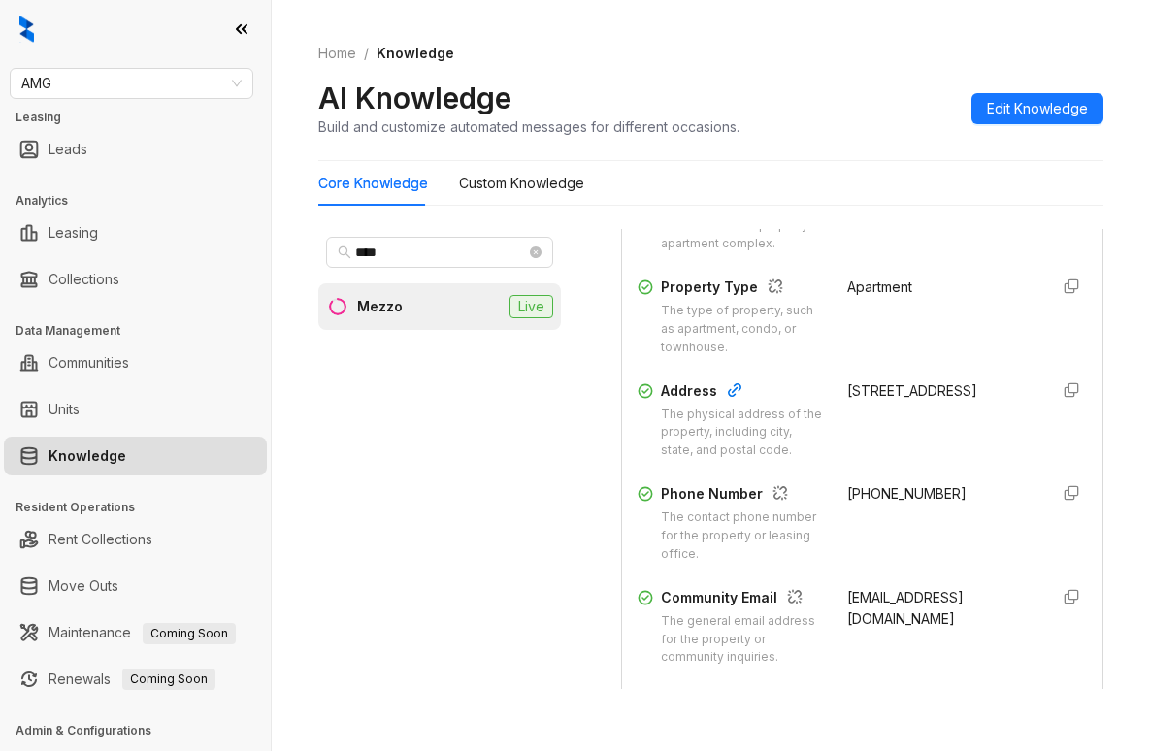
scroll to position [291, 0]
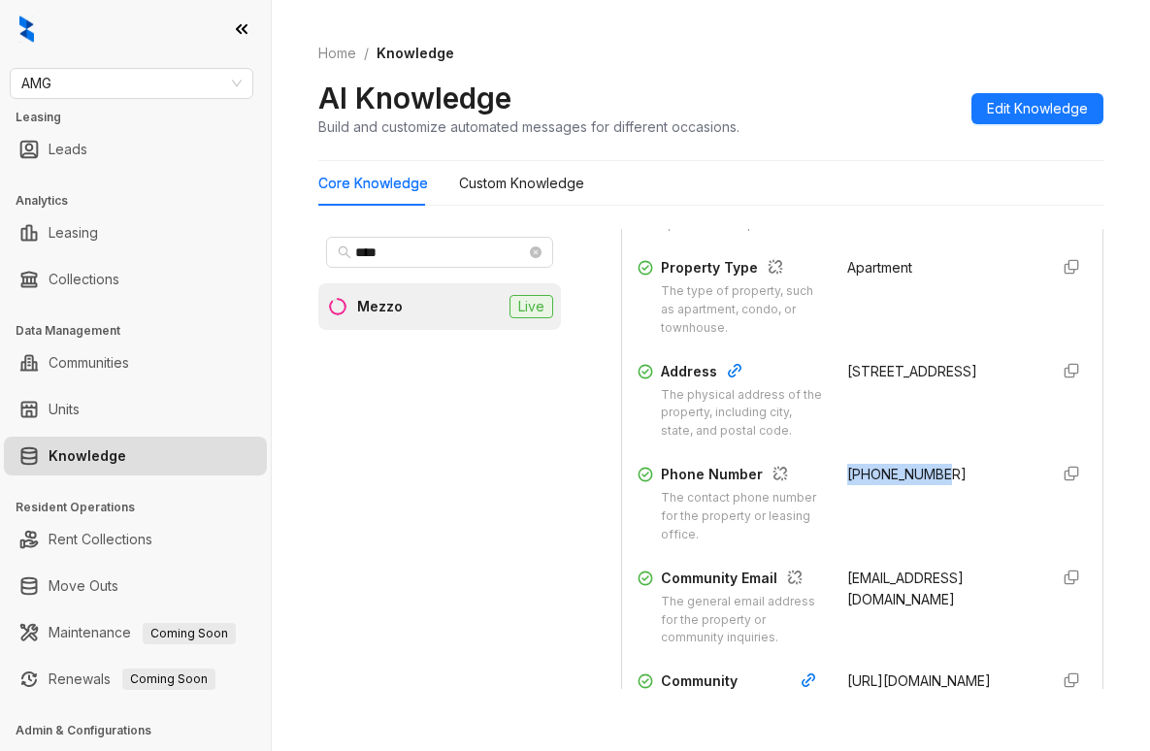
drag, startPoint x: 936, startPoint y: 506, endPoint x: 824, endPoint y: 508, distance: 111.6
click at [824, 508] on div "Phone Number The contact phone number for the property or leasing office. [PHON…" at bounding box center [862, 504] width 449 height 81
copy span "[PHONE_NUMBER]"
click at [177, 86] on span "AMG" at bounding box center [131, 83] width 220 height 29
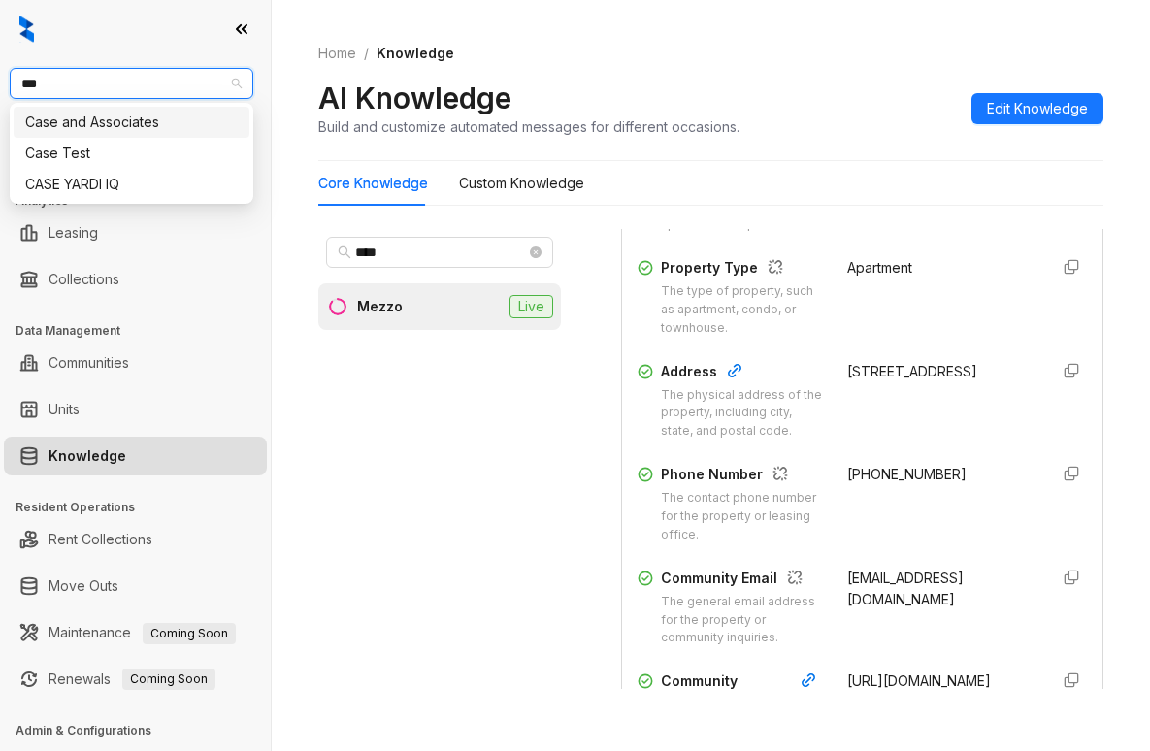
type input "****"
click at [158, 121] on div "Case and Associates" at bounding box center [131, 122] width 213 height 21
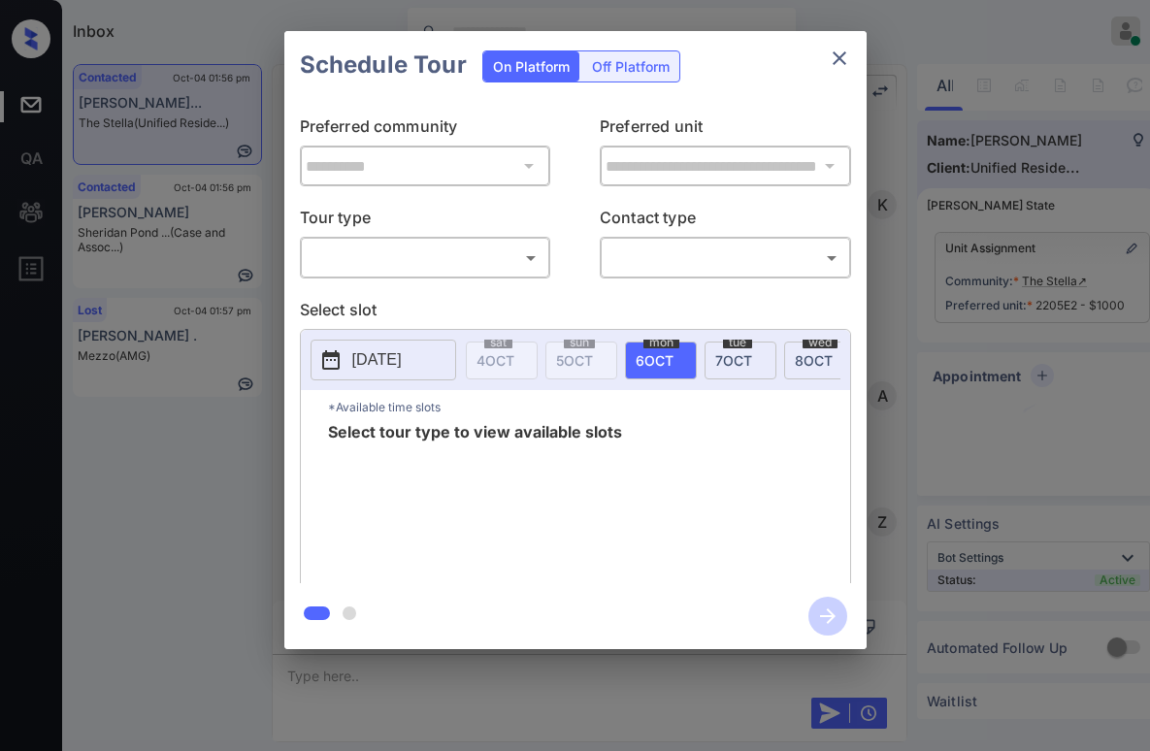
scroll to position [1795, 0]
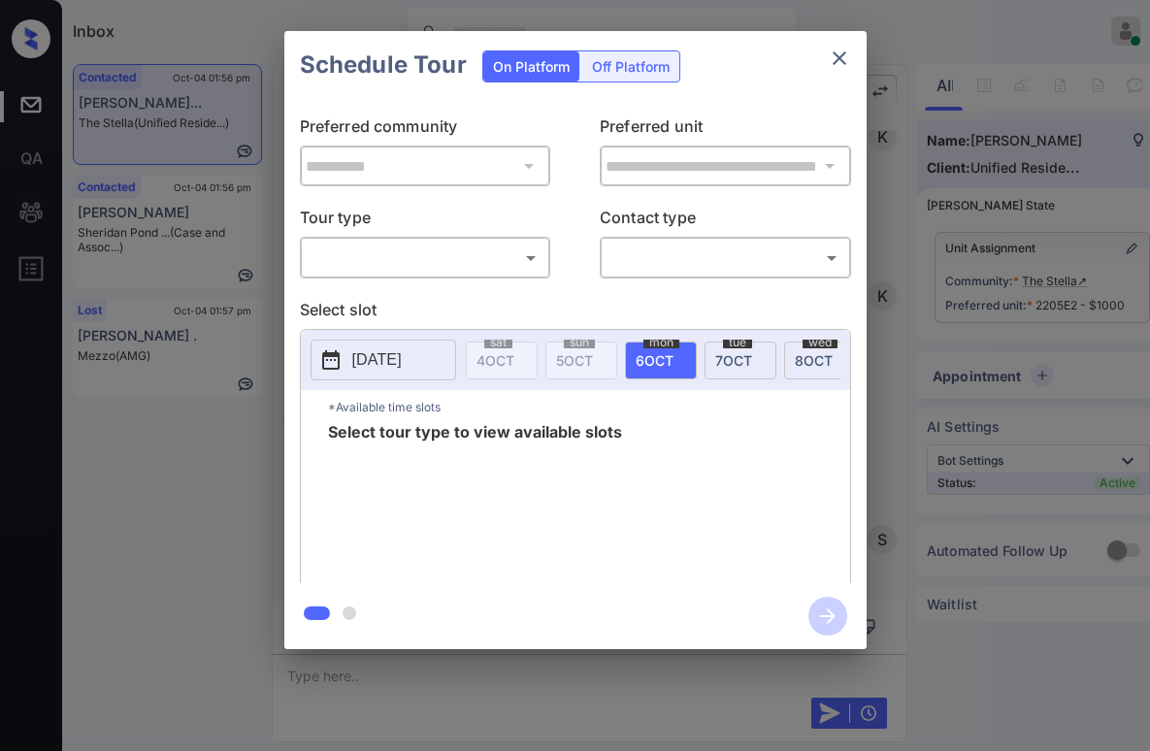
click at [371, 258] on body "Inbox [PERSON_NAME] Online Set yourself offline Set yourself on break Profile S…" at bounding box center [575, 375] width 1150 height 751
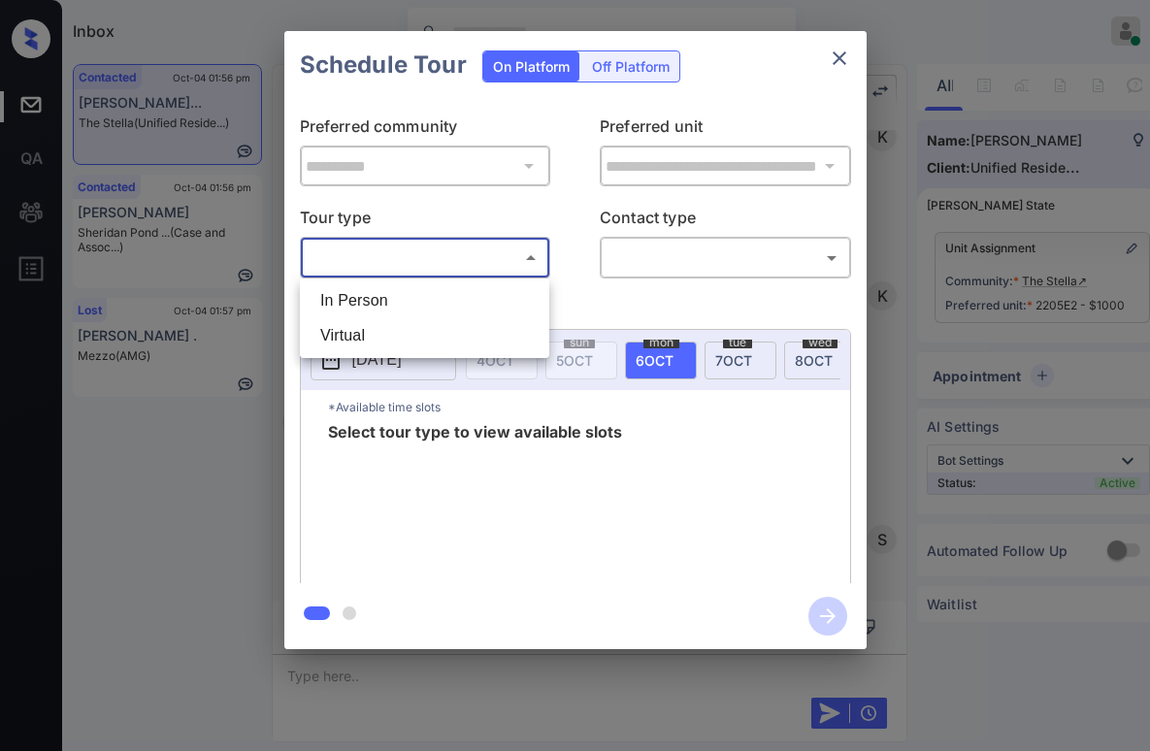
click at [371, 297] on li "In Person" at bounding box center [425, 300] width 240 height 35
type input "********"
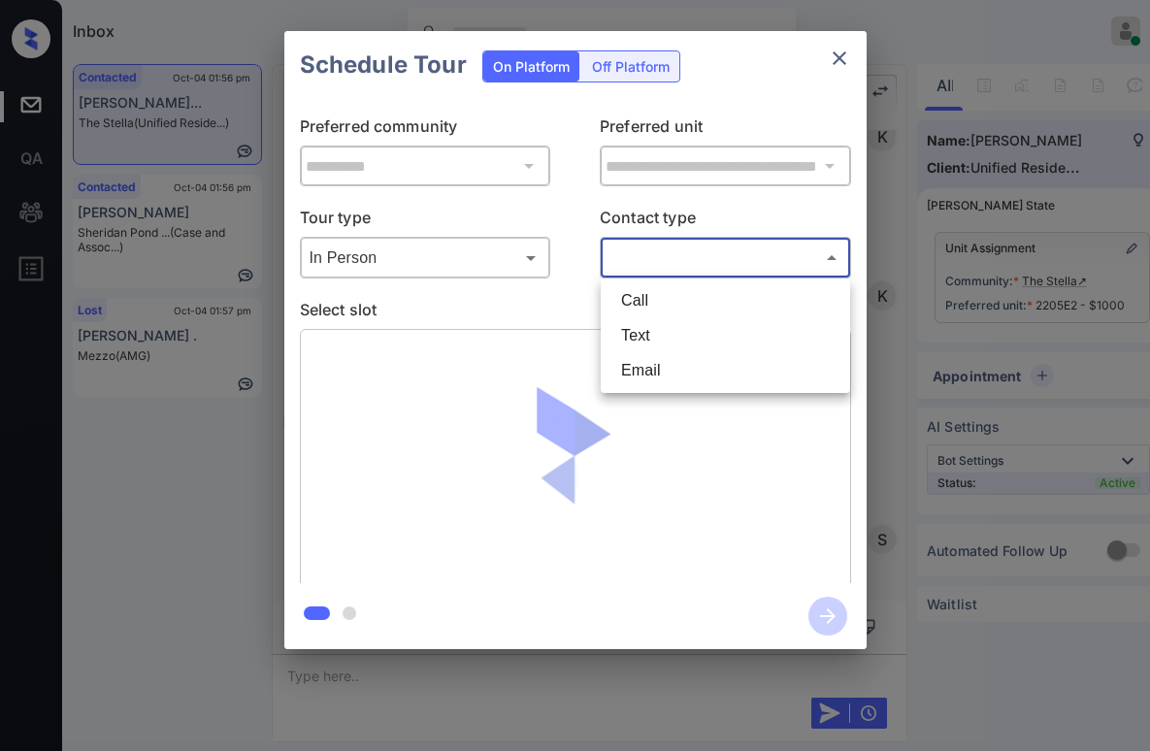
click at [640, 262] on body "Inbox Paolo Gabriel Online Set yourself offline Set yourself on break Profile S…" at bounding box center [575, 375] width 1150 height 751
click at [626, 338] on li "Text" at bounding box center [726, 335] width 240 height 35
type input "****"
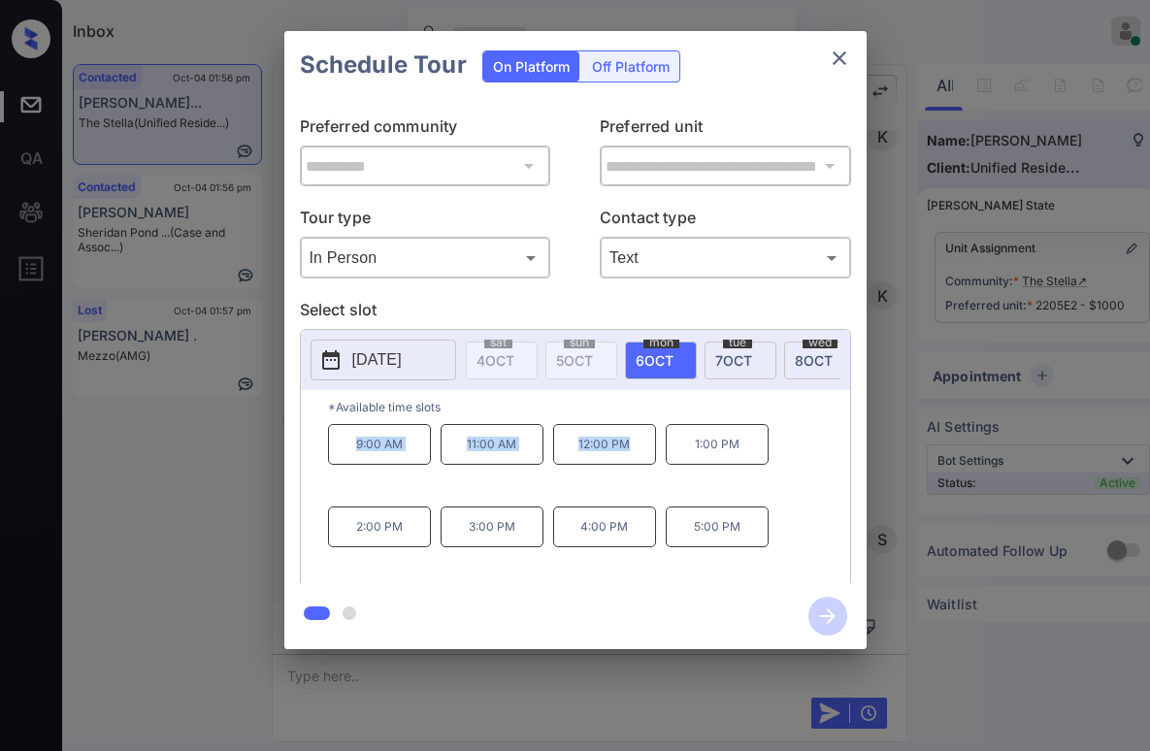
drag, startPoint x: 353, startPoint y: 451, endPoint x: 646, endPoint y: 462, distance: 292.4
click at [646, 462] on div "9:00 AM 11:00 AM 12:00 PM 1:00 PM 2:00 PM 3:00 PM 4:00 PM 5:00 PM" at bounding box center [589, 501] width 522 height 155
copy div "9:00 AM 11:00 AM 12:00 PM"
click at [844, 61] on icon "close" at bounding box center [839, 58] width 23 height 23
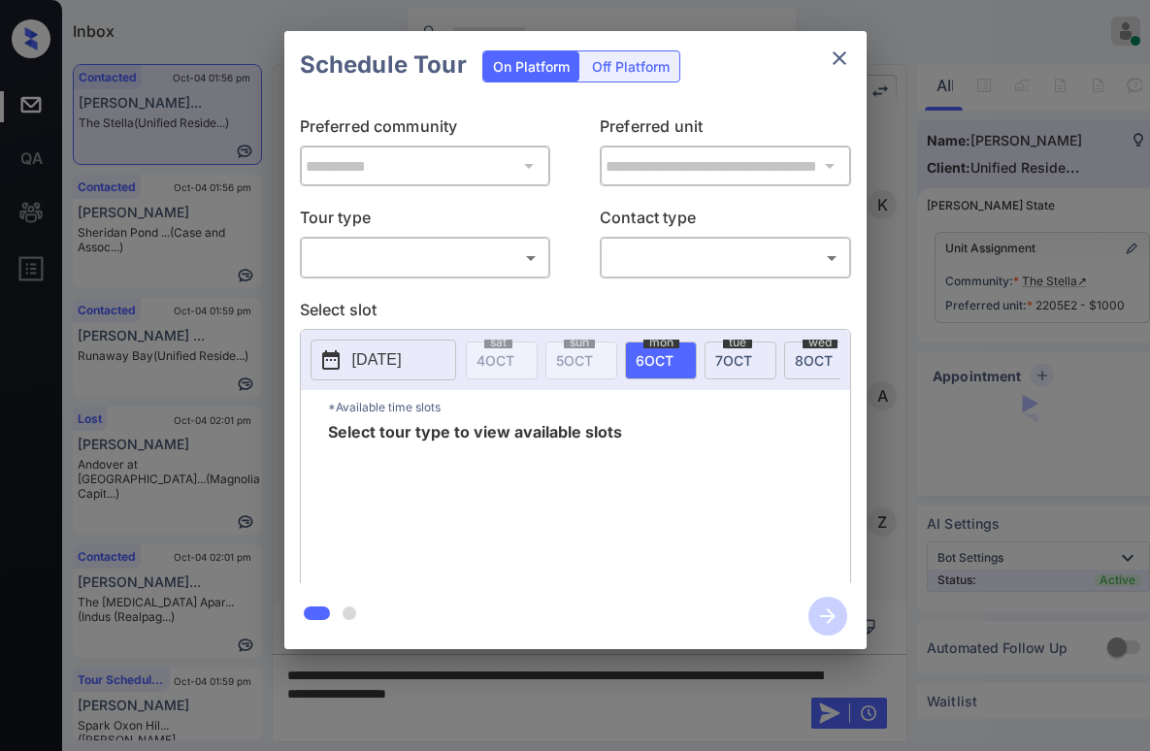
scroll to position [1795, 0]
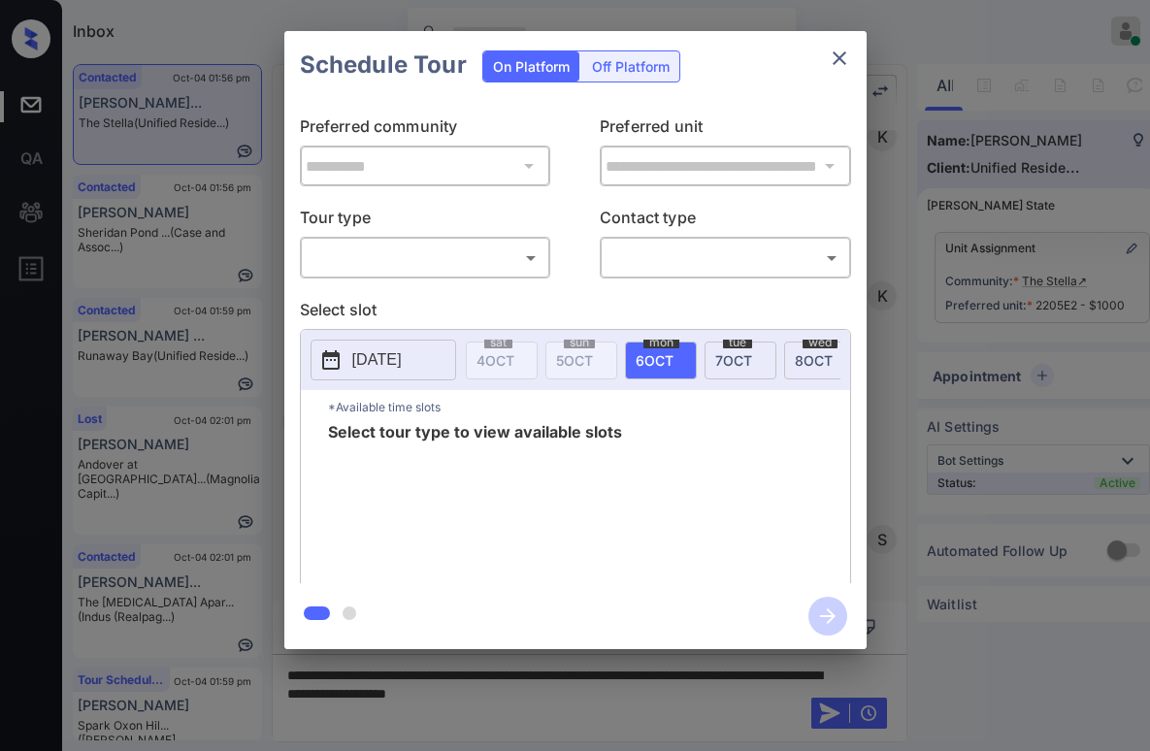
click at [492, 249] on body "Inbox [PERSON_NAME] Online Set yourself offline Set yourself on break Profile S…" at bounding box center [575, 375] width 1150 height 751
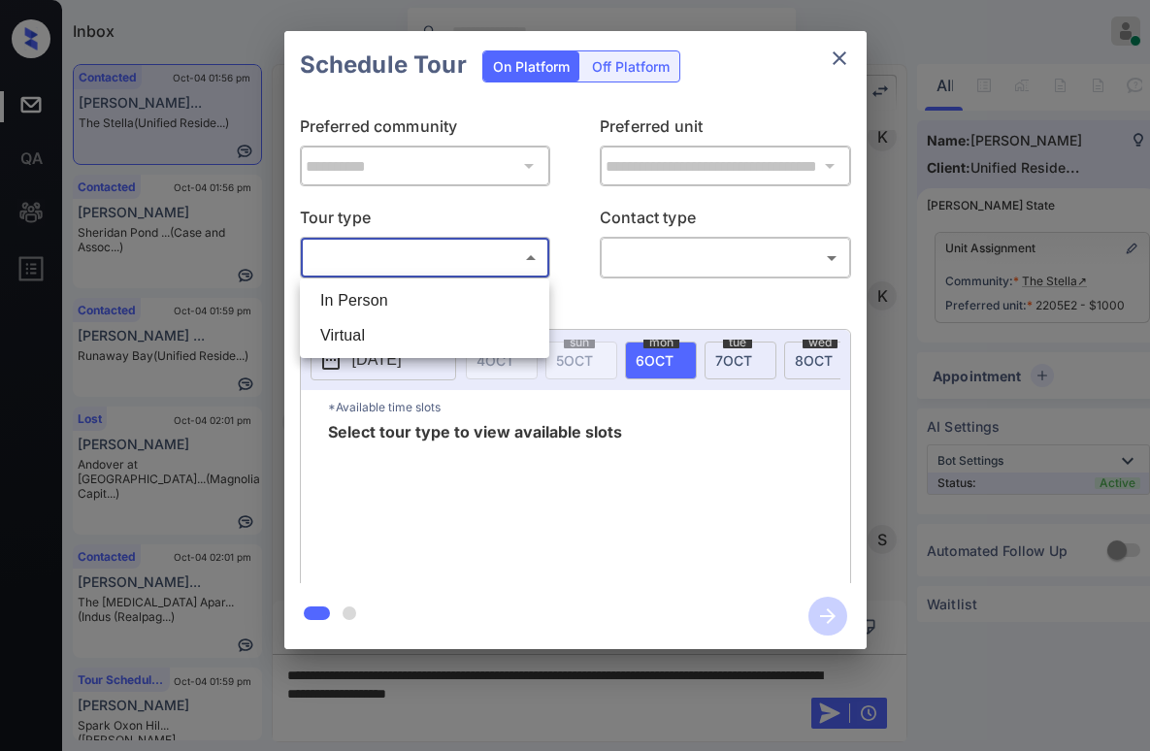
click at [457, 297] on li "In Person" at bounding box center [425, 300] width 240 height 35
type input "********"
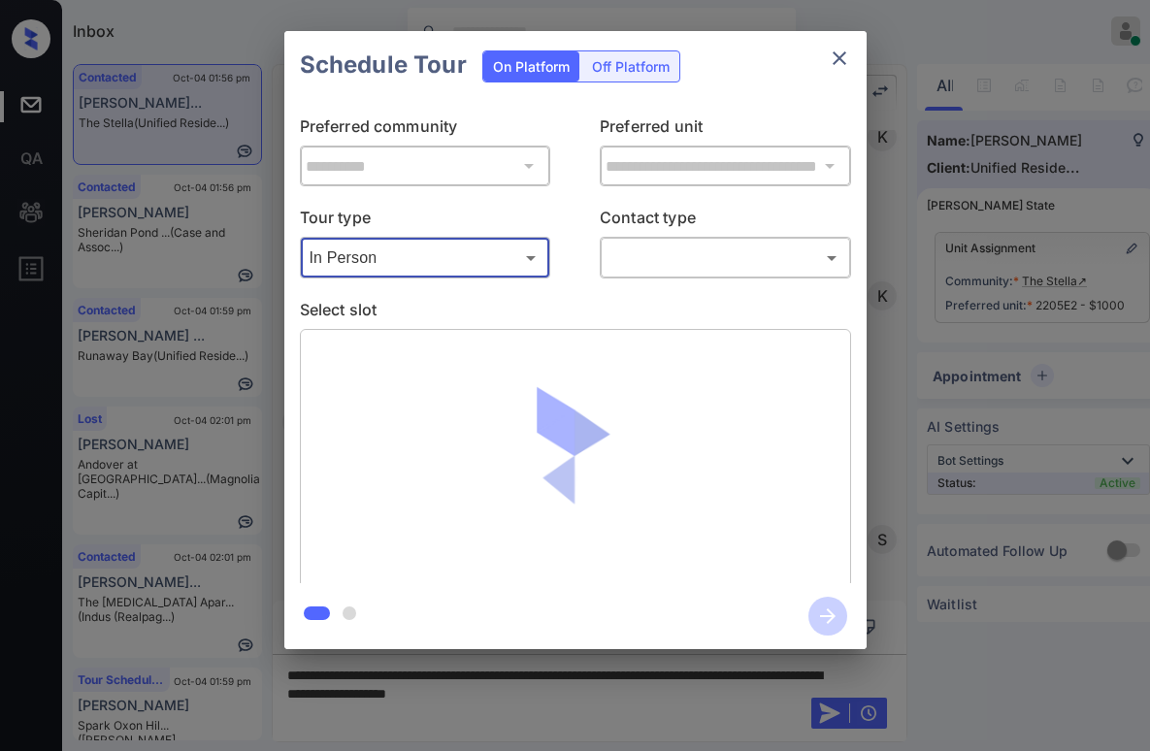
click at [673, 255] on body "Inbox [PERSON_NAME] Online Set yourself offline Set yourself on break Profile S…" at bounding box center [575, 375] width 1150 height 751
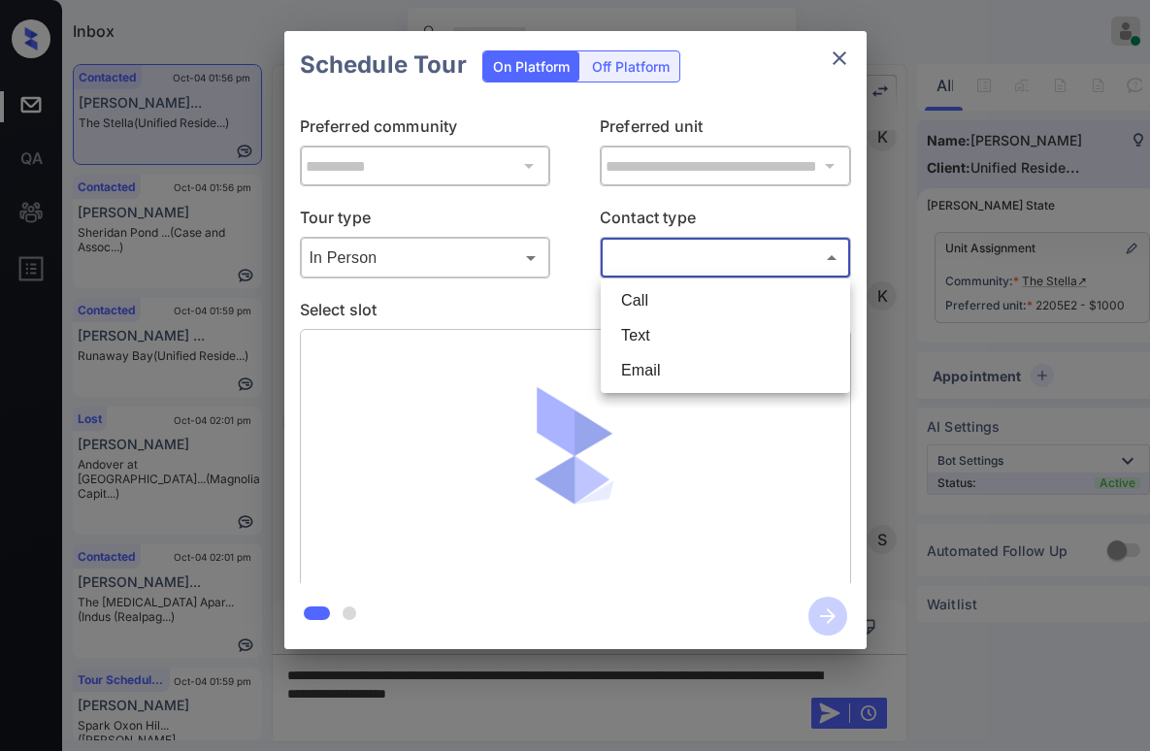
click at [690, 332] on li "Text" at bounding box center [726, 335] width 240 height 35
type input "****"
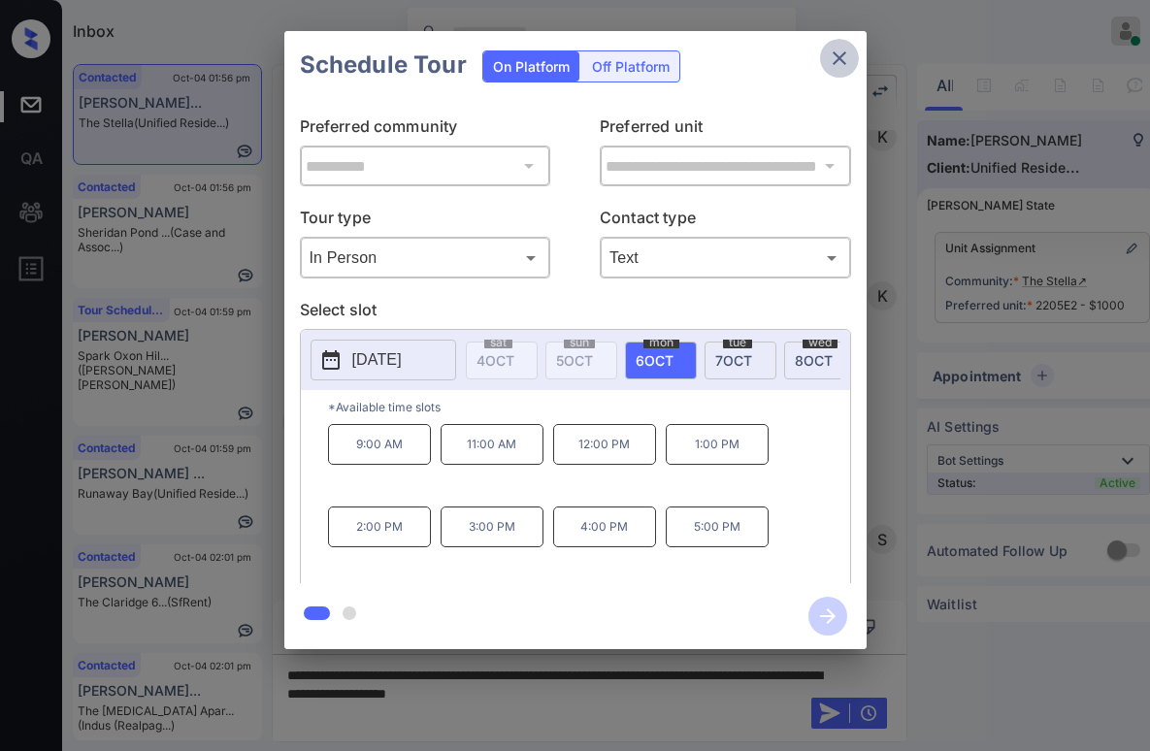
click at [842, 64] on icon "close" at bounding box center [839, 58] width 23 height 23
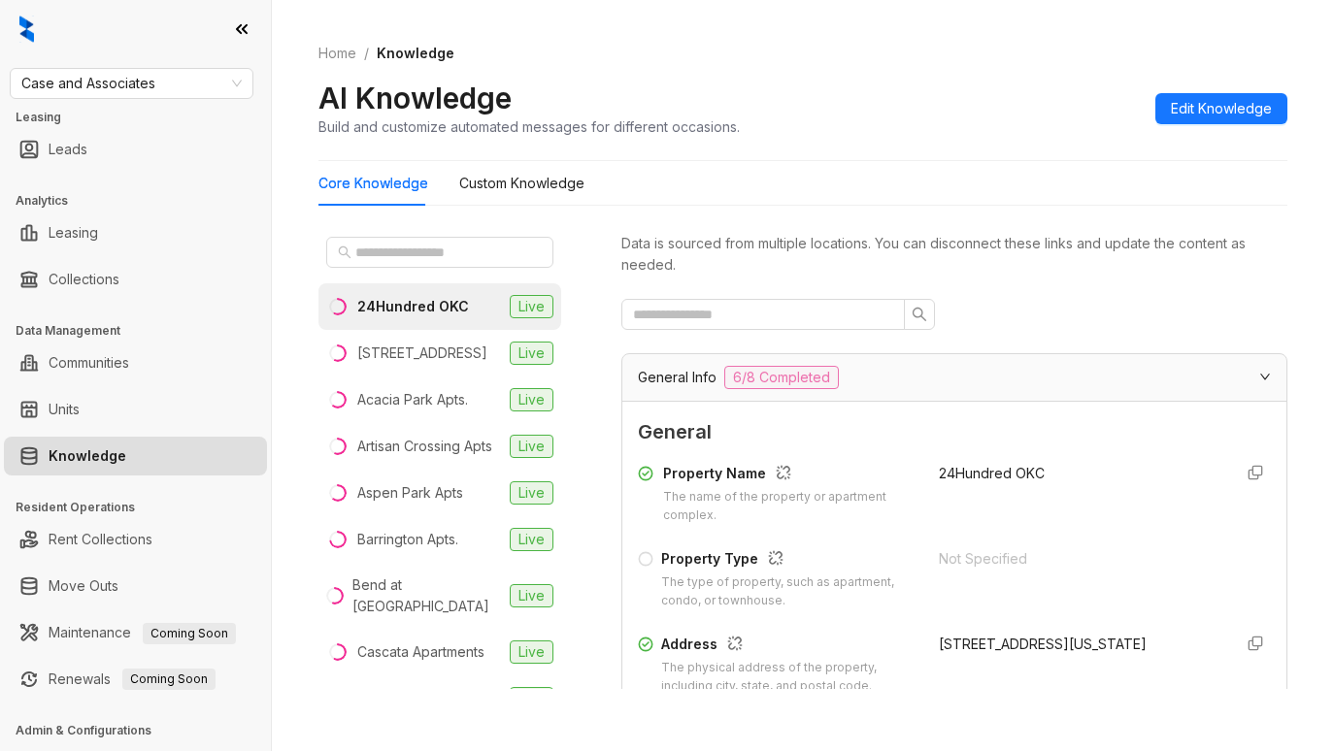
click at [1044, 80] on div "AI Knowledge Build and customize automated messages for different occasions. Ed…" at bounding box center [802, 108] width 969 height 57
click at [454, 259] on input "text" at bounding box center [440, 252] width 171 height 21
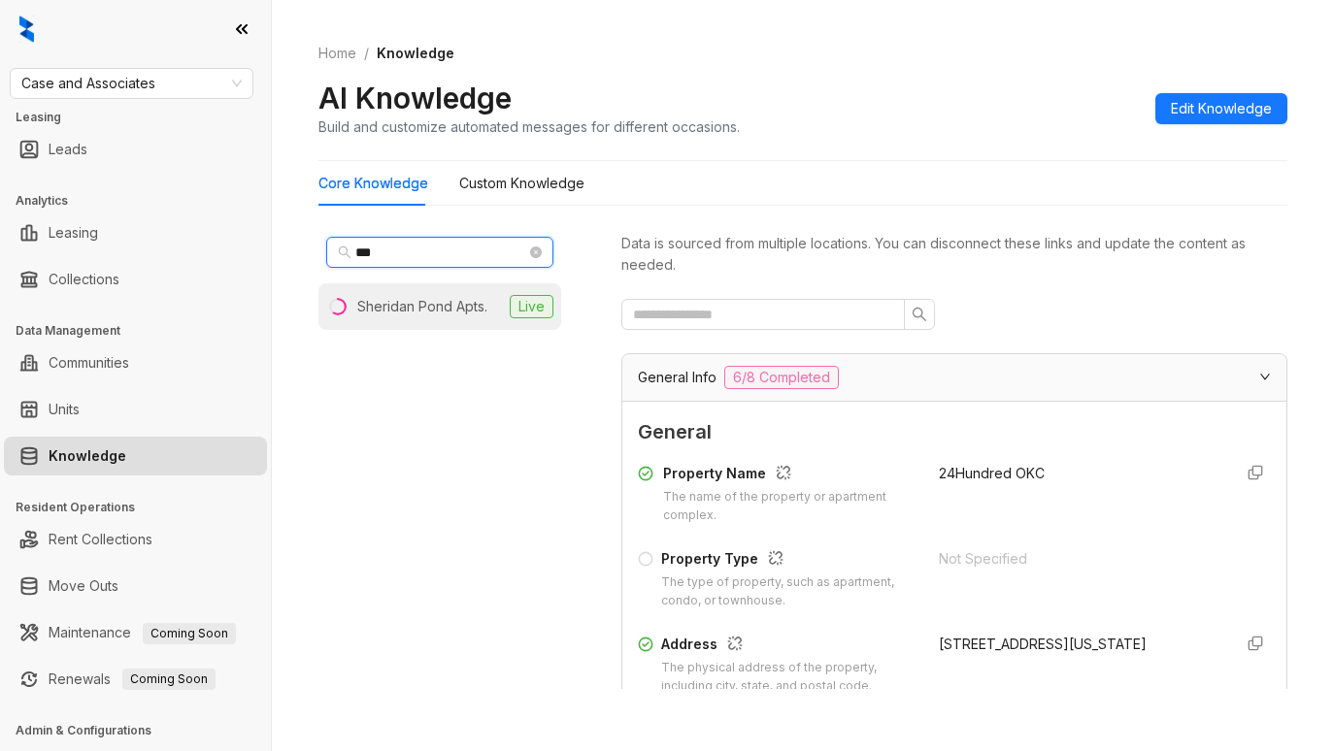
type input "***"
click at [429, 298] on div "Sheridan Pond Apts." at bounding box center [422, 306] width 130 height 21
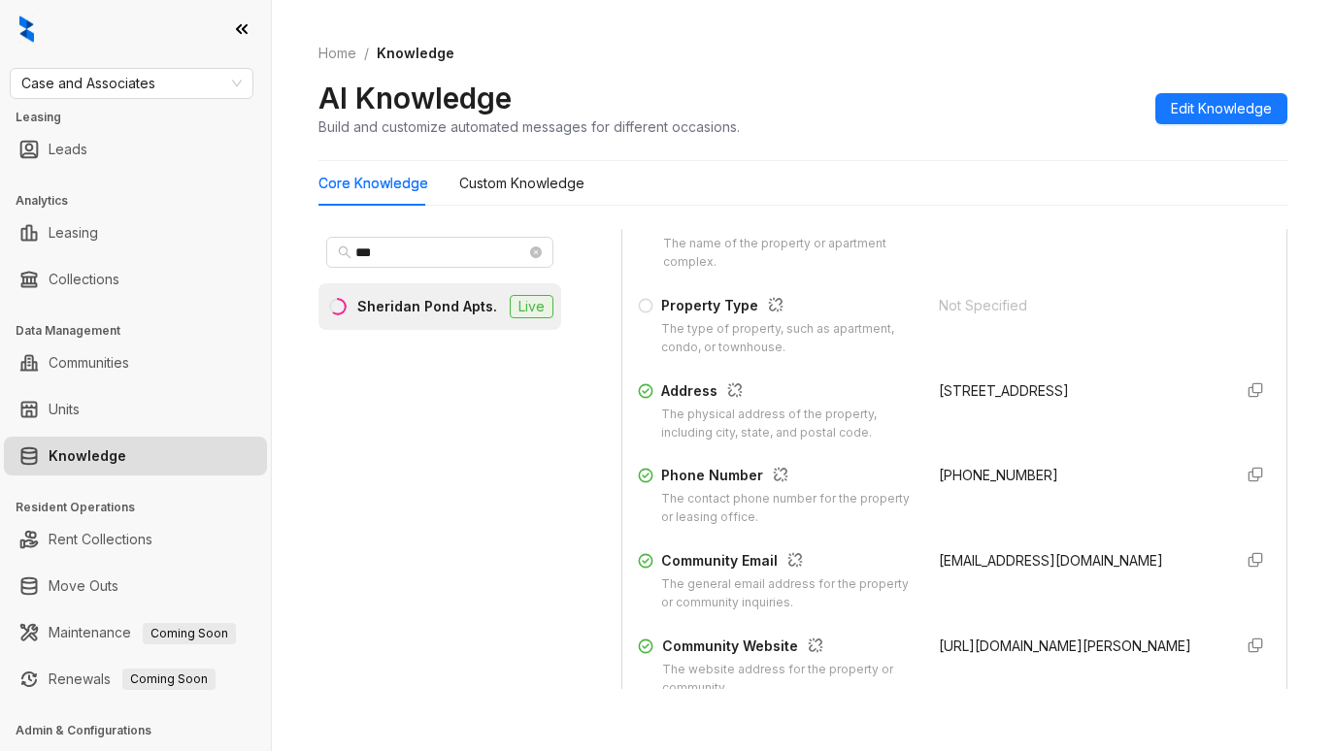
scroll to position [291, 0]
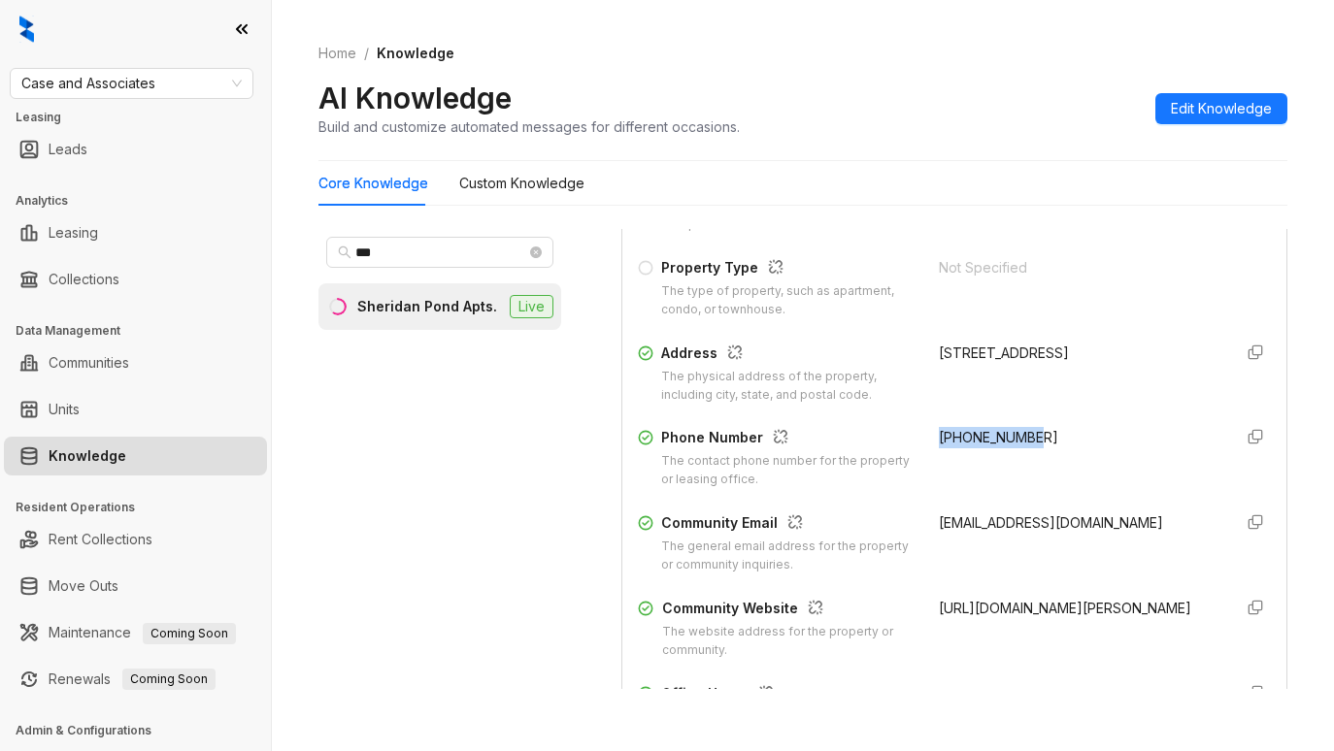
drag, startPoint x: 917, startPoint y: 440, endPoint x: 1035, endPoint y: 446, distance: 117.6
click at [1035, 446] on div "+19184811650" at bounding box center [1078, 458] width 278 height 62
copy span "+19184811650"
click at [188, 93] on span "Case and Associates" at bounding box center [131, 83] width 220 height 29
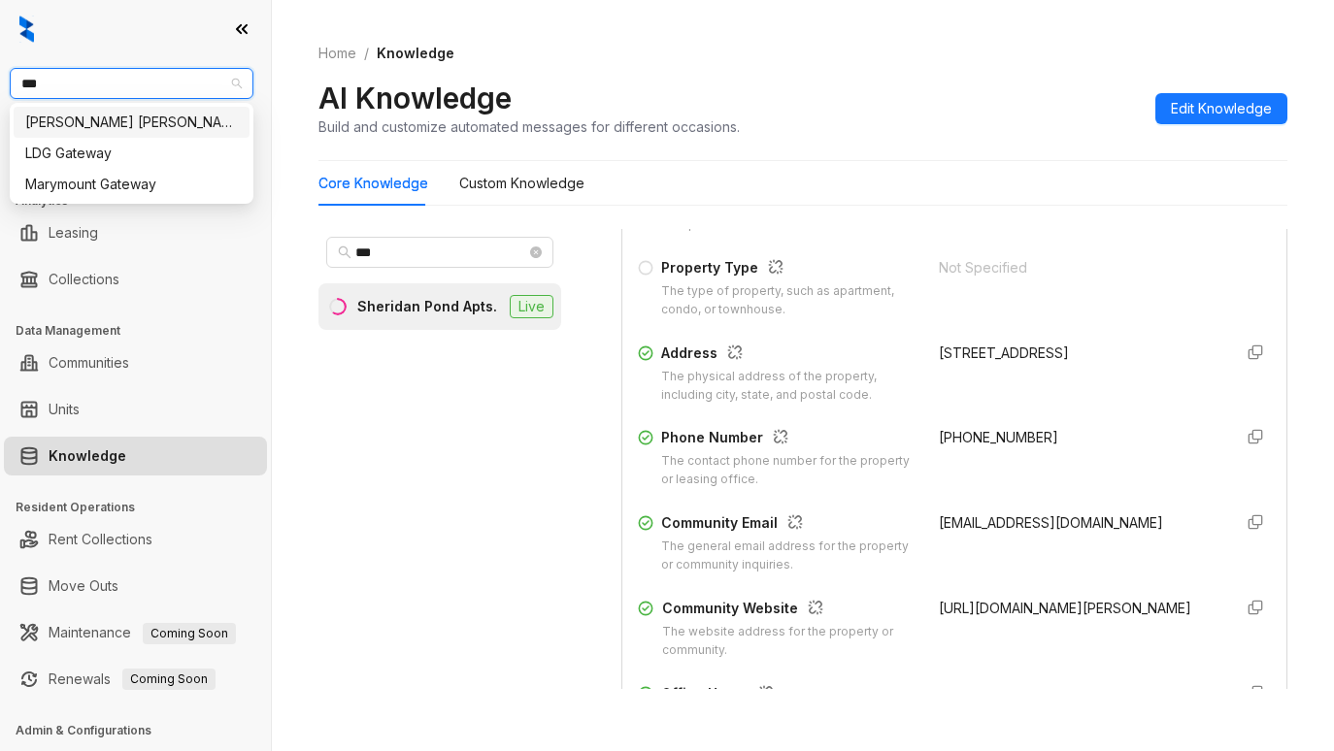
type input "****"
click at [150, 119] on div "Gates Hudson" at bounding box center [131, 122] width 213 height 21
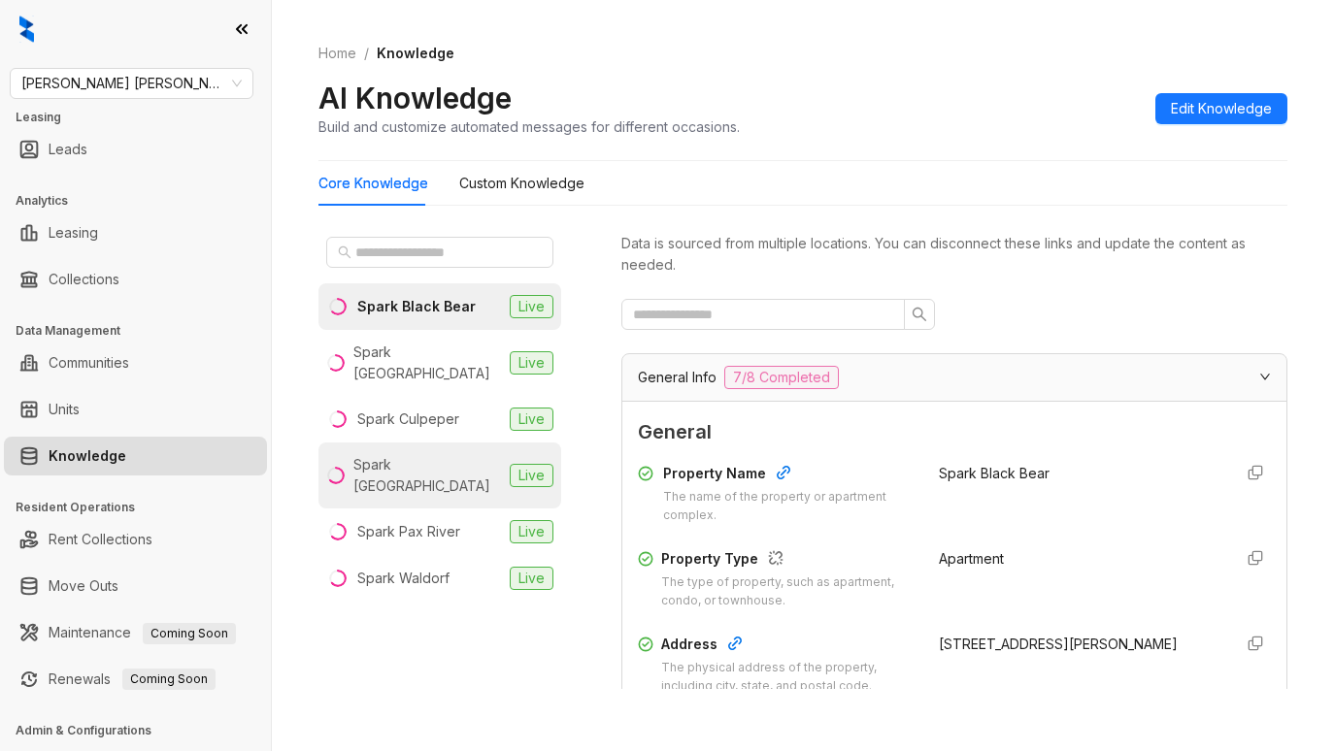
click at [440, 454] on div "Spark Oxon Hill" at bounding box center [427, 475] width 149 height 43
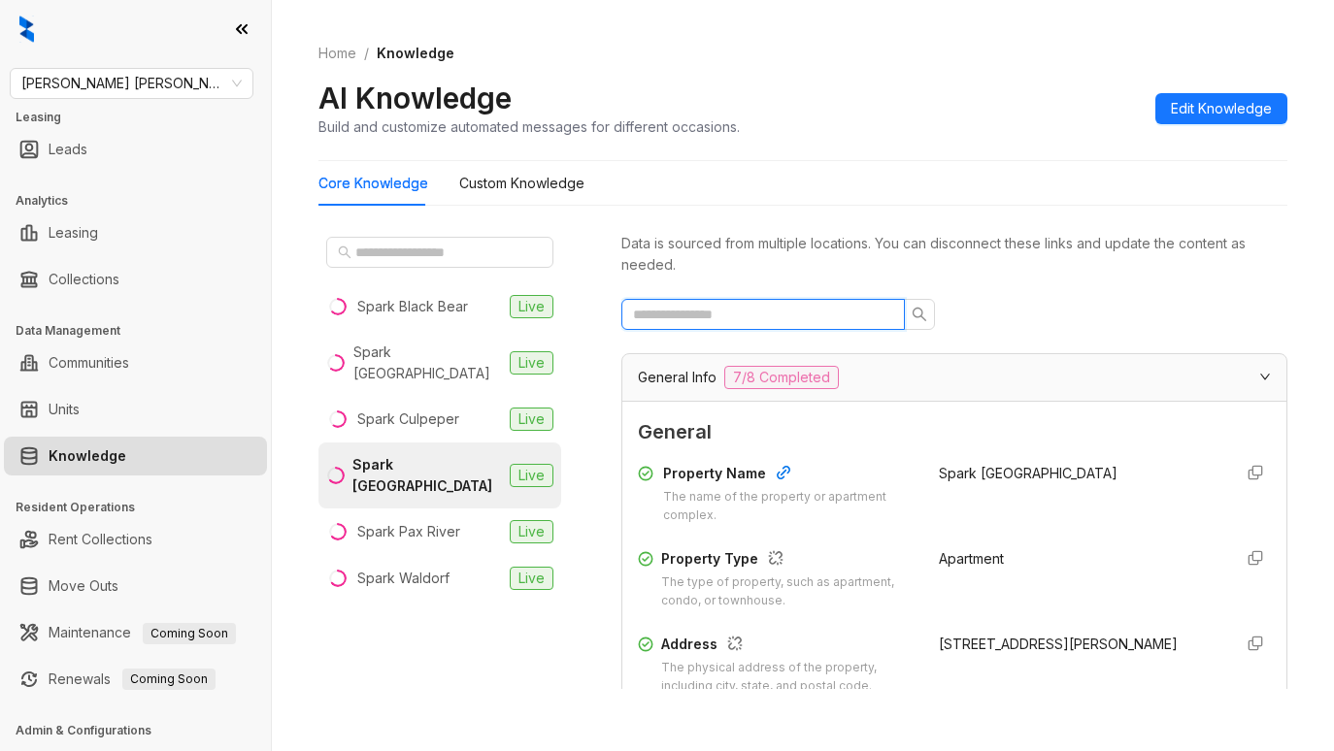
click at [851, 321] on input "text" at bounding box center [755, 314] width 245 height 21
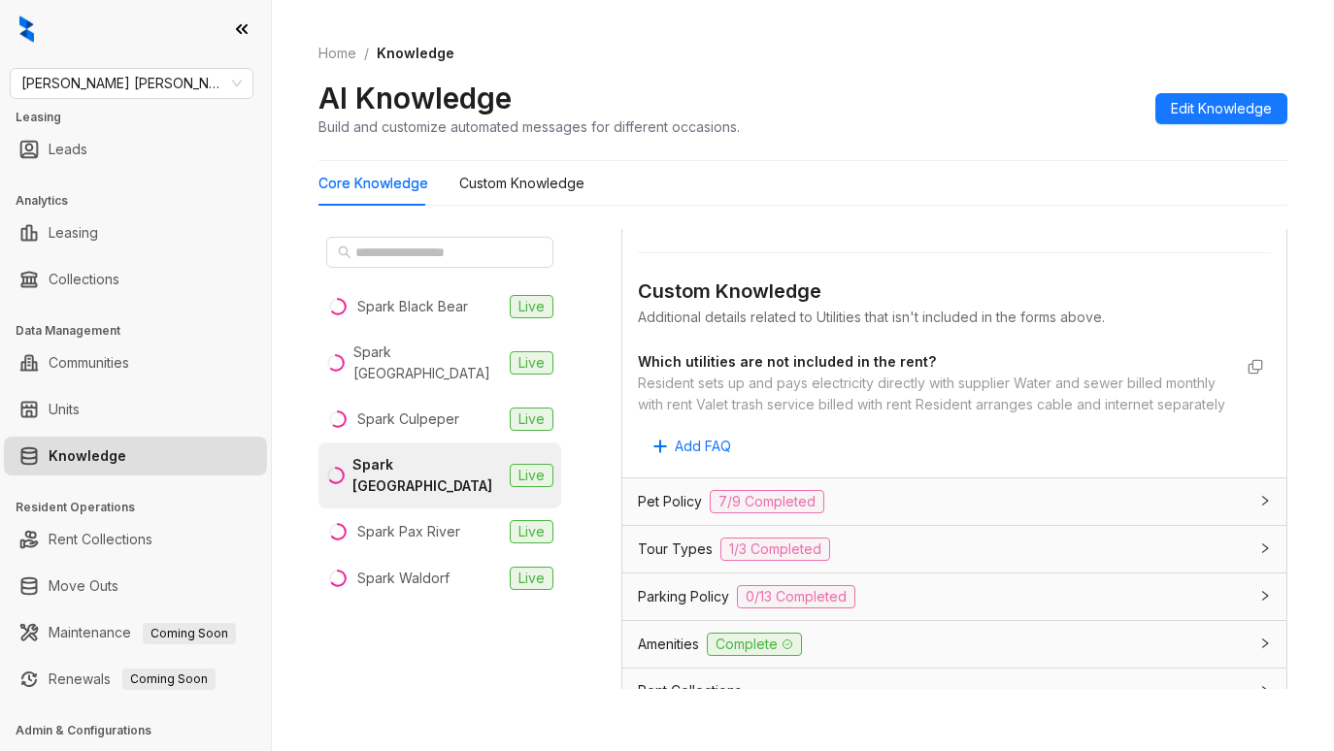
scroll to position [388, 0]
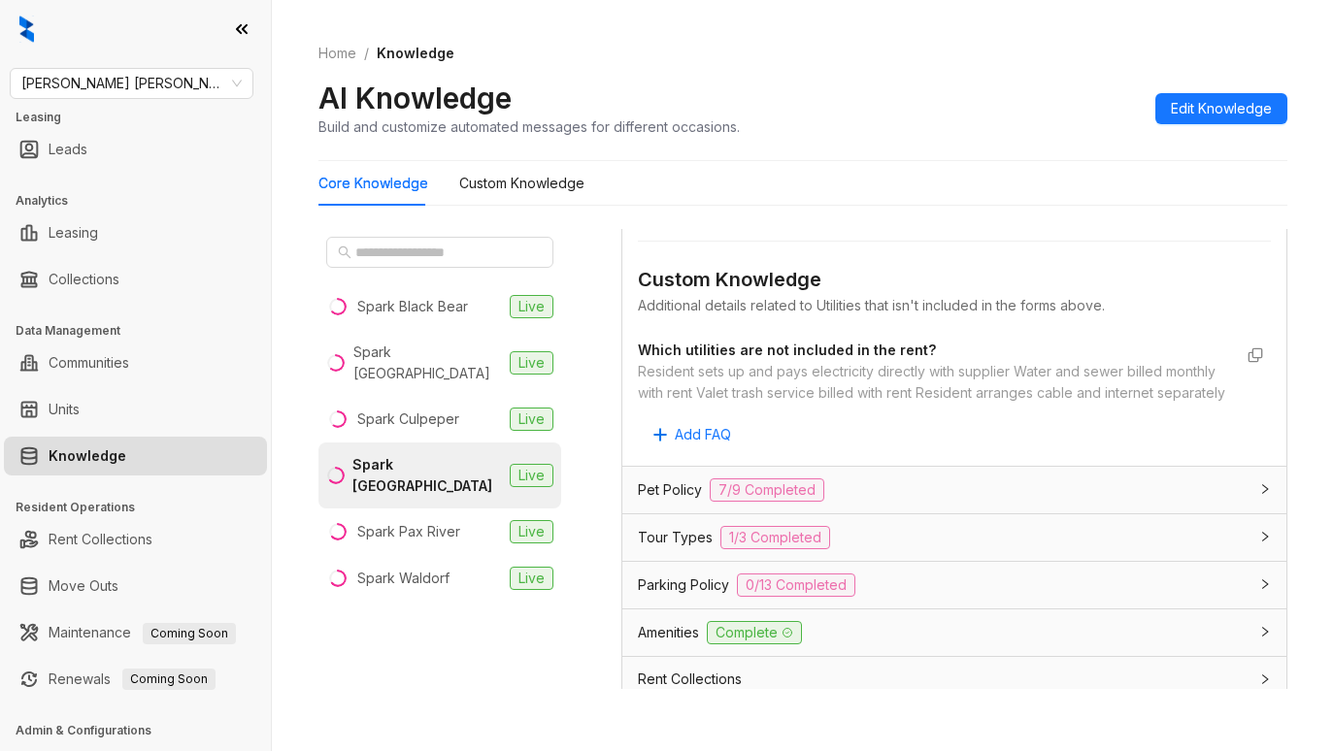
type input "*********"
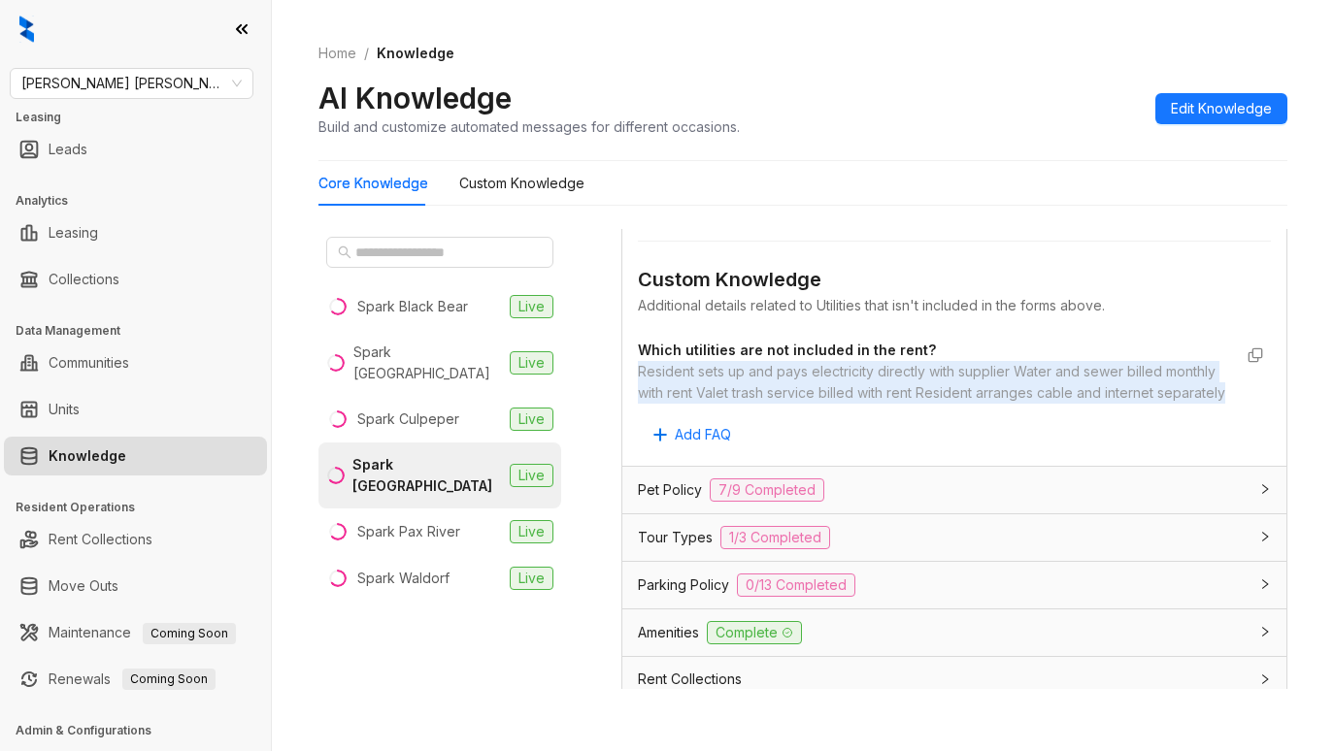
drag, startPoint x: 753, startPoint y: 414, endPoint x: 638, endPoint y: 375, distance: 121.9
click at [638, 375] on div "Resident sets up and pays electricity directly with supplier Water and sewer bi…" at bounding box center [935, 382] width 594 height 43
copy div "Resident sets up and pays electricity directly with supplier Water and sewer bi…"
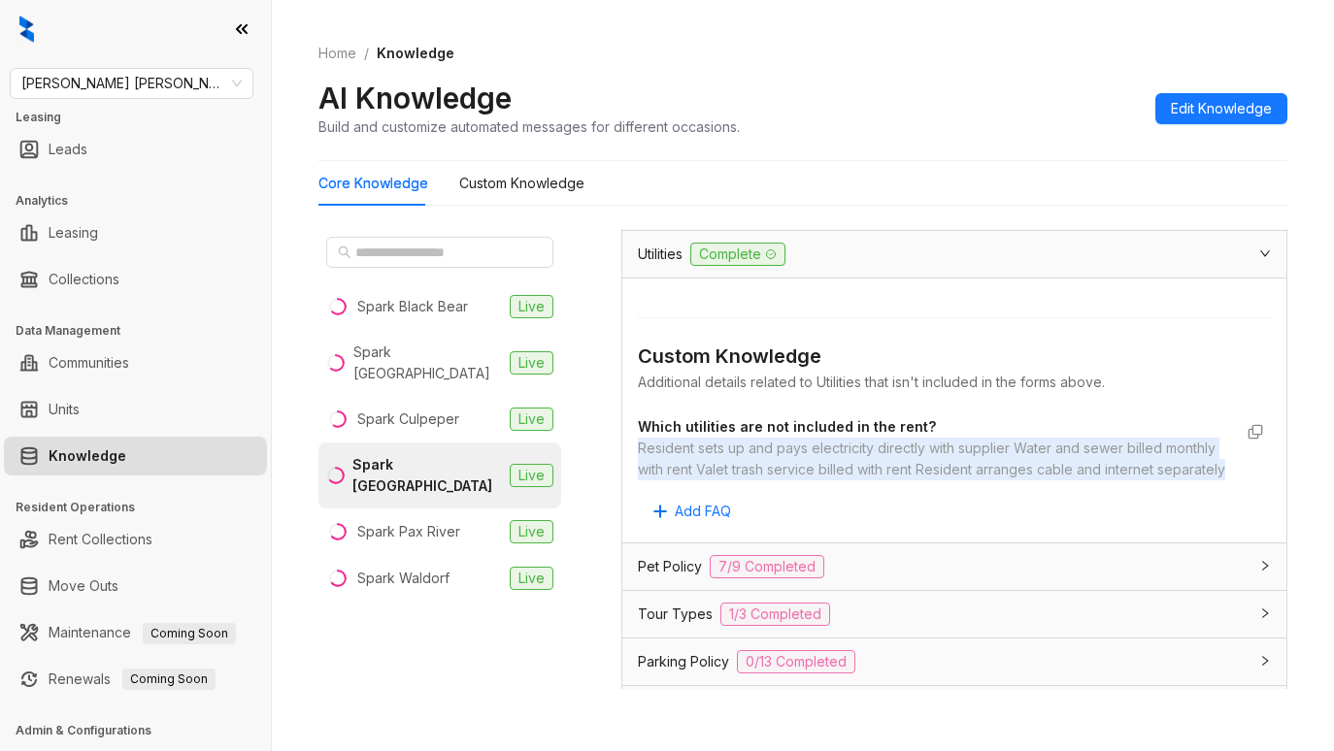
scroll to position [485, 0]
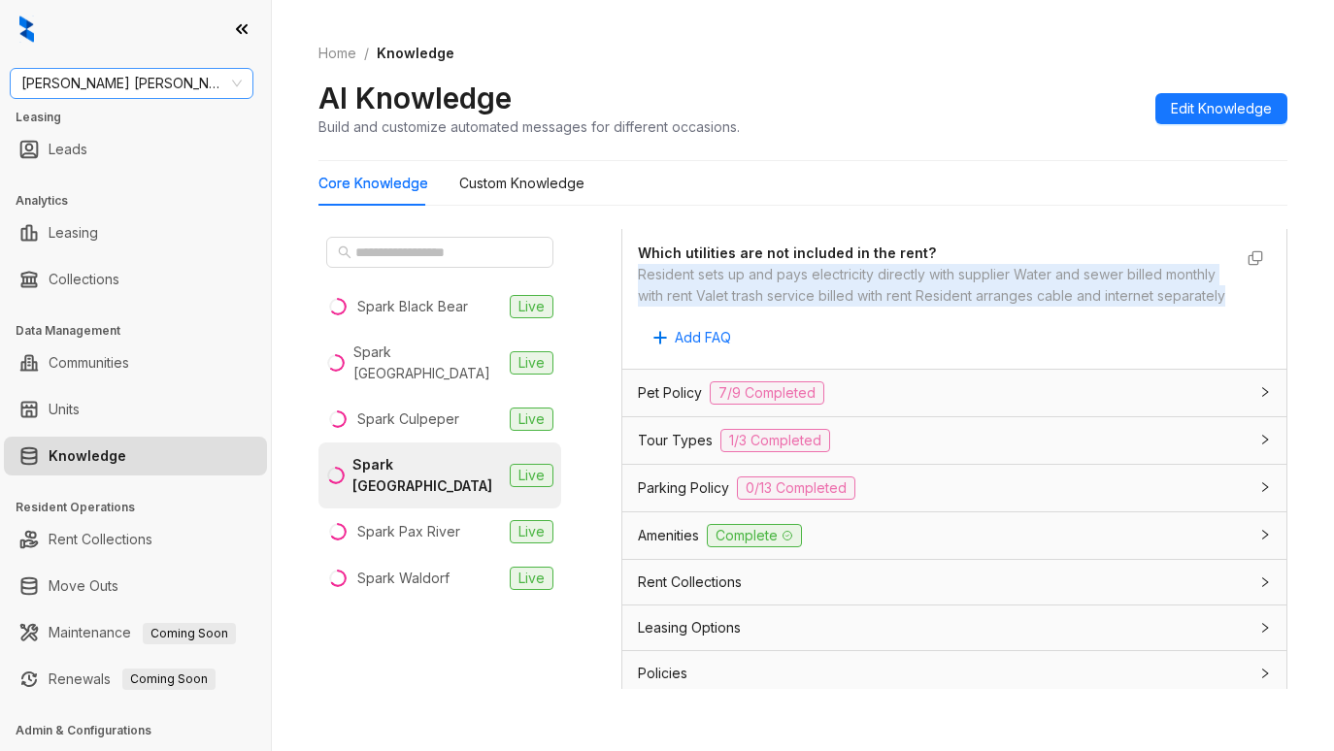
click at [193, 70] on span "Gates Hudson" at bounding box center [131, 83] width 220 height 29
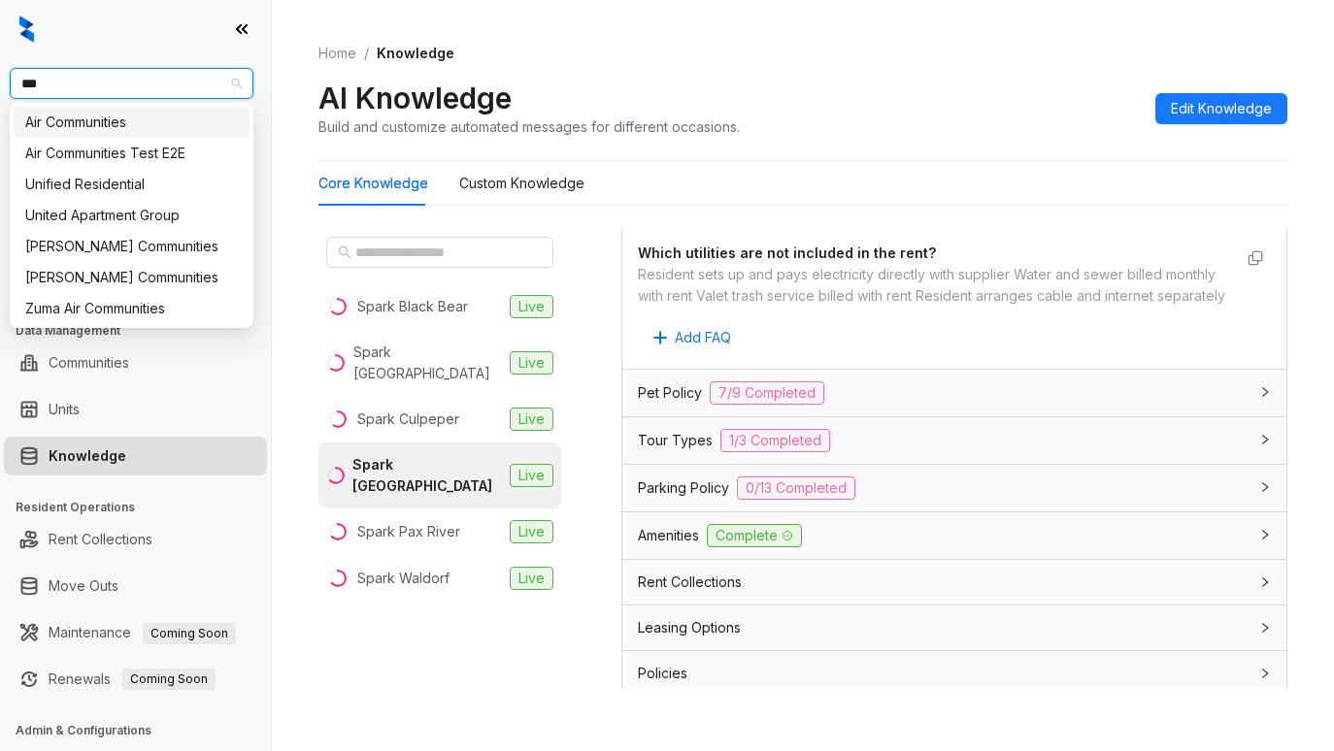
type input "****"
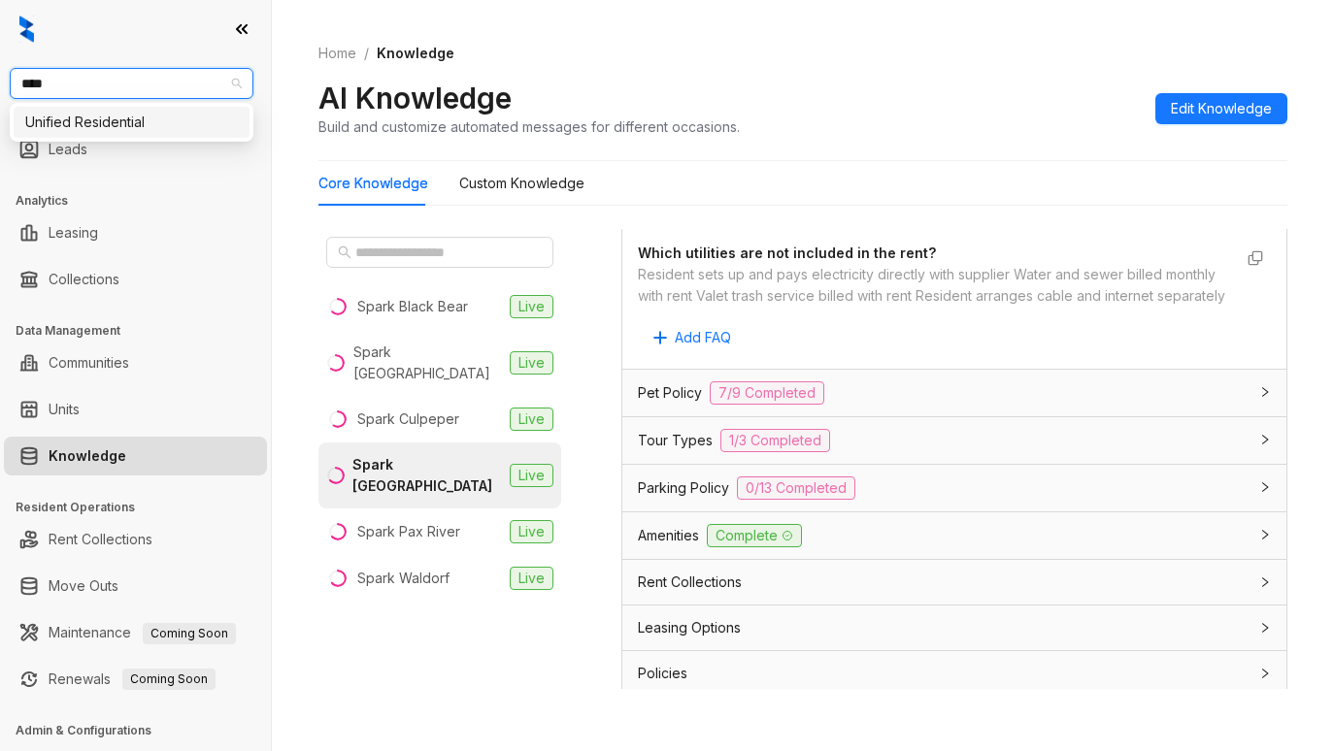
click at [152, 126] on div "Unified Residential" at bounding box center [131, 122] width 213 height 21
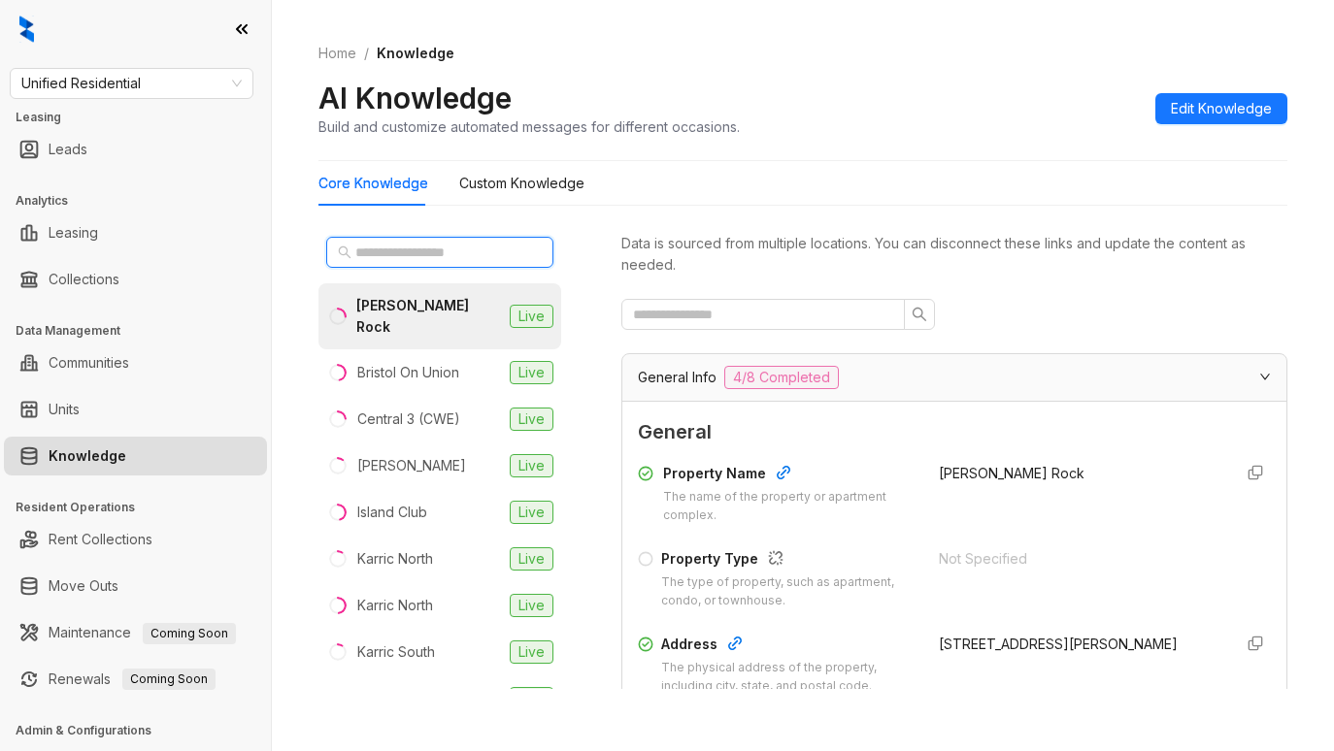
click at [469, 256] on input "text" at bounding box center [440, 252] width 171 height 21
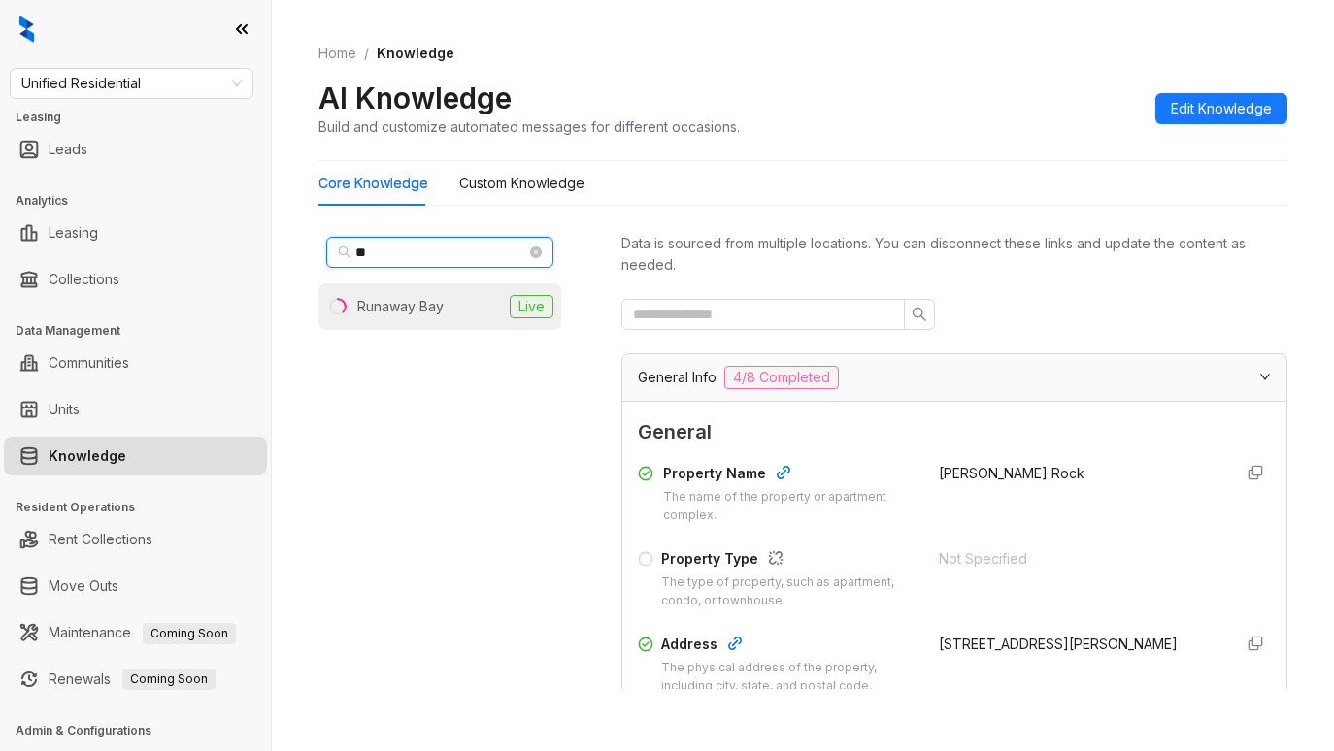
type input "**"
click at [430, 317] on li "Runaway Bay Live" at bounding box center [439, 306] width 243 height 47
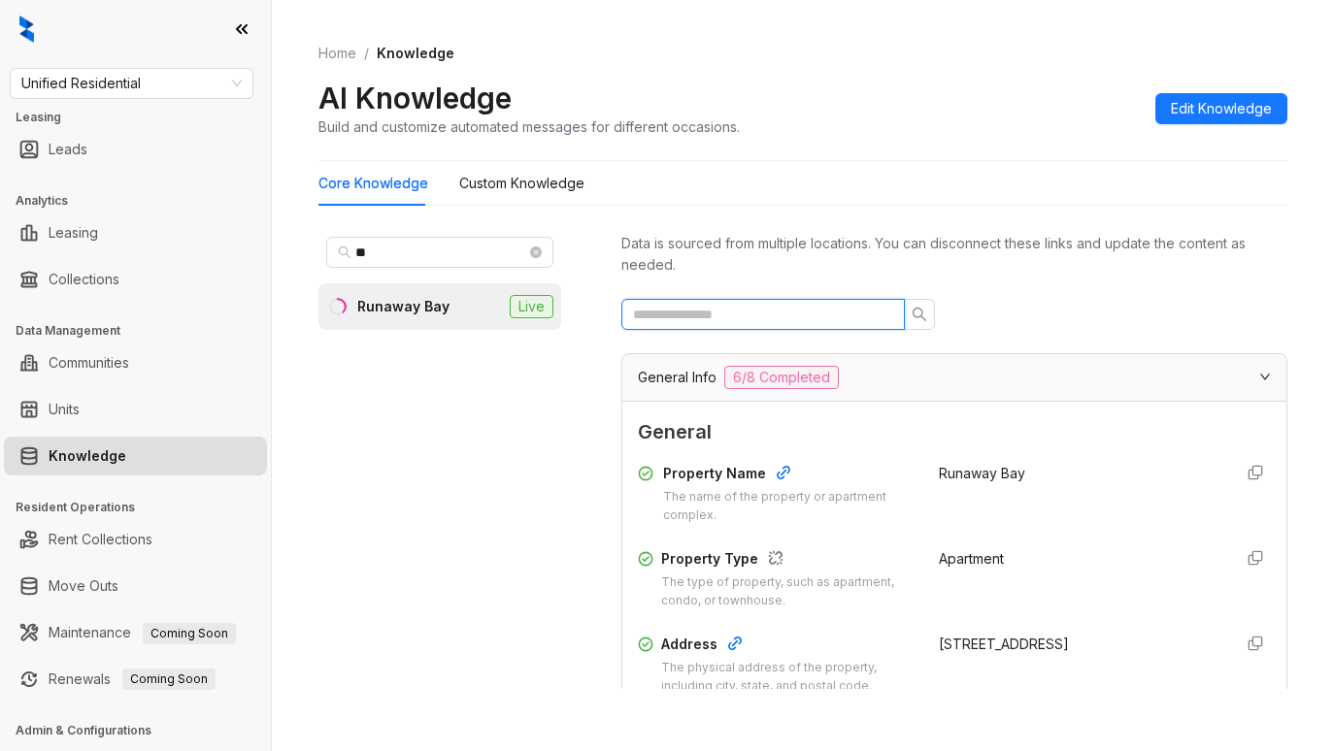
click at [727, 322] on input "text" at bounding box center [755, 314] width 245 height 21
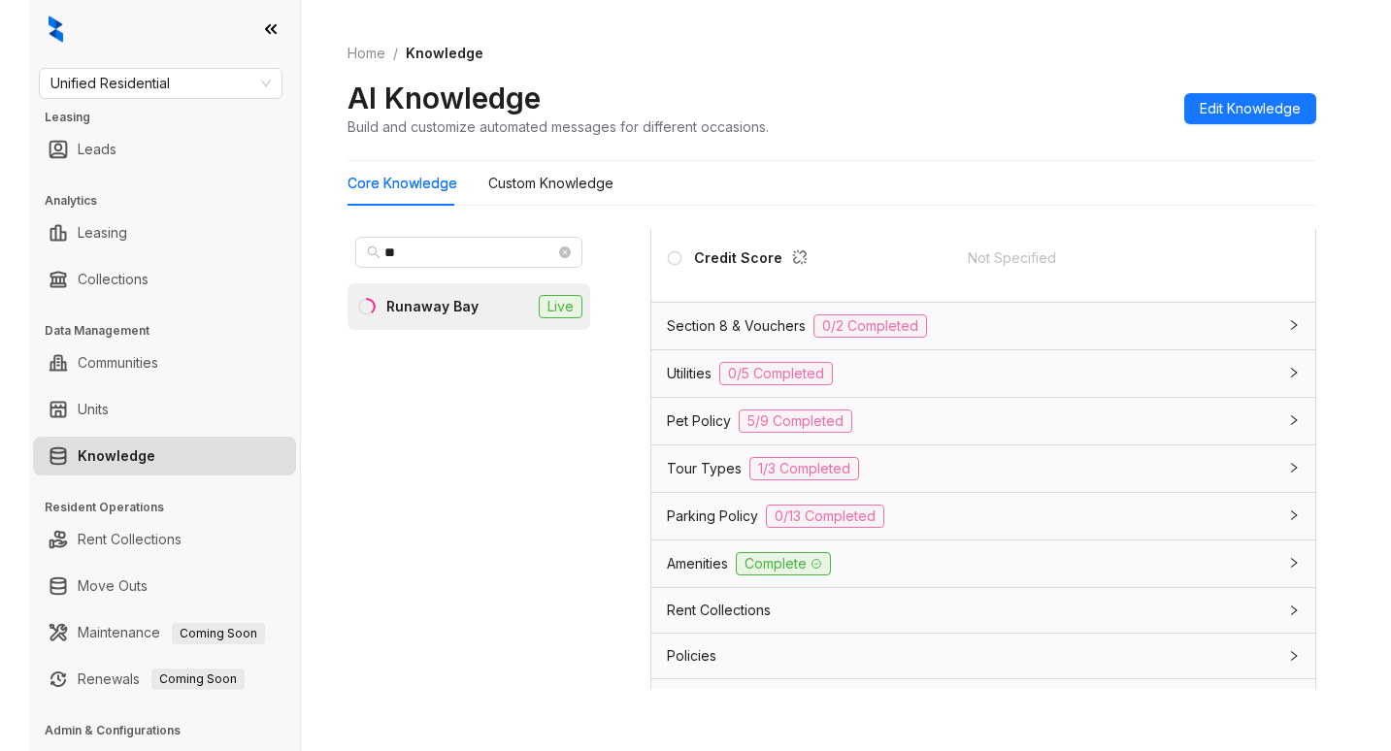
scroll to position [567, 0]
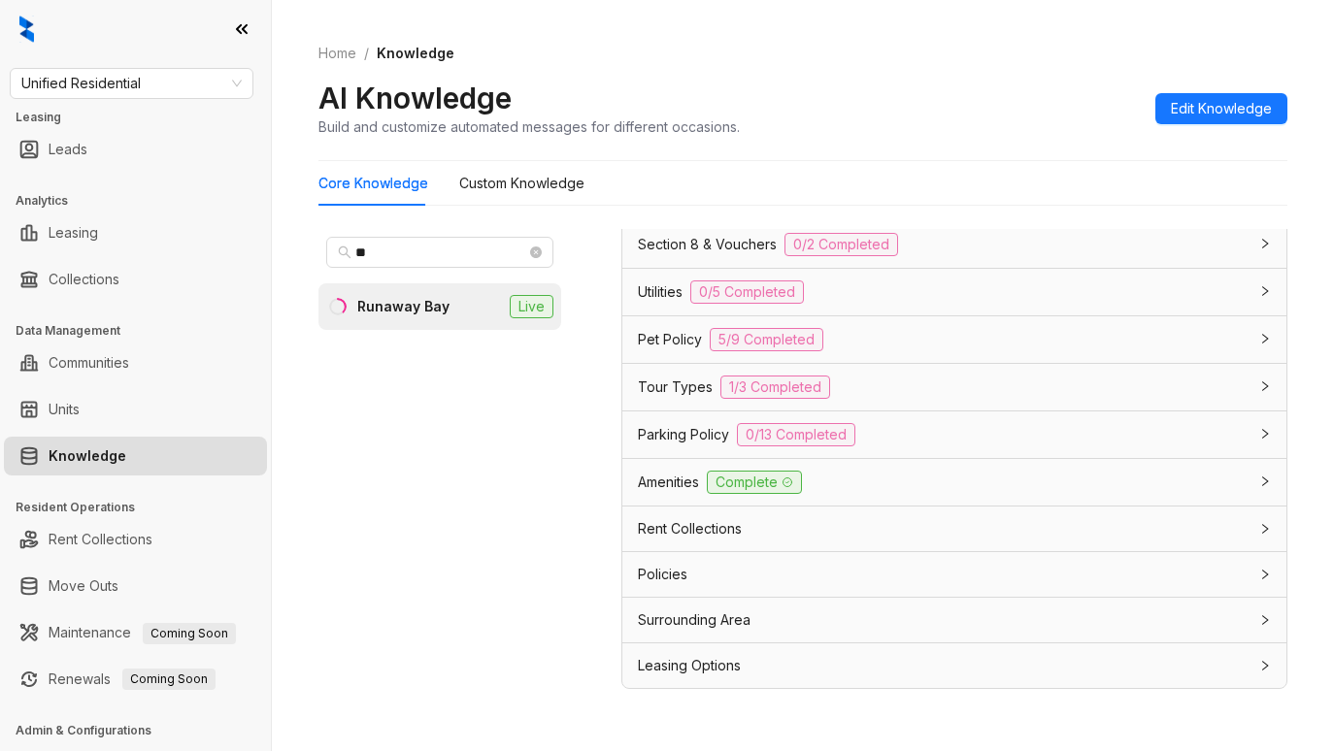
type input "******"
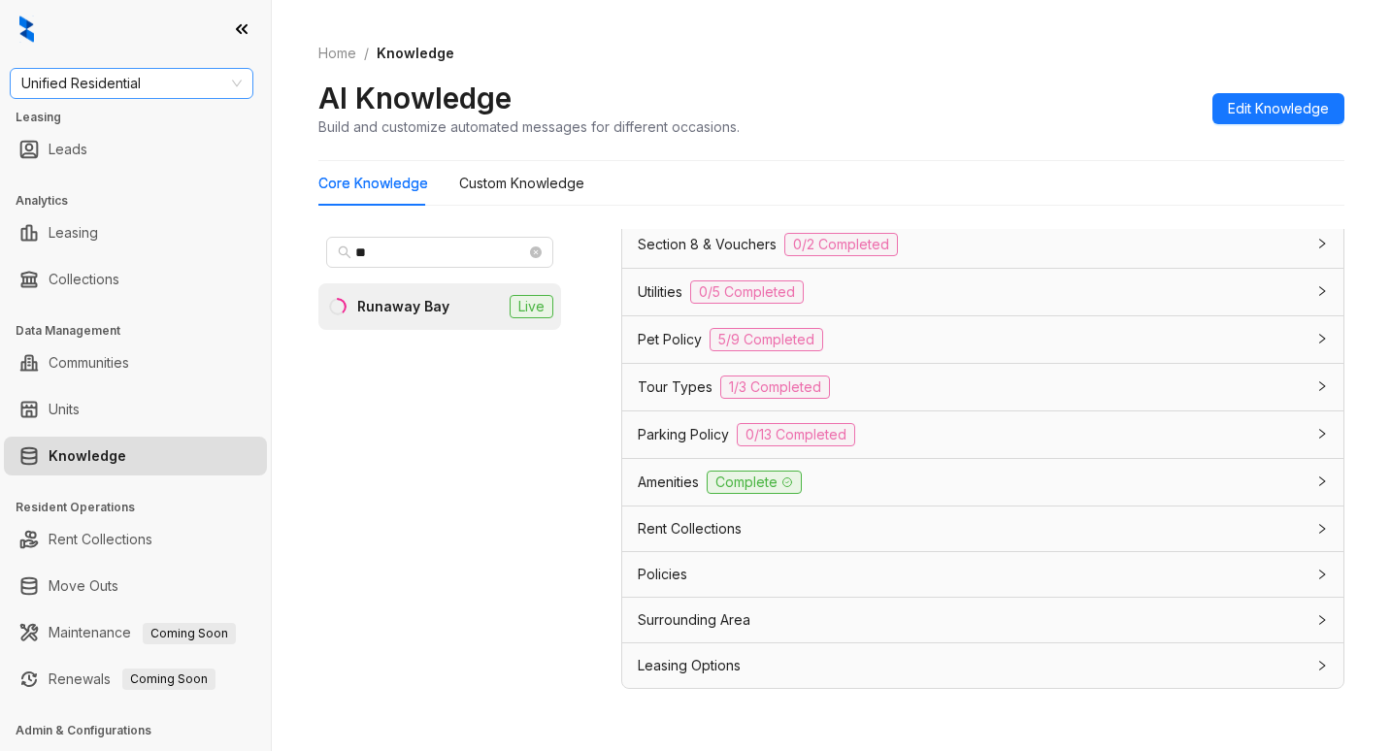
click at [173, 80] on span "Unified Residential" at bounding box center [131, 83] width 220 height 29
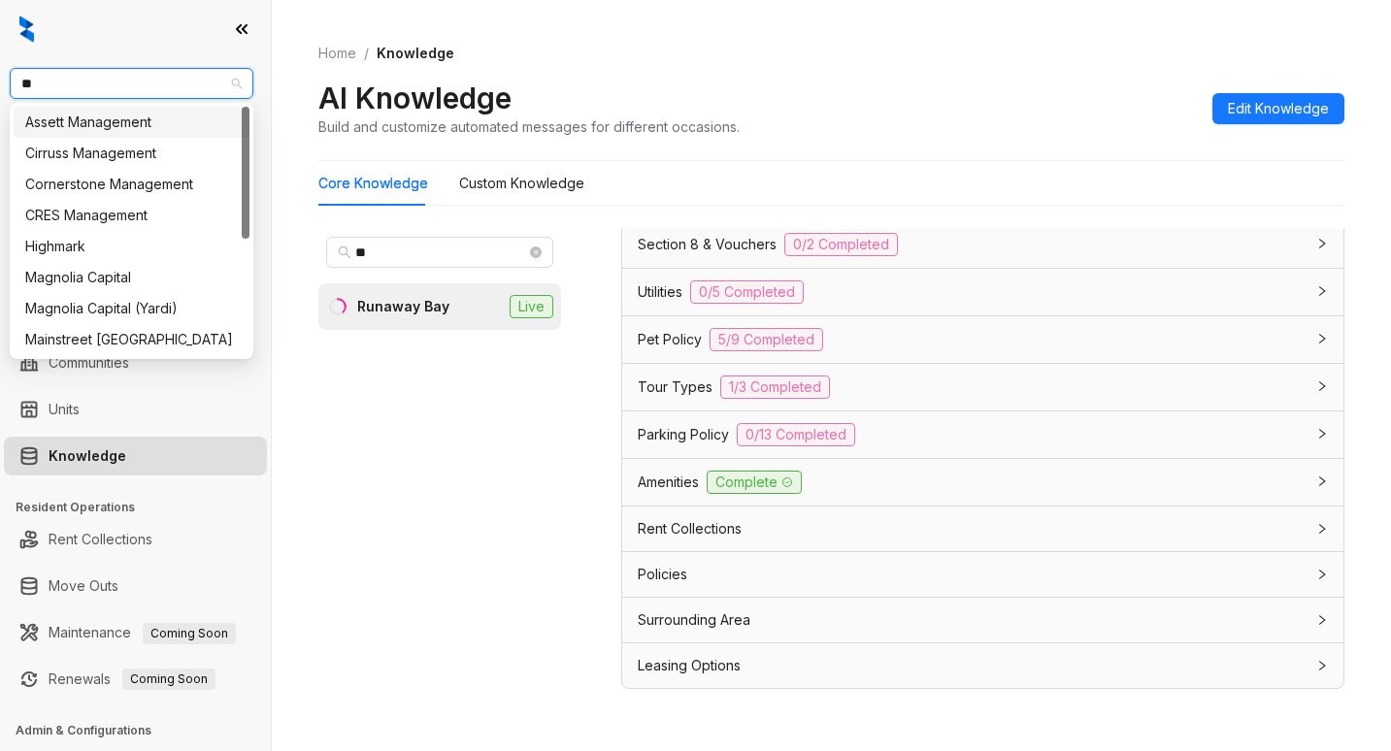
type input "***"
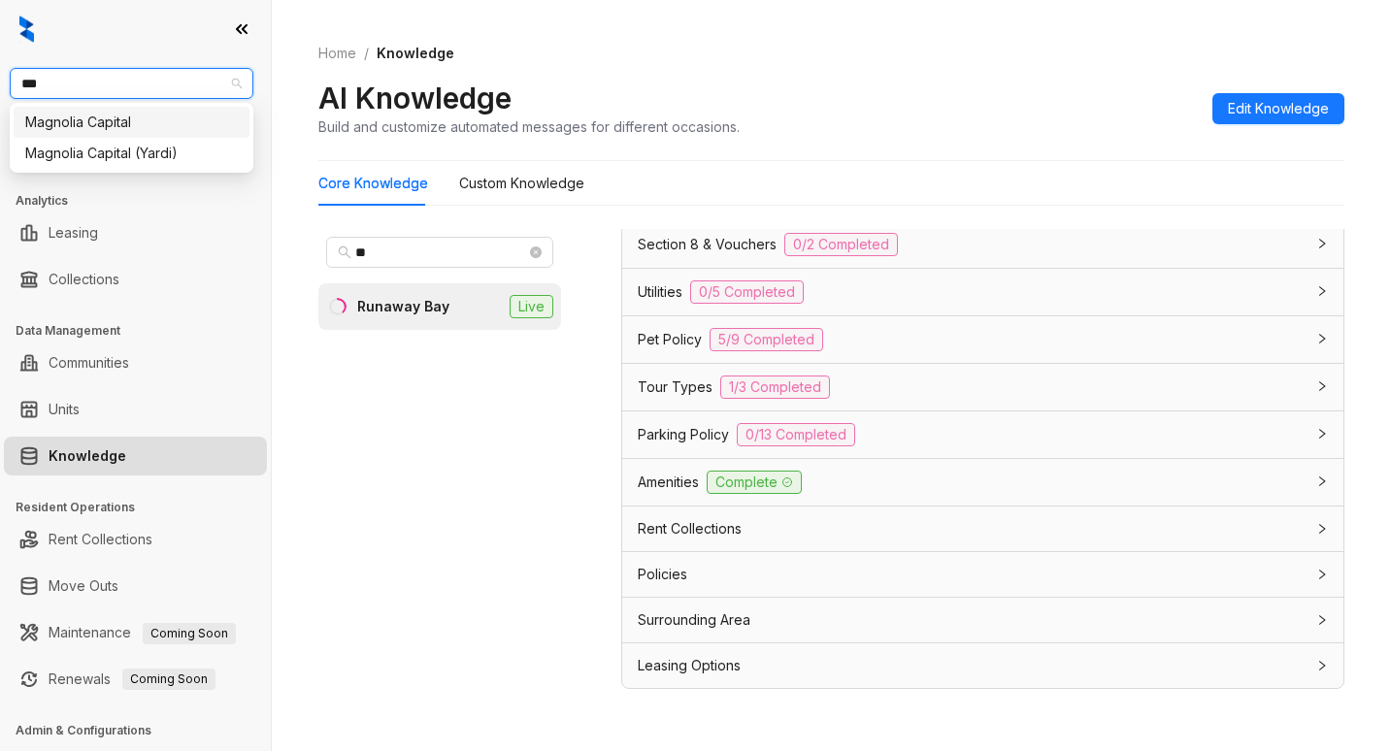
click at [158, 127] on div "Magnolia Capital" at bounding box center [131, 122] width 213 height 21
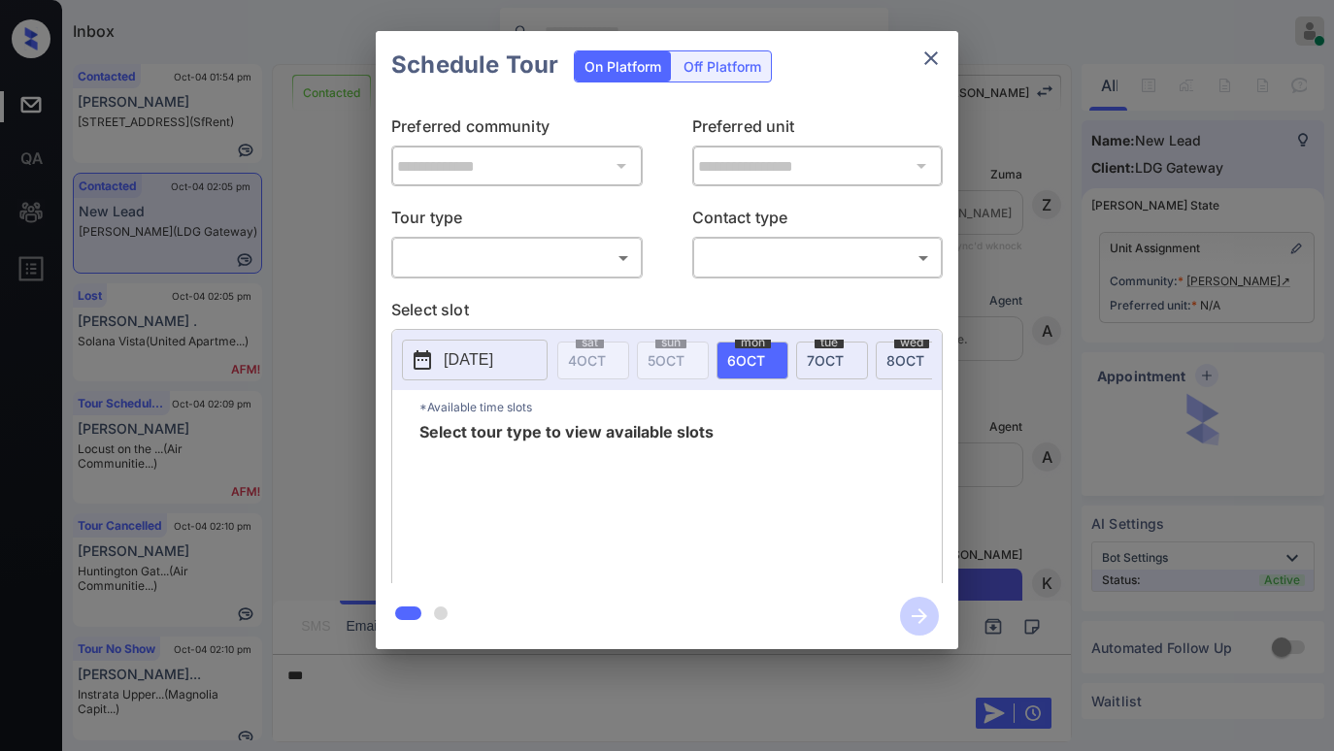
scroll to position [3658, 0]
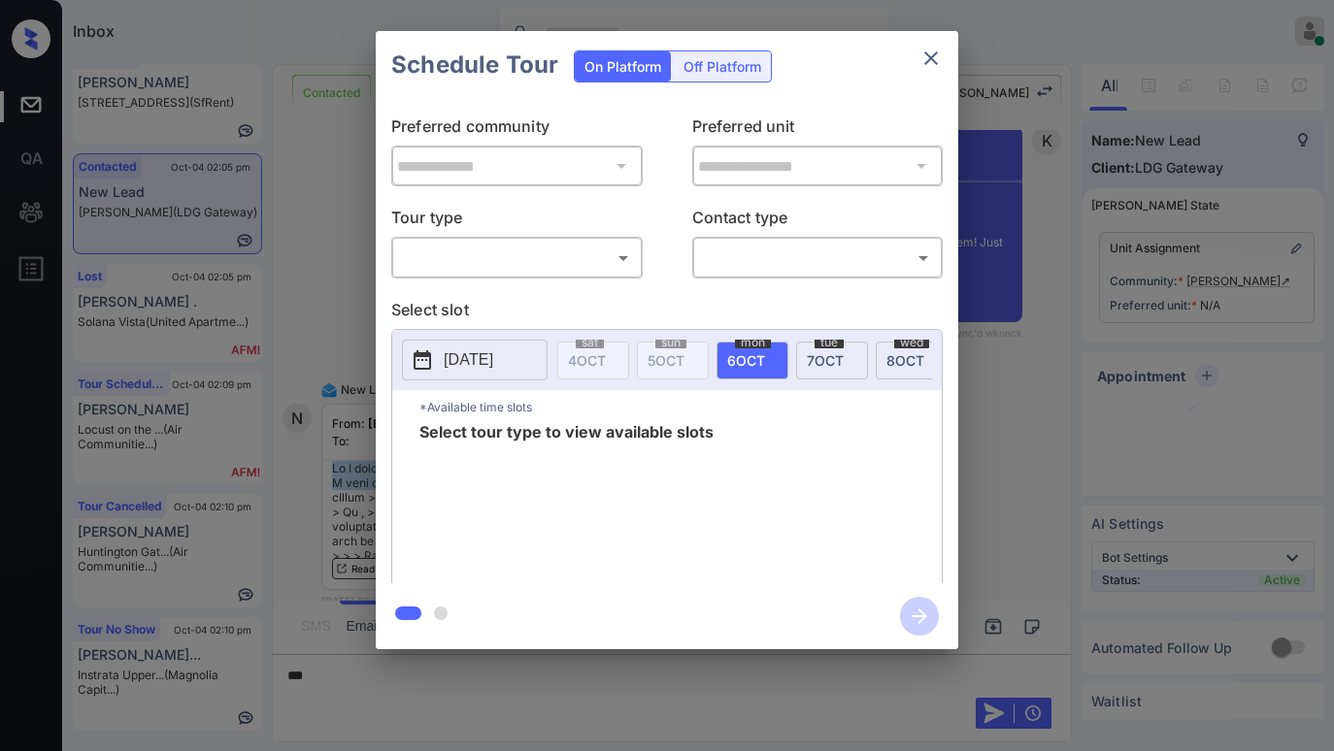
click at [536, 251] on body "Inbox [PERSON_NAME] Online Set yourself offline Set yourself on break Profile S…" at bounding box center [667, 375] width 1334 height 751
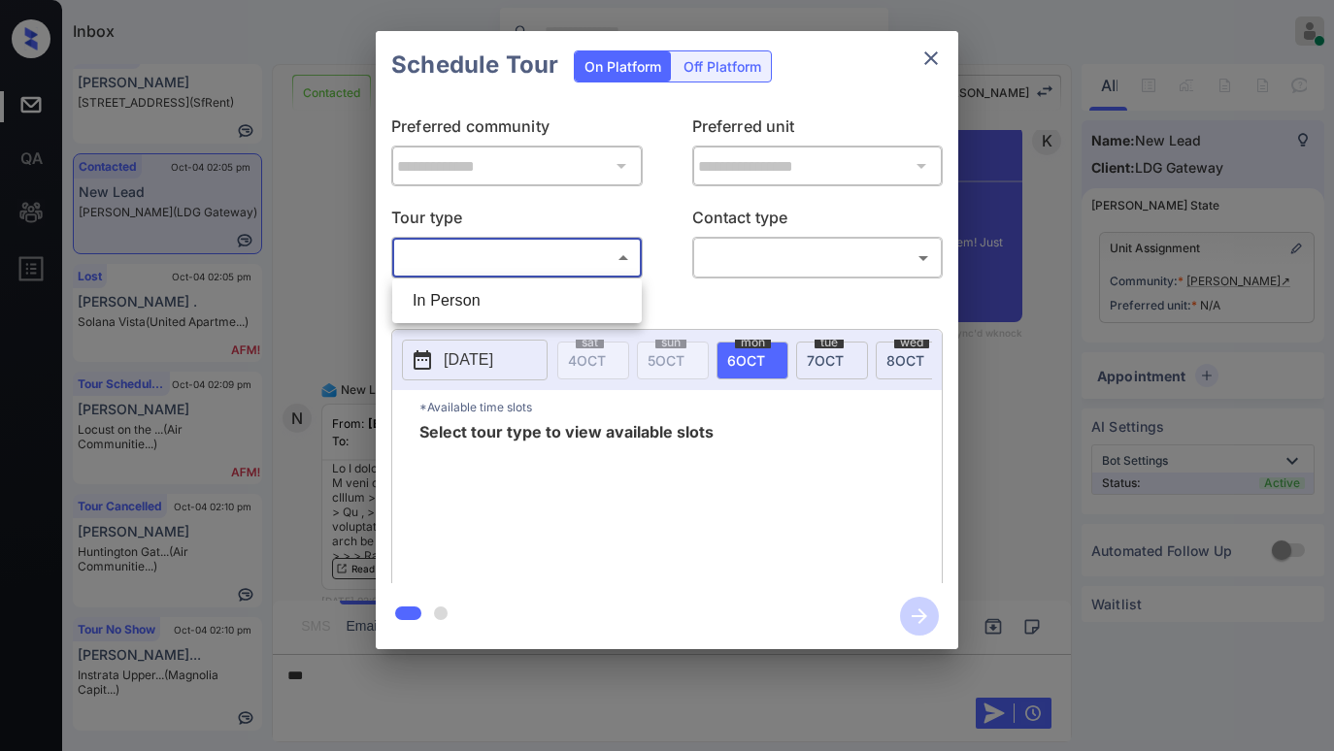
click at [683, 292] on div at bounding box center [667, 375] width 1334 height 751
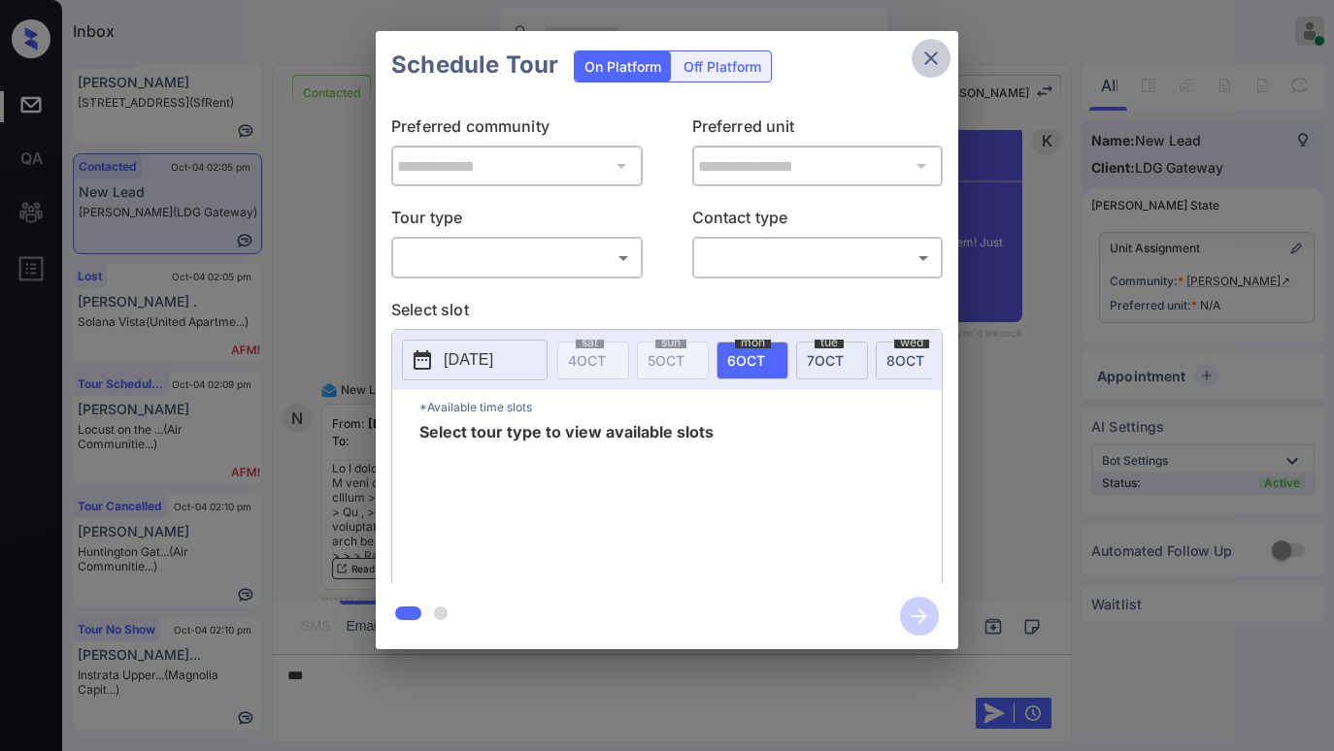
click at [926, 53] on icon "close" at bounding box center [931, 58] width 14 height 14
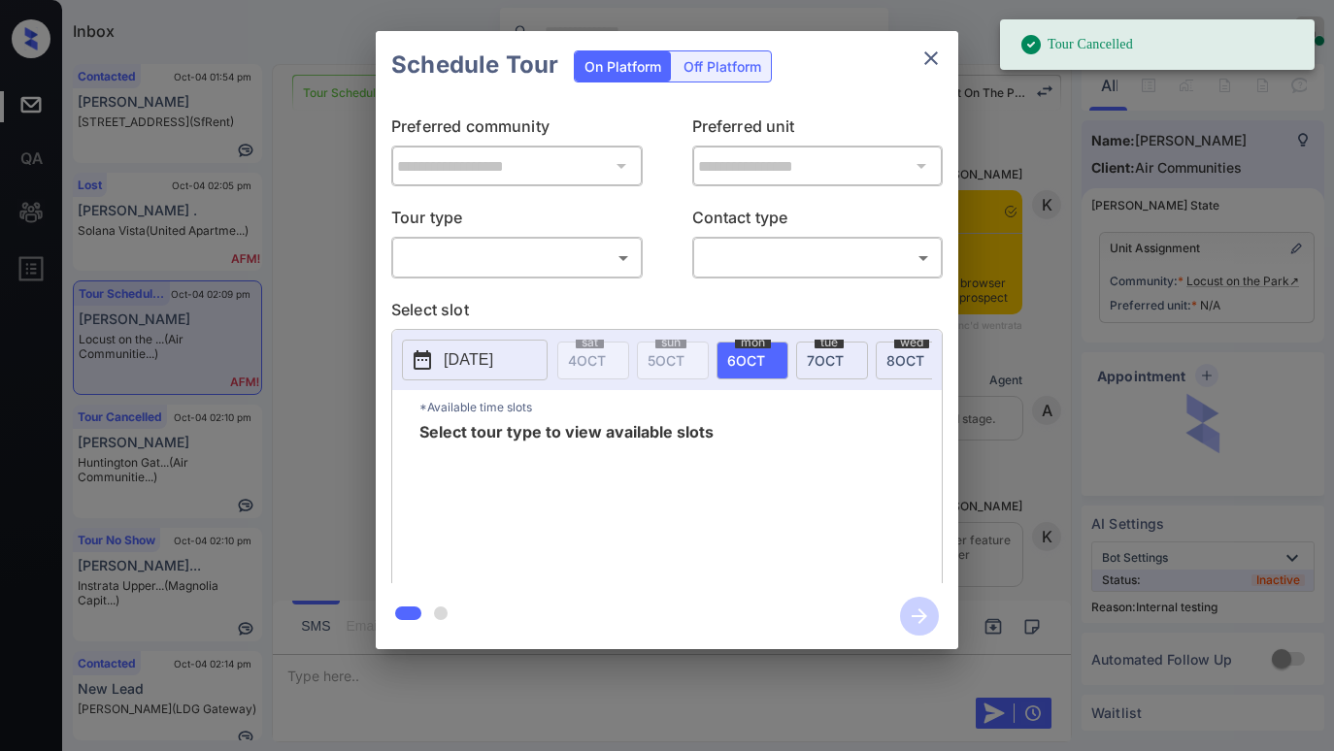
scroll to position [4017, 0]
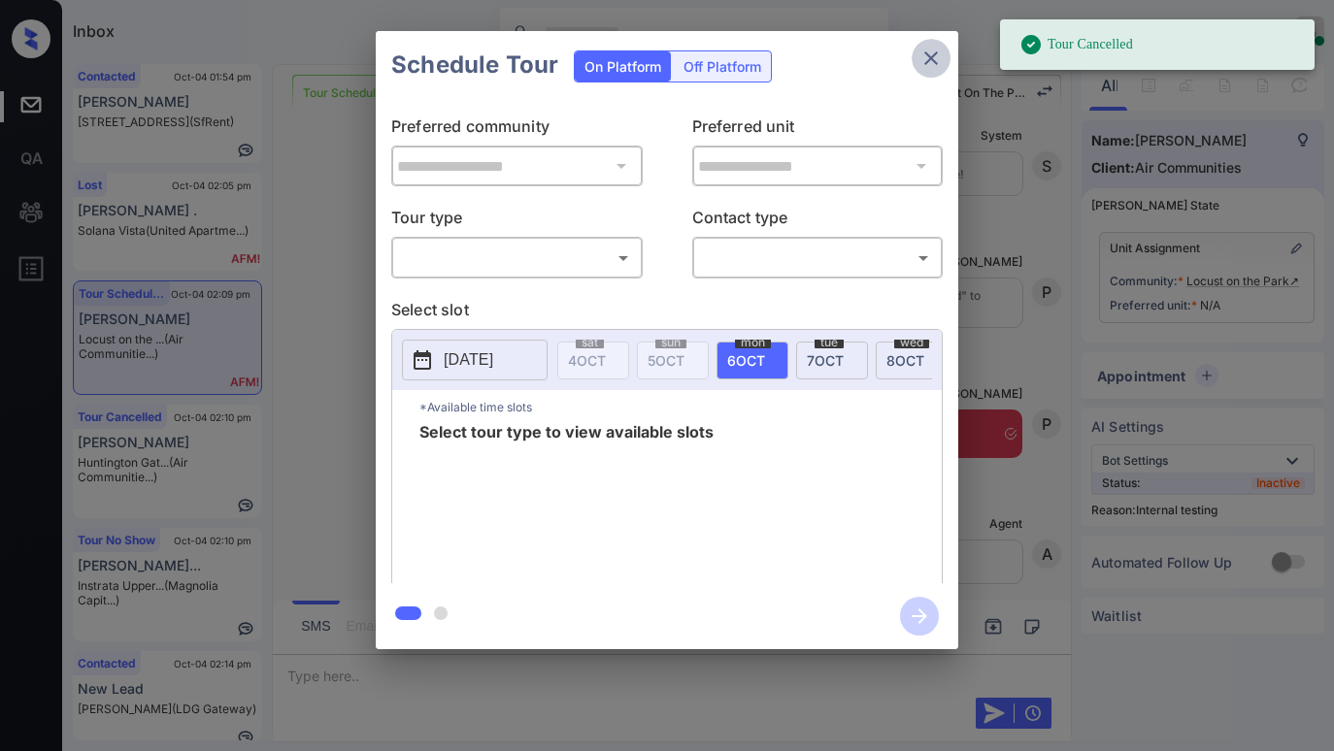
click at [937, 61] on icon "close" at bounding box center [930, 58] width 23 height 23
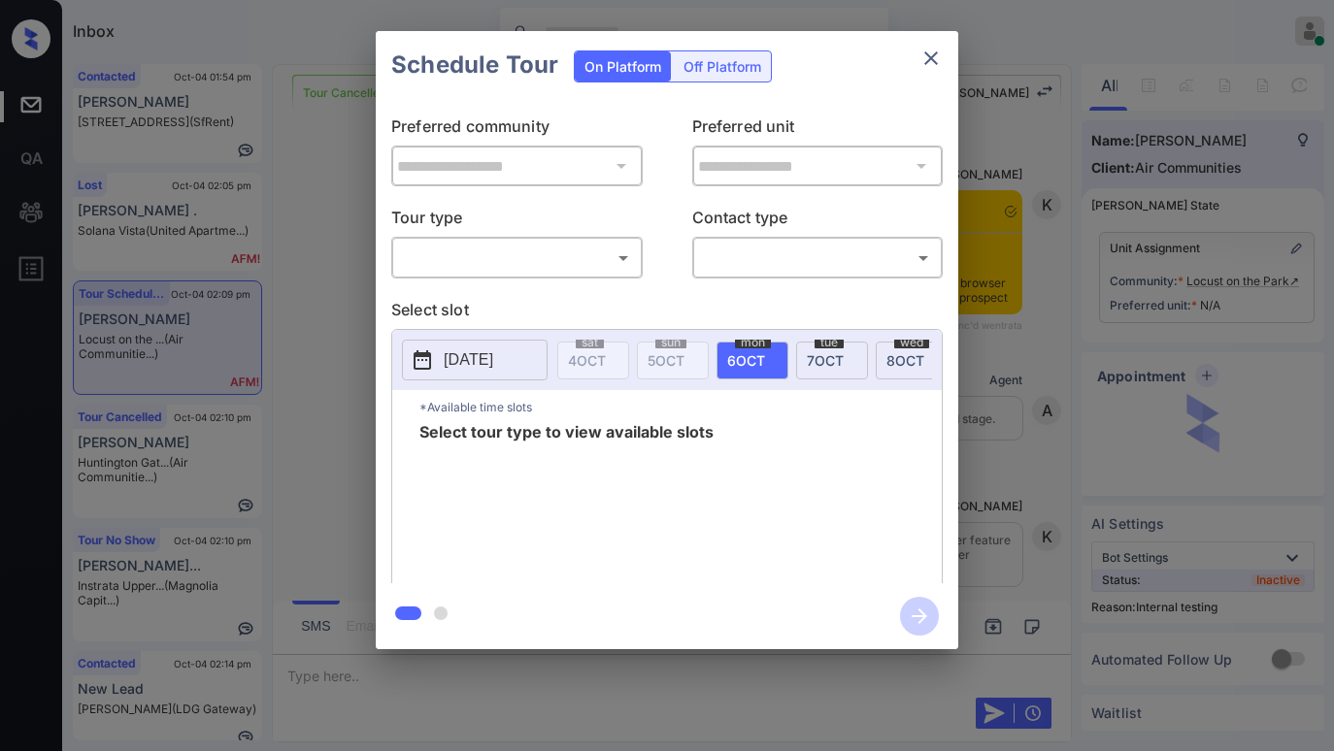
scroll to position [4017, 0]
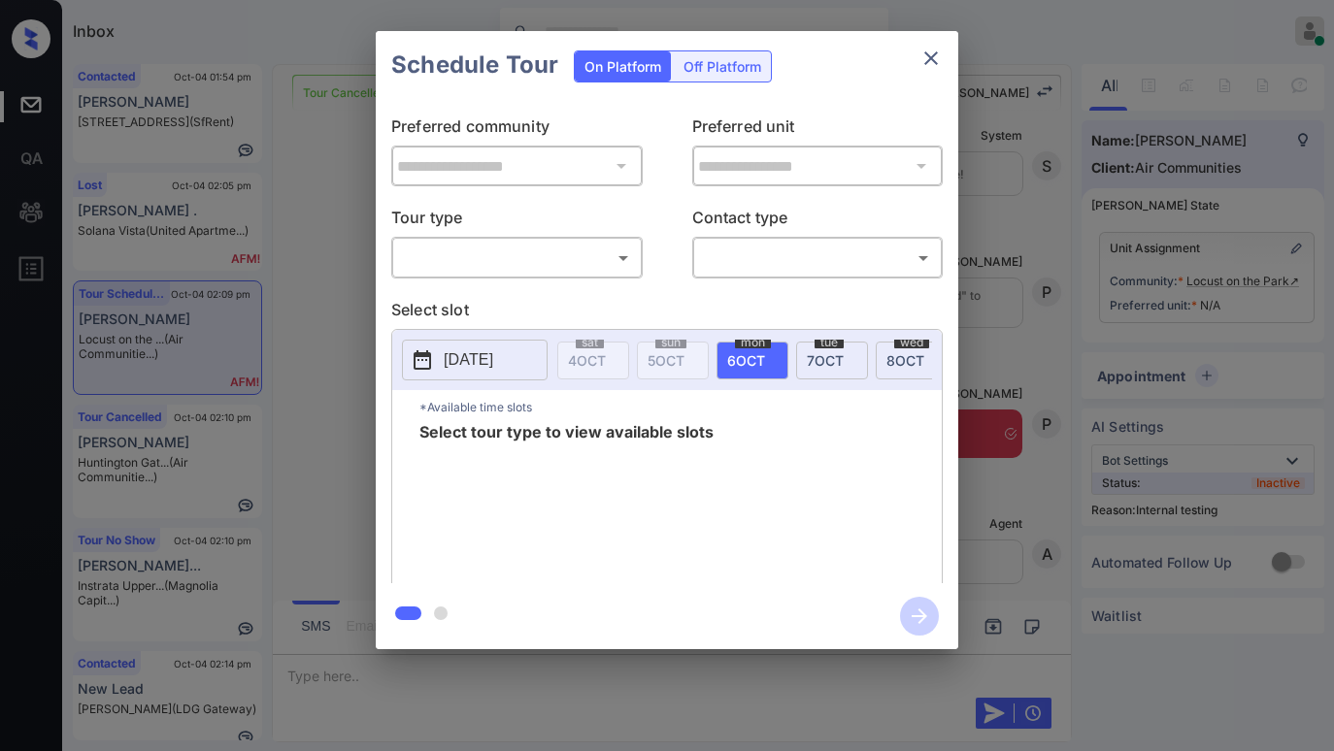
click at [486, 245] on body "Inbox [PERSON_NAME] Online Set yourself offline Set yourself on break Profile S…" at bounding box center [667, 375] width 1334 height 751
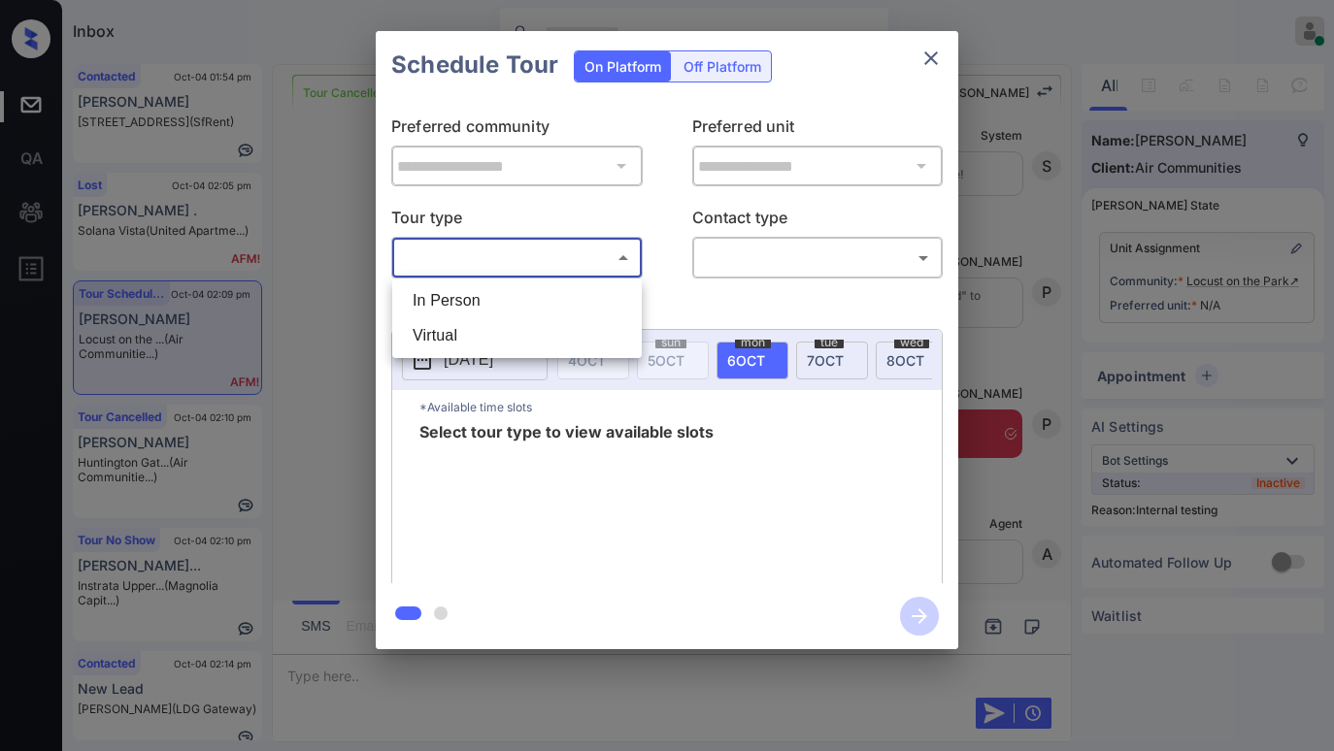
click at [510, 289] on li "In Person" at bounding box center [517, 300] width 240 height 35
type input "********"
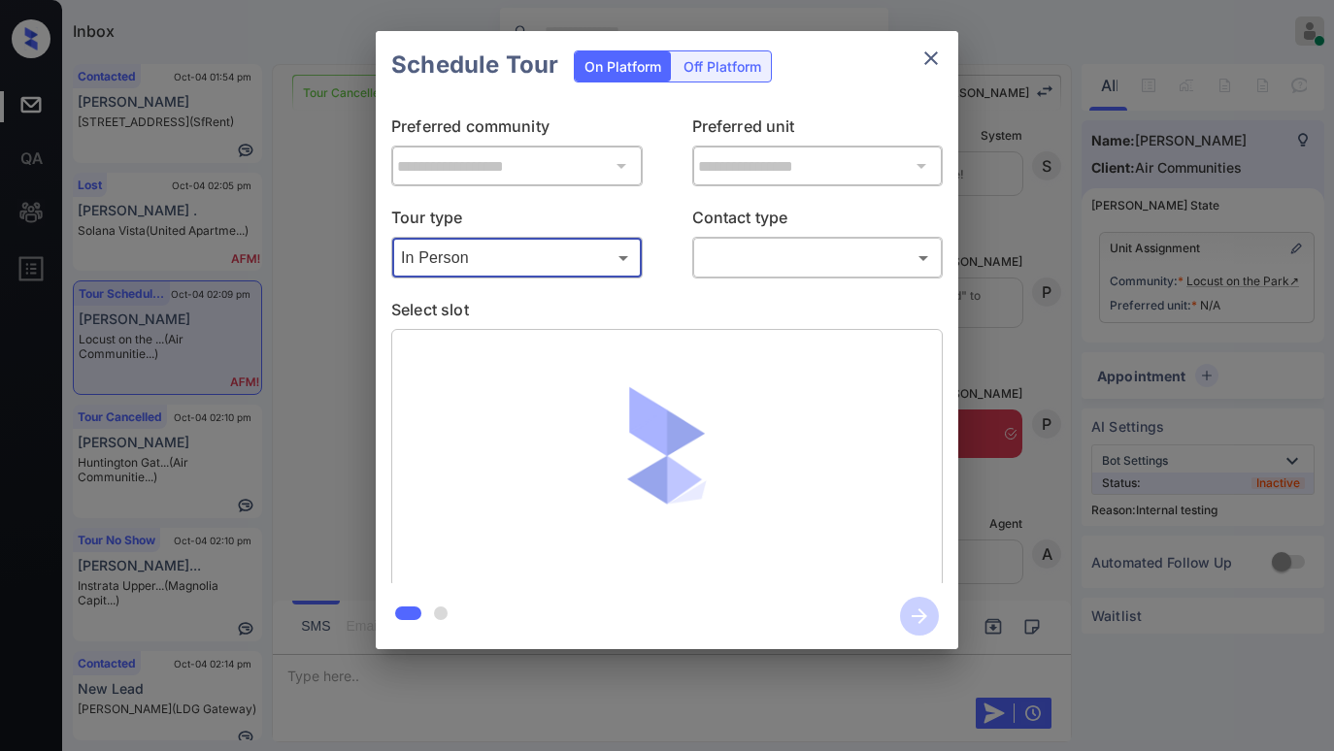
click at [729, 241] on div "​ ​" at bounding box center [817, 258] width 251 height 42
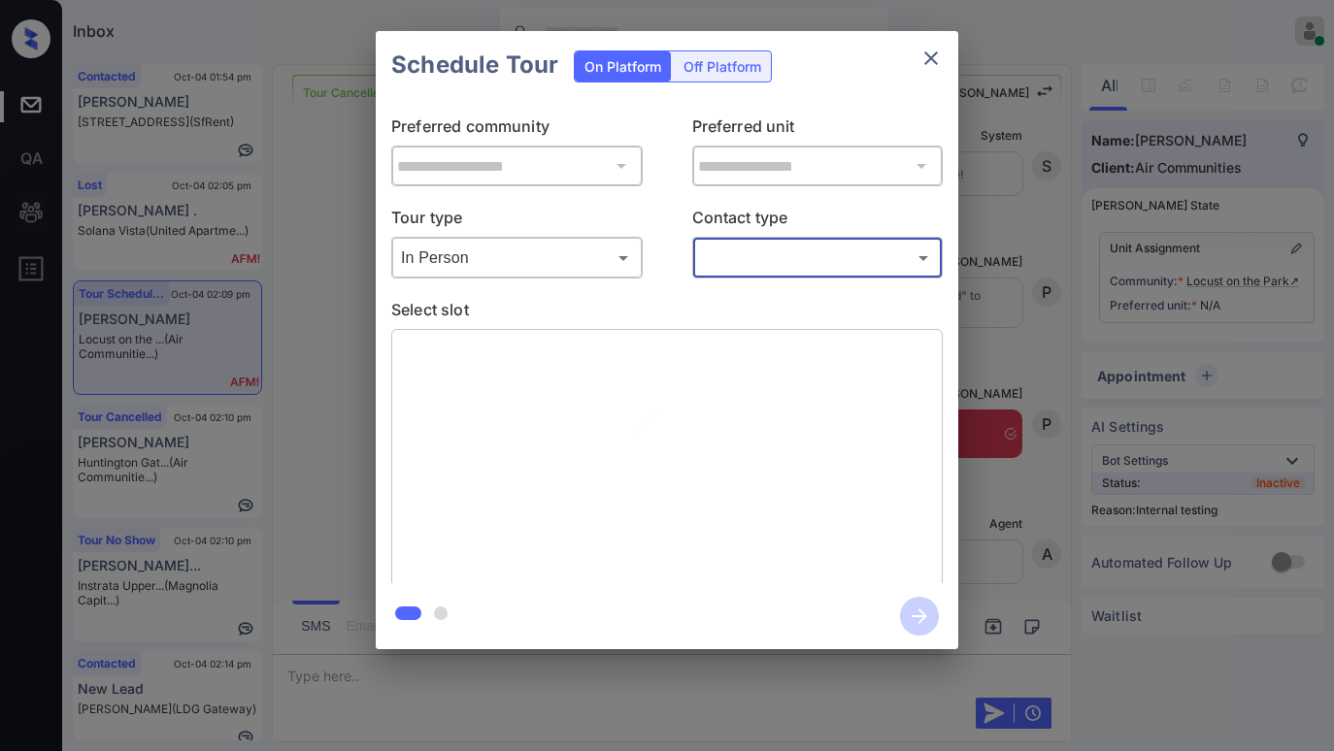
click at [740, 260] on body "Inbox [PERSON_NAME] Online Set yourself offline Set yourself on break Profile S…" at bounding box center [667, 375] width 1334 height 751
click at [741, 331] on li "Text" at bounding box center [817, 335] width 240 height 35
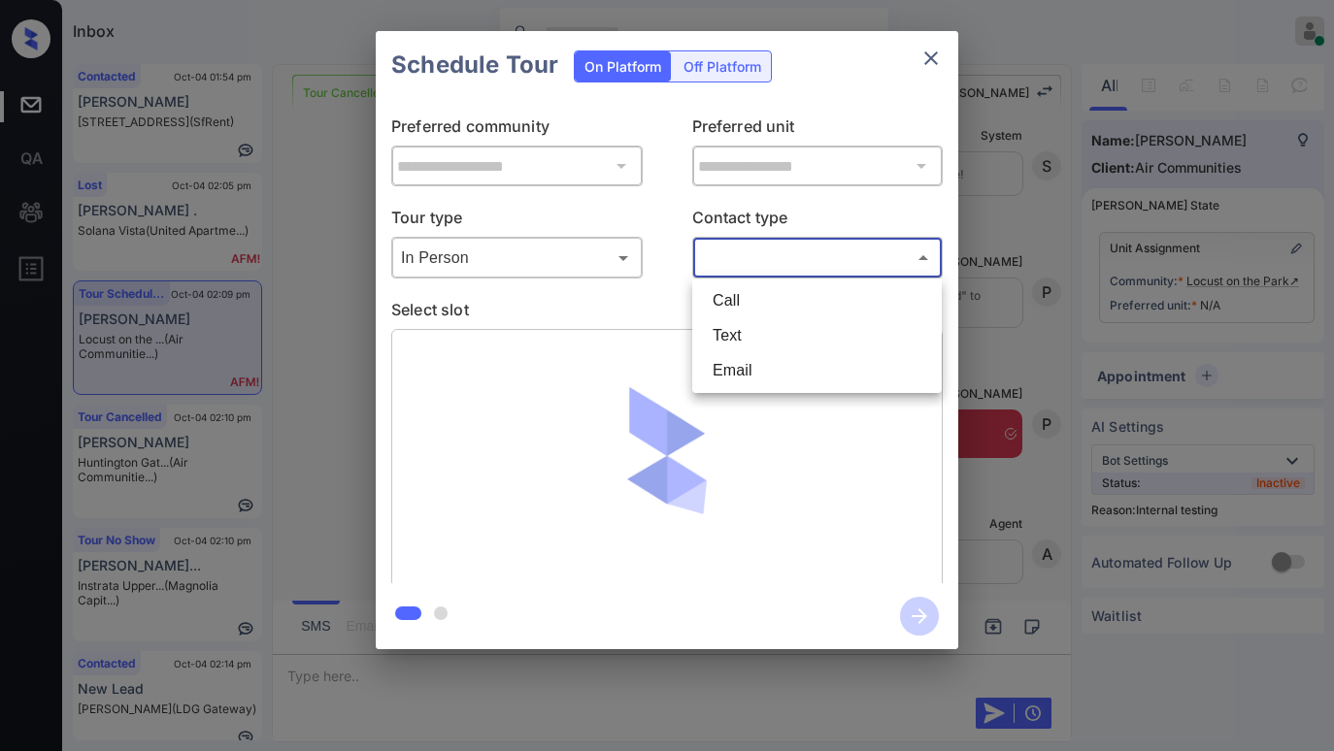
type input "****"
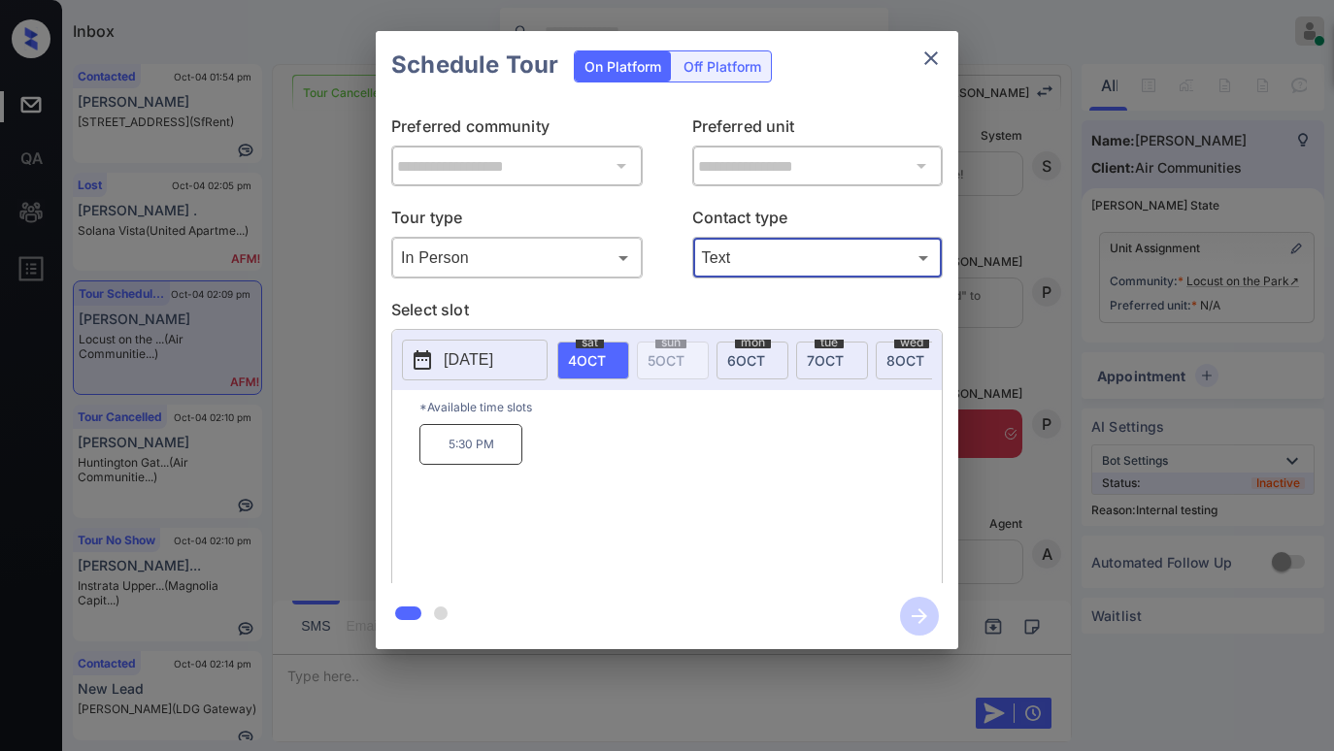
click at [927, 68] on icon "close" at bounding box center [930, 58] width 23 height 23
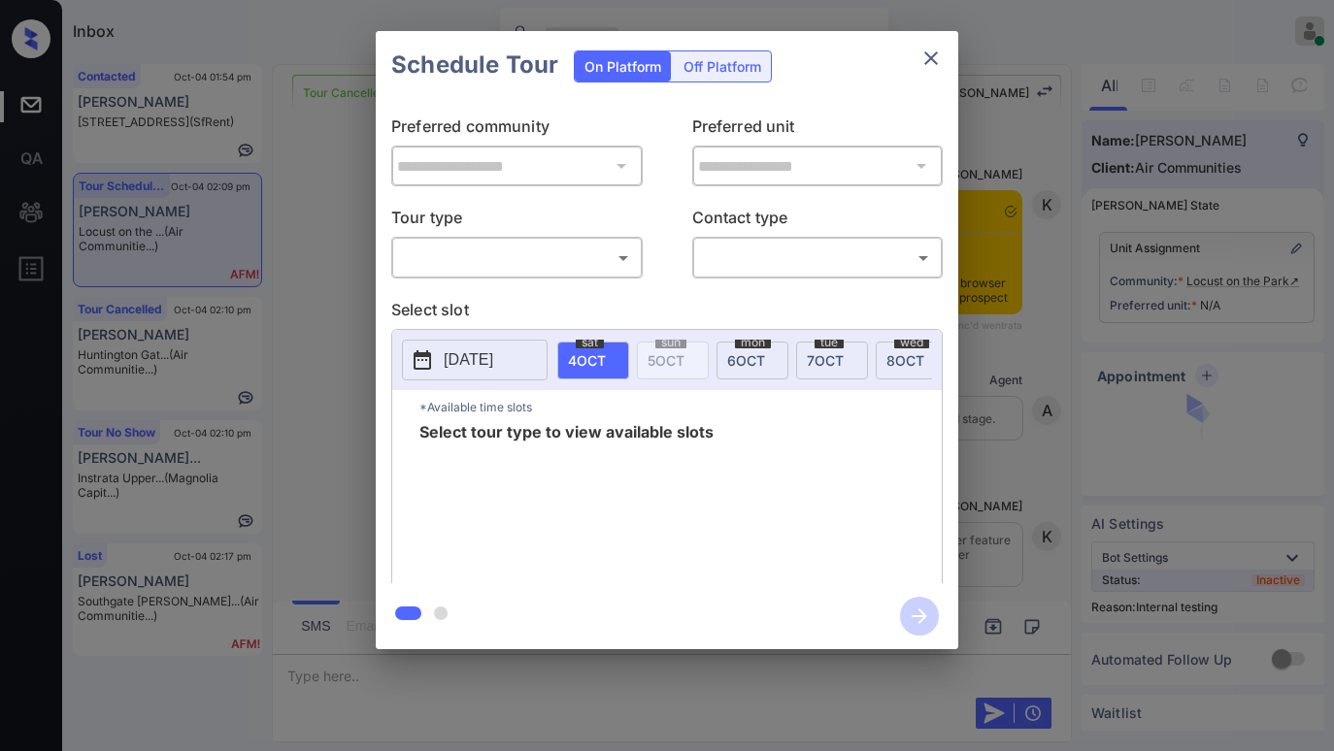
scroll to position [4647, 0]
click at [531, 256] on body "Inbox Paolo Gabriel Online Set yourself offline Set yourself on break Profile S…" at bounding box center [667, 375] width 1334 height 751
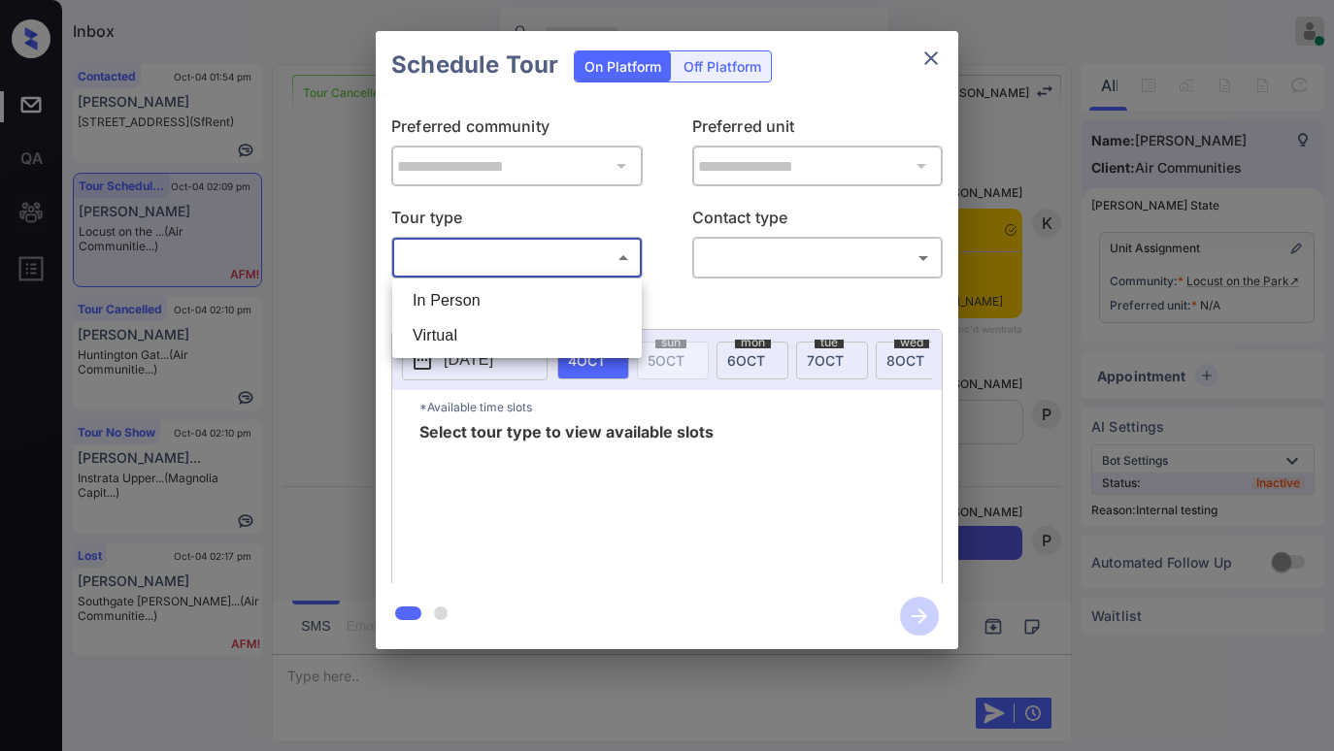
click at [486, 305] on li "In Person" at bounding box center [517, 300] width 240 height 35
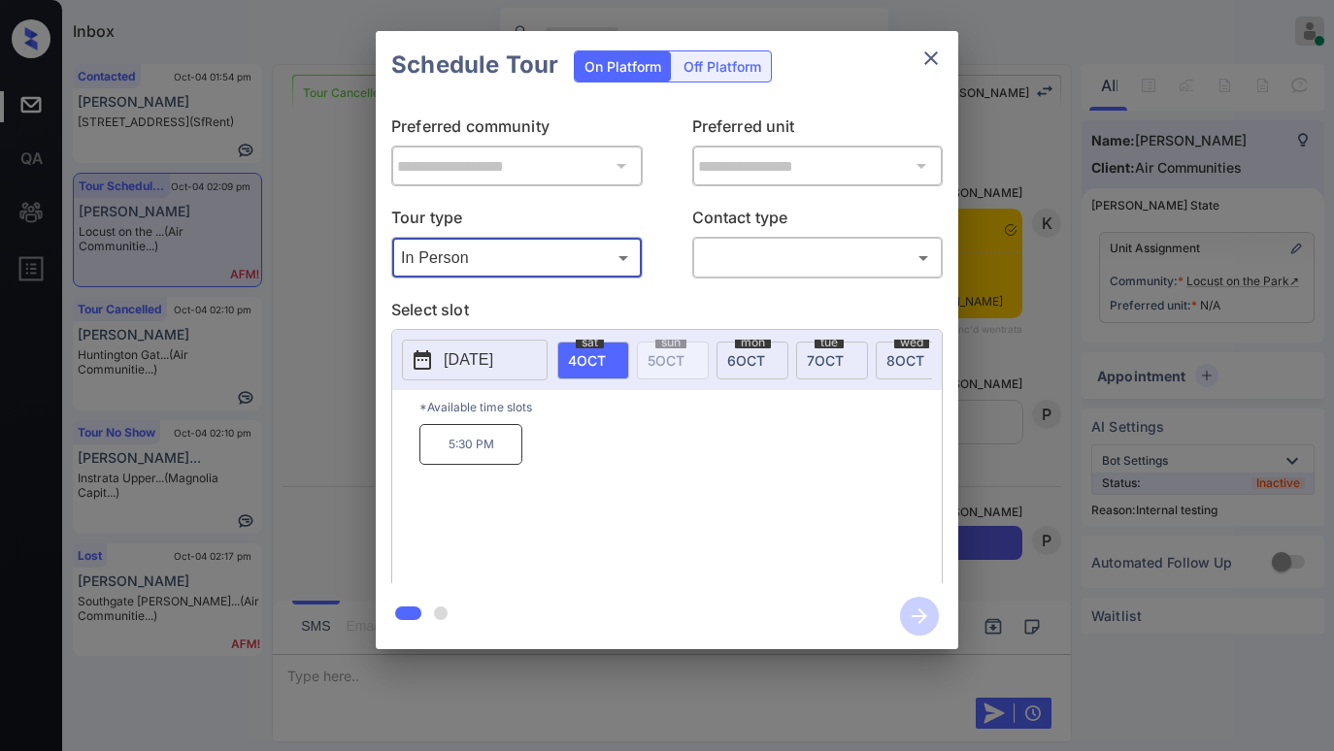
type input "********"
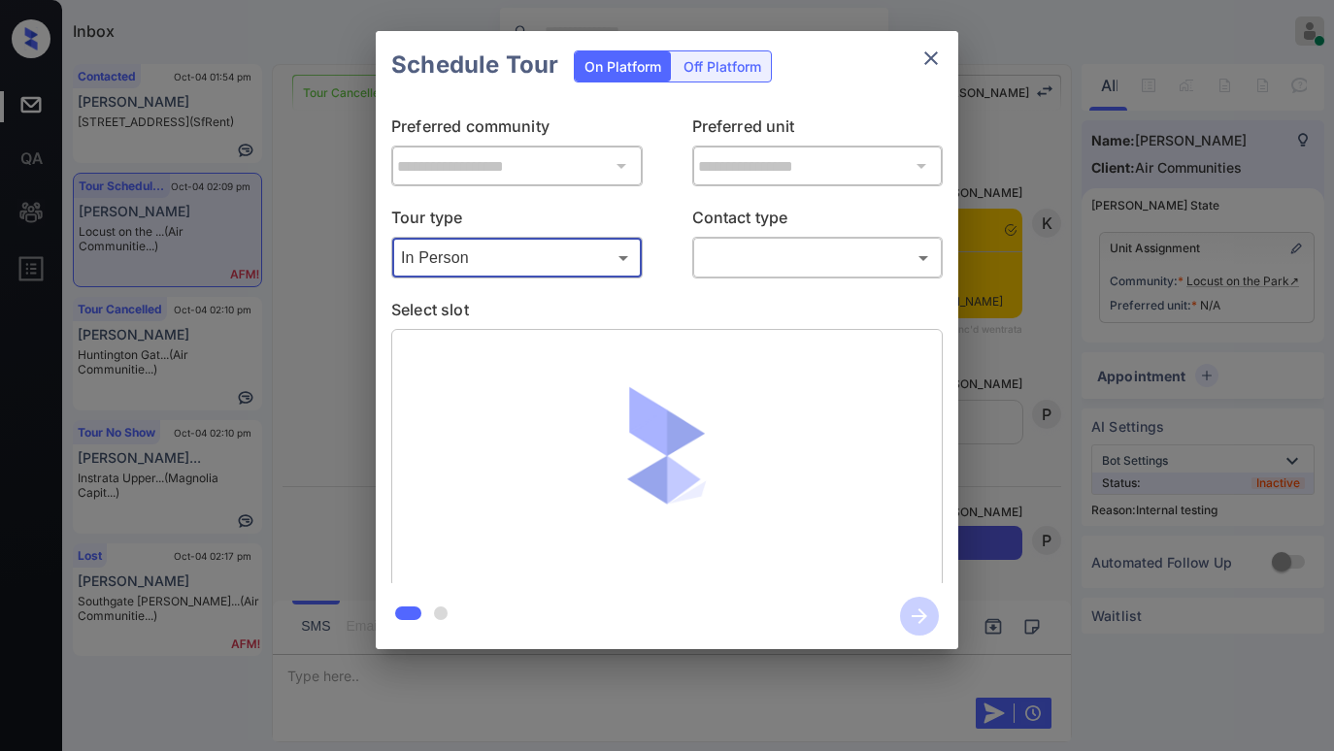
click at [727, 272] on body "Inbox Paolo Gabriel Online Set yourself offline Set yourself on break Profile S…" at bounding box center [667, 375] width 1334 height 751
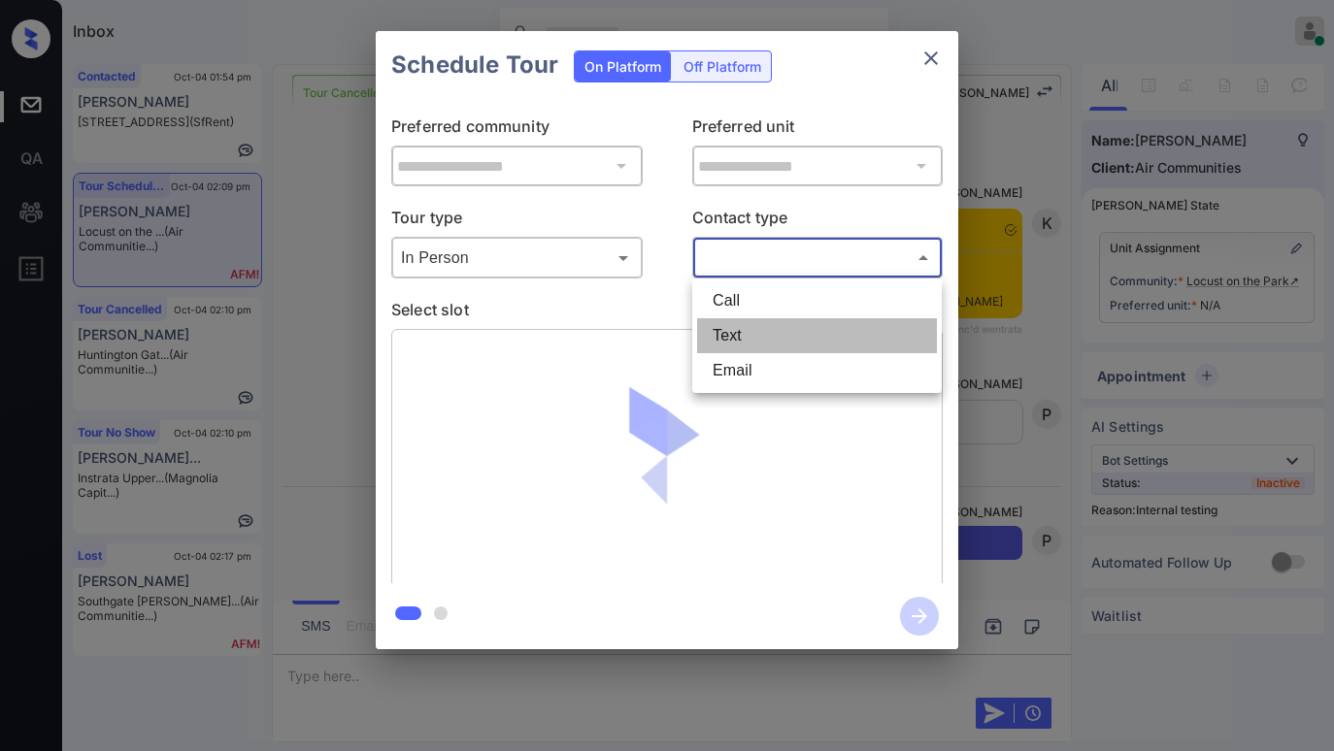
click at [720, 333] on li "Text" at bounding box center [817, 335] width 240 height 35
type input "****"
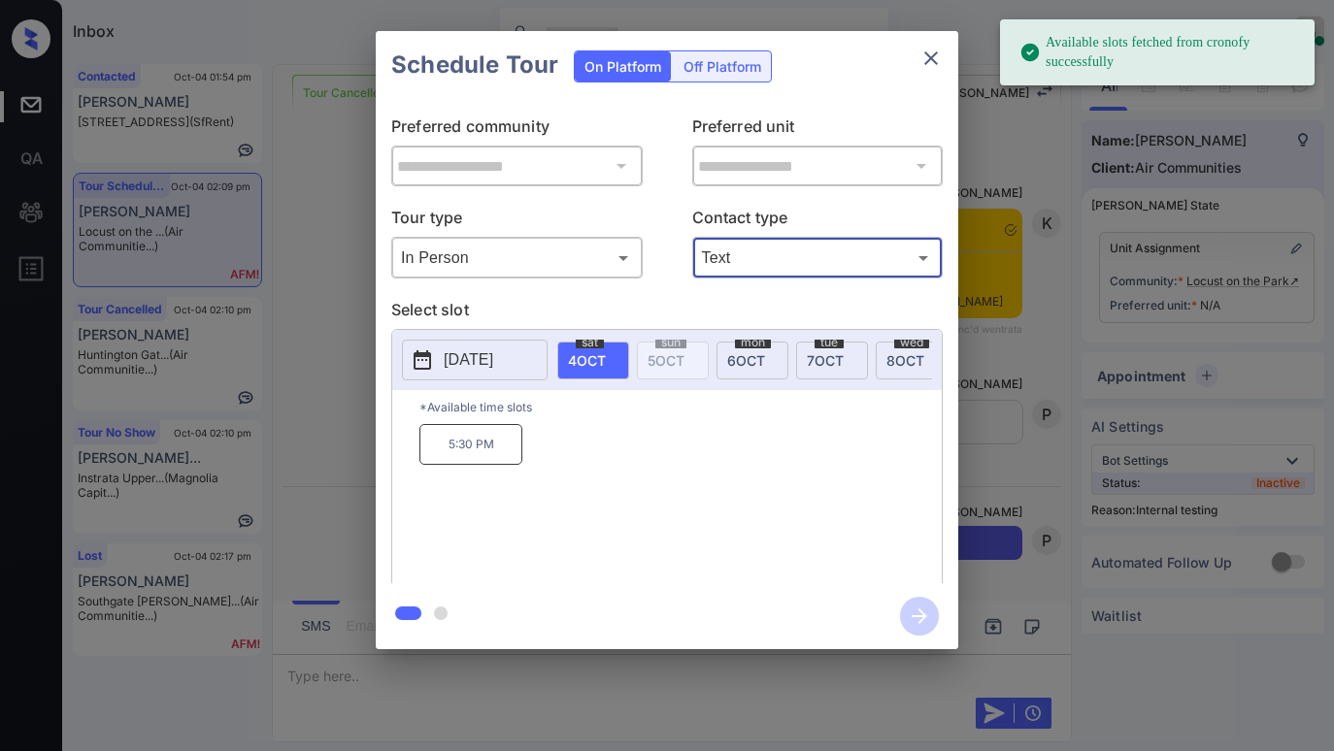
click at [460, 455] on p "5:30 PM" at bounding box center [470, 444] width 103 height 41
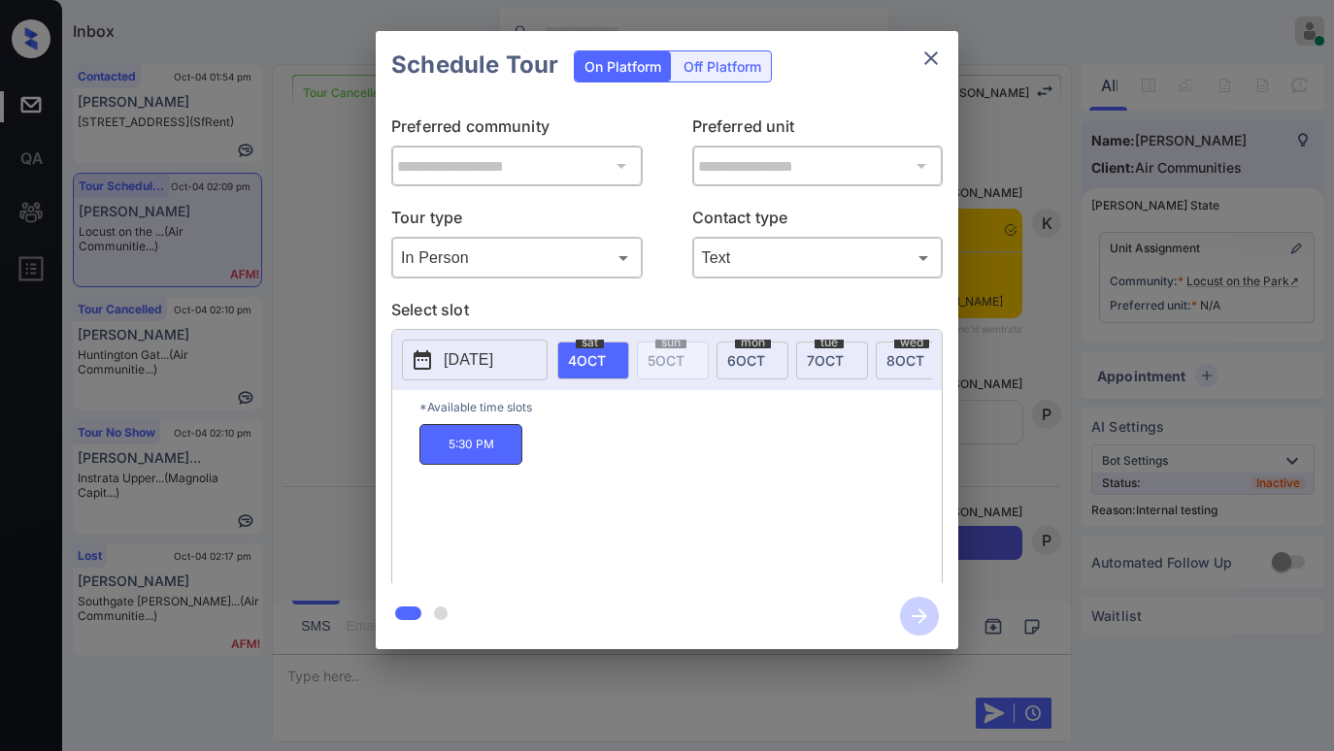
click at [928, 54] on icon "close" at bounding box center [931, 58] width 14 height 14
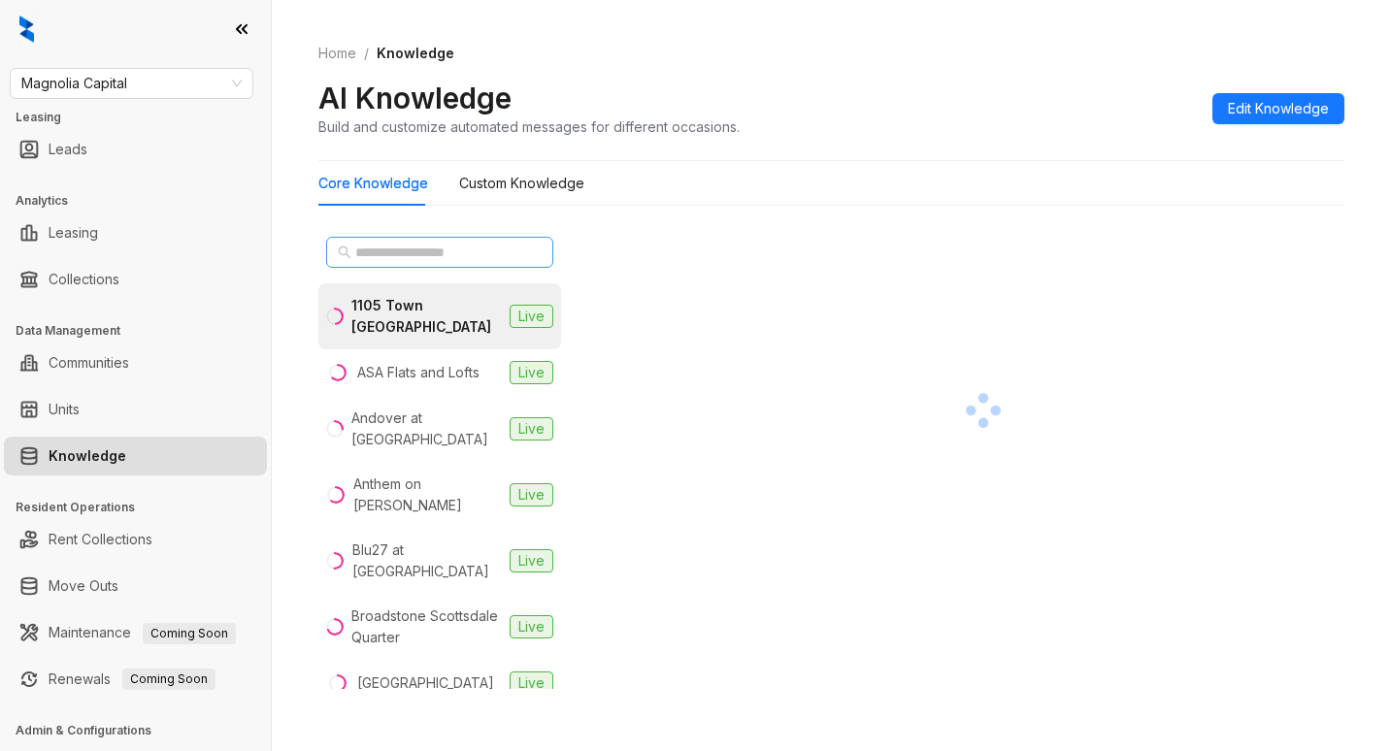
click at [509, 241] on span at bounding box center [439, 252] width 227 height 31
click at [507, 249] on input "text" at bounding box center [440, 252] width 171 height 21
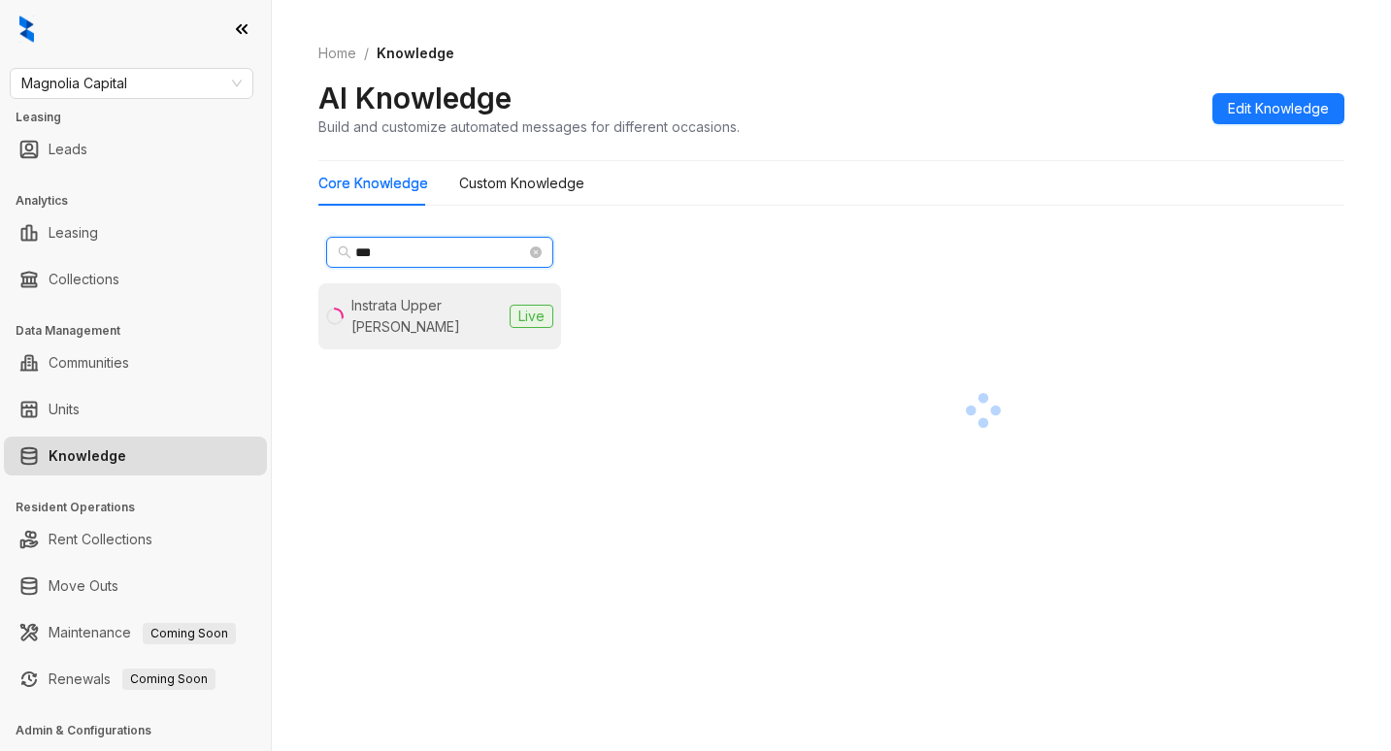
type input "***"
click at [468, 304] on div "Instrata Upper Kirby" at bounding box center [426, 316] width 150 height 43
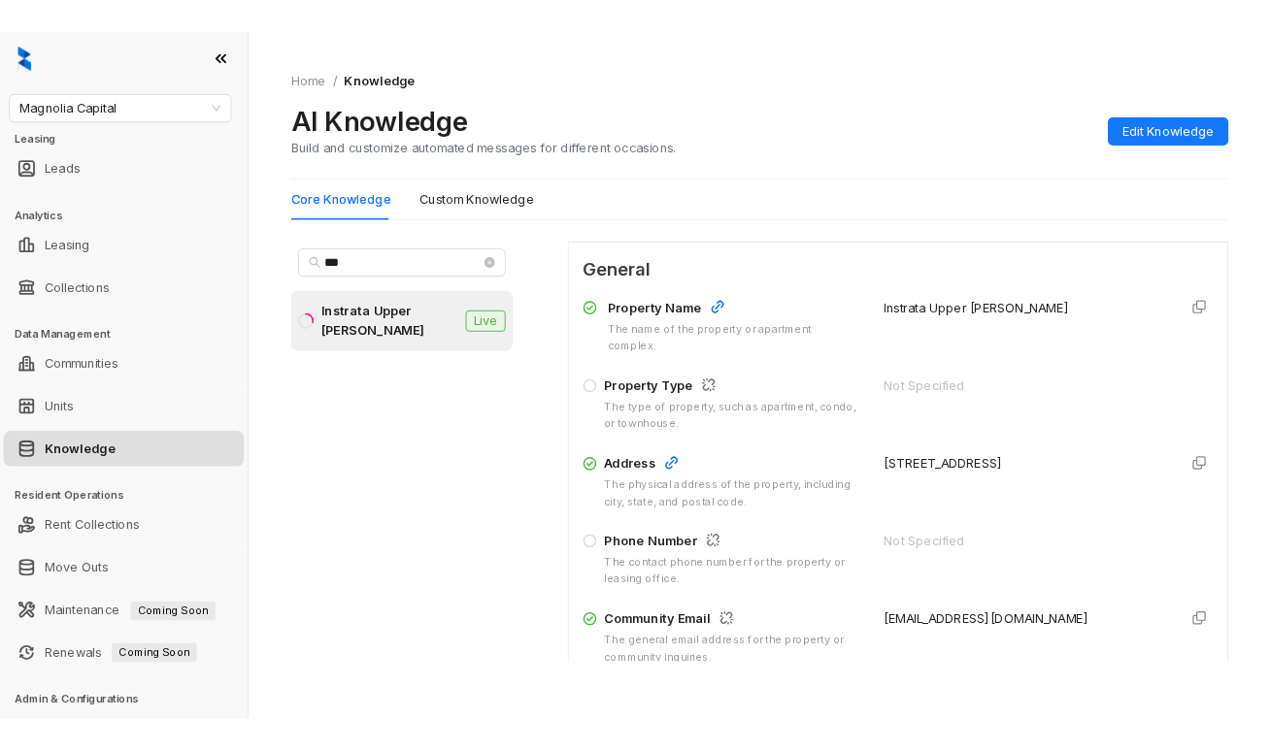
scroll to position [291, 0]
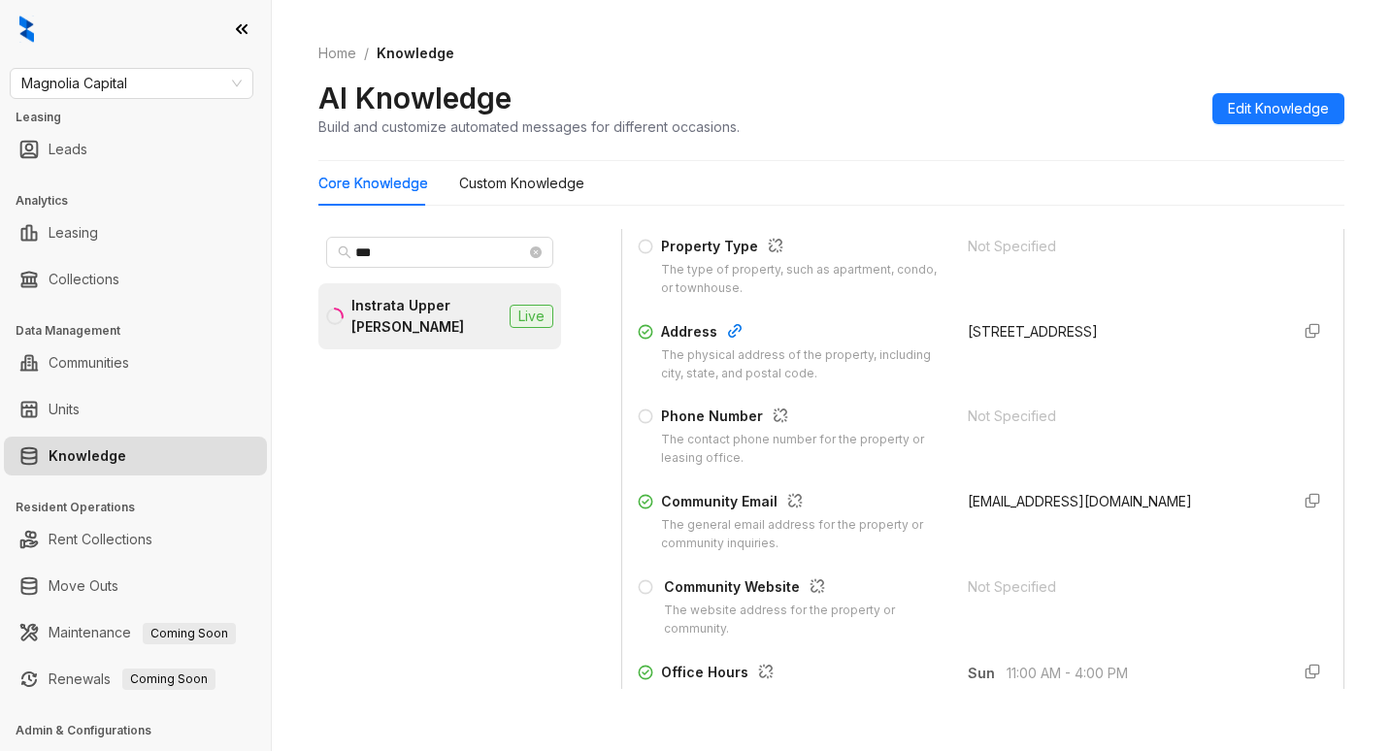
drag, startPoint x: 945, startPoint y: 342, endPoint x: 1010, endPoint y: 377, distance: 73.8
click at [1010, 343] on div "2300 Richmond Ave, Houston, TX, 77098-3259" at bounding box center [1121, 331] width 307 height 21
copy div "2300 Richmond Ave, Houston, TX, 77098-3259"
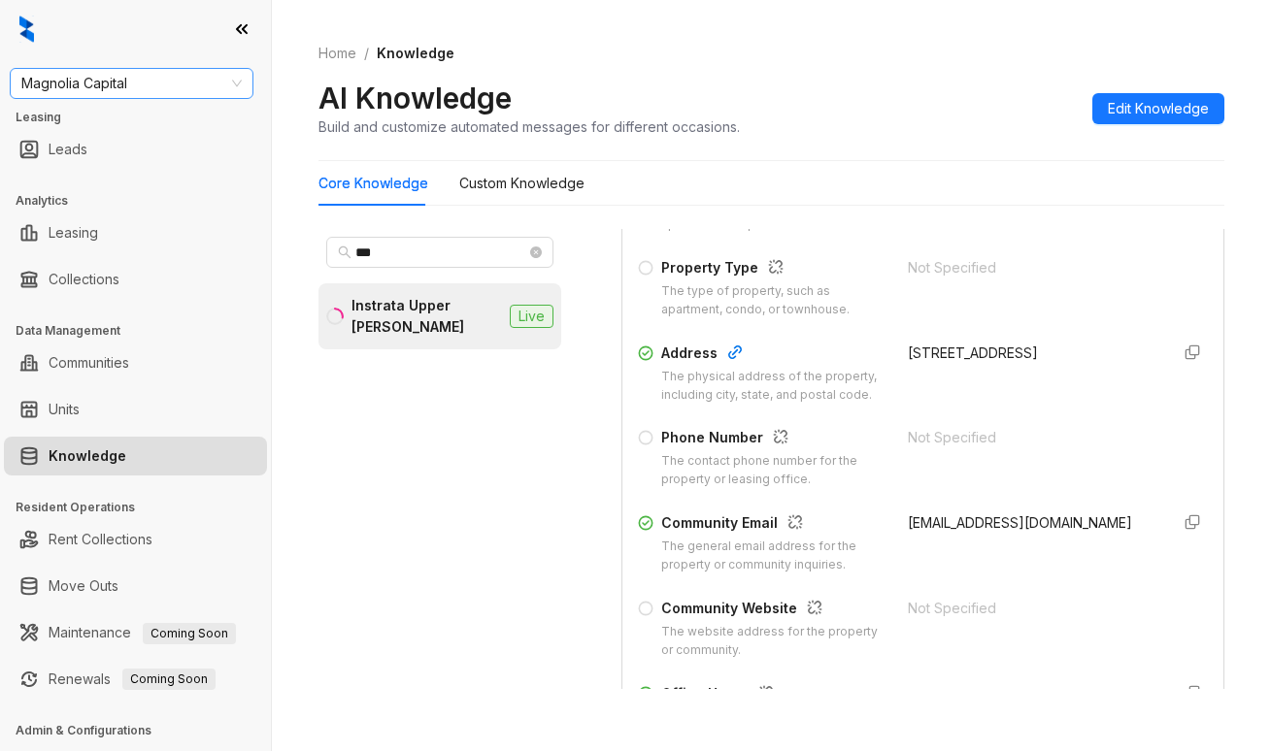
click at [209, 98] on div "Magnolia Capital" at bounding box center [132, 83] width 244 height 31
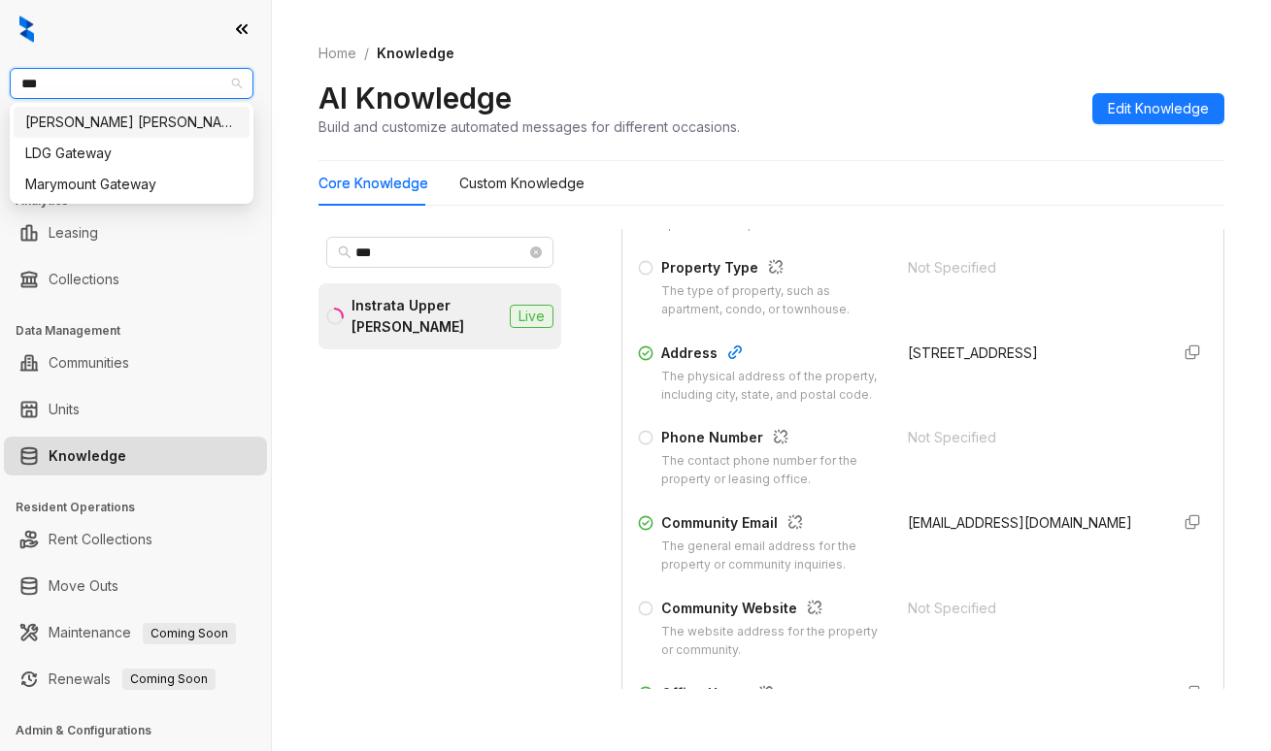
type input "****"
click at [122, 129] on div "Gates Hudson" at bounding box center [131, 122] width 213 height 21
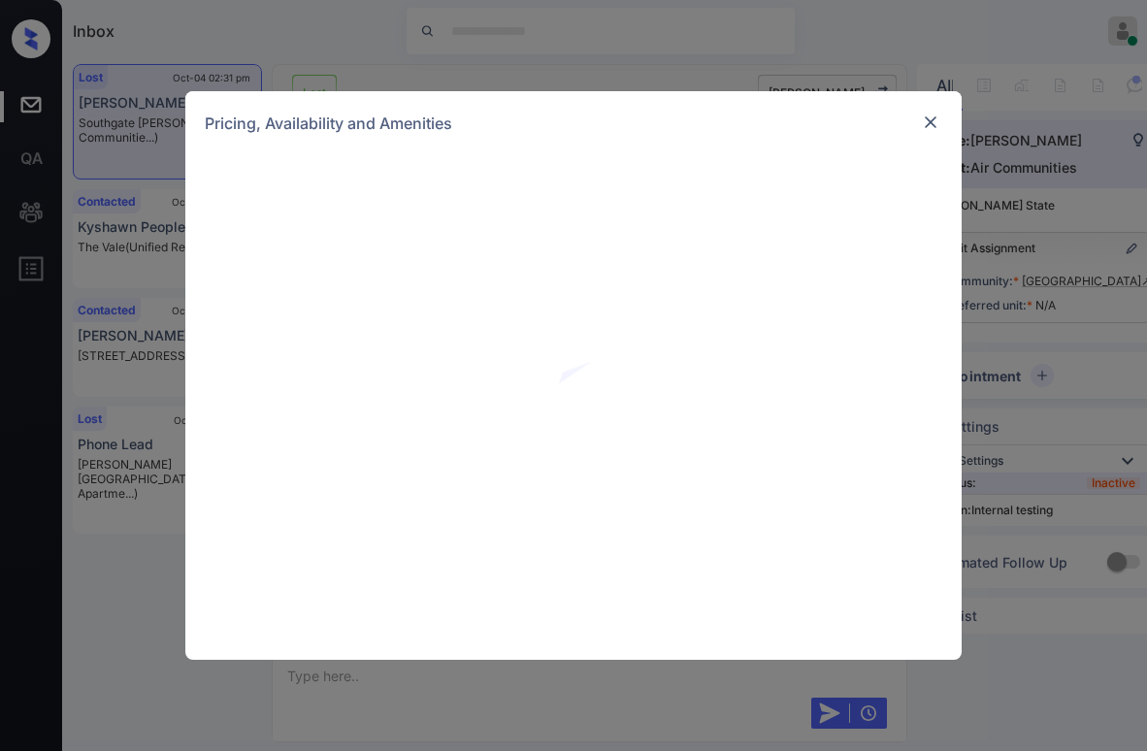
scroll to position [13134, 0]
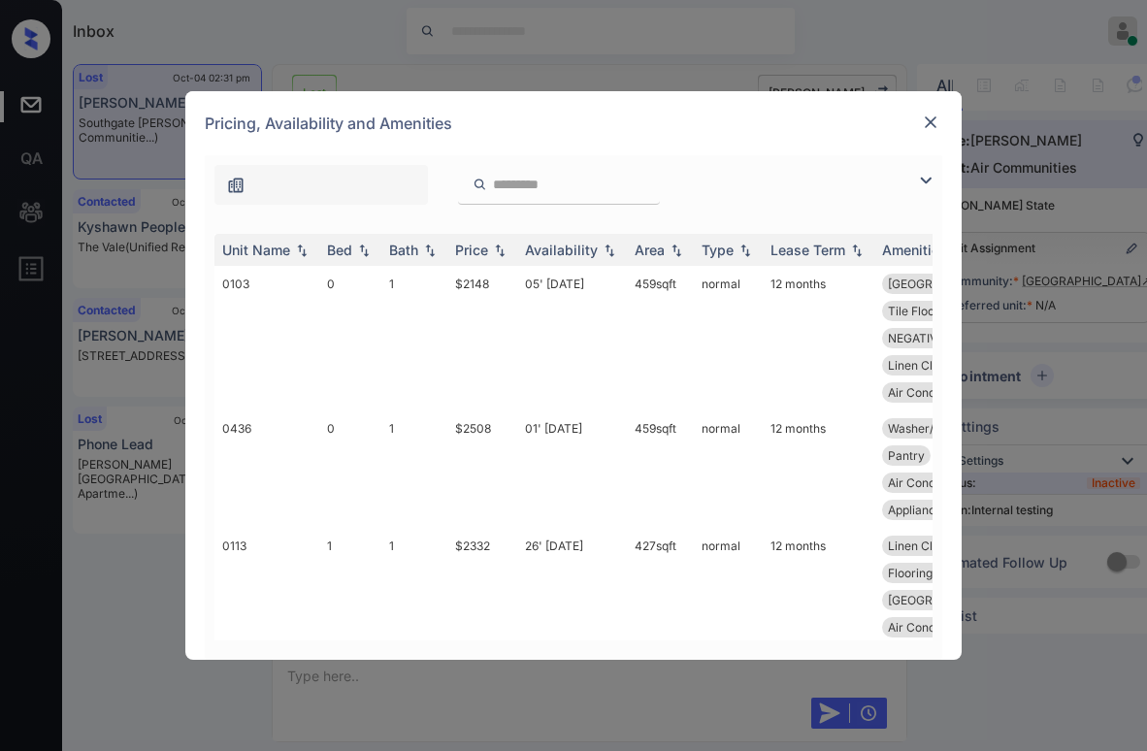
click at [918, 182] on img at bounding box center [925, 180] width 23 height 23
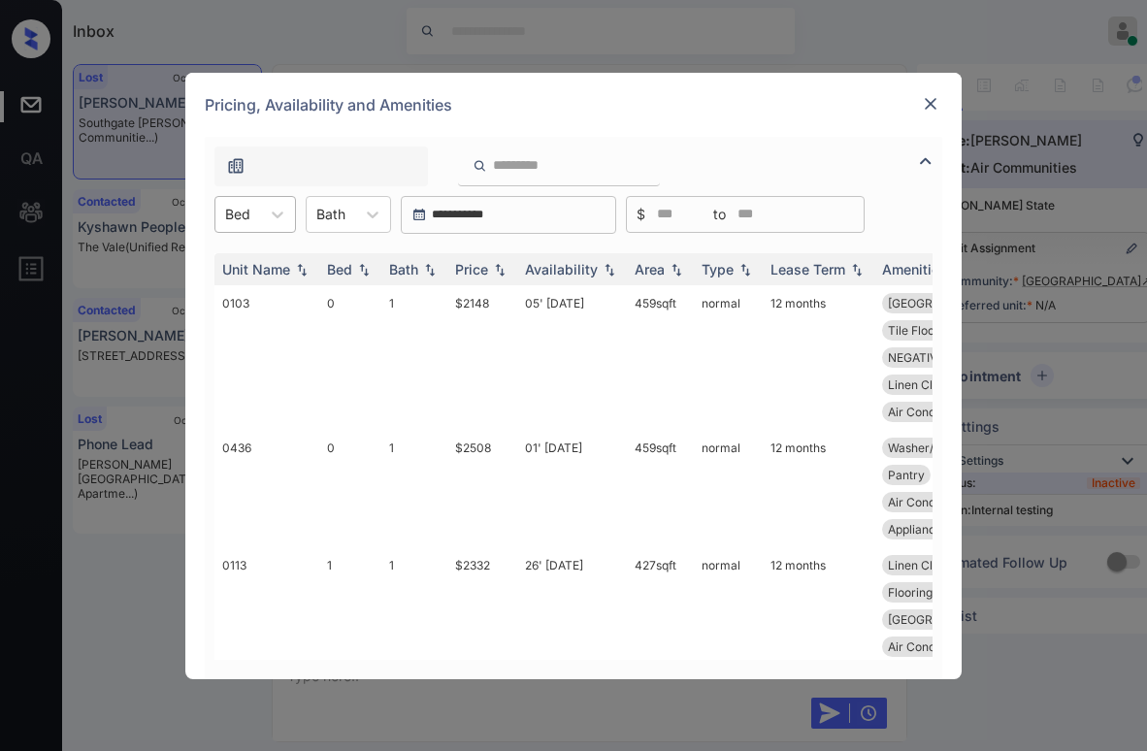
click at [248, 222] on div at bounding box center [237, 214] width 25 height 20
click at [249, 302] on div "1" at bounding box center [256, 297] width 82 height 35
click at [486, 270] on div "Price" at bounding box center [471, 269] width 33 height 17
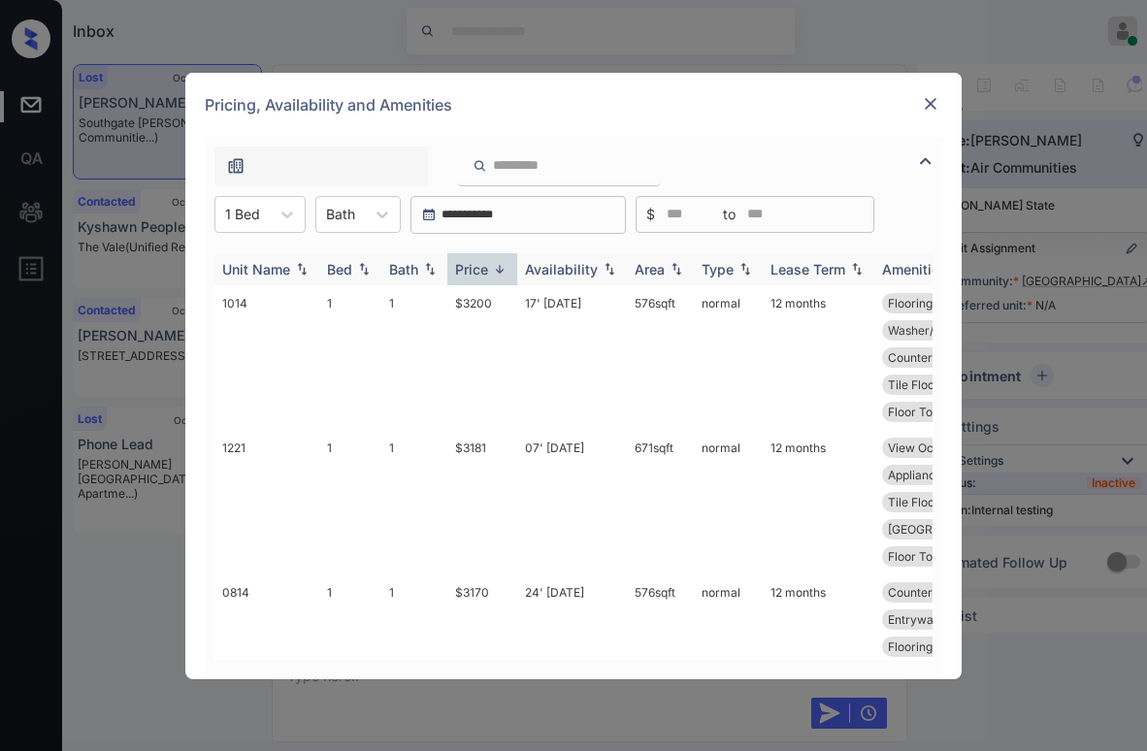
click at [486, 269] on div "Price" at bounding box center [471, 269] width 33 height 17
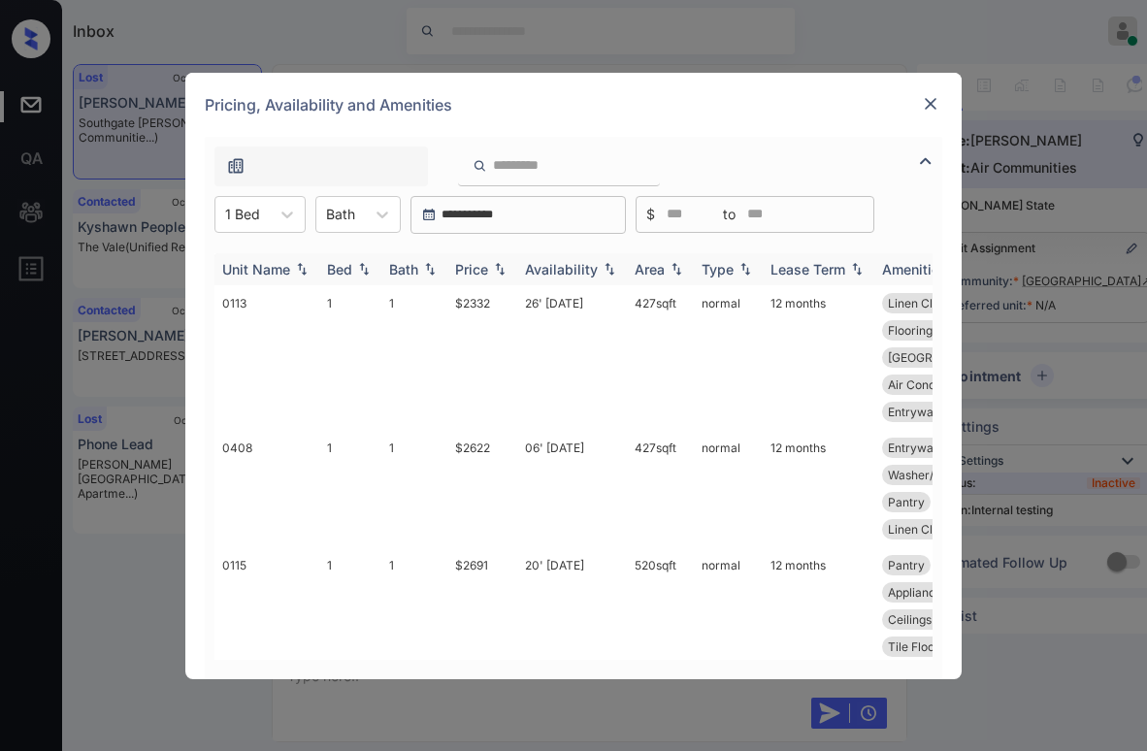
click at [486, 269] on div "Price" at bounding box center [471, 269] width 33 height 17
click at [485, 268] on div "Price" at bounding box center [471, 269] width 33 height 17
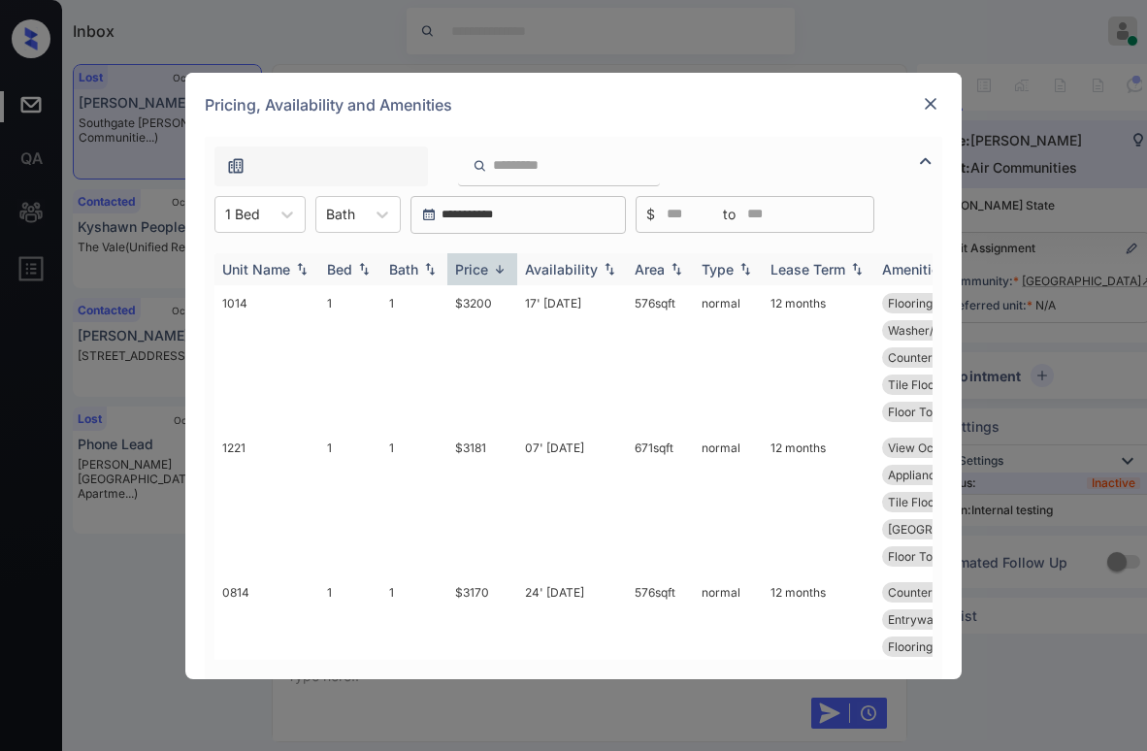
click at [484, 268] on div "Price" at bounding box center [471, 269] width 33 height 17
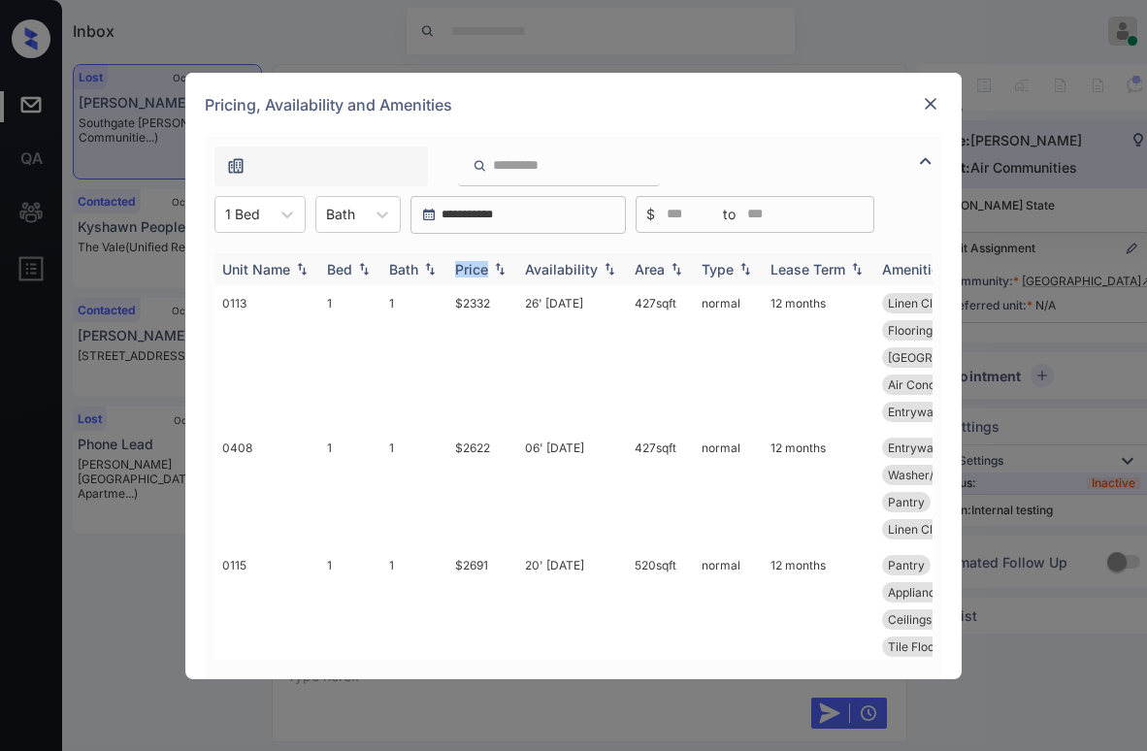
click at [484, 268] on div "Price" at bounding box center [471, 269] width 33 height 17
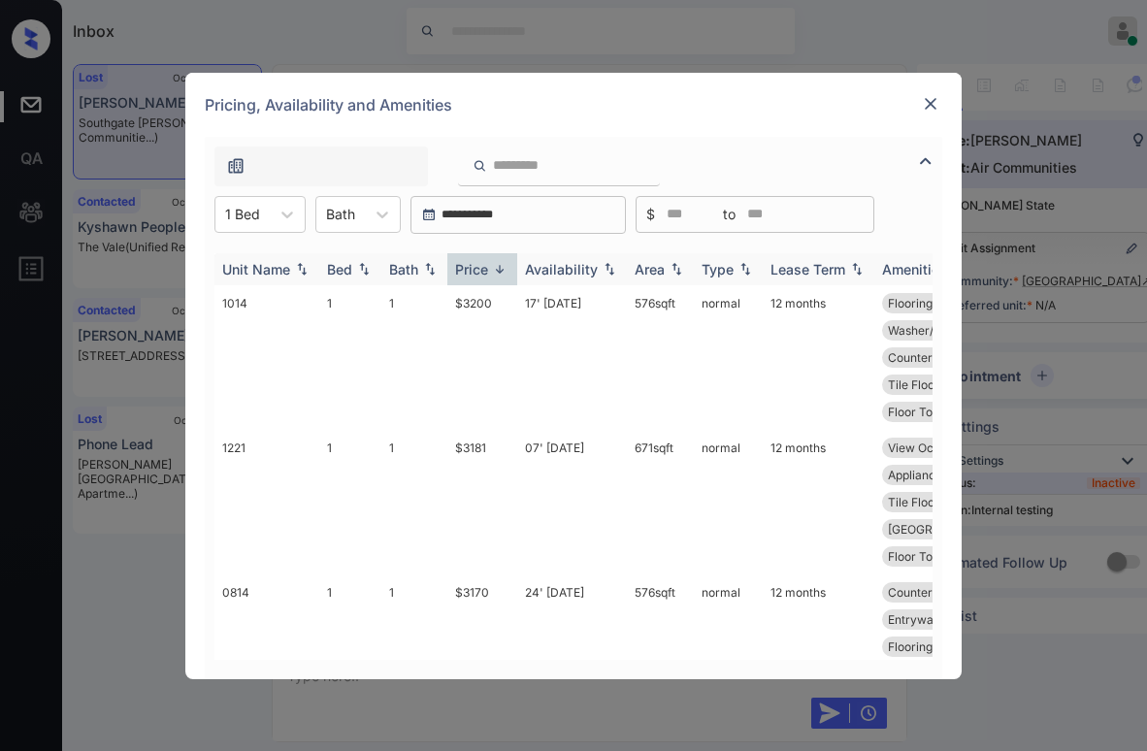
click at [484, 268] on div "Price" at bounding box center [471, 269] width 33 height 17
click at [483, 269] on div "Price" at bounding box center [471, 269] width 33 height 17
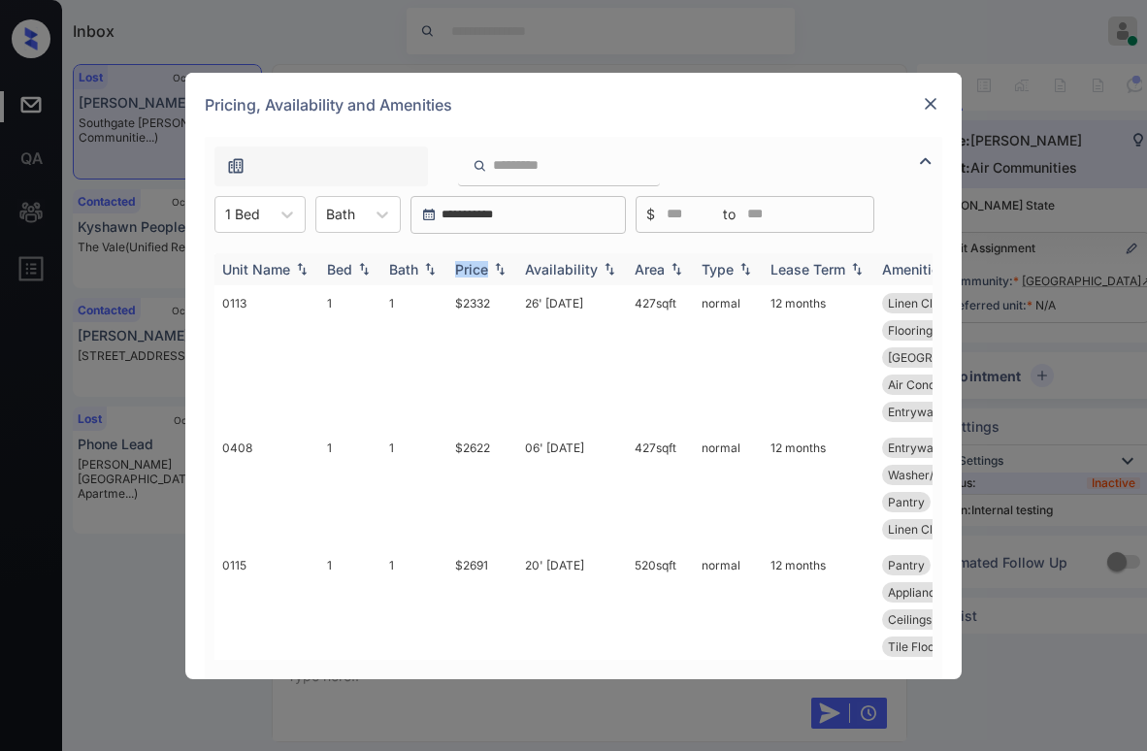
click at [483, 269] on div "Price" at bounding box center [471, 269] width 33 height 17
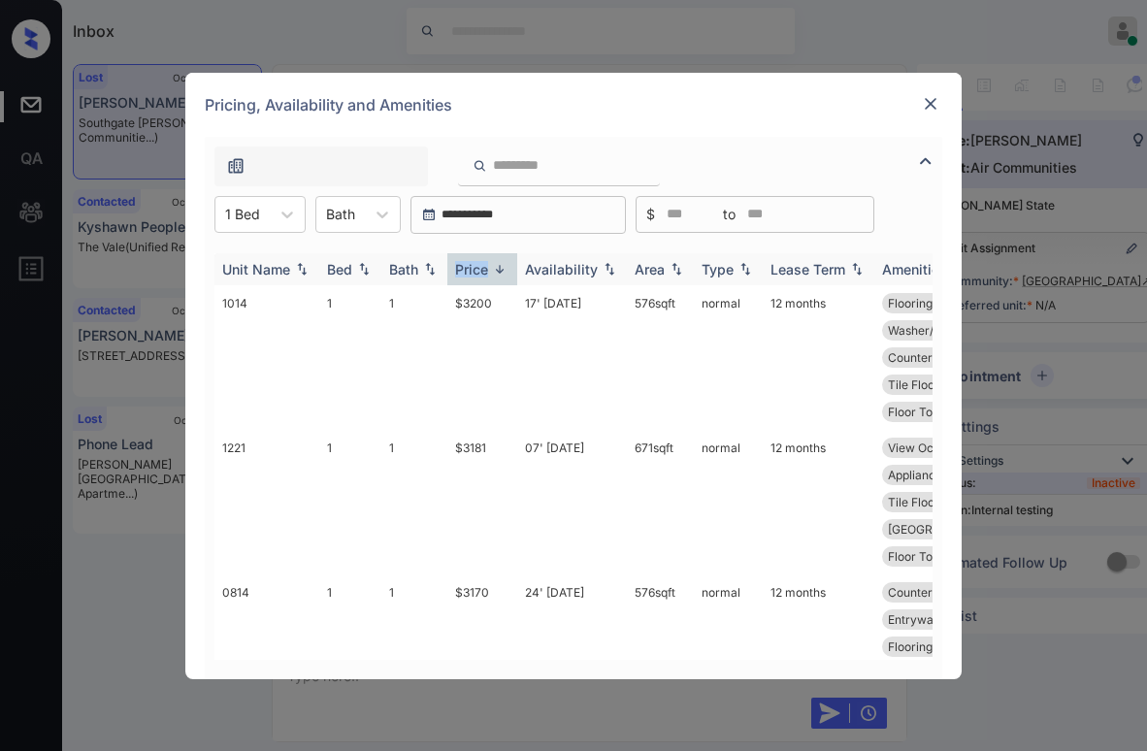
click at [483, 269] on div "Price" at bounding box center [471, 269] width 33 height 17
click at [481, 307] on td "$2332" at bounding box center [482, 357] width 70 height 145
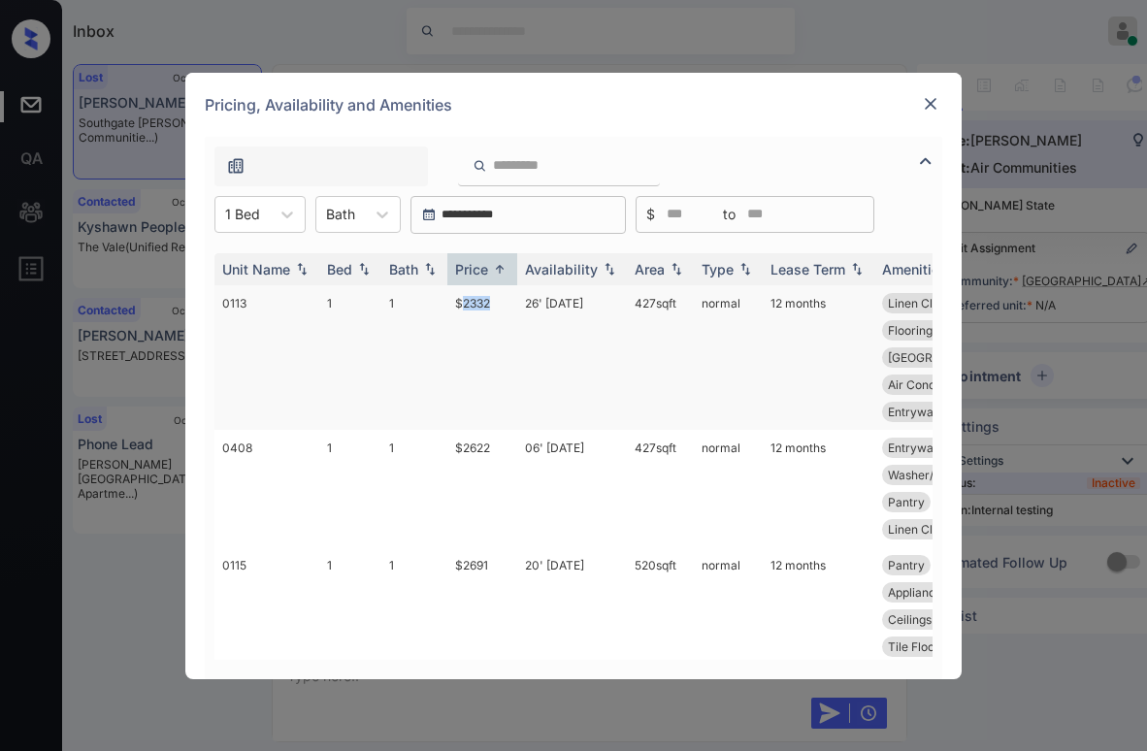
click at [481, 307] on td "$2332" at bounding box center [482, 357] width 70 height 145
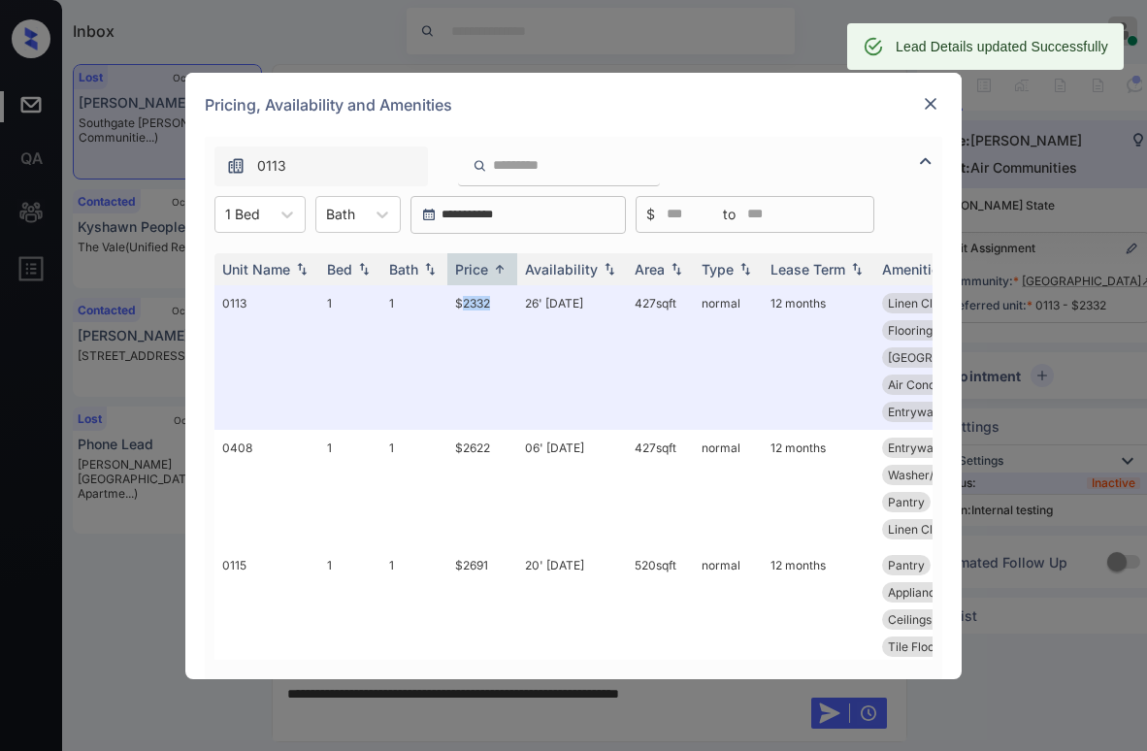
click at [925, 103] on img at bounding box center [930, 103] width 19 height 19
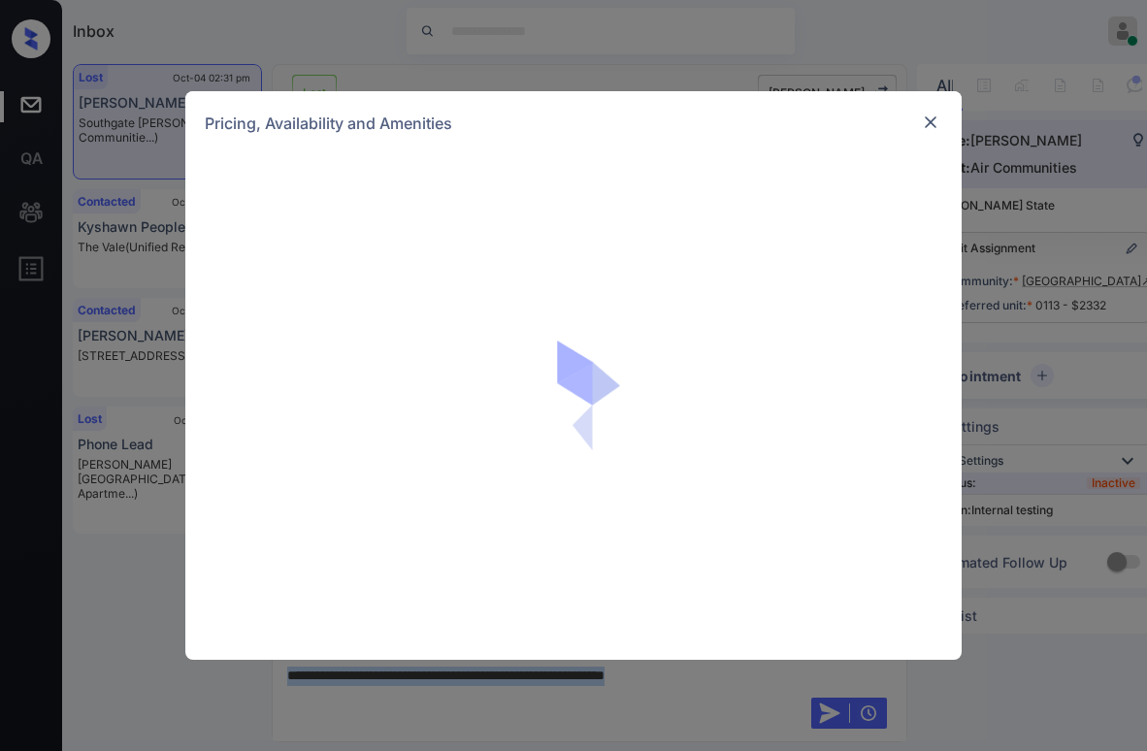
scroll to position [13260, 0]
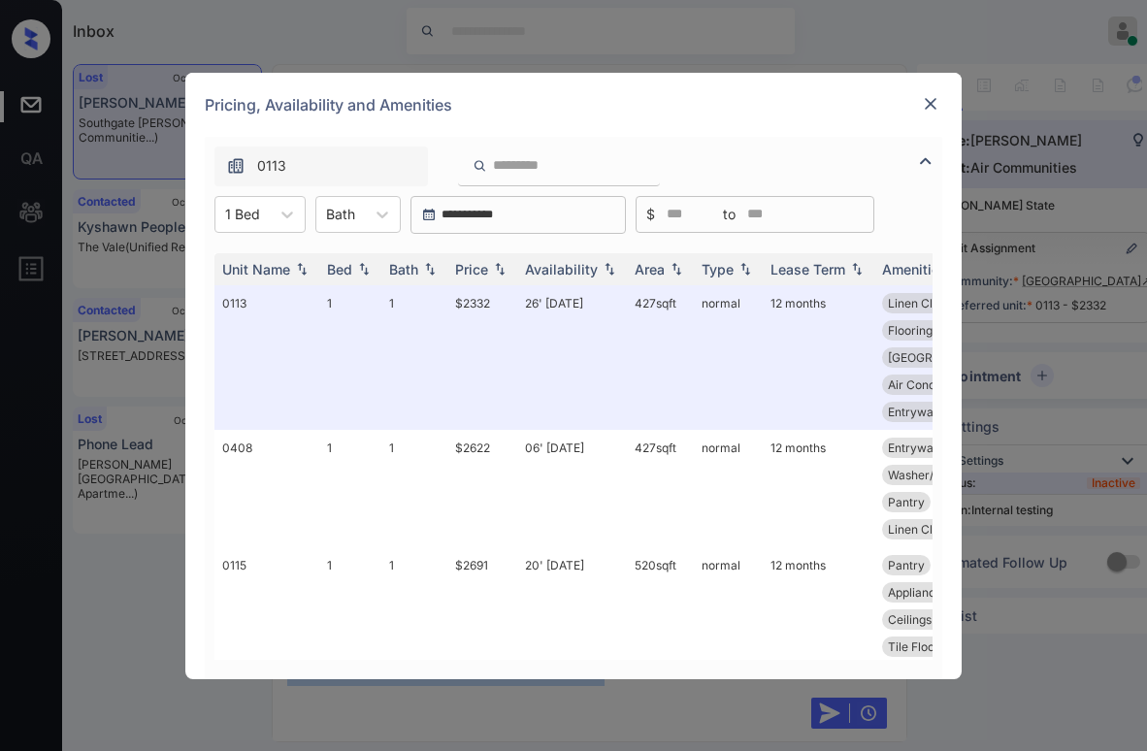
click at [931, 109] on img at bounding box center [930, 103] width 19 height 19
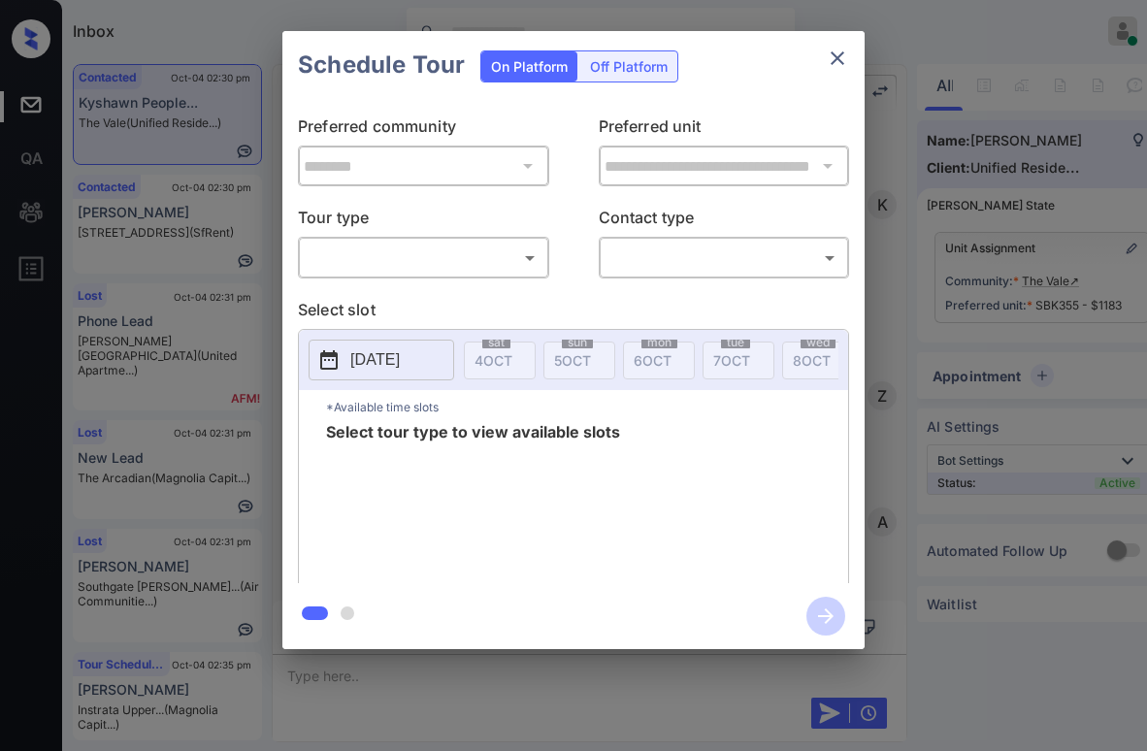
scroll to position [494, 0]
click at [444, 255] on body "Inbox [PERSON_NAME] Online Set yourself offline Set yourself on break Profile S…" at bounding box center [573, 375] width 1147 height 751
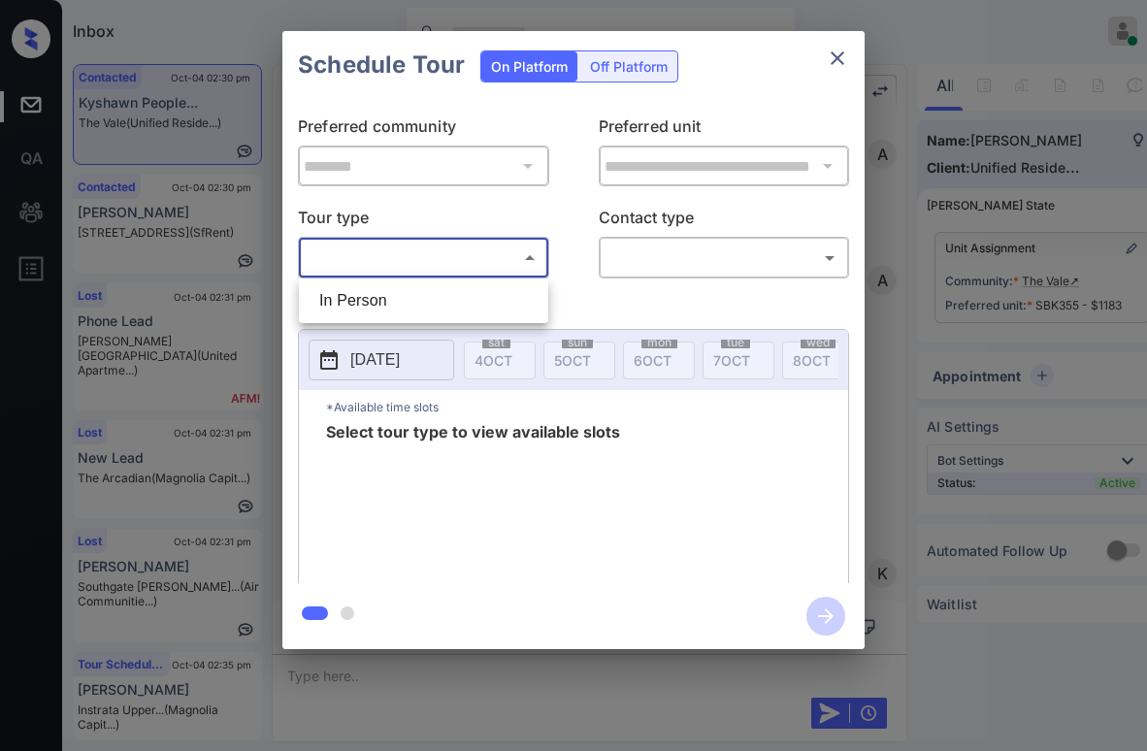
click at [415, 278] on div at bounding box center [573, 375] width 1147 height 751
click at [447, 268] on body "Inbox Paolo Gabriel Online Set yourself offline Set yourself on break Profile S…" at bounding box center [573, 375] width 1147 height 751
click at [436, 313] on li "In Person" at bounding box center [424, 300] width 240 height 35
type input "********"
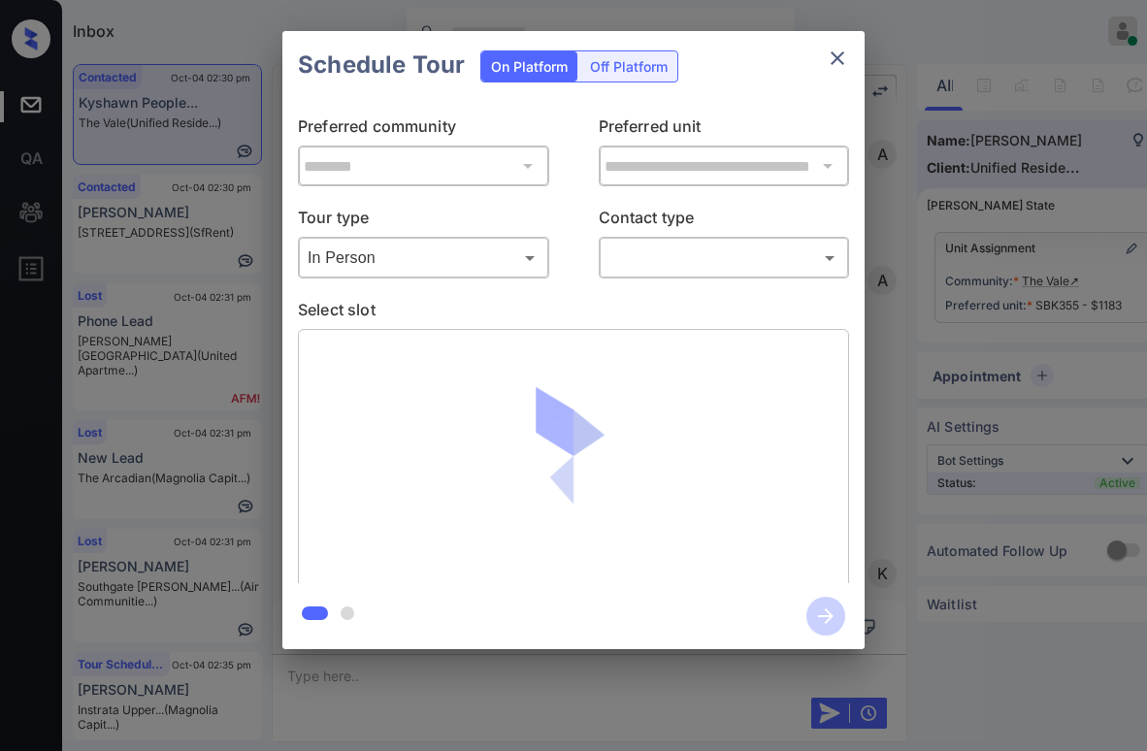
click at [601, 245] on div "​ ​" at bounding box center [724, 258] width 251 height 42
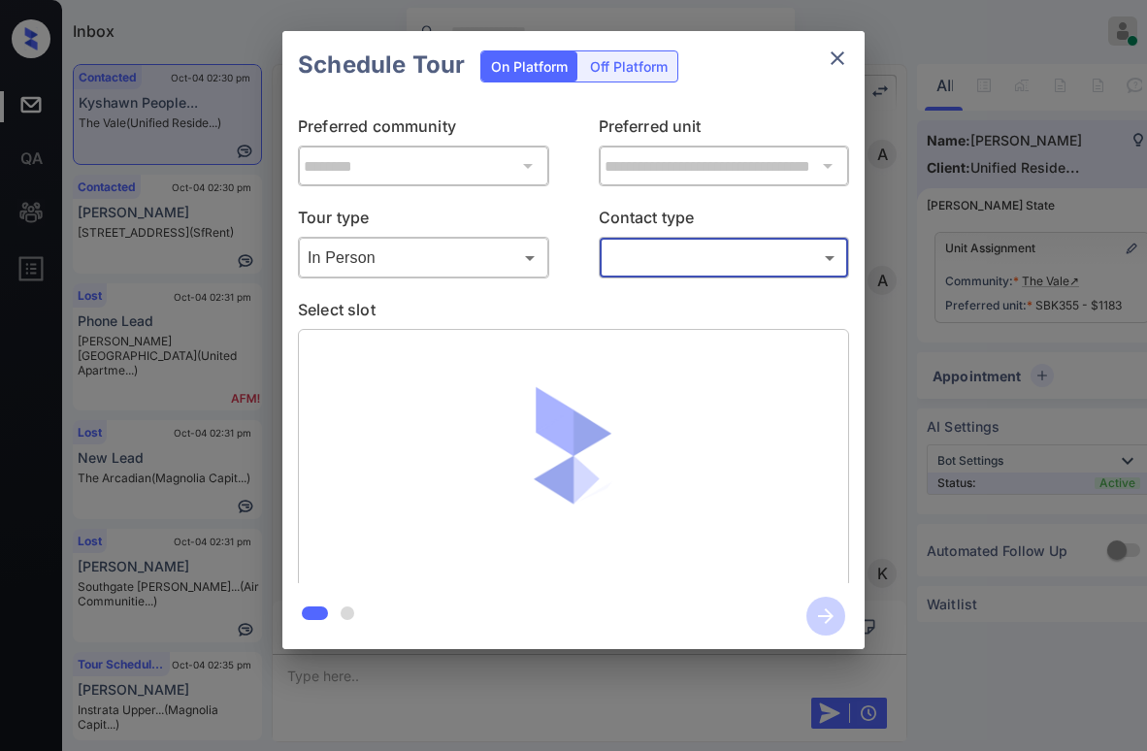
click at [632, 263] on body "Inbox Paolo Gabriel Online Set yourself offline Set yourself on break Profile S…" at bounding box center [573, 375] width 1147 height 751
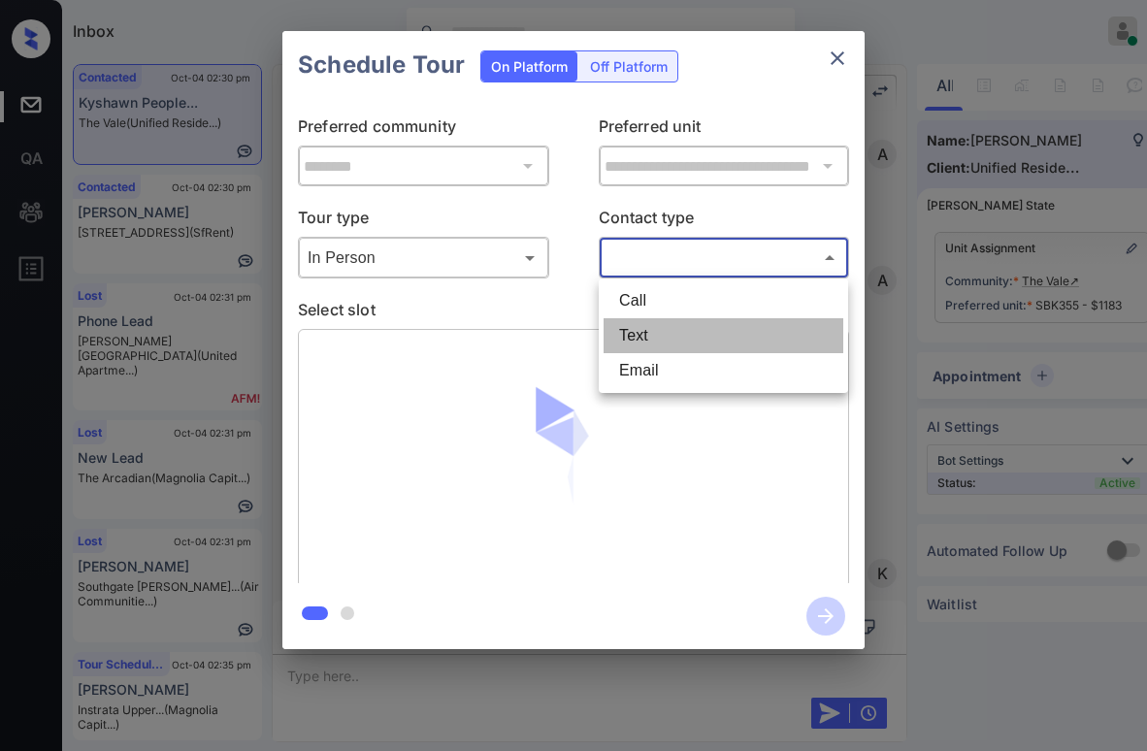
click at [627, 330] on li "Text" at bounding box center [724, 335] width 240 height 35
type input "****"
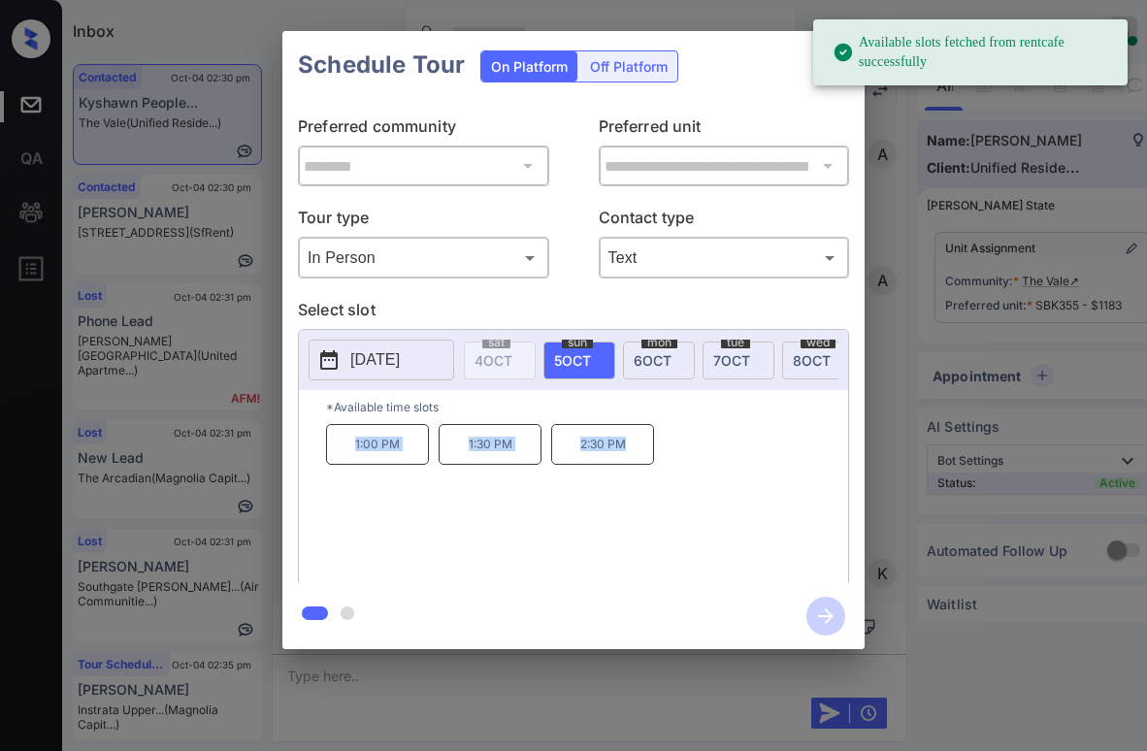
drag, startPoint x: 546, startPoint y: 481, endPoint x: 667, endPoint y: 482, distance: 120.4
click at [667, 482] on div "1:00 PM 1:30 PM 2:30 PM" at bounding box center [587, 501] width 522 height 155
copy div "1:00 PM 1:30 PM 2:30 PM"
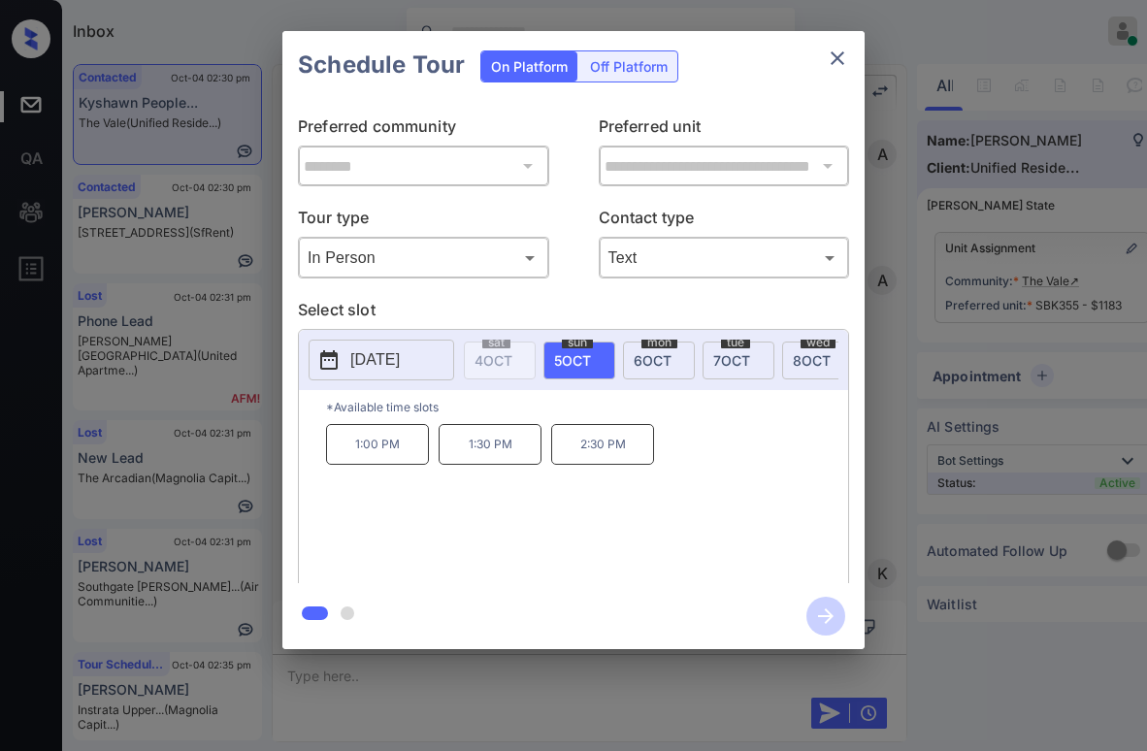
click at [546, 673] on div "**********" at bounding box center [573, 340] width 1147 height 680
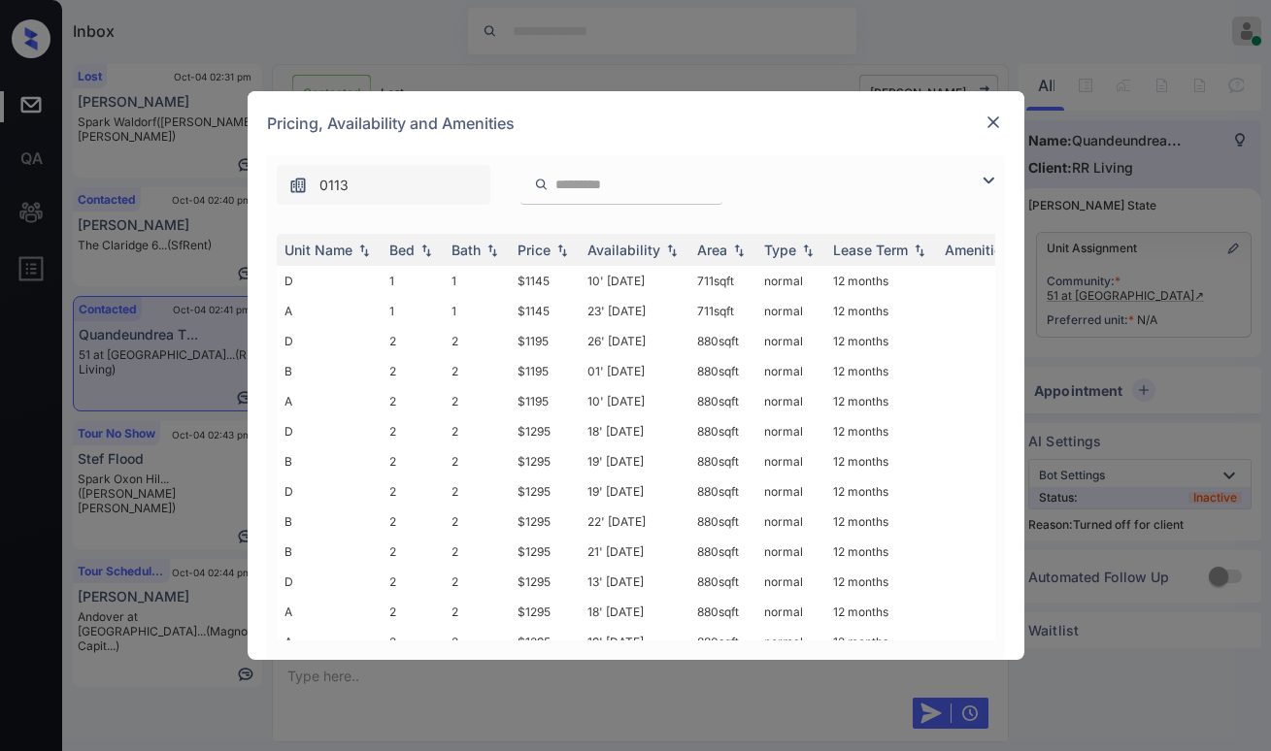
scroll to position [1200, 0]
click at [989, 122] on img at bounding box center [992, 122] width 19 height 19
click at [979, 181] on img at bounding box center [988, 180] width 23 height 23
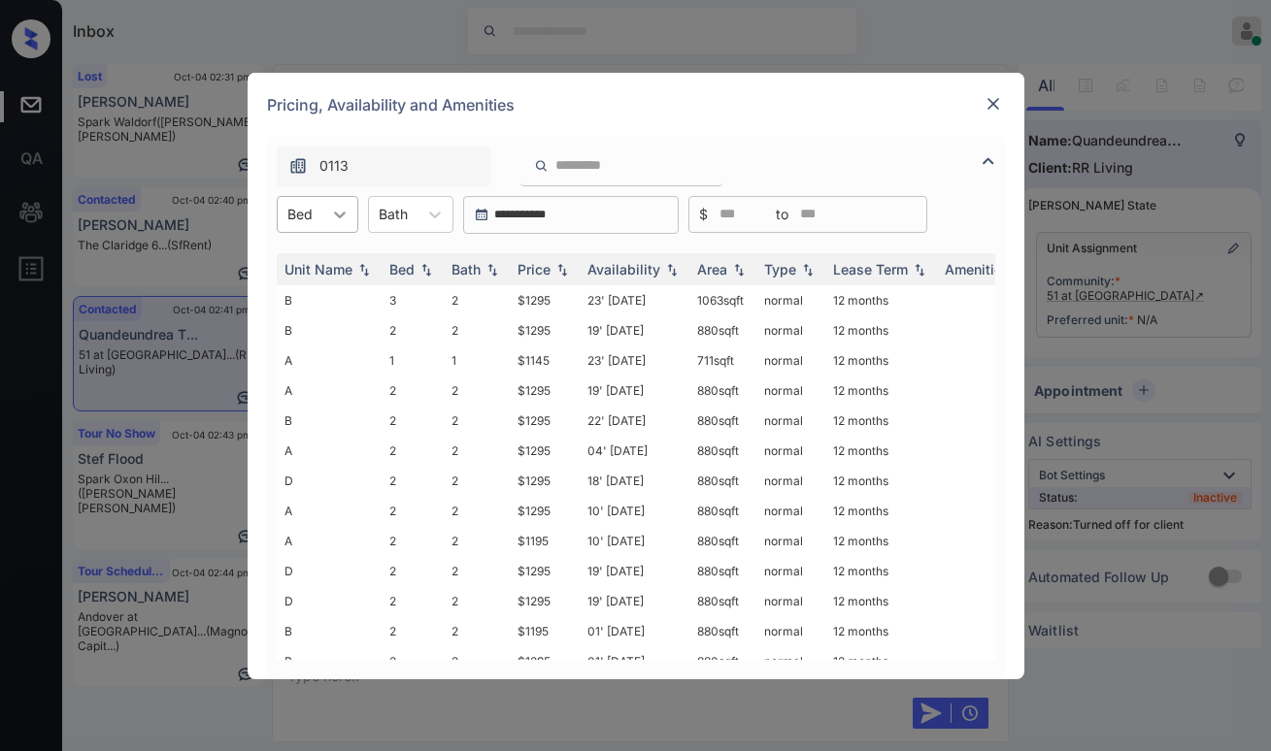
click at [333, 218] on icon at bounding box center [339, 214] width 19 height 19
click at [305, 327] on div "3" at bounding box center [318, 332] width 82 height 35
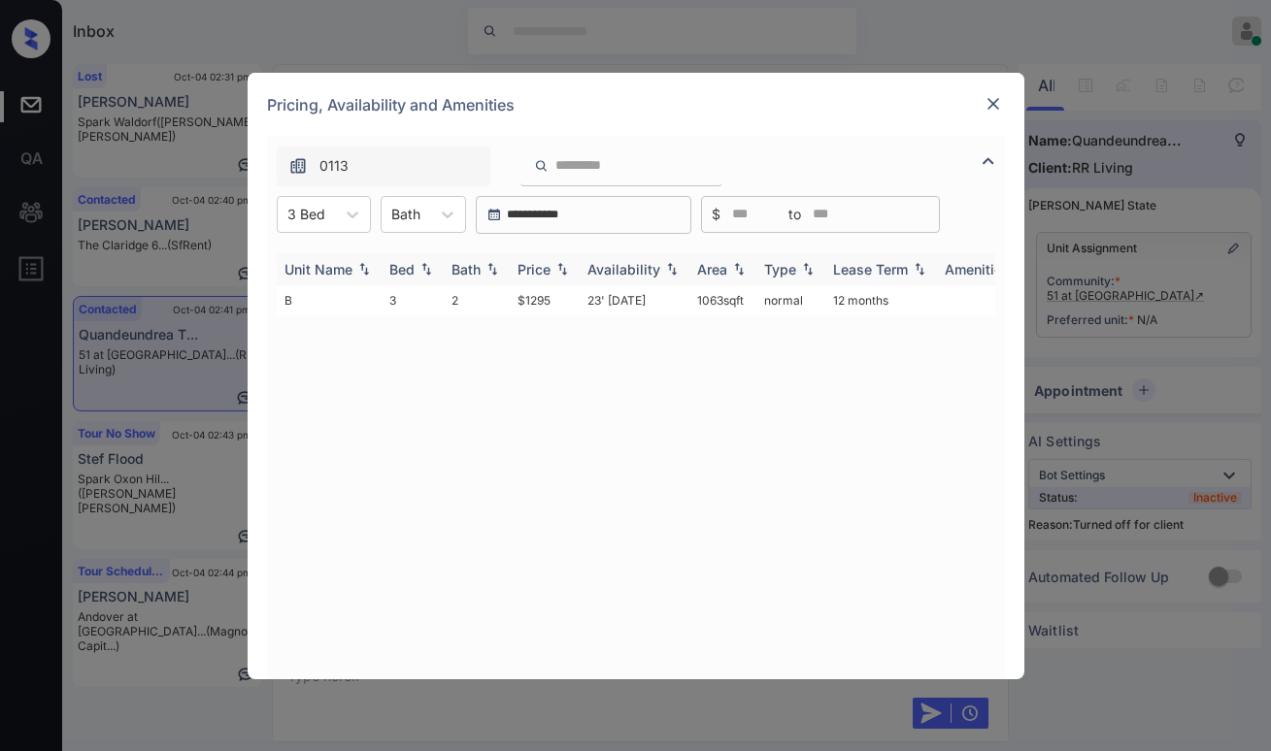
click at [534, 271] on div "Price" at bounding box center [533, 269] width 33 height 17
click at [536, 271] on div "Price" at bounding box center [533, 269] width 33 height 17
click at [542, 298] on td "$1295" at bounding box center [545, 300] width 70 height 30
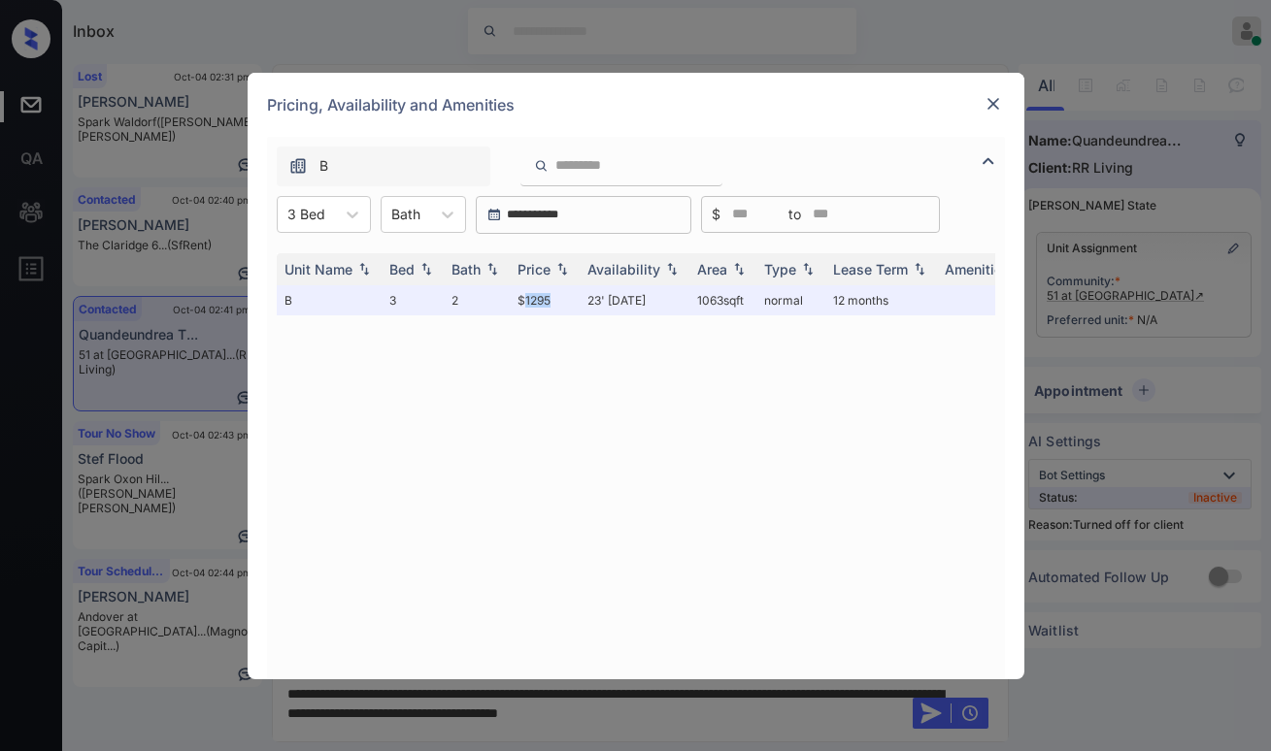
click at [1001, 102] on img at bounding box center [992, 103] width 19 height 19
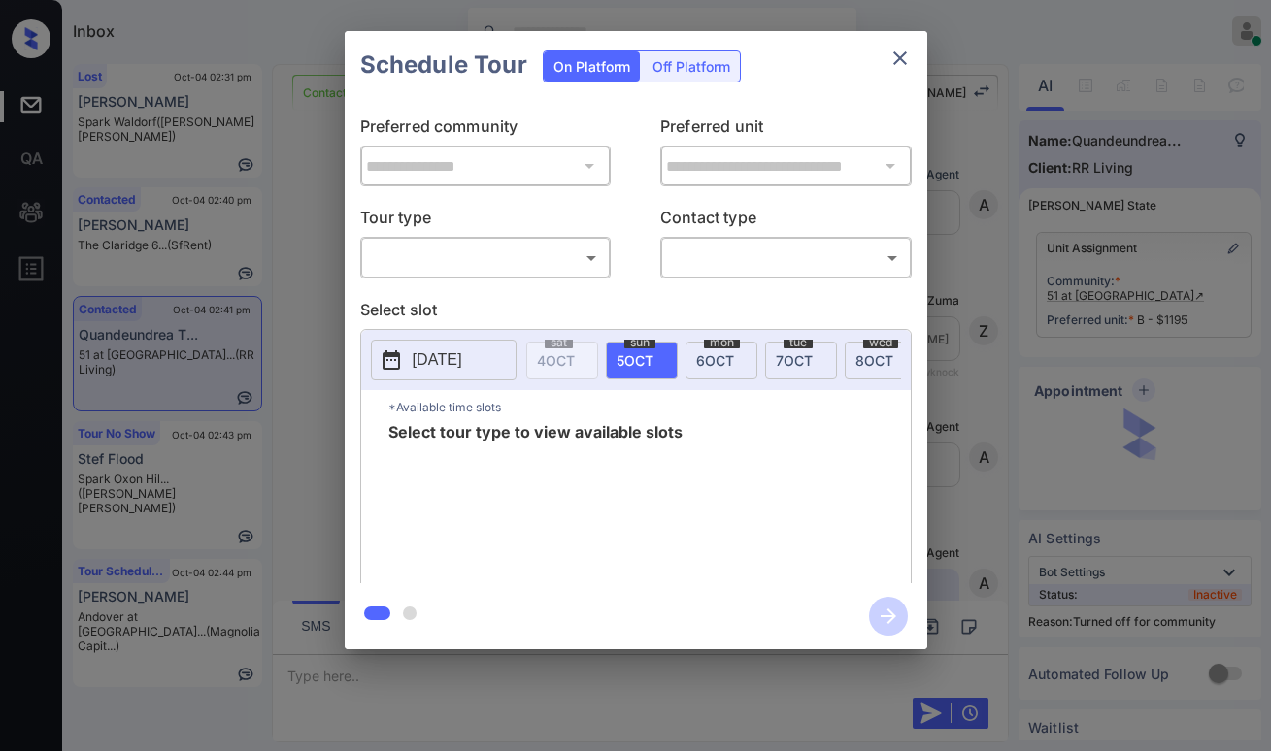
scroll to position [3782, 0]
click at [488, 257] on body "Inbox [PERSON_NAME] Online Set yourself offline Set yourself on break Profile S…" at bounding box center [635, 375] width 1271 height 751
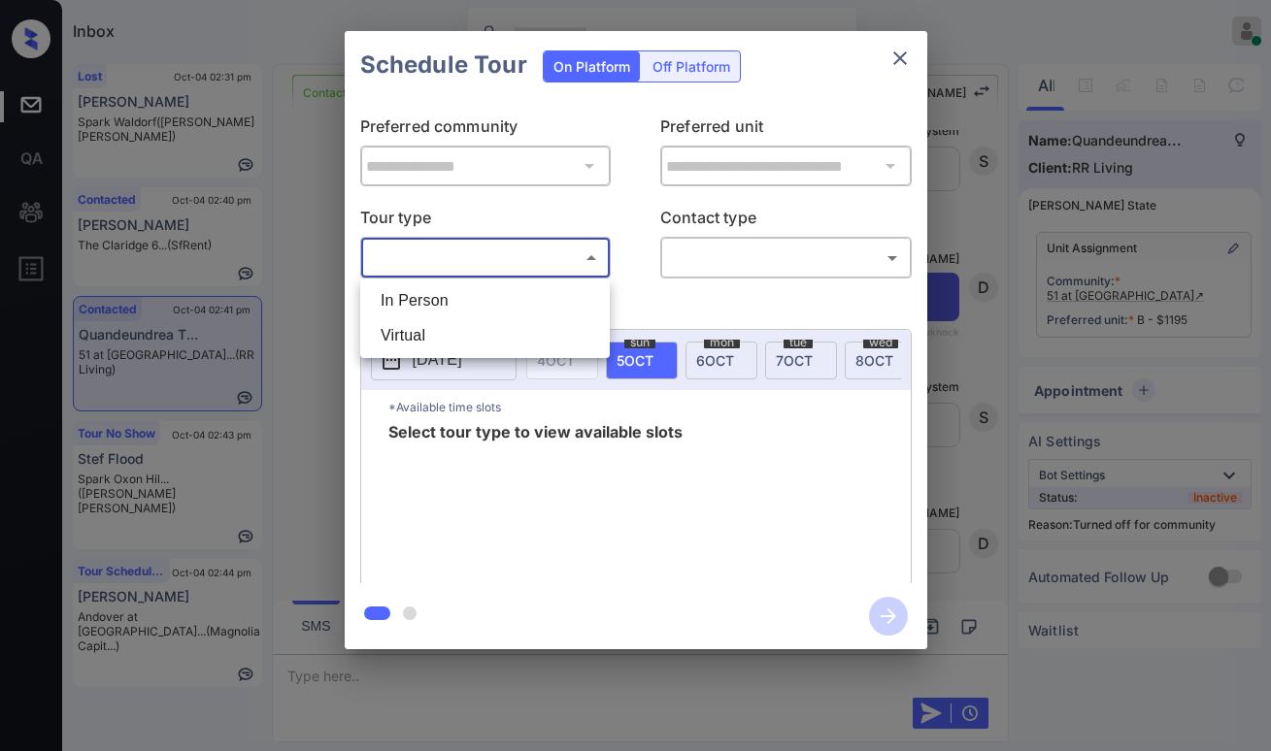
click at [908, 55] on div at bounding box center [635, 375] width 1271 height 751
click at [905, 58] on icon "close" at bounding box center [899, 58] width 23 height 23
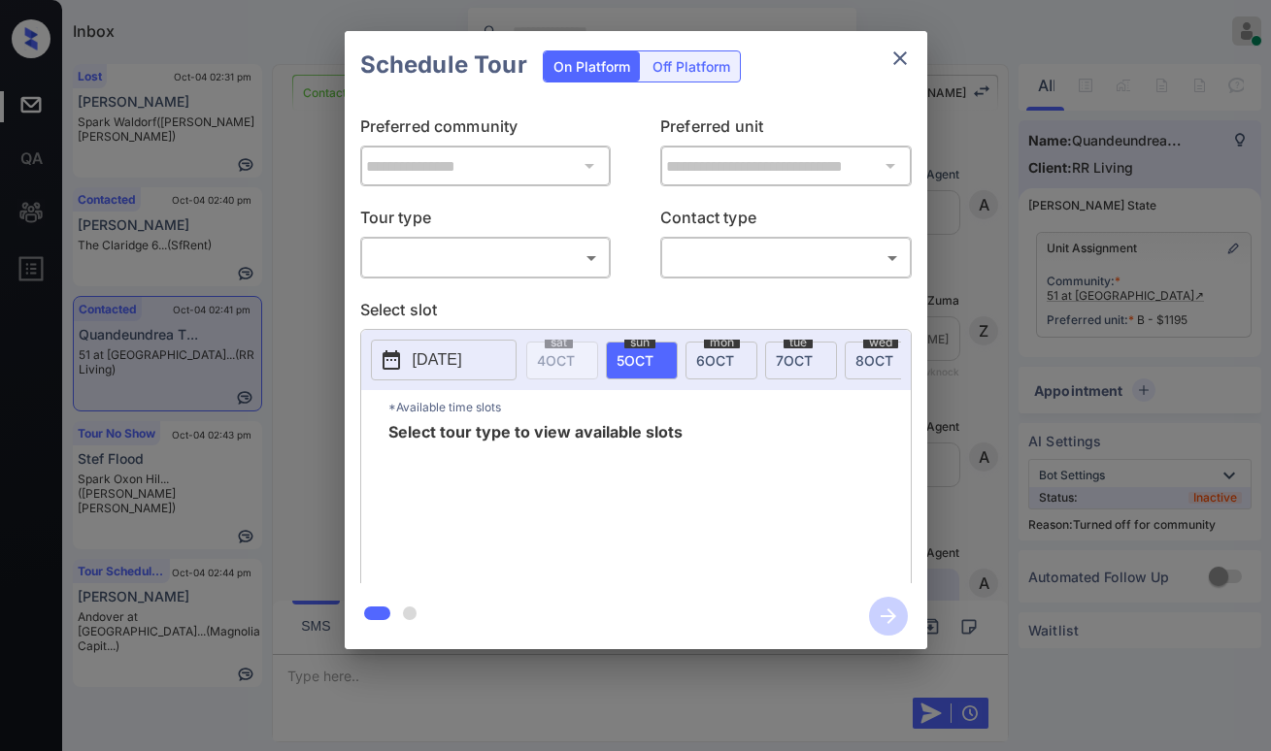
scroll to position [4170, 0]
click at [457, 257] on body "Inbox Paolo Gabriel Online Set yourself offline Set yourself on break Profile S…" at bounding box center [635, 375] width 1271 height 751
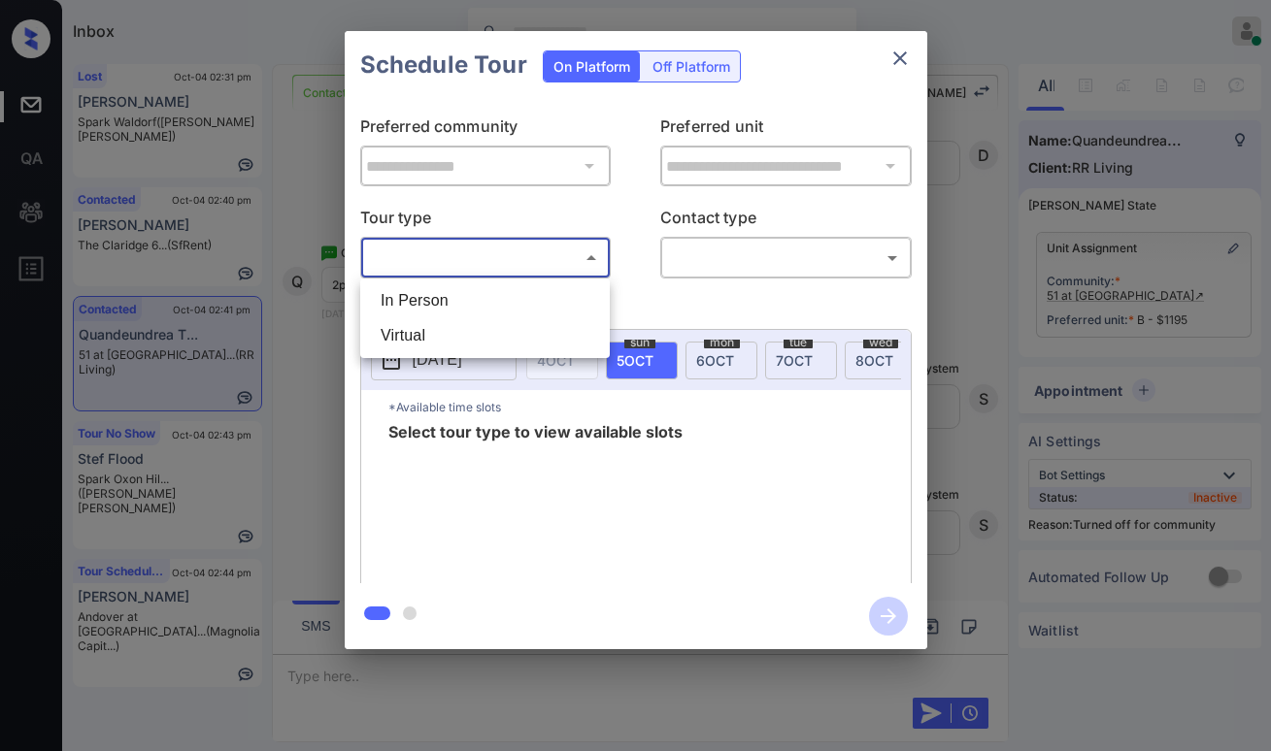
click at [447, 294] on li "In Person" at bounding box center [485, 300] width 240 height 35
type input "********"
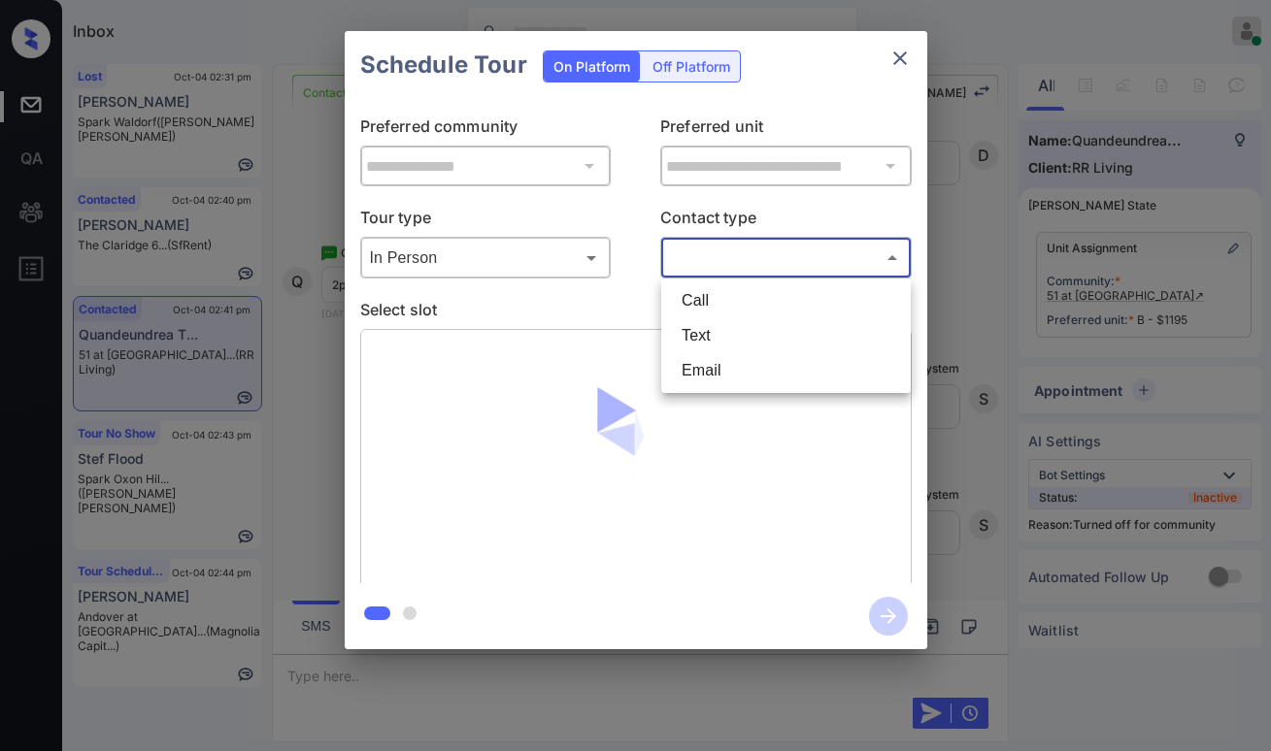
click at [716, 267] on body "Inbox Paolo Gabriel Online Set yourself offline Set yourself on break Profile S…" at bounding box center [635, 375] width 1271 height 751
click at [703, 333] on li "Text" at bounding box center [786, 335] width 240 height 35
type input "****"
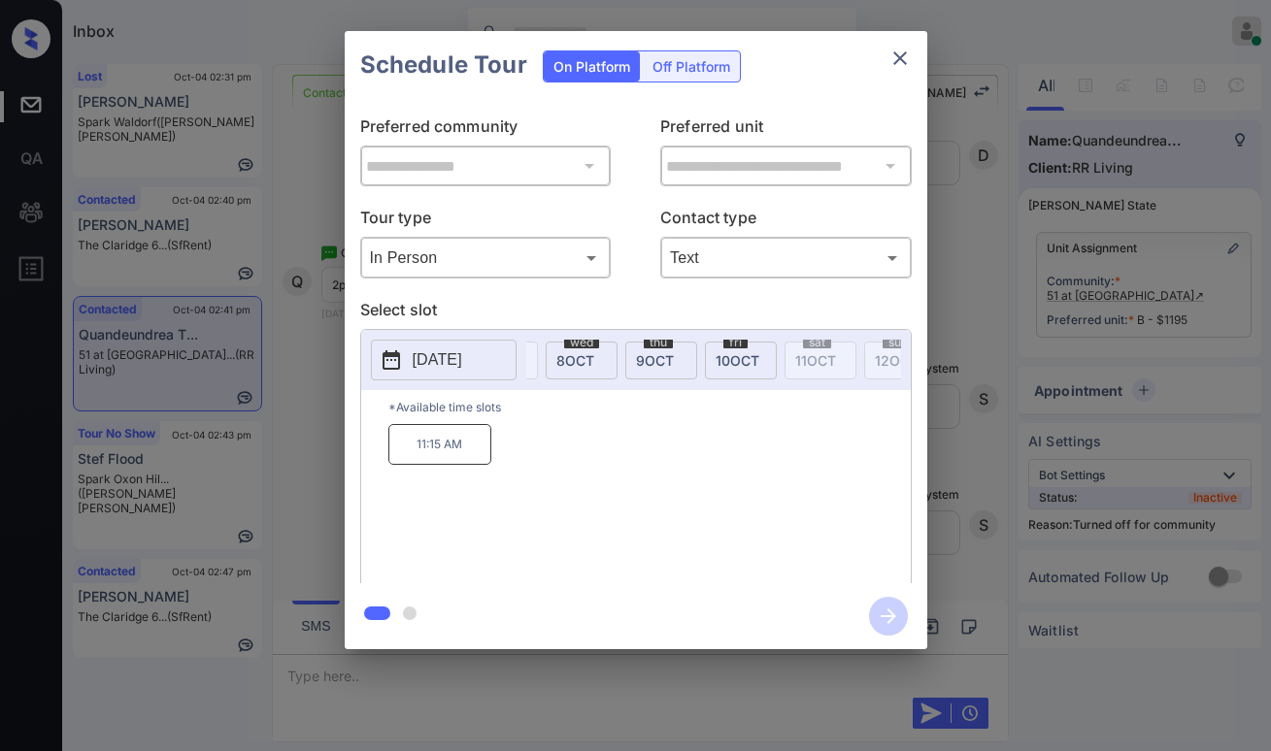
scroll to position [0, 314]
click at [732, 359] on span "10 OCT" at bounding box center [723, 360] width 44 height 17
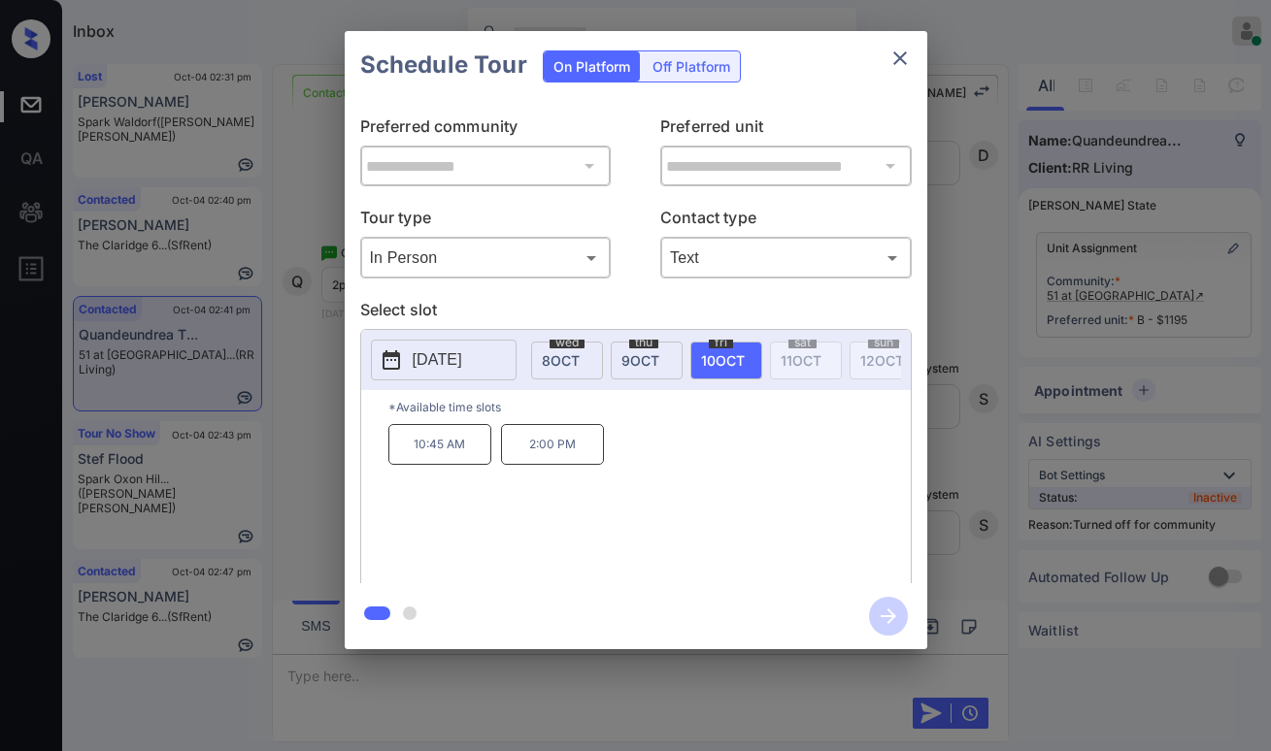
click at [563, 453] on p "2:00 PM" at bounding box center [552, 444] width 103 height 41
click at [883, 610] on icon "button" at bounding box center [888, 616] width 39 height 39
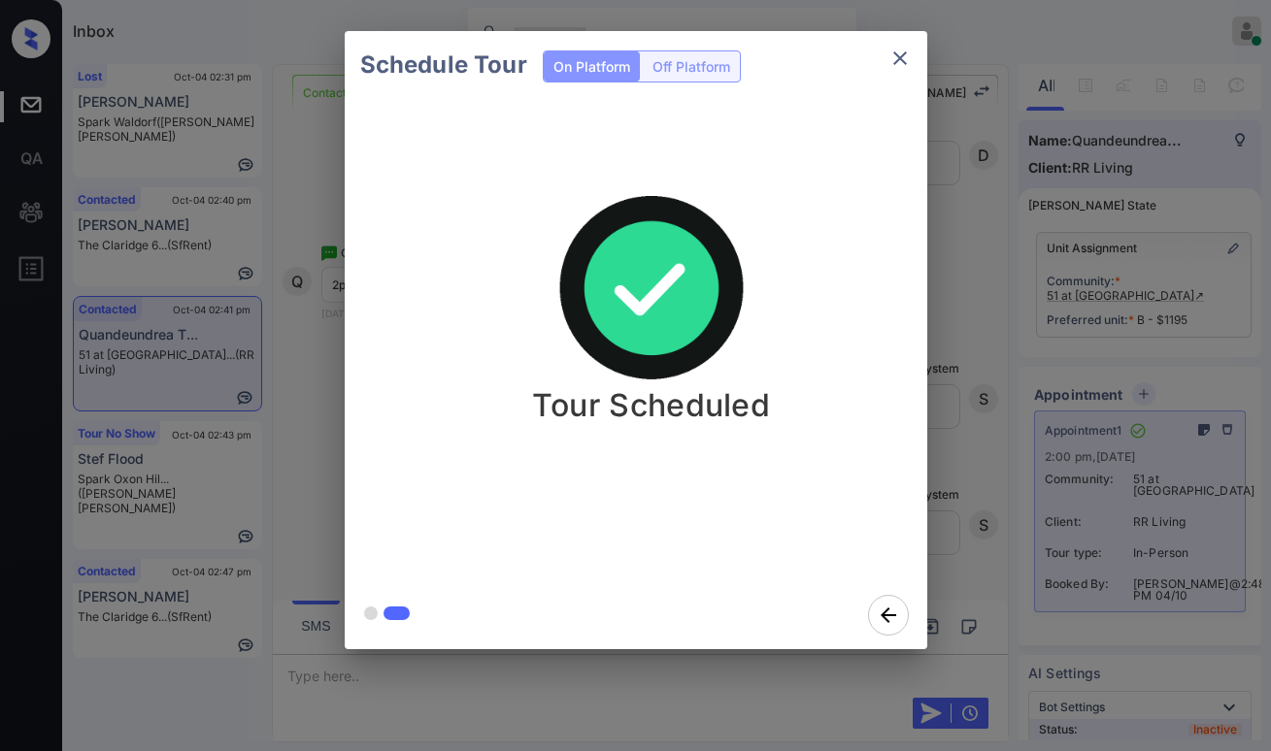
click at [996, 331] on div "Schedule Tour On Platform Off Platform Tour Scheduled" at bounding box center [635, 340] width 1271 height 680
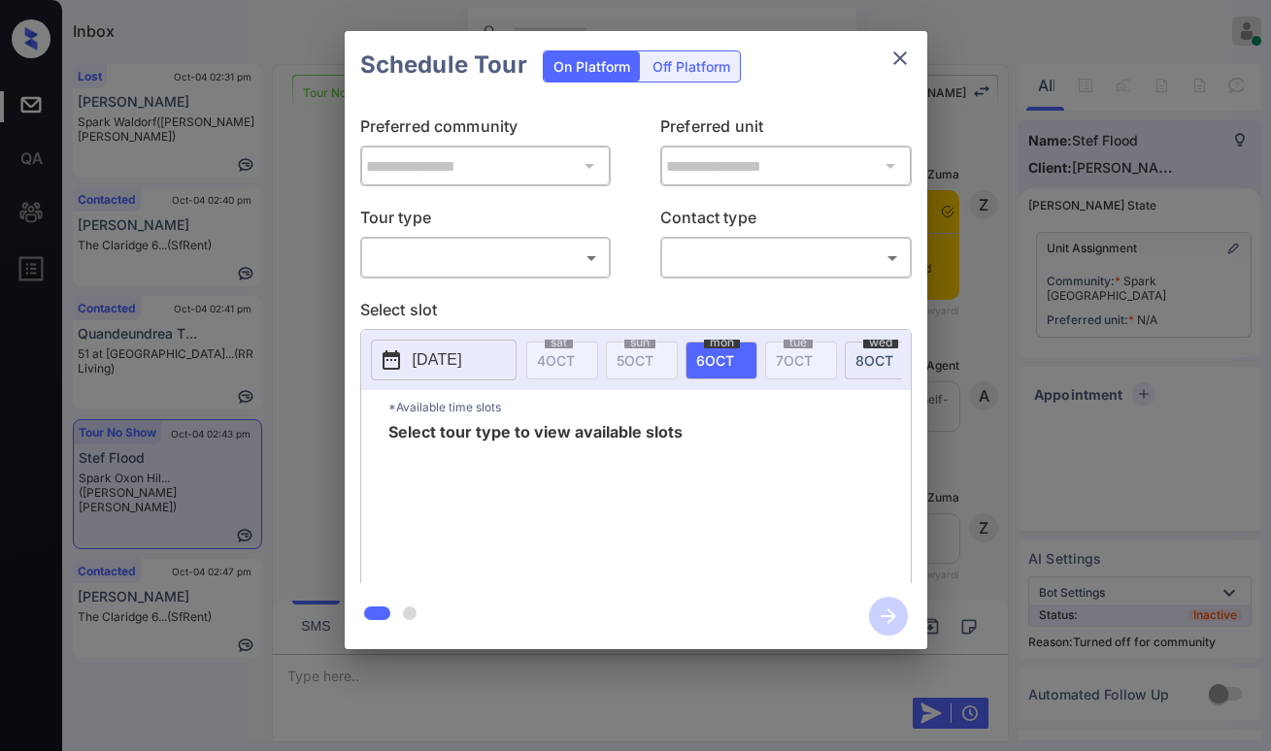
scroll to position [2676, 0]
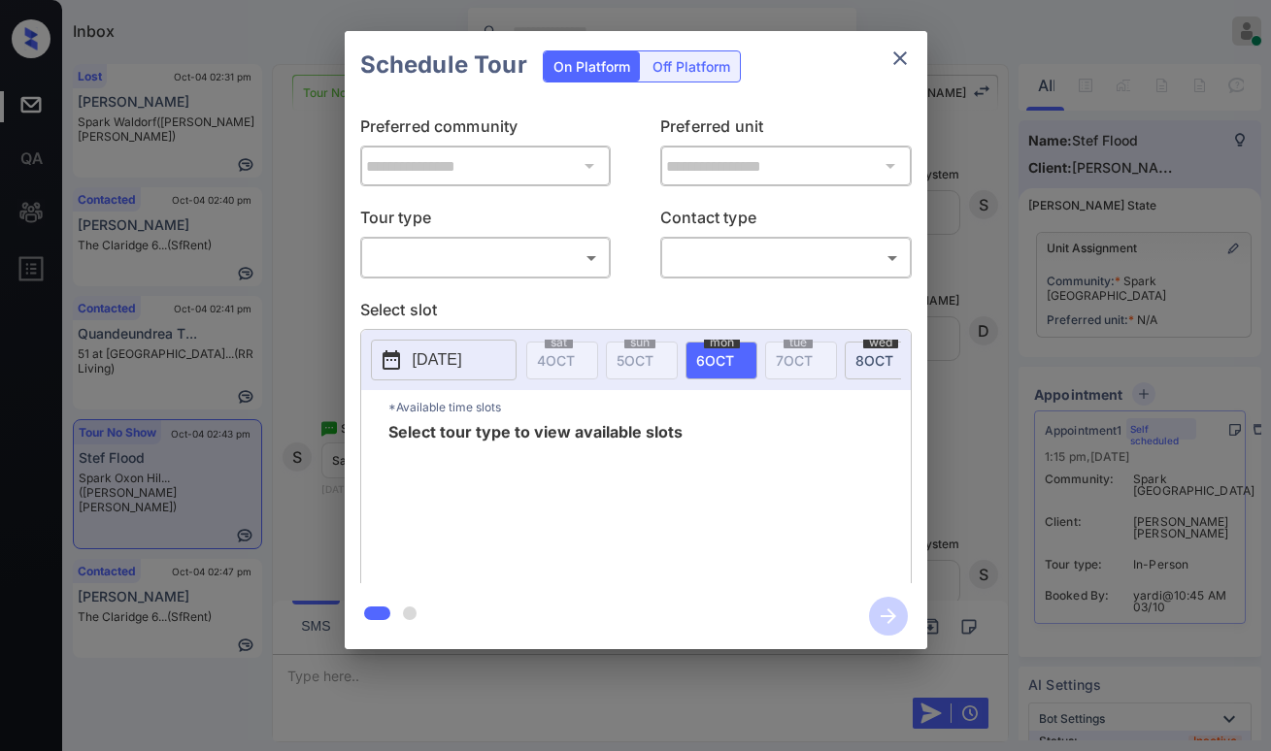
drag, startPoint x: 488, startPoint y: 238, endPoint x: 479, endPoint y: 247, distance: 13.1
click at [487, 238] on div "​ ​" at bounding box center [485, 258] width 251 height 42
click at [438, 248] on body "Inbox [PERSON_NAME] Online Set yourself offline Set yourself on break Profile S…" at bounding box center [635, 375] width 1271 height 751
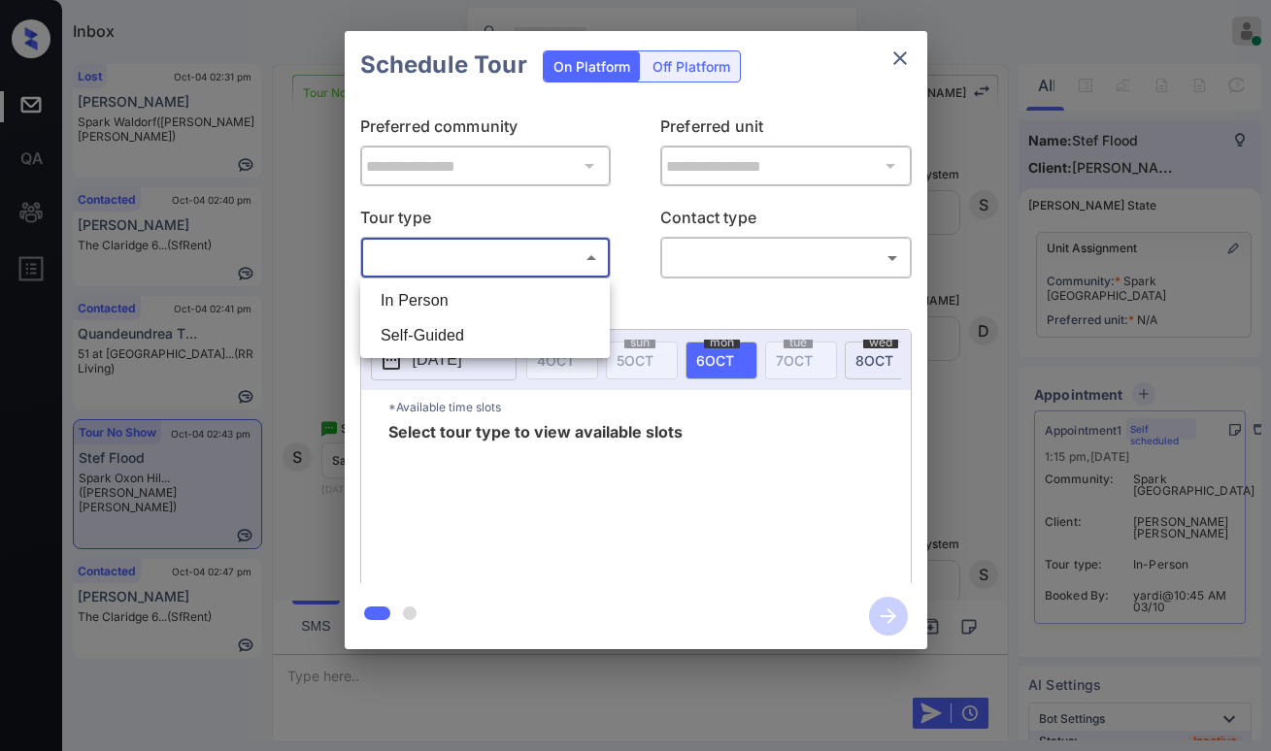
click at [431, 299] on li "In Person" at bounding box center [485, 300] width 240 height 35
type input "********"
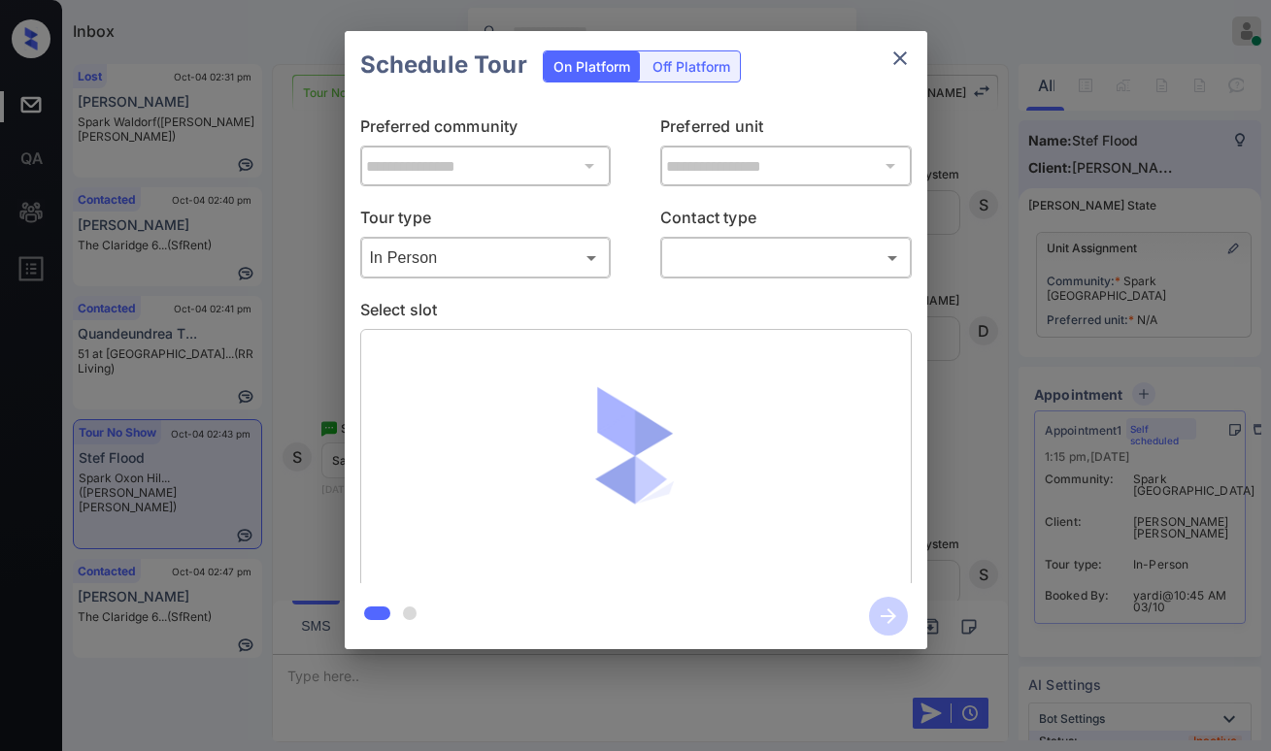
click at [662, 265] on div "​ ​" at bounding box center [785, 258] width 251 height 42
click at [694, 270] on body "Inbox Paolo Gabriel Online Set yourself offline Set yourself on break Profile S…" at bounding box center [635, 375] width 1271 height 751
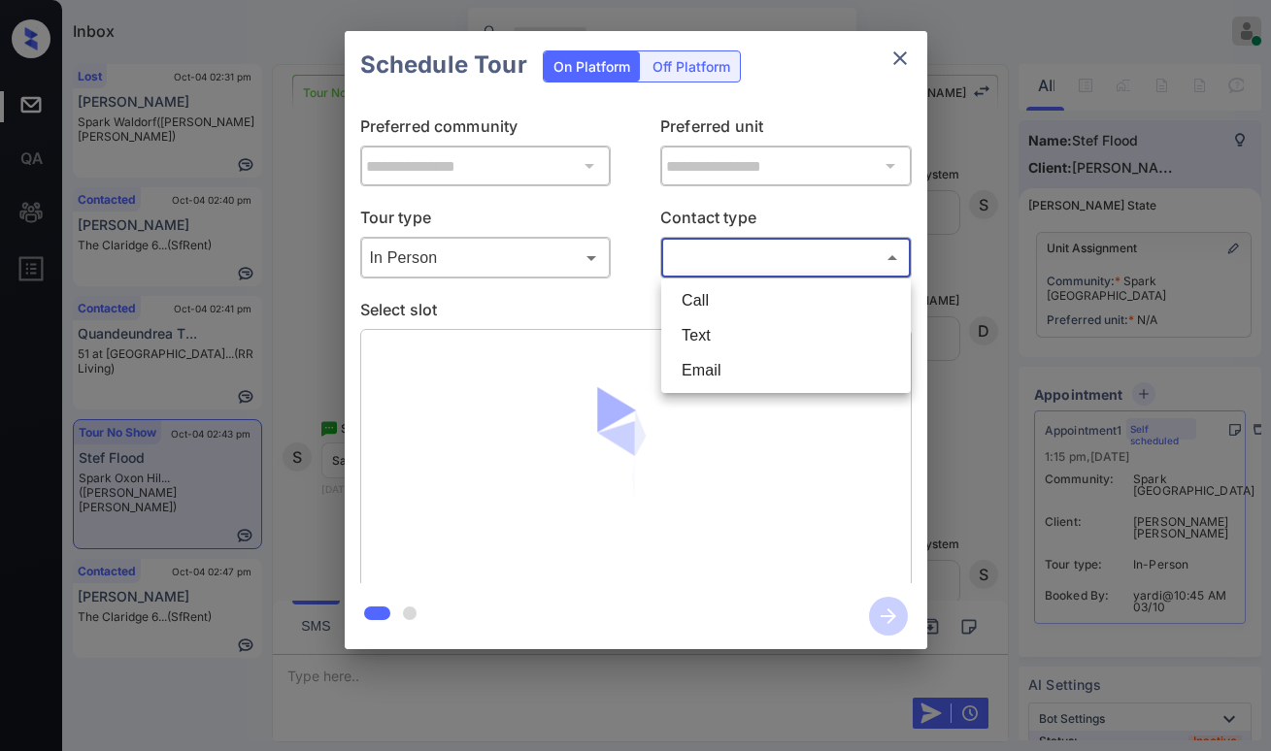
click at [687, 332] on li "Text" at bounding box center [786, 335] width 240 height 35
type input "****"
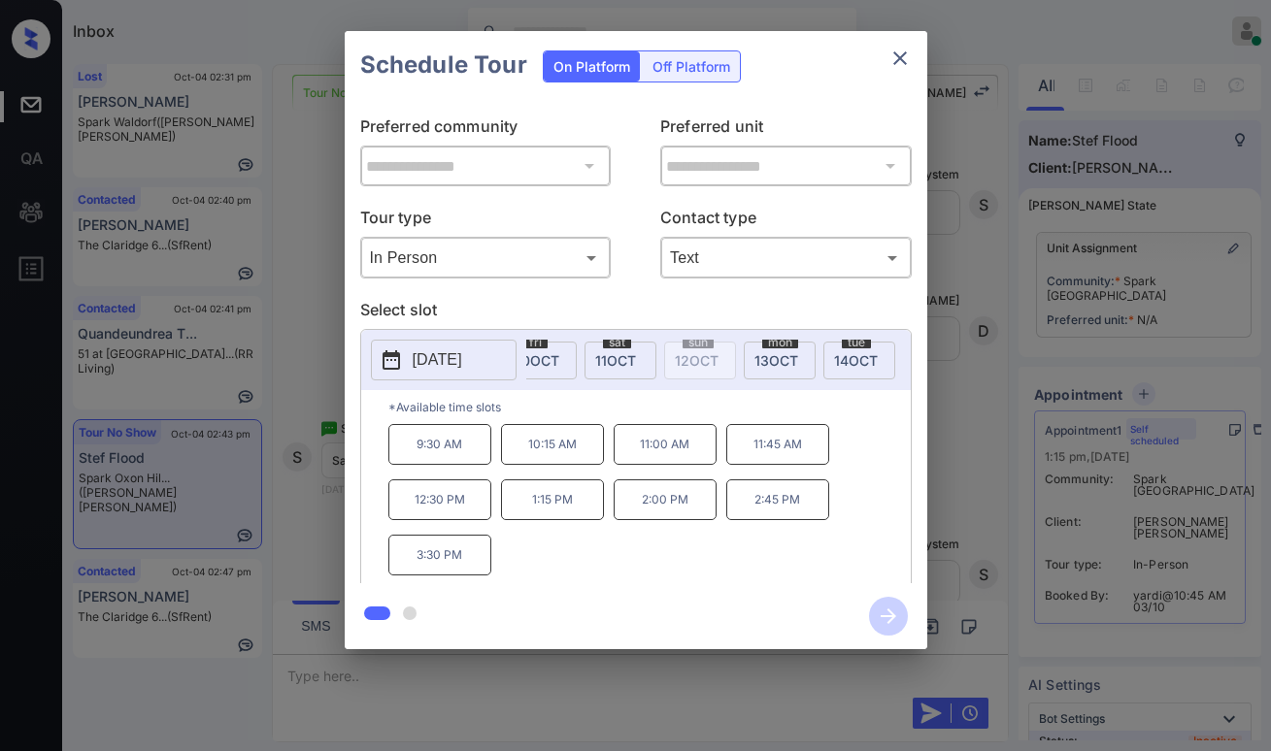
scroll to position [0, 513]
click at [604, 370] on div "sat 11 OCT" at bounding box center [607, 361] width 72 height 38
drag, startPoint x: 414, startPoint y: 451, endPoint x: 725, endPoint y: 453, distance: 311.6
click at [725, 453] on div "9:30 AM 10:15 AM 11:00 AM 11:45 AM 12:30 PM 1:15 PM 2:00 PM 2:45 PM 3:30 PM" at bounding box center [649, 501] width 522 height 155
click at [748, 421] on p "*Available time slots" at bounding box center [649, 407] width 522 height 34
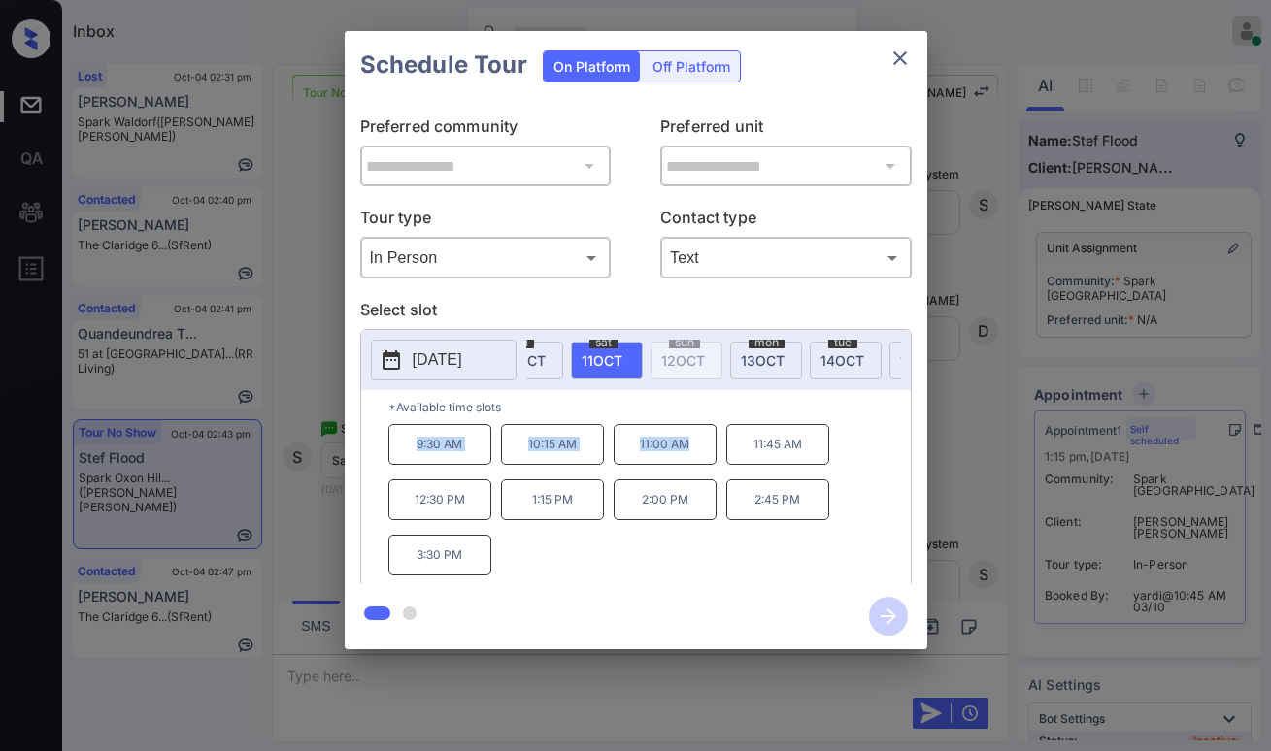
drag, startPoint x: 497, startPoint y: 454, endPoint x: 712, endPoint y: 468, distance: 215.0
click at [712, 468] on div "9:30 AM 10:15 AM 11:00 AM 11:45 AM 12:30 PM 1:15 PM 2:00 PM 2:45 PM 3:30 PM" at bounding box center [649, 501] width 522 height 155
copy div "9:30 AM 10:15 AM 11:00 AM"
click at [904, 66] on icon "close" at bounding box center [899, 58] width 23 height 23
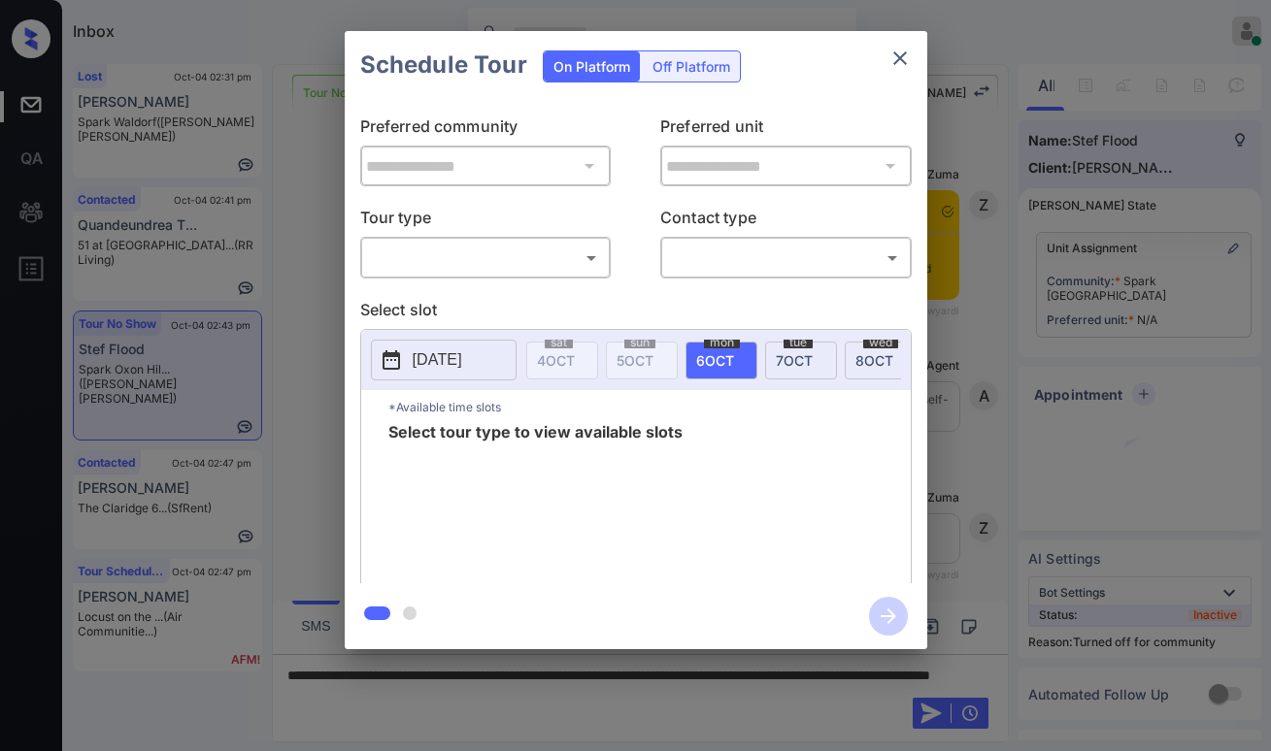
scroll to position [2870, 0]
click at [470, 250] on body "Inbox [PERSON_NAME] Online Set yourself offline Set yourself on break Profile S…" at bounding box center [635, 375] width 1271 height 751
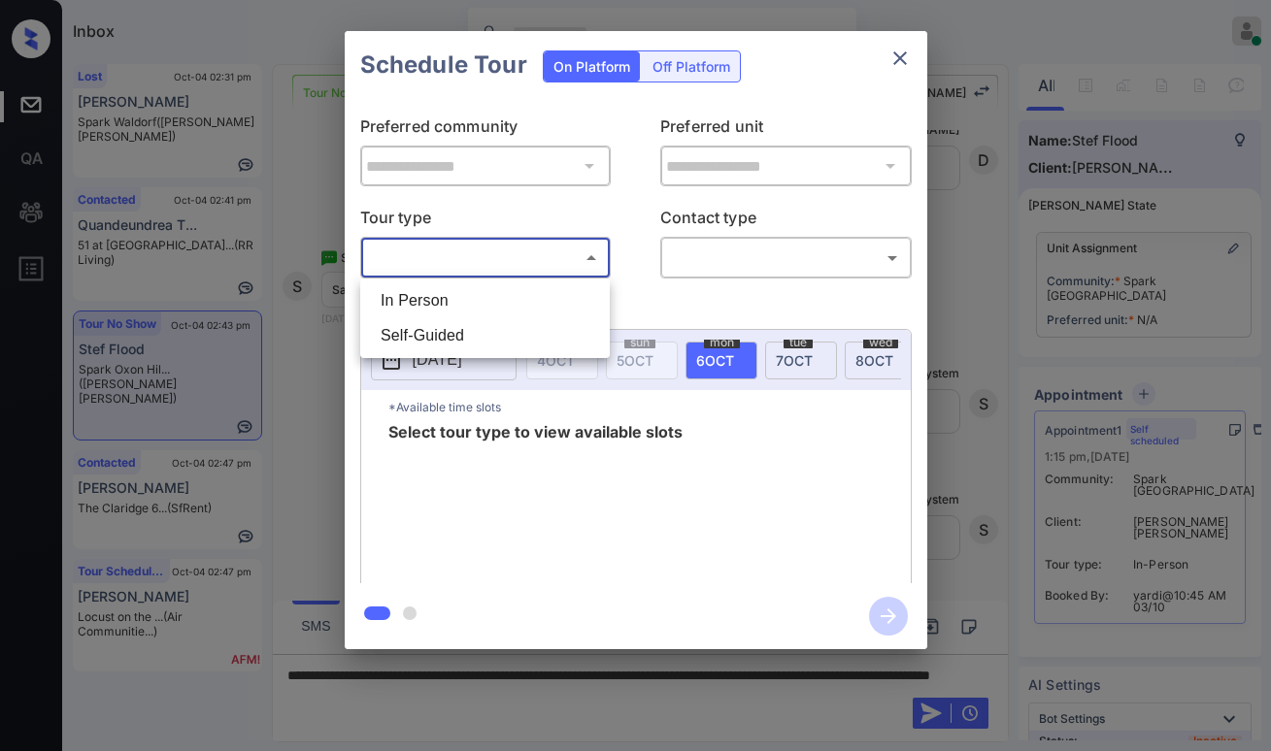
click at [432, 298] on li "In Person" at bounding box center [485, 300] width 240 height 35
type input "********"
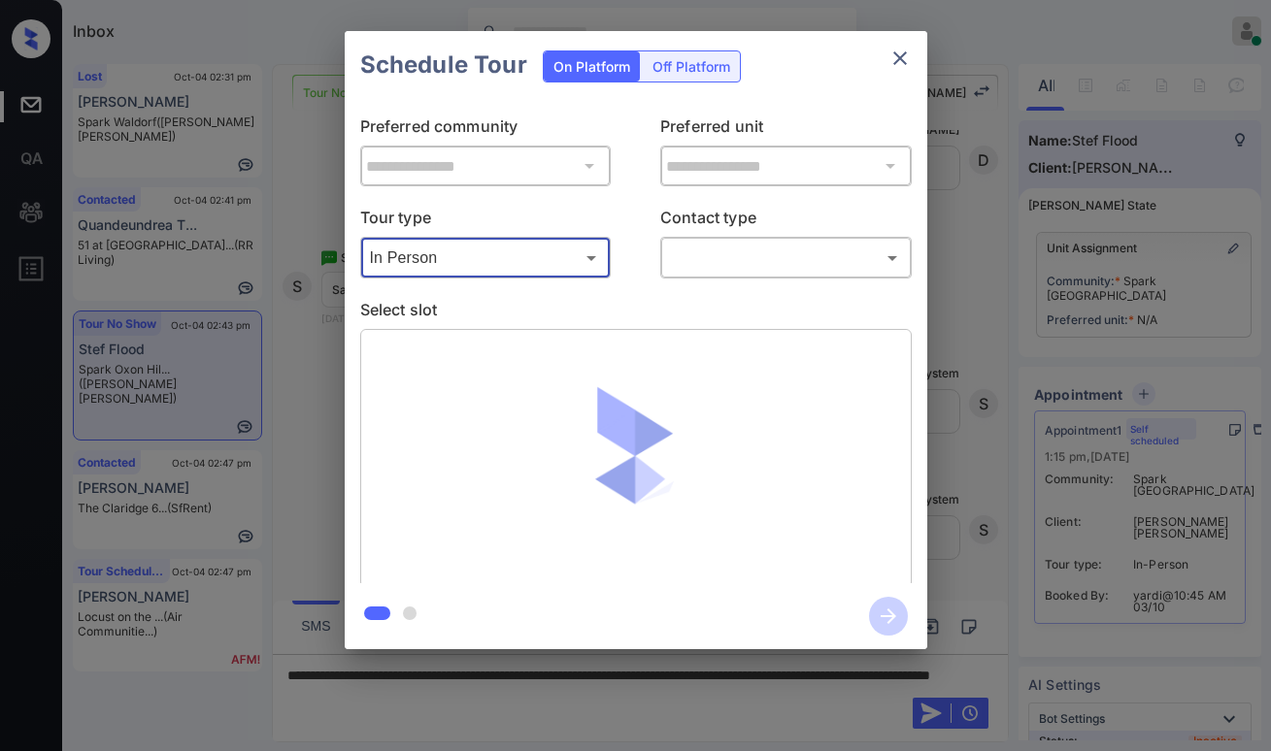
click at [731, 264] on body "Inbox Paolo Gabriel Online Set yourself offline Set yourself on break Profile S…" at bounding box center [635, 375] width 1271 height 751
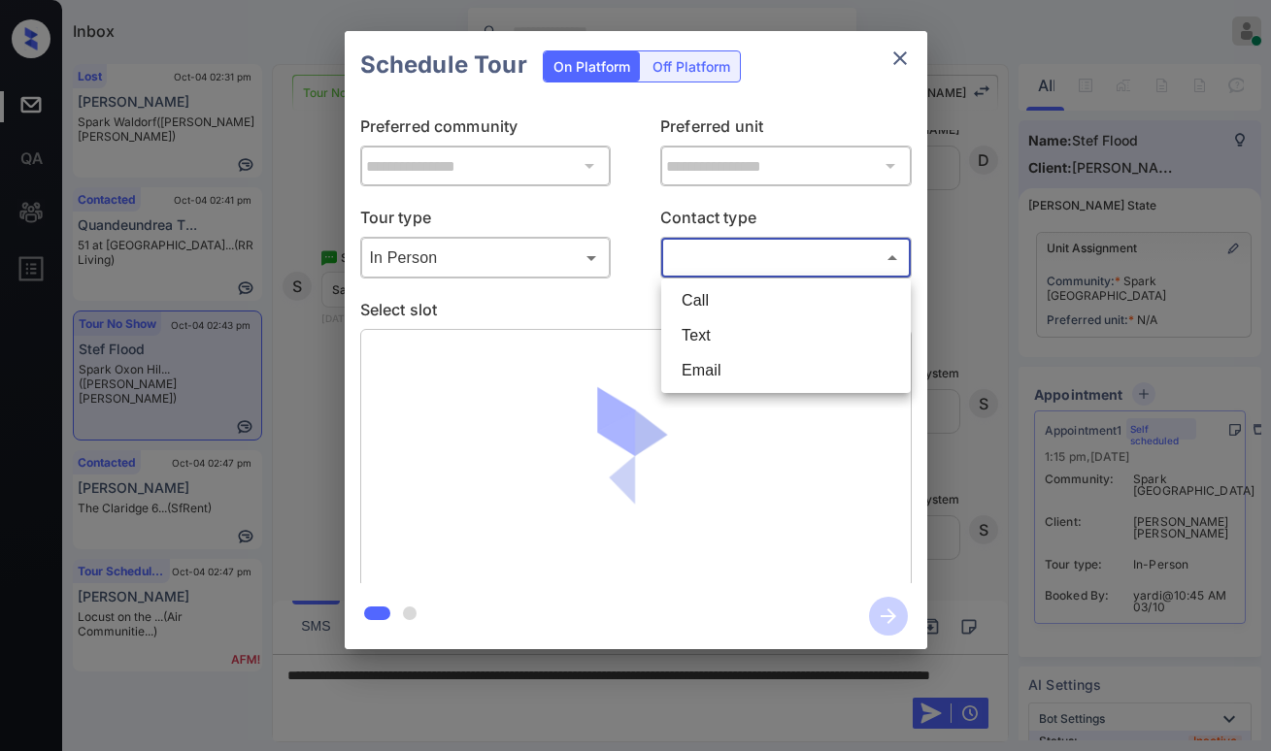
click at [725, 323] on li "Text" at bounding box center [786, 335] width 240 height 35
type input "****"
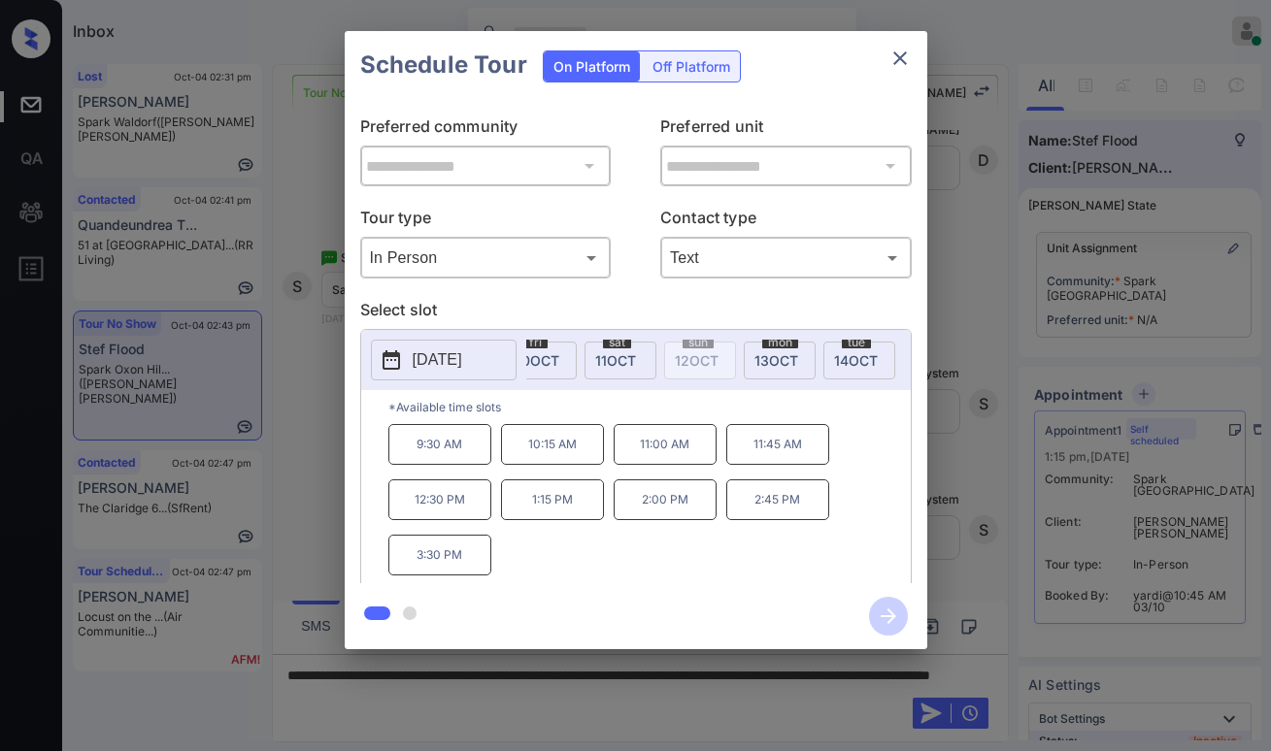
scroll to position [0, 513]
click at [602, 354] on span "11 OCT" at bounding box center [601, 360] width 41 height 17
click at [902, 61] on icon "close" at bounding box center [900, 58] width 14 height 14
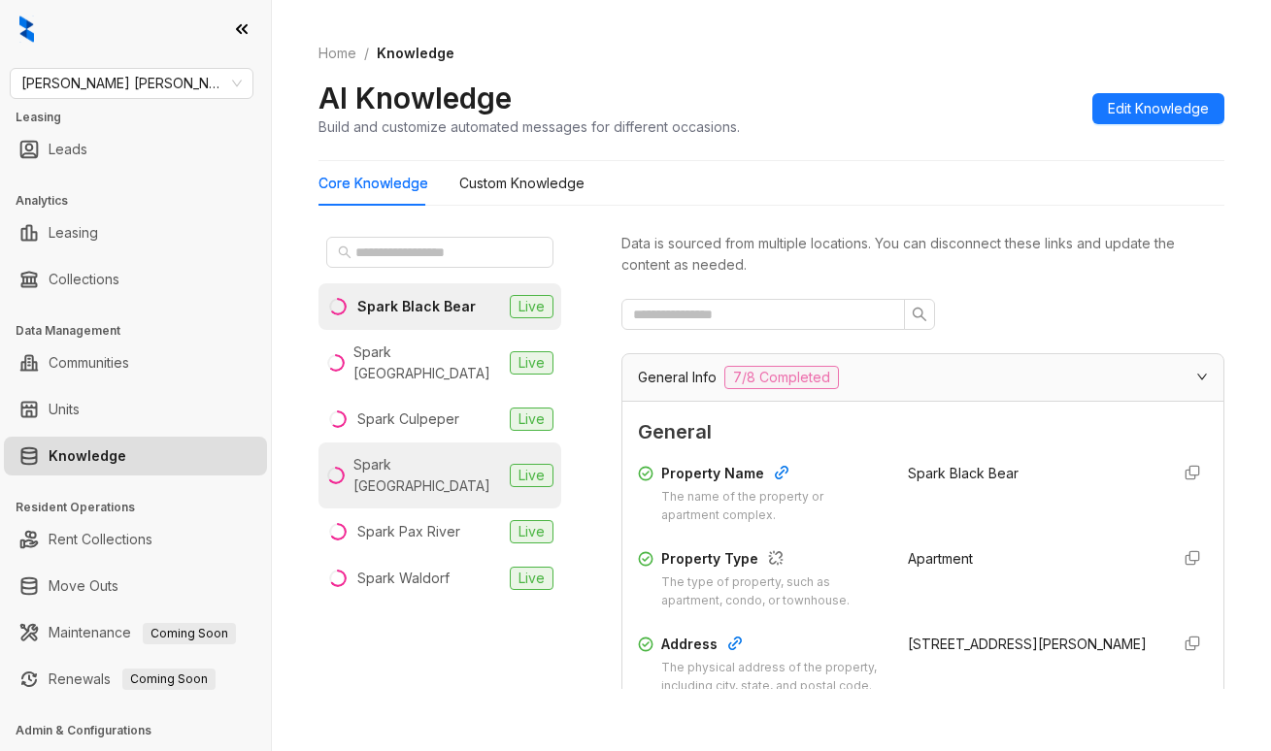
click at [406, 454] on div "Spark [GEOGRAPHIC_DATA]" at bounding box center [427, 475] width 149 height 43
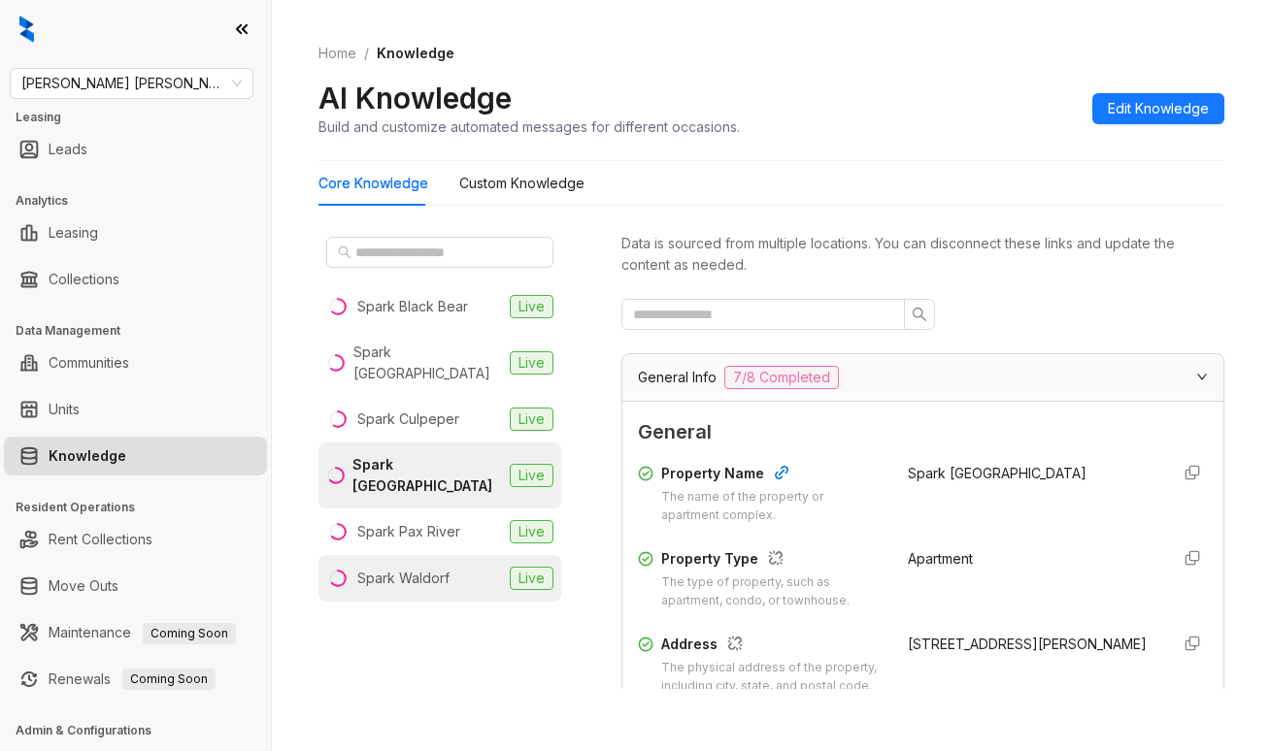
click at [426, 568] on div "Spark Waldorf" at bounding box center [403, 578] width 92 height 21
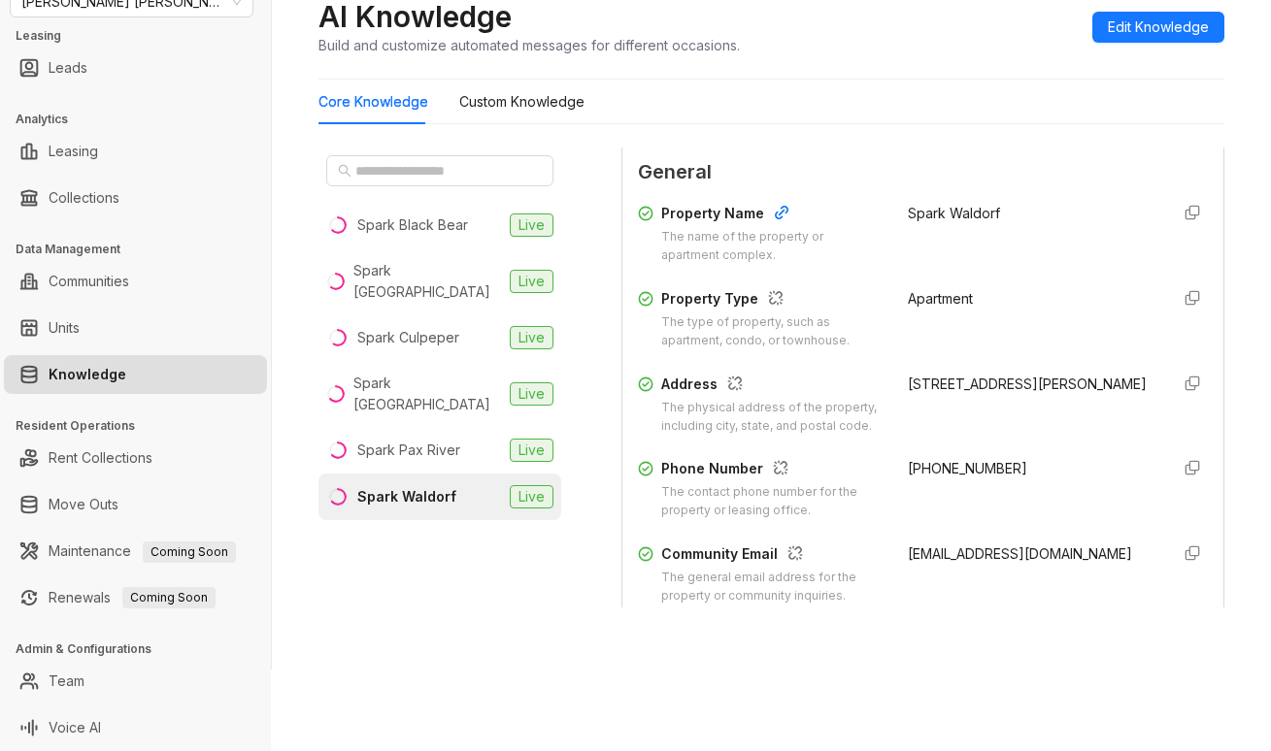
scroll to position [194, 0]
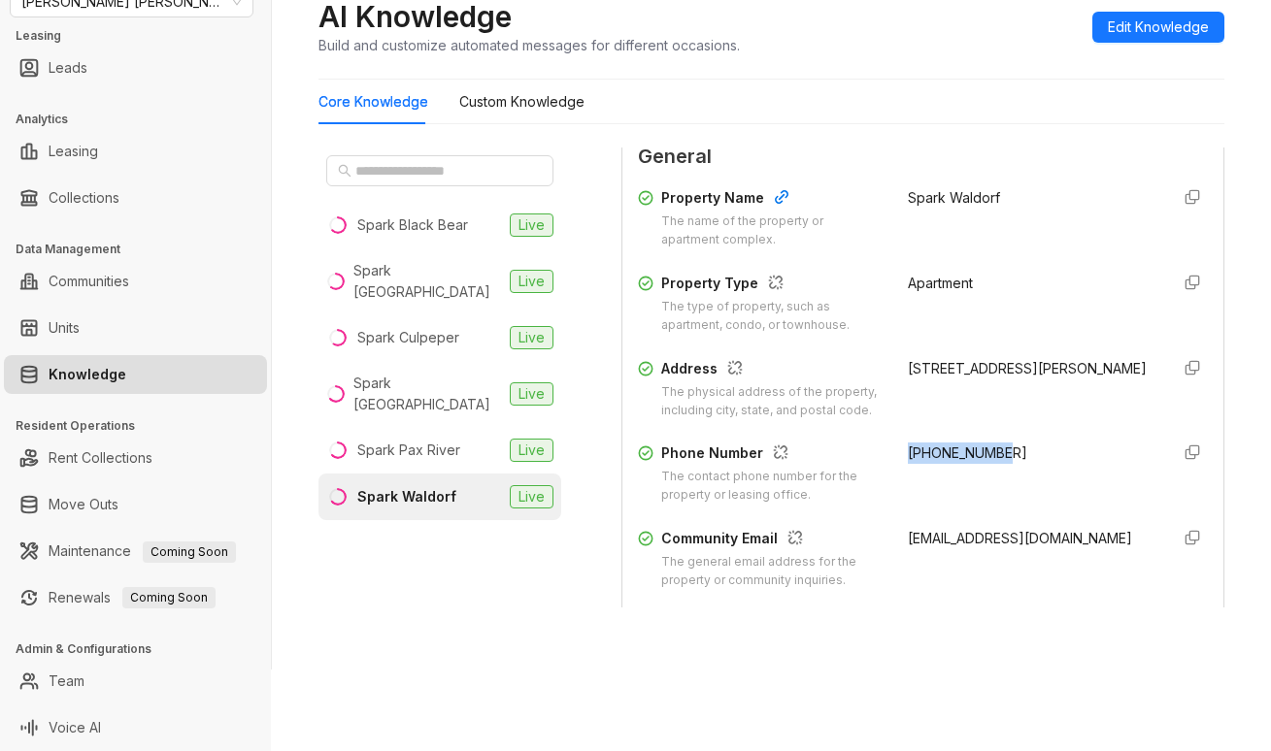
drag, startPoint x: 883, startPoint y: 468, endPoint x: 986, endPoint y: 470, distance: 102.9
click at [986, 470] on div "Phone Number The contact phone number for the property or leasing office. [PHON…" at bounding box center [923, 474] width 570 height 62
copy span "[PHONE_NUMBER]"
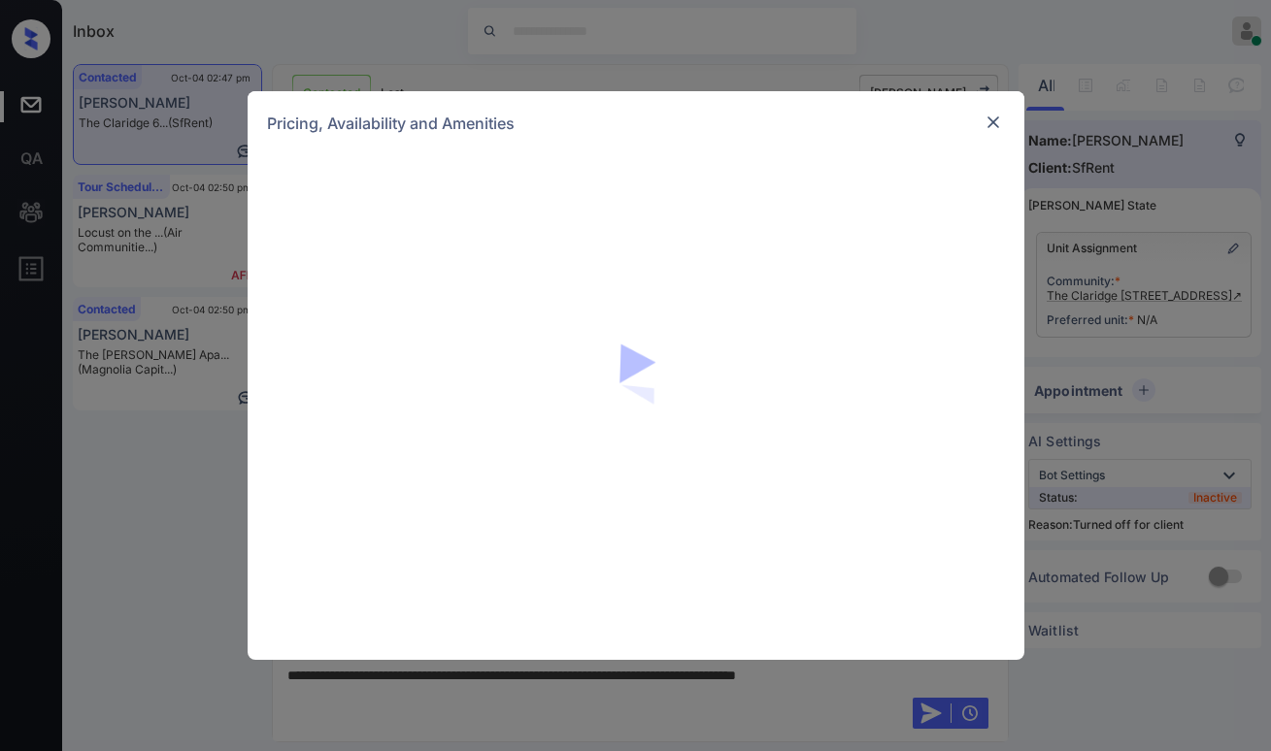
scroll to position [4019, 0]
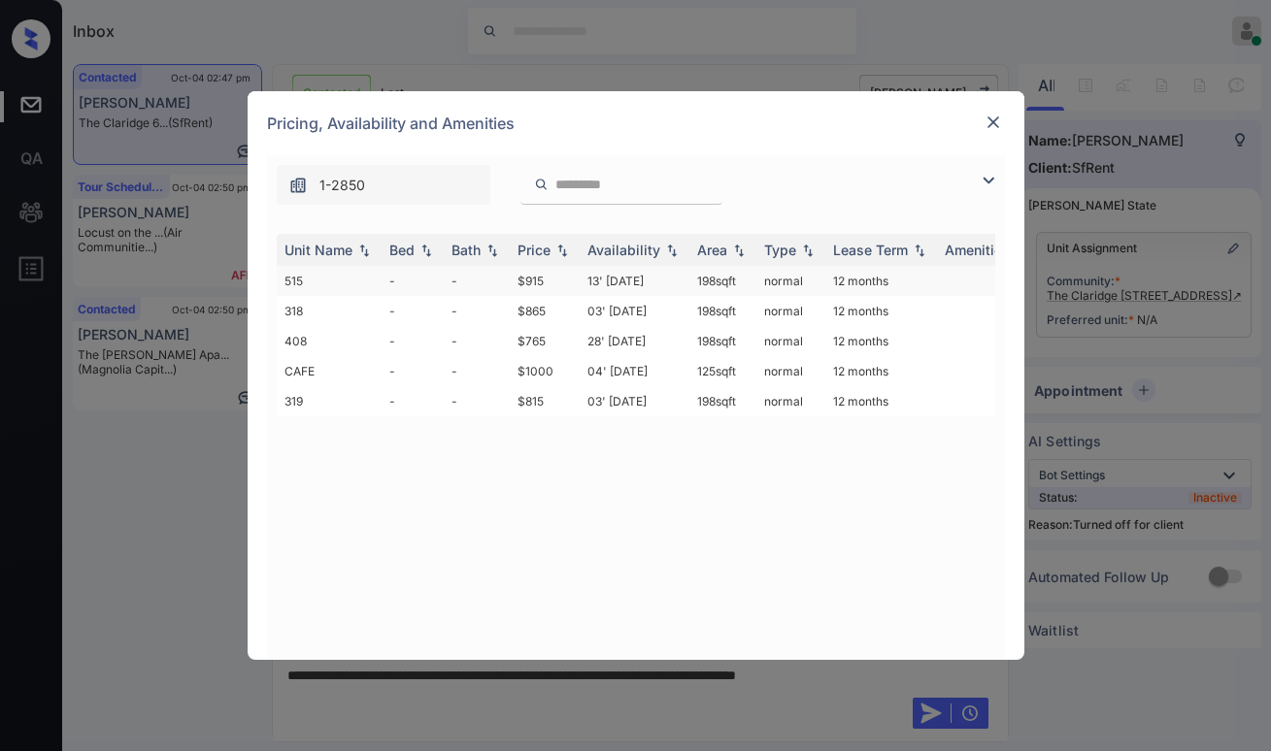
click at [543, 277] on td "$915" at bounding box center [545, 281] width 70 height 30
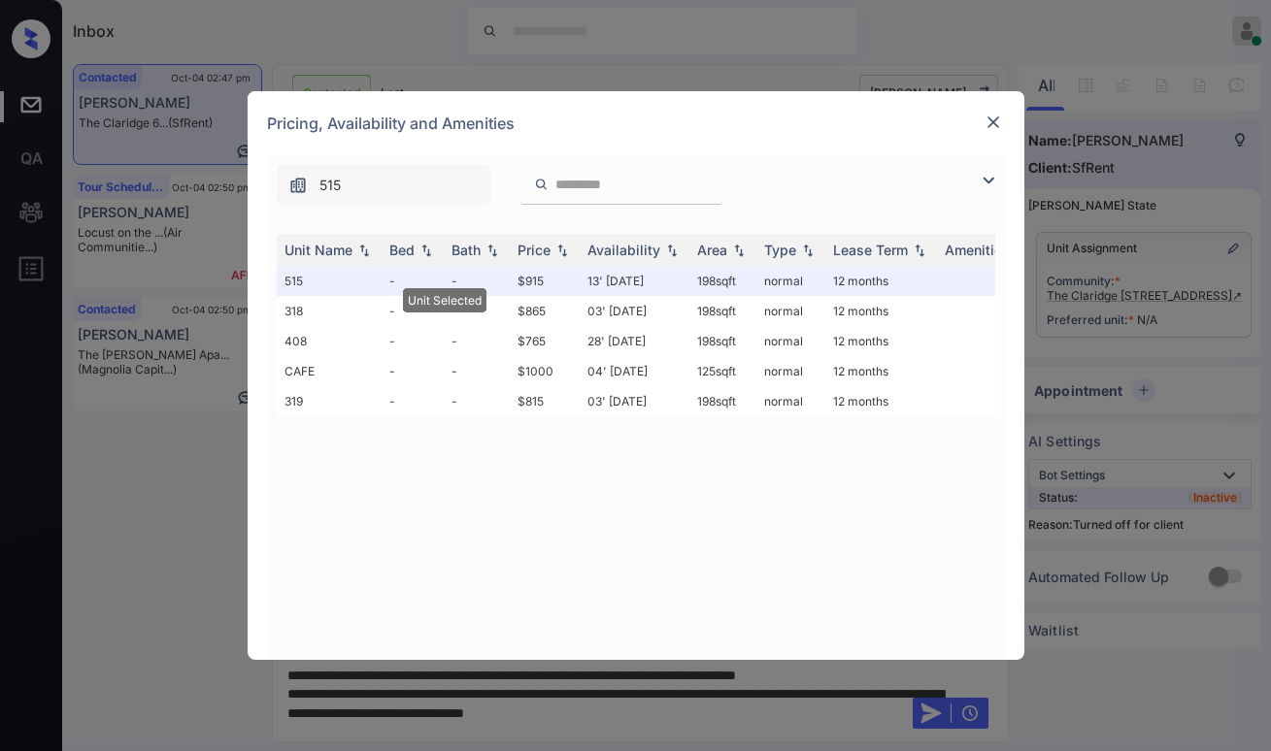
click at [995, 121] on img at bounding box center [992, 122] width 19 height 19
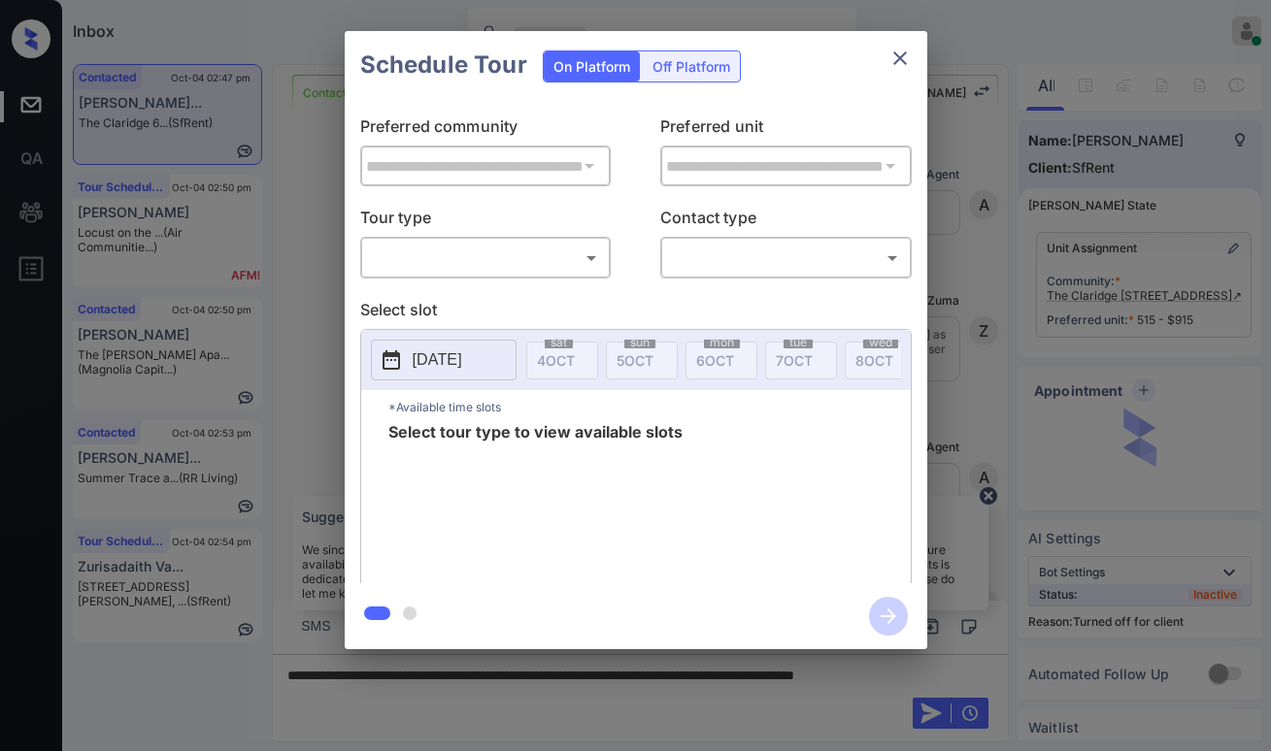
scroll to position [4145, 0]
click at [674, 75] on div "Off Platform" at bounding box center [691, 66] width 97 height 30
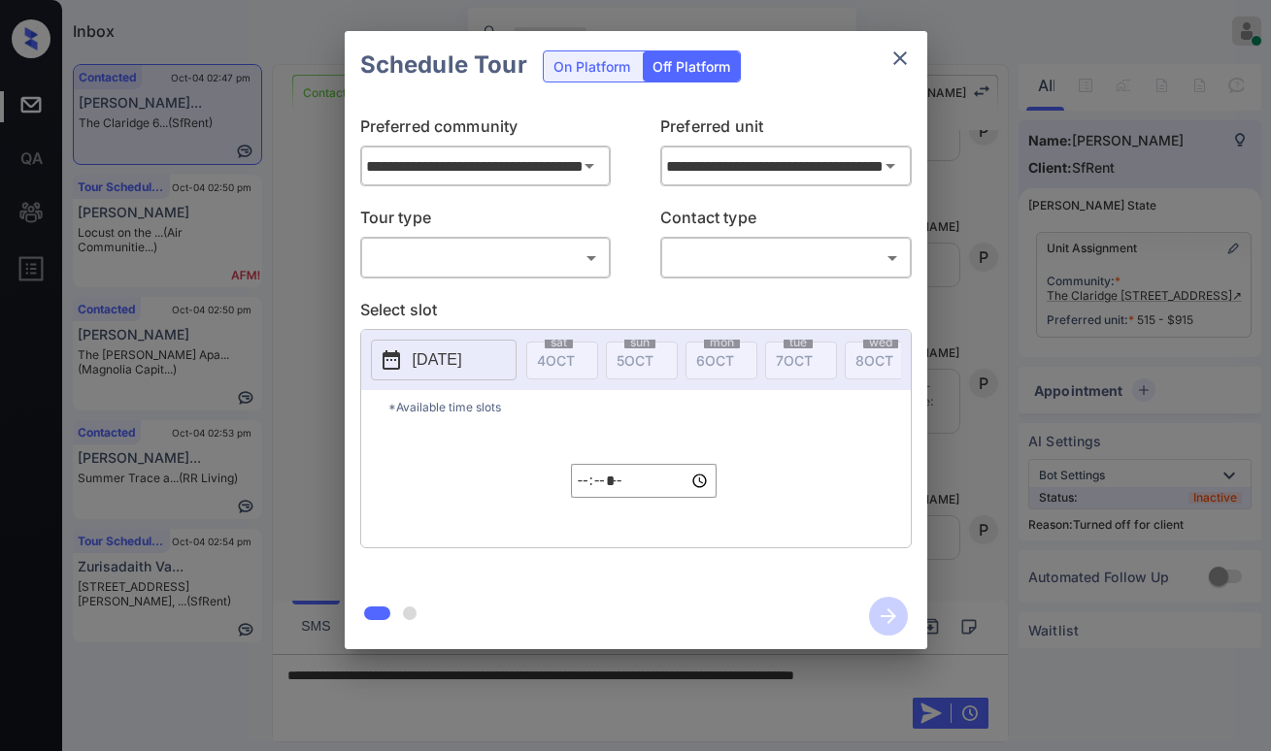
click at [474, 256] on body "Inbox Paolo Gabriel Online Set yourself offline Set yourself on break Profile S…" at bounding box center [635, 375] width 1271 height 751
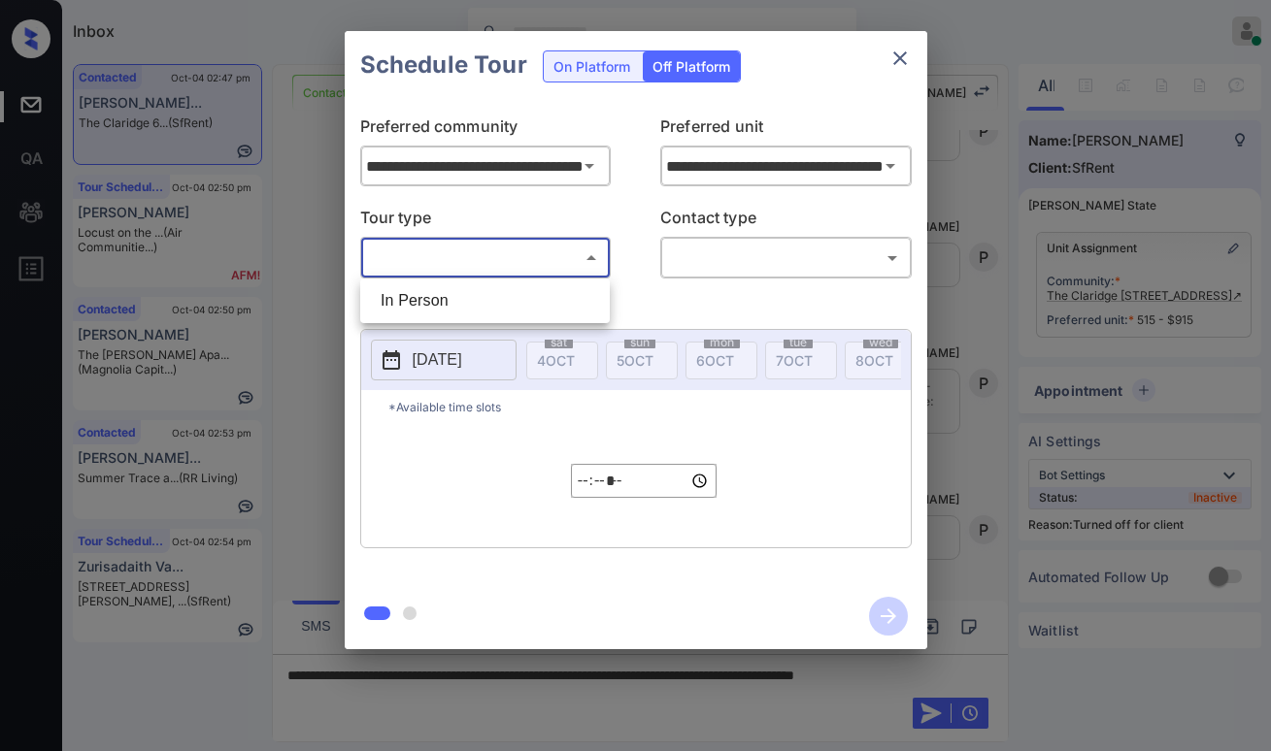
click at [457, 293] on li "In Person" at bounding box center [485, 300] width 240 height 35
type input "********"
click at [706, 259] on body "Inbox Paolo Gabriel Online Set yourself offline Set yourself on break Profile S…" at bounding box center [635, 375] width 1271 height 751
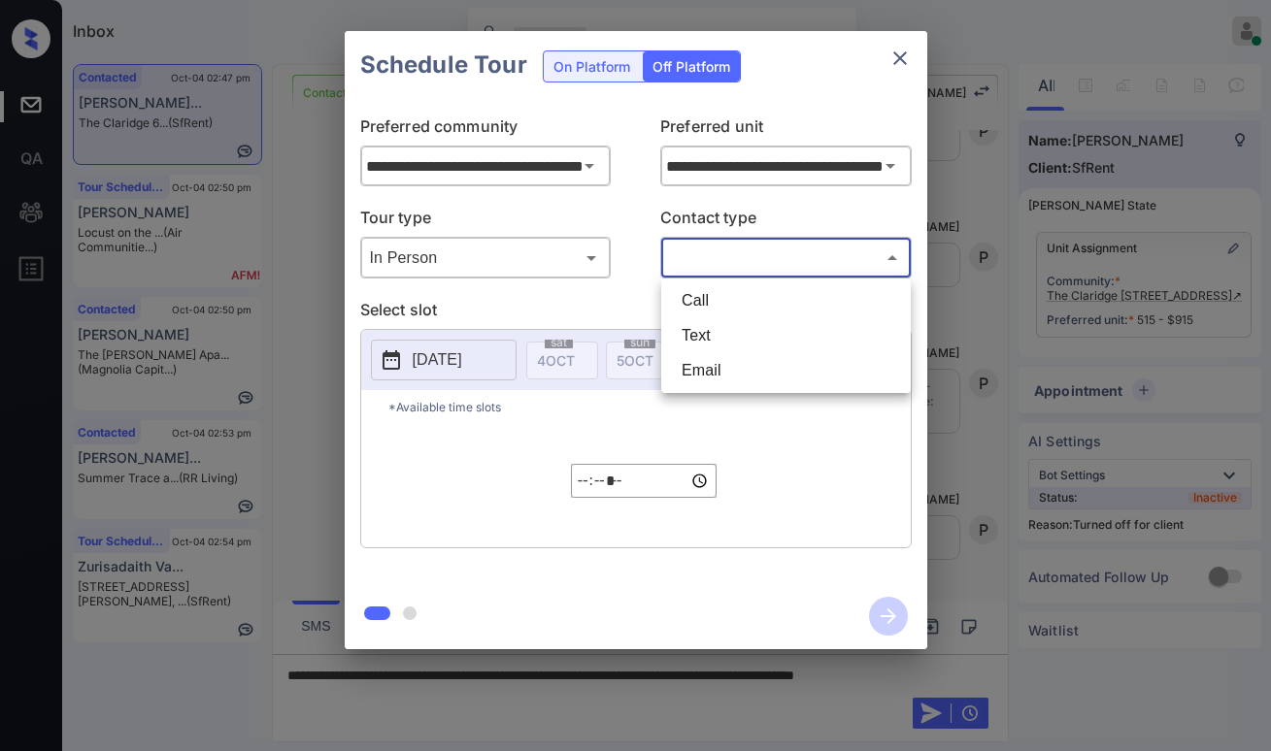
click at [704, 331] on li "Text" at bounding box center [786, 335] width 240 height 35
type input "****"
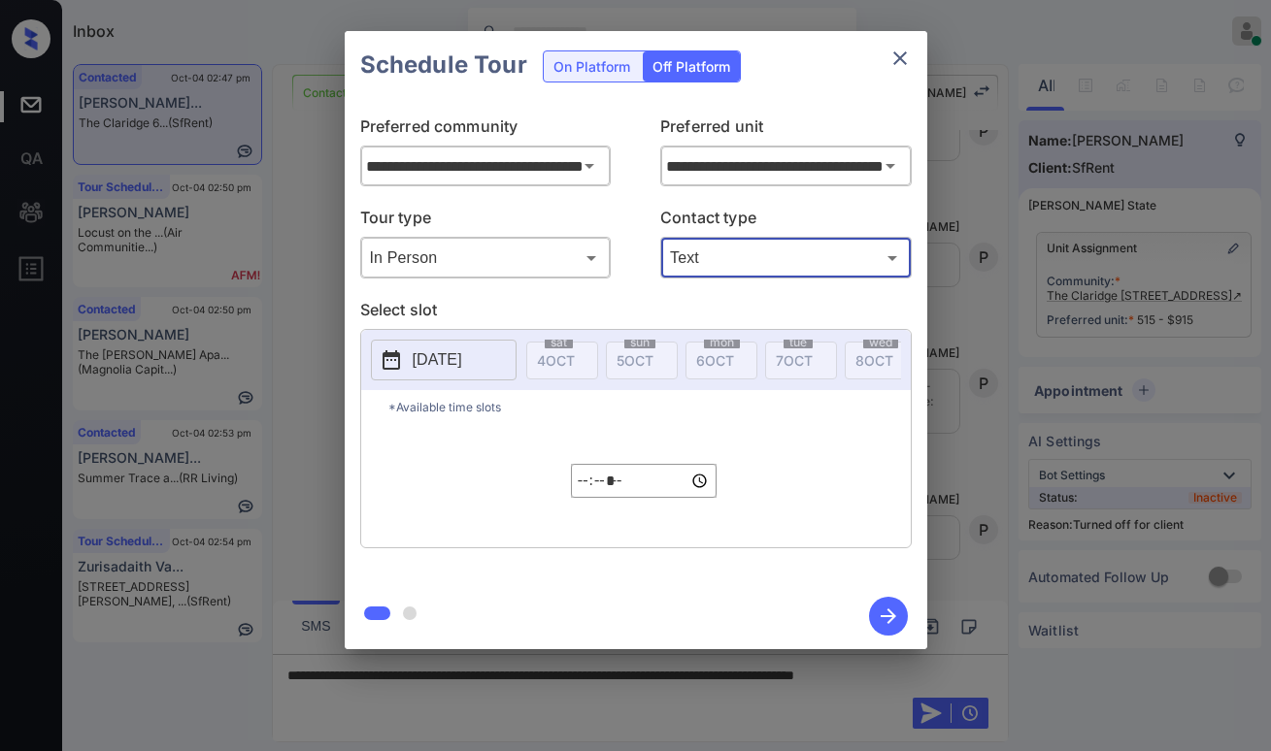
click at [453, 364] on p "2025-10-04" at bounding box center [438, 359] width 50 height 23
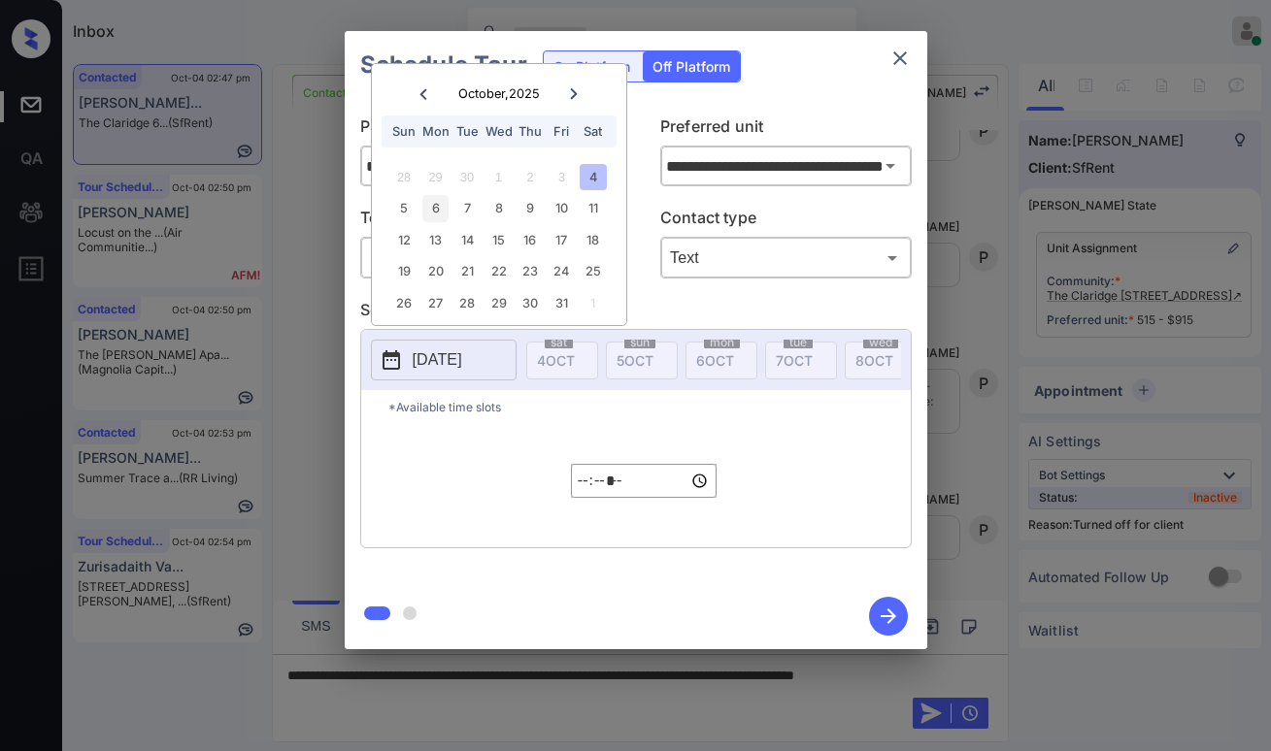
click at [429, 216] on div "6" at bounding box center [435, 208] width 26 height 26
click at [590, 493] on input "*****" at bounding box center [644, 481] width 146 height 34
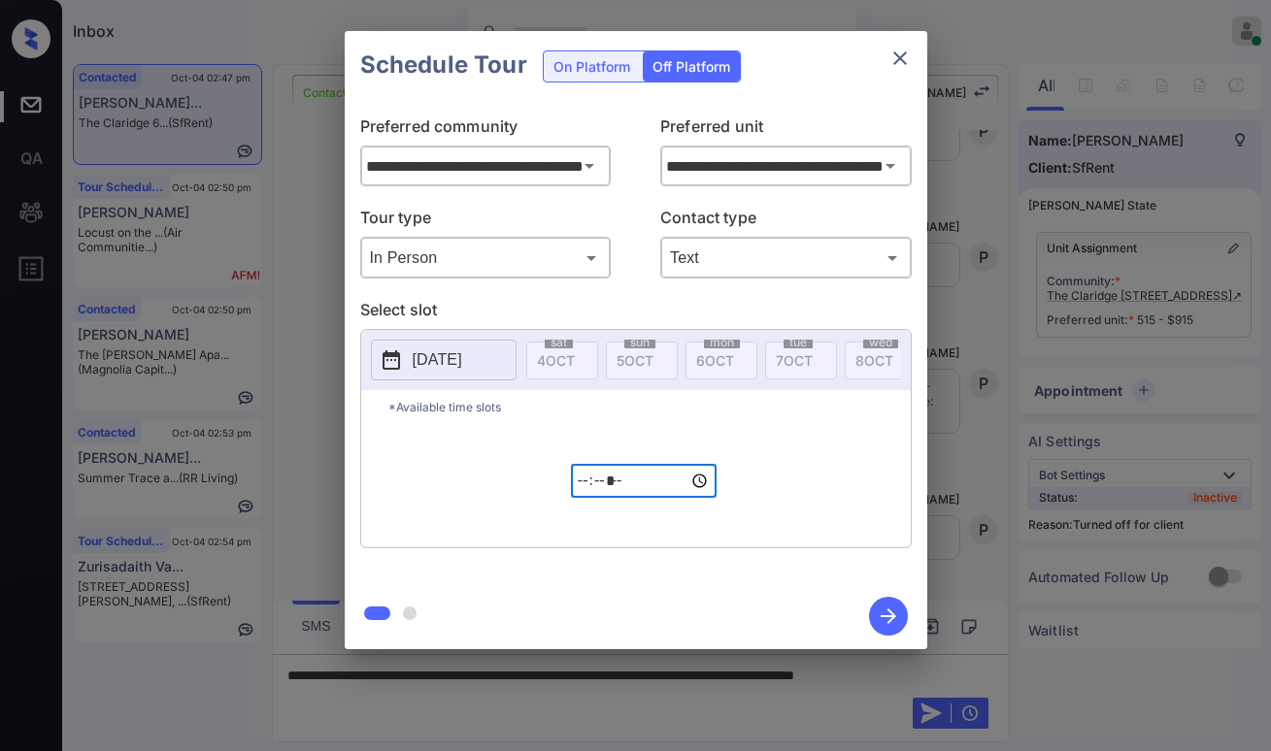
type input "*****"
click at [888, 608] on icon "button" at bounding box center [888, 616] width 39 height 39
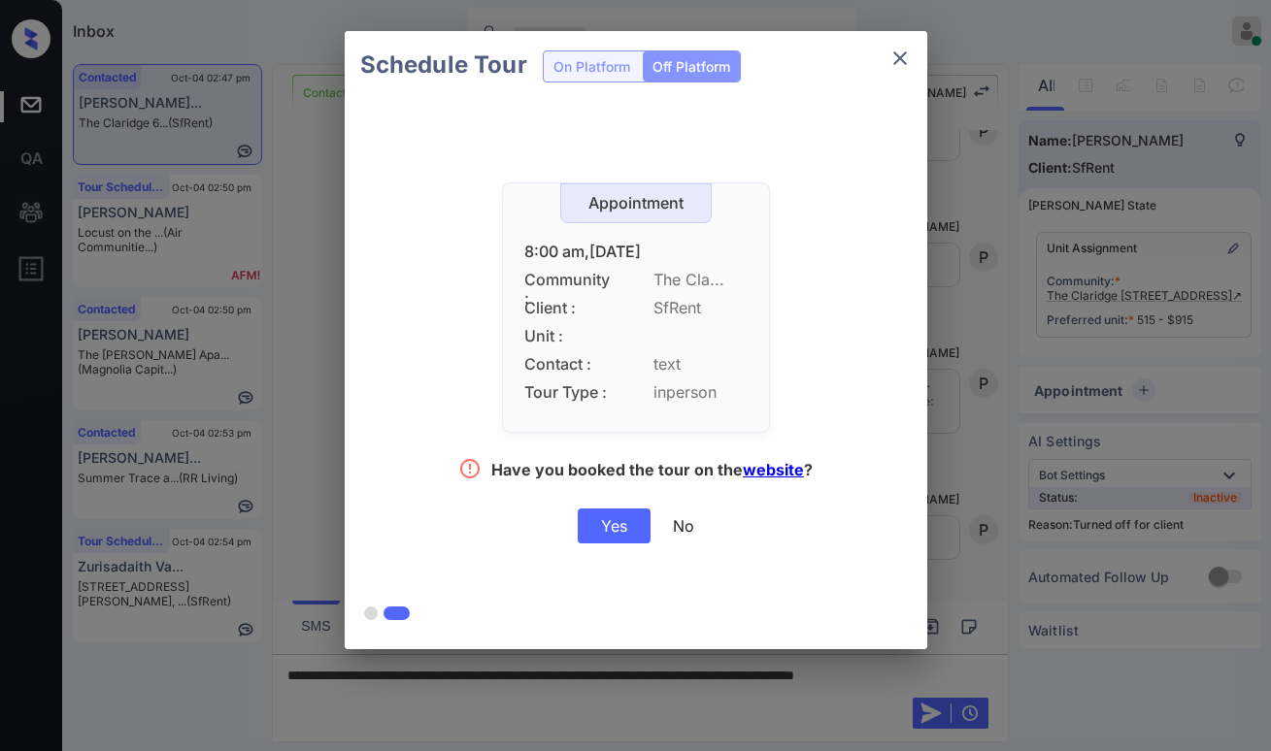
click at [610, 517] on div "Yes" at bounding box center [614, 526] width 73 height 35
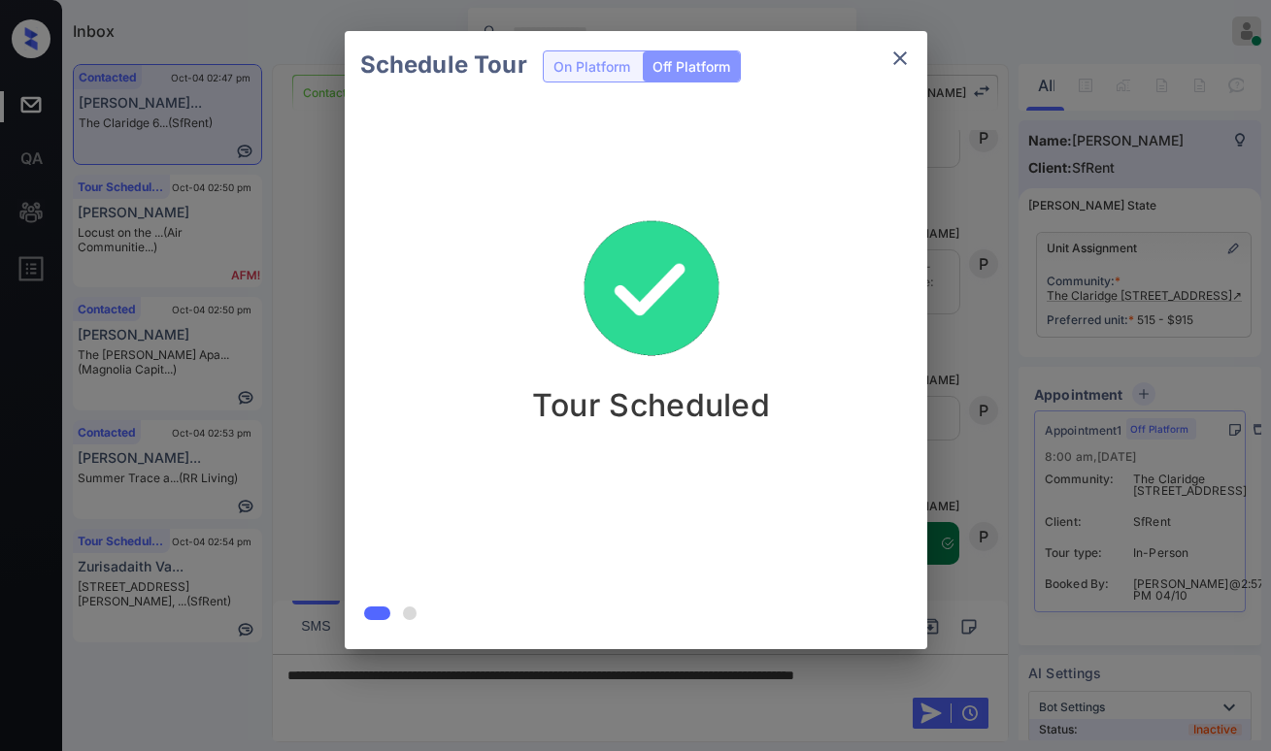
scroll to position [4269, 0]
click at [304, 314] on div "Schedule Tour On Platform Off Platform Tour Scheduled" at bounding box center [635, 340] width 1271 height 680
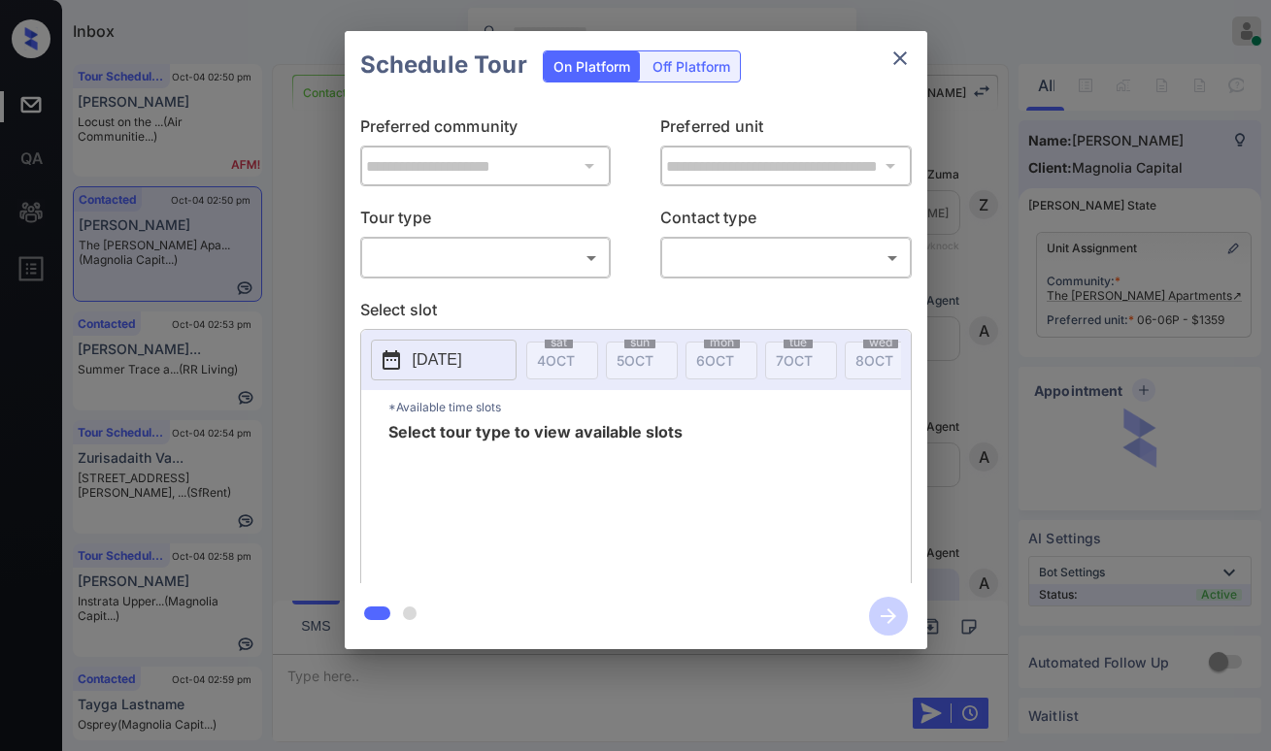
scroll to position [3698, 0]
click at [523, 266] on body "Inbox [PERSON_NAME] Online Set yourself offline Set yourself on break Profile S…" at bounding box center [635, 375] width 1271 height 751
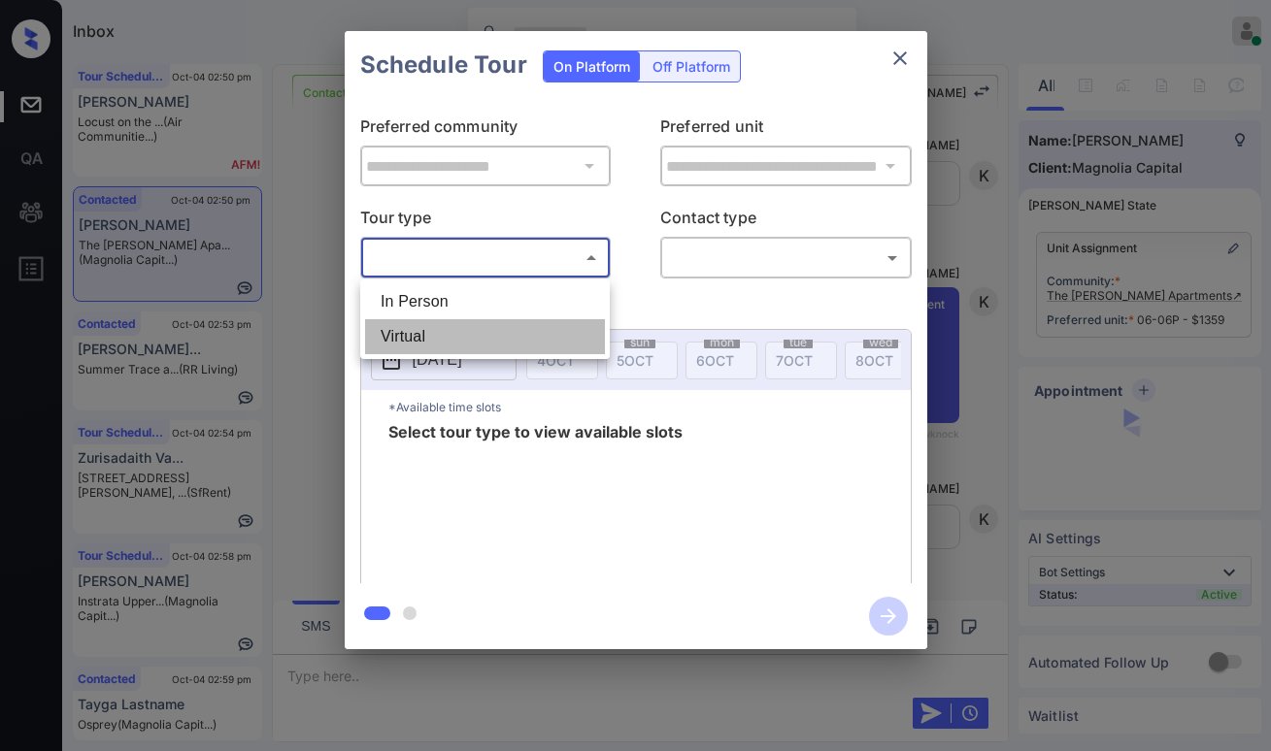
click at [470, 334] on li "Virtual" at bounding box center [485, 336] width 240 height 35
type input "*******"
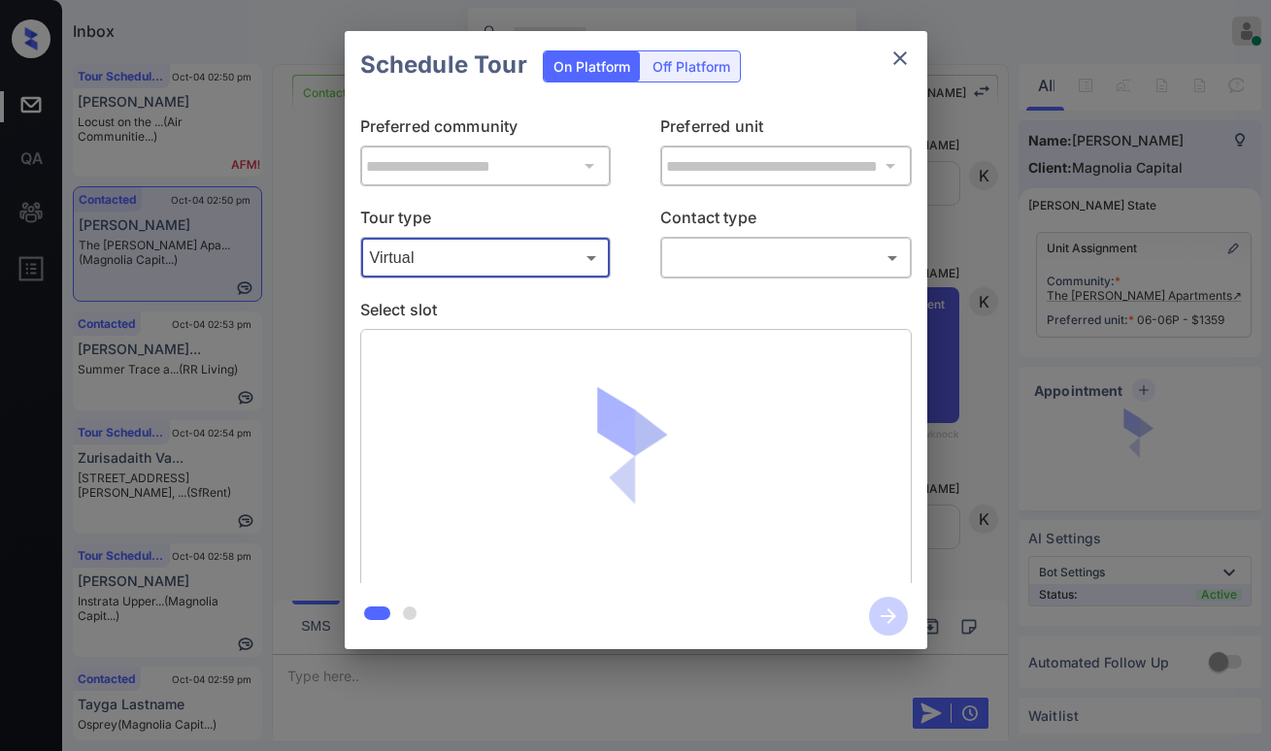
click at [688, 262] on body "Inbox [PERSON_NAME] Online Set yourself offline Set yourself on break Profile S…" at bounding box center [635, 375] width 1271 height 751
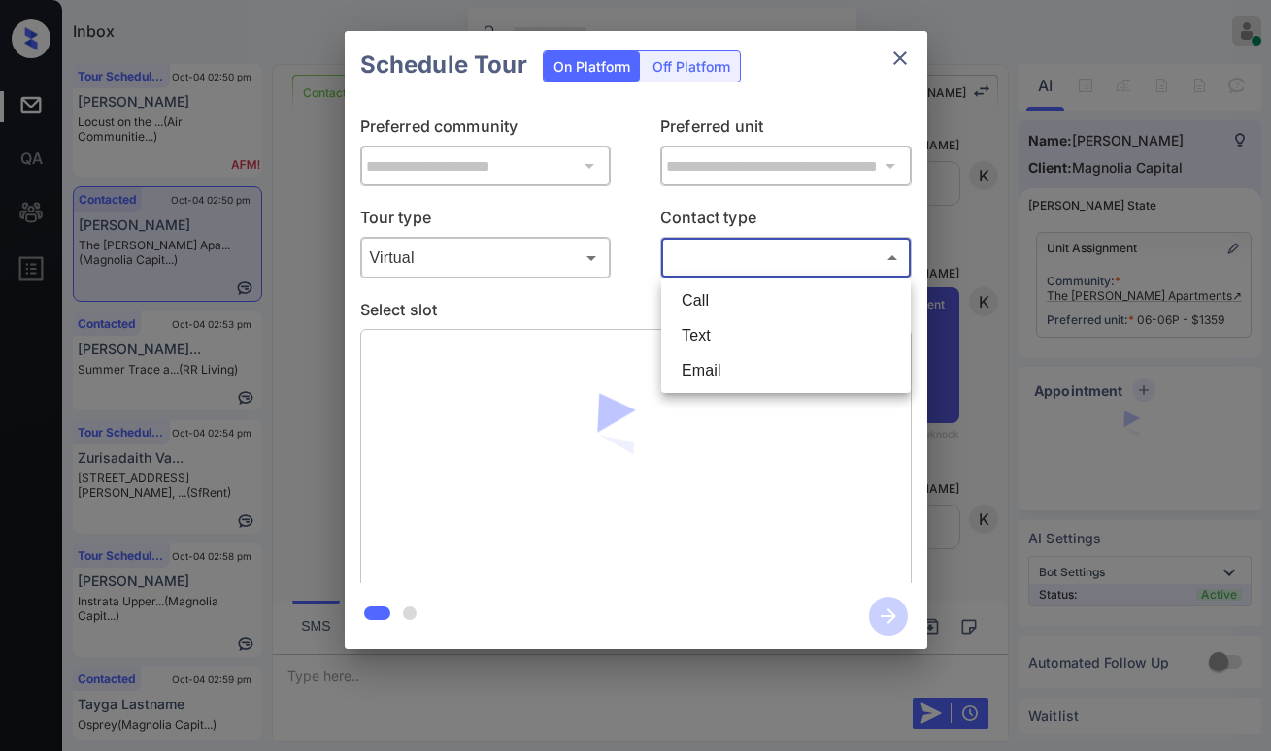
click at [702, 329] on li "Text" at bounding box center [786, 335] width 240 height 35
type input "****"
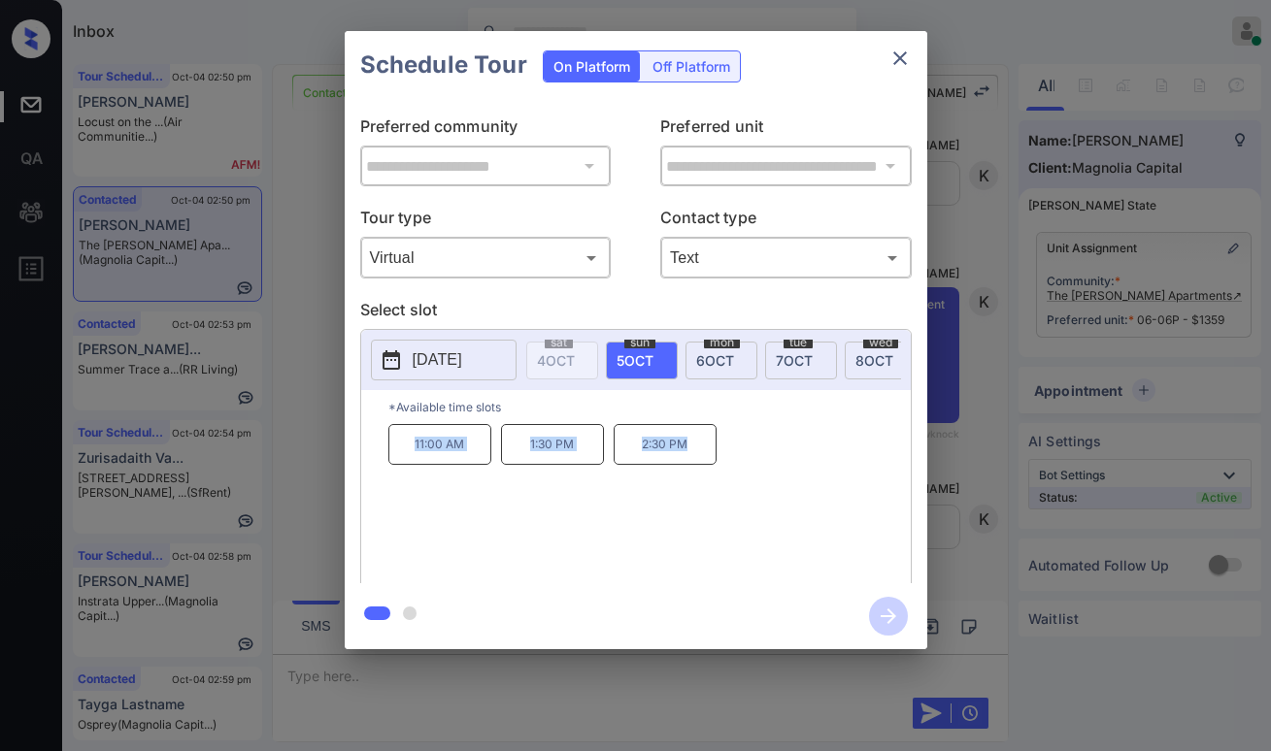
drag, startPoint x: 408, startPoint y: 452, endPoint x: 732, endPoint y: 451, distance: 324.2
click at [712, 463] on div "11:00 AM 1:30 PM 2:30 PM" at bounding box center [649, 501] width 522 height 155
copy div "11:00 AM 1:30 PM 2:30 PM"
click at [908, 60] on icon "close" at bounding box center [899, 58] width 23 height 23
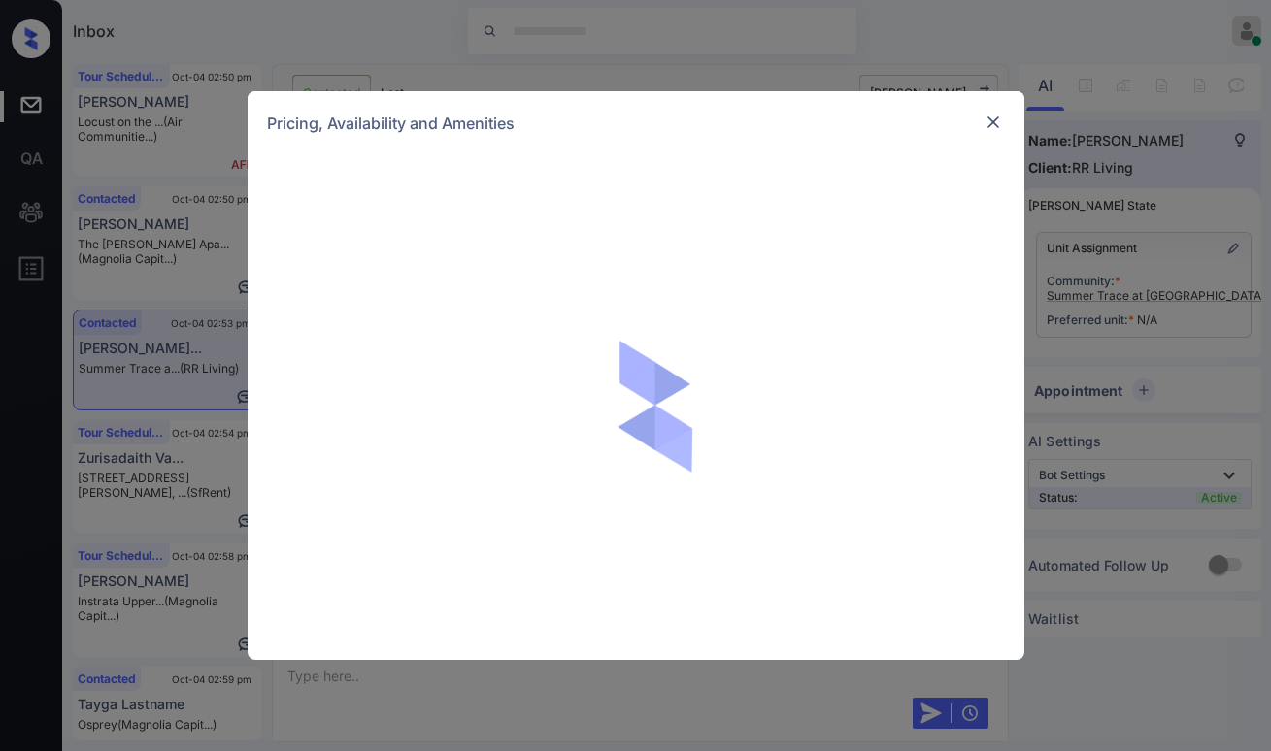
scroll to position [711, 0]
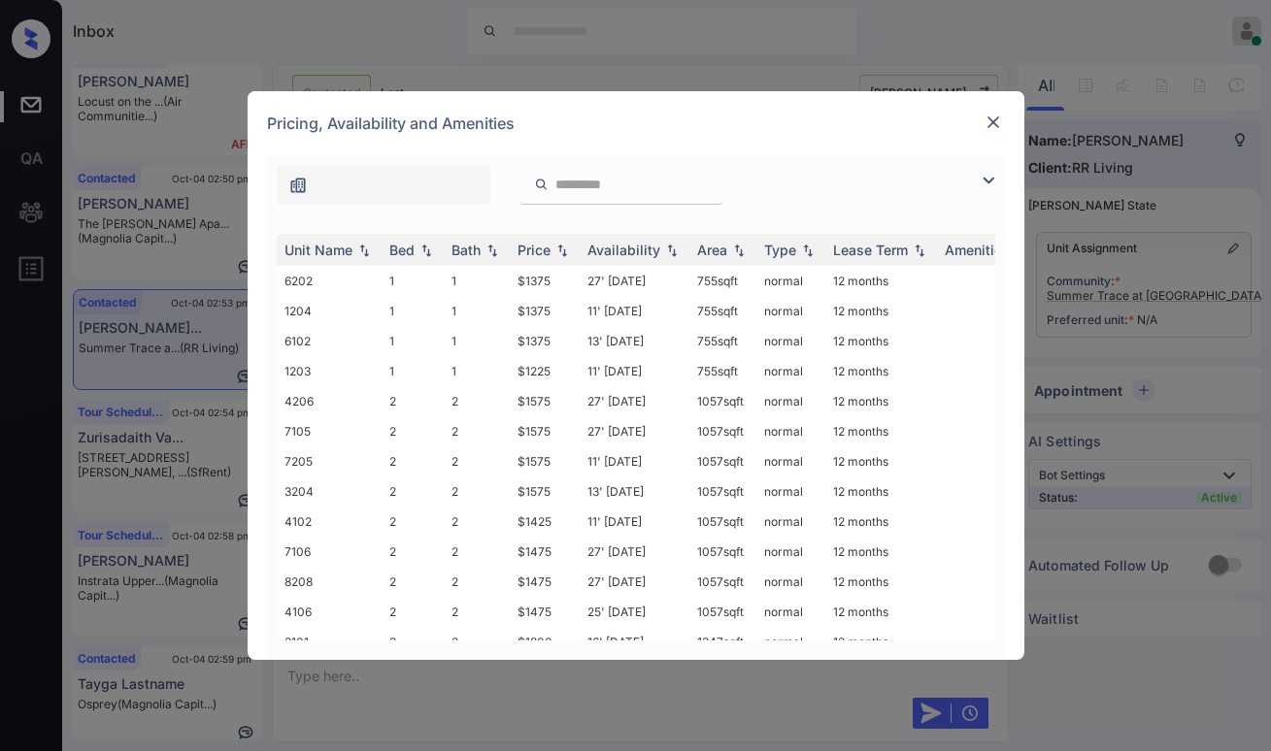
click at [990, 183] on img at bounding box center [988, 180] width 23 height 23
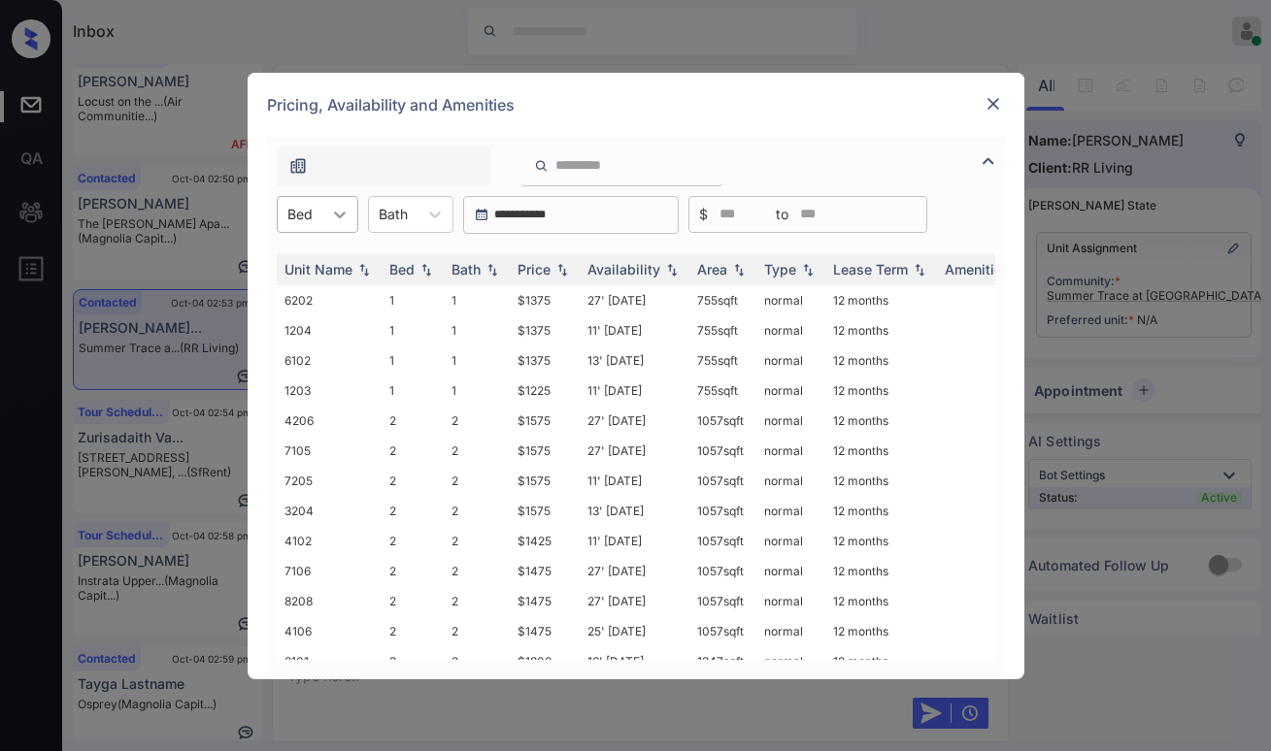
click at [332, 215] on icon at bounding box center [339, 214] width 19 height 19
click at [312, 303] on div "2" at bounding box center [318, 297] width 82 height 35
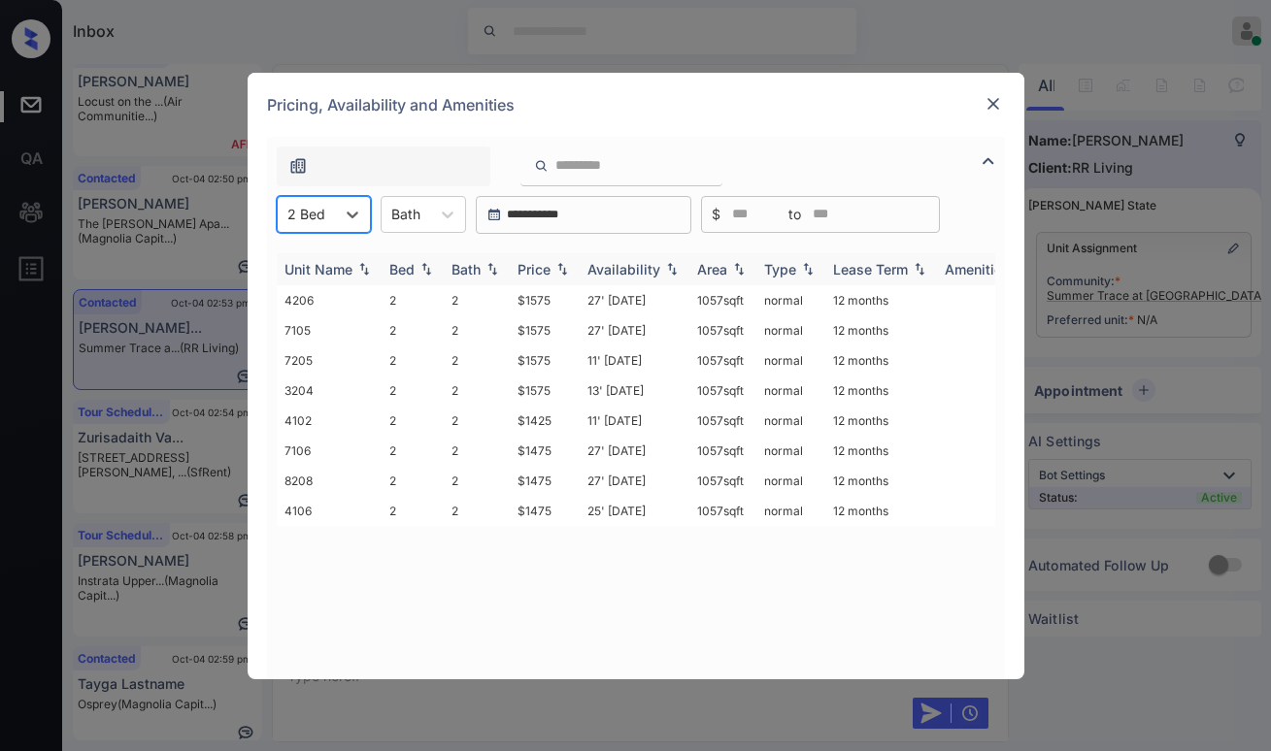
click at [539, 263] on div "Price" at bounding box center [533, 269] width 33 height 17
click at [540, 262] on div "Price" at bounding box center [533, 269] width 33 height 17
click at [541, 263] on div "Price" at bounding box center [533, 269] width 33 height 17
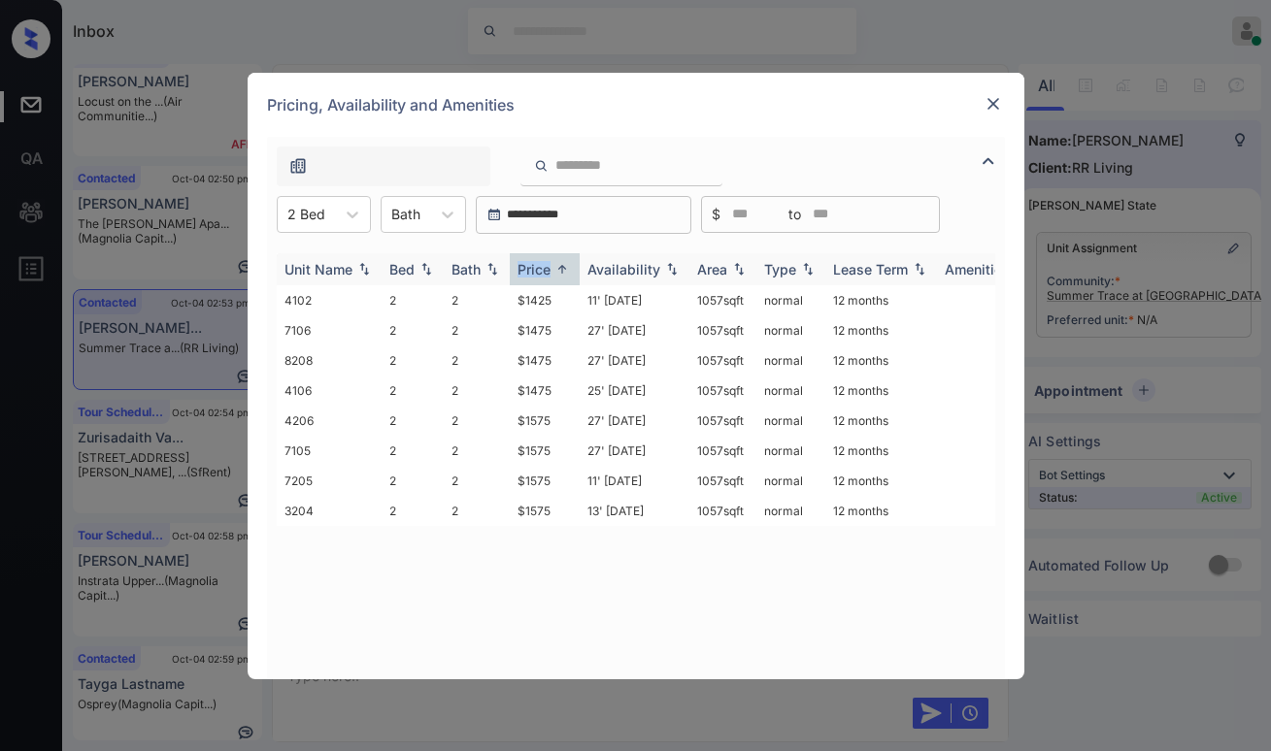
click at [541, 263] on div "Price" at bounding box center [533, 269] width 33 height 17
click at [544, 281] on th "Price" at bounding box center [545, 269] width 70 height 32
click at [544, 276] on div "Price" at bounding box center [533, 269] width 33 height 17
click at [547, 301] on td "$1425" at bounding box center [545, 300] width 70 height 30
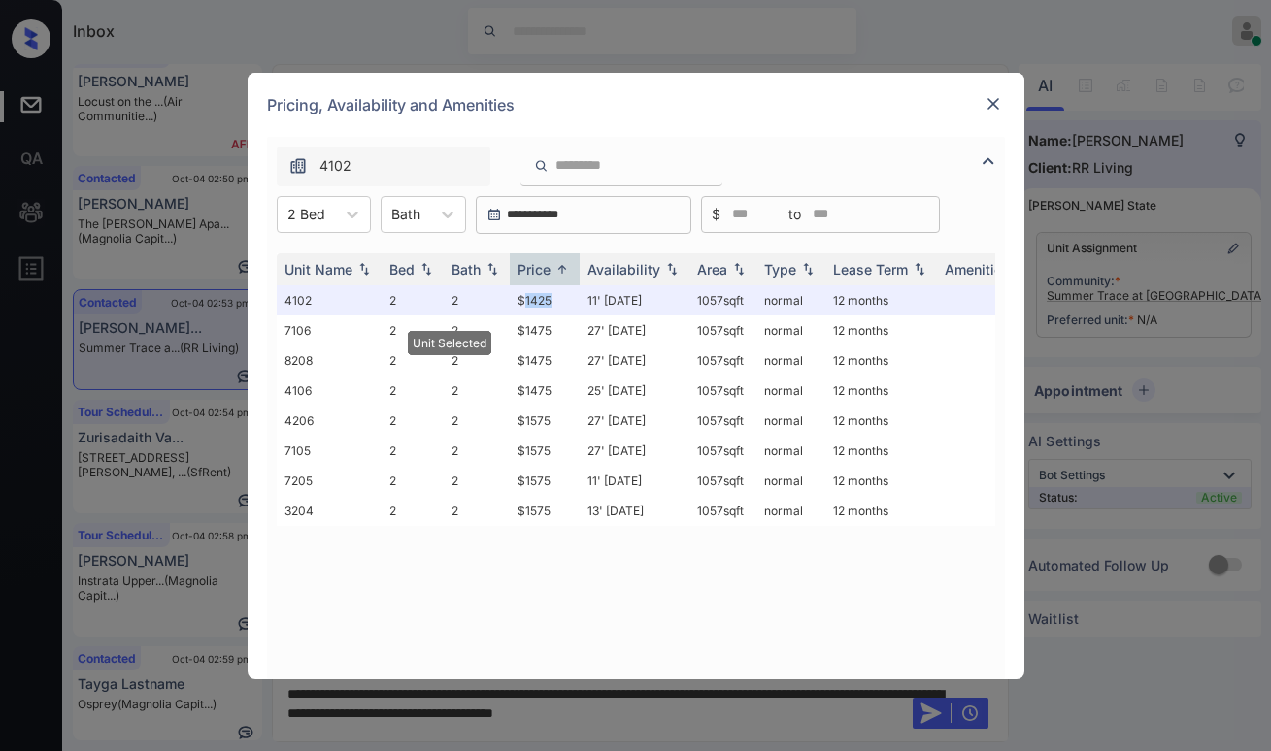
click at [992, 106] on img at bounding box center [992, 103] width 19 height 19
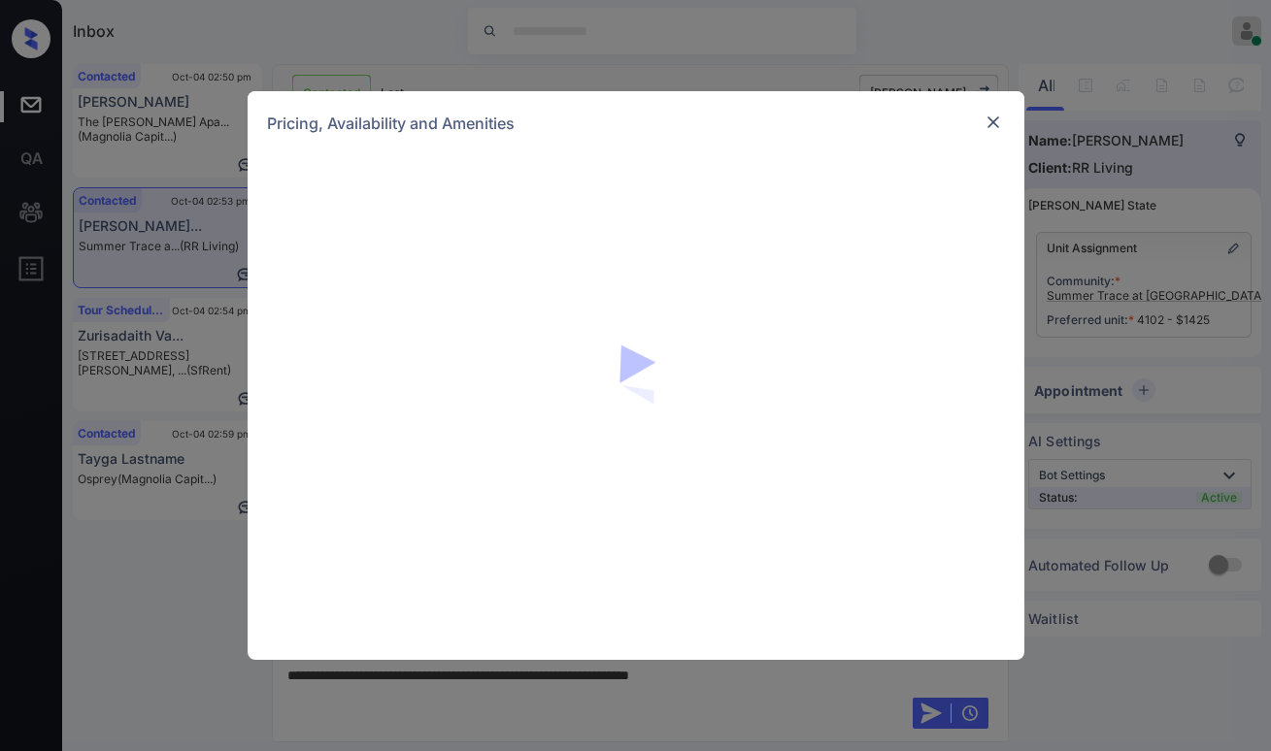
scroll to position [711, 0]
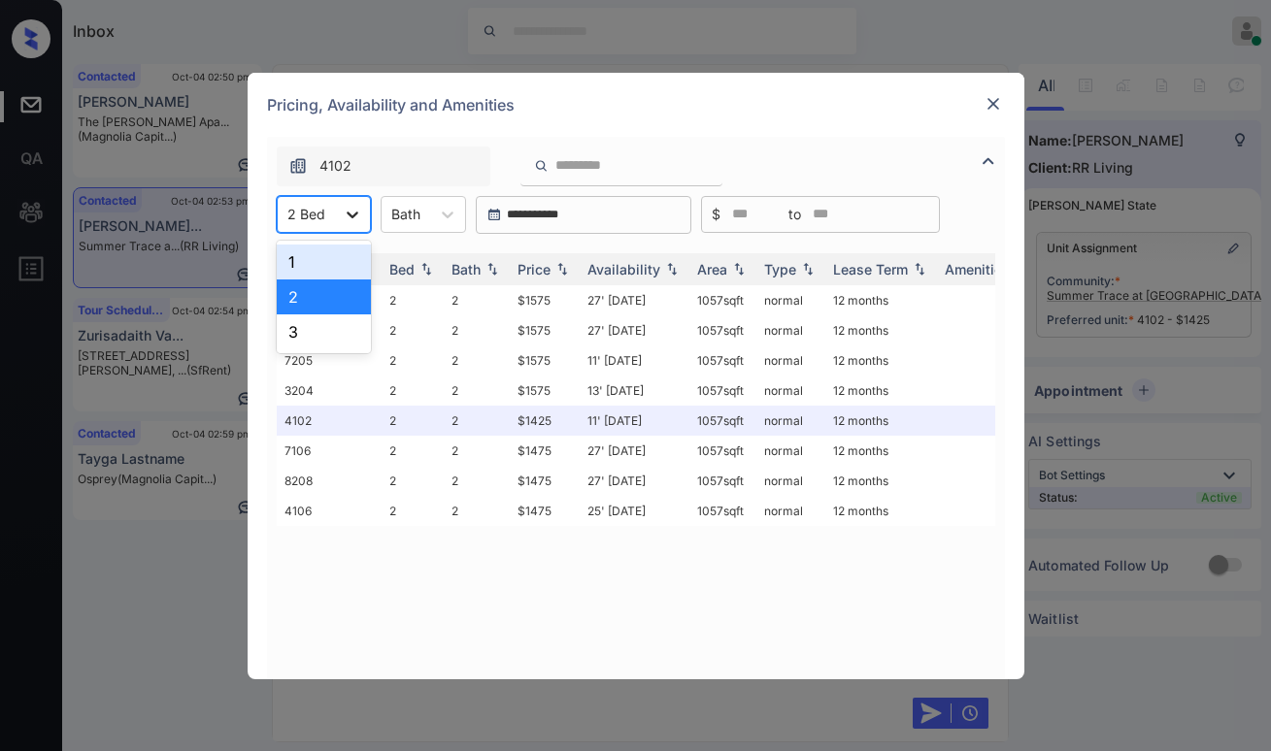
click at [350, 217] on icon at bounding box center [353, 215] width 12 height 7
drag, startPoint x: 318, startPoint y: 330, endPoint x: 331, endPoint y: 325, distance: 13.5
click at [317, 331] on div "3" at bounding box center [324, 332] width 94 height 35
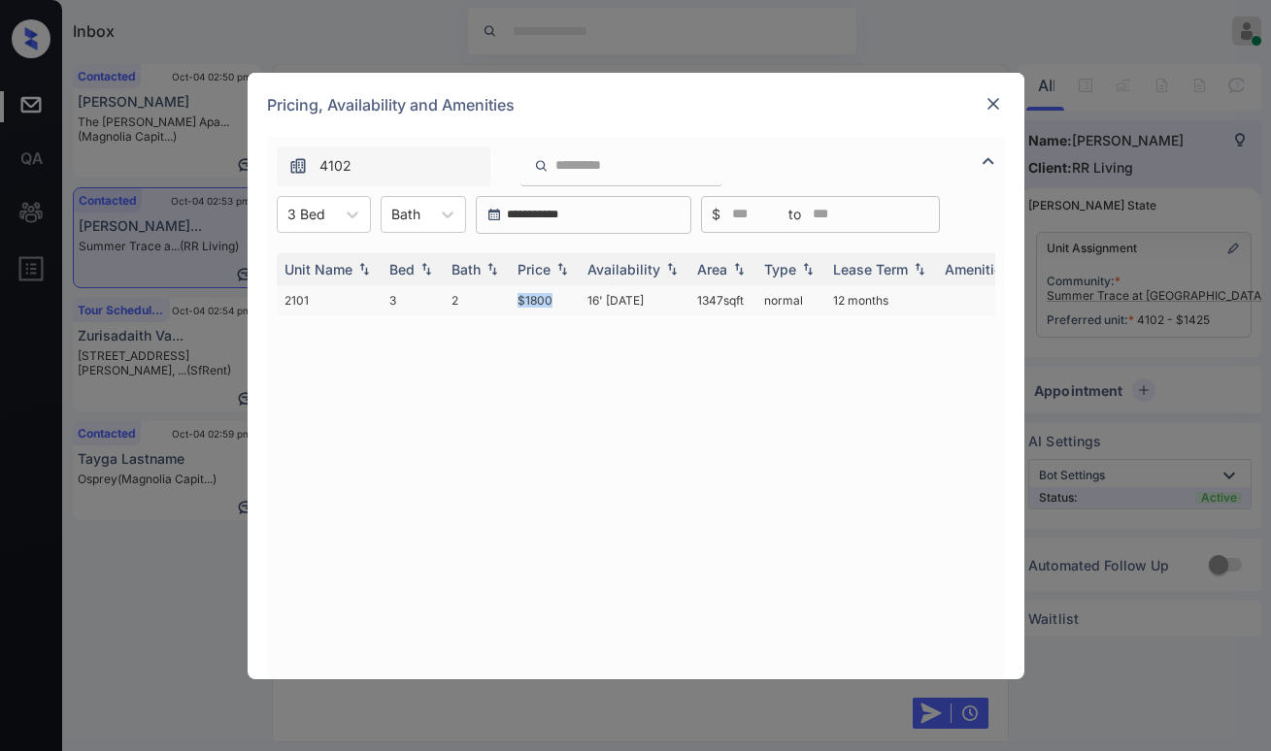
drag, startPoint x: 513, startPoint y: 298, endPoint x: 574, endPoint y: 304, distance: 61.4
click at [574, 304] on td "$1800" at bounding box center [545, 300] width 70 height 30
copy td "$1800"
click at [1002, 102] on img at bounding box center [992, 103] width 19 height 19
